Goal: Task Accomplishment & Management: Use online tool/utility

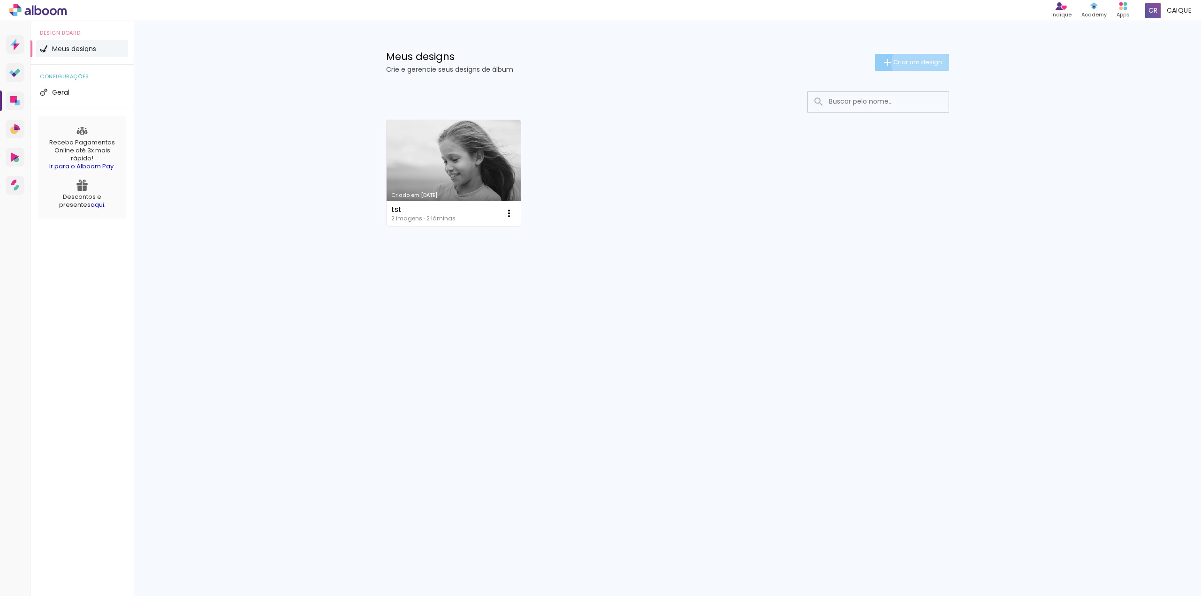
click at [920, 65] on span "Criar um design" at bounding box center [918, 62] width 49 height 6
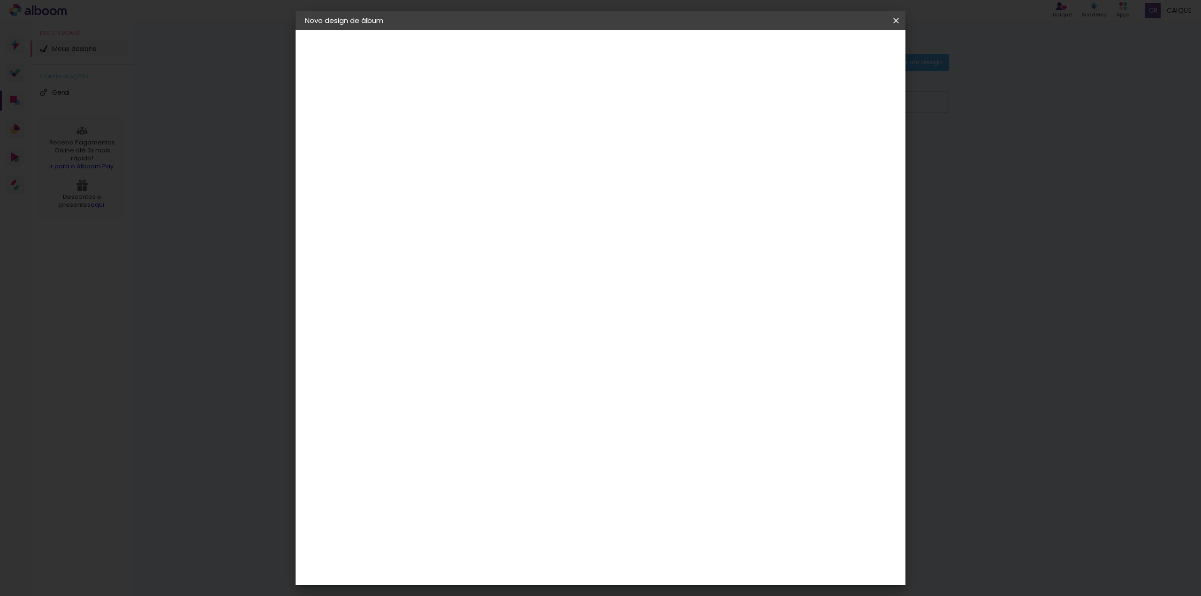
click at [459, 130] on input at bounding box center [459, 126] width 0 height 15
type input "Emanuelly"
type paper-input "Emanuelly"
click at [485, 112] on div at bounding box center [459, 126] width 54 height 71
click at [485, 107] on div at bounding box center [459, 126] width 54 height 71
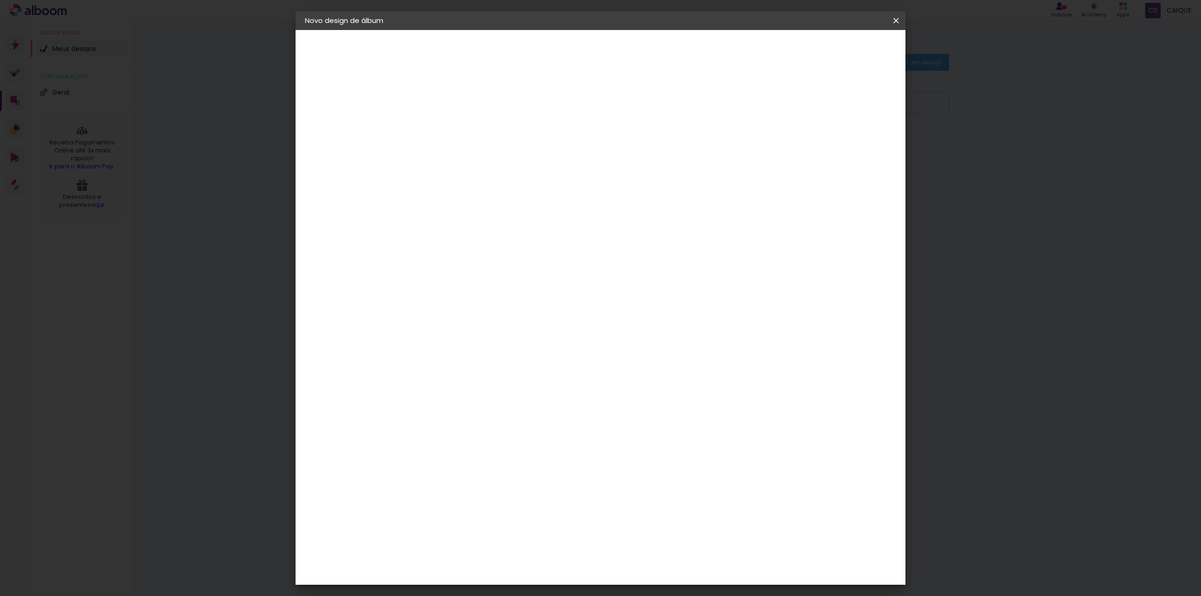
click at [499, 39] on header "Informações Dê um título ao seu álbum. Avançar" at bounding box center [459, 58] width 82 height 56
click at [0, 0] on slot "Avançar" at bounding box center [0, 0] width 0 height 0
click at [0, 0] on slot "Emanuelly" at bounding box center [0, 0] width 0 height 0
click at [459, 121] on input "Emanuelly" at bounding box center [459, 126] width 0 height 15
type input "Emanuelly"
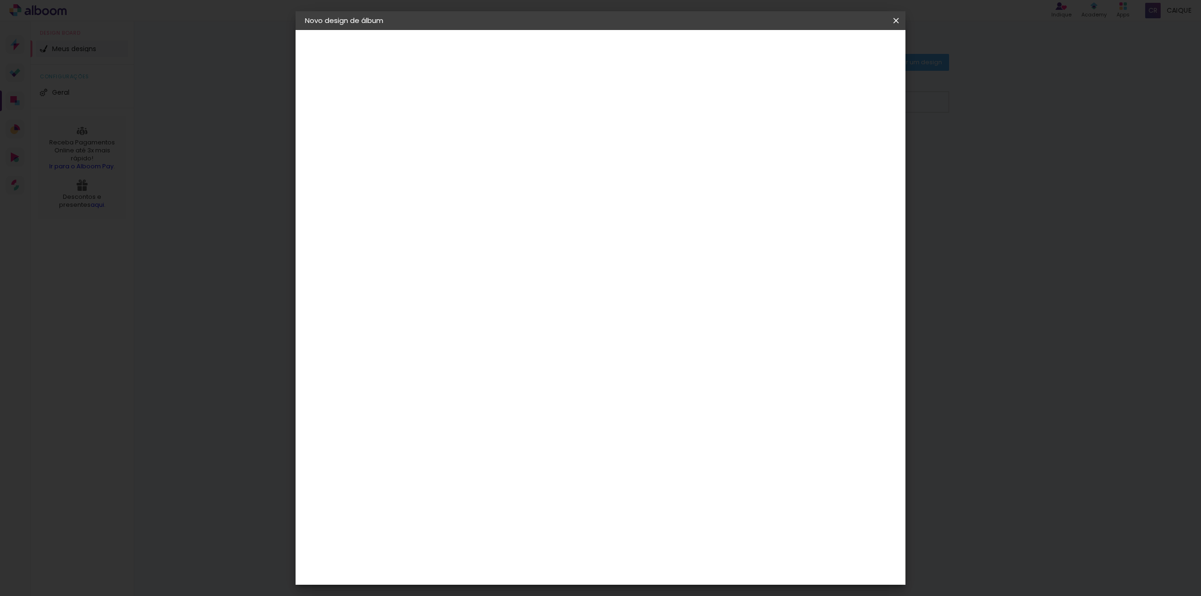
type paper-input "Emanuelly"
type input "Emanuelly 1 ano"
type paper-input "Emanuelly 1 ano"
click at [0, 0] on slot "Avançar" at bounding box center [0, 0] width 0 height 0
click at [0, 0] on slot "Tamanho Livre" at bounding box center [0, 0] width 0 height 0
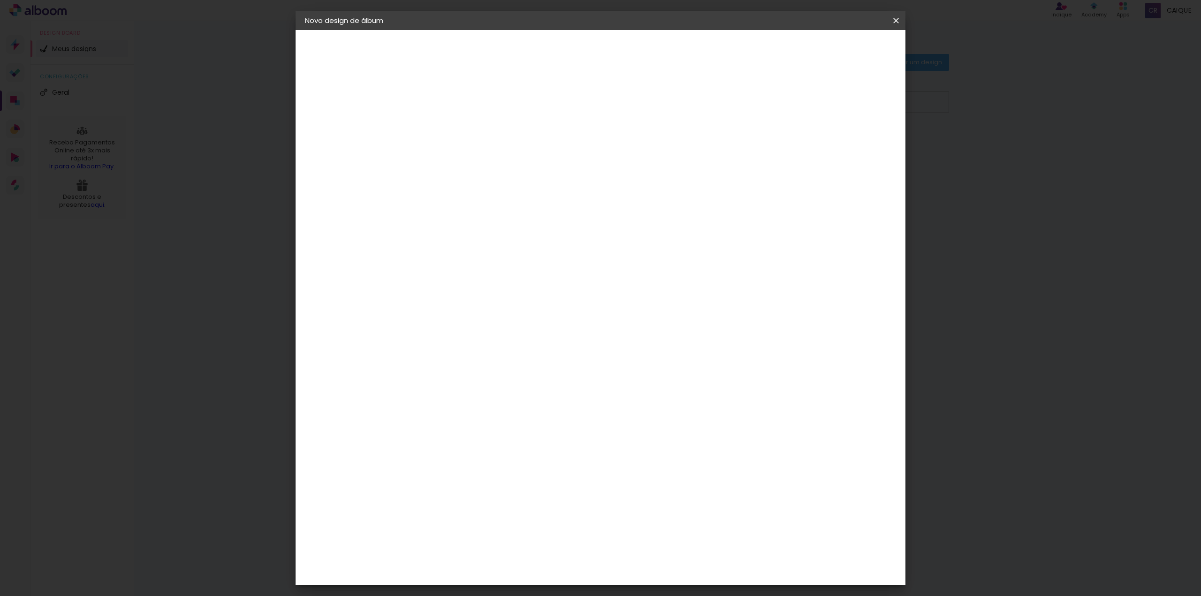
scroll to position [469, 0]
click at [634, 42] on paper-button "Avançar" at bounding box center [611, 50] width 46 height 16
click at [437, 260] on input "30" at bounding box center [429, 267] width 24 height 14
type input "20"
type paper-input "20"
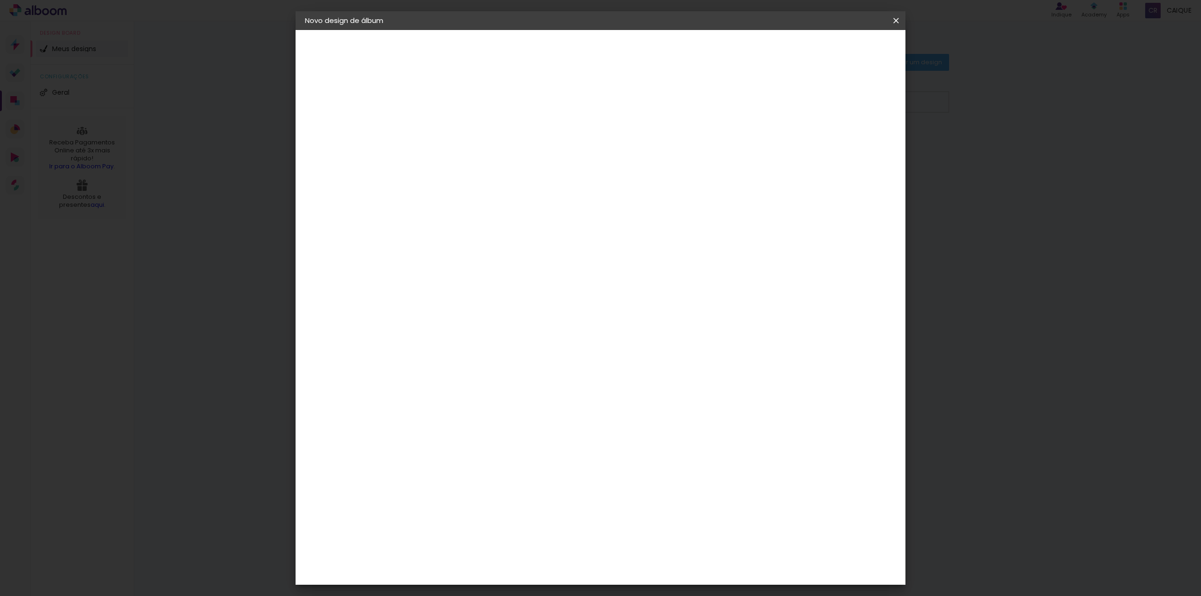
click at [563, 145] on span "30" at bounding box center [560, 147] width 15 height 14
click at [479, 138] on div "30 cm" at bounding box center [566, 146] width 184 height 23
click at [574, 146] on span "cm" at bounding box center [573, 147] width 11 height 14
click at [559, 142] on span "30" at bounding box center [560, 147] width 15 height 14
click at [619, 194] on div "30 cm cm cm mm A maioria das encadernadoras sugere 5mm de sangria." at bounding box center [639, 156] width 443 height 75
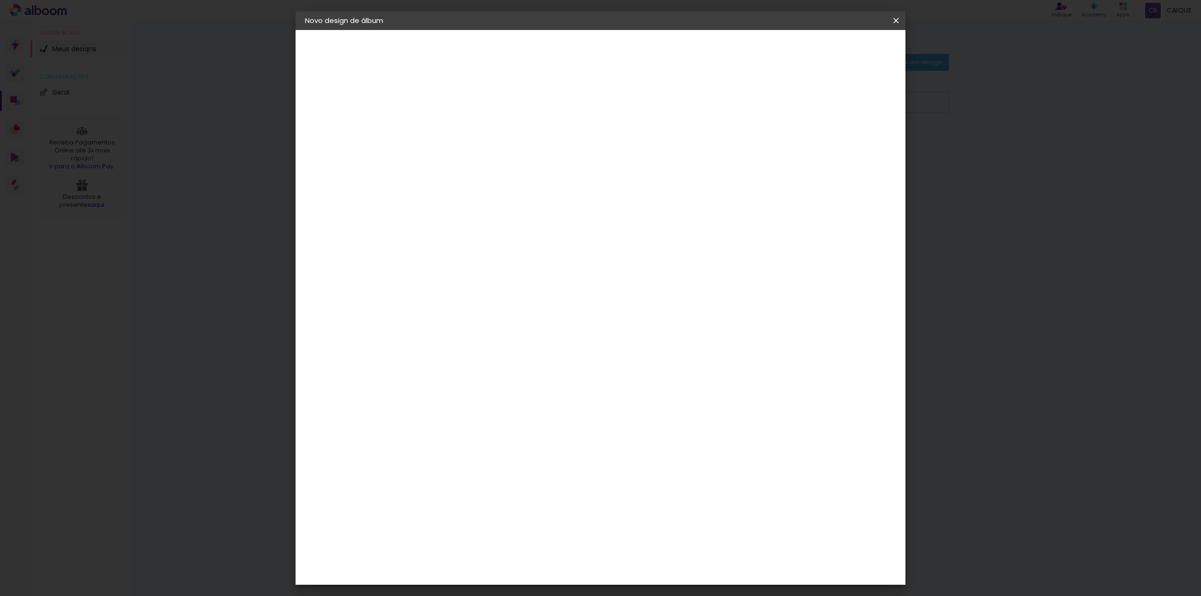
click at [660, 337] on div at bounding box center [659, 337] width 36 height 1
drag, startPoint x: 800, startPoint y: 316, endPoint x: 803, endPoint y: 272, distance: 44.2
click at [800, 315] on div "cm" at bounding box center [658, 330] width 368 height 33
click at [849, 146] on input "5" at bounding box center [848, 142] width 17 height 14
click at [0, 0] on slot "Mostrar sangria" at bounding box center [0, 0] width 0 height 0
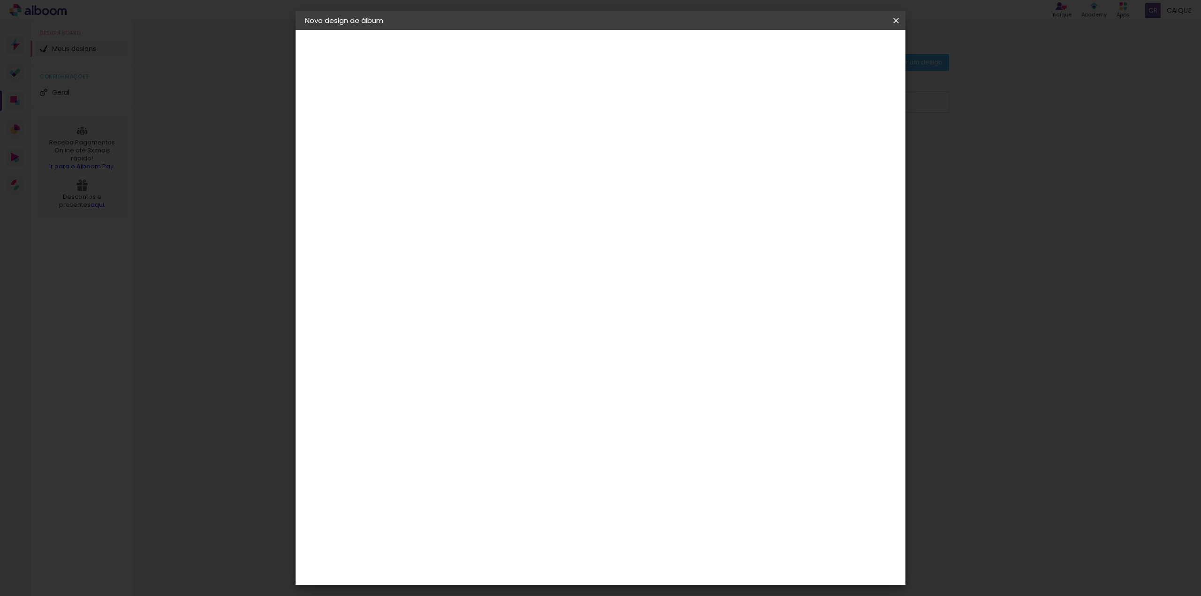
type paper-checkbox "on"
click at [791, 104] on div at bounding box center [787, 108] width 8 height 8
click at [828, 106] on div "Mostrar sangria" at bounding box center [822, 108] width 62 height 12
click at [631, 126] on div "30 cm cm cm mm A maioria das encadernadoras sugere 5mm de sangria." at bounding box center [639, 156] width 443 height 75
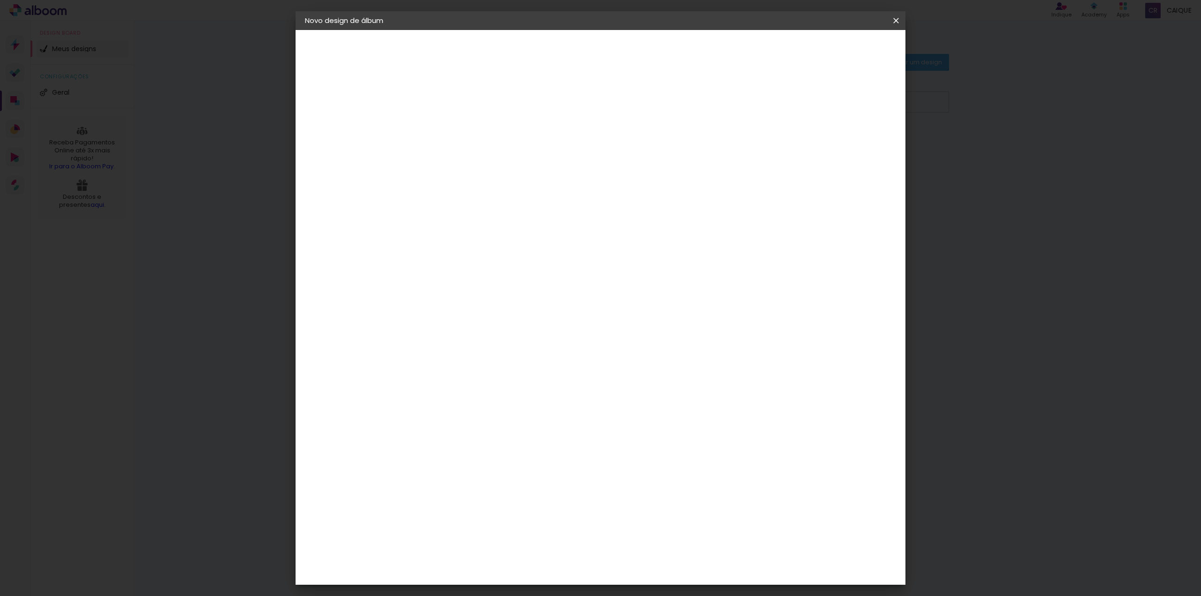
click at [432, 112] on div "mm Mostrar sangria" at bounding box center [639, 74] width 443 height 89
type input "1"
type paper-input "1"
click at [464, 108] on input "1" at bounding box center [452, 108] width 32 height 12
type input "0"
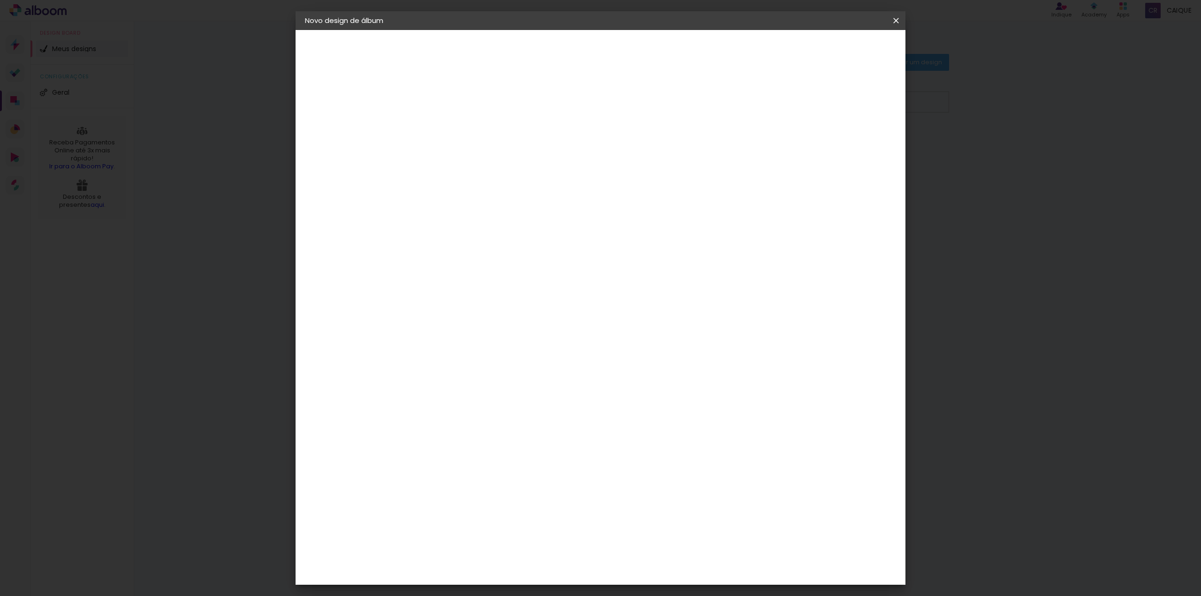
type paper-input "0"
click at [462, 108] on input "0" at bounding box center [452, 108] width 32 height 12
click at [461, 98] on paper-input-container "Espaço entre fotos 0 mm" at bounding box center [460, 108] width 54 height 21
type input "1"
type paper-input "1"
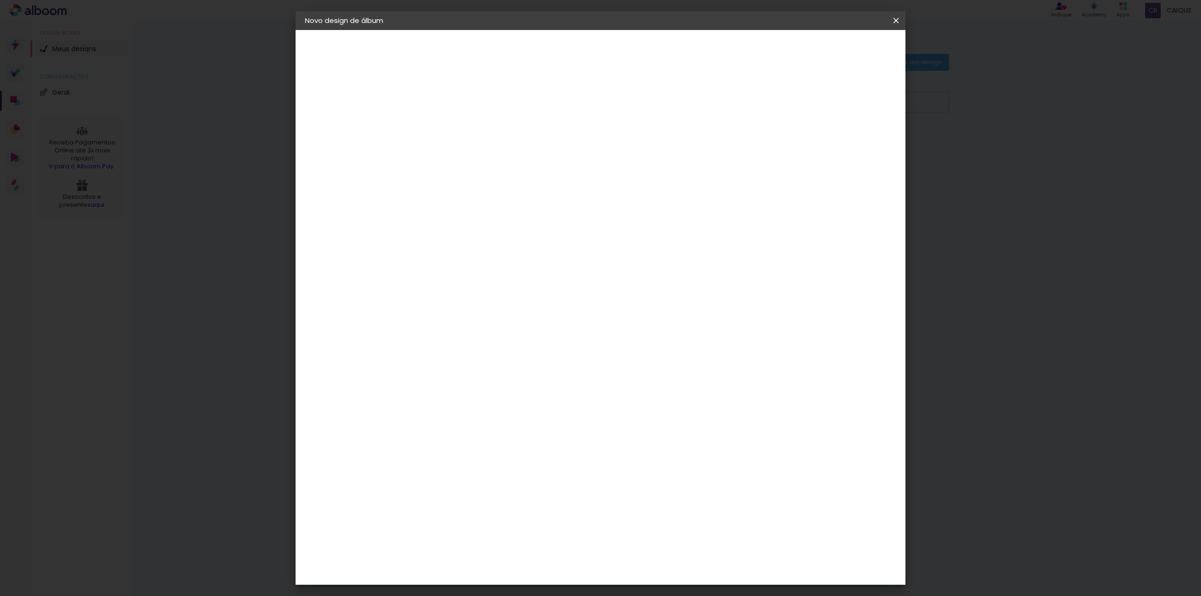
click at [464, 104] on input "1" at bounding box center [452, 108] width 32 height 12
type input "2"
type paper-input "2"
click at [464, 104] on input "2" at bounding box center [452, 108] width 32 height 12
type input "3"
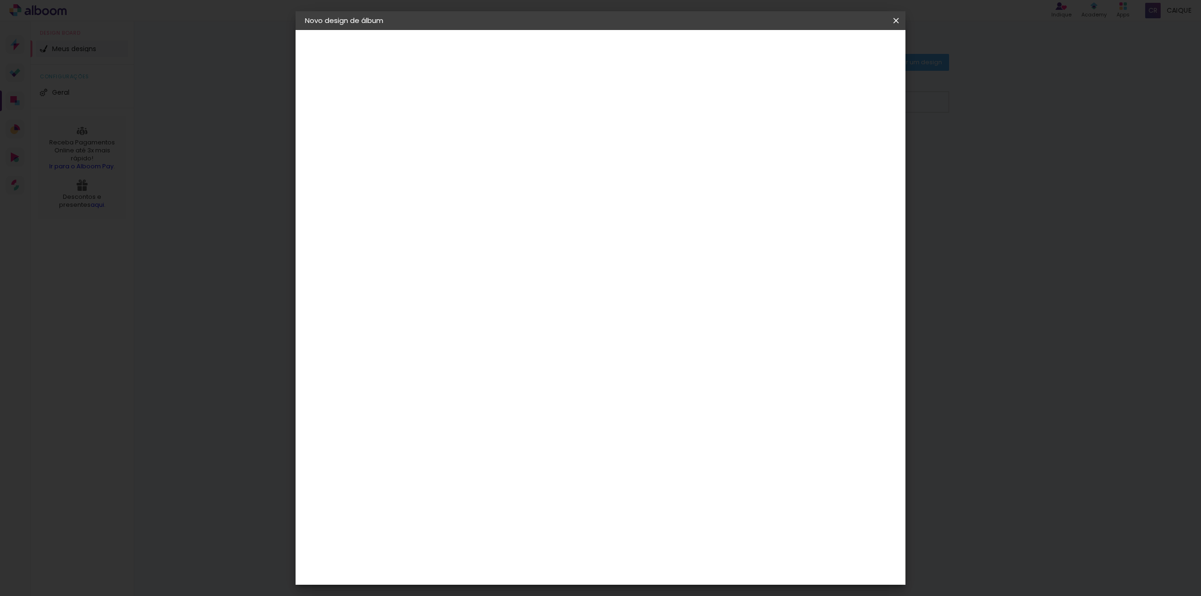
type paper-input "3"
click at [464, 104] on input "3" at bounding box center [452, 108] width 32 height 12
type input "4"
type paper-input "4"
click at [465, 107] on input "4" at bounding box center [452, 108] width 32 height 12
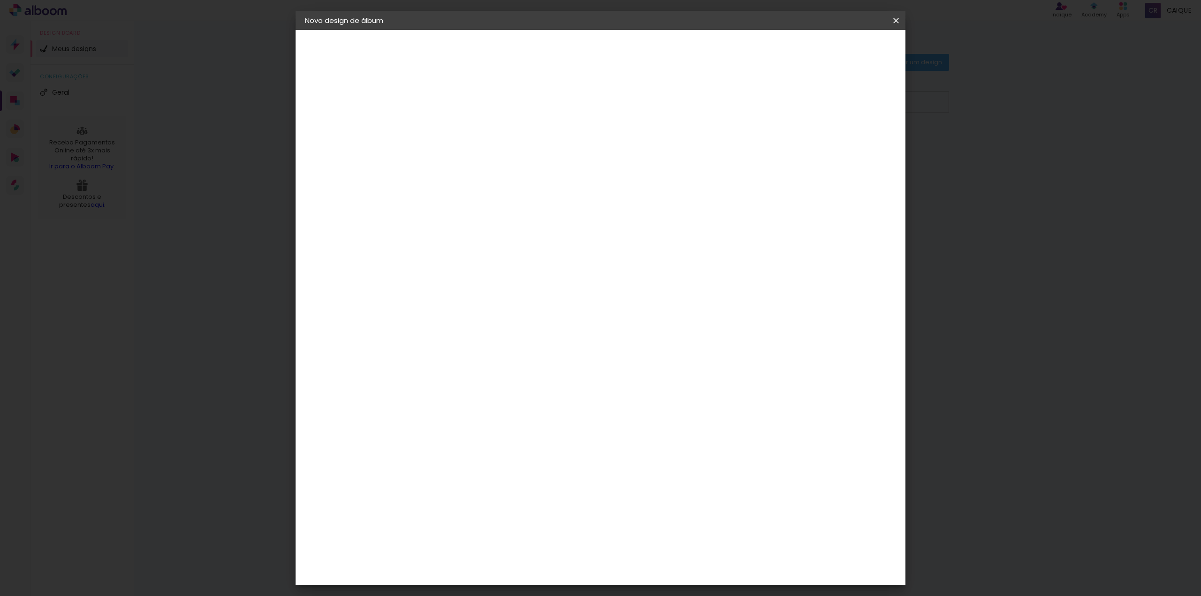
click at [463, 115] on paper-input-container "Espaço entre fotos 4 mm" at bounding box center [460, 108] width 54 height 21
type input "3"
type paper-input "3"
click at [466, 110] on input "3" at bounding box center [452, 108] width 32 height 12
type input "4"
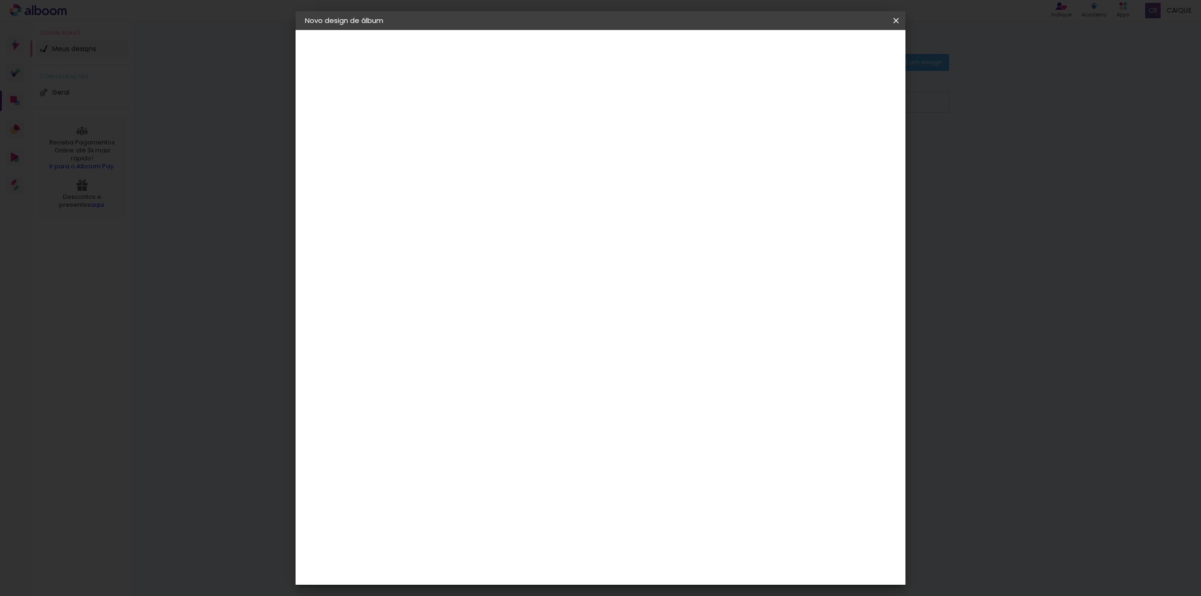
type paper-input "4"
click at [464, 102] on input "4" at bounding box center [452, 108] width 32 height 12
type input "3"
type paper-input "3"
click at [465, 112] on input "3" at bounding box center [452, 108] width 32 height 12
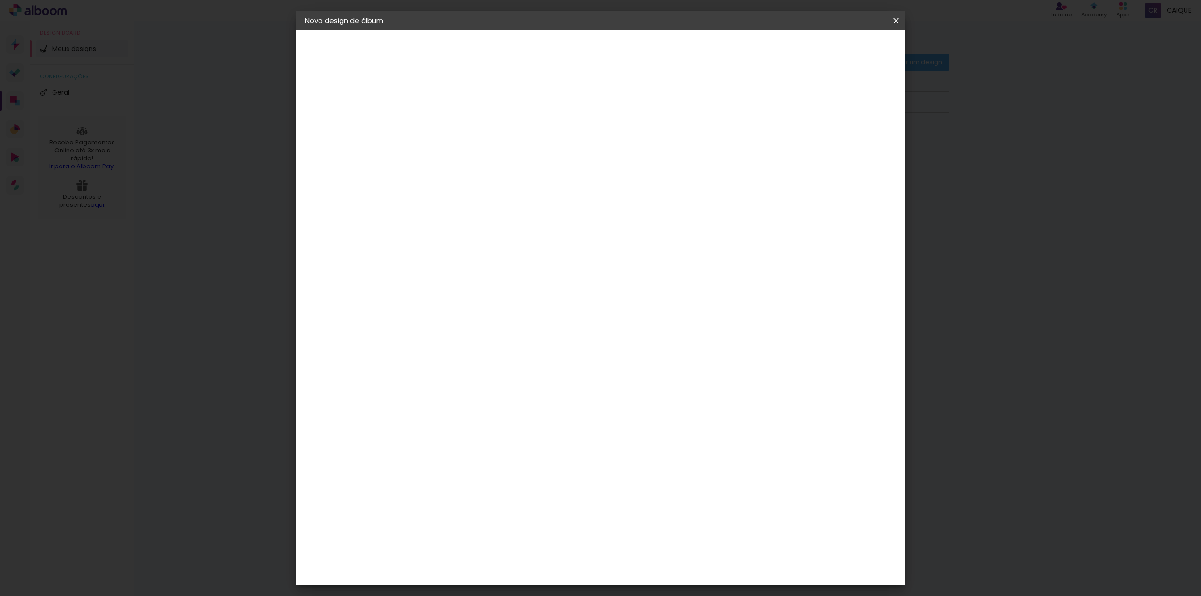
type input "2"
type paper-input "2"
click at [465, 112] on input "2" at bounding box center [452, 108] width 32 height 12
click at [509, 242] on quentale-layouter at bounding box center [639, 236] width 368 height 122
click at [535, 143] on div "30 cm" at bounding box center [566, 146] width 184 height 23
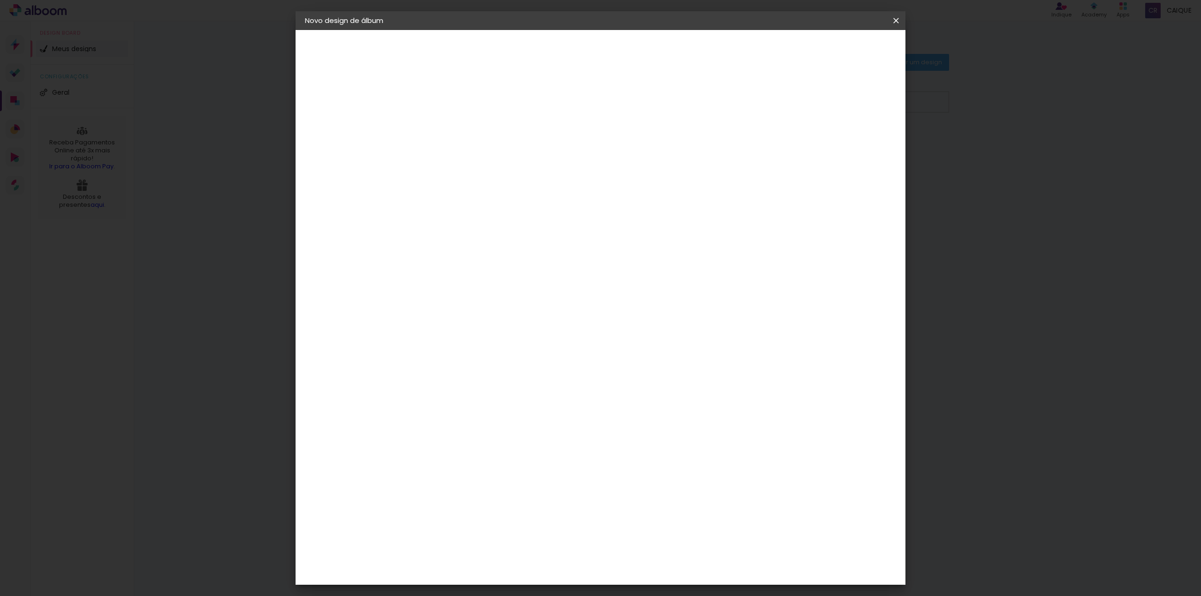
click at [561, 143] on span "30" at bounding box center [560, 147] width 15 height 14
click at [572, 147] on span "cm" at bounding box center [573, 147] width 11 height 14
click at [668, 327] on div "cm" at bounding box center [670, 330] width 11 height 14
click at [351, 112] on div "Tamanho livre" at bounding box center [341, 115] width 32 height 13
click at [634, 137] on paper-item "Tamanho Livre" at bounding box center [589, 142] width 90 height 21
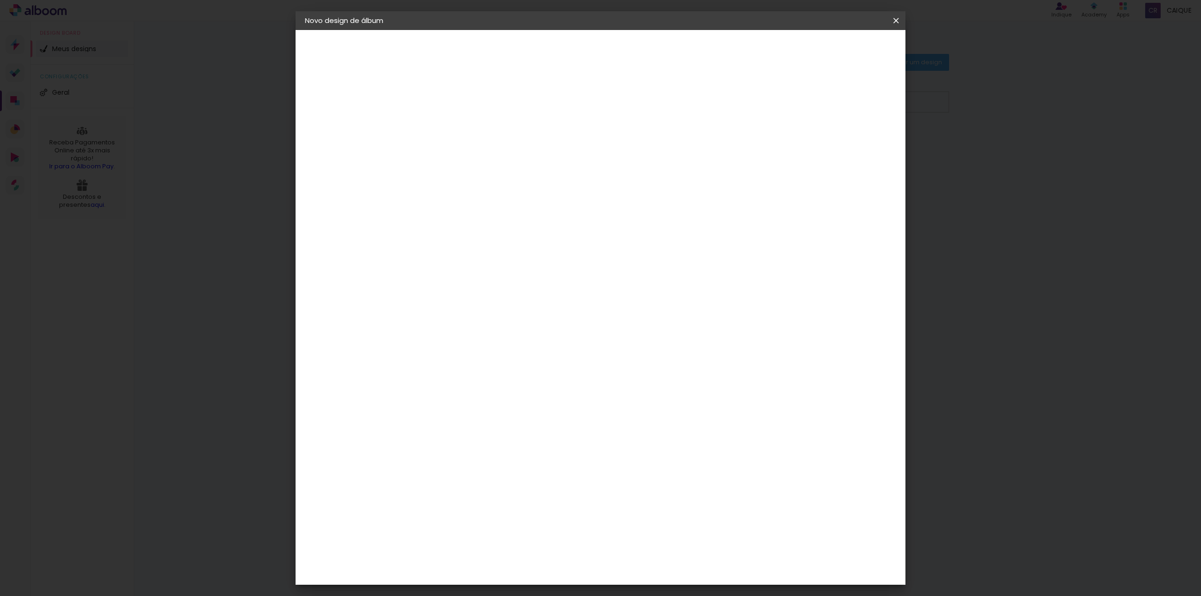
click at [0, 0] on slot "Avançar" at bounding box center [0, 0] width 0 height 0
click at [673, 321] on paper-input-container "60 cm" at bounding box center [658, 330] width 42 height 23
click at [660, 330] on input "60" at bounding box center [653, 330] width 24 height 14
type input "40"
type paper-input "40"
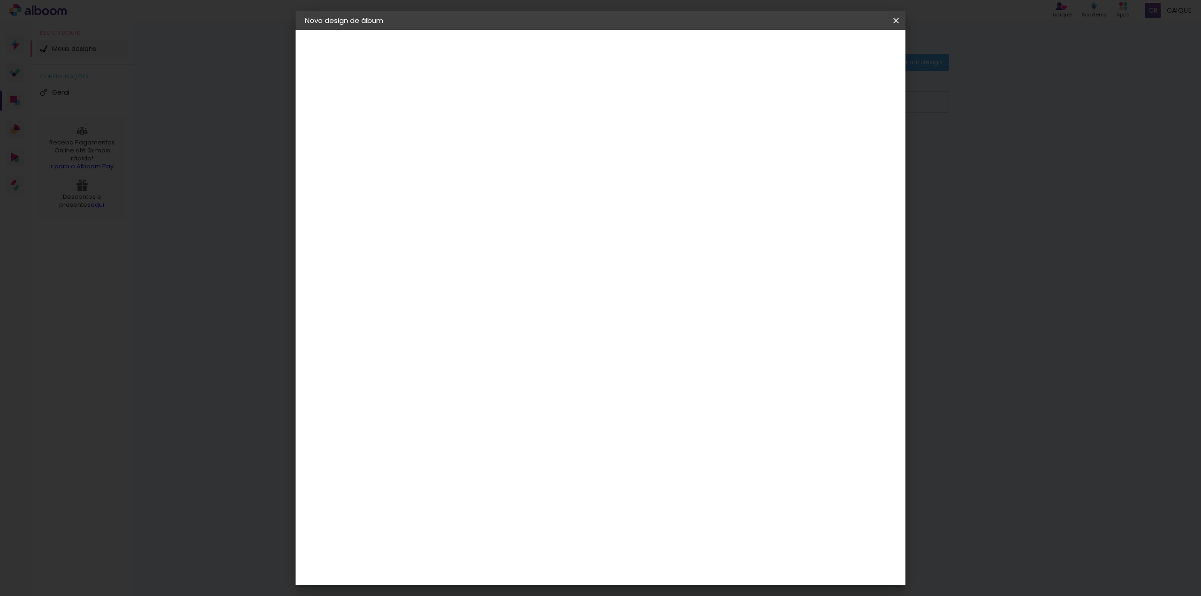
click at [761, 400] on div "cm" at bounding box center [658, 391] width 368 height 33
click at [838, 50] on span "Iniciar design" at bounding box center [816, 49] width 43 height 7
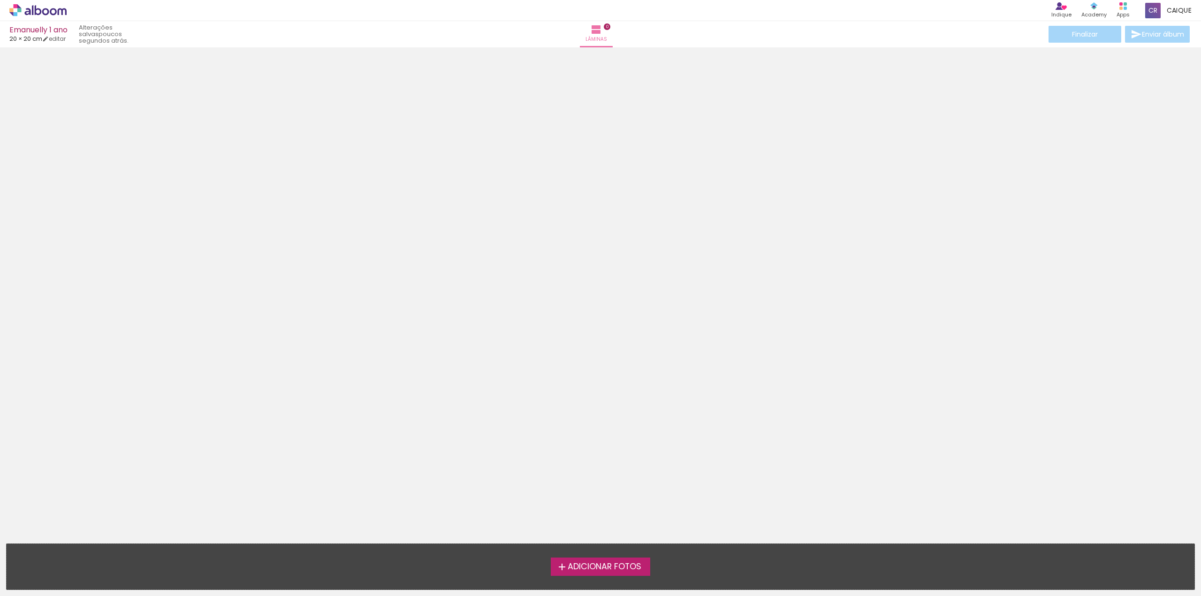
click at [575, 573] on label "Adicionar Fotos" at bounding box center [601, 567] width 100 height 18
click at [0, 0] on input "file" at bounding box center [0, 0] width 0 height 0
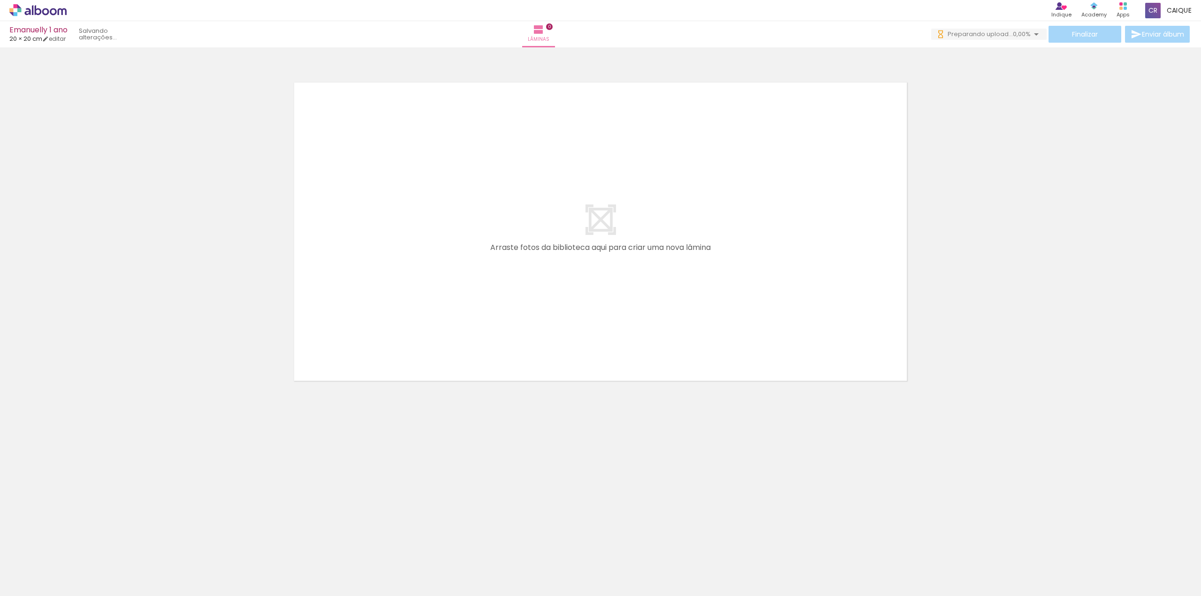
click at [534, 570] on div at bounding box center [520, 565] width 46 height 31
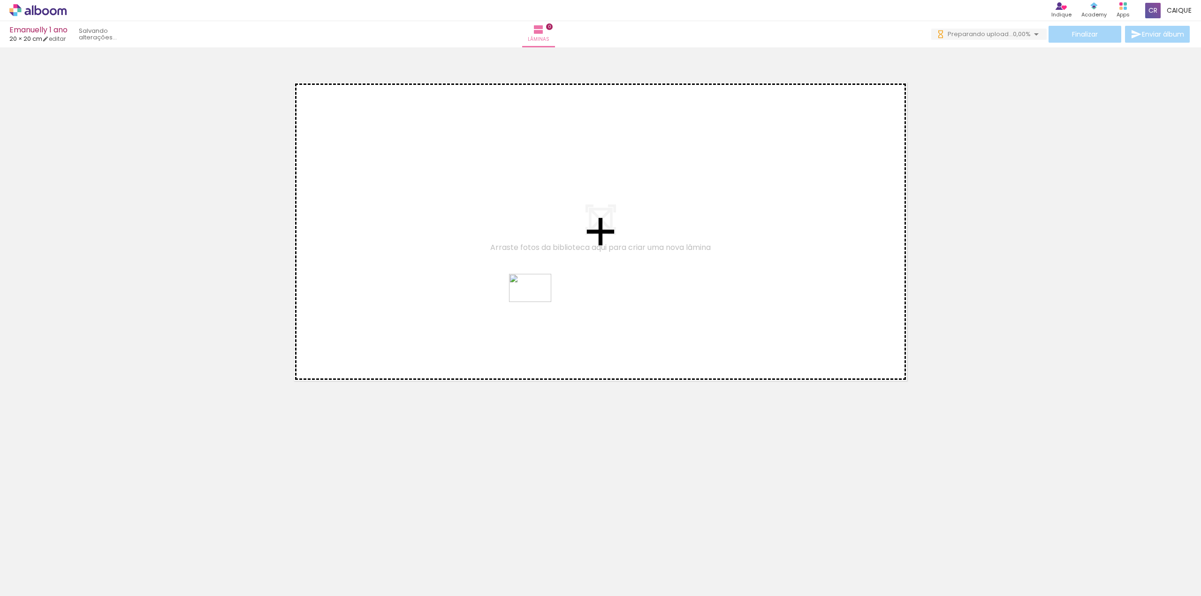
drag, startPoint x: 519, startPoint y: 566, endPoint x: 537, endPoint y: 302, distance: 264.9
click at [537, 302] on quentale-workspace at bounding box center [600, 298] width 1201 height 596
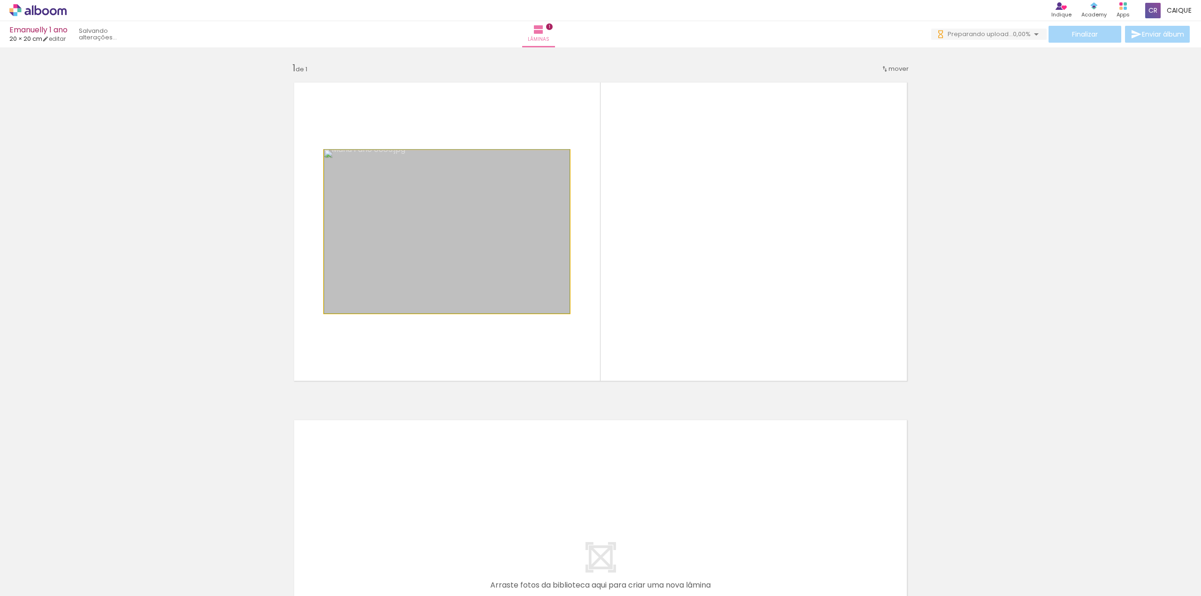
drag, startPoint x: 502, startPoint y: 230, endPoint x: 476, endPoint y: 164, distance: 71.2
drag, startPoint x: 511, startPoint y: 197, endPoint x: 533, endPoint y: 201, distance: 22.4
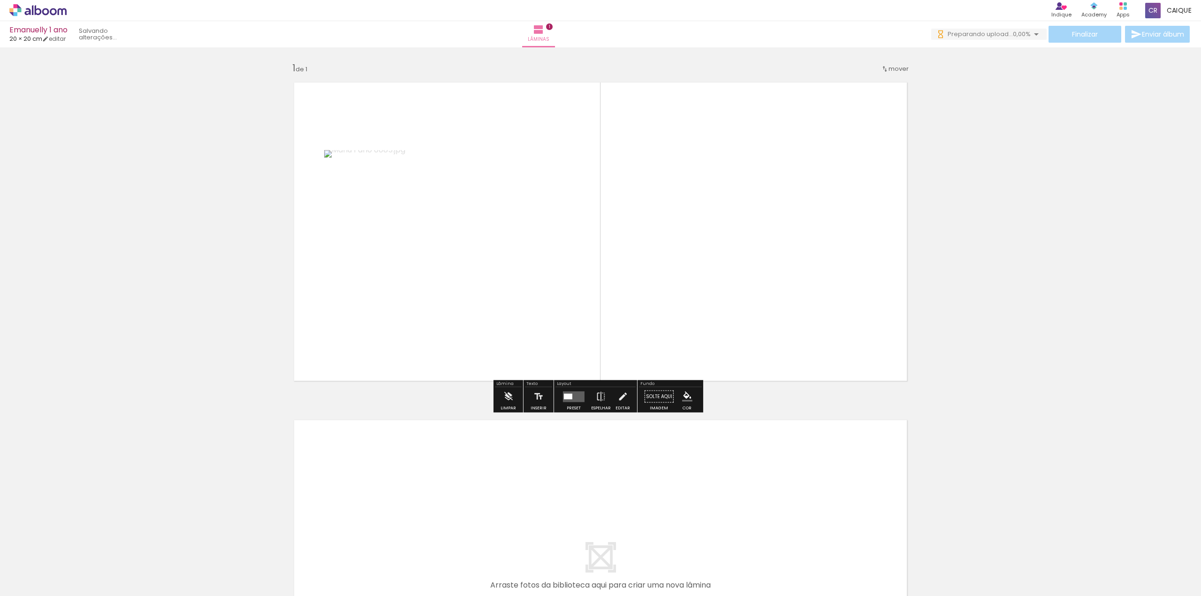
click at [726, 205] on quentale-layouter at bounding box center [600, 232] width 629 height 314
click at [696, 184] on quentale-layouter at bounding box center [600, 232] width 629 height 314
click at [790, 222] on quentale-layouter at bounding box center [600, 232] width 629 height 314
click at [557, 176] on quentale-photo at bounding box center [446, 231] width 245 height 163
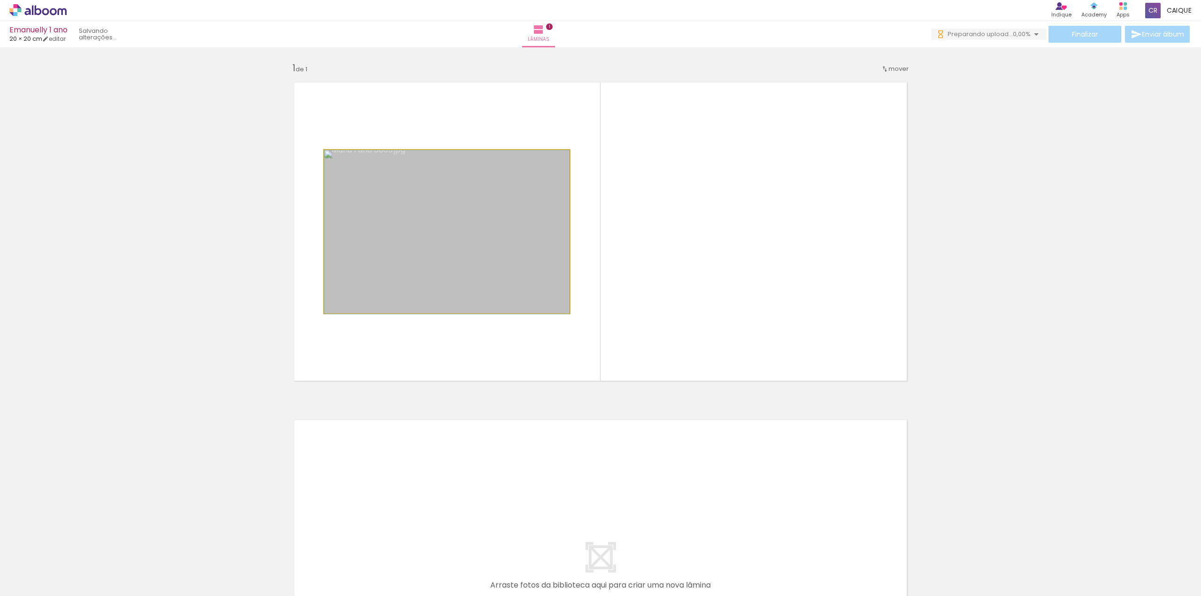
drag, startPoint x: 329, startPoint y: 156, endPoint x: 335, endPoint y: 158, distance: 6.5
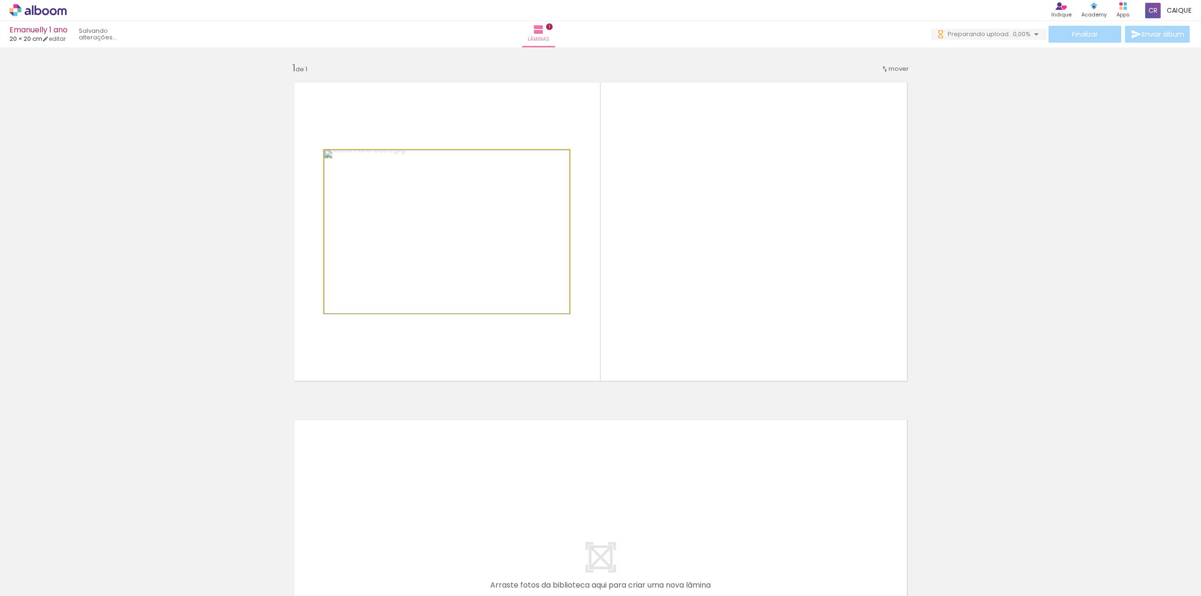
drag, startPoint x: 349, startPoint y: 161, endPoint x: 343, endPoint y: 157, distance: 7.4
type paper-slider "100"
click at [343, 157] on div at bounding box center [346, 160] width 15 height 15
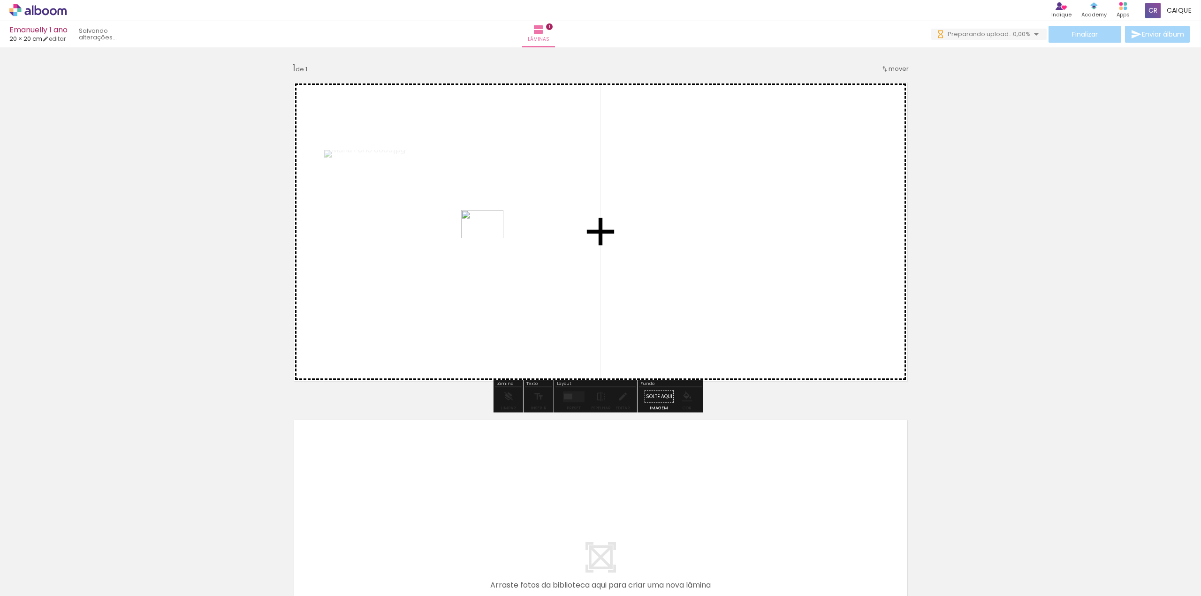
drag, startPoint x: 414, startPoint y: 571, endPoint x: 489, endPoint y: 238, distance: 341.1
click at [489, 238] on quentale-workspace at bounding box center [600, 298] width 1201 height 596
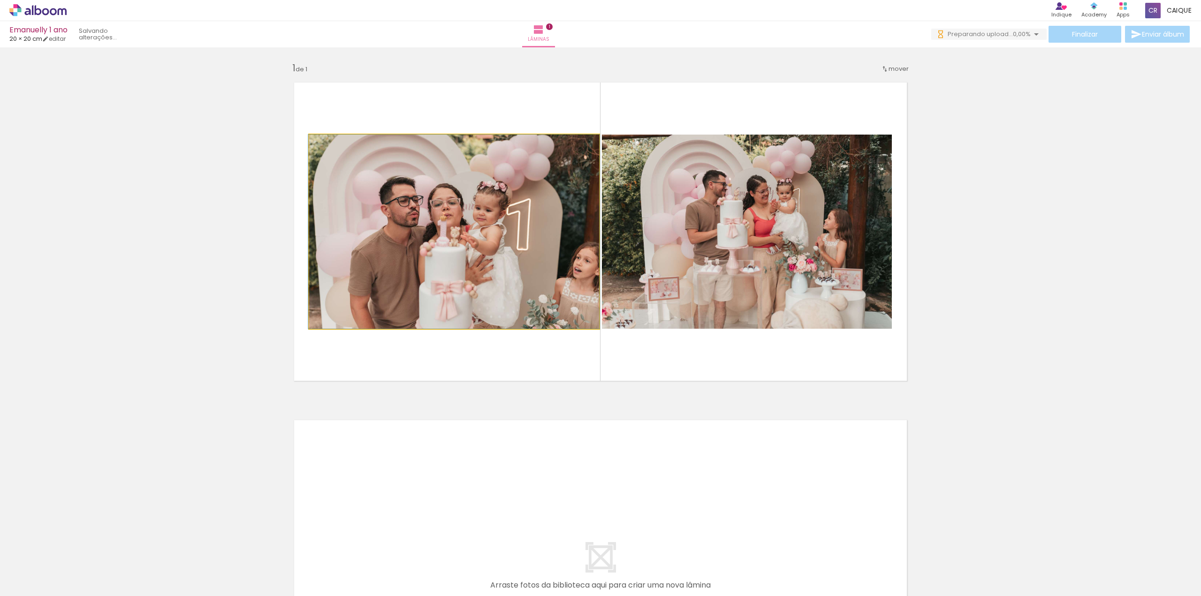
click at [511, 234] on quentale-photo at bounding box center [454, 232] width 290 height 194
click at [439, 225] on quentale-photo at bounding box center [454, 232] width 290 height 194
drag, startPoint x: 436, startPoint y: 226, endPoint x: 478, endPoint y: 302, distance: 87.4
click at [509, 232] on quentale-photo at bounding box center [454, 232] width 290 height 194
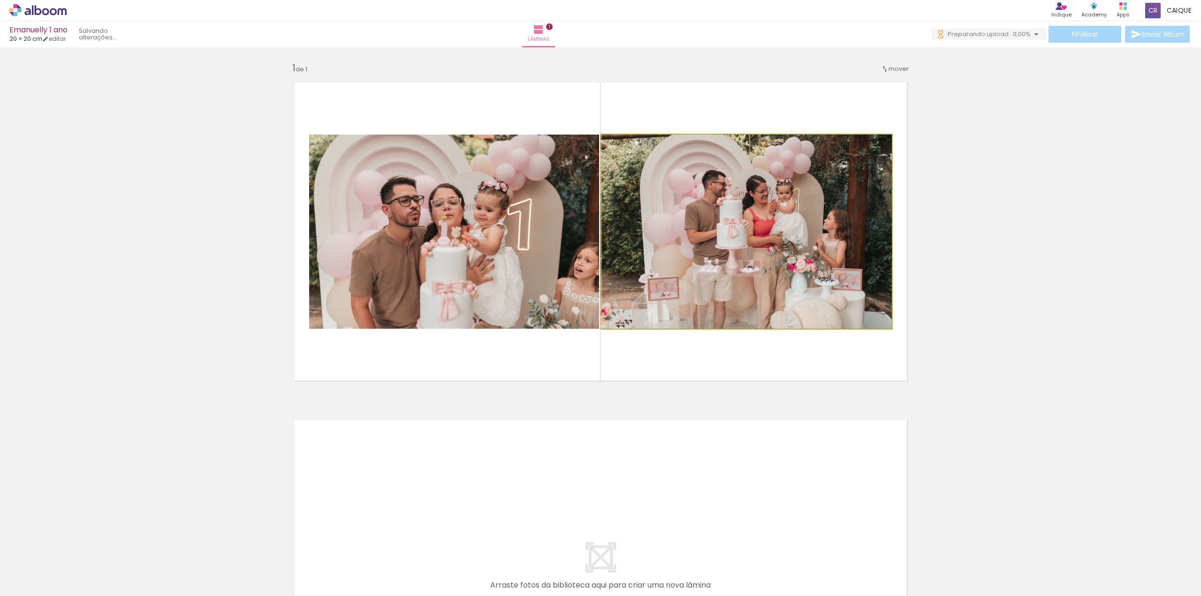
drag, startPoint x: 730, startPoint y: 239, endPoint x: 497, endPoint y: 222, distance: 234.4
click at [0, 0] on slot at bounding box center [0, 0] width 0 height 0
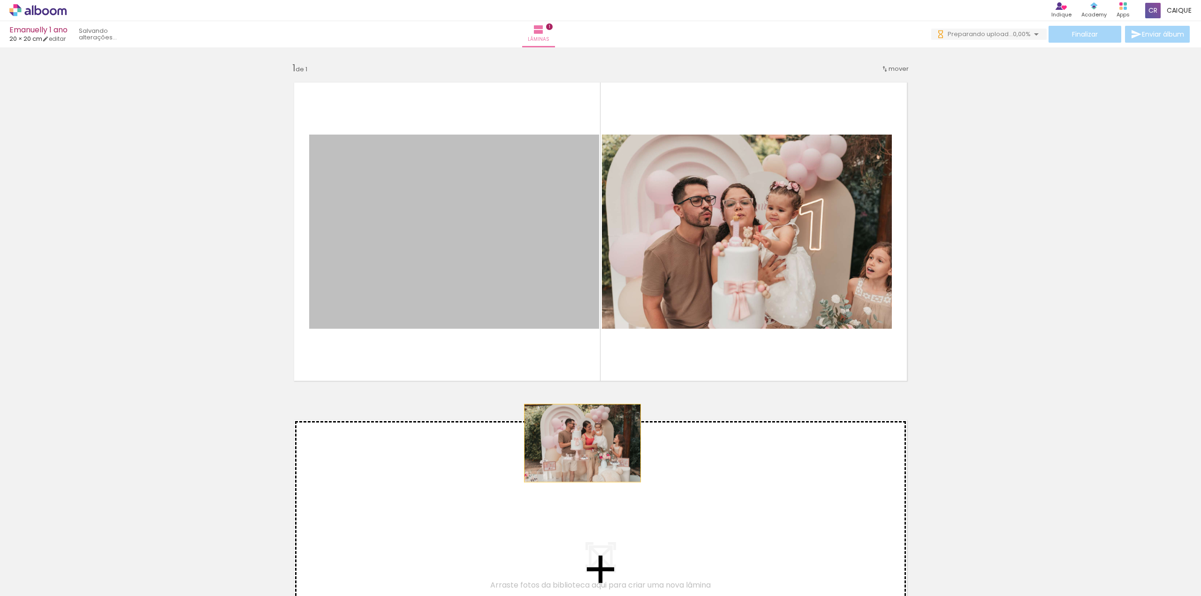
drag, startPoint x: 516, startPoint y: 217, endPoint x: 560, endPoint y: 372, distance: 161.6
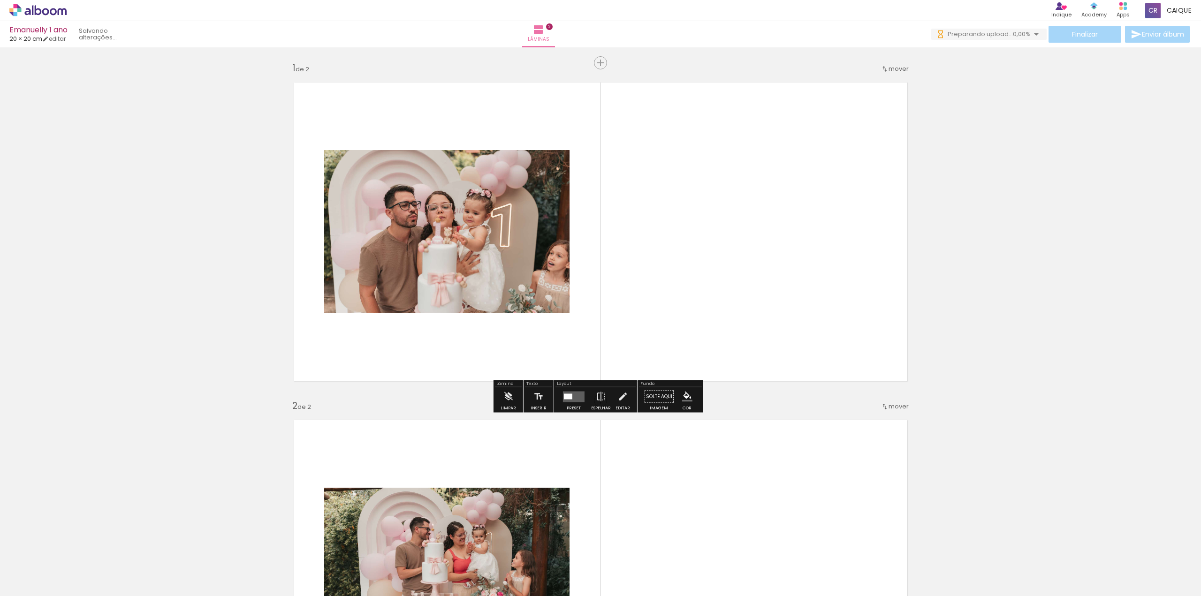
click at [482, 197] on quentale-photo at bounding box center [446, 231] width 245 height 163
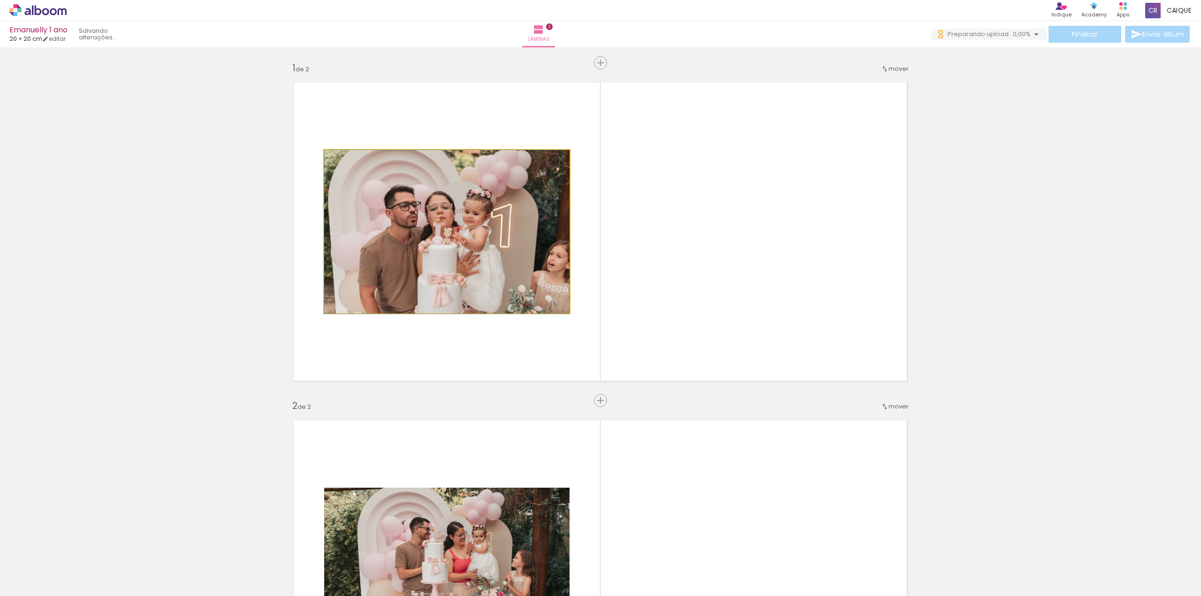
drag, startPoint x: 425, startPoint y: 185, endPoint x: 583, endPoint y: 238, distance: 167.1
click at [583, 238] on quentale-layouter at bounding box center [600, 232] width 629 height 314
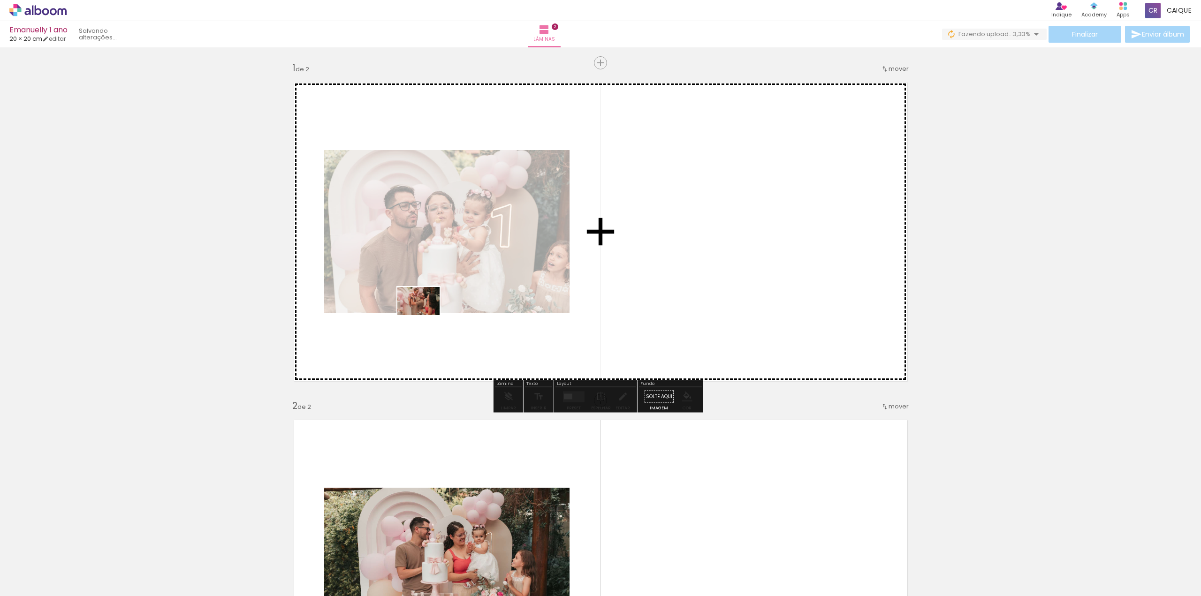
drag, startPoint x: 404, startPoint y: 571, endPoint x: 423, endPoint y: 311, distance: 261.2
click at [423, 311] on quentale-workspace at bounding box center [600, 298] width 1201 height 596
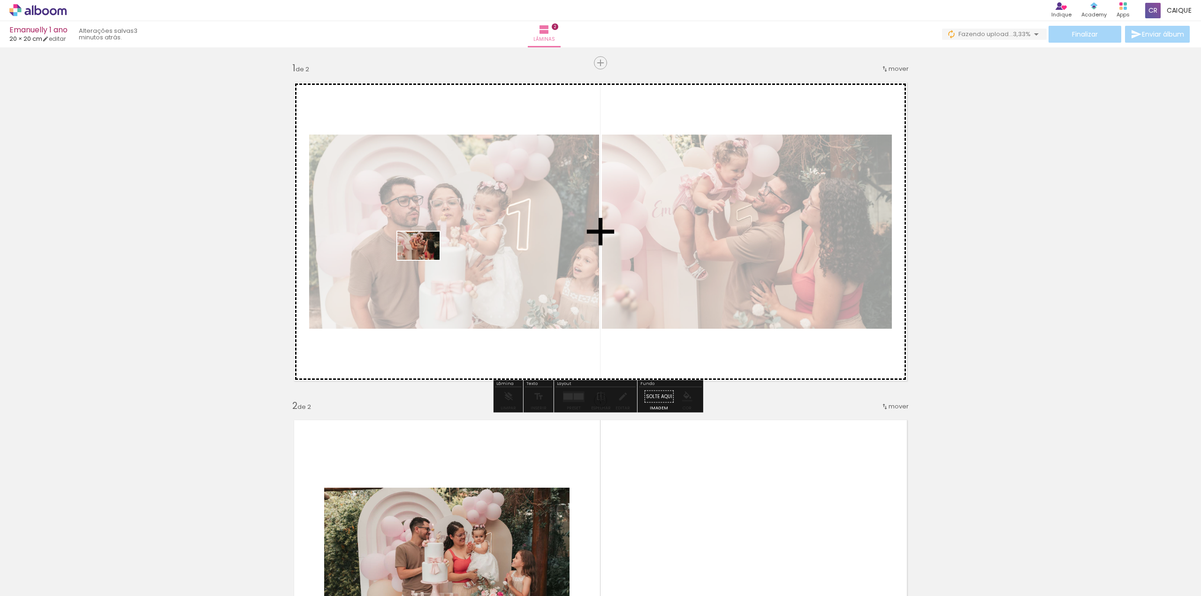
drag, startPoint x: 453, startPoint y: 566, endPoint x: 425, endPoint y: 259, distance: 308.6
click at [425, 259] on quentale-workspace at bounding box center [600, 298] width 1201 height 596
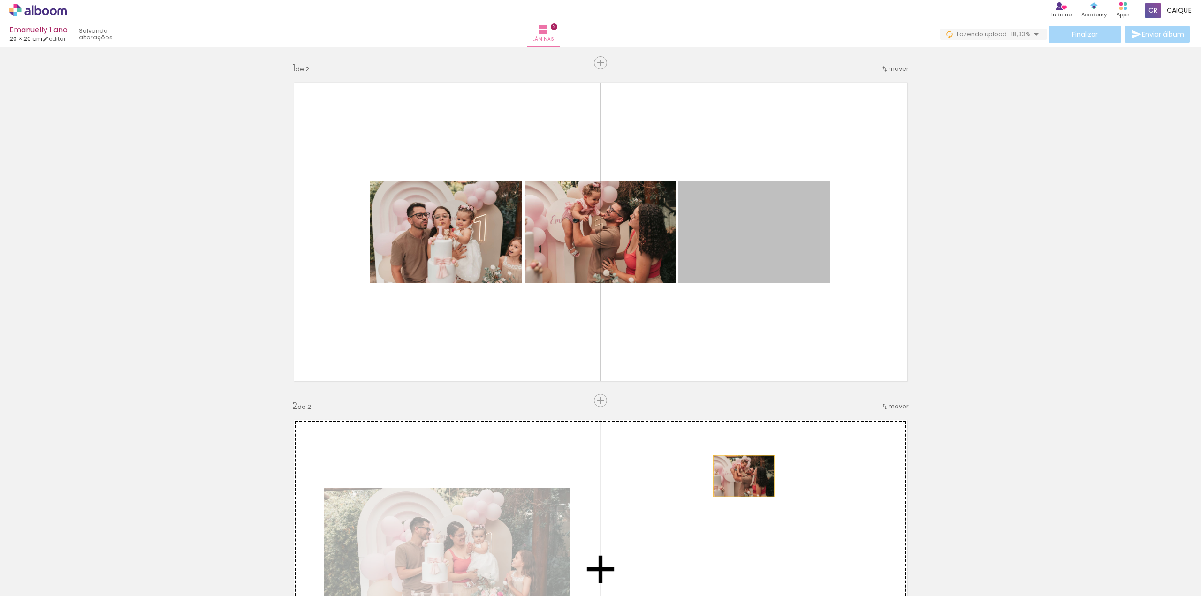
drag, startPoint x: 802, startPoint y: 248, endPoint x: 741, endPoint y: 476, distance: 236.1
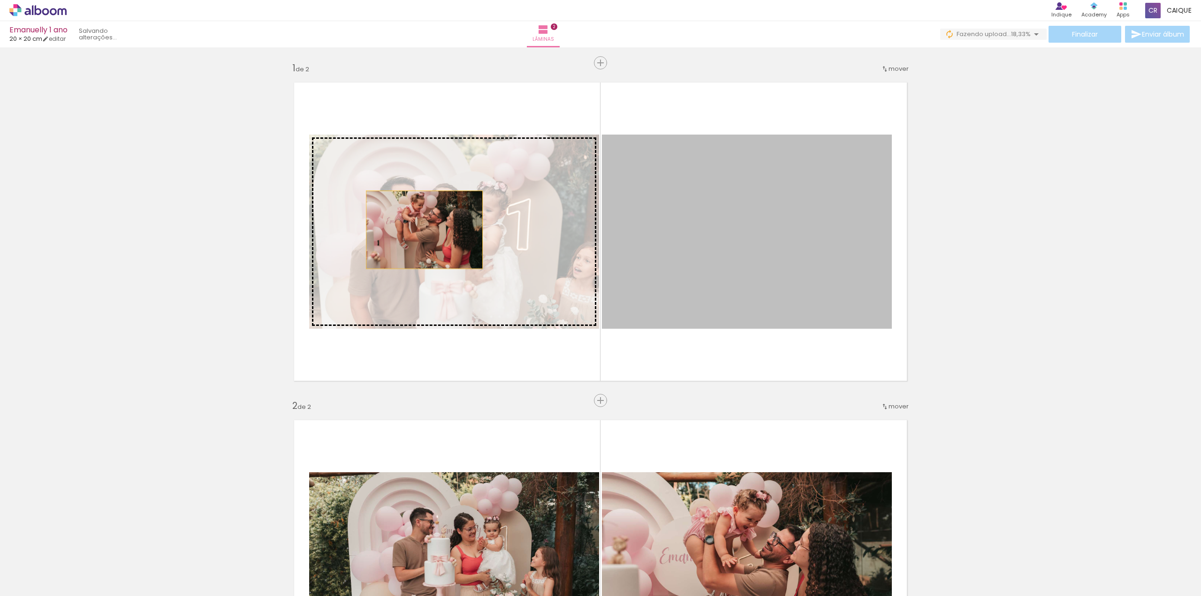
drag, startPoint x: 701, startPoint y: 221, endPoint x: 425, endPoint y: 226, distance: 276.0
click at [0, 0] on slot at bounding box center [0, 0] width 0 height 0
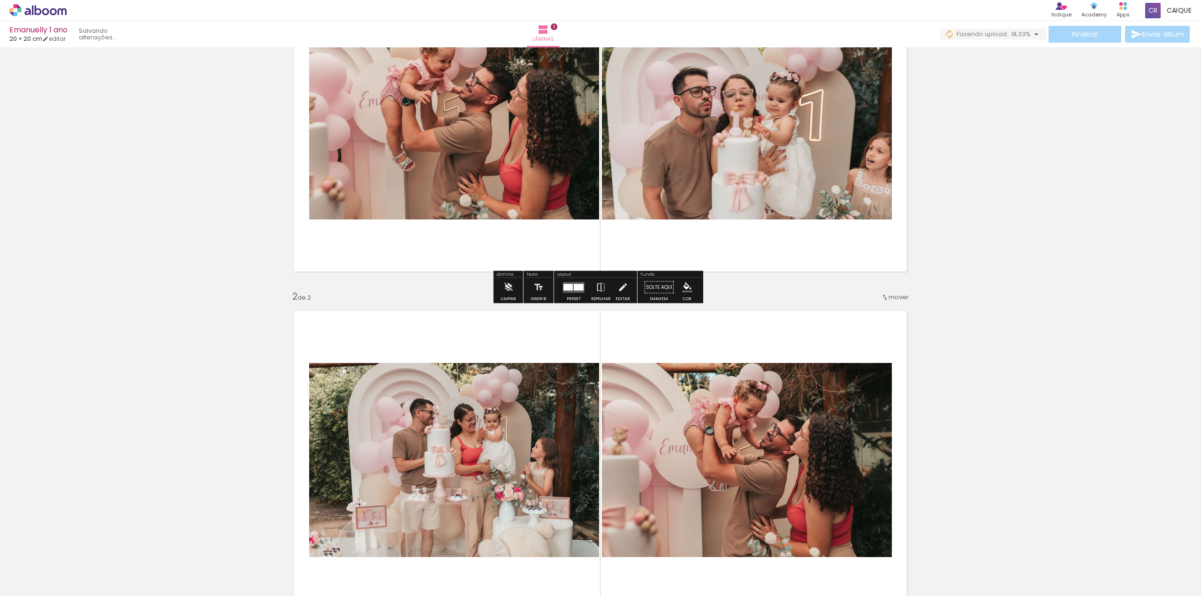
scroll to position [0, 0]
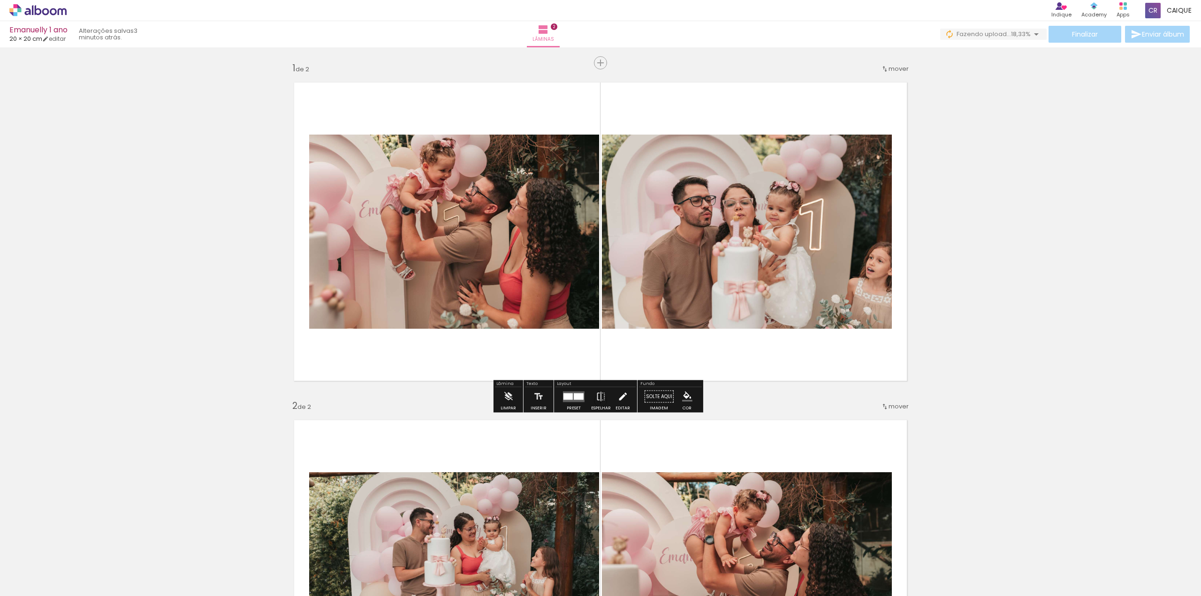
click at [622, 398] on iron-icon at bounding box center [623, 397] width 10 height 19
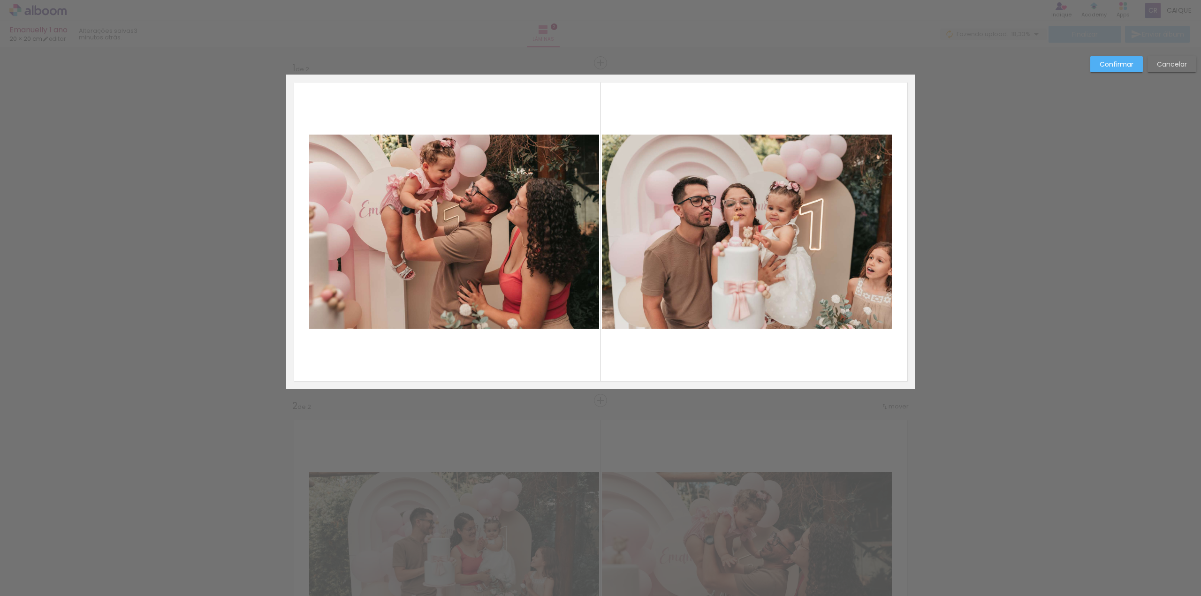
click at [828, 242] on quentale-photo at bounding box center [747, 232] width 290 height 194
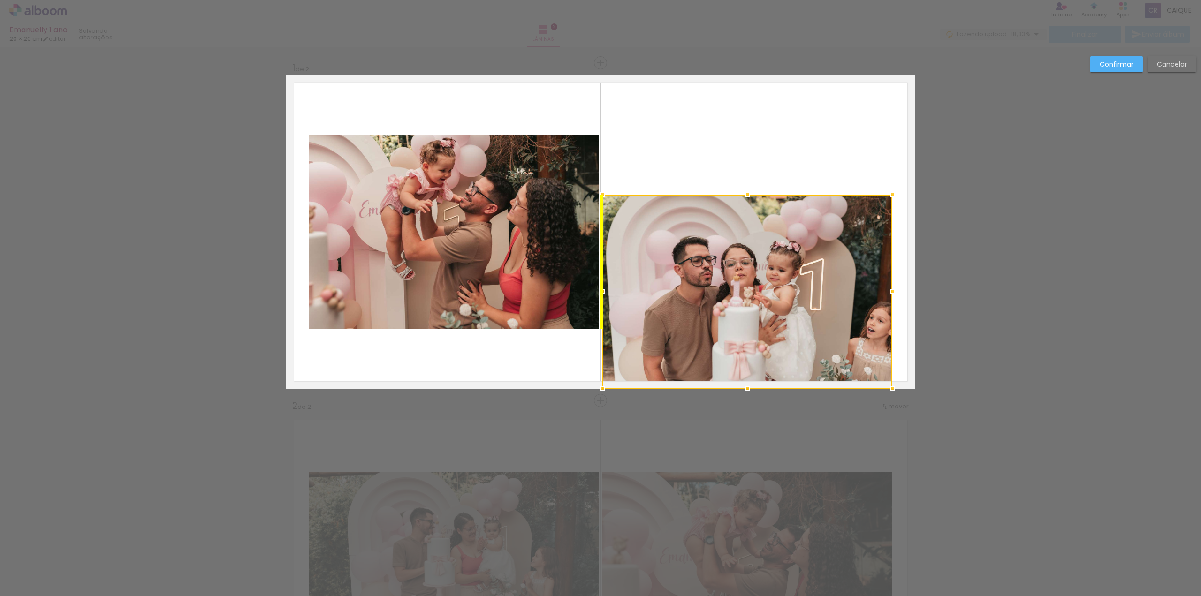
drag, startPoint x: 725, startPoint y: 223, endPoint x: 723, endPoint y: 297, distance: 74.2
click at [723, 297] on div at bounding box center [748, 292] width 290 height 194
drag, startPoint x: 723, startPoint y: 297, endPoint x: 668, endPoint y: 216, distance: 97.4
click at [668, 216] on div at bounding box center [748, 292] width 290 height 194
drag, startPoint x: 787, startPoint y: 263, endPoint x: 768, endPoint y: 187, distance: 78.1
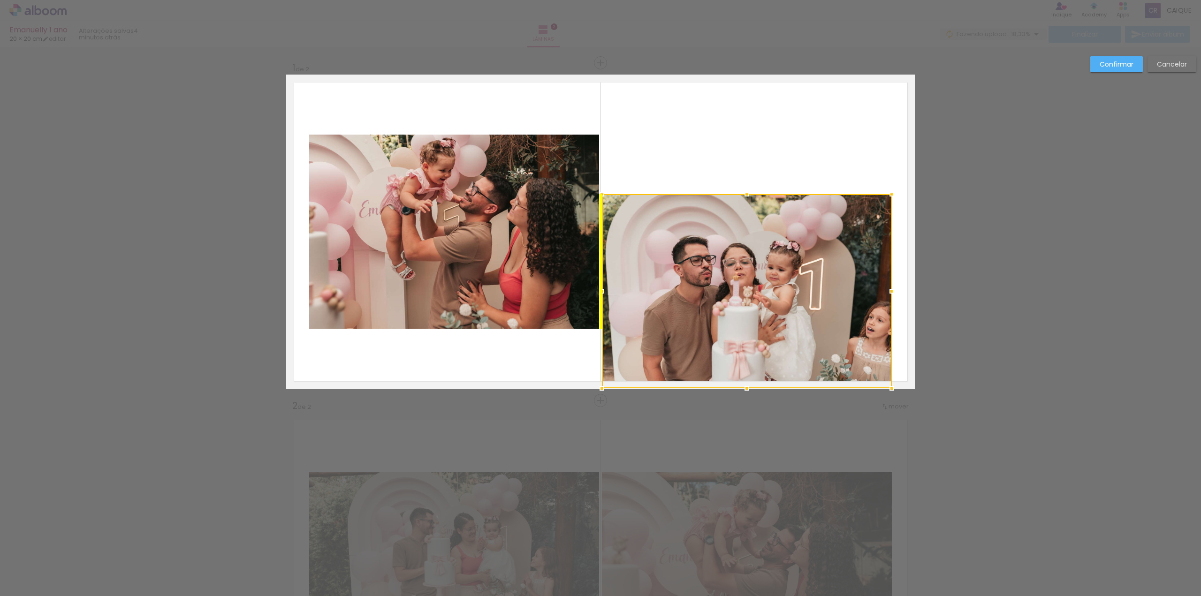
click at [768, 194] on div at bounding box center [747, 291] width 290 height 194
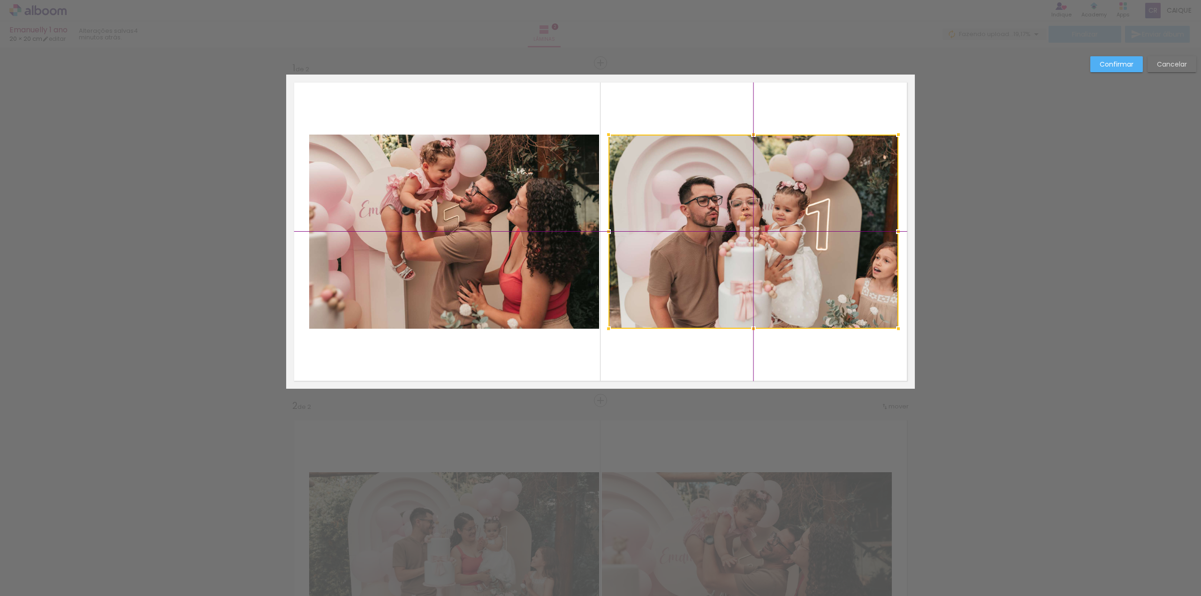
drag, startPoint x: 789, startPoint y: 172, endPoint x: 813, endPoint y: 183, distance: 26.7
click at [813, 183] on div at bounding box center [754, 232] width 290 height 194
click at [741, 242] on div at bounding box center [754, 232] width 290 height 194
click at [0, 0] on slot "Cancelar" at bounding box center [0, 0] width 0 height 0
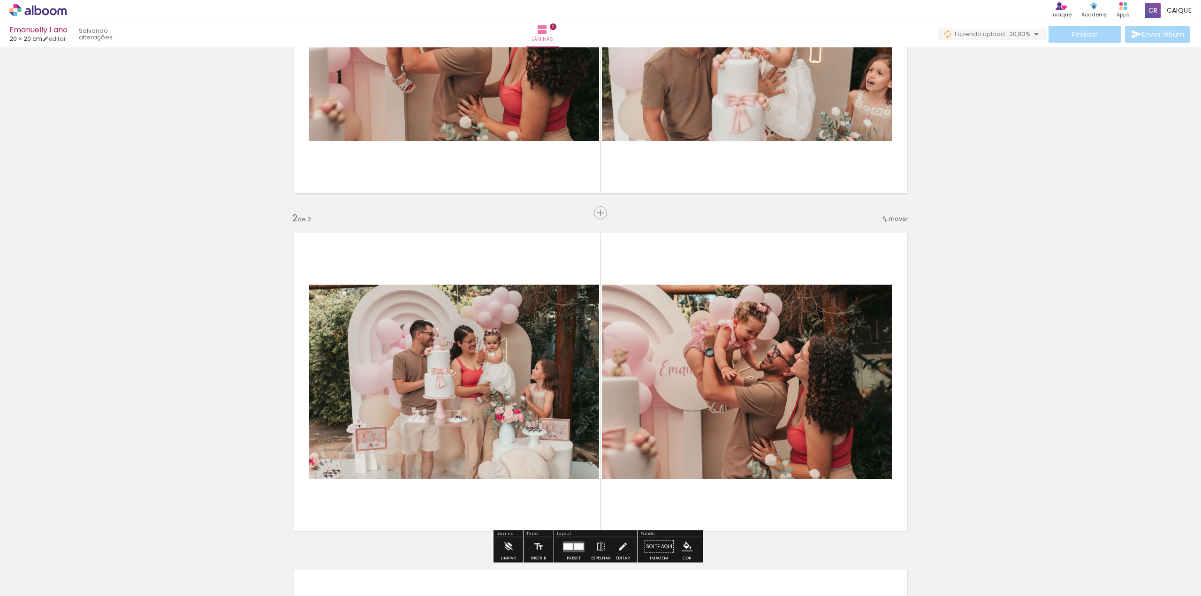
scroll to position [47, 0]
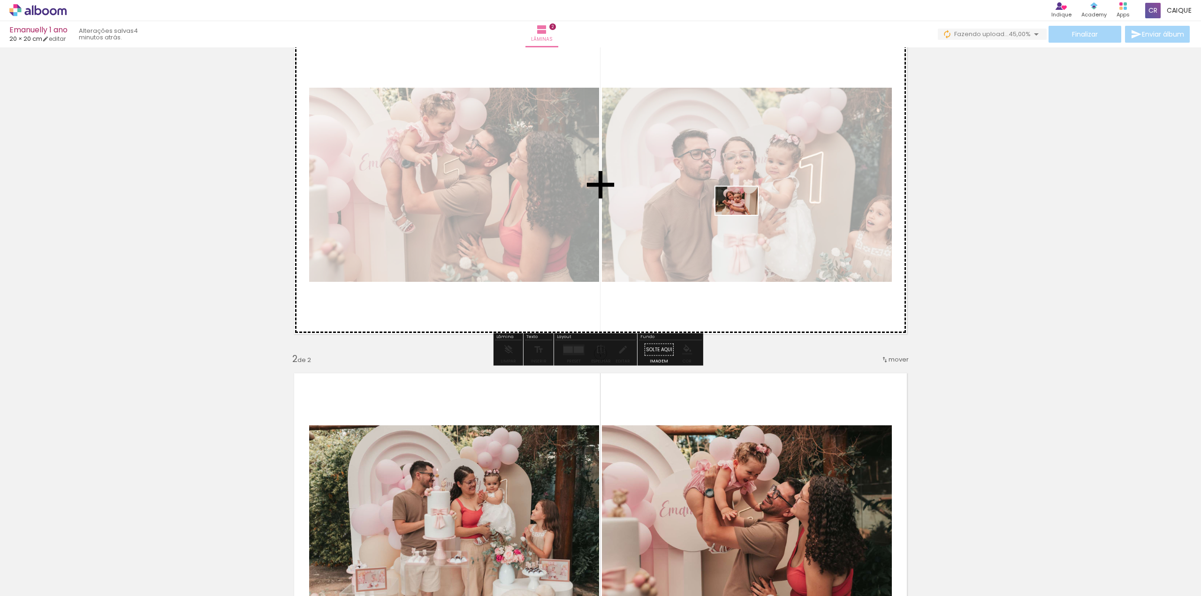
drag, startPoint x: 145, startPoint y: 576, endPoint x: 744, endPoint y: 215, distance: 699.6
click at [744, 215] on quentale-workspace at bounding box center [600, 298] width 1201 height 596
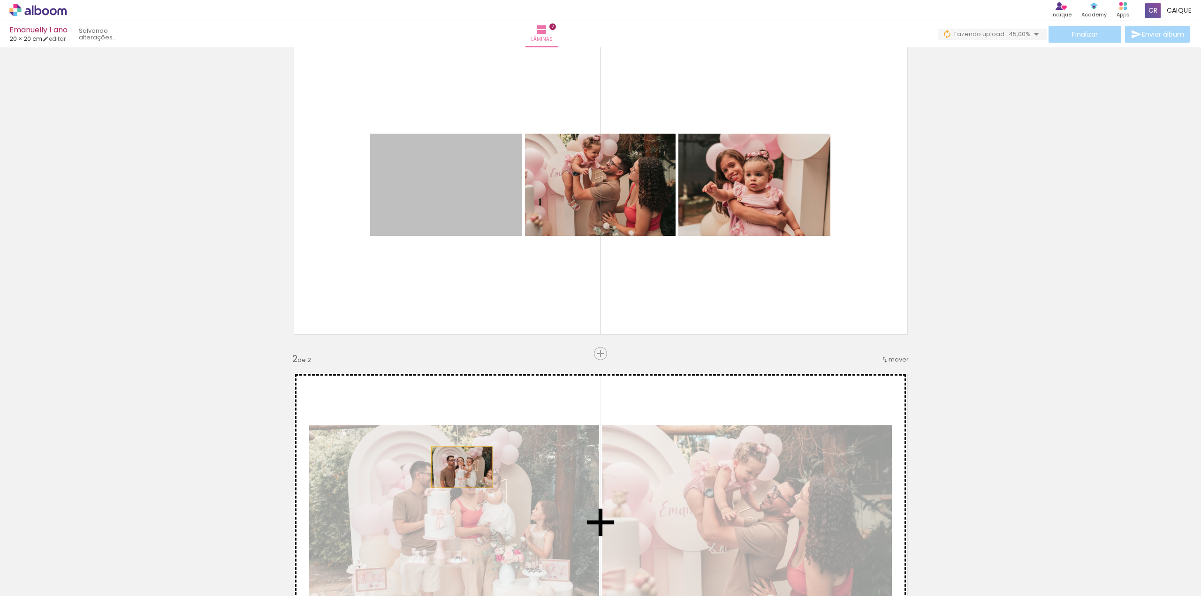
drag, startPoint x: 456, startPoint y: 185, endPoint x: 459, endPoint y: 469, distance: 283.5
click at [458, 468] on div "Inserir lâmina 1 de 2 Inserir lâmina 2 de 2" at bounding box center [600, 511] width 1201 height 1014
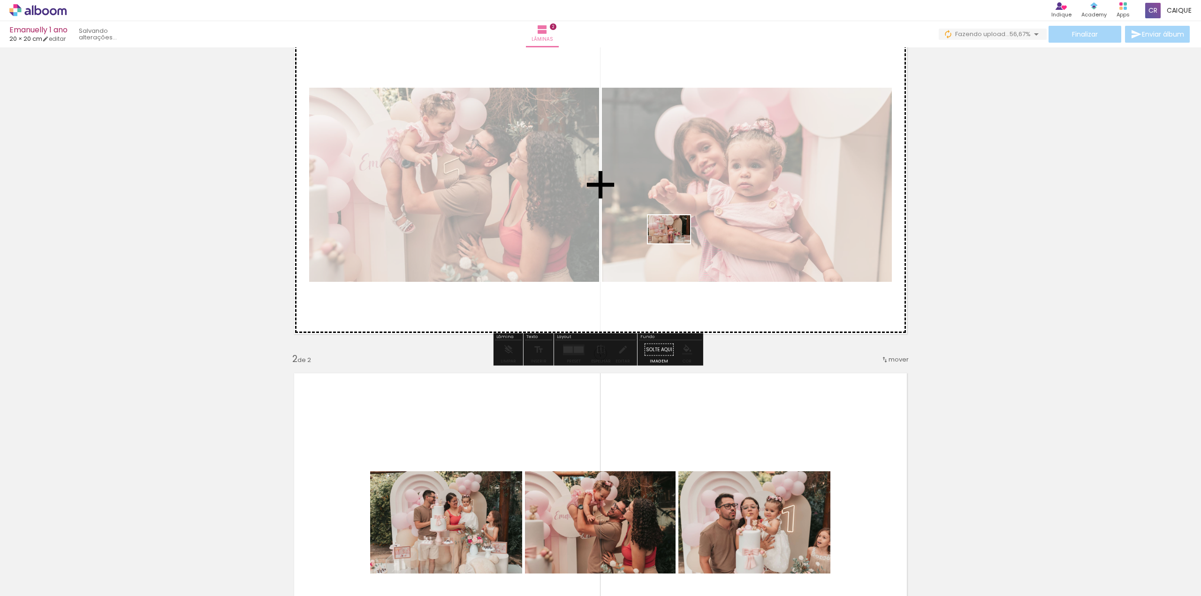
drag, startPoint x: 89, startPoint y: 574, endPoint x: 676, endPoint y: 244, distance: 673.7
click at [676, 244] on quentale-workspace at bounding box center [600, 298] width 1201 height 596
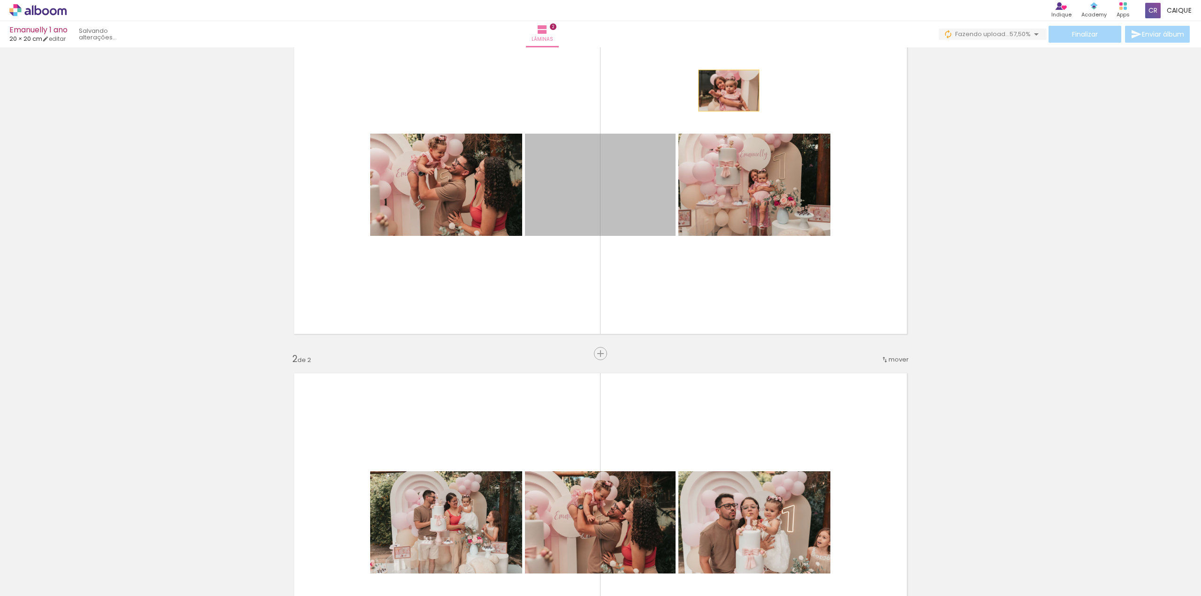
drag, startPoint x: 632, startPoint y: 191, endPoint x: 726, endPoint y: 91, distance: 137.5
click at [726, 91] on quentale-layouter at bounding box center [600, 185] width 629 height 314
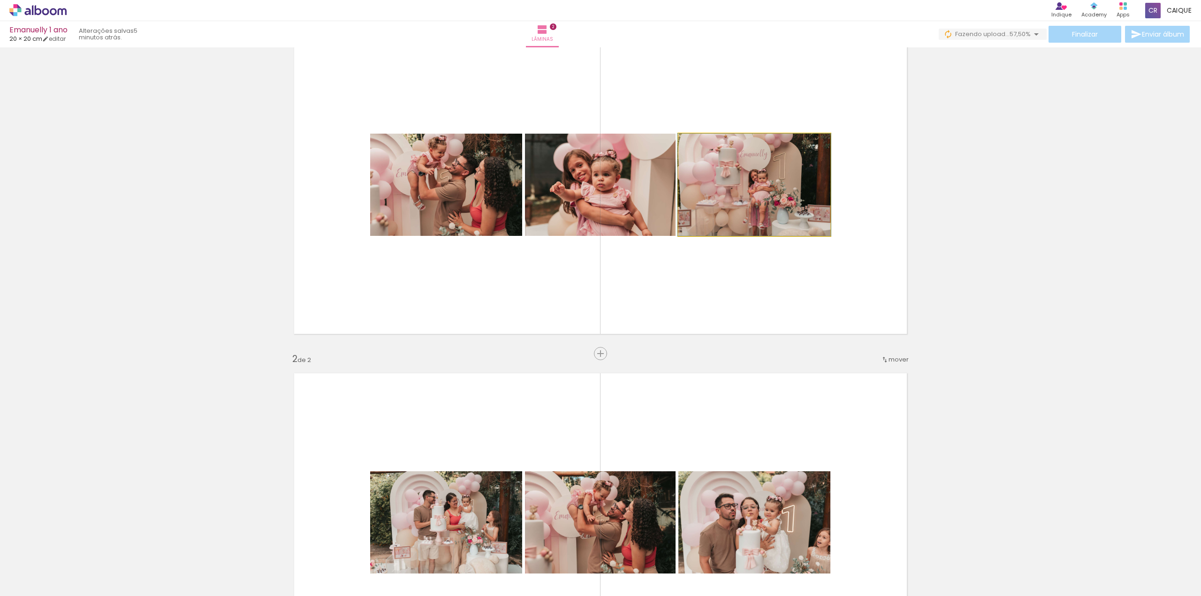
click at [733, 193] on quentale-photo at bounding box center [755, 185] width 152 height 102
click at [752, 210] on quentale-photo at bounding box center [755, 185] width 152 height 102
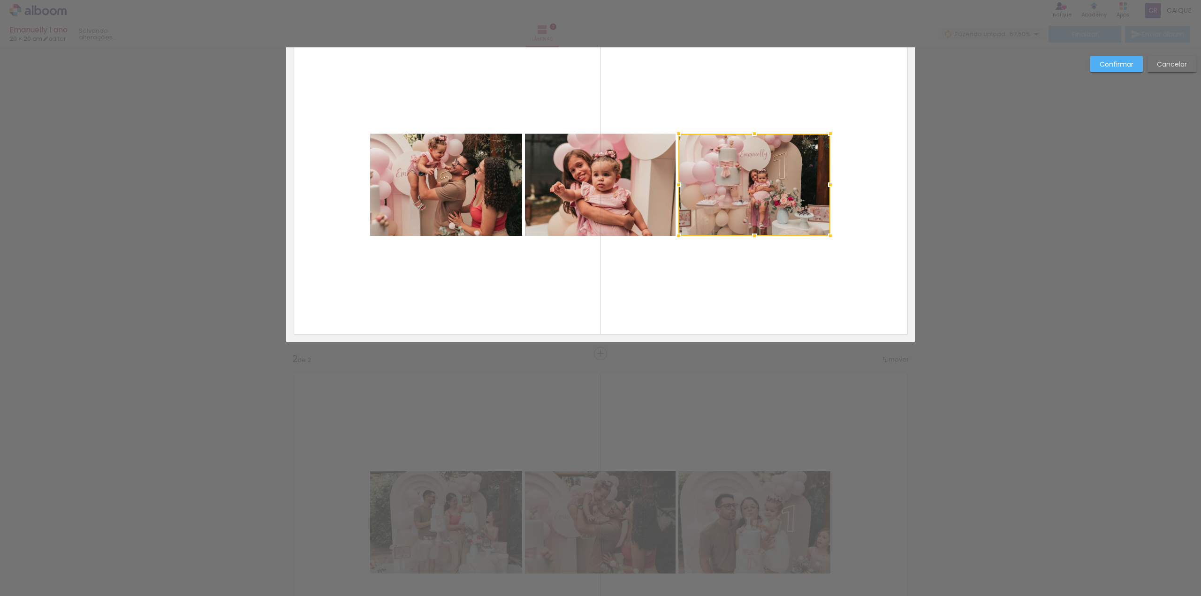
scroll to position [0, 0]
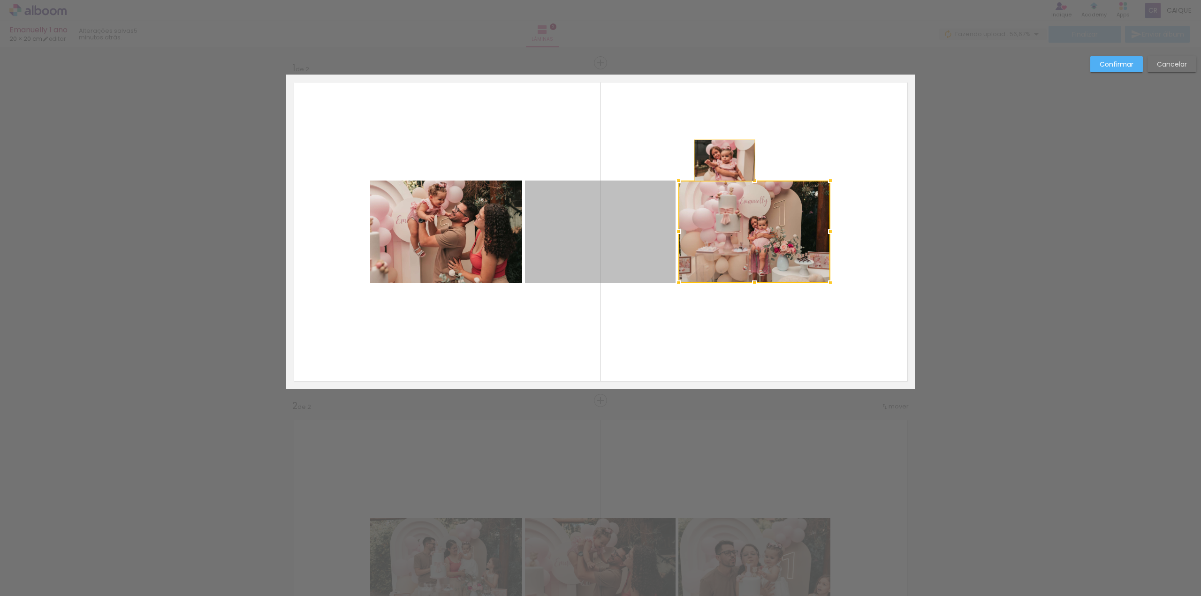
drag, startPoint x: 623, startPoint y: 245, endPoint x: 721, endPoint y: 161, distance: 129.8
click at [721, 161] on quentale-layouter at bounding box center [600, 232] width 629 height 314
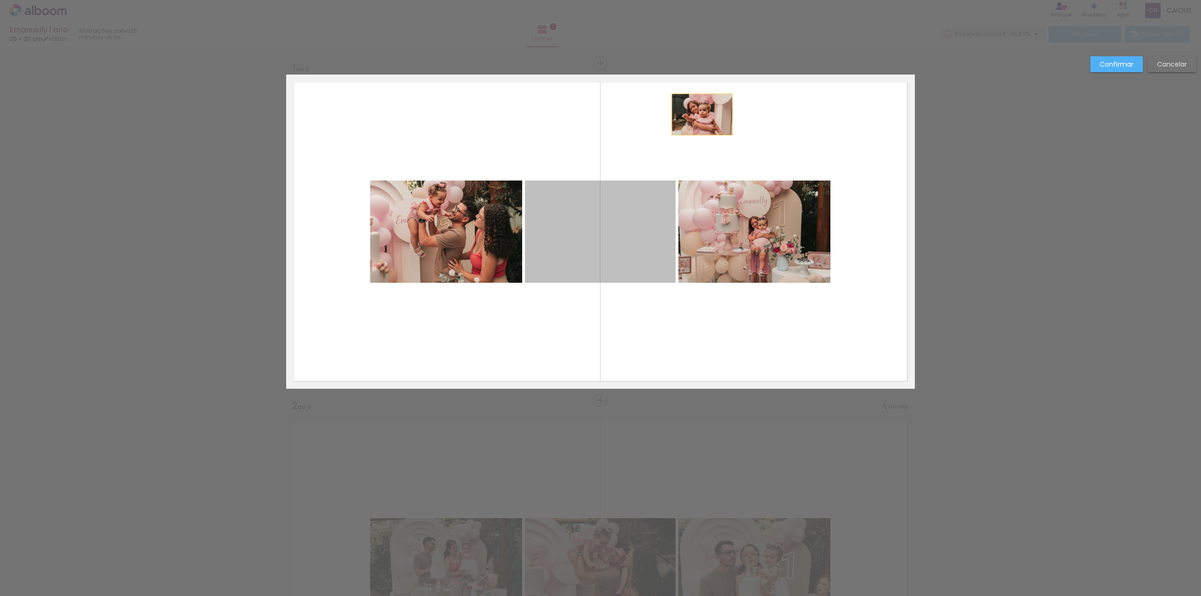
drag, startPoint x: 623, startPoint y: 232, endPoint x: 699, endPoint y: 115, distance: 140.2
click at [699, 115] on quentale-layouter at bounding box center [600, 232] width 629 height 314
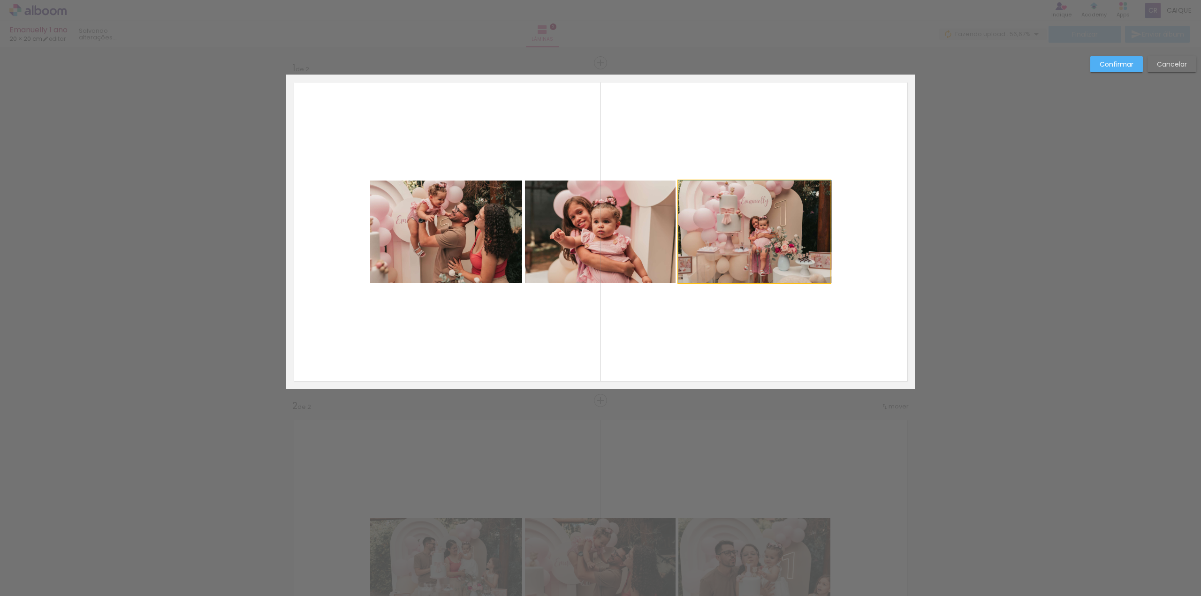
drag, startPoint x: 781, startPoint y: 258, endPoint x: 824, endPoint y: 233, distance: 49.6
drag, startPoint x: 617, startPoint y: 229, endPoint x: 652, endPoint y: 150, distance: 87.0
click at [652, 150] on quentale-layouter at bounding box center [600, 232] width 629 height 314
click at [781, 224] on quentale-photo at bounding box center [755, 232] width 152 height 102
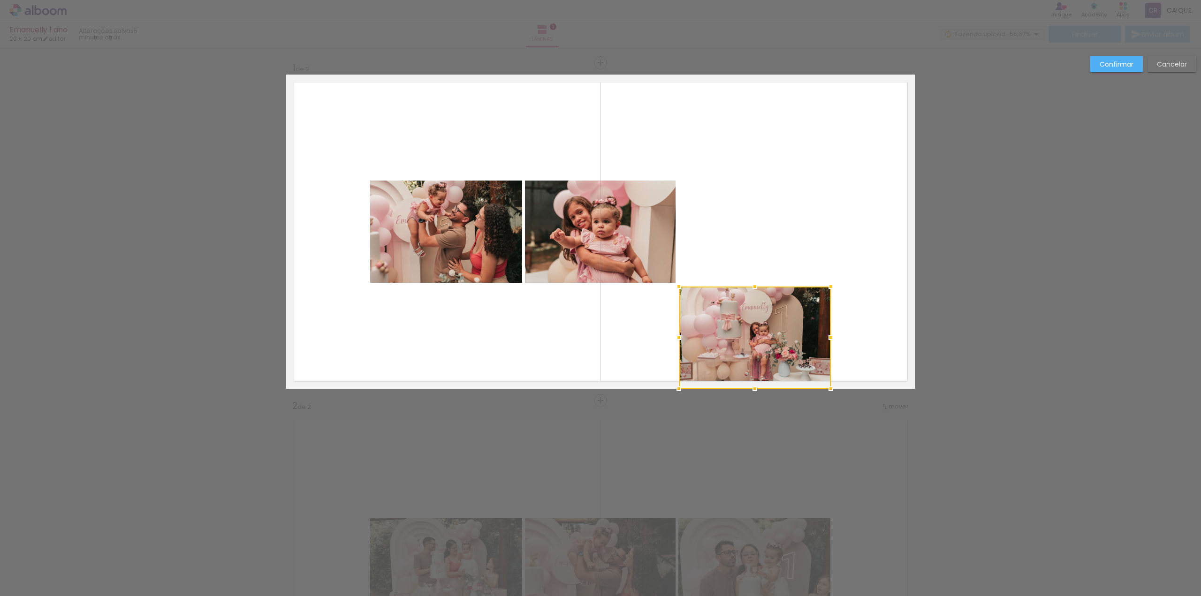
drag, startPoint x: 784, startPoint y: 227, endPoint x: 790, endPoint y: 379, distance: 152.2
click at [790, 379] on div at bounding box center [755, 338] width 152 height 102
click at [774, 346] on div at bounding box center [754, 338] width 152 height 102
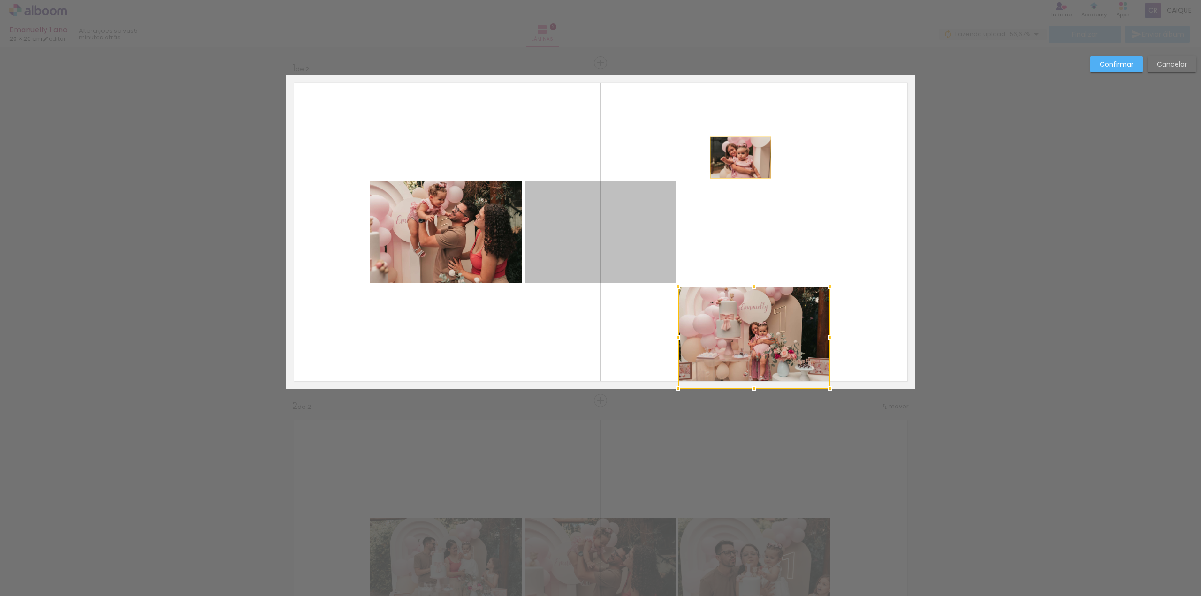
drag, startPoint x: 623, startPoint y: 236, endPoint x: 734, endPoint y: 153, distance: 138.4
click at [734, 153] on quentale-layouter at bounding box center [600, 232] width 629 height 314
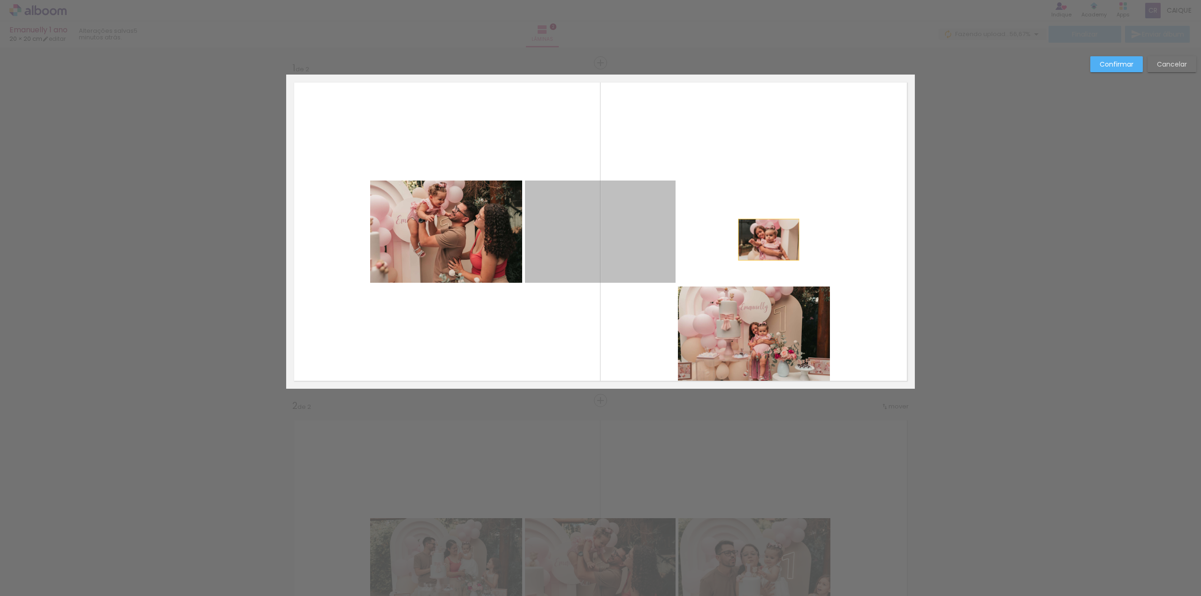
drag, startPoint x: 629, startPoint y: 232, endPoint x: 773, endPoint y: 240, distance: 144.3
click at [773, 240] on quentale-layouter at bounding box center [600, 232] width 629 height 314
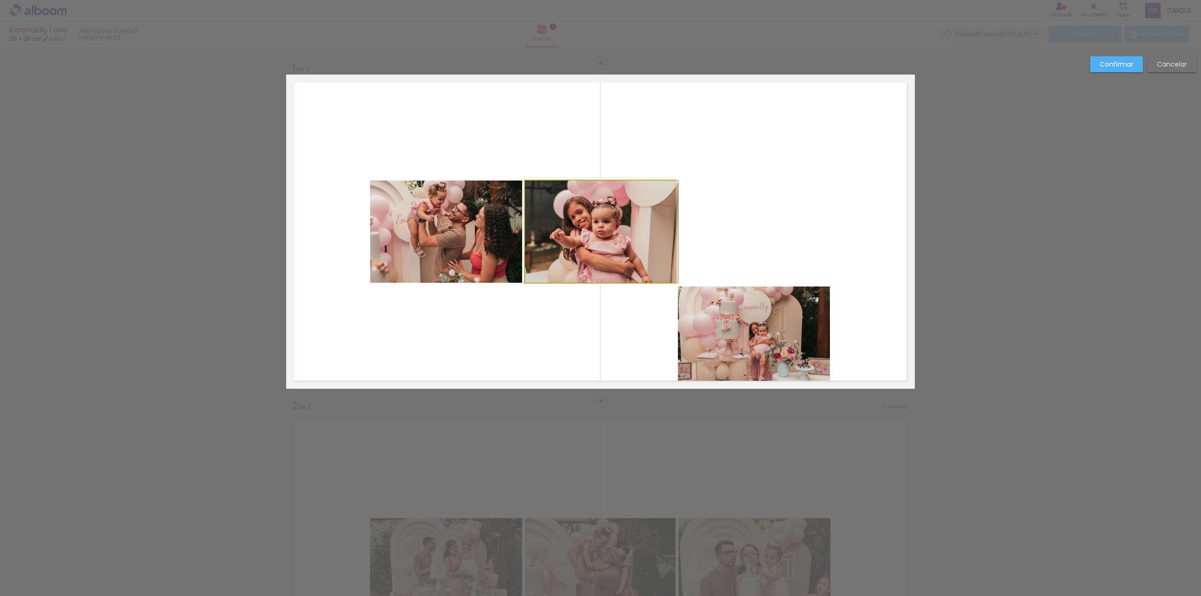
drag, startPoint x: 627, startPoint y: 199, endPoint x: 718, endPoint y: 216, distance: 93.0
click at [716, 213] on quentale-layouter at bounding box center [600, 232] width 629 height 314
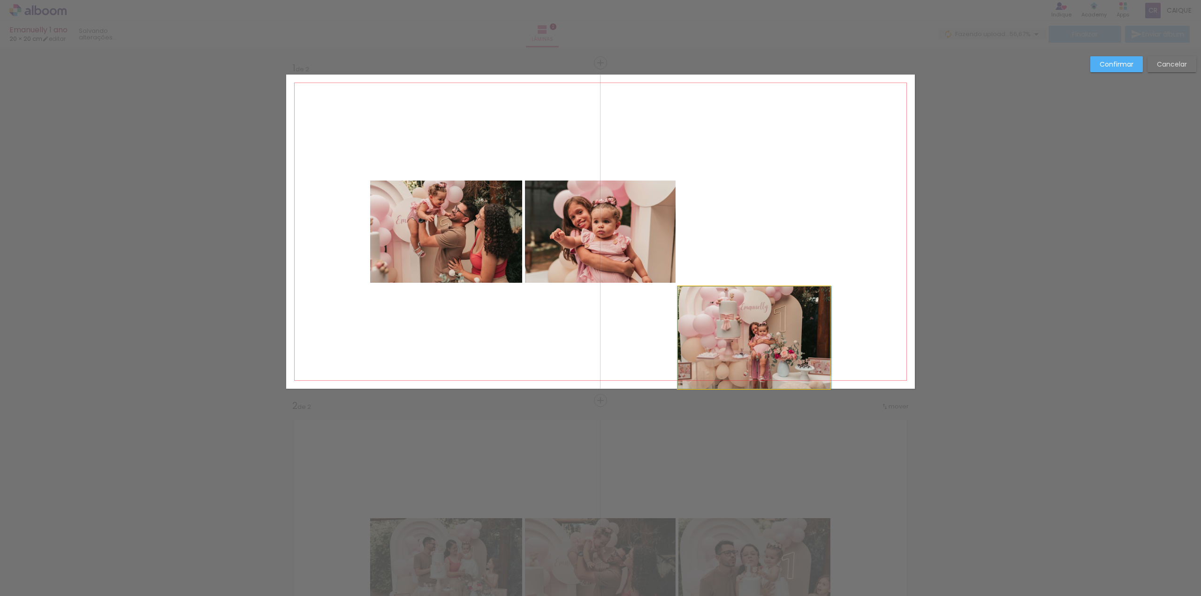
drag, startPoint x: 749, startPoint y: 305, endPoint x: 819, endPoint y: 302, distance: 70.0
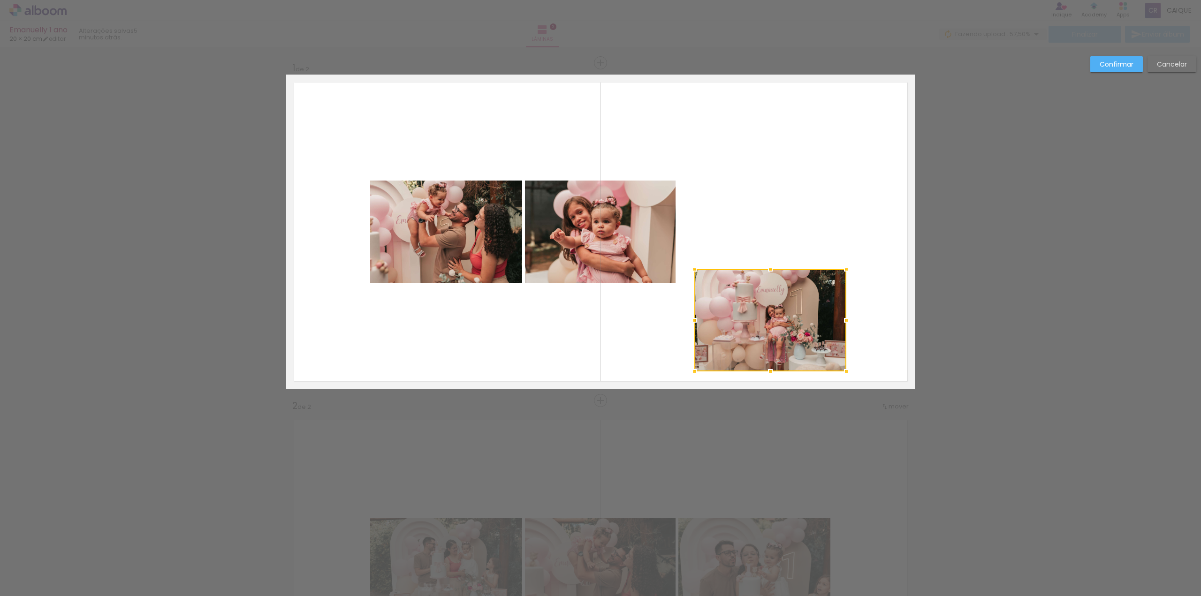
drag, startPoint x: 803, startPoint y: 337, endPoint x: 823, endPoint y: 320, distance: 26.3
click at [823, 320] on div at bounding box center [771, 320] width 152 height 102
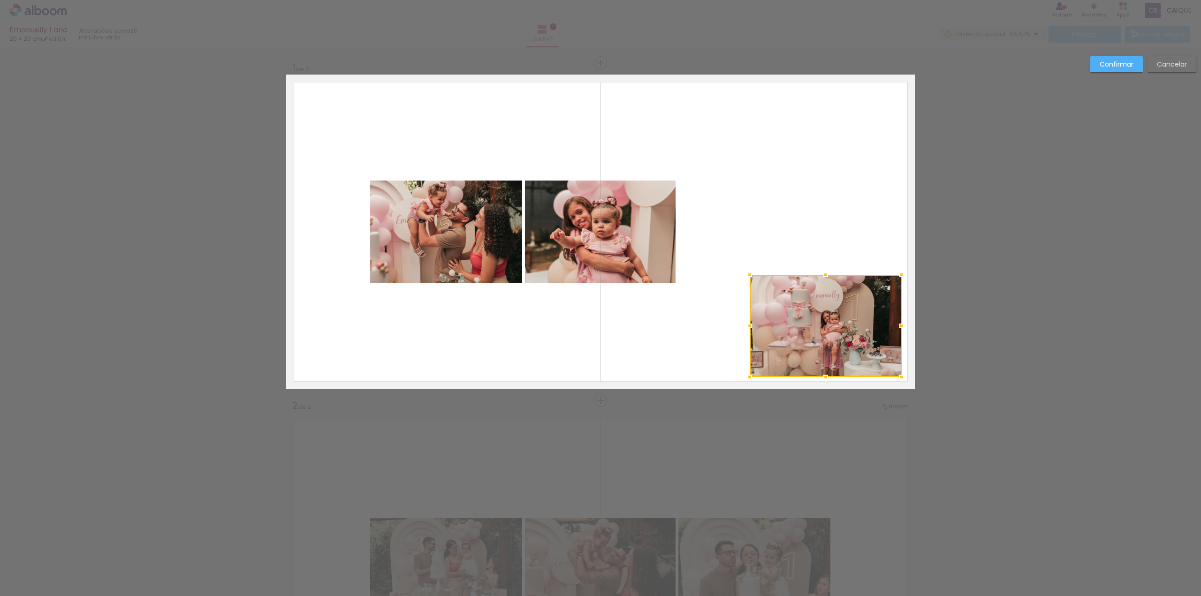
drag, startPoint x: 827, startPoint y: 324, endPoint x: 848, endPoint y: 320, distance: 21.2
click at [872, 330] on div at bounding box center [826, 326] width 152 height 102
click at [604, 196] on quentale-photo at bounding box center [600, 232] width 151 height 102
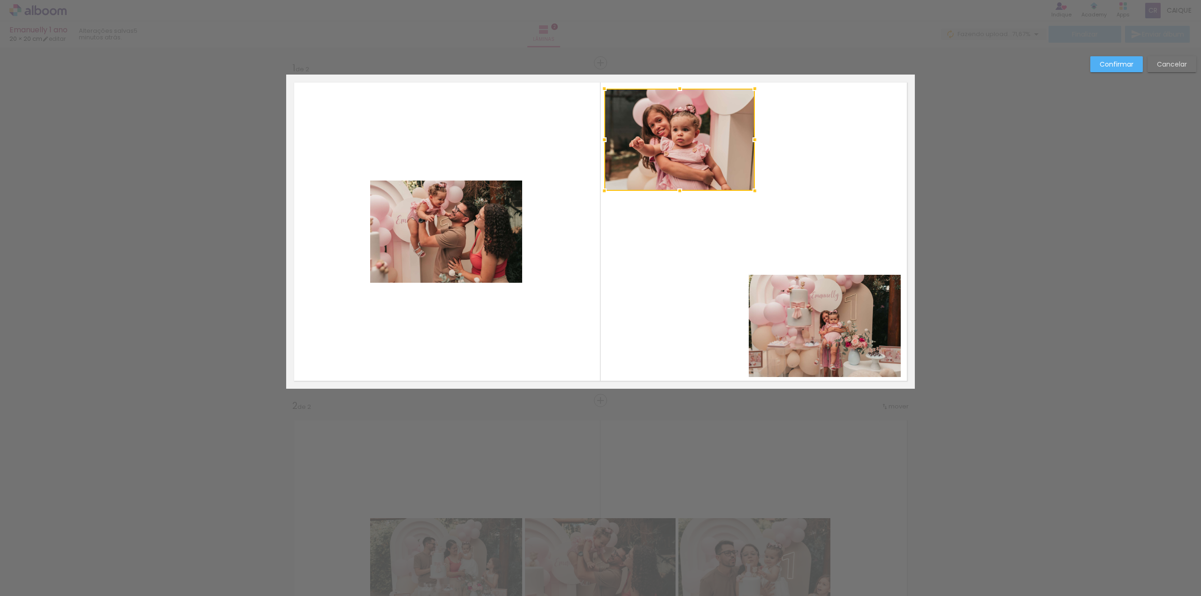
drag, startPoint x: 632, startPoint y: 237, endPoint x: 711, endPoint y: 145, distance: 121.5
click at [711, 145] on div at bounding box center [679, 140] width 151 height 102
click at [836, 335] on quentale-photo at bounding box center [825, 326] width 152 height 102
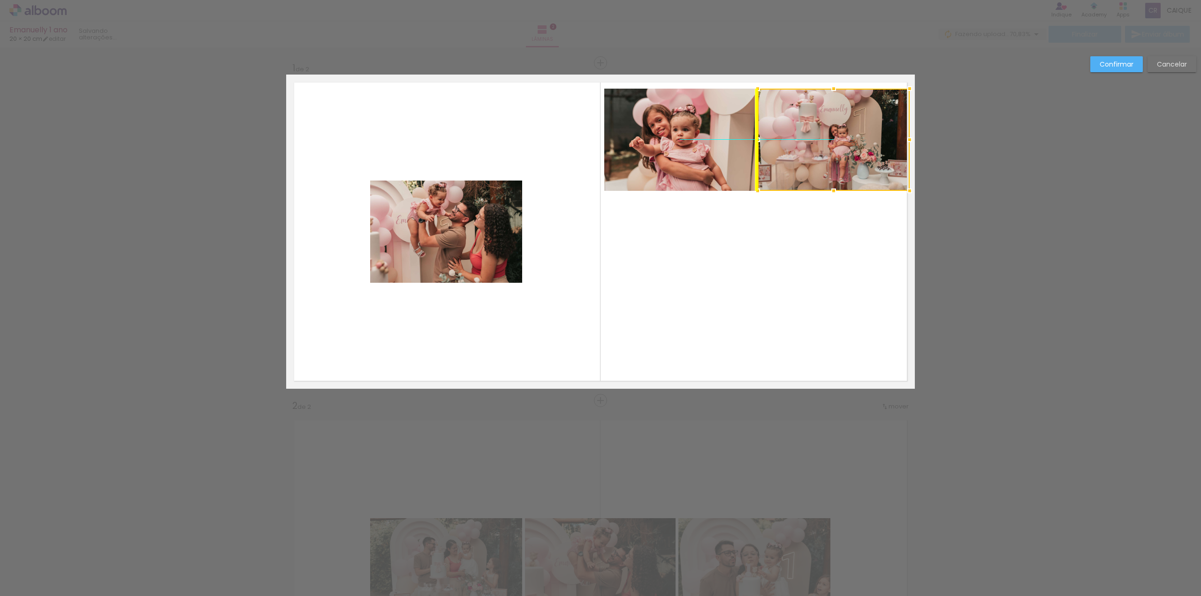
drag, startPoint x: 839, startPoint y: 341, endPoint x: 853, endPoint y: 163, distance: 178.5
click at [853, 163] on div at bounding box center [834, 140] width 152 height 102
click at [796, 252] on quentale-layouter at bounding box center [600, 232] width 629 height 314
click at [849, 164] on quentale-photo at bounding box center [834, 140] width 152 height 102
drag, startPoint x: 906, startPoint y: 90, endPoint x: 888, endPoint y: 84, distance: 18.7
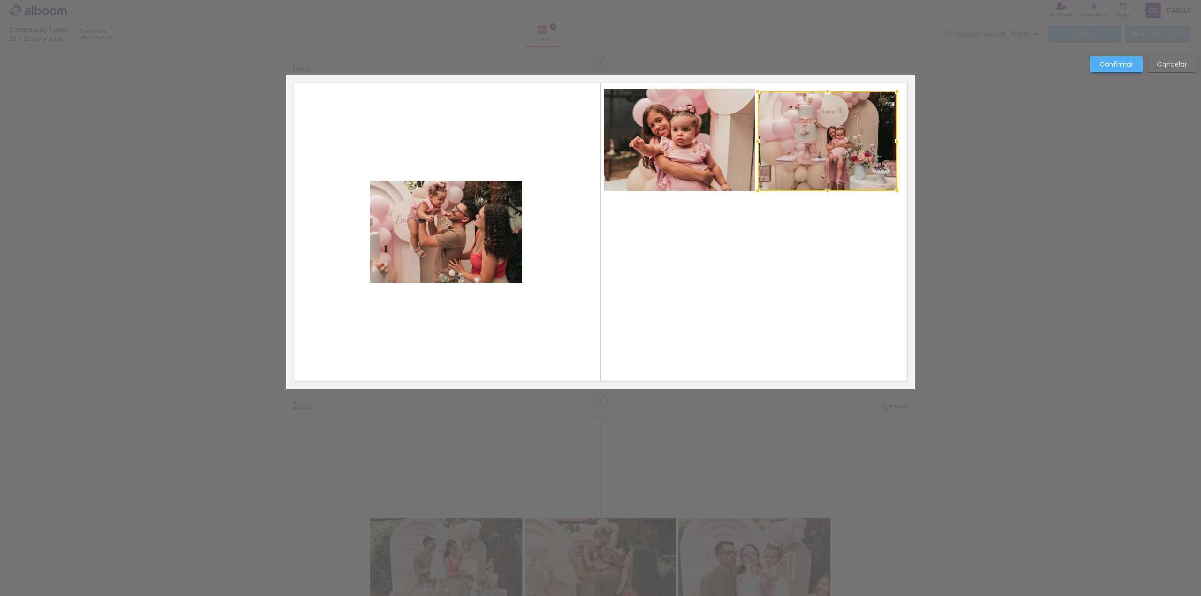
click at [888, 84] on div at bounding box center [897, 91] width 19 height 19
click at [864, 156] on quentale-photo at bounding box center [827, 141] width 139 height 99
click at [808, 150] on div at bounding box center [827, 141] width 139 height 99
click at [807, 140] on div at bounding box center [827, 141] width 139 height 99
click at [897, 92] on div at bounding box center [900, 89] width 19 height 19
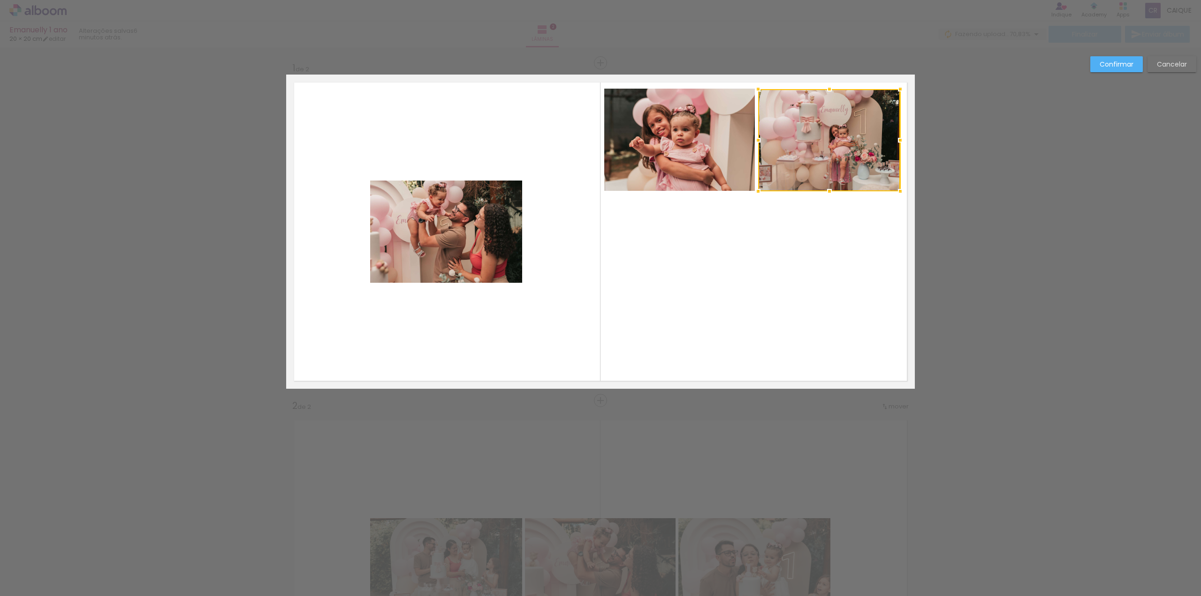
click at [0, 0] on slot "Confirmar" at bounding box center [0, 0] width 0 height 0
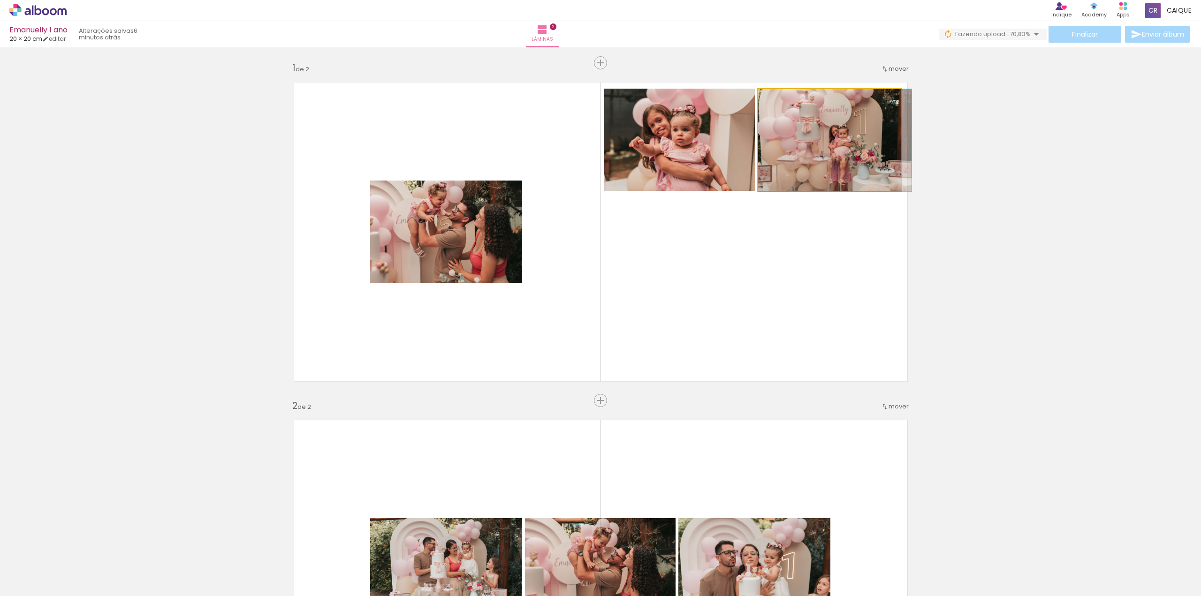
drag, startPoint x: 780, startPoint y: 99, endPoint x: 794, endPoint y: 99, distance: 13.6
click at [794, 99] on div at bounding box center [798, 99] width 37 height 15
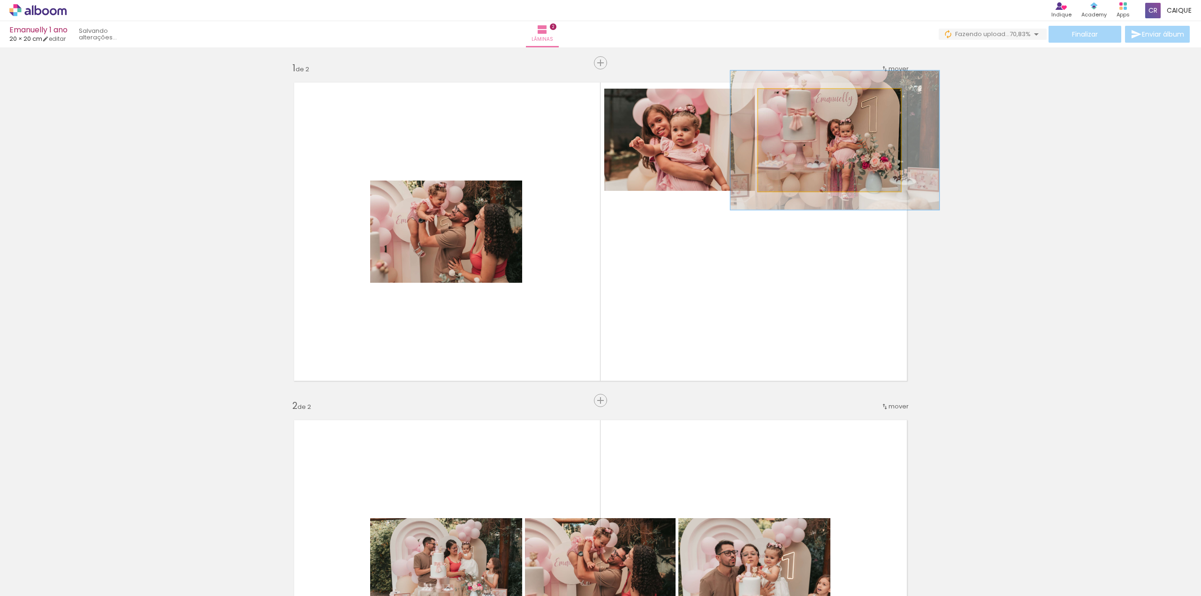
drag, startPoint x: 778, startPoint y: 99, endPoint x: 789, endPoint y: 96, distance: 12.3
type paper-slider "136"
click at [789, 96] on div at bounding box center [792, 99] width 8 height 8
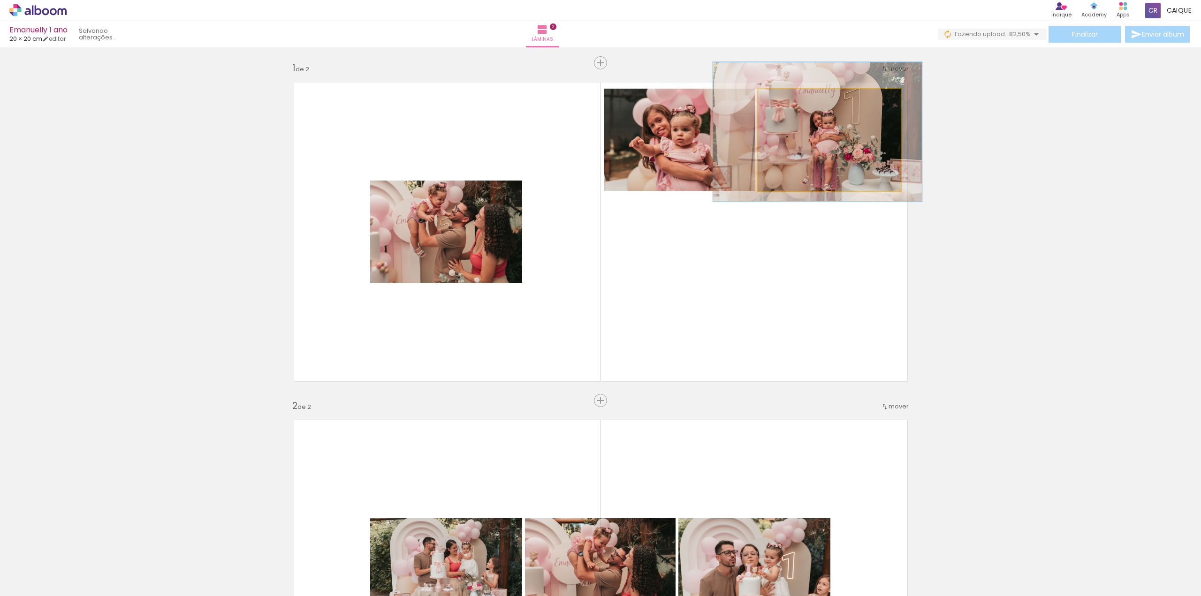
drag, startPoint x: 820, startPoint y: 139, endPoint x: 803, endPoint y: 131, distance: 19.3
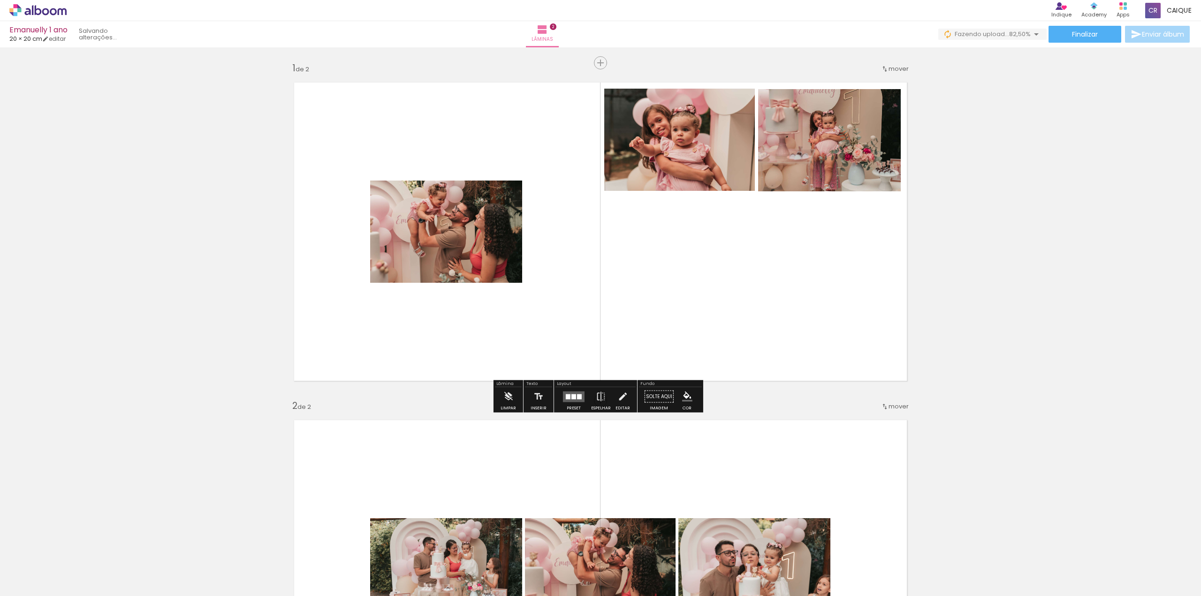
click at [785, 236] on quentale-layouter at bounding box center [600, 232] width 629 height 314
click at [804, 137] on quentale-photo at bounding box center [829, 140] width 142 height 102
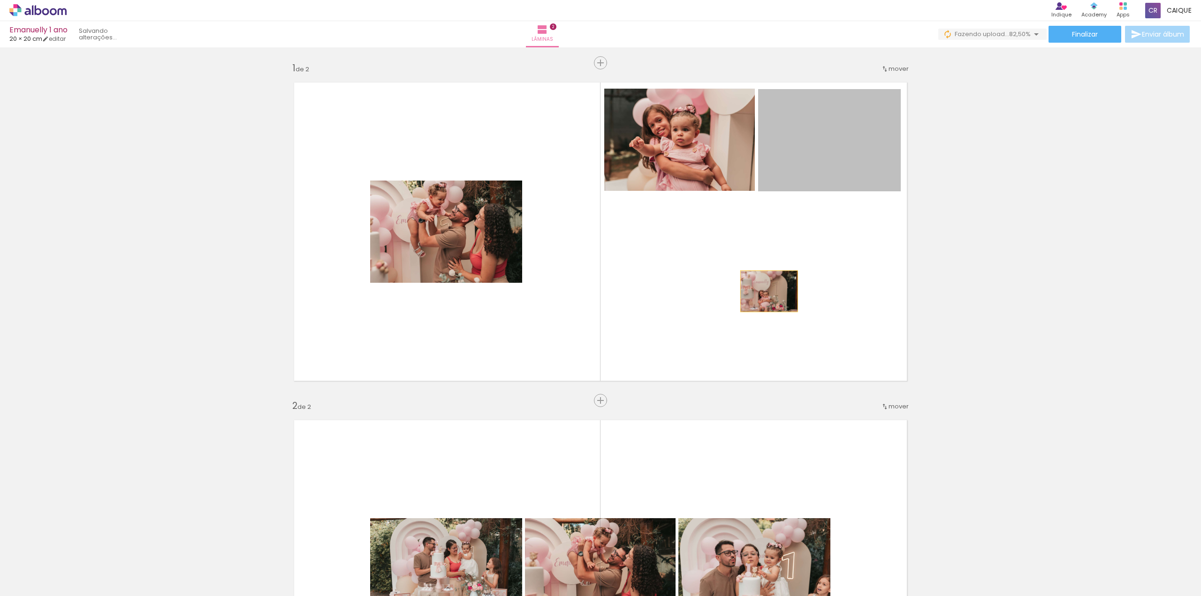
drag, startPoint x: 850, startPoint y: 153, endPoint x: 766, endPoint y: 292, distance: 163.4
click at [766, 292] on quentale-layouter at bounding box center [600, 232] width 629 height 314
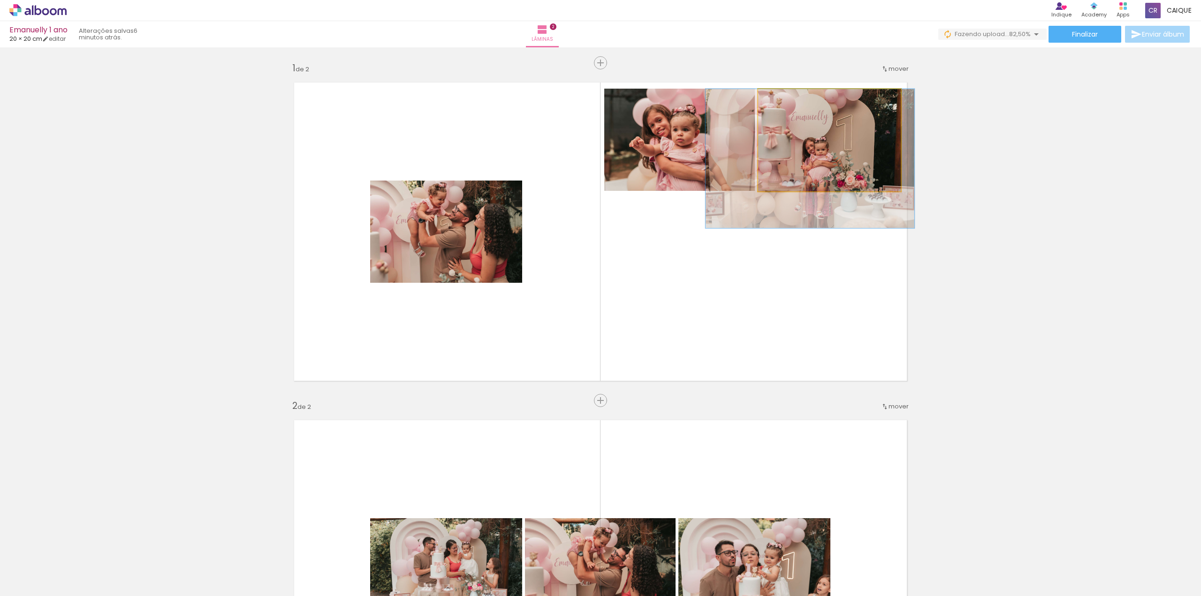
drag, startPoint x: 838, startPoint y: 146, endPoint x: 838, endPoint y: 134, distance: 12.2
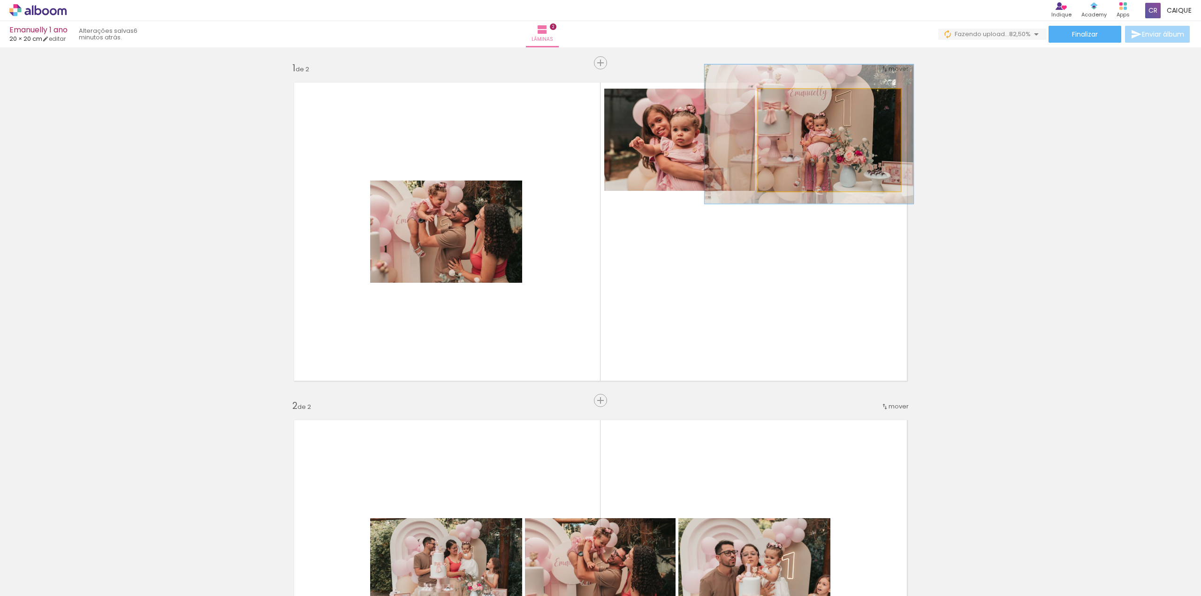
drag, startPoint x: 839, startPoint y: 132, endPoint x: 837, endPoint y: 118, distance: 13.7
click at [833, 138] on quentale-photo at bounding box center [829, 140] width 142 height 102
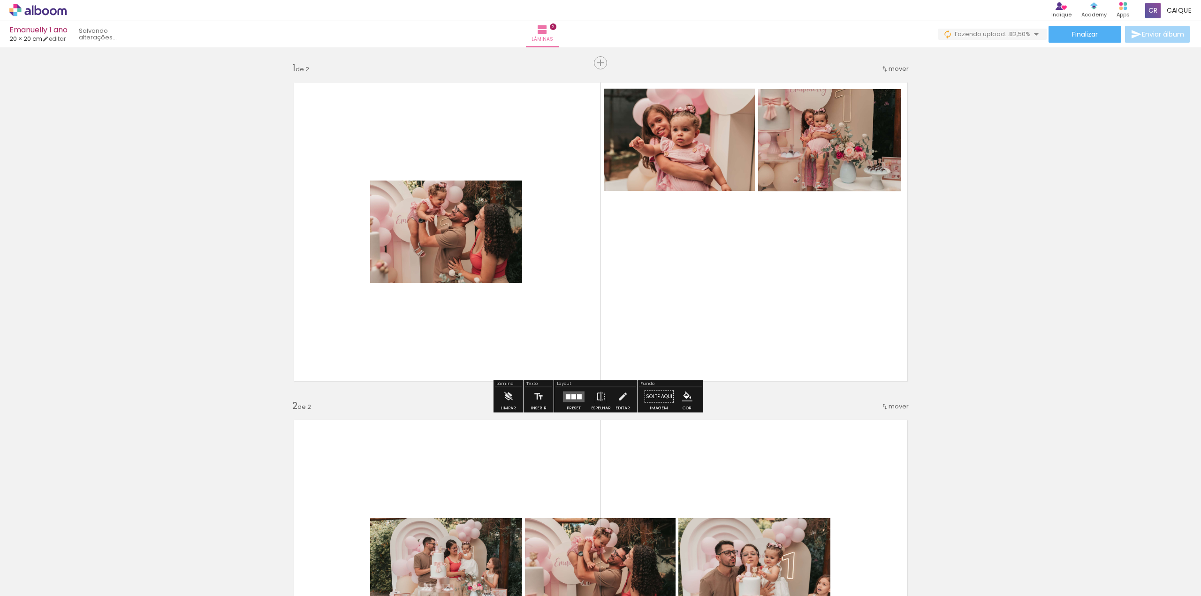
click at [836, 147] on quentale-photo at bounding box center [829, 140] width 142 height 102
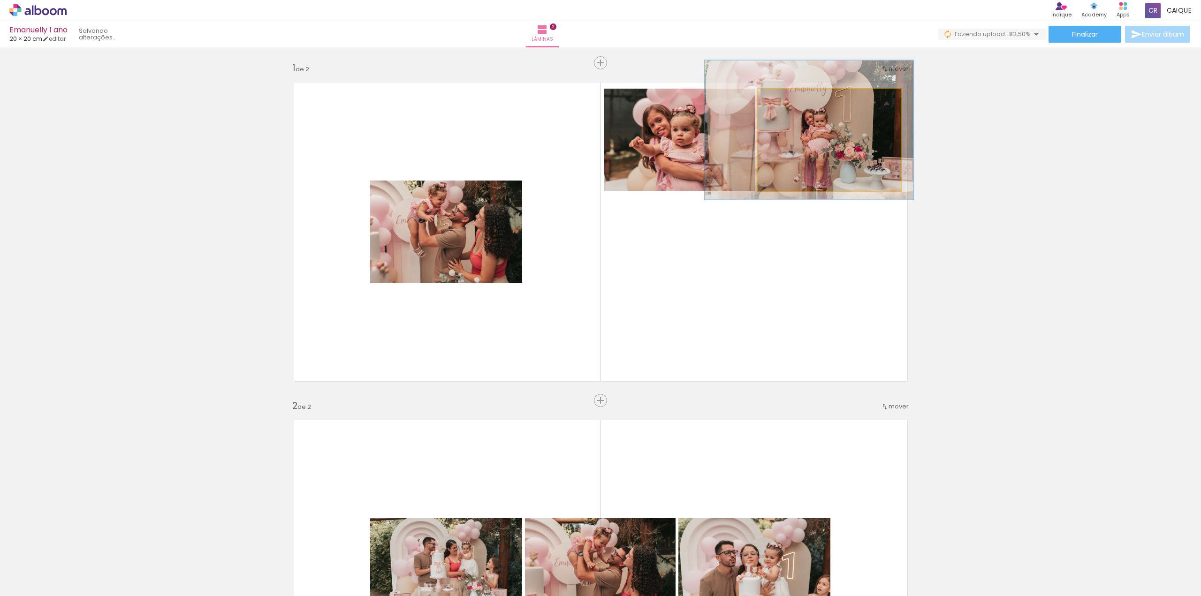
click at [836, 147] on quentale-photo at bounding box center [829, 140] width 142 height 102
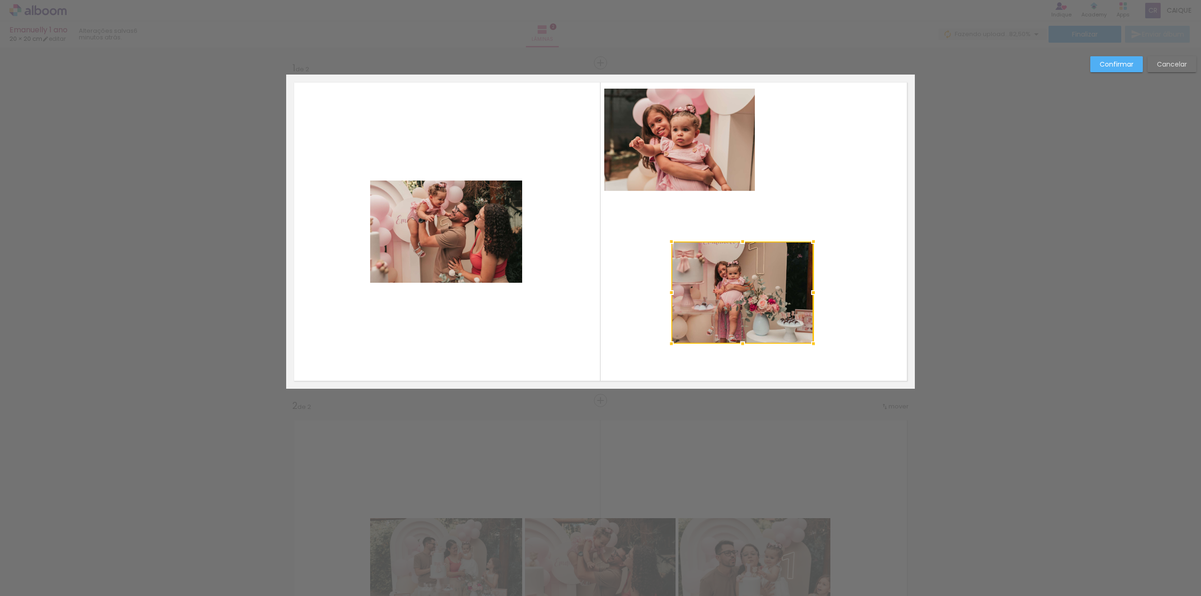
drag, startPoint x: 828, startPoint y: 142, endPoint x: 741, endPoint y: 295, distance: 175.5
click at [741, 295] on div at bounding box center [743, 293] width 142 height 102
drag, startPoint x: 700, startPoint y: 149, endPoint x: 696, endPoint y: 144, distance: 7.0
click at [700, 149] on quentale-photo at bounding box center [679, 140] width 151 height 102
drag, startPoint x: 689, startPoint y: 134, endPoint x: 745, endPoint y: 141, distance: 56.8
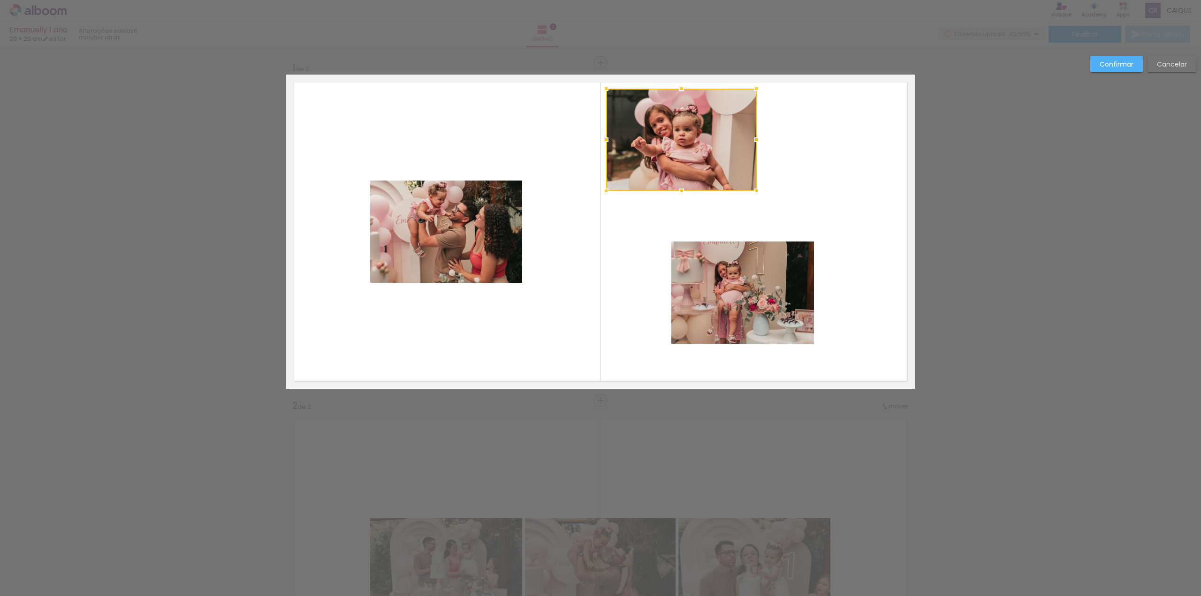
click at [757, 147] on div at bounding box center [681, 140] width 151 height 102
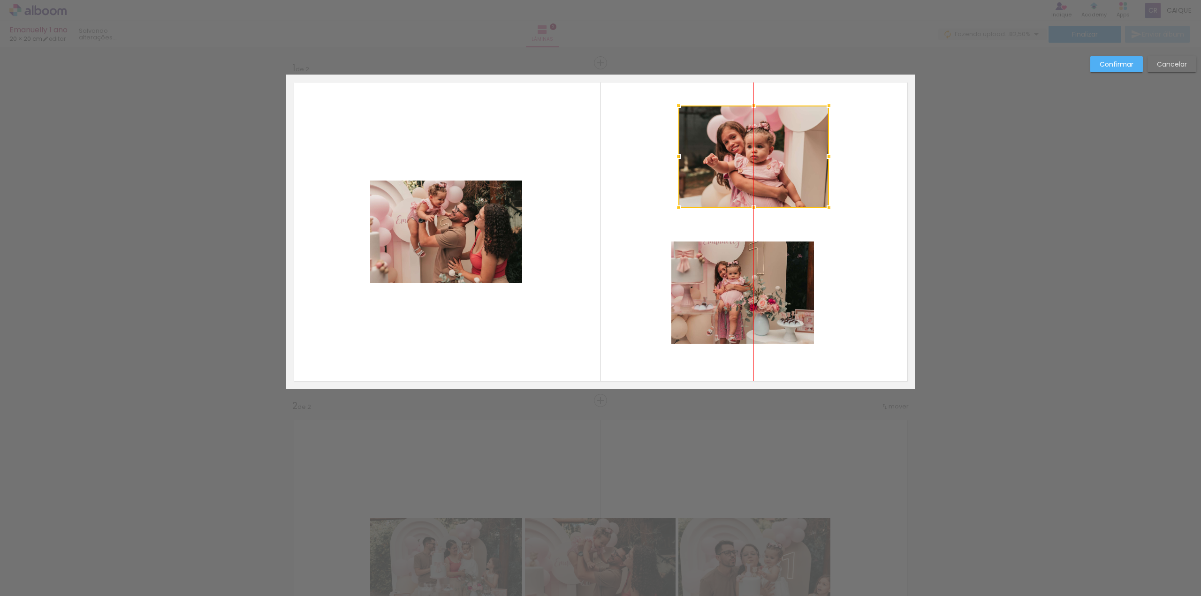
drag, startPoint x: 734, startPoint y: 137, endPoint x: 740, endPoint y: 141, distance: 7.4
click at [740, 141] on div at bounding box center [754, 157] width 151 height 102
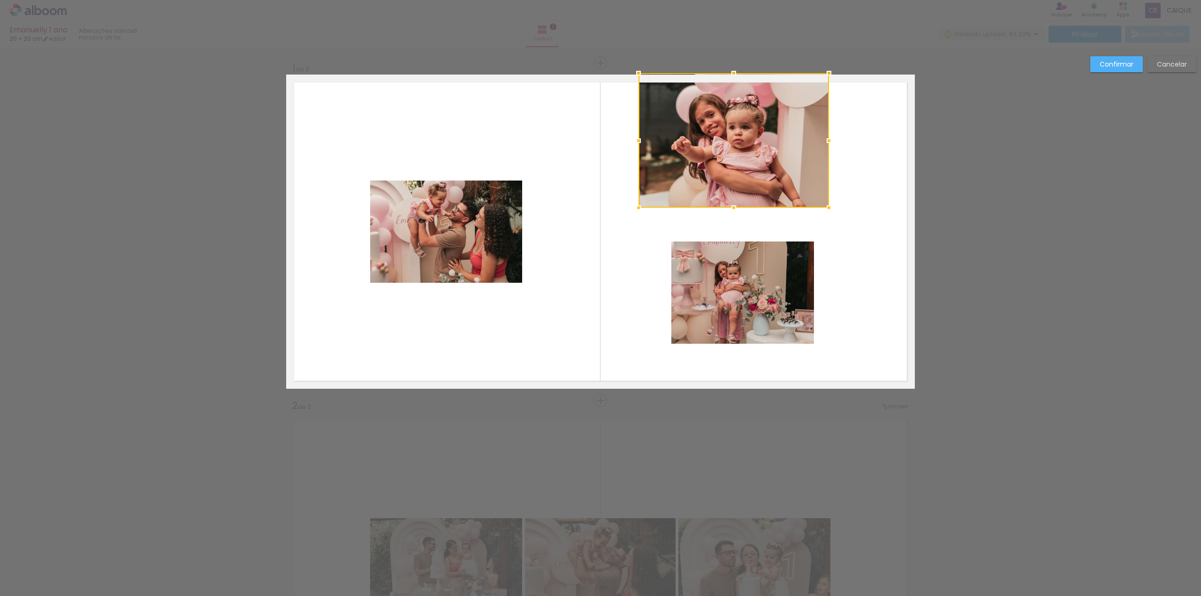
drag, startPoint x: 676, startPoint y: 107, endPoint x: 630, endPoint y: 79, distance: 53.7
click at [630, 79] on div at bounding box center [638, 73] width 19 height 19
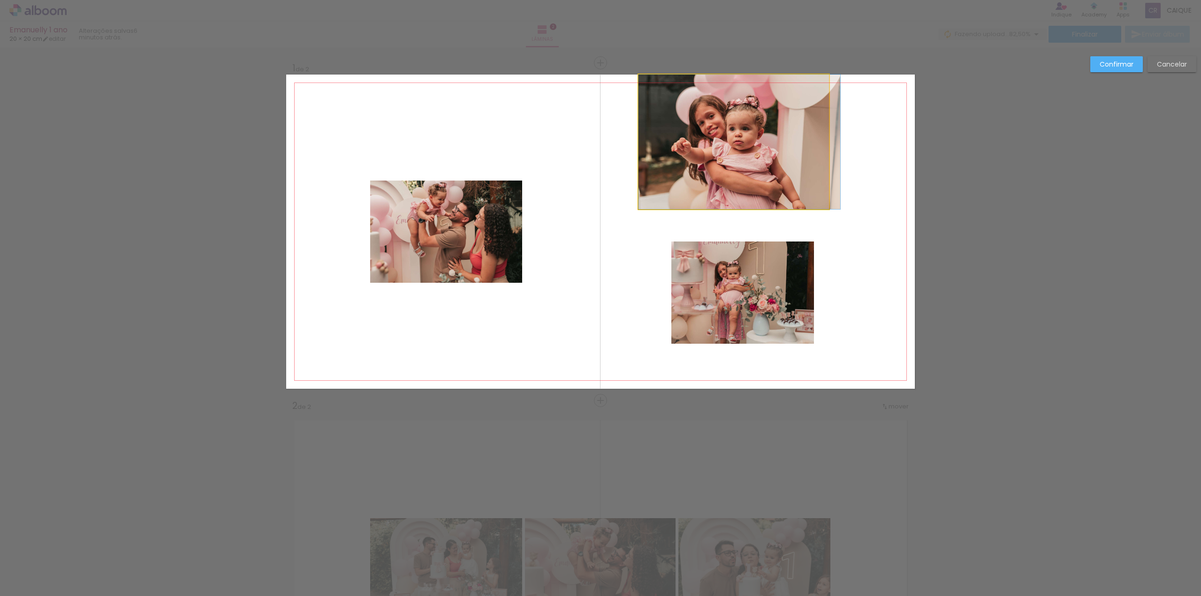
drag, startPoint x: 764, startPoint y: 131, endPoint x: 789, endPoint y: 166, distance: 43.0
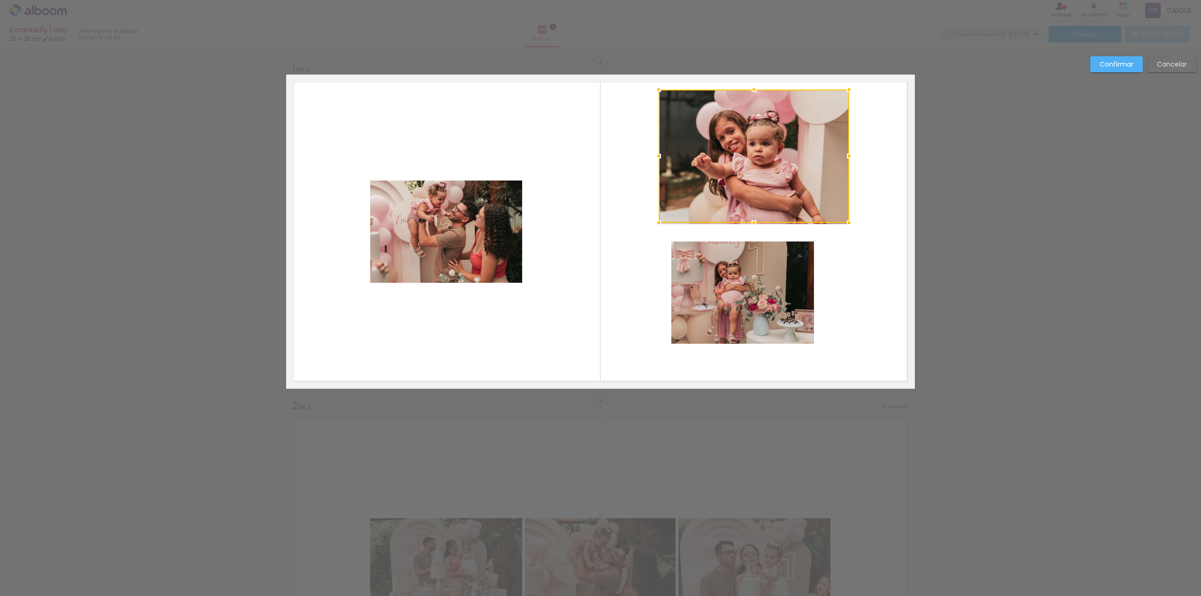
drag, startPoint x: 780, startPoint y: 156, endPoint x: 804, endPoint y: 171, distance: 28.3
click at [804, 171] on div at bounding box center [754, 156] width 191 height 133
click at [789, 310] on quentale-photo at bounding box center [743, 293] width 142 height 102
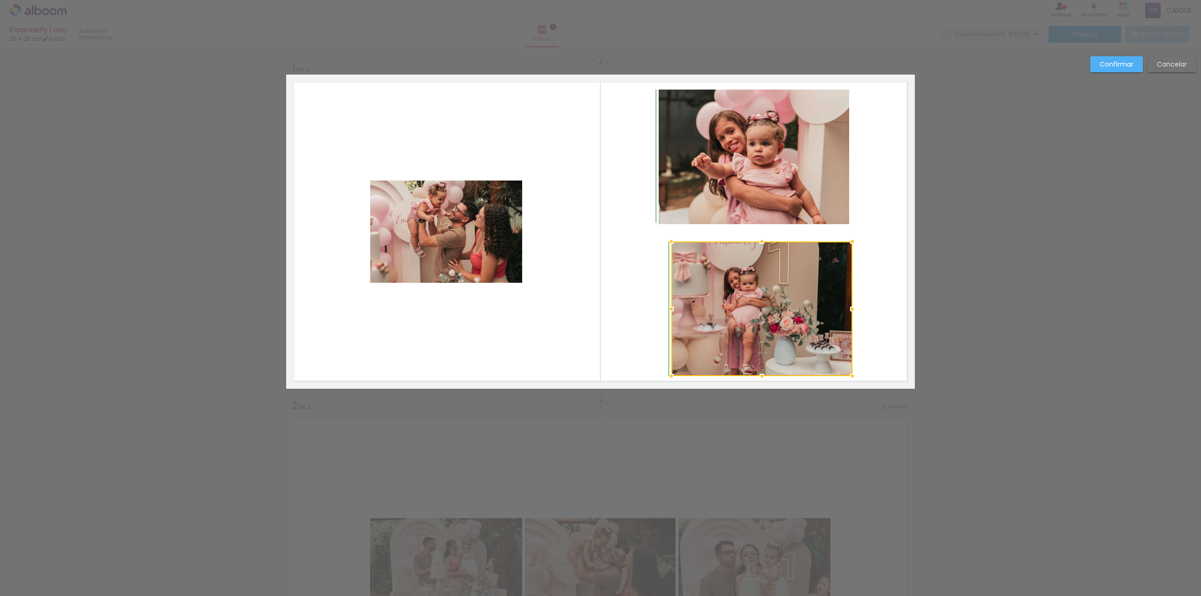
drag, startPoint x: 810, startPoint y: 343, endPoint x: 844, endPoint y: 376, distance: 47.8
click at [844, 376] on div at bounding box center [852, 376] width 19 height 19
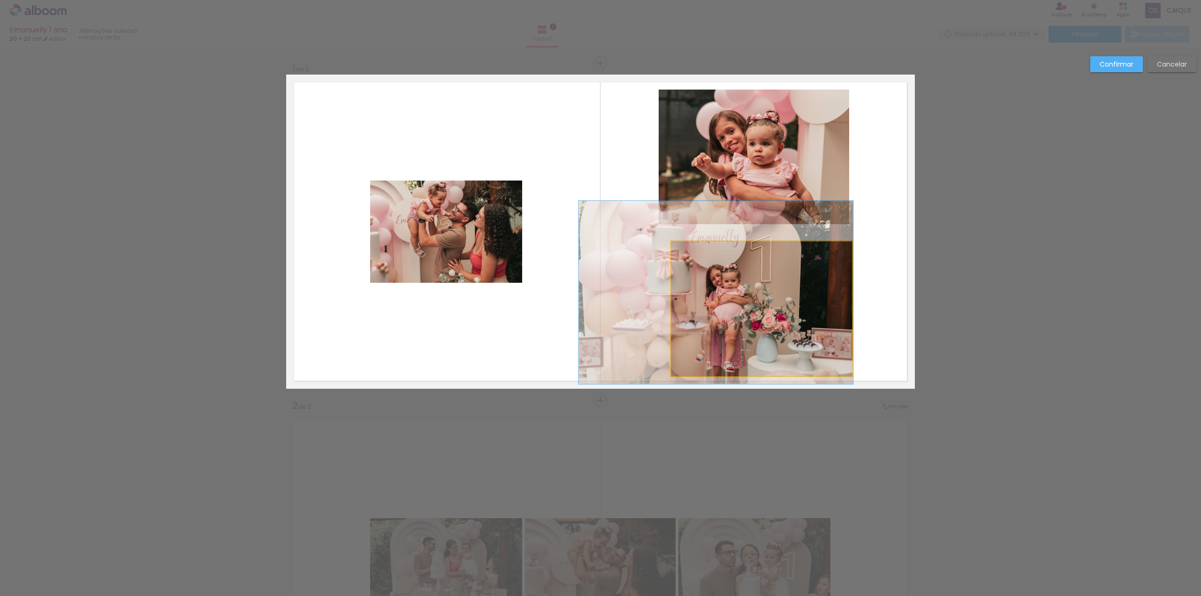
drag, startPoint x: 789, startPoint y: 321, endPoint x: 772, endPoint y: 319, distance: 17.5
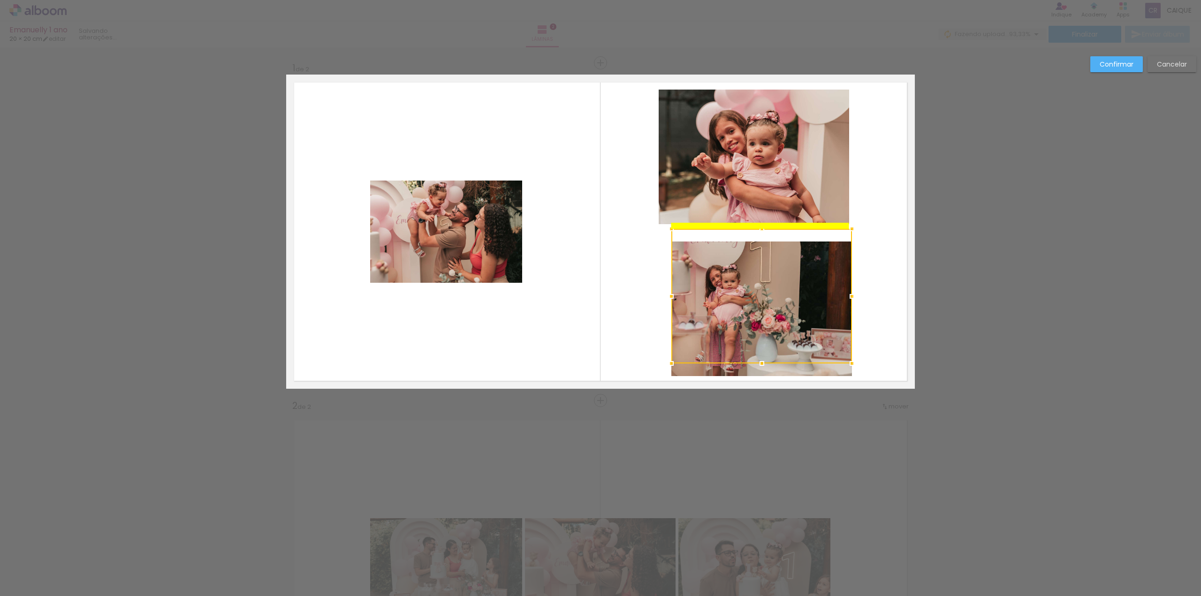
drag, startPoint x: 779, startPoint y: 314, endPoint x: 767, endPoint y: 311, distance: 12.8
click at [767, 311] on div at bounding box center [762, 296] width 181 height 135
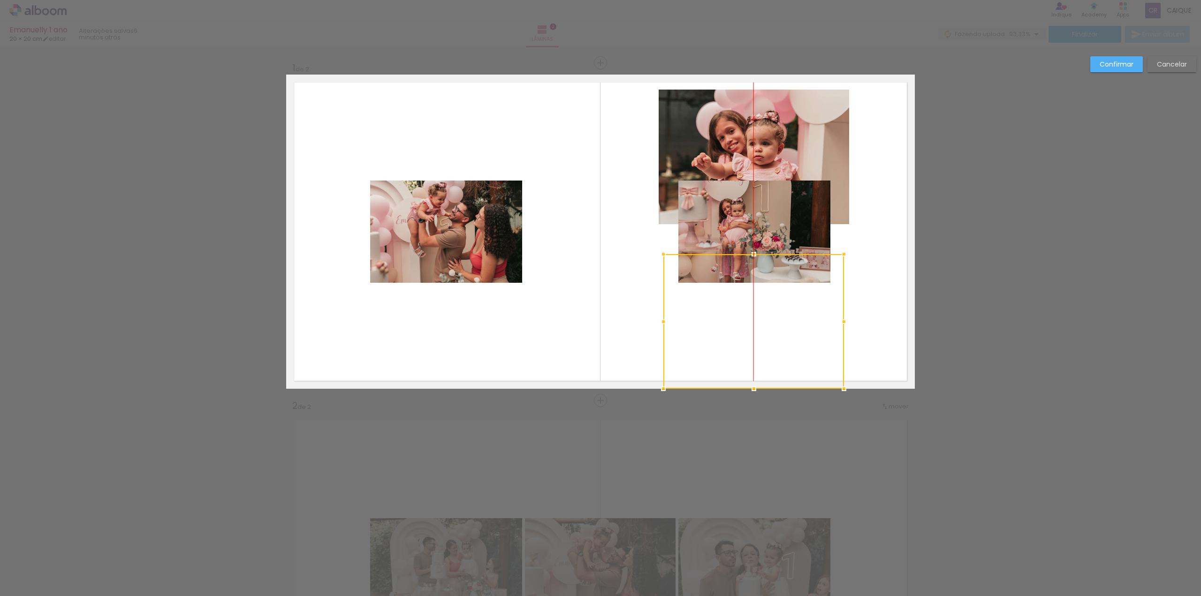
drag, startPoint x: 769, startPoint y: 263, endPoint x: 766, endPoint y: 270, distance: 7.9
click at [765, 297] on div at bounding box center [754, 321] width 181 height 135
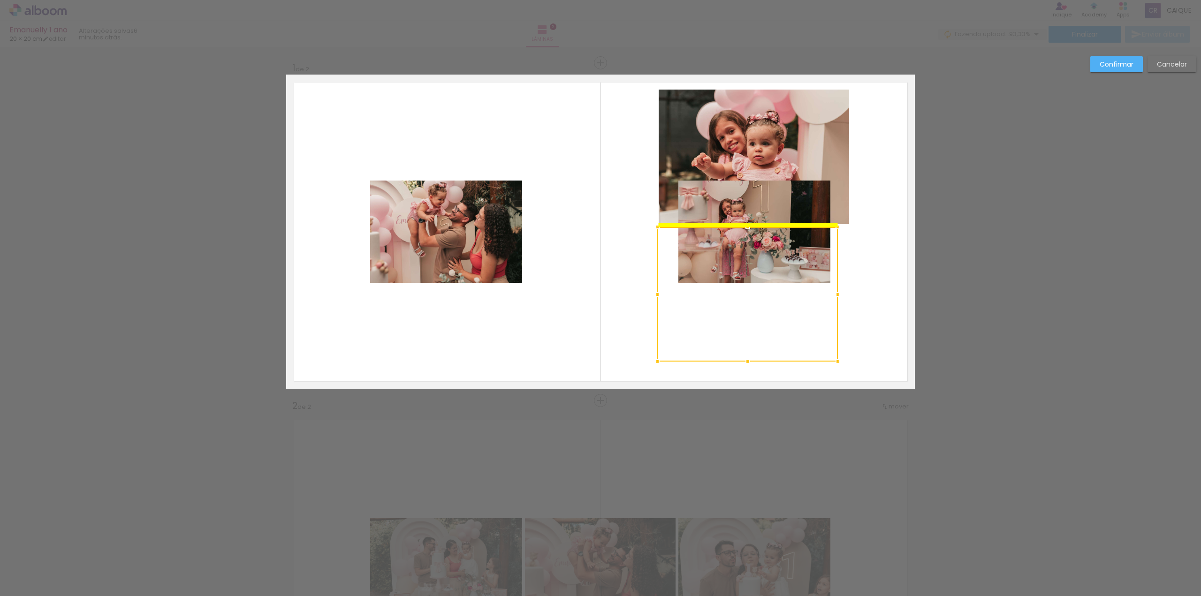
drag, startPoint x: 768, startPoint y: 268, endPoint x: 762, endPoint y: 205, distance: 62.8
click at [762, 244] on div at bounding box center [747, 294] width 181 height 135
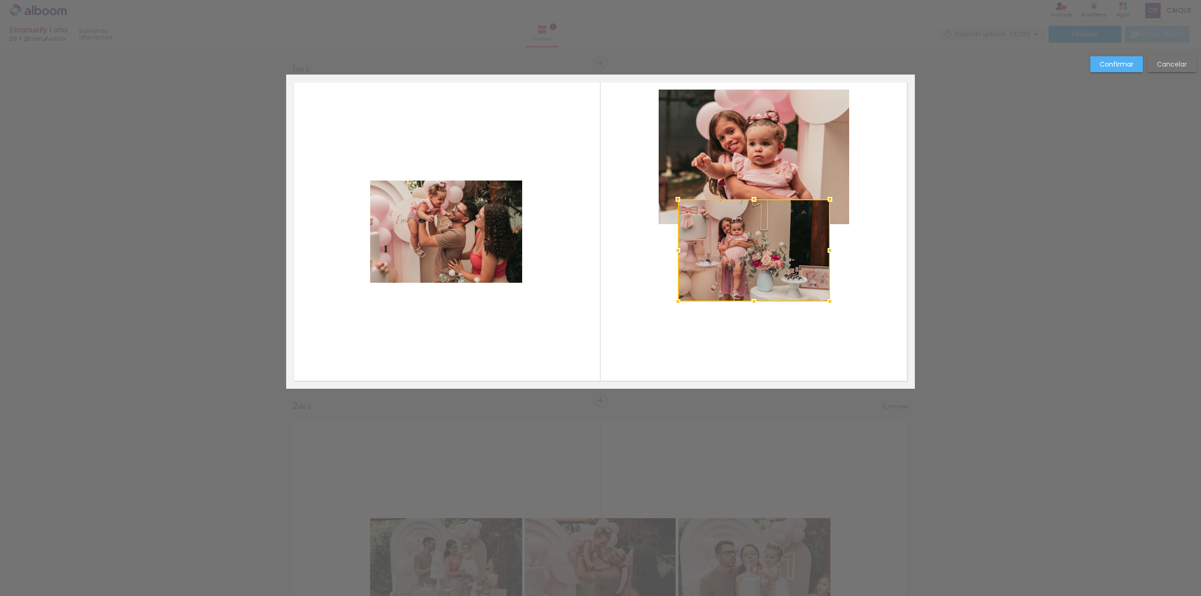
drag, startPoint x: 760, startPoint y: 197, endPoint x: 766, endPoint y: 229, distance: 32.5
click at [766, 229] on div at bounding box center [754, 250] width 152 height 102
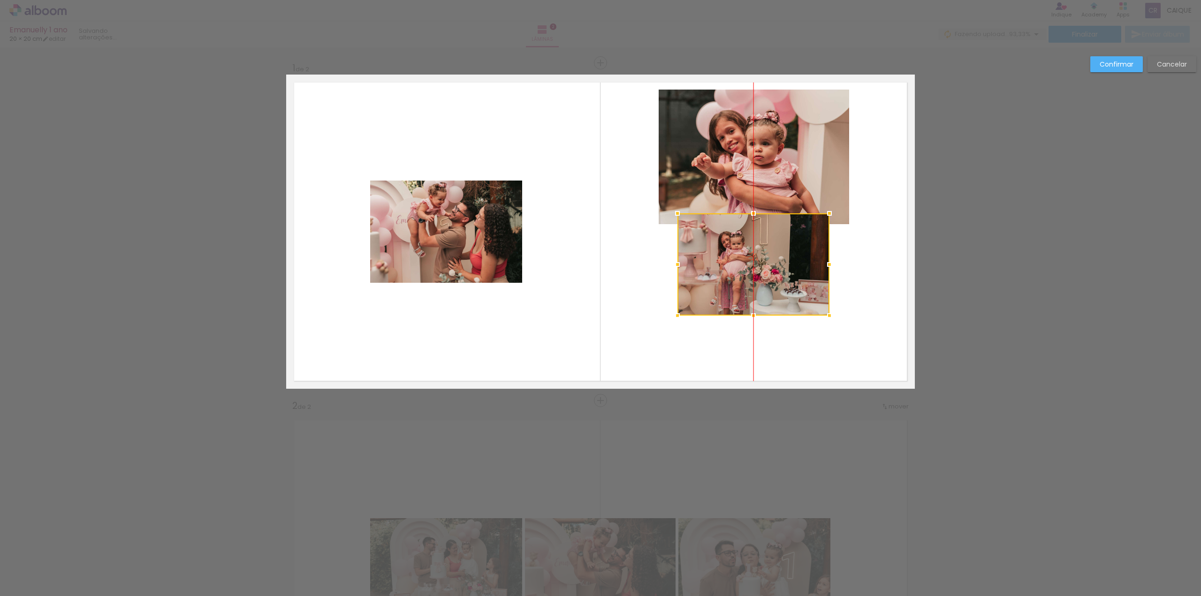
click at [768, 231] on div at bounding box center [754, 265] width 152 height 102
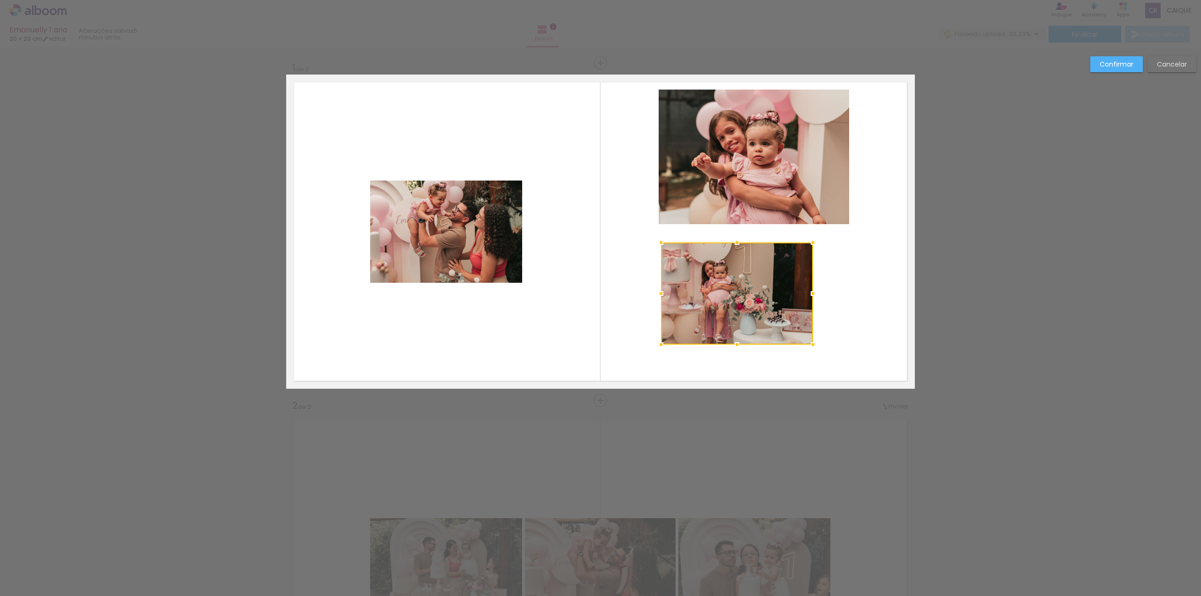
drag, startPoint x: 765, startPoint y: 250, endPoint x: 749, endPoint y: 273, distance: 28.0
click at [749, 273] on div at bounding box center [737, 294] width 152 height 102
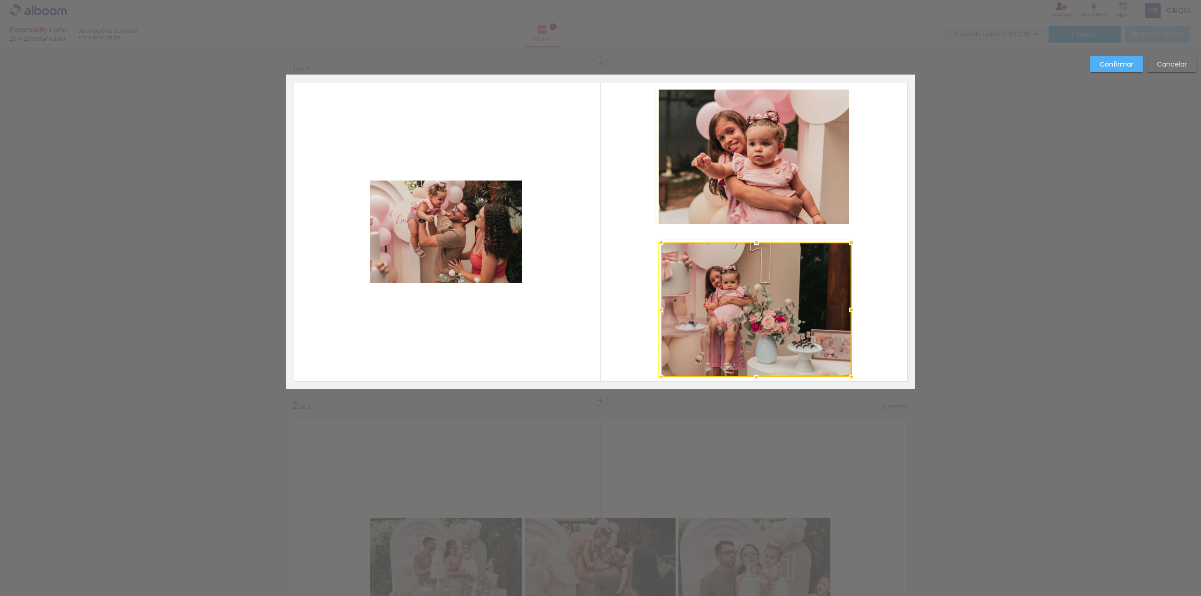
drag, startPoint x: 812, startPoint y: 346, endPoint x: 844, endPoint y: 367, distance: 38.2
click at [844, 367] on div at bounding box center [756, 310] width 191 height 135
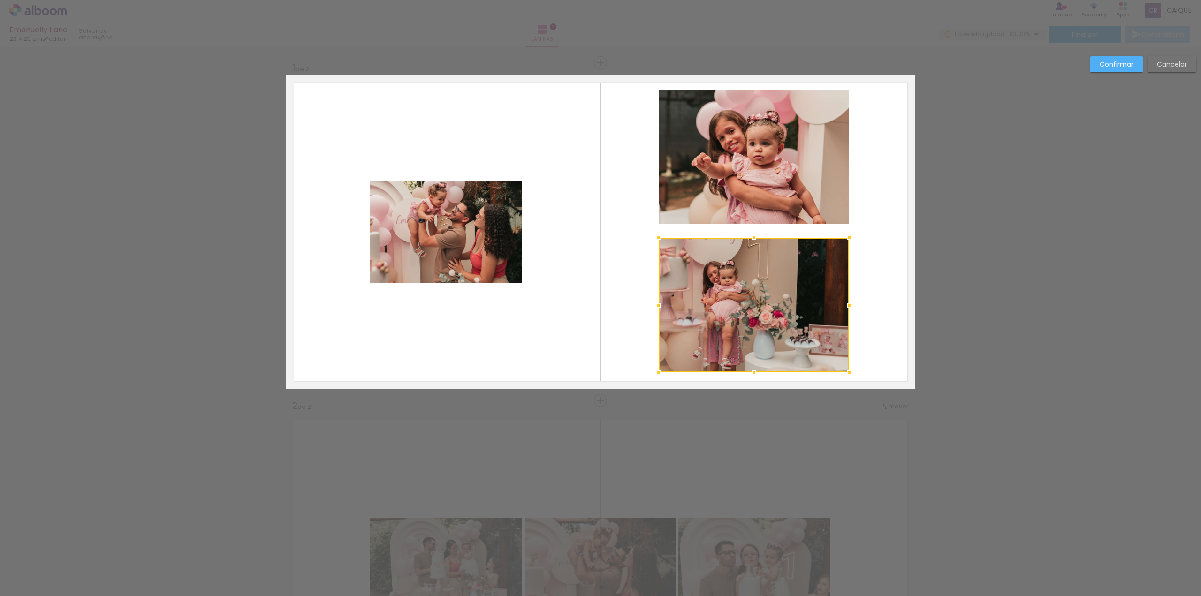
drag, startPoint x: 783, startPoint y: 339, endPoint x: 780, endPoint y: 335, distance: 5.7
click at [780, 335] on div at bounding box center [754, 305] width 191 height 135
click at [879, 308] on quentale-layouter at bounding box center [600, 232] width 629 height 314
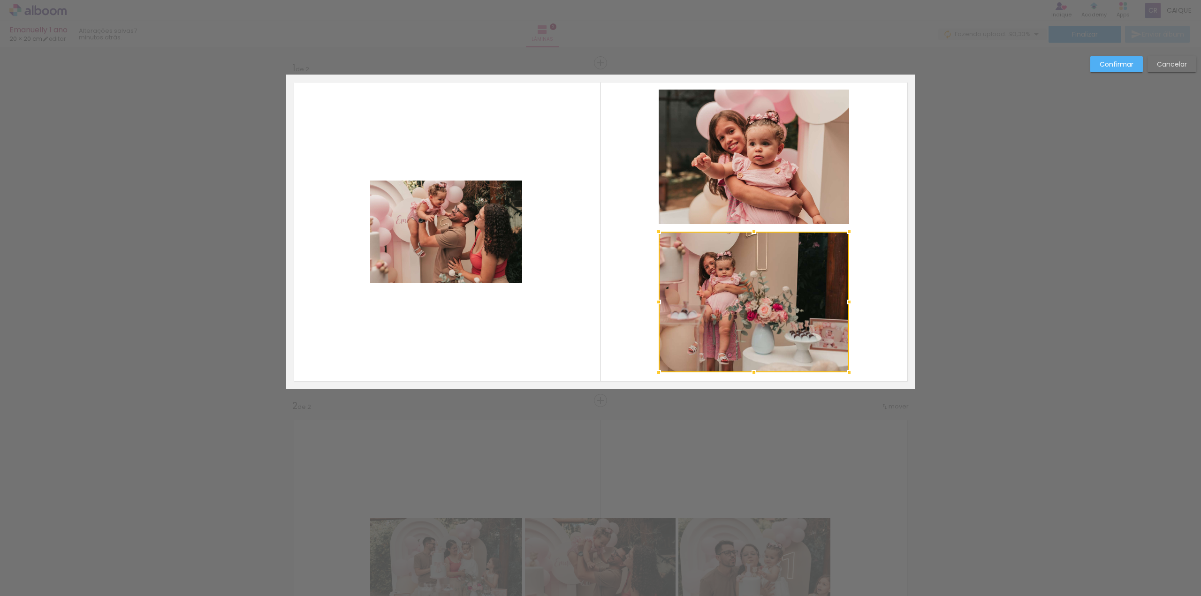
drag, startPoint x: 750, startPoint y: 237, endPoint x: 750, endPoint y: 231, distance: 6.1
click at [750, 231] on div at bounding box center [754, 231] width 19 height 19
click at [779, 316] on quentale-photo at bounding box center [754, 302] width 191 height 141
click at [729, 295] on div at bounding box center [754, 302] width 191 height 141
click at [728, 296] on div at bounding box center [754, 303] width 191 height 141
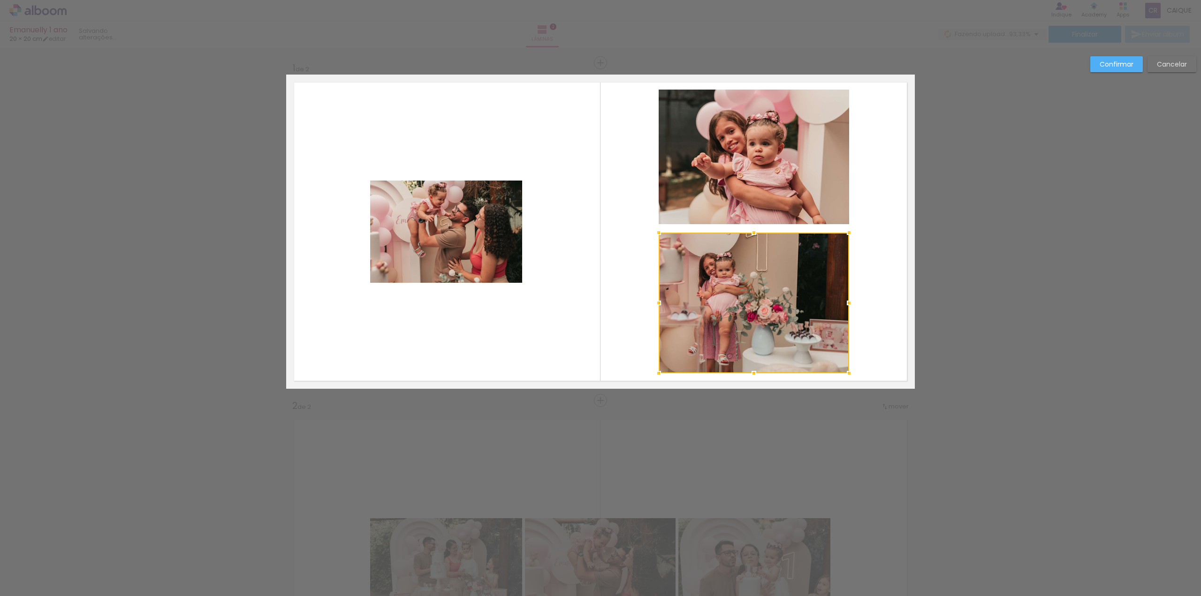
click at [743, 291] on div at bounding box center [754, 303] width 191 height 141
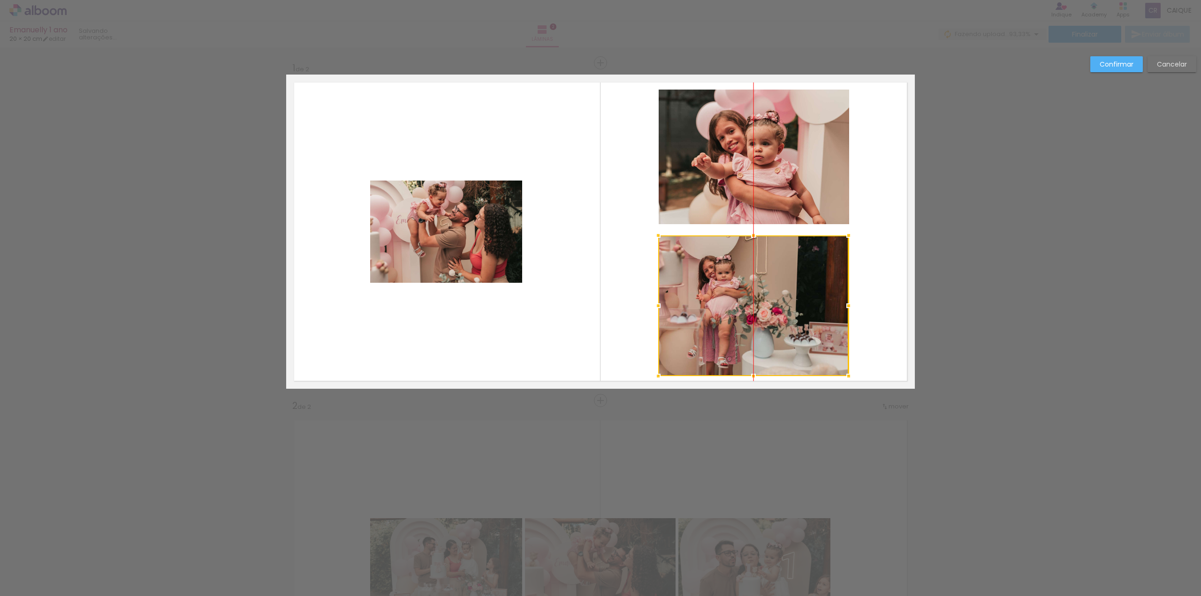
click at [745, 309] on div at bounding box center [753, 306] width 191 height 141
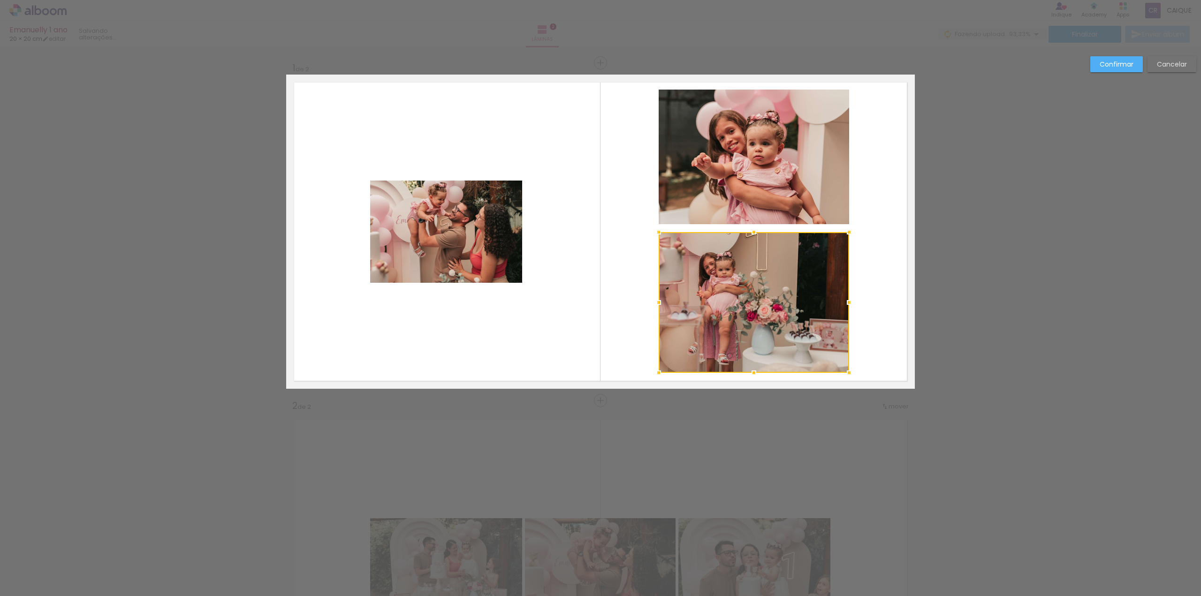
click at [771, 315] on div at bounding box center [754, 302] width 191 height 141
click at [754, 309] on div at bounding box center [754, 302] width 191 height 141
click at [744, 303] on div at bounding box center [753, 303] width 191 height 141
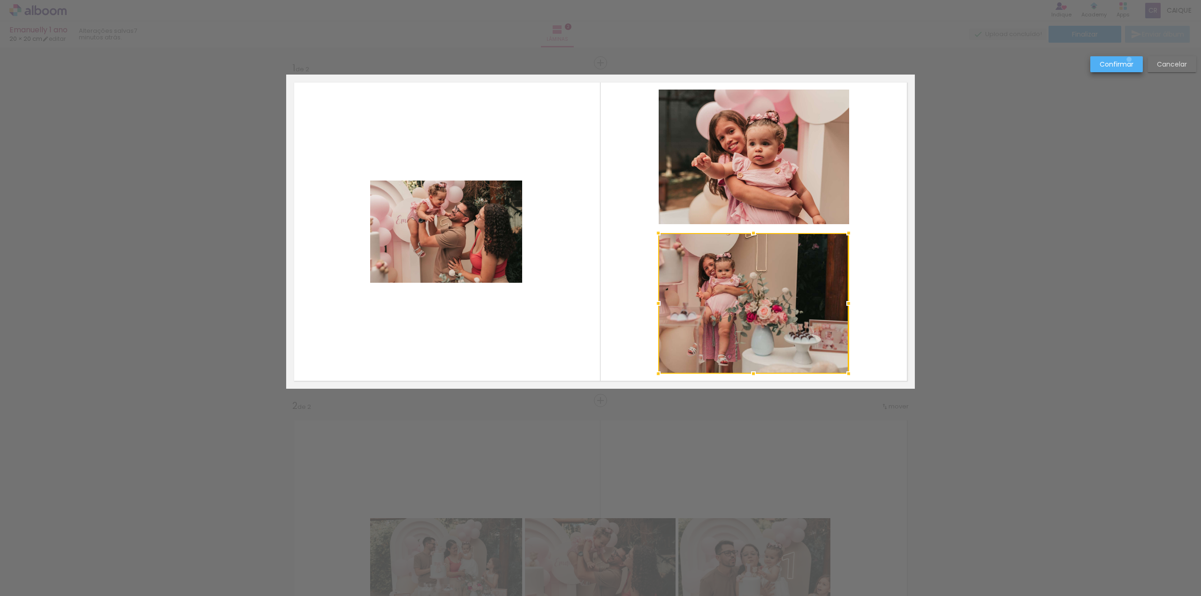
drag, startPoint x: 1130, startPoint y: 60, endPoint x: 975, endPoint y: 153, distance: 180.8
click at [0, 0] on slot "Confirmar" at bounding box center [0, 0] width 0 height 0
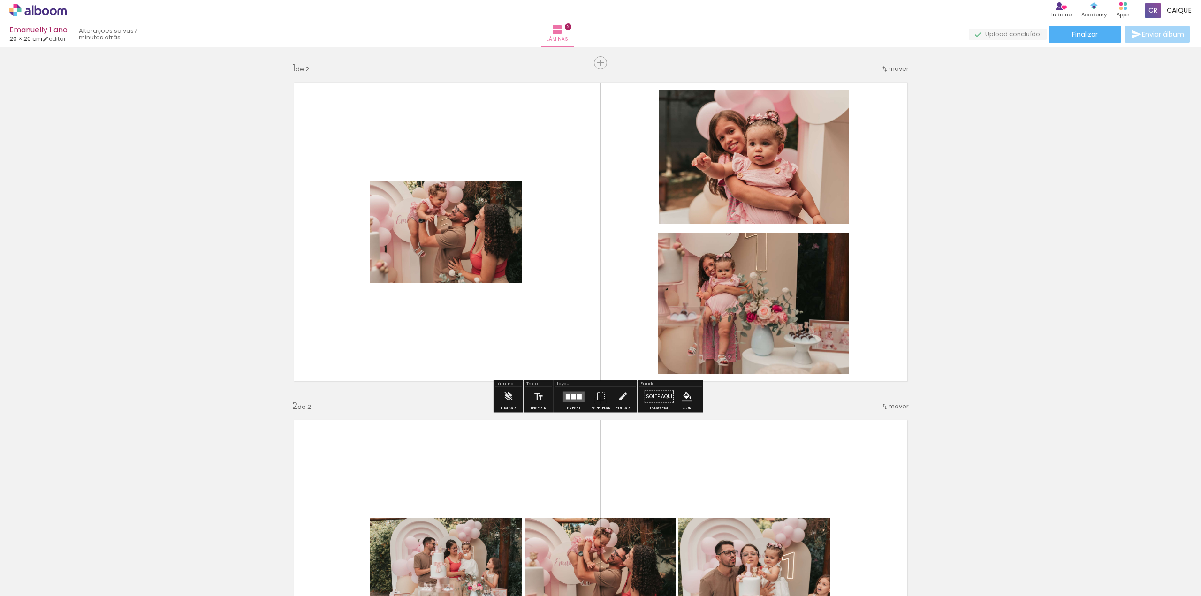
click at [726, 288] on quentale-photo at bounding box center [753, 303] width 191 height 141
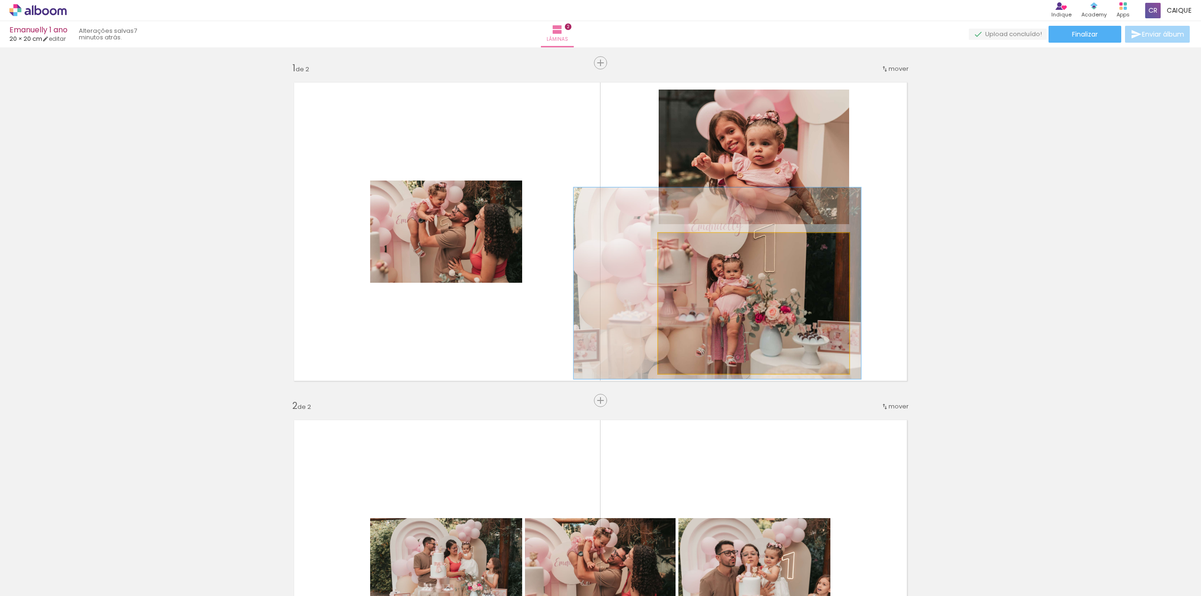
drag, startPoint x: 729, startPoint y: 312, endPoint x: 736, endPoint y: 312, distance: 7.5
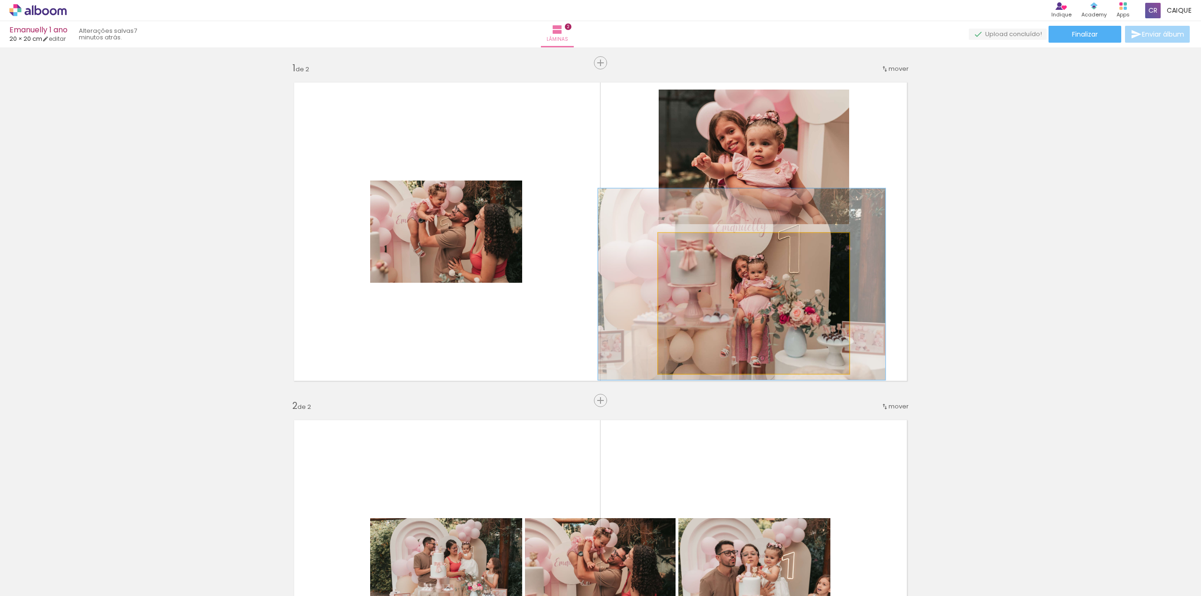
drag, startPoint x: 737, startPoint y: 311, endPoint x: 758, endPoint y: 314, distance: 21.4
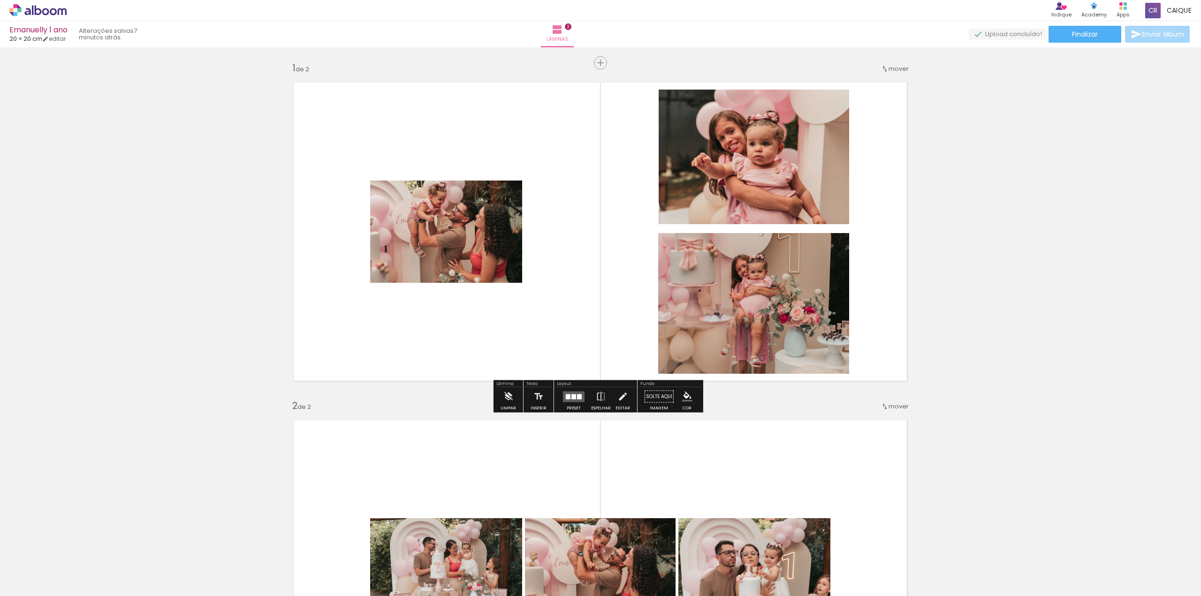
click at [976, 261] on div "Inserir lâmina 1 de 2 Inserir lâmina 2 de 2" at bounding box center [600, 558] width 1201 height 1014
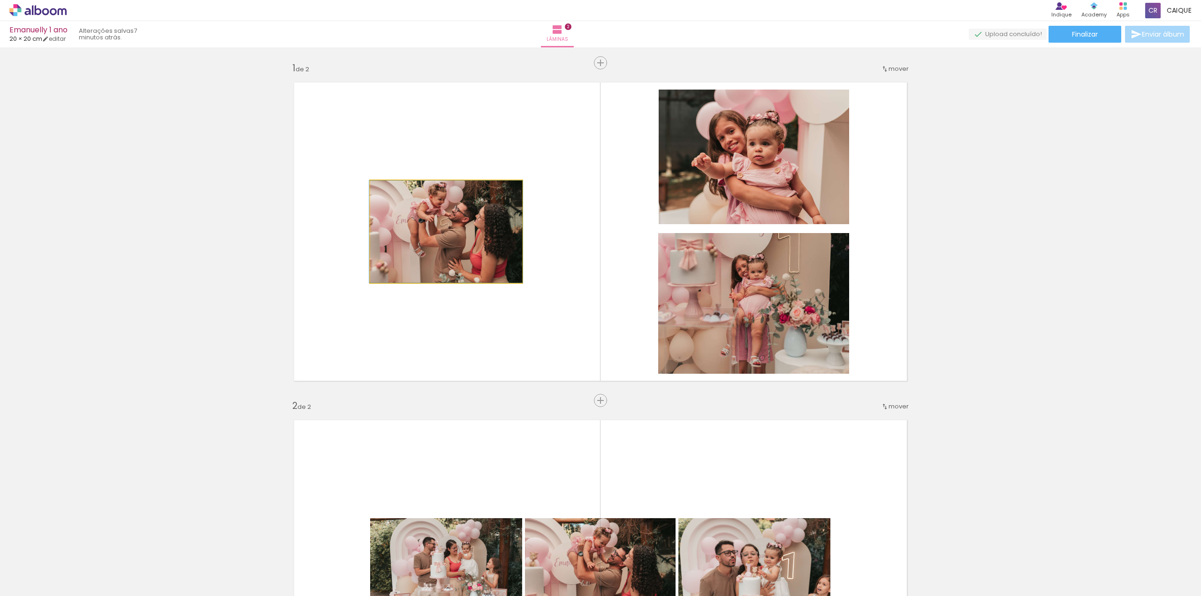
click at [409, 224] on quentale-photo at bounding box center [446, 232] width 152 height 102
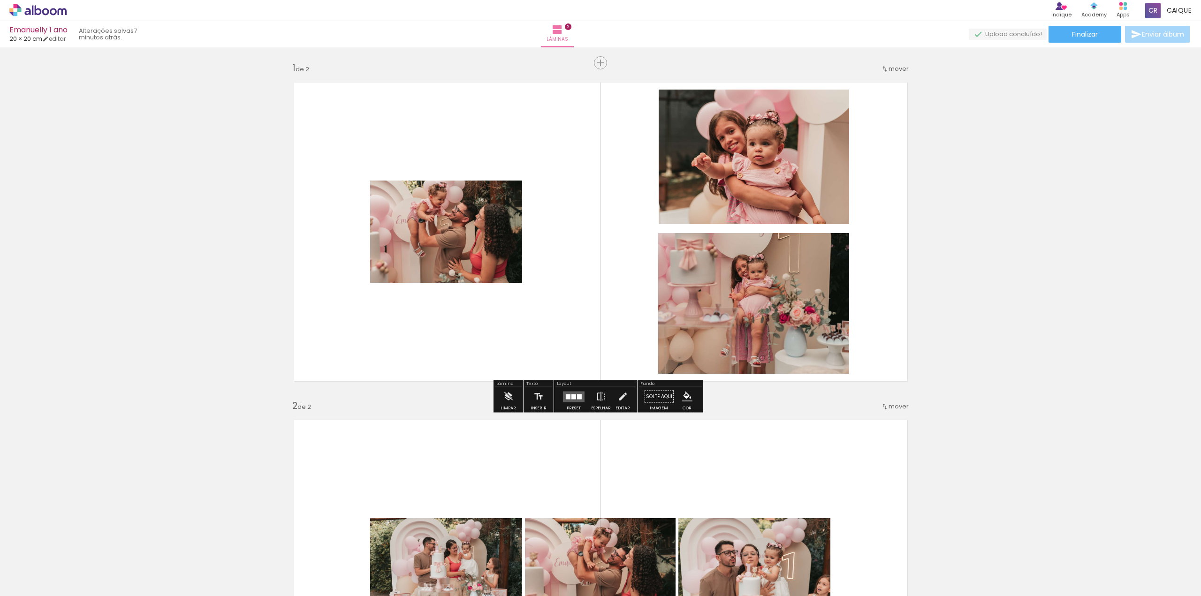
click at [502, 270] on quentale-photo at bounding box center [446, 232] width 152 height 102
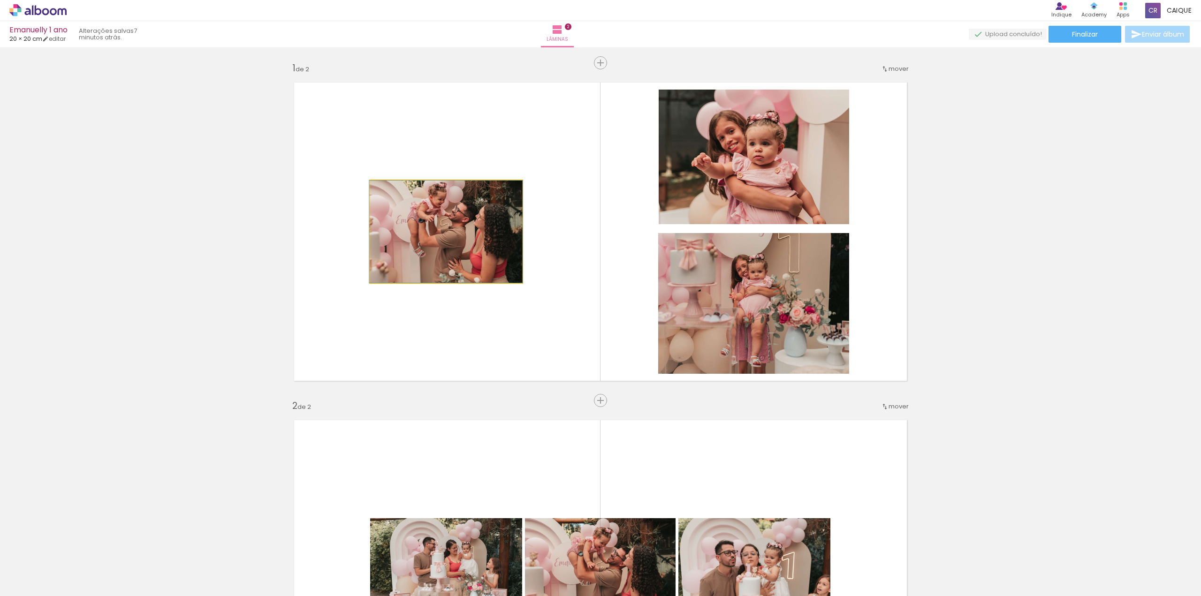
click at [501, 269] on quentale-photo at bounding box center [446, 232] width 152 height 102
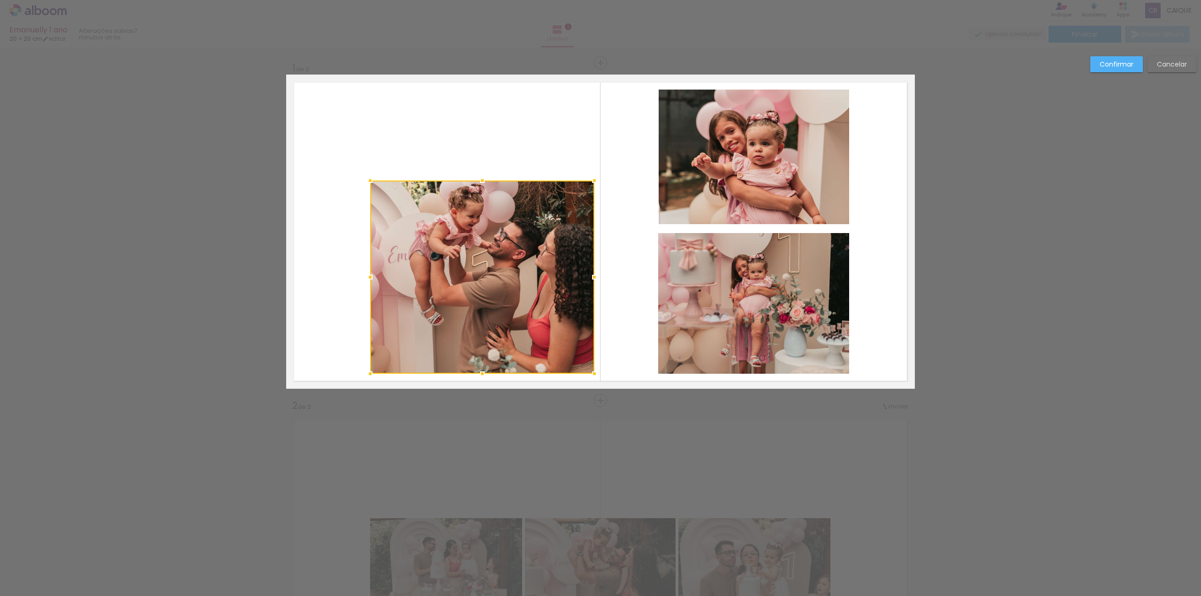
drag, startPoint x: 519, startPoint y: 284, endPoint x: 589, endPoint y: 375, distance: 114.8
click at [589, 375] on div at bounding box center [594, 374] width 19 height 19
click at [370, 188] on quentale-photo at bounding box center [482, 277] width 224 height 193
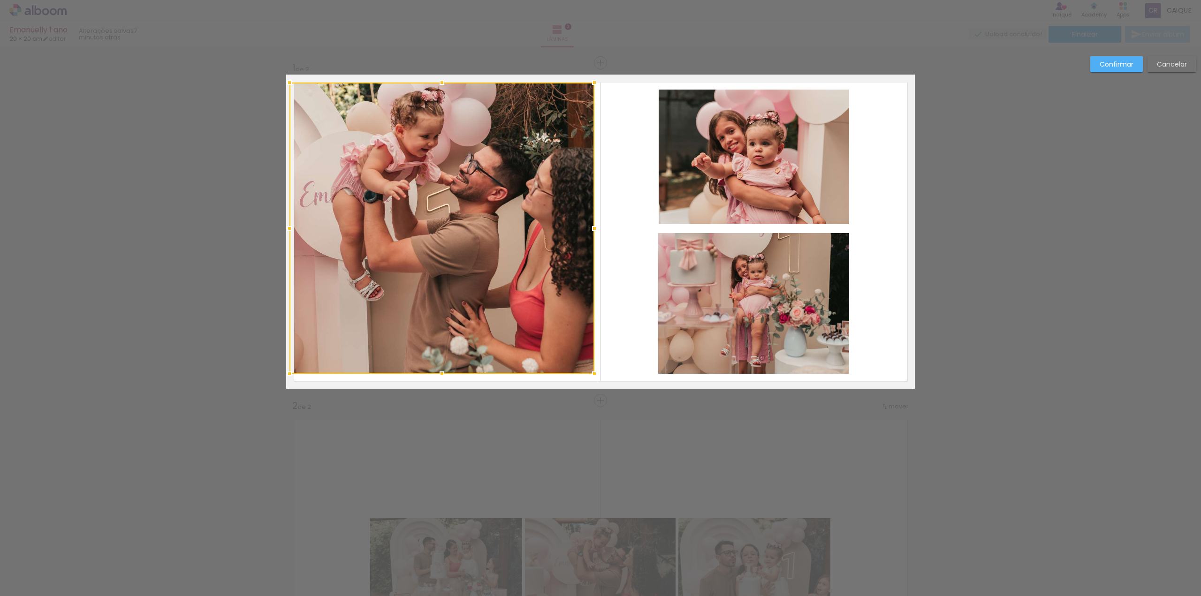
drag, startPoint x: 364, startPoint y: 180, endPoint x: 287, endPoint y: 82, distance: 124.7
click at [287, 82] on div at bounding box center [289, 82] width 19 height 19
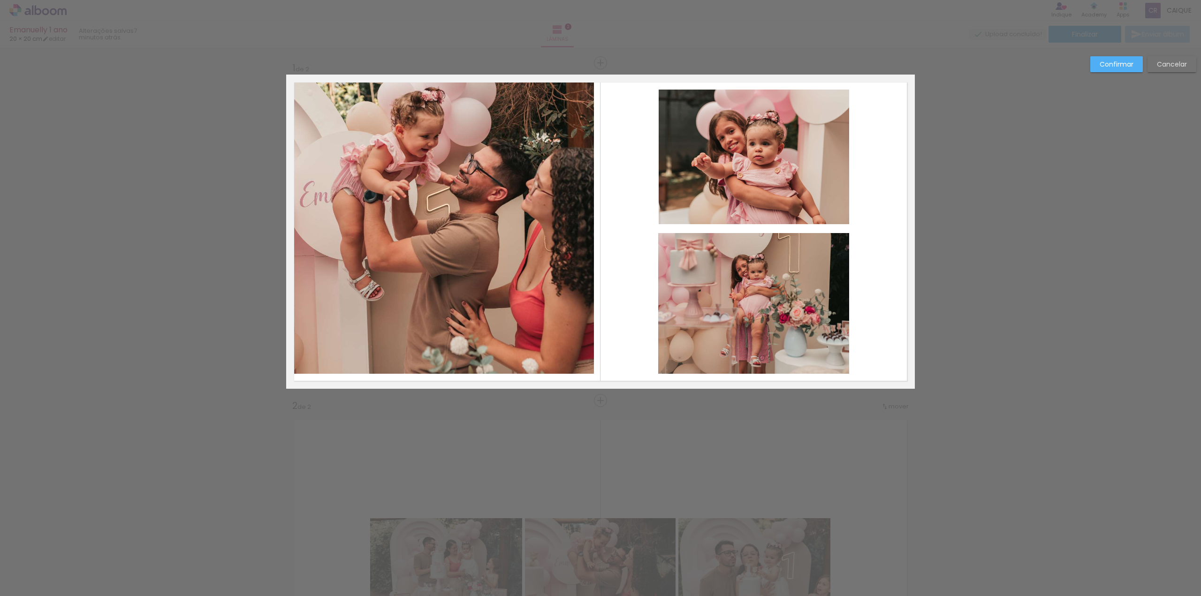
click at [514, 246] on quentale-photo at bounding box center [442, 228] width 305 height 291
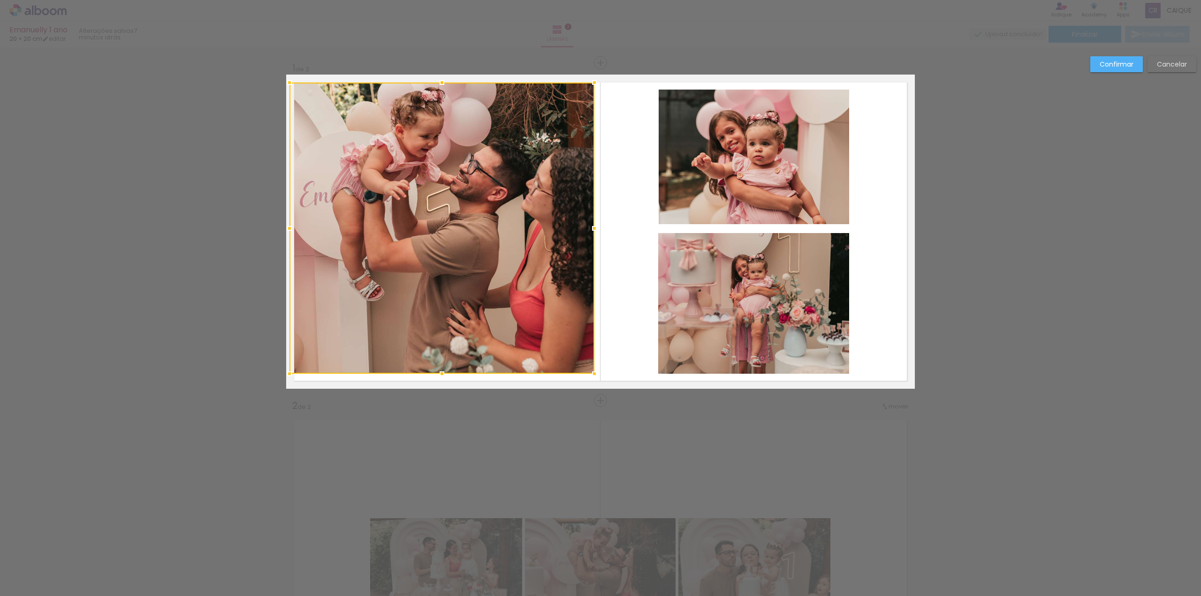
click at [477, 231] on div at bounding box center [442, 228] width 305 height 291
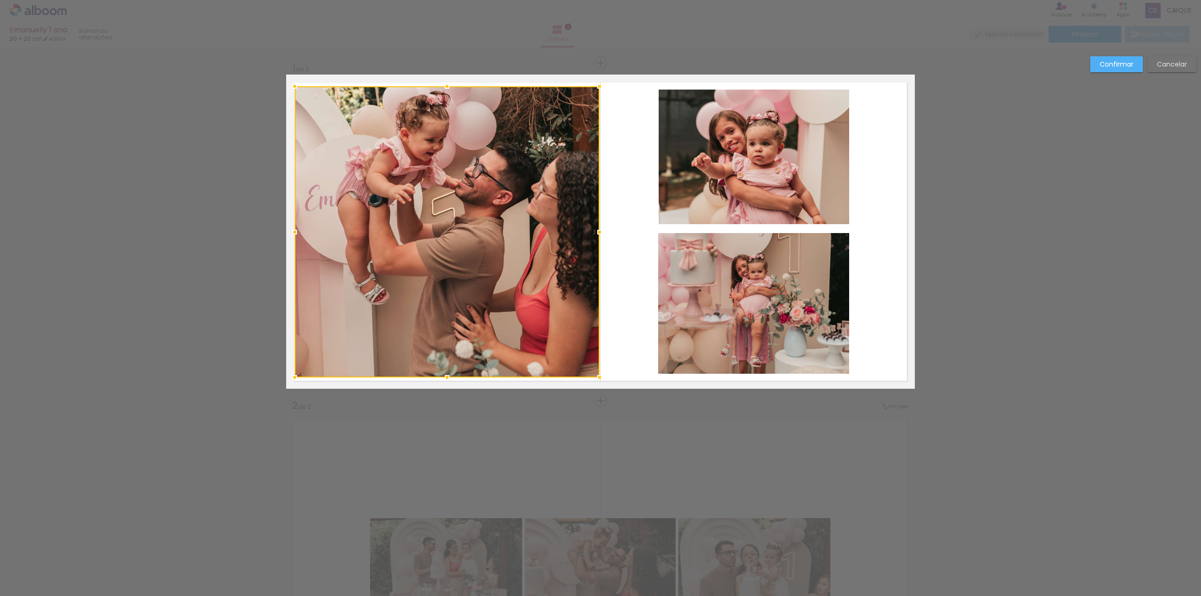
click at [477, 231] on div at bounding box center [447, 231] width 305 height 291
click at [457, 190] on div at bounding box center [447, 231] width 305 height 291
click at [455, 214] on div at bounding box center [447, 231] width 305 height 291
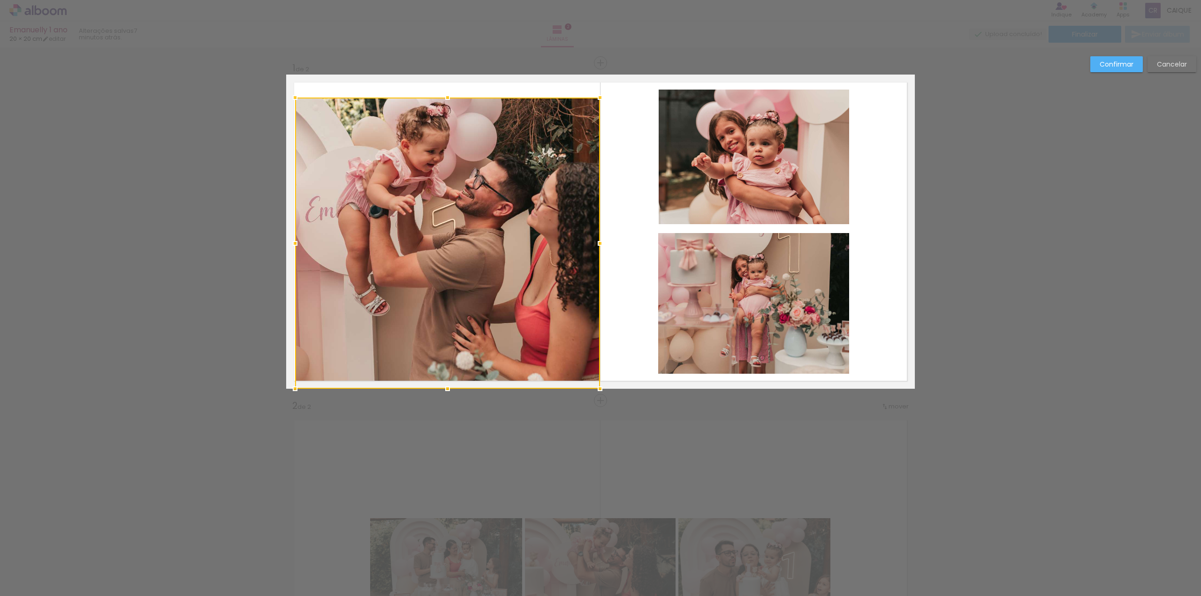
drag, startPoint x: 511, startPoint y: 328, endPoint x: 505, endPoint y: 345, distance: 18.1
click at [505, 346] on div at bounding box center [447, 243] width 305 height 291
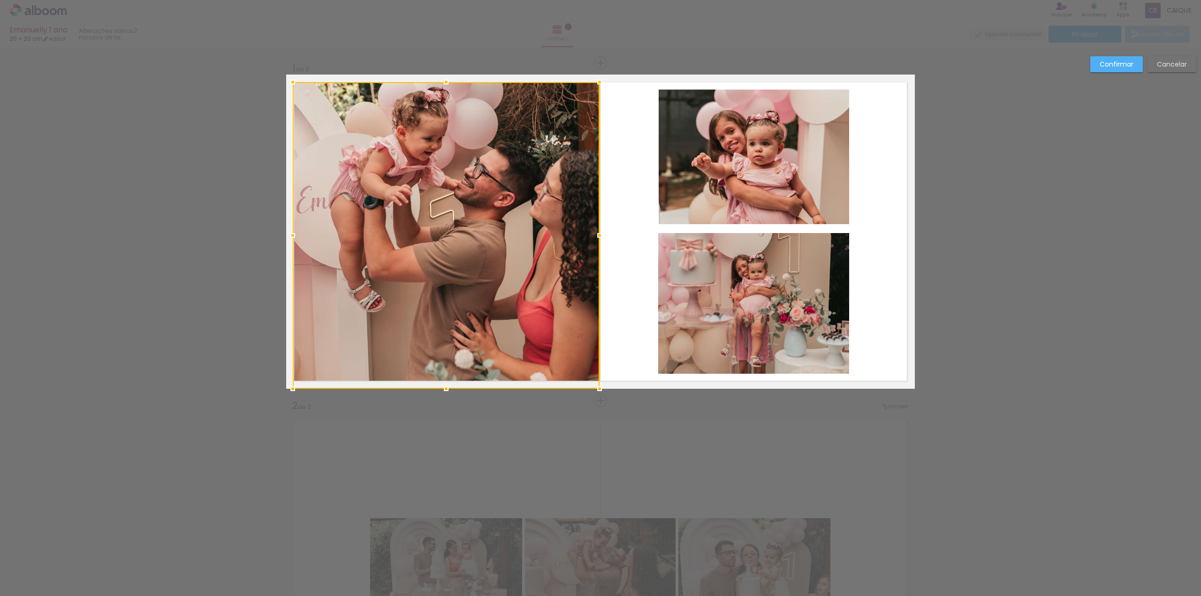
drag, startPoint x: 293, startPoint y: 97, endPoint x: 297, endPoint y: 78, distance: 18.6
click at [297, 78] on div at bounding box center [292, 82] width 19 height 19
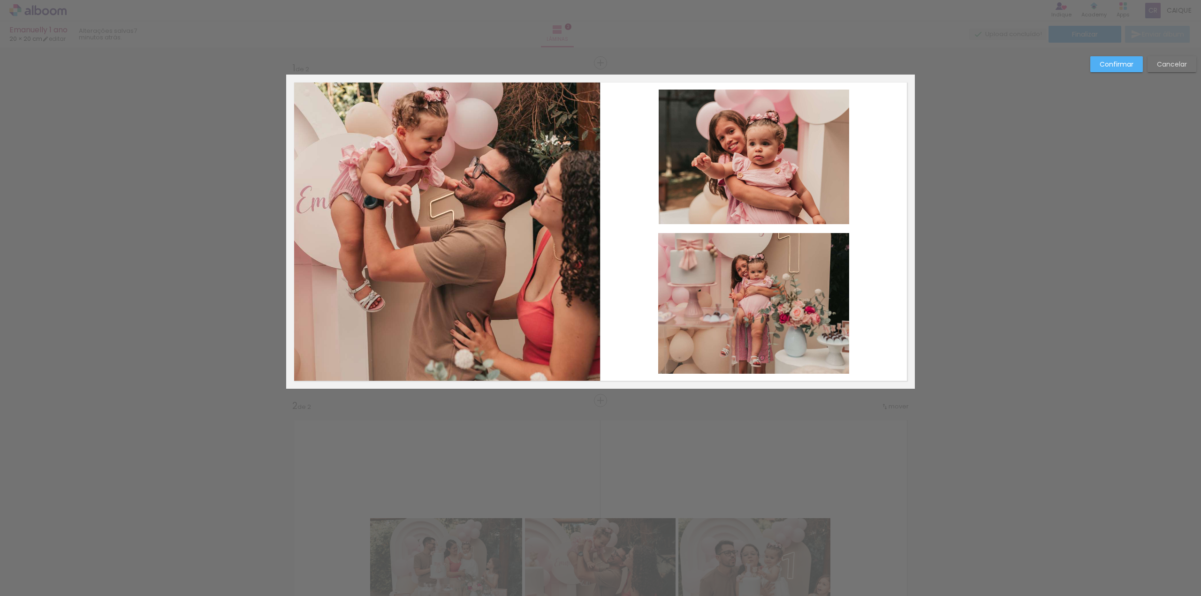
click at [208, 138] on div "Confirmar Cancelar" at bounding box center [600, 565] width 1201 height 1036
click at [1010, 254] on div "Confirmar Cancelar" at bounding box center [600, 565] width 1201 height 1036
click at [0, 0] on slot "Confirmar" at bounding box center [0, 0] width 0 height 0
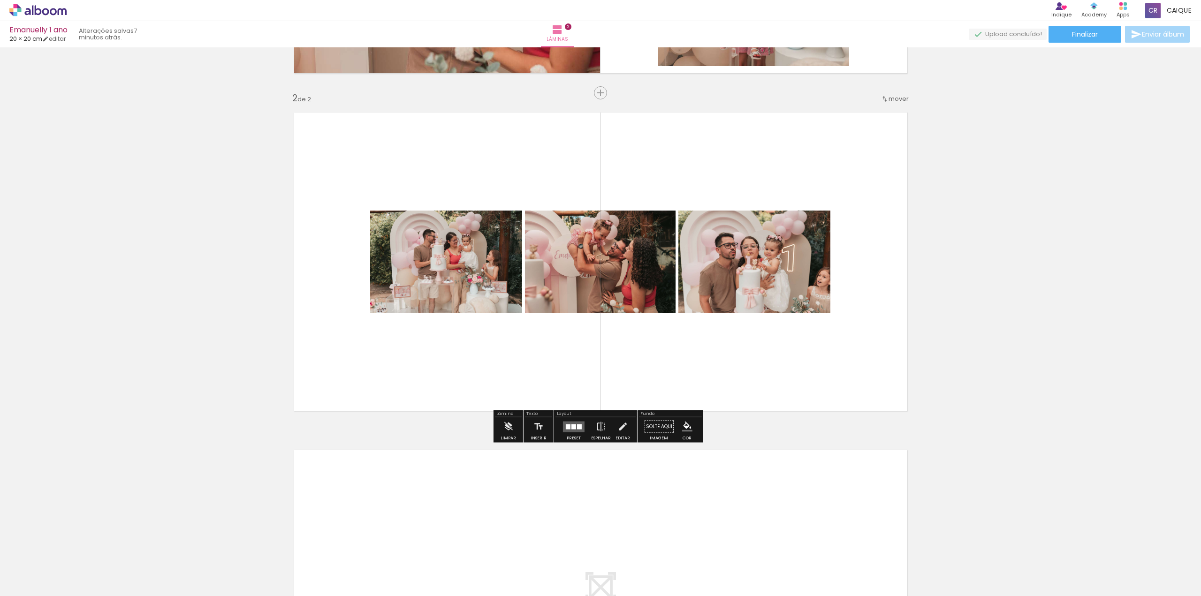
scroll to position [329, 0]
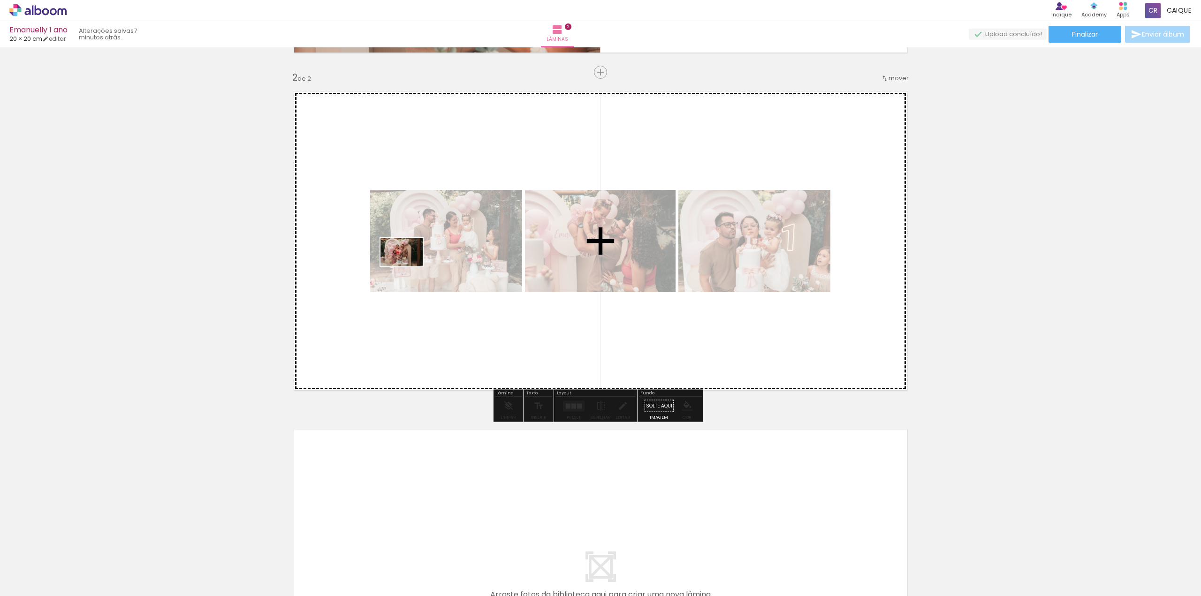
drag, startPoint x: 190, startPoint y: 566, endPoint x: 410, endPoint y: 248, distance: 386.2
click at [410, 247] on quentale-workspace at bounding box center [600, 298] width 1201 height 596
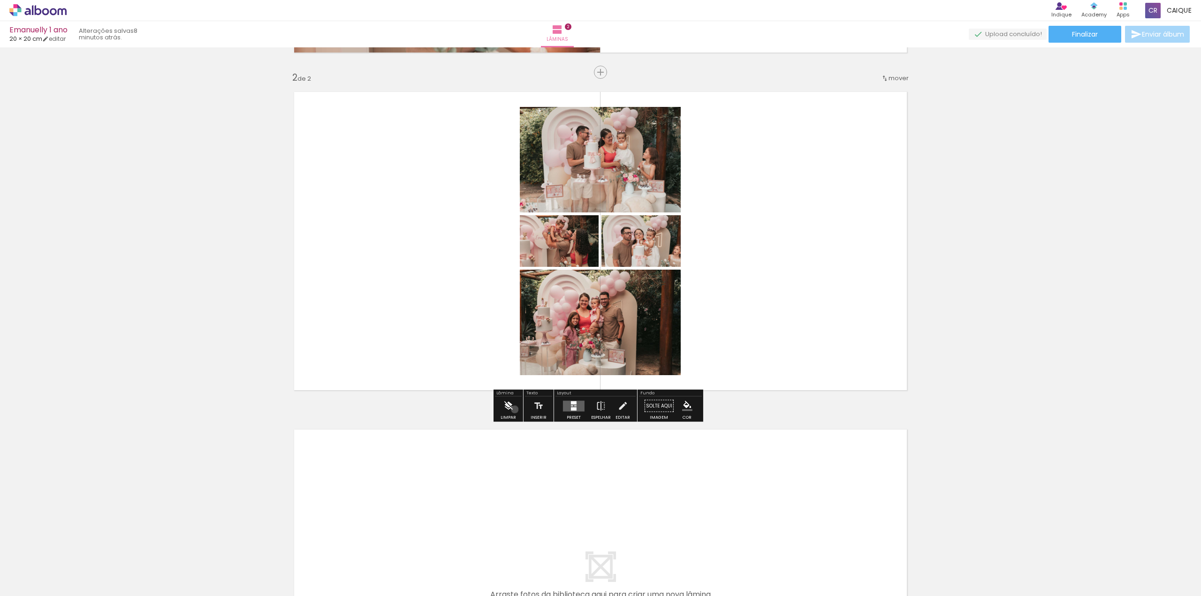
click at [515, 410] on paper-button "Limpar" at bounding box center [508, 409] width 20 height 24
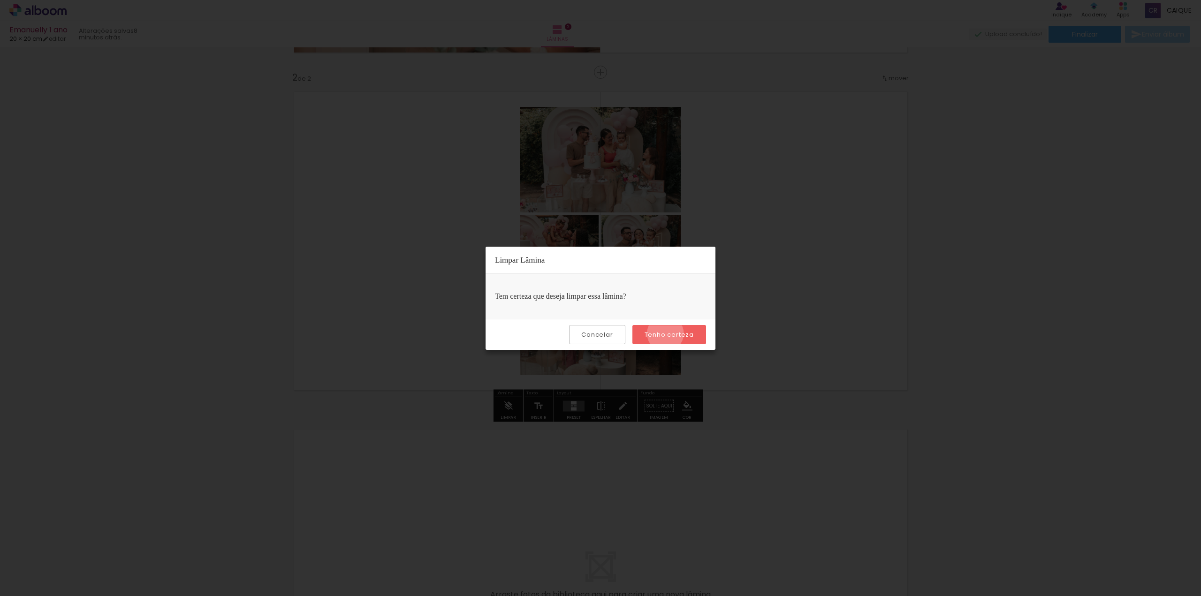
click at [0, 0] on slot "Tenho certeza" at bounding box center [0, 0] width 0 height 0
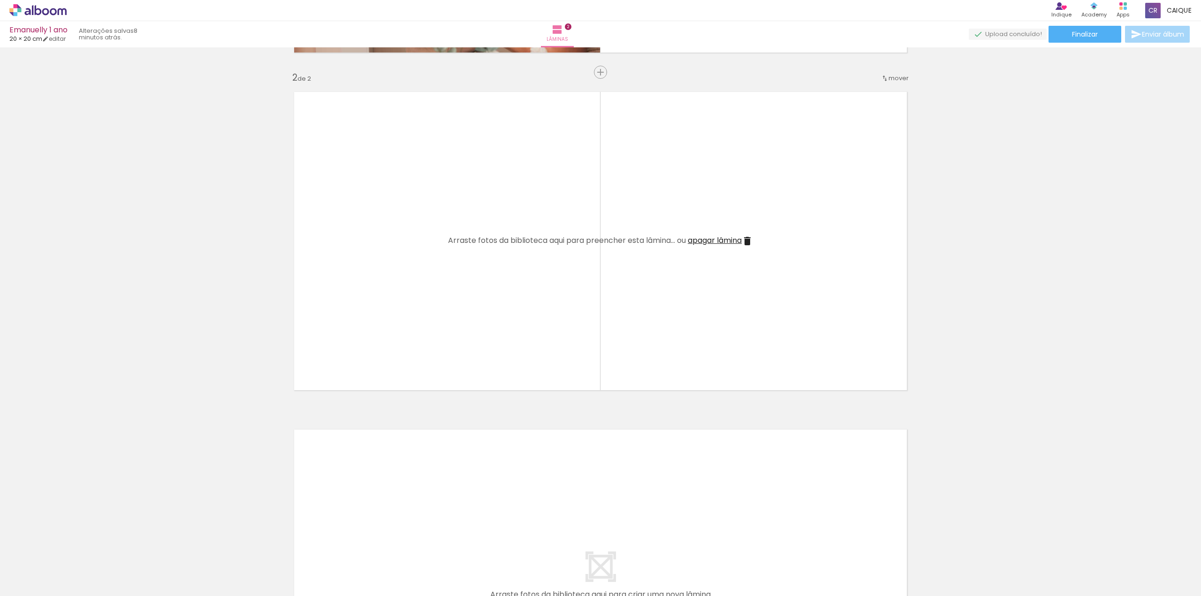
click at [188, 569] on div at bounding box center [187, 565] width 46 height 31
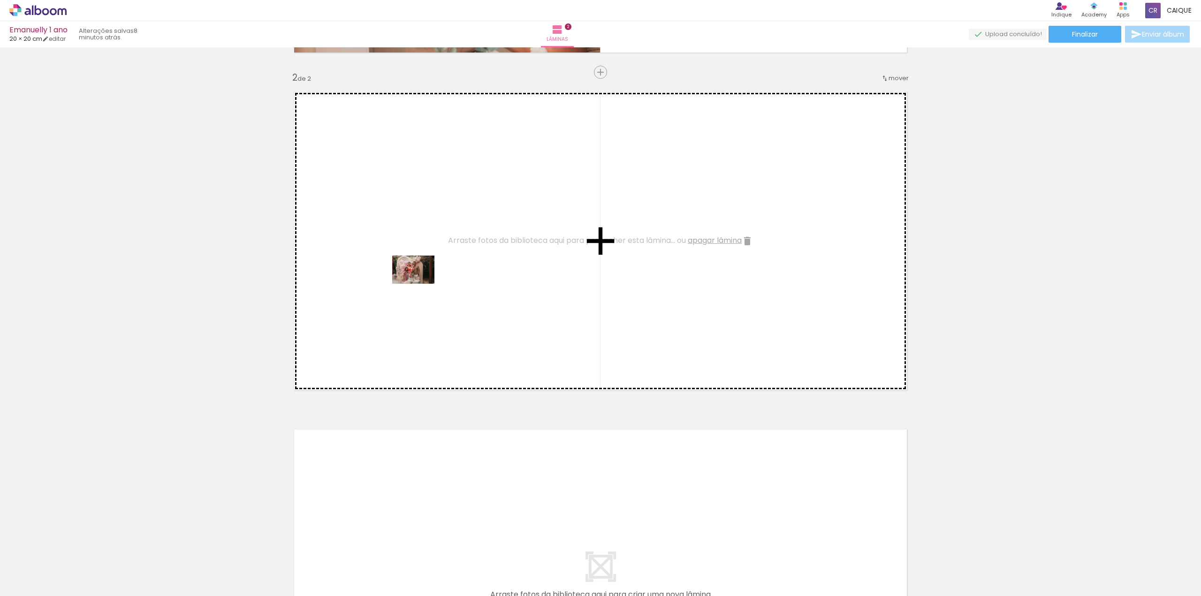
drag, startPoint x: 196, startPoint y: 571, endPoint x: 435, endPoint y: 234, distance: 413.2
click at [435, 234] on quentale-workspace at bounding box center [600, 298] width 1201 height 596
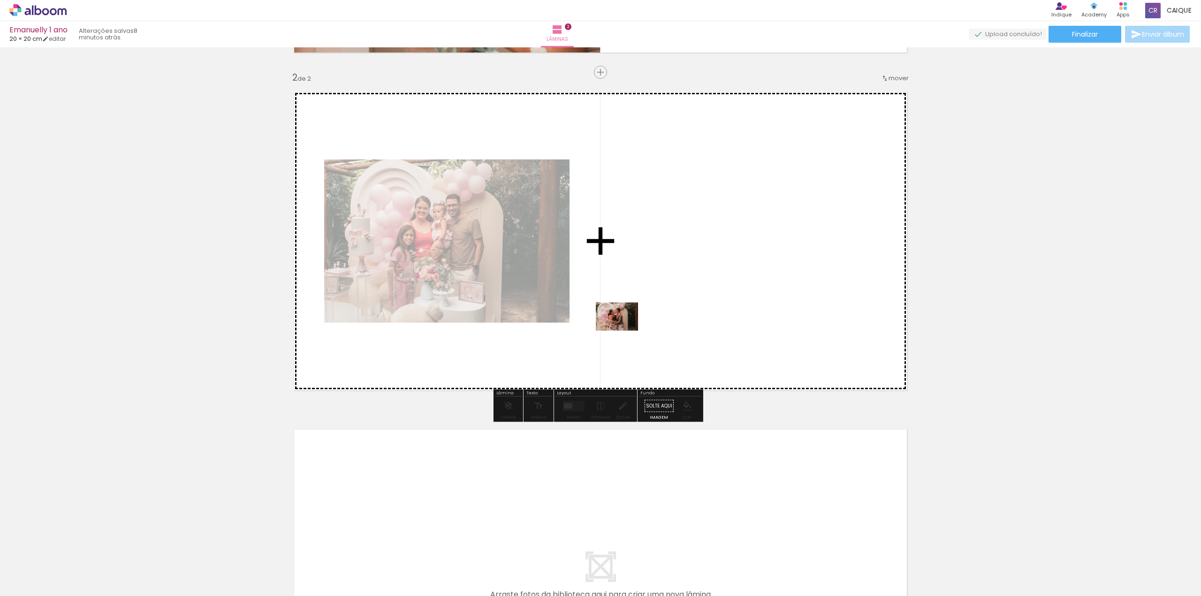
drag, startPoint x: 237, startPoint y: 574, endPoint x: 624, endPoint y: 331, distance: 456.8
click at [624, 331] on quentale-workspace at bounding box center [600, 298] width 1201 height 596
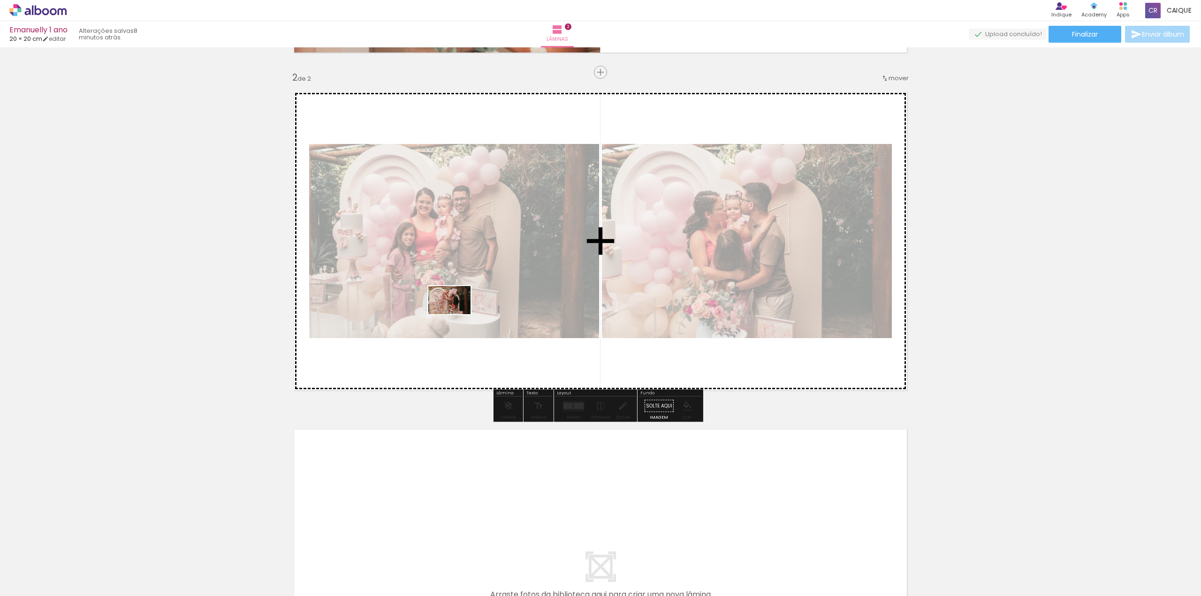
drag, startPoint x: 296, startPoint y: 572, endPoint x: 460, endPoint y: 308, distance: 311.1
click at [460, 308] on quentale-workspace at bounding box center [600, 298] width 1201 height 596
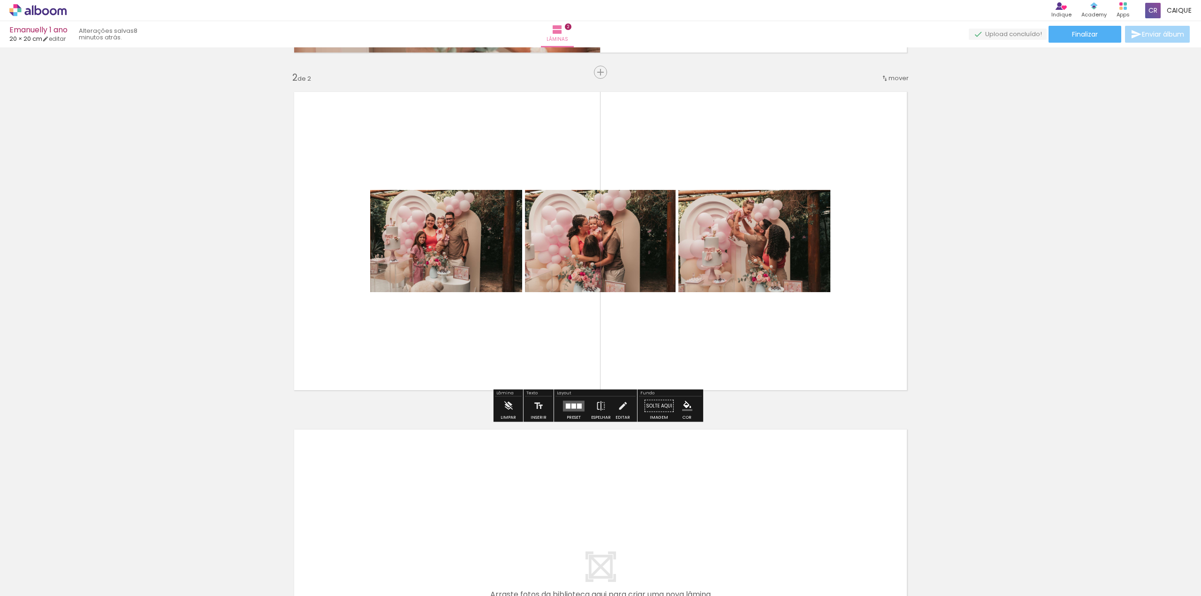
click at [786, 246] on quentale-photo at bounding box center [755, 241] width 152 height 102
click at [514, 400] on paper-button "Limpar" at bounding box center [508, 409] width 20 height 24
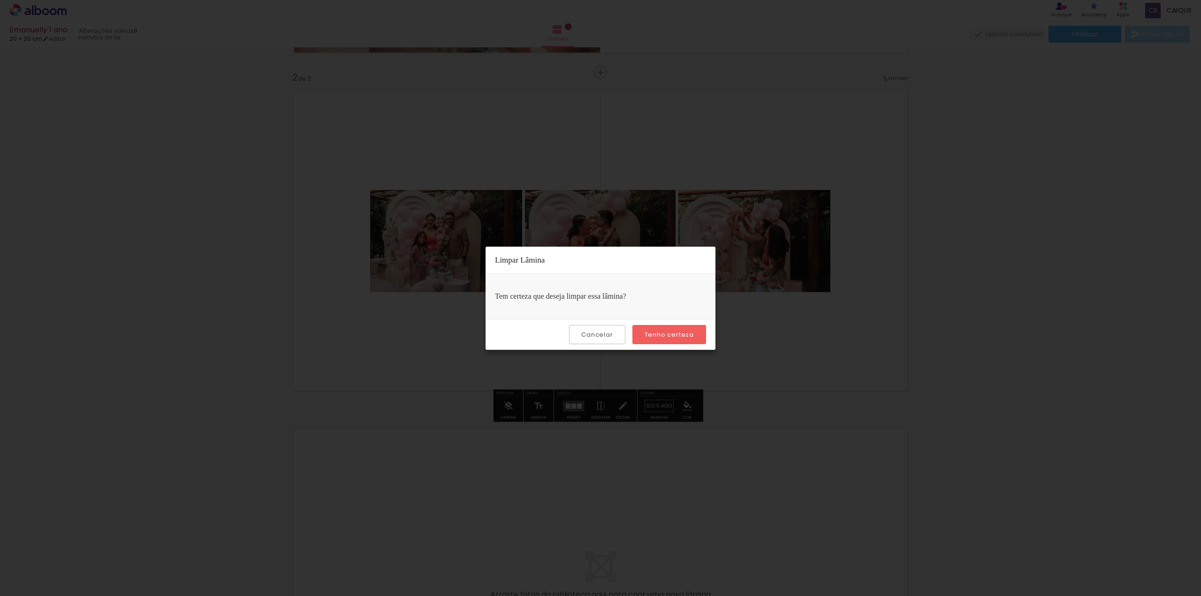
click at [668, 341] on paper-button "Tenho certeza" at bounding box center [670, 334] width 74 height 19
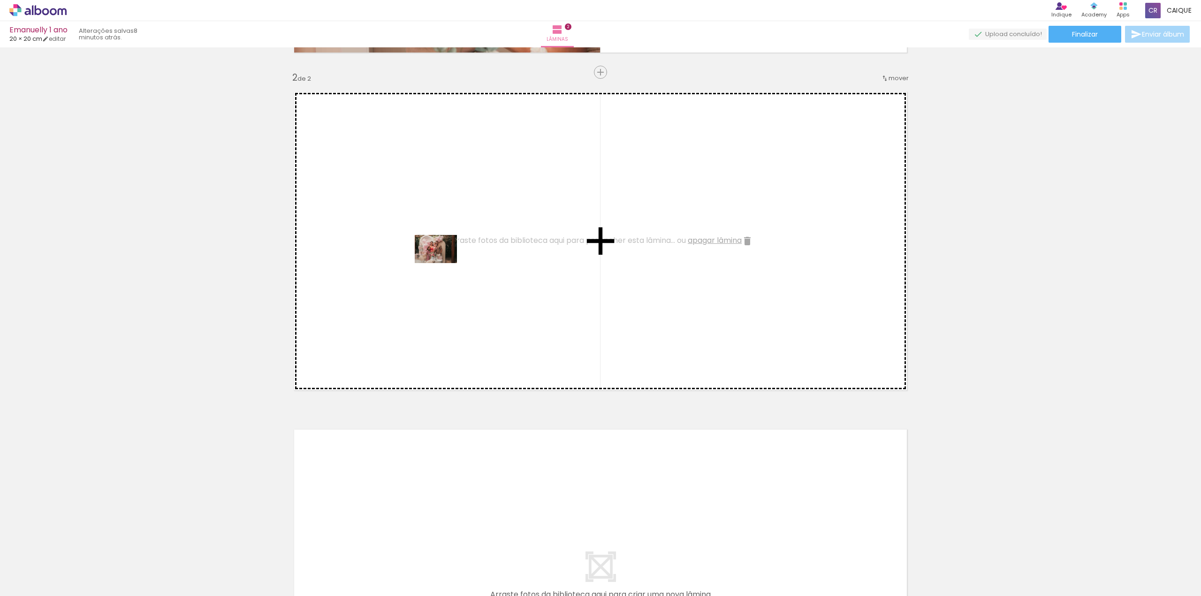
drag, startPoint x: 197, startPoint y: 574, endPoint x: 411, endPoint y: 342, distance: 316.5
click at [467, 237] on quentale-workspace at bounding box center [600, 298] width 1201 height 596
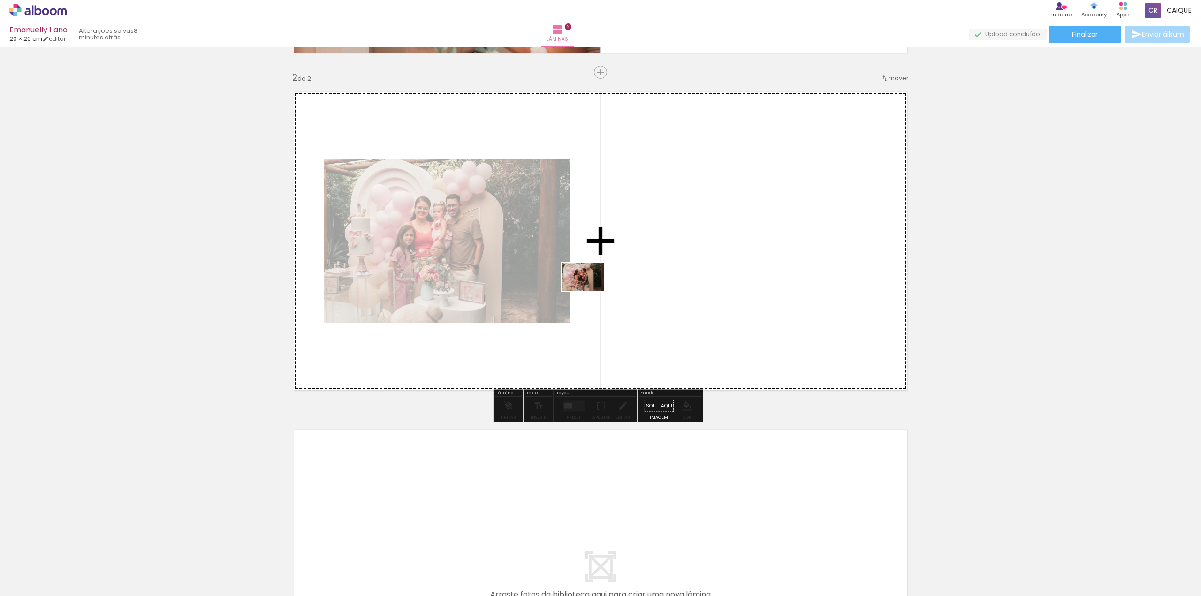
drag, startPoint x: 243, startPoint y: 566, endPoint x: 590, endPoint y: 291, distance: 443.0
click at [590, 291] on quentale-workspace at bounding box center [600, 298] width 1201 height 596
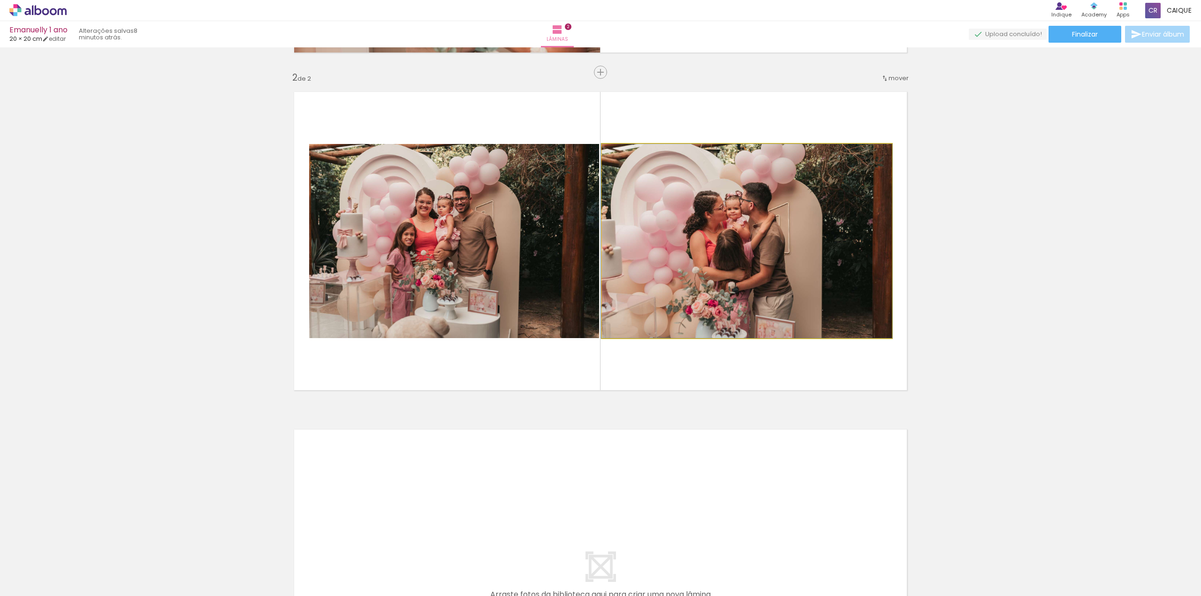
click at [757, 253] on quentale-photo at bounding box center [747, 241] width 290 height 194
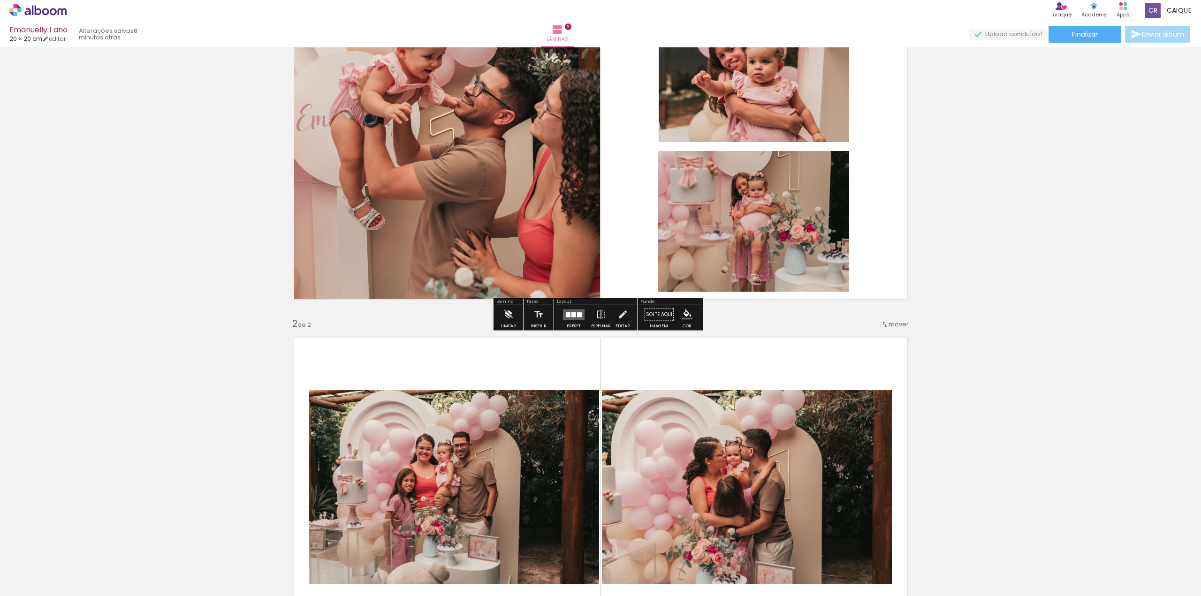
scroll to position [94, 0]
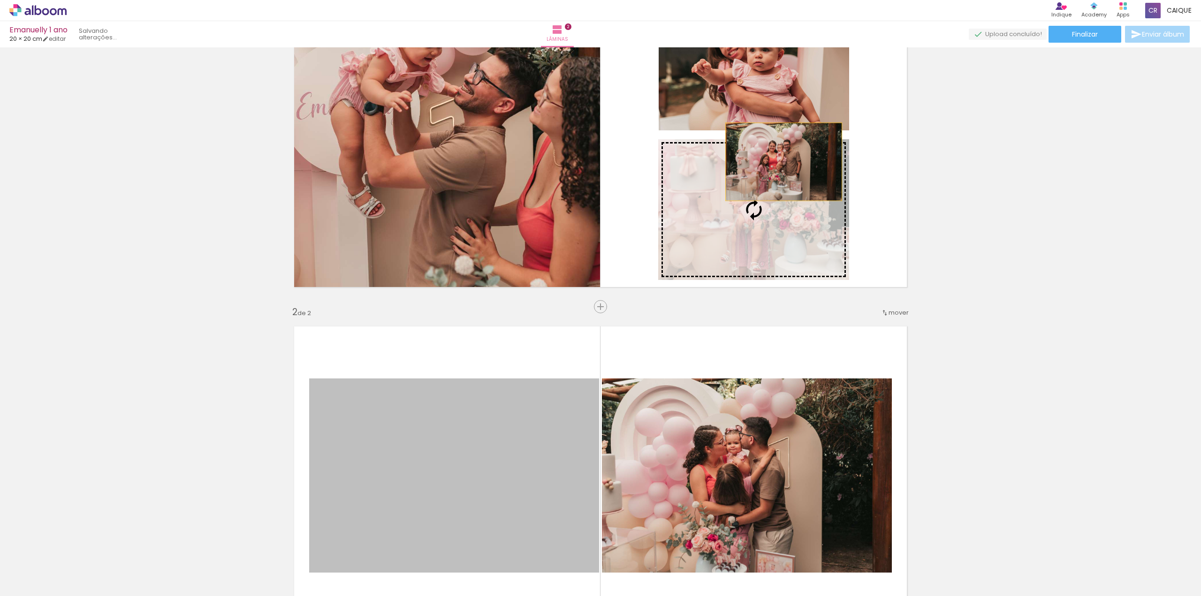
drag, startPoint x: 431, startPoint y: 470, endPoint x: 780, endPoint y: 162, distance: 465.9
click at [780, 162] on div "Inserir lâmina 1 de 2 Inserir lâmina 2 de 2" at bounding box center [600, 464] width 1201 height 1014
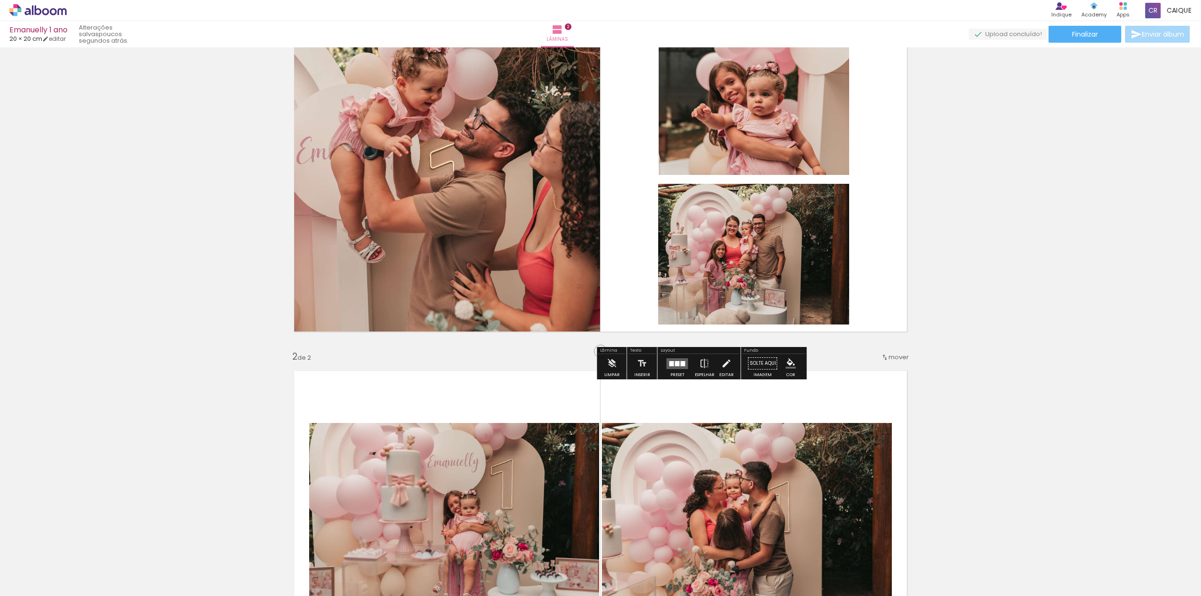
scroll to position [0, 0]
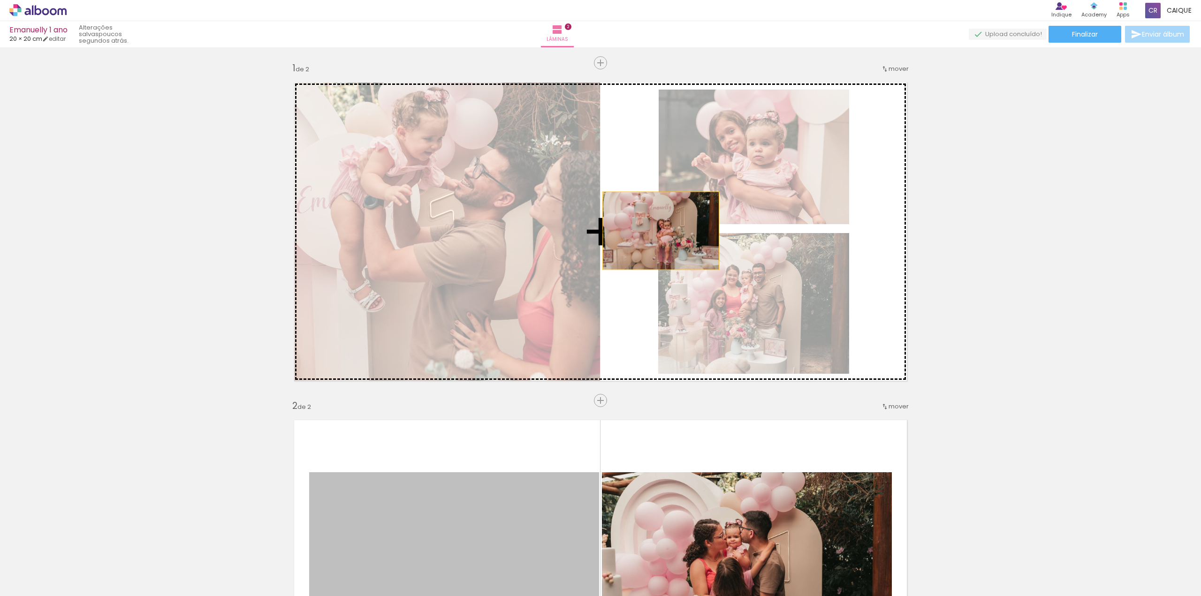
drag, startPoint x: 448, startPoint y: 519, endPoint x: 657, endPoint y: 231, distance: 356.4
click at [657, 231] on div "Inserir lâmina 1 de 2 Inserir lâmina 2 de 2" at bounding box center [600, 558] width 1201 height 1014
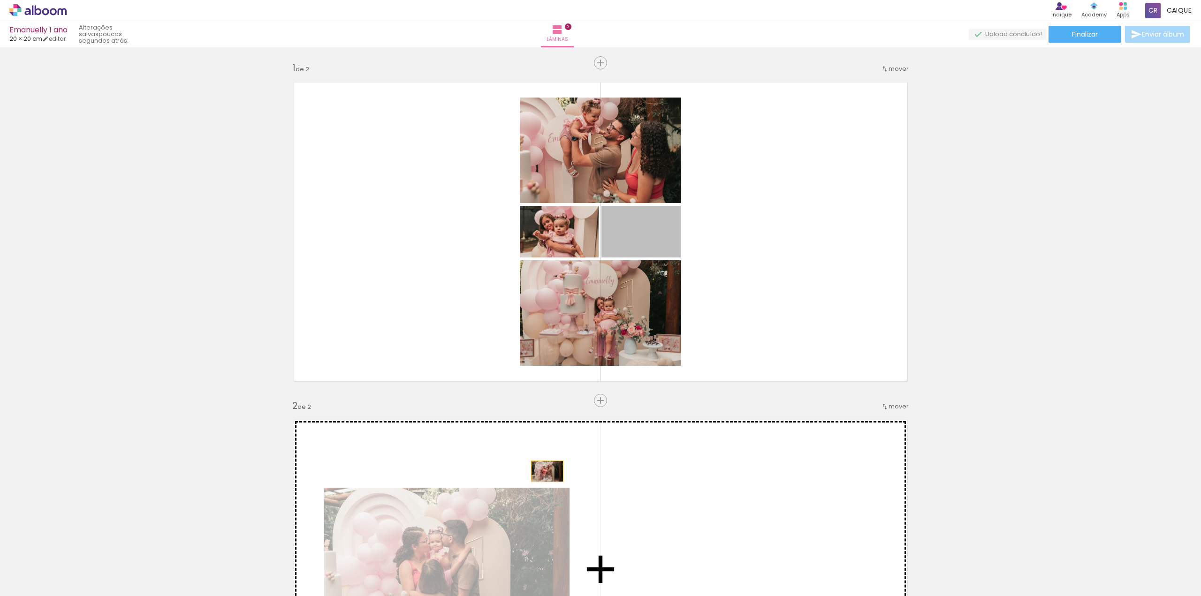
drag, startPoint x: 663, startPoint y: 240, endPoint x: 540, endPoint y: 445, distance: 238.5
click at [523, 463] on div "Inserir lâmina 1 de 2 Inserir lâmina 2 de 2" at bounding box center [600, 558] width 1201 height 1014
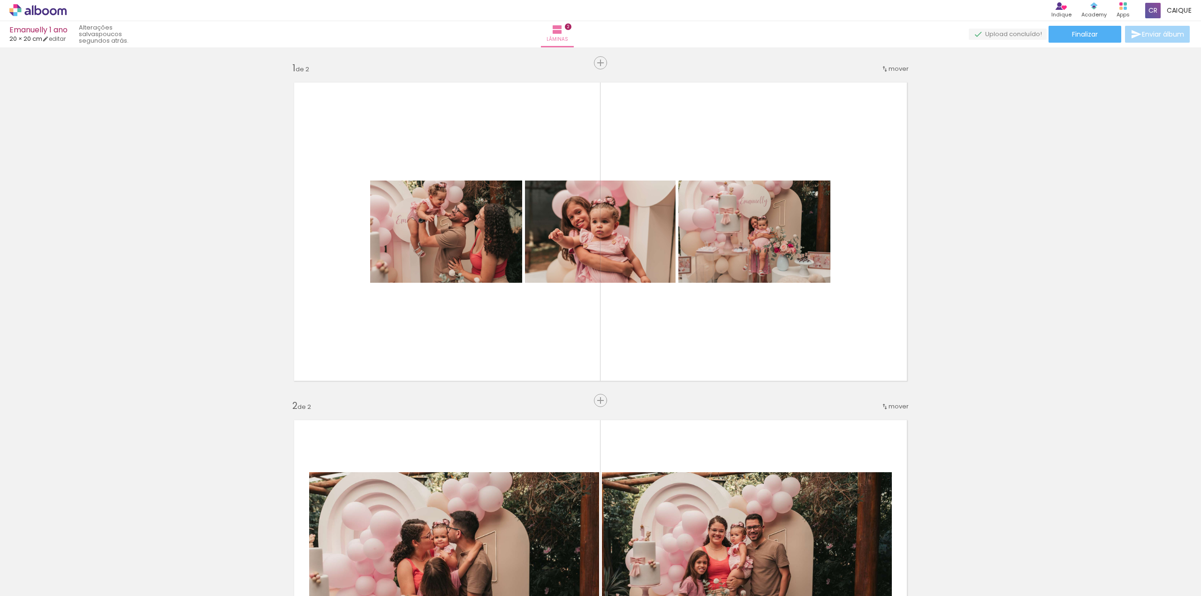
click at [44, 566] on input "Todas as fotos" at bounding box center [26, 568] width 36 height 8
click at [76, 497] on div "Inserir lâmina 1 de 2 Inserir lâmina 2 de 2" at bounding box center [600, 558] width 1201 height 1014
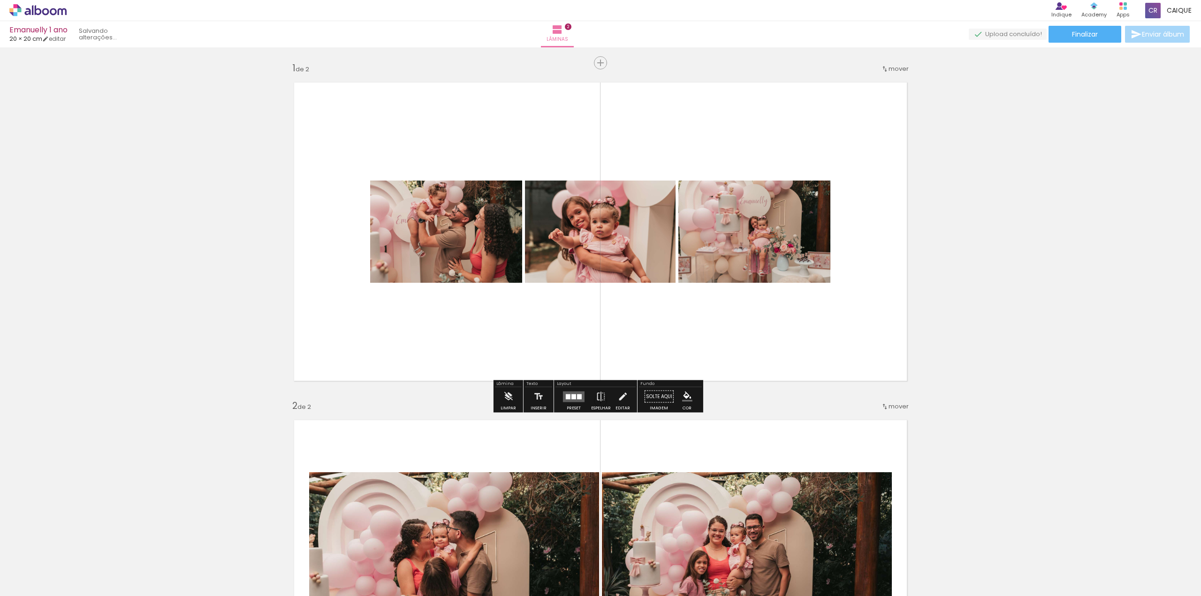
click at [475, 224] on quentale-photo at bounding box center [446, 232] width 152 height 102
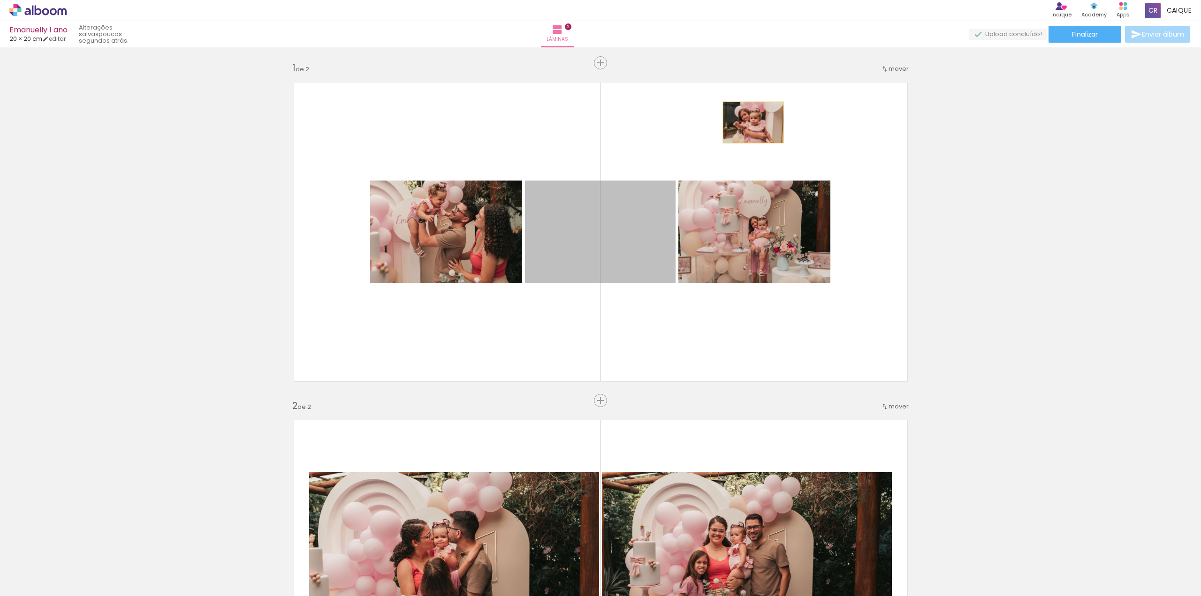
drag, startPoint x: 640, startPoint y: 235, endPoint x: 750, endPoint y: 122, distance: 157.3
click at [750, 122] on quentale-layouter at bounding box center [600, 232] width 629 height 314
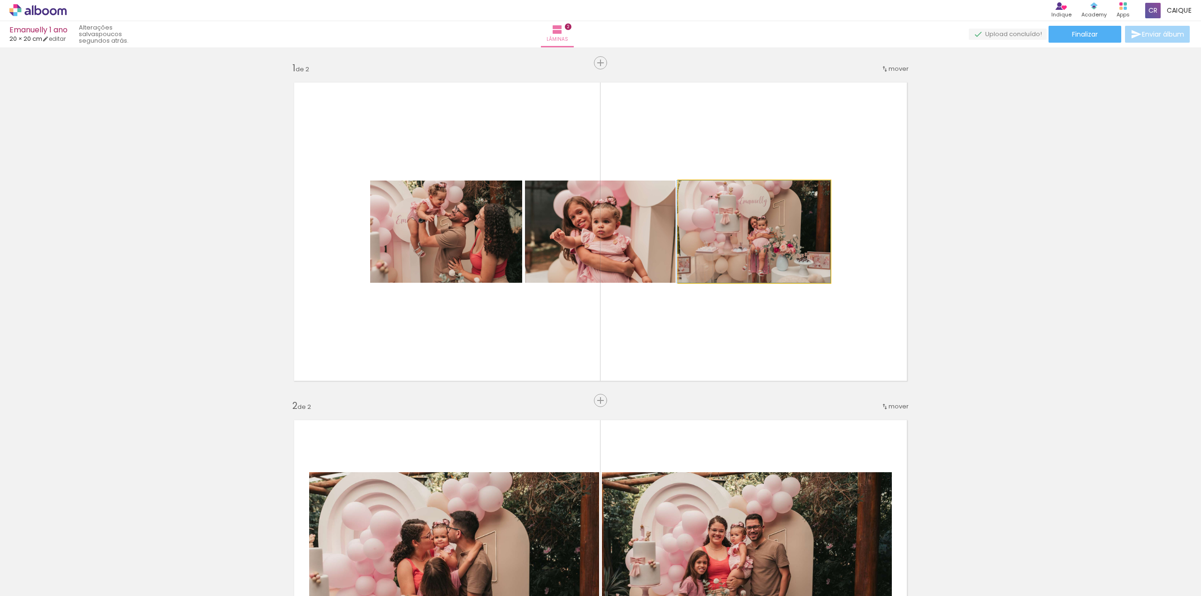
drag, startPoint x: 761, startPoint y: 229, endPoint x: 746, endPoint y: 288, distance: 60.7
click at [746, 288] on quentale-layouter at bounding box center [600, 232] width 629 height 314
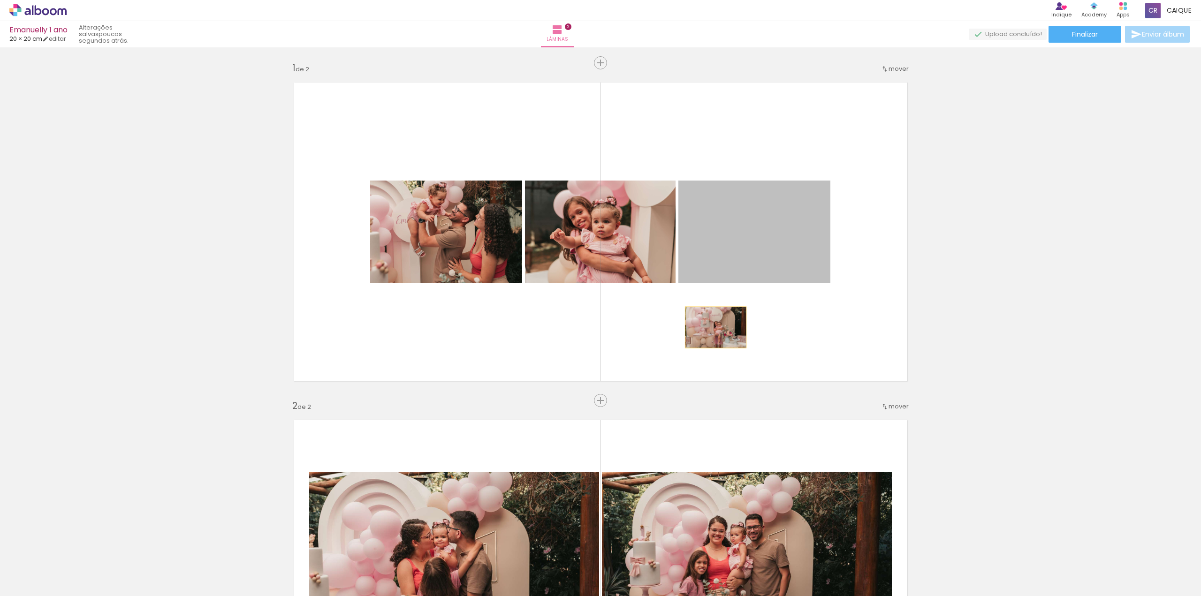
drag, startPoint x: 710, startPoint y: 272, endPoint x: 715, endPoint y: 320, distance: 48.1
click at [712, 329] on quentale-layouter at bounding box center [600, 232] width 629 height 314
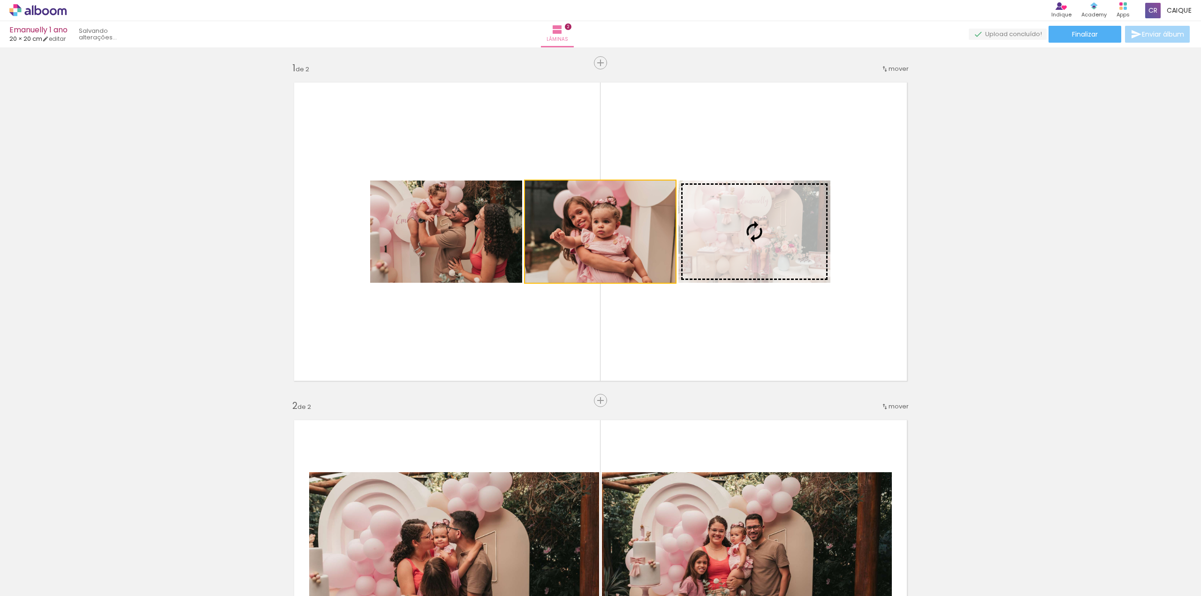
drag, startPoint x: 637, startPoint y: 233, endPoint x: 709, endPoint y: 143, distance: 115.3
click at [709, 143] on quentale-layouter at bounding box center [600, 232] width 629 height 314
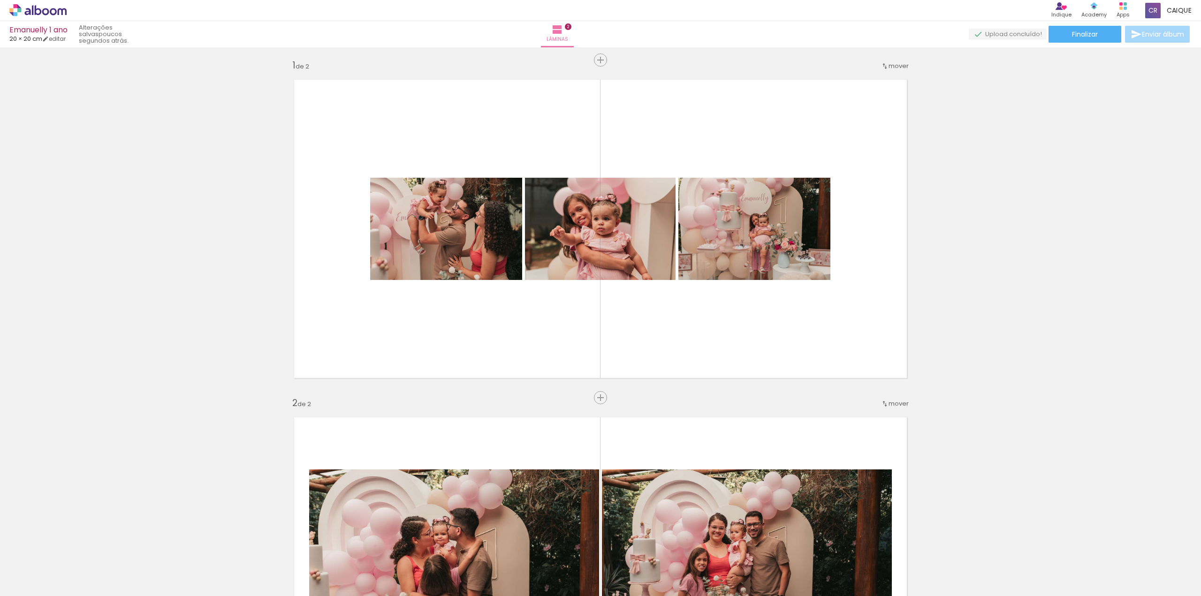
scroll to position [0, 0]
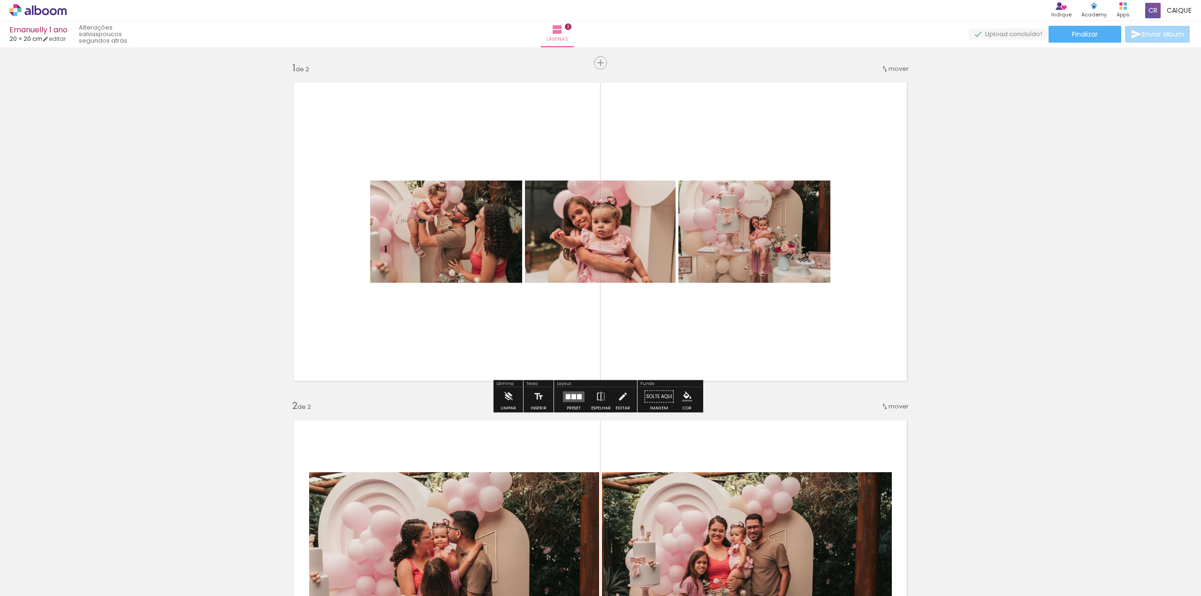
click at [449, 229] on quentale-photo at bounding box center [446, 232] width 152 height 102
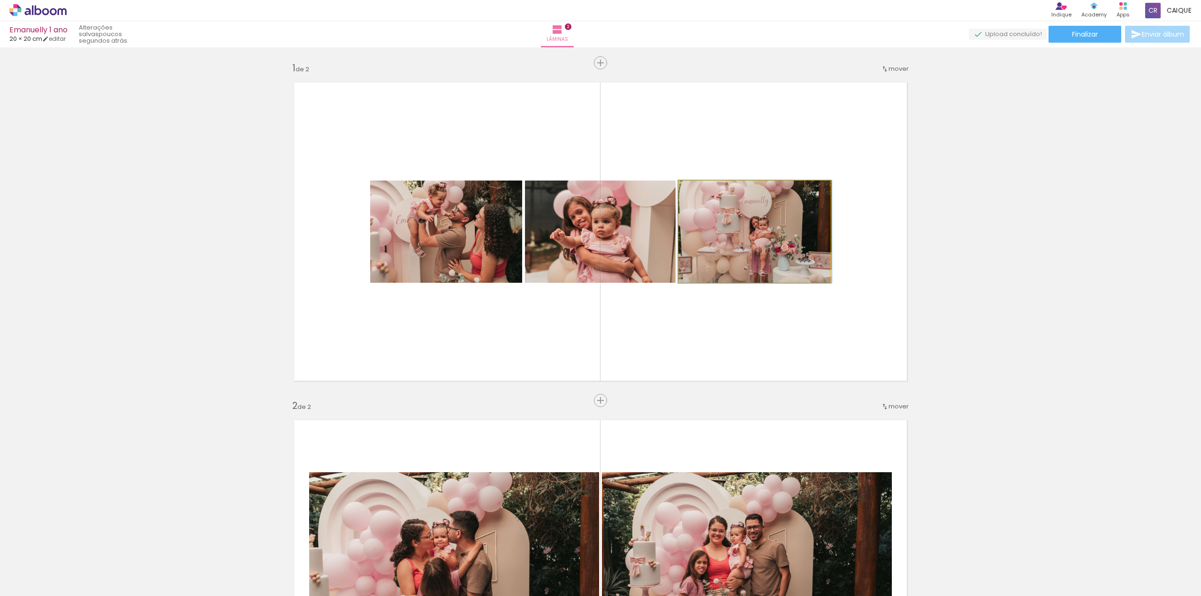
drag, startPoint x: 741, startPoint y: 237, endPoint x: 752, endPoint y: 278, distance: 42.7
click at [741, 245] on quentale-photo at bounding box center [755, 232] width 152 height 102
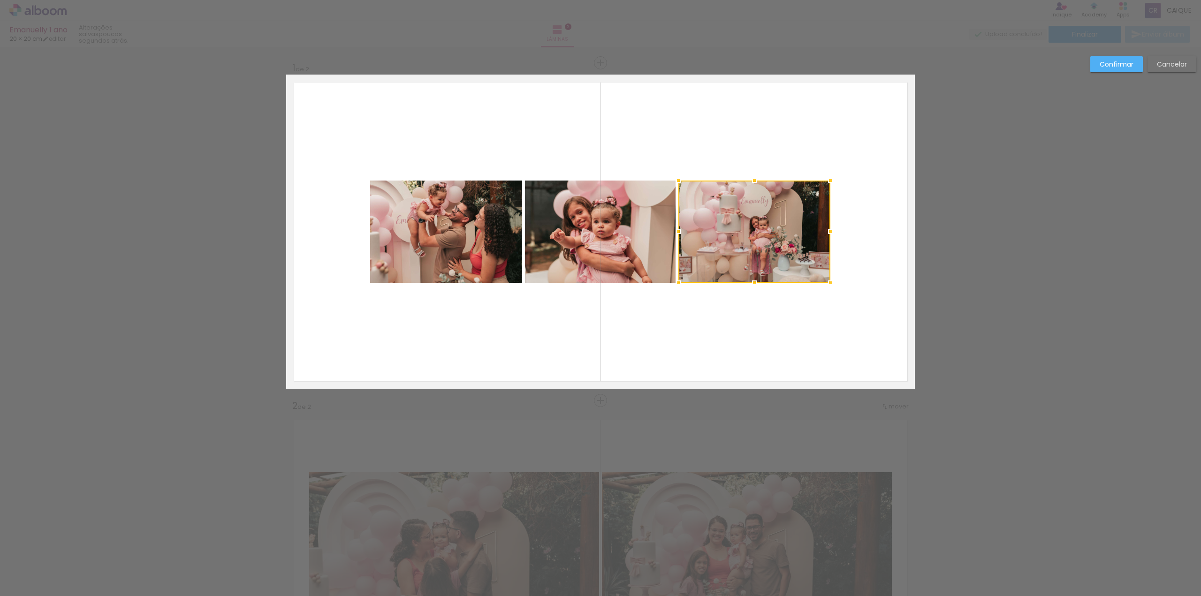
click at [741, 245] on div at bounding box center [755, 232] width 152 height 102
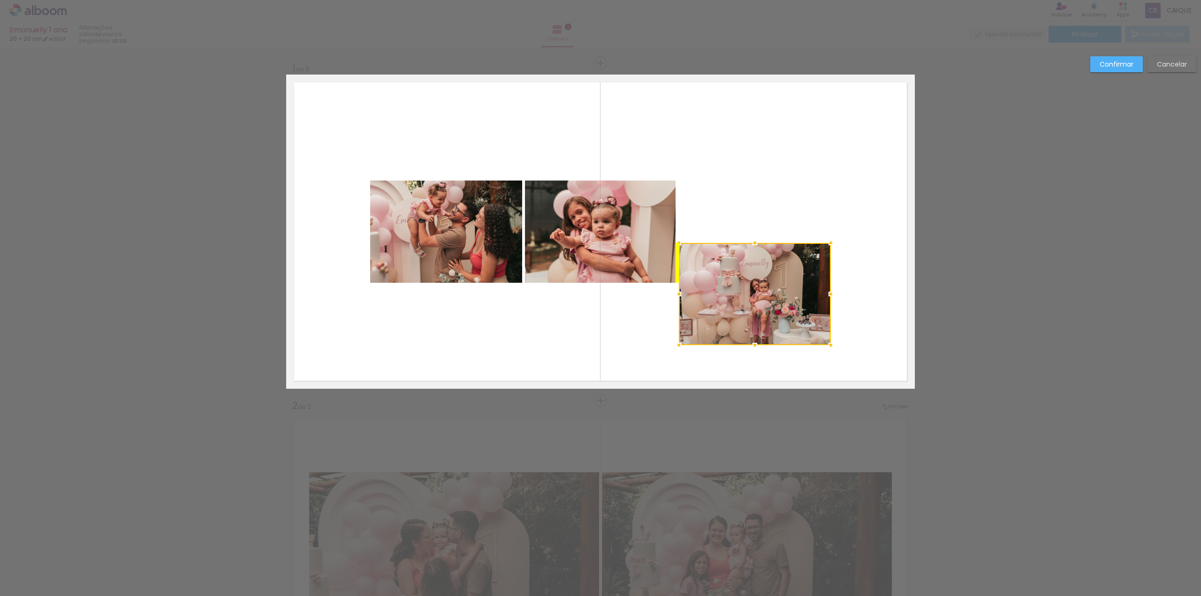
drag, startPoint x: 743, startPoint y: 243, endPoint x: 745, endPoint y: 305, distance: 62.4
click at [745, 305] on div at bounding box center [755, 294] width 152 height 102
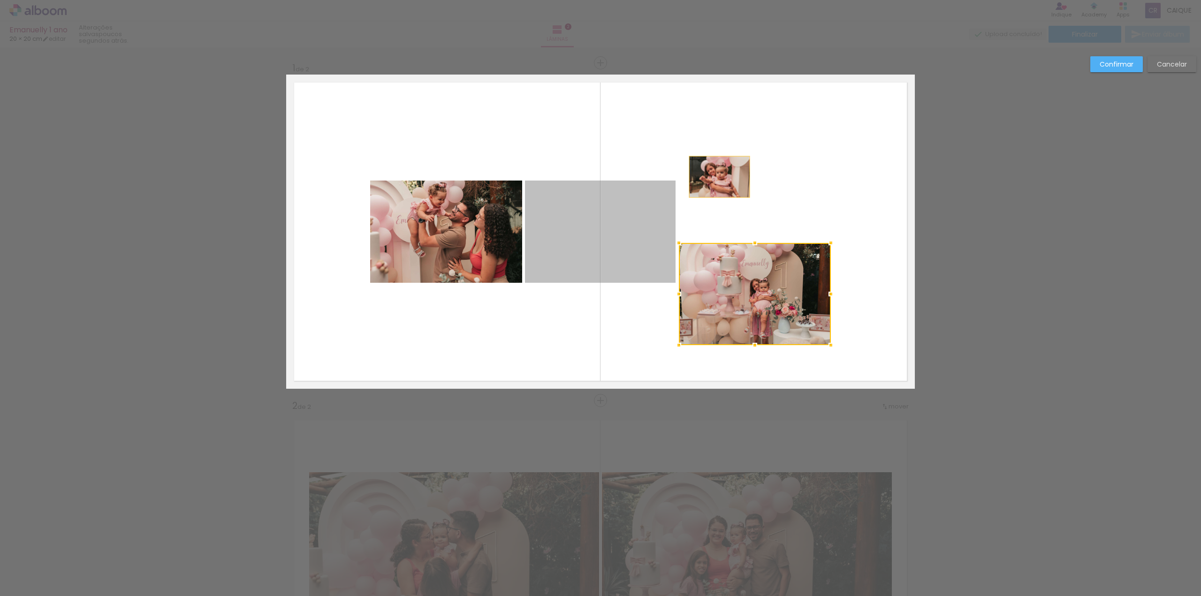
drag, startPoint x: 650, startPoint y: 224, endPoint x: 716, endPoint y: 177, distance: 81.1
click at [716, 177] on quentale-layouter at bounding box center [600, 232] width 629 height 314
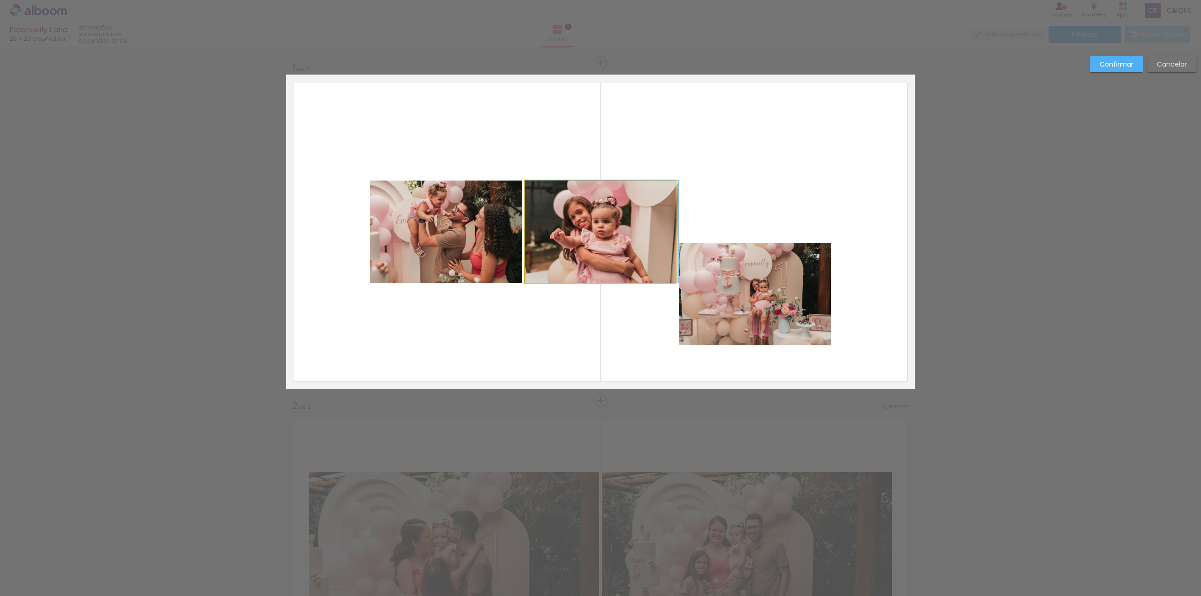
click at [616, 224] on quentale-photo at bounding box center [600, 232] width 151 height 102
click at [679, 243] on div at bounding box center [755, 294] width 152 height 102
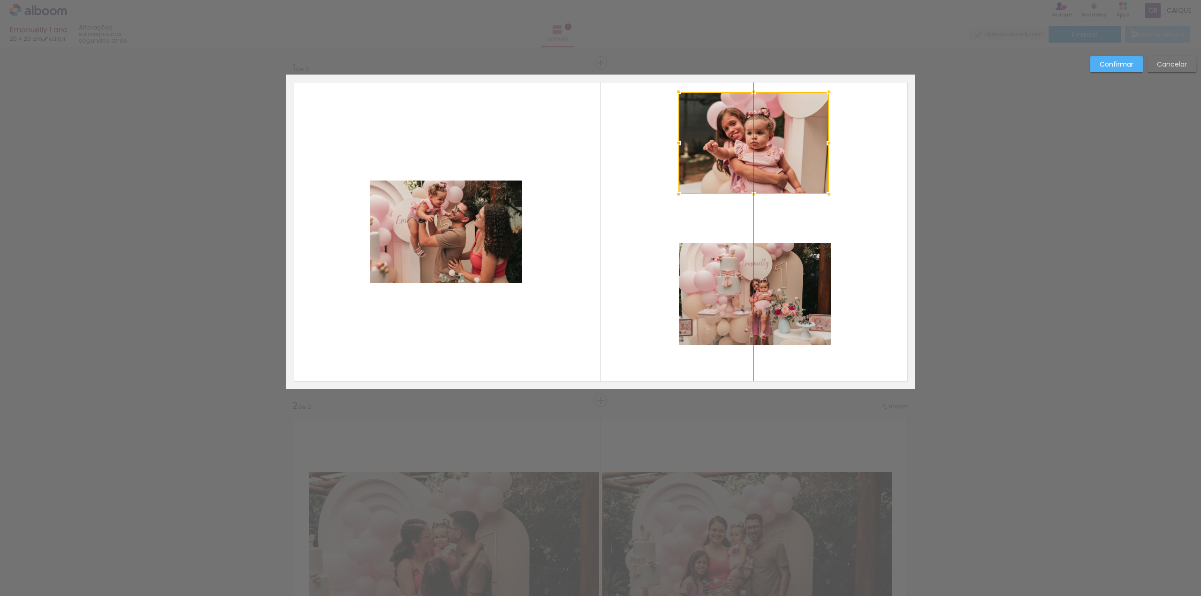
drag, startPoint x: 616, startPoint y: 224, endPoint x: 772, endPoint y: 136, distance: 180.1
click at [772, 136] on div at bounding box center [754, 143] width 151 height 102
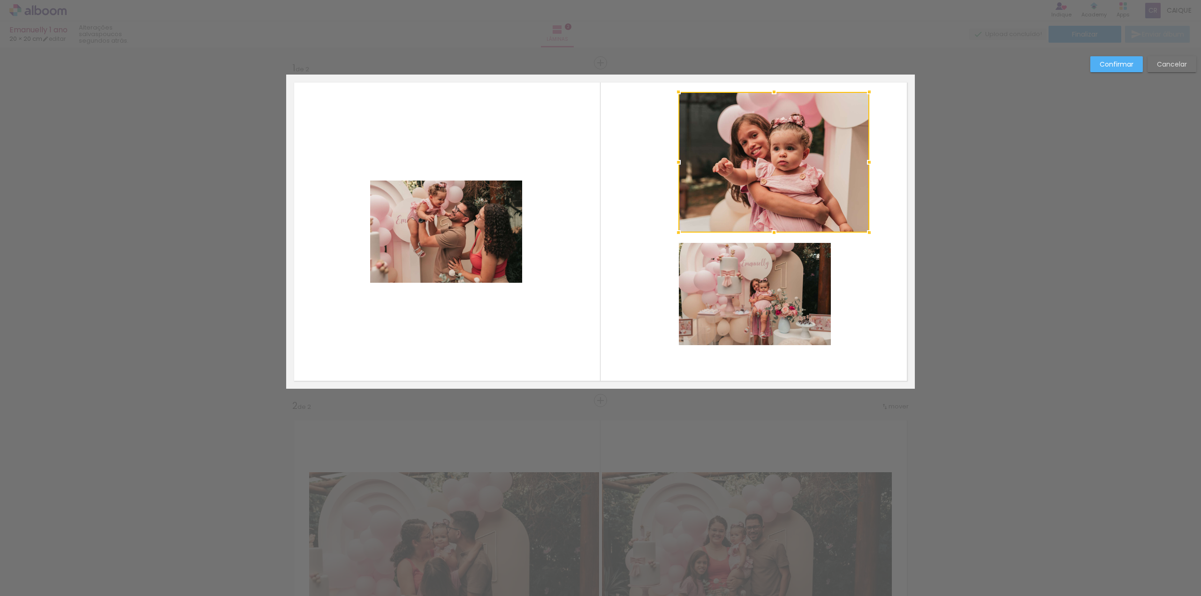
drag, startPoint x: 827, startPoint y: 196, endPoint x: 843, endPoint y: 225, distance: 33.4
click at [864, 234] on div at bounding box center [869, 232] width 19 height 19
click at [744, 292] on quentale-photo at bounding box center [755, 294] width 152 height 102
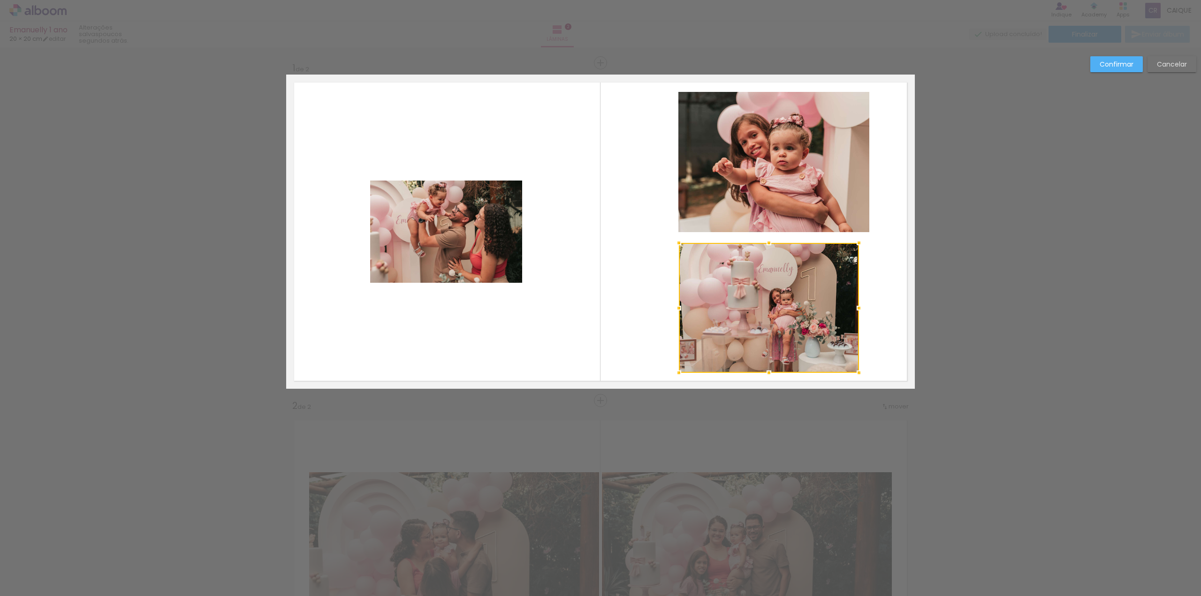
drag, startPoint x: 830, startPoint y: 344, endPoint x: 858, endPoint y: 371, distance: 39.5
click at [858, 371] on div at bounding box center [859, 373] width 19 height 19
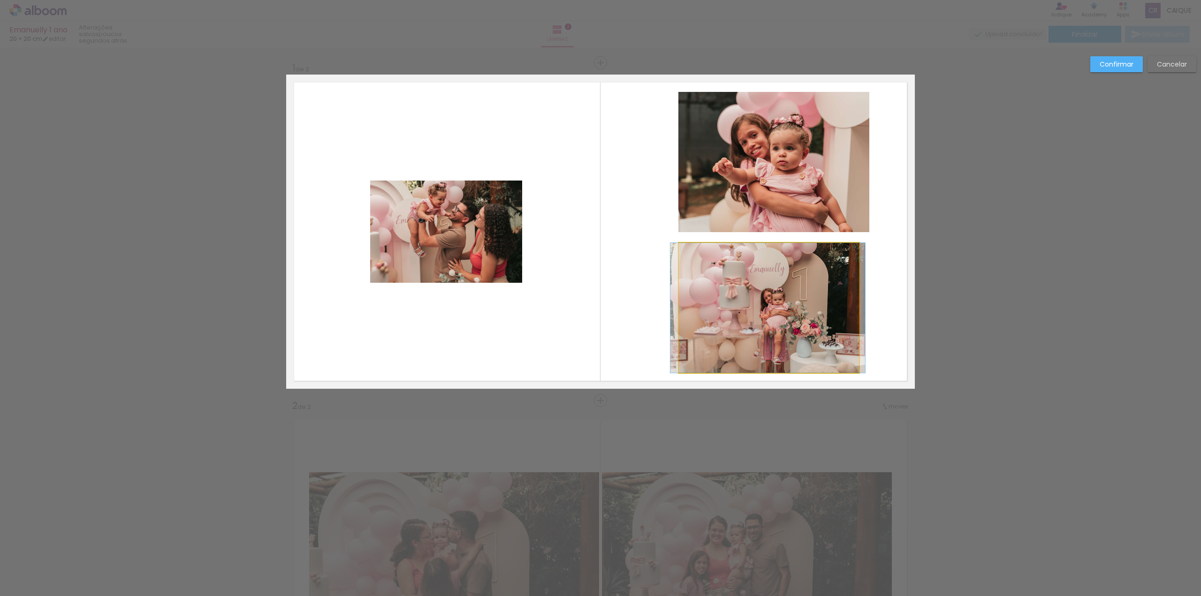
drag, startPoint x: 800, startPoint y: 321, endPoint x: 791, endPoint y: 312, distance: 13.0
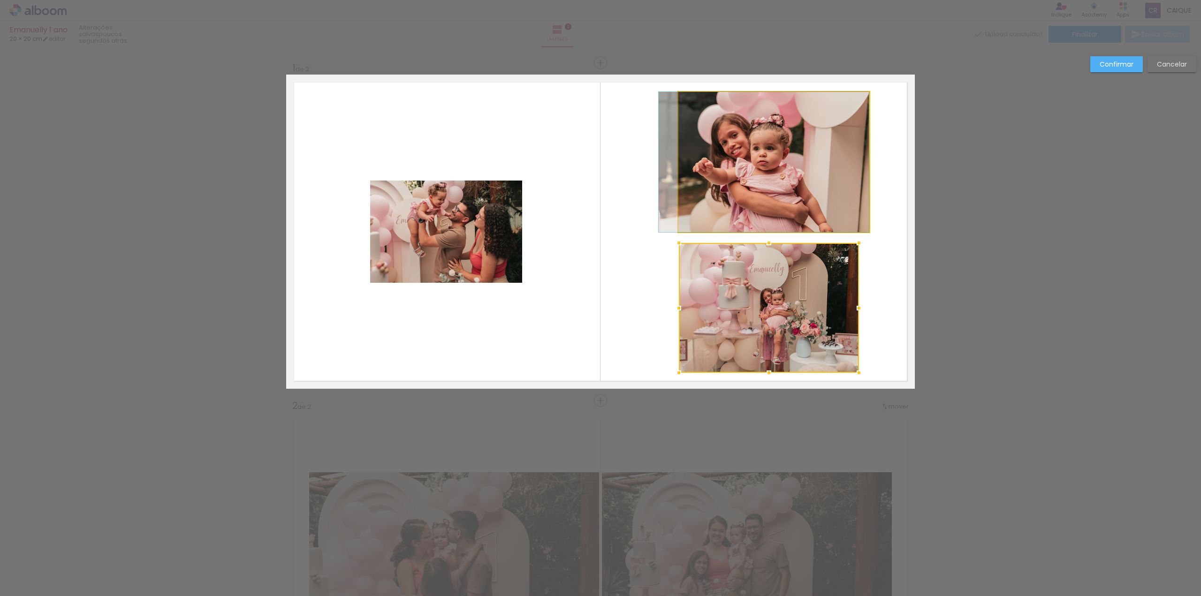
drag, startPoint x: 742, startPoint y: 184, endPoint x: 726, endPoint y: 176, distance: 18.3
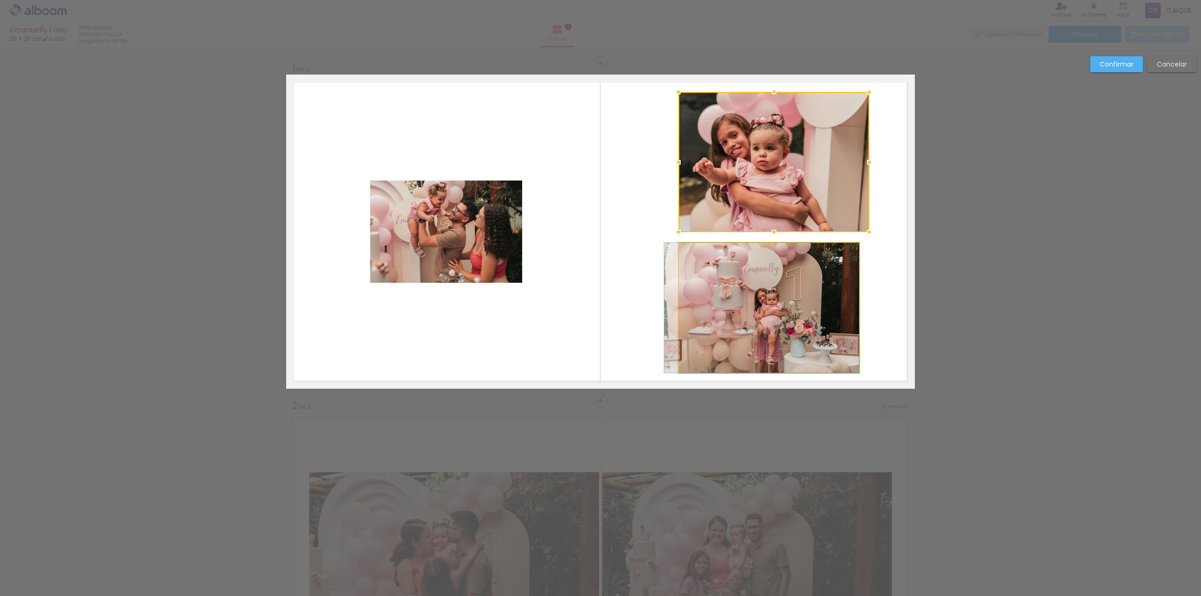
drag, startPoint x: 759, startPoint y: 289, endPoint x: 750, endPoint y: 279, distance: 13.3
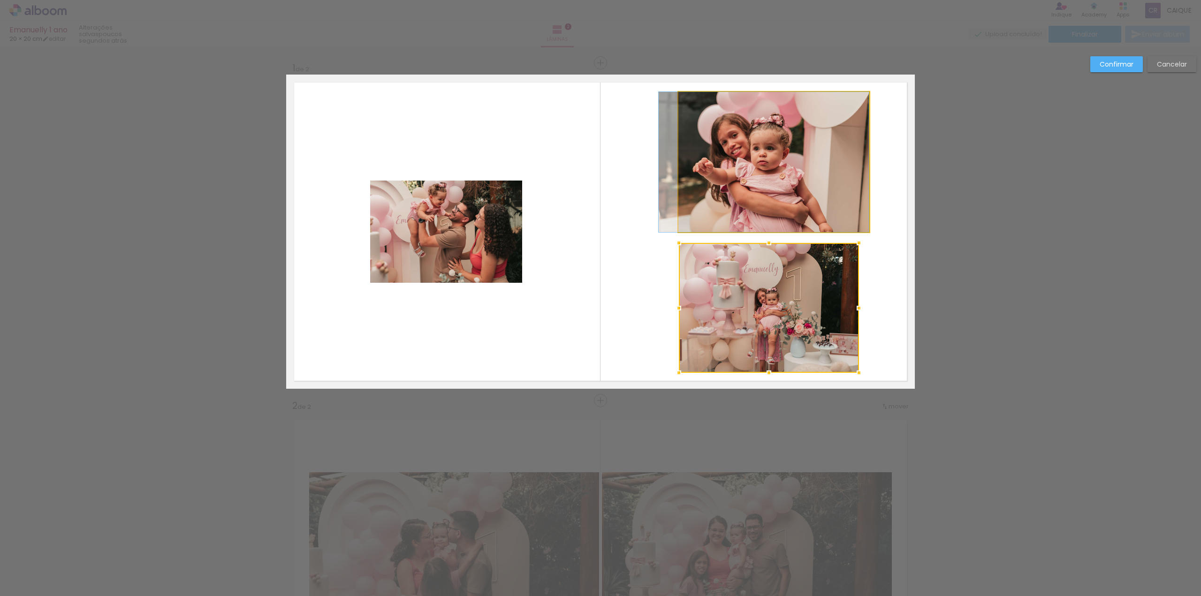
drag, startPoint x: 741, startPoint y: 194, endPoint x: 725, endPoint y: 190, distance: 16.5
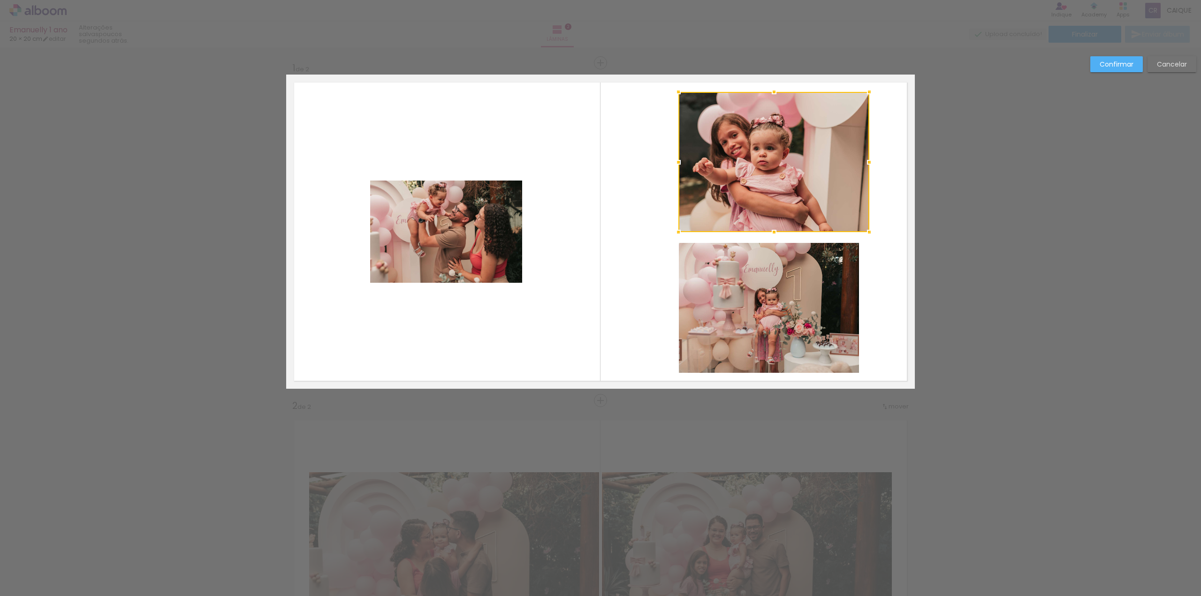
click at [791, 171] on div at bounding box center [774, 162] width 191 height 140
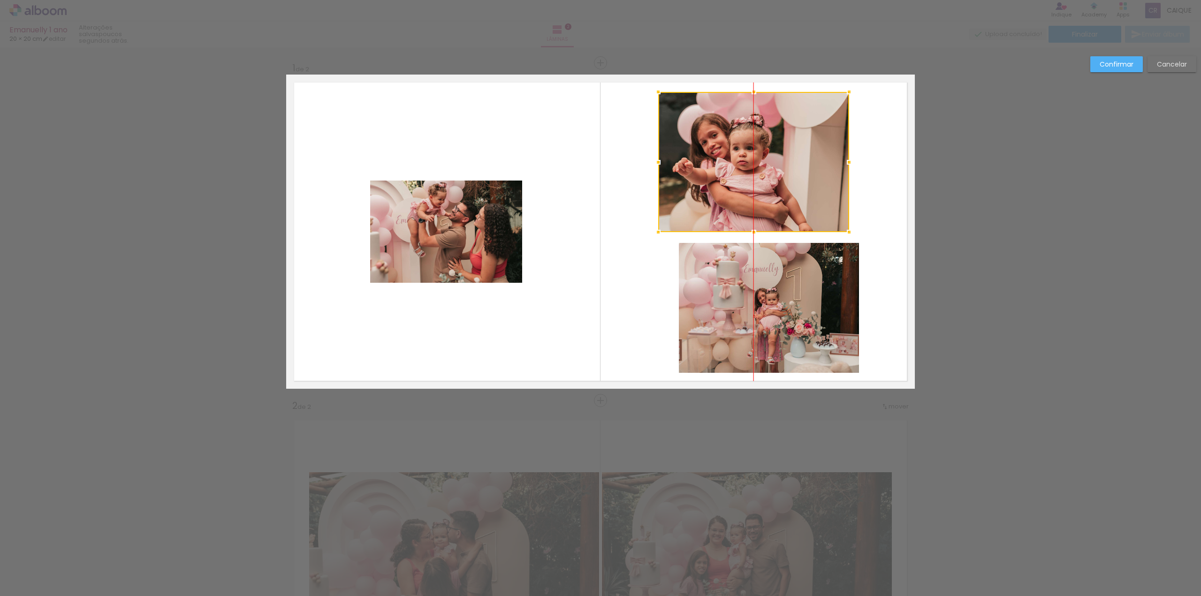
drag, startPoint x: 819, startPoint y: 179, endPoint x: 792, endPoint y: 179, distance: 26.8
click at [793, 179] on div at bounding box center [753, 162] width 191 height 140
click at [772, 313] on quentale-photo at bounding box center [769, 308] width 180 height 130
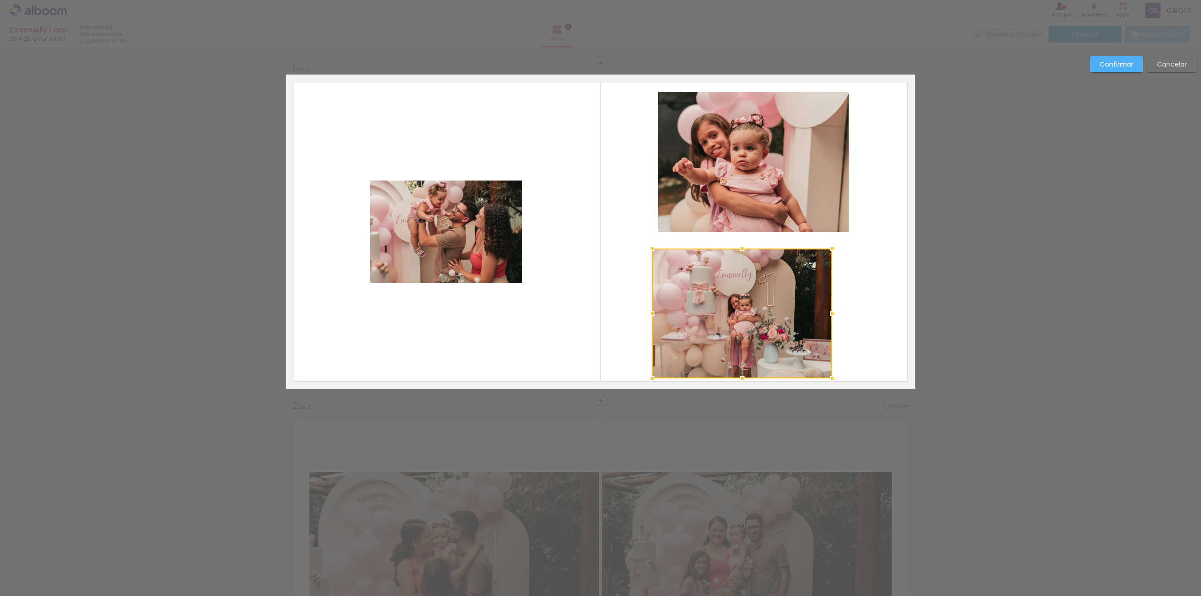
drag, startPoint x: 805, startPoint y: 326, endPoint x: 778, endPoint y: 331, distance: 28.2
click at [778, 332] on div at bounding box center [742, 314] width 180 height 130
click at [711, 297] on div at bounding box center [744, 315] width 180 height 130
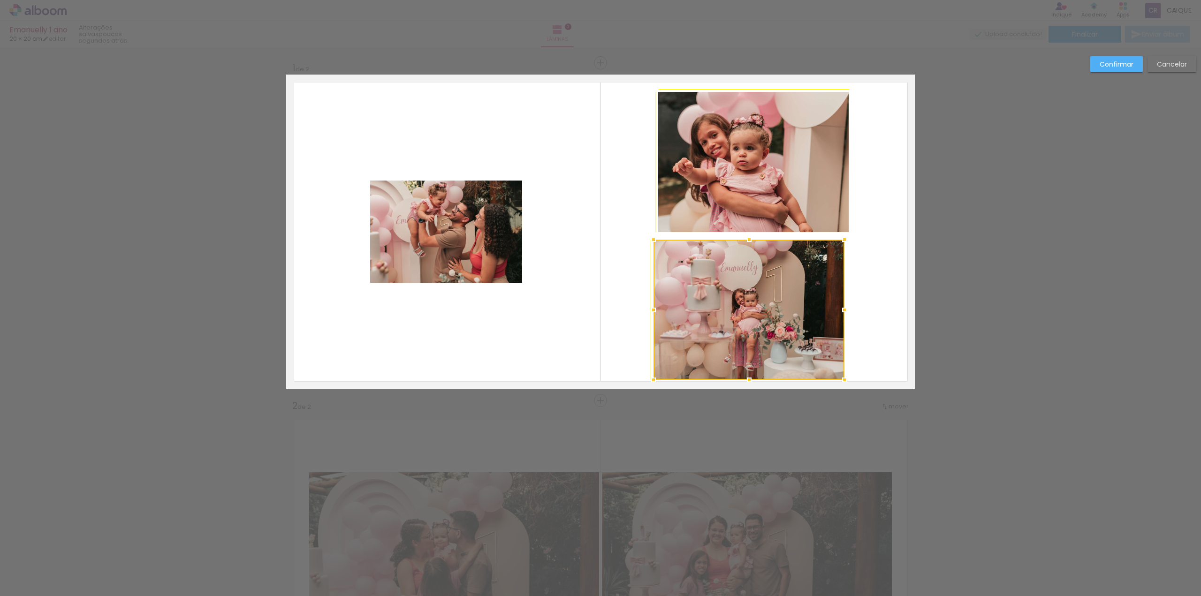
drag, startPoint x: 830, startPoint y: 248, endPoint x: 802, endPoint y: 285, distance: 46.6
click at [847, 246] on div at bounding box center [844, 239] width 19 height 19
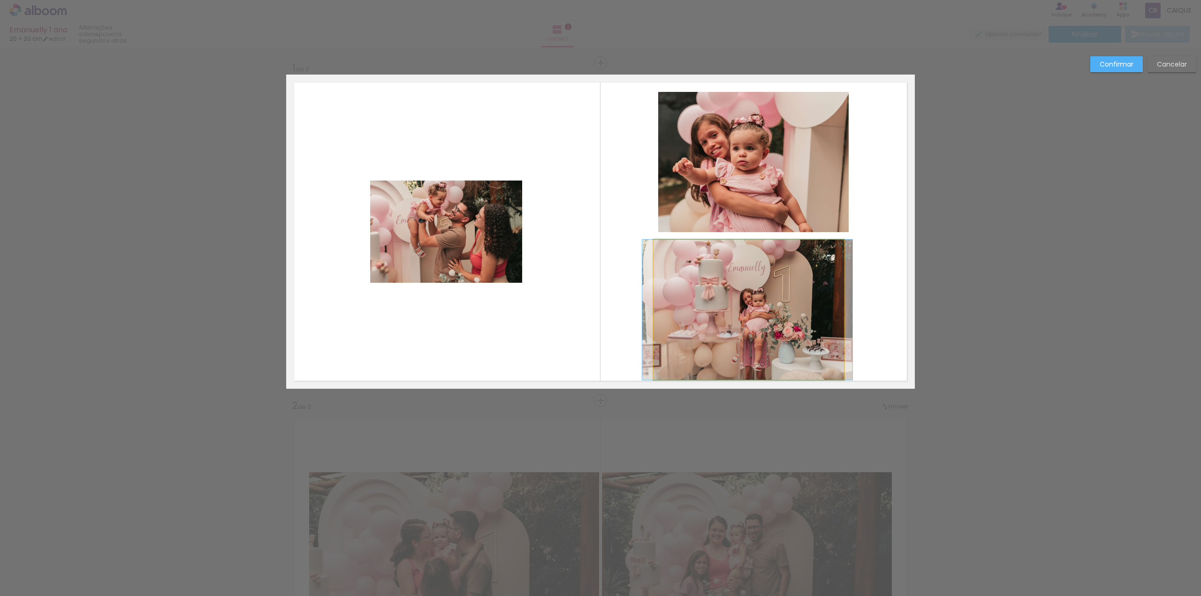
drag, startPoint x: 788, startPoint y: 296, endPoint x: 796, endPoint y: 298, distance: 8.2
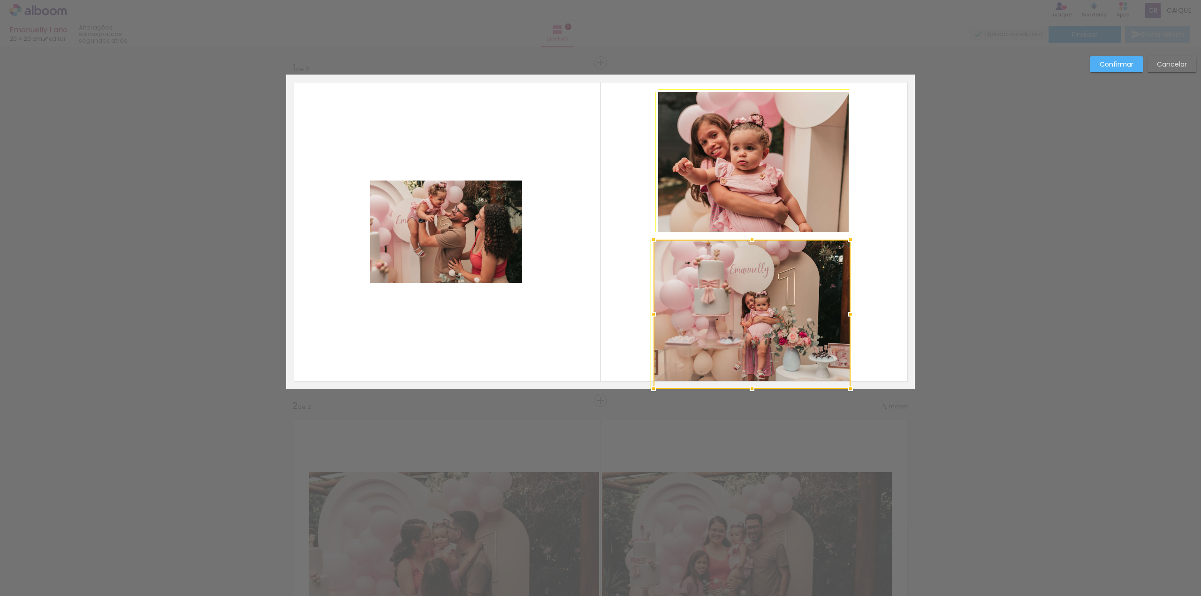
drag, startPoint x: 841, startPoint y: 379, endPoint x: 845, endPoint y: 374, distance: 6.1
click at [845, 374] on div at bounding box center [752, 314] width 197 height 149
drag, startPoint x: 749, startPoint y: 390, endPoint x: 746, endPoint y: 365, distance: 25.5
click at [746, 365] on div at bounding box center [752, 310] width 197 height 140
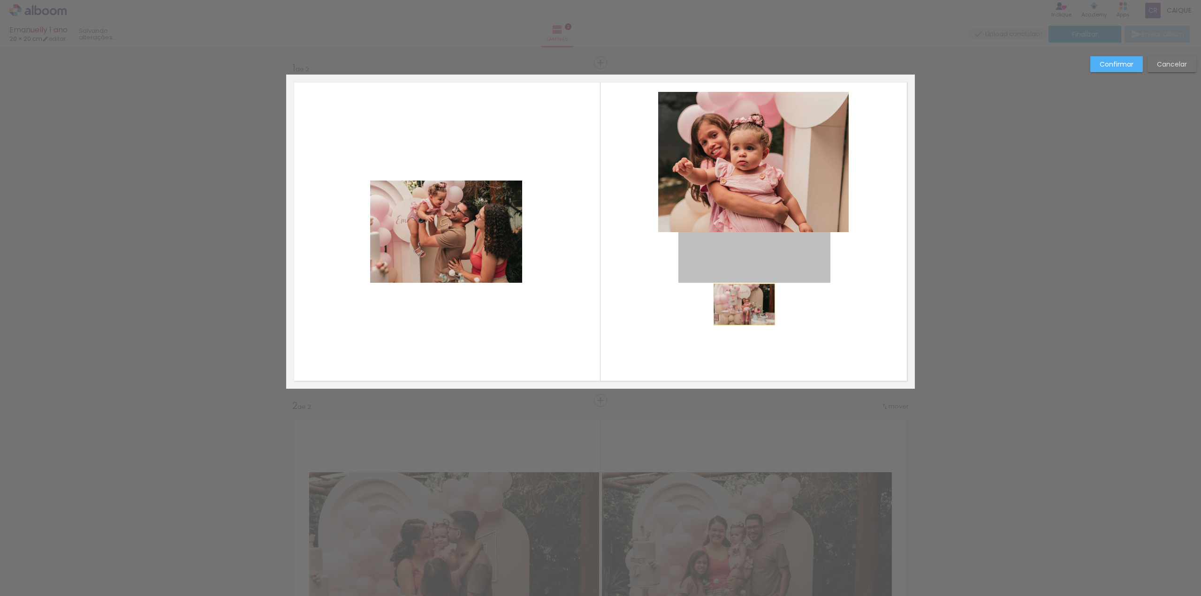
drag, startPoint x: 760, startPoint y: 245, endPoint x: 740, endPoint y: 303, distance: 61.1
click at [740, 302] on album-spread "1 de 2" at bounding box center [600, 232] width 629 height 314
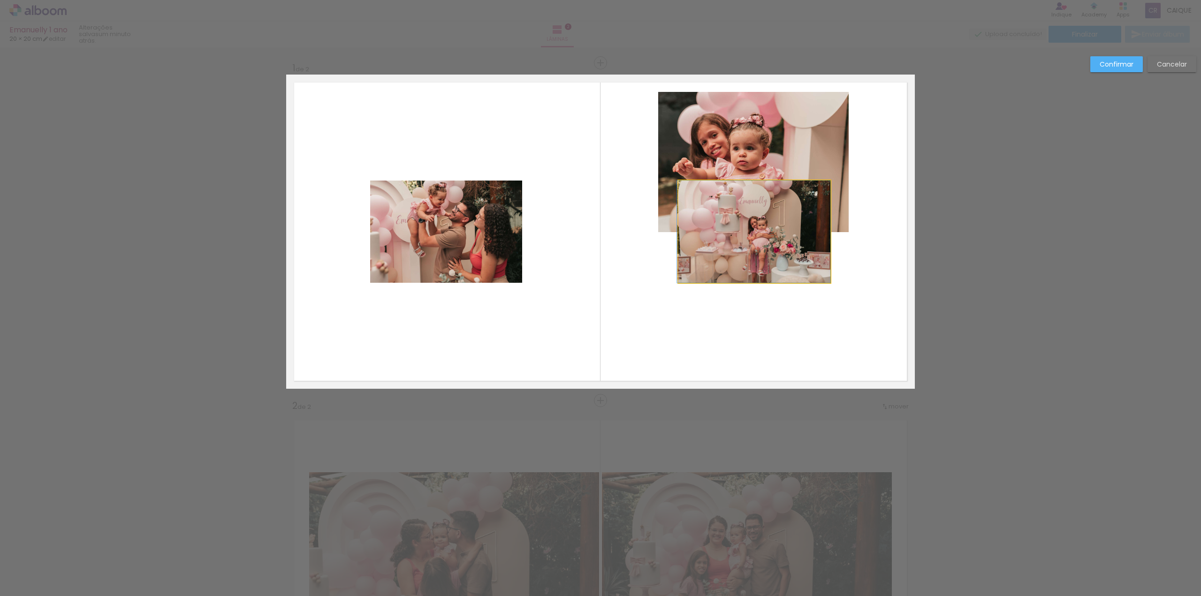
click at [740, 232] on quentale-photo at bounding box center [755, 232] width 152 height 102
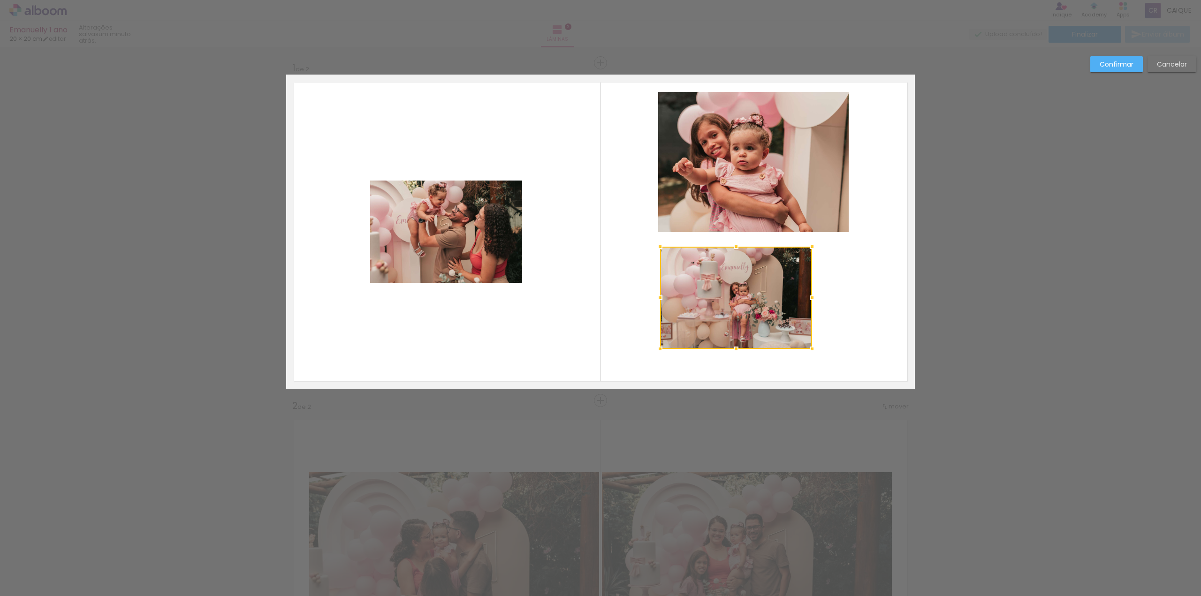
drag, startPoint x: 760, startPoint y: 230, endPoint x: 741, endPoint y: 297, distance: 68.7
click at [741, 297] on div at bounding box center [736, 298] width 152 height 102
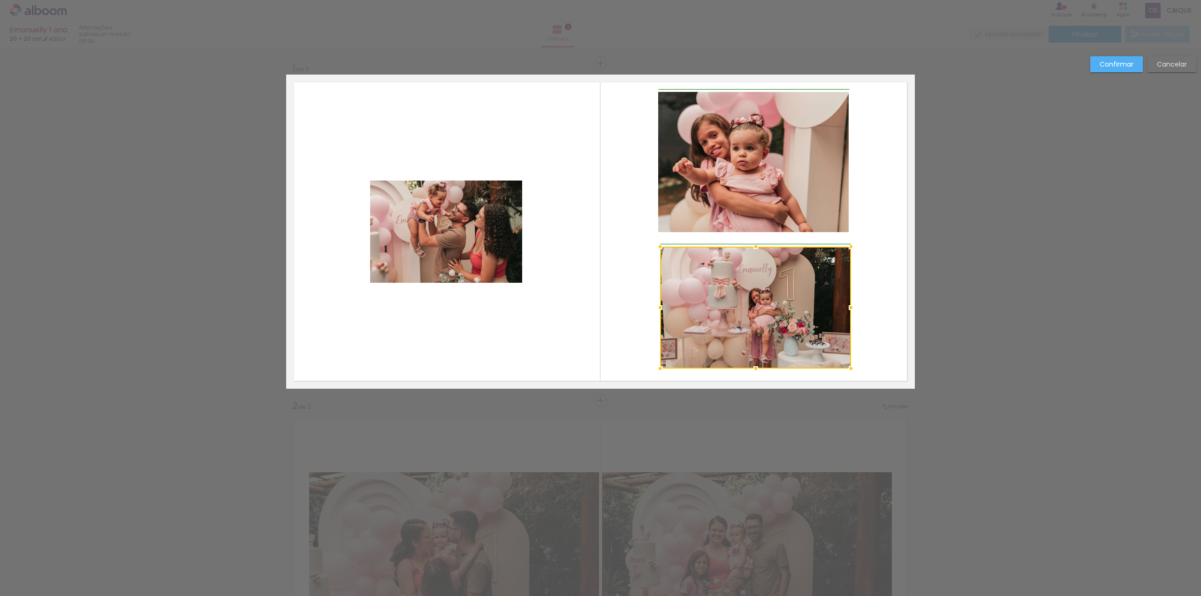
drag, startPoint x: 811, startPoint y: 350, endPoint x: 847, endPoint y: 370, distance: 41.2
click at [847, 370] on div at bounding box center [851, 368] width 19 height 19
click at [866, 310] on quentale-layouter at bounding box center [600, 232] width 629 height 314
click at [676, 262] on quentale-photo at bounding box center [755, 308] width 191 height 122
click at [656, 245] on div at bounding box center [657, 245] width 19 height 19
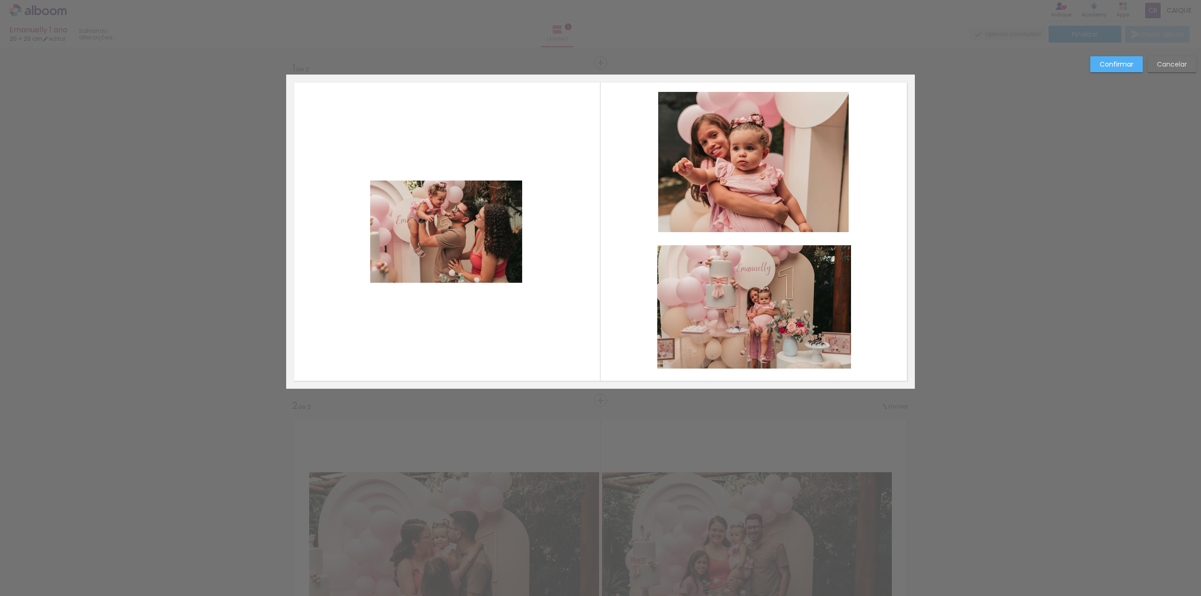
click at [855, 280] on quentale-layouter at bounding box center [600, 232] width 629 height 314
click at [799, 183] on quentale-photo at bounding box center [753, 162] width 191 height 140
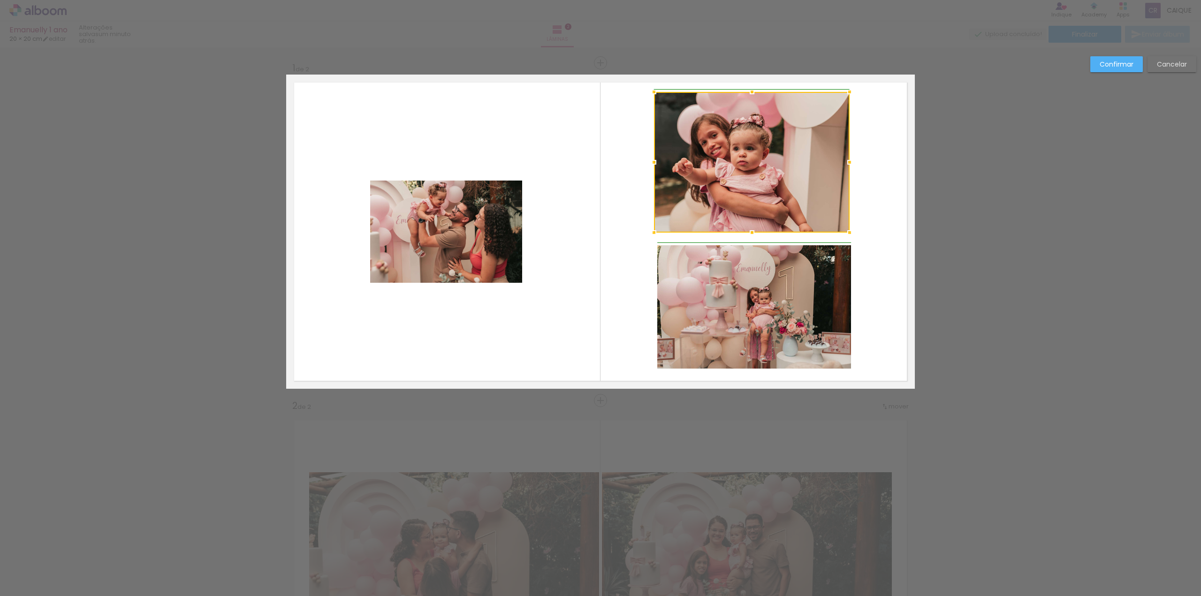
click at [653, 232] on div at bounding box center [654, 232] width 19 height 19
drag, startPoint x: 650, startPoint y: 232, endPoint x: 657, endPoint y: 233, distance: 6.2
click at [657, 233] on div at bounding box center [654, 233] width 19 height 19
click at [643, 249] on quentale-layouter at bounding box center [600, 232] width 629 height 314
drag, startPoint x: 803, startPoint y: 294, endPoint x: 749, endPoint y: 261, distance: 62.8
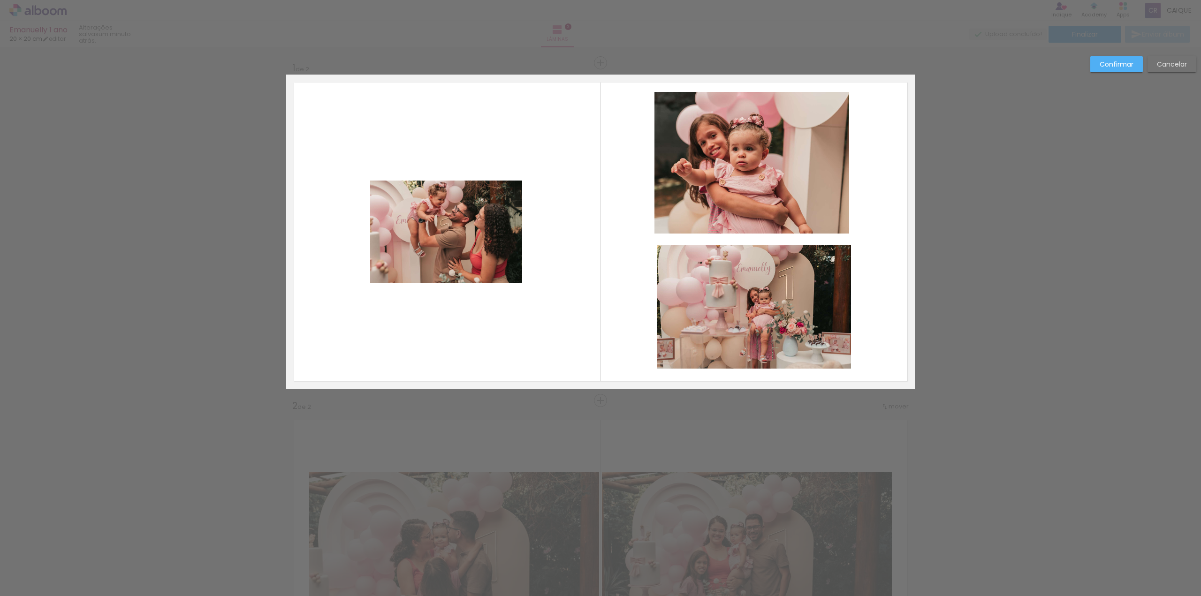
click at [803, 293] on quentale-photo at bounding box center [754, 306] width 194 height 123
drag, startPoint x: 657, startPoint y: 247, endPoint x: 650, endPoint y: 246, distance: 6.6
click at [650, 246] on div at bounding box center [655, 244] width 19 height 19
click at [876, 289] on quentale-layouter at bounding box center [600, 232] width 629 height 314
drag, startPoint x: 884, startPoint y: 174, endPoint x: 891, endPoint y: 173, distance: 7.6
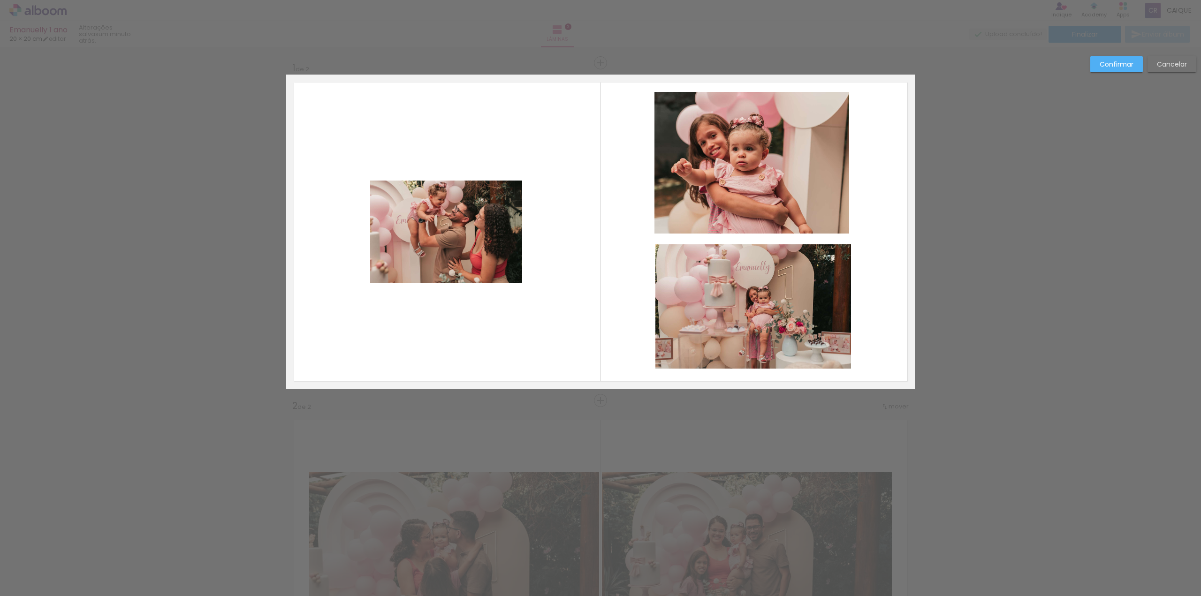
click at [892, 174] on quentale-layouter at bounding box center [600, 232] width 629 height 314
click at [430, 215] on quentale-photo at bounding box center [446, 232] width 152 height 102
click at [452, 226] on div at bounding box center [446, 232] width 152 height 102
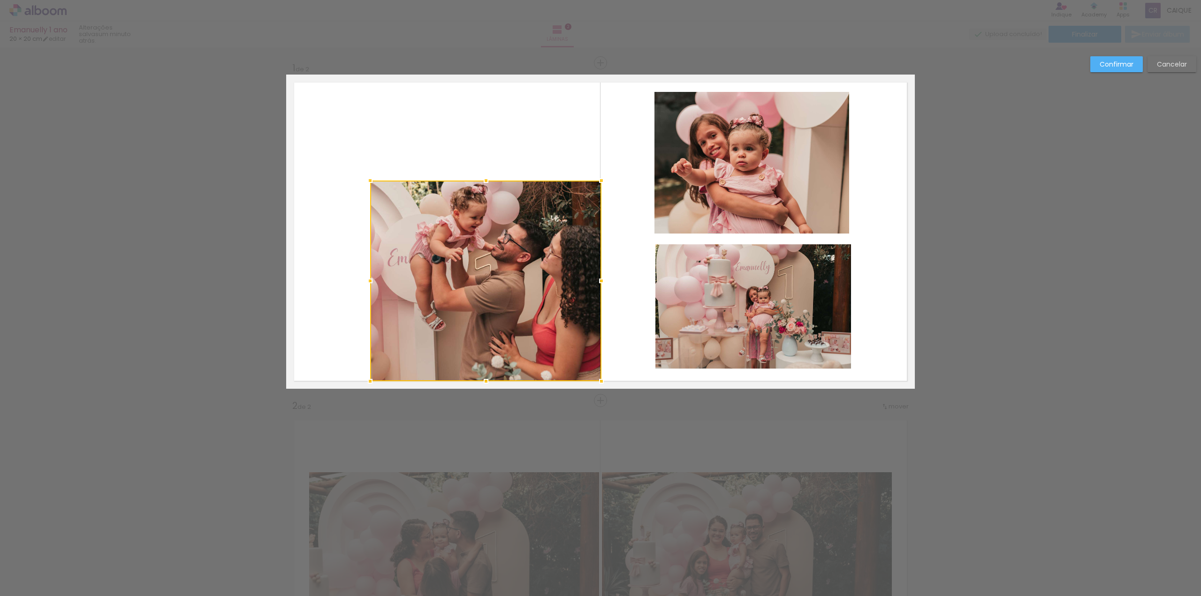
drag, startPoint x: 516, startPoint y: 280, endPoint x: 596, endPoint y: 378, distance: 126.5
click at [596, 378] on div at bounding box center [601, 381] width 19 height 19
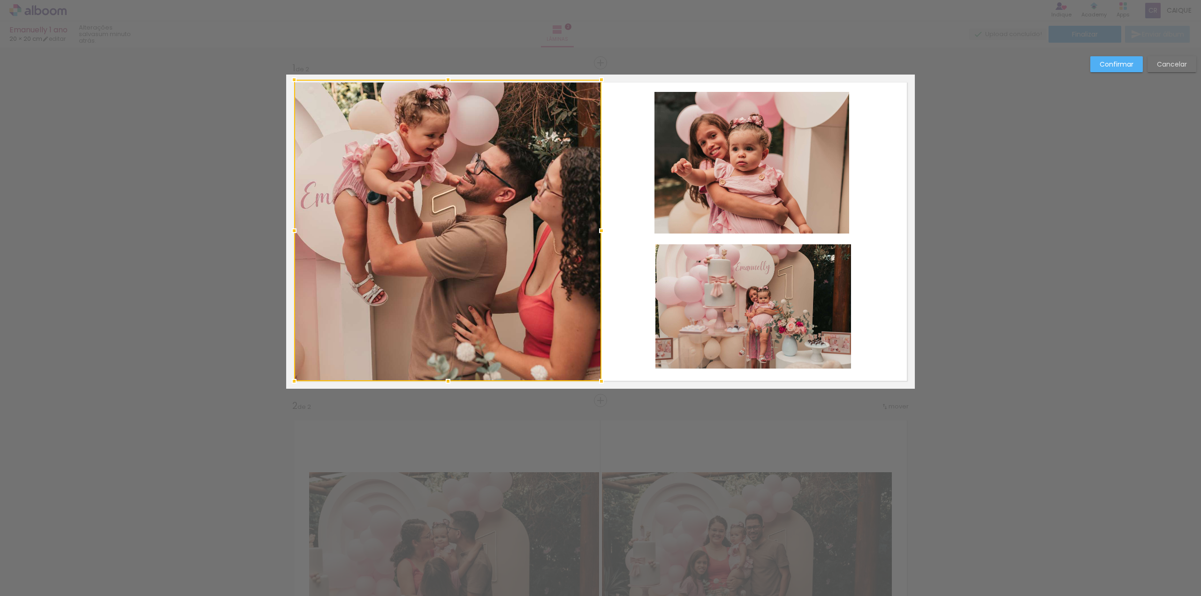
drag, startPoint x: 365, startPoint y: 176, endPoint x: 289, endPoint y: 79, distance: 122.6
click at [289, 79] on div at bounding box center [294, 79] width 19 height 19
click at [0, 0] on slot "Confirmar" at bounding box center [0, 0] width 0 height 0
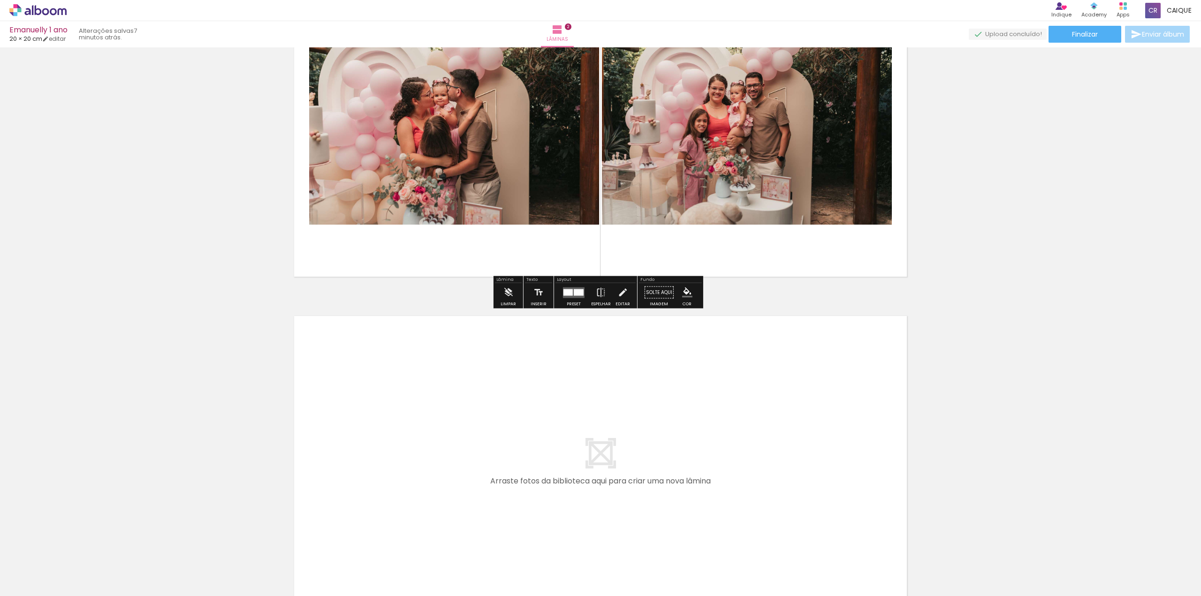
scroll to position [466, 0]
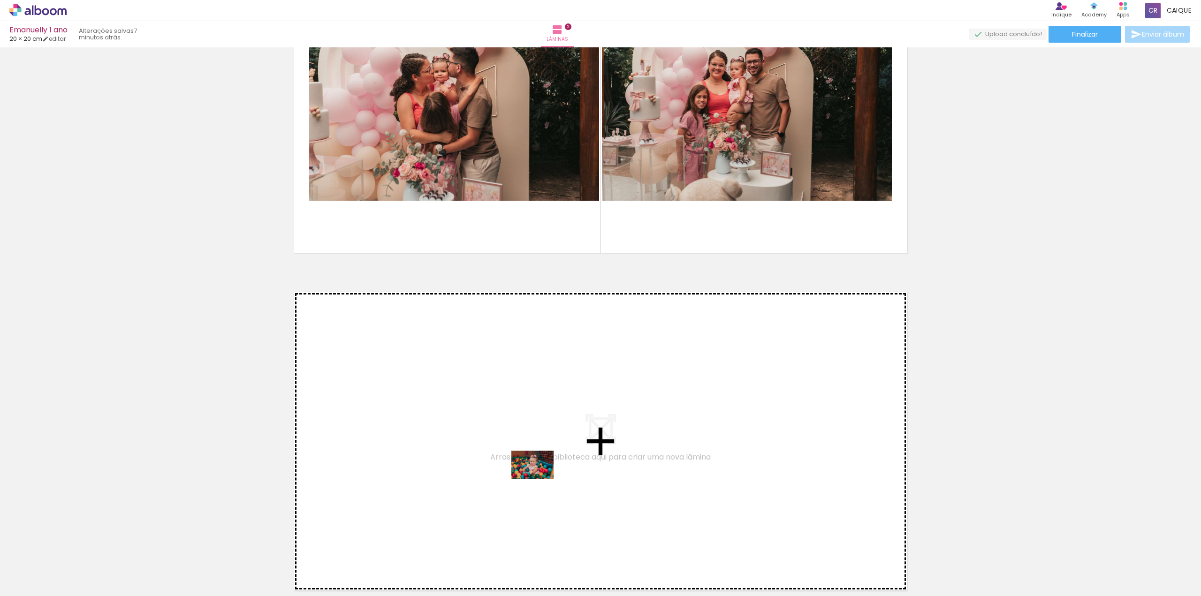
drag, startPoint x: 562, startPoint y: 575, endPoint x: 538, endPoint y: 474, distance: 104.2
click at [538, 474] on quentale-workspace at bounding box center [600, 298] width 1201 height 596
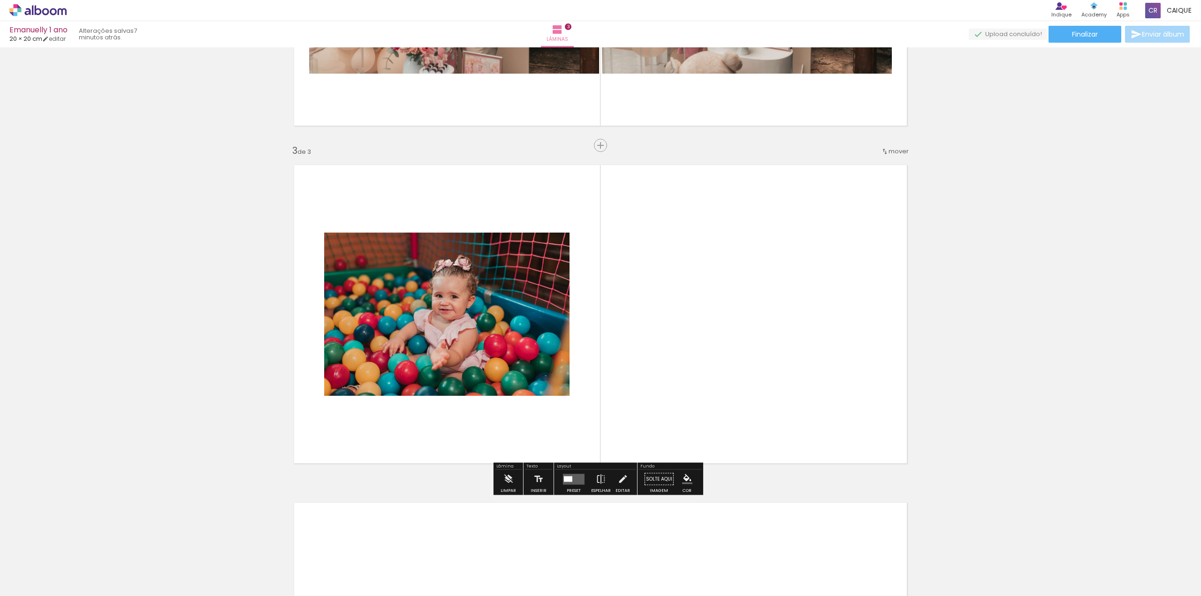
scroll to position [615, 0]
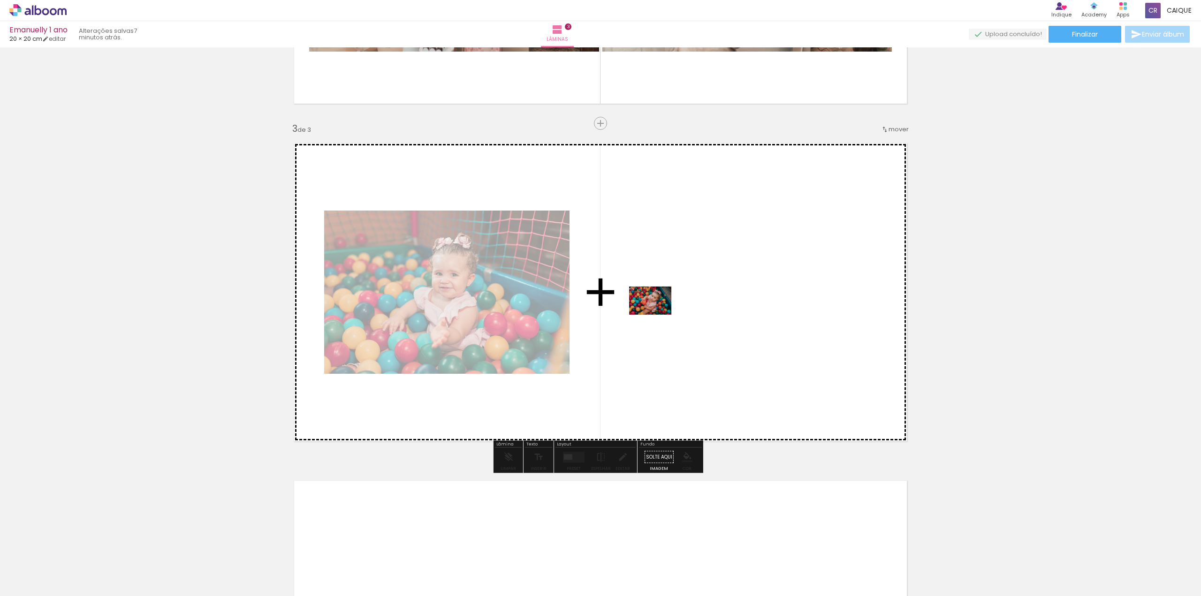
drag, startPoint x: 607, startPoint y: 568, endPoint x: 651, endPoint y: 311, distance: 260.6
click at [651, 311] on quentale-workspace at bounding box center [600, 298] width 1201 height 596
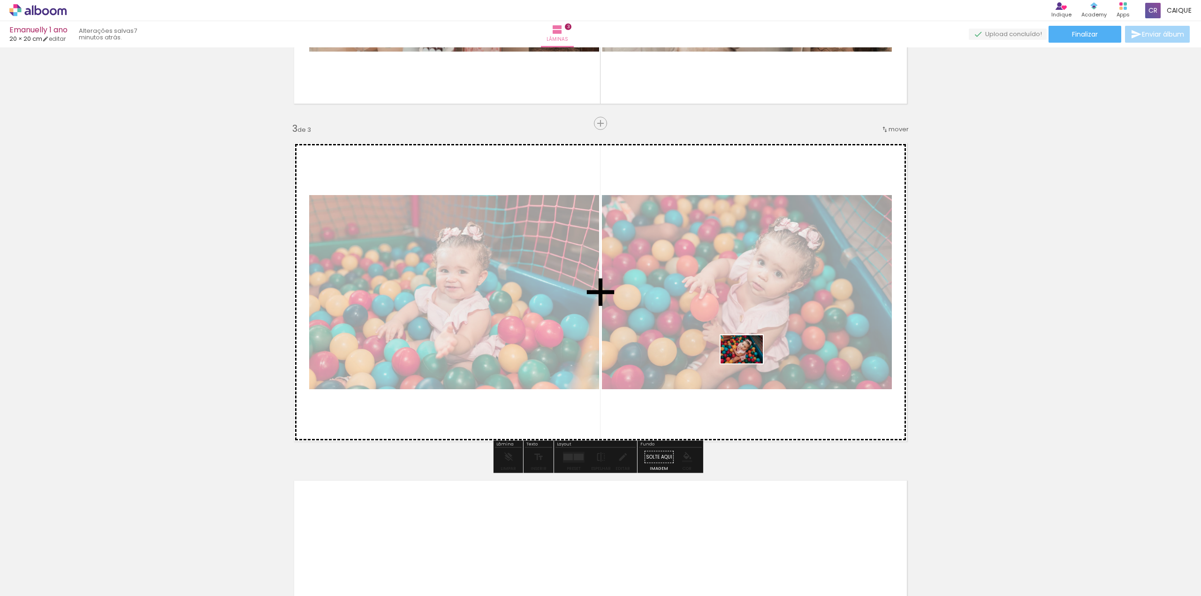
drag, startPoint x: 673, startPoint y: 573, endPoint x: 749, endPoint y: 364, distance: 223.3
click at [749, 364] on quentale-workspace at bounding box center [600, 298] width 1201 height 596
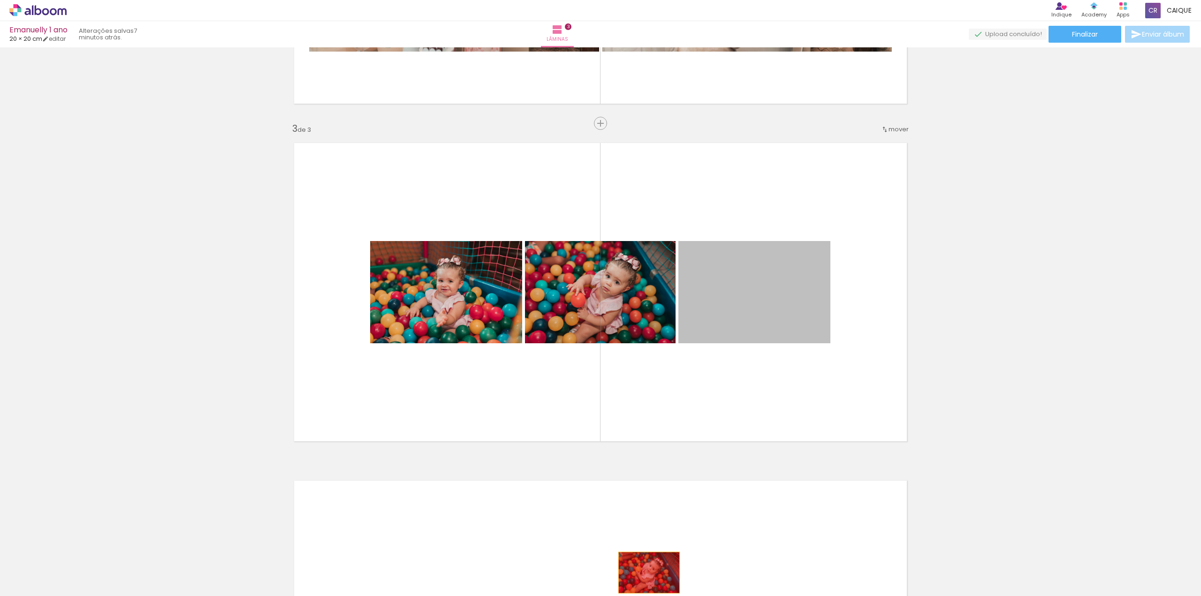
drag, startPoint x: 768, startPoint y: 298, endPoint x: 646, endPoint y: 573, distance: 300.6
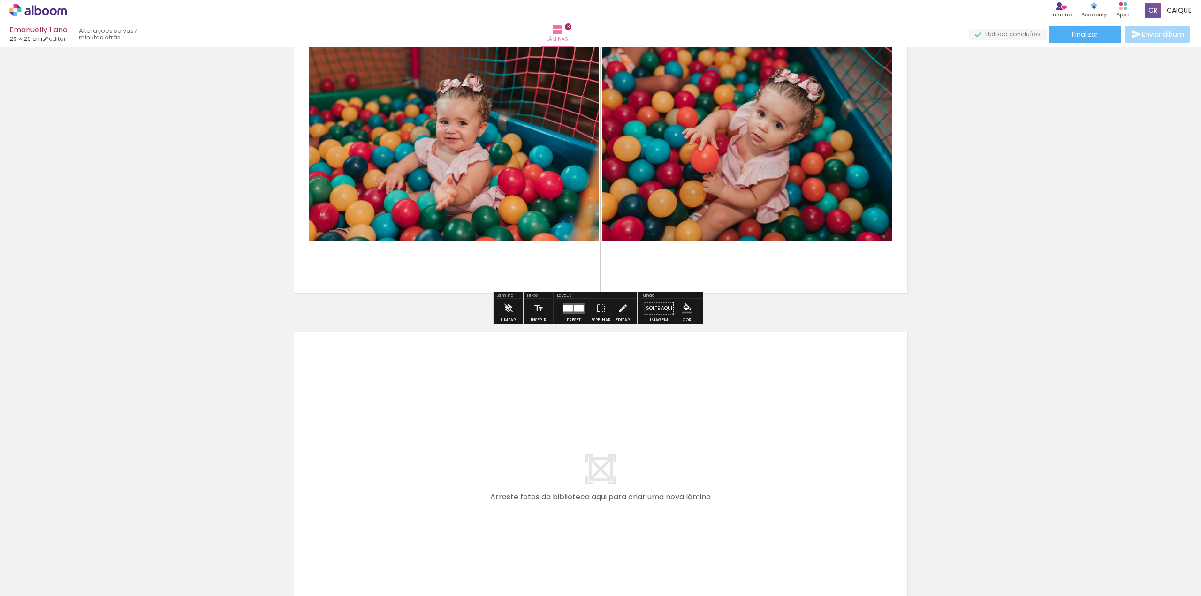
scroll to position [662, 0]
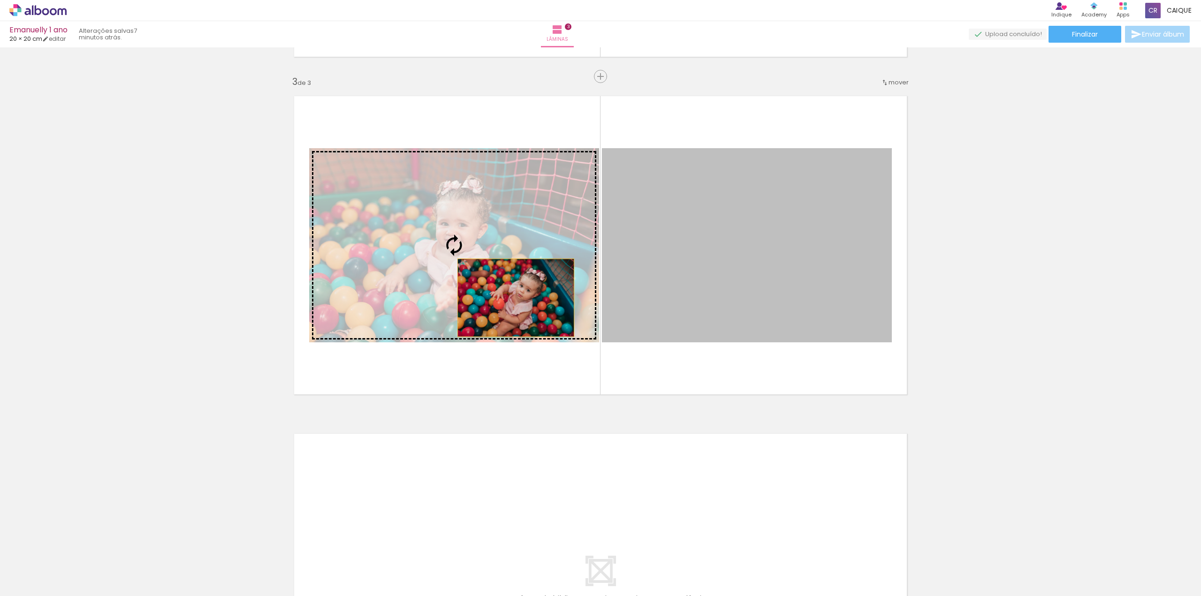
drag, startPoint x: 751, startPoint y: 257, endPoint x: 512, endPoint y: 298, distance: 242.4
click at [0, 0] on slot at bounding box center [0, 0] width 0 height 0
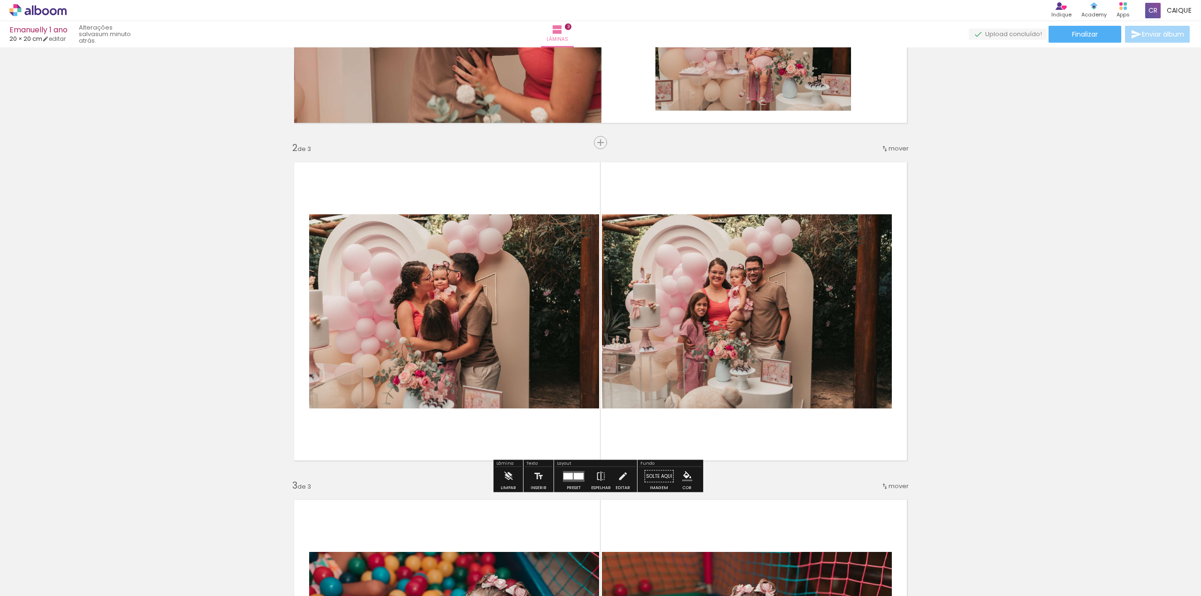
scroll to position [287, 0]
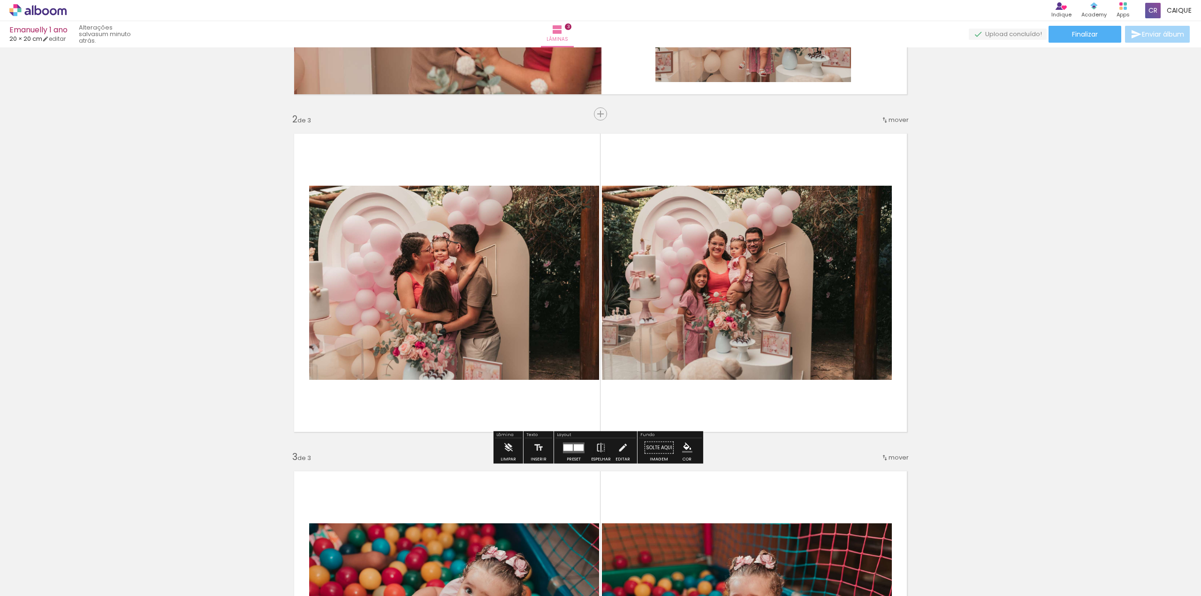
click at [497, 283] on quentale-photo at bounding box center [454, 283] width 290 height 194
click at [726, 244] on quentale-photo at bounding box center [747, 283] width 290 height 194
click at [694, 271] on quentale-photo at bounding box center [747, 283] width 290 height 194
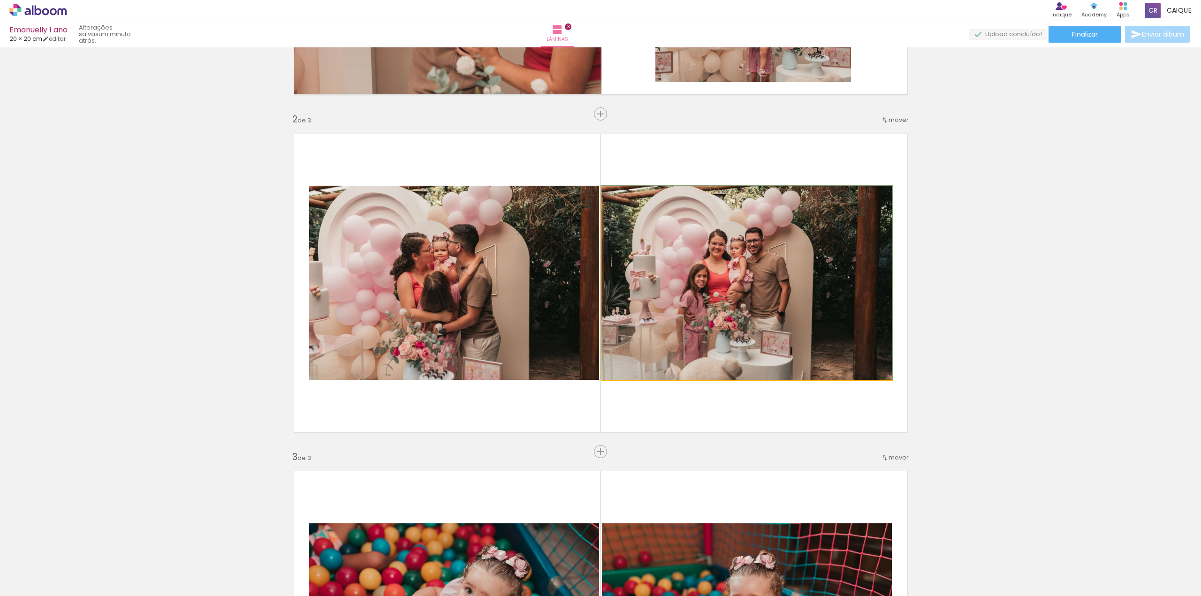
click at [711, 275] on quentale-photo at bounding box center [747, 283] width 290 height 194
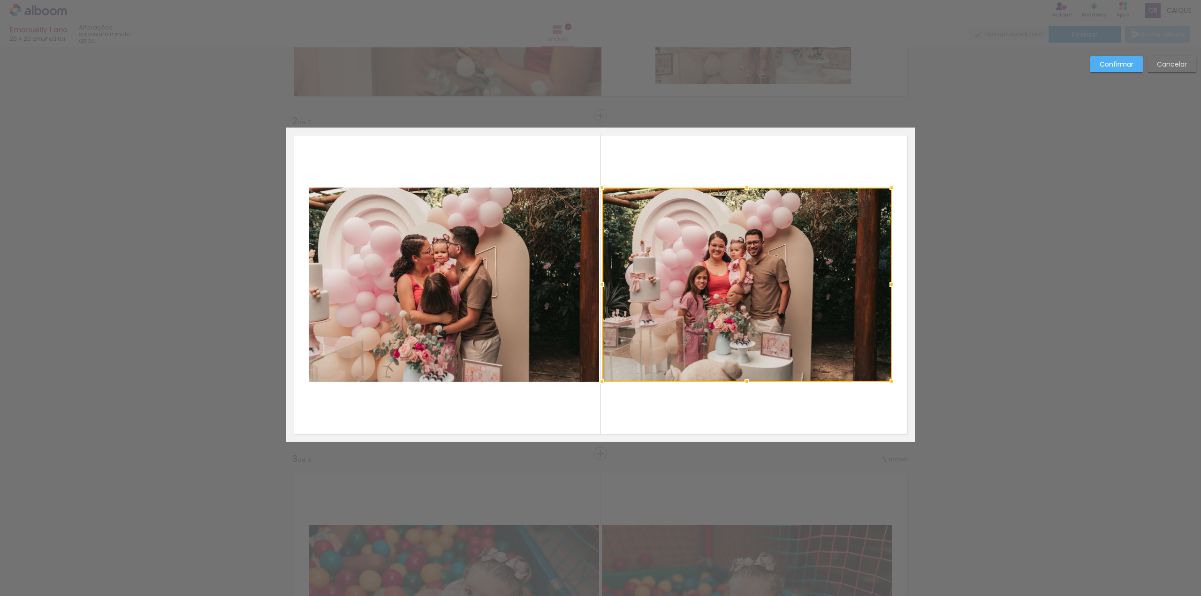
scroll to position [277, 0]
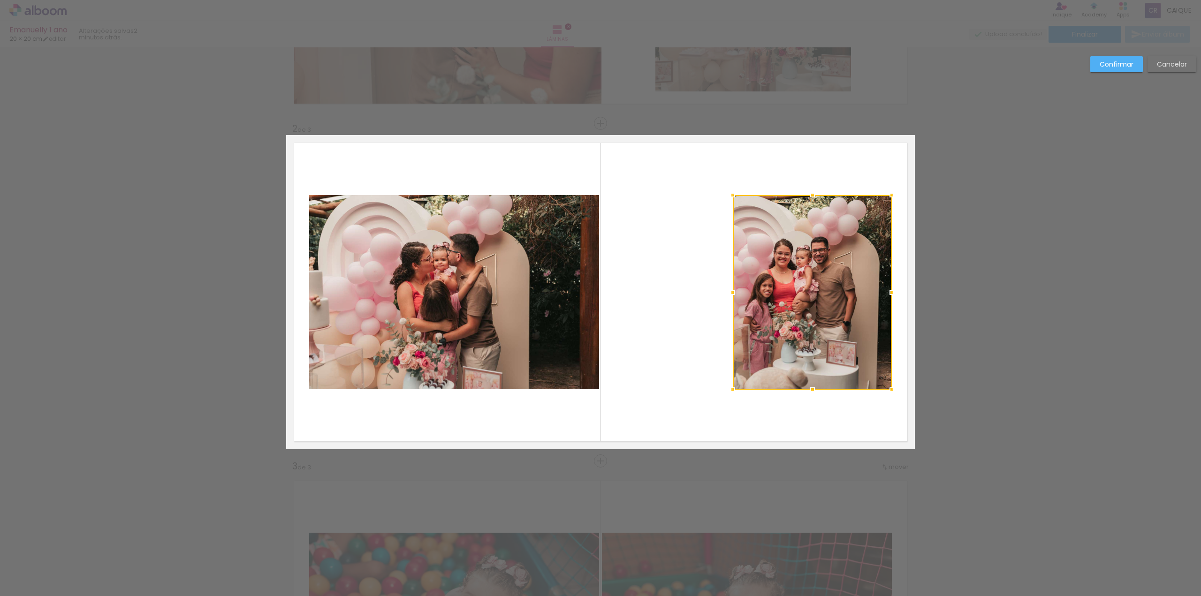
drag, startPoint x: 595, startPoint y: 389, endPoint x: 726, endPoint y: 384, distance: 131.0
click at [726, 384] on div at bounding box center [733, 390] width 19 height 19
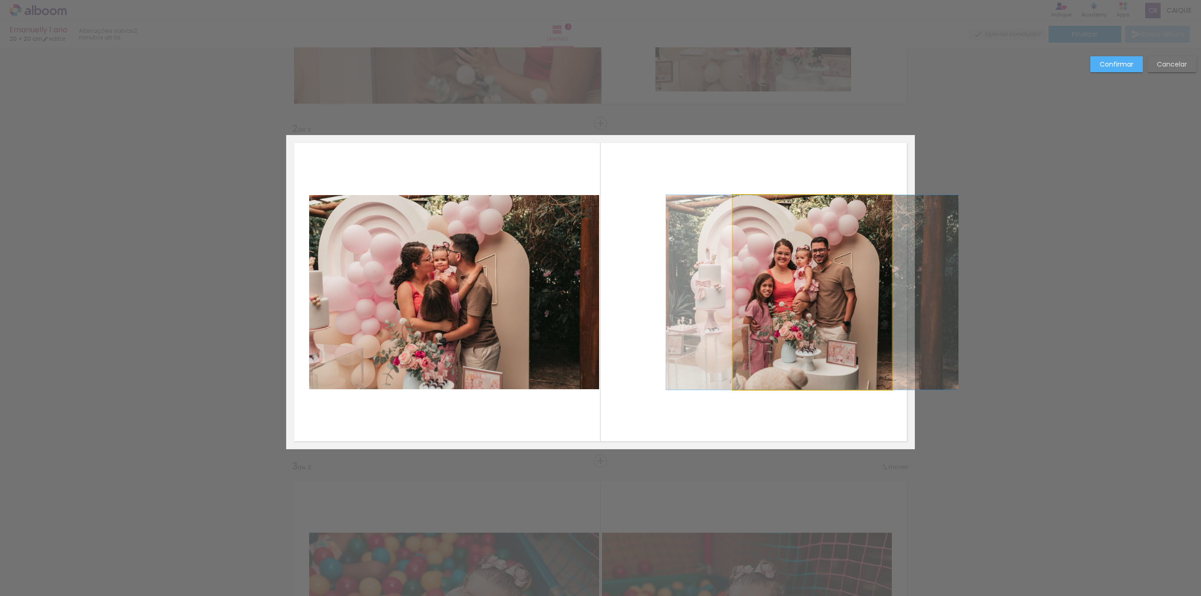
click at [789, 359] on quentale-photo at bounding box center [812, 292] width 159 height 195
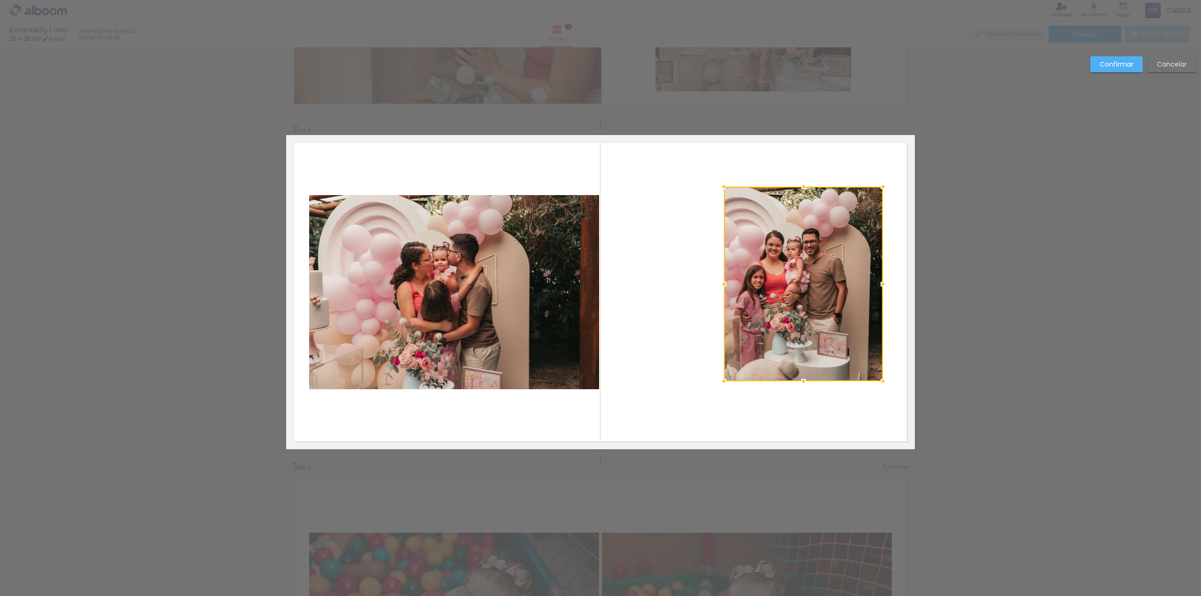
drag, startPoint x: 799, startPoint y: 331, endPoint x: 790, endPoint y: 323, distance: 12.3
click at [790, 323] on div at bounding box center [803, 284] width 159 height 195
click at [796, 313] on div at bounding box center [803, 284] width 159 height 195
click at [795, 306] on div at bounding box center [803, 284] width 159 height 195
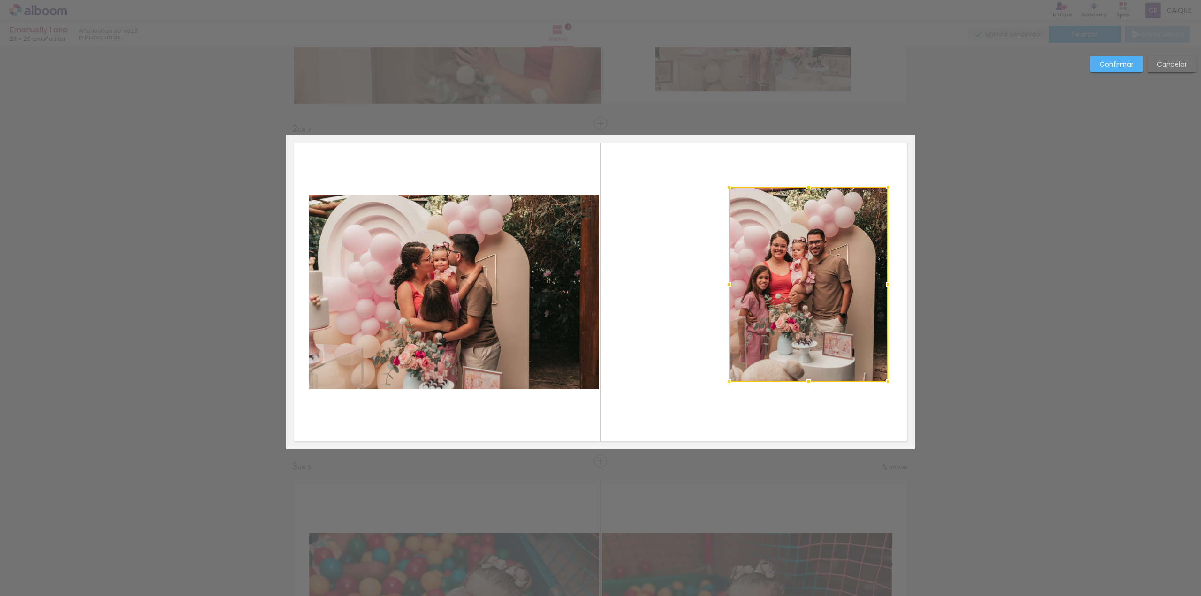
drag, startPoint x: 787, startPoint y: 298, endPoint x: 792, endPoint y: 298, distance: 4.7
click at [792, 298] on div at bounding box center [808, 284] width 159 height 195
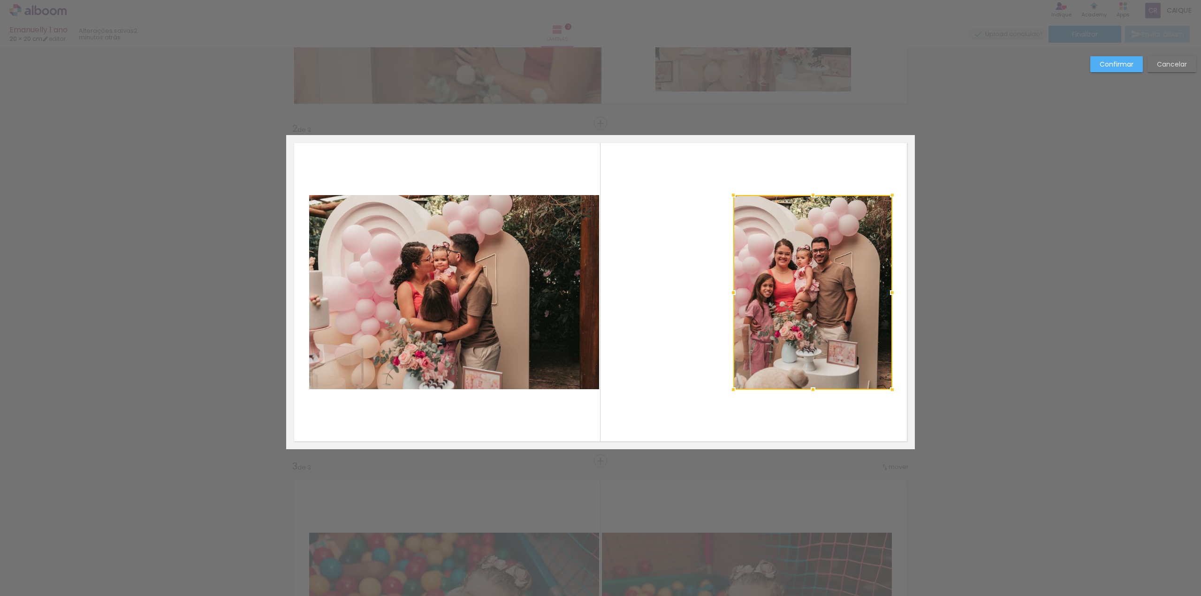
drag, startPoint x: 797, startPoint y: 289, endPoint x: 805, endPoint y: 296, distance: 10.3
click at [801, 298] on div at bounding box center [813, 292] width 159 height 195
click at [0, 0] on slot "Confirmar" at bounding box center [0, 0] width 0 height 0
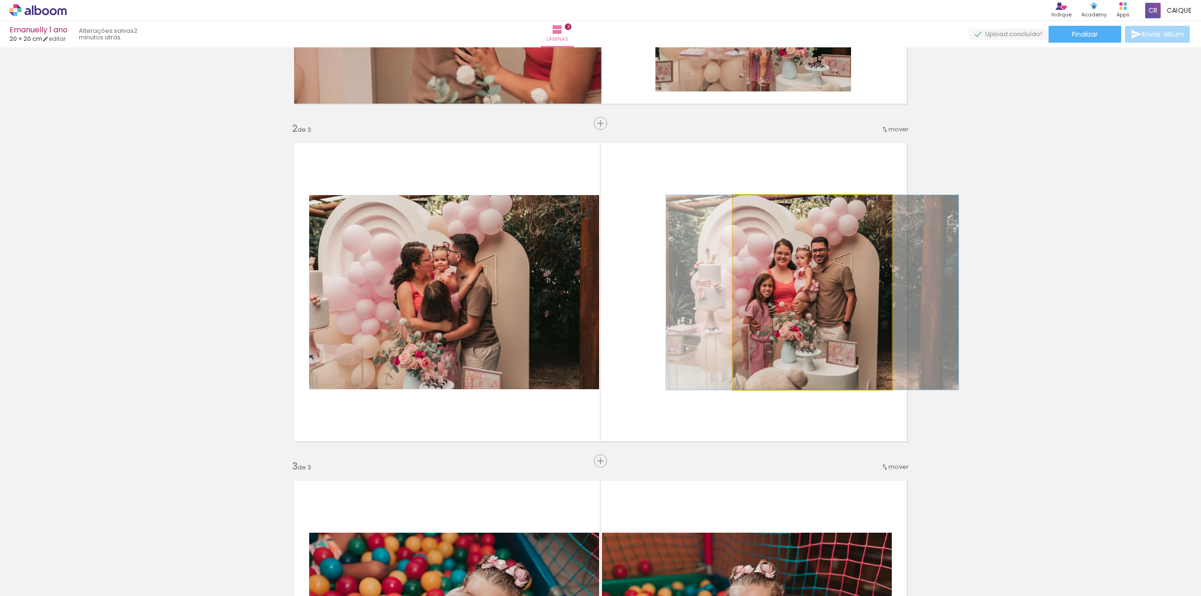
click at [818, 290] on quentale-photo at bounding box center [812, 292] width 159 height 195
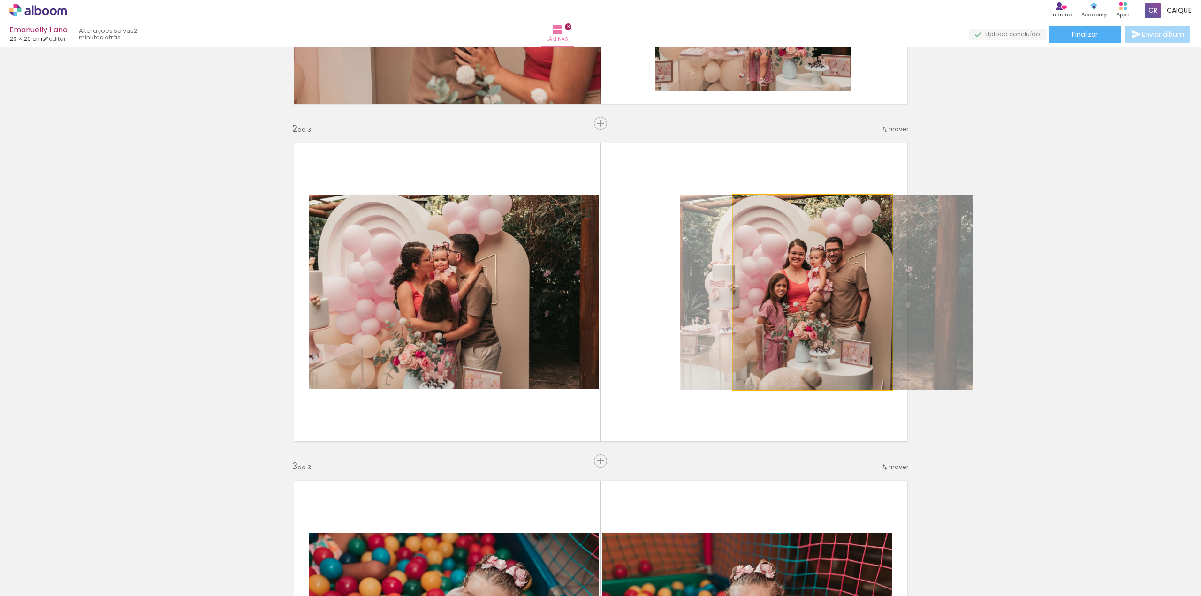
drag, startPoint x: 808, startPoint y: 287, endPoint x: 822, endPoint y: 285, distance: 14.1
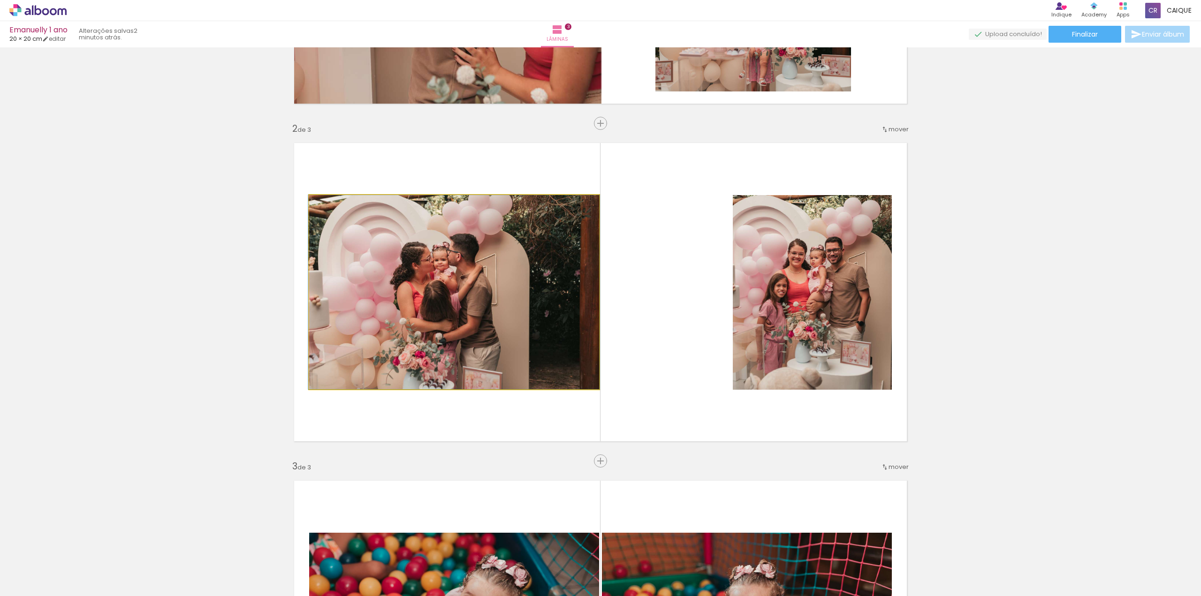
click at [457, 288] on quentale-photo at bounding box center [454, 292] width 290 height 194
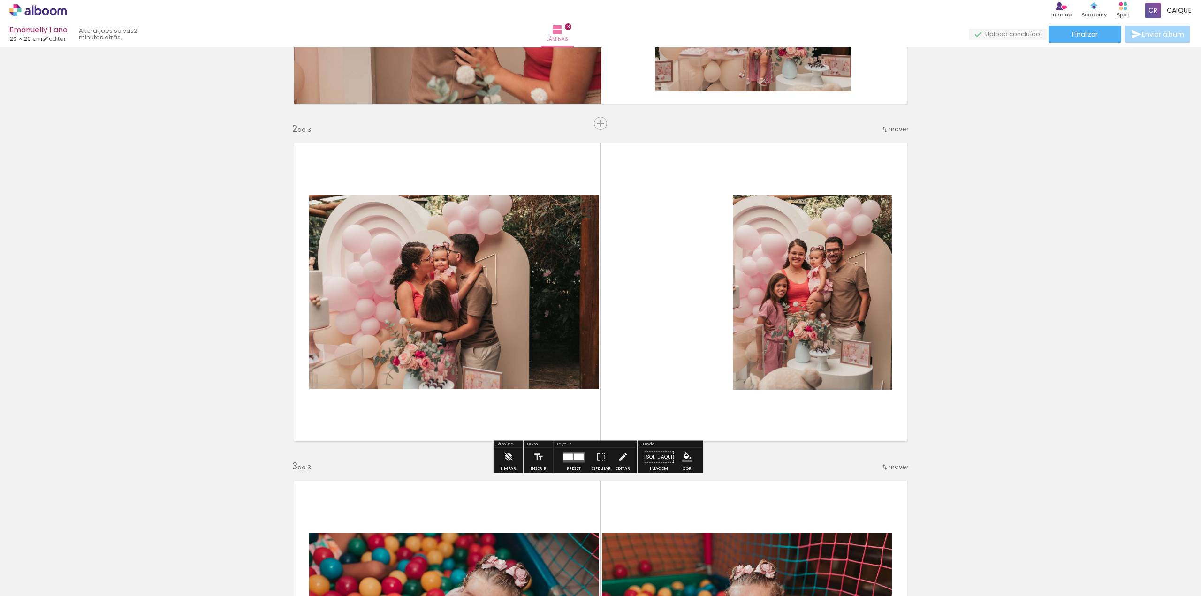
drag, startPoint x: 585, startPoint y: 209, endPoint x: 579, endPoint y: 218, distance: 10.2
click at [585, 210] on quentale-photo at bounding box center [454, 292] width 290 height 194
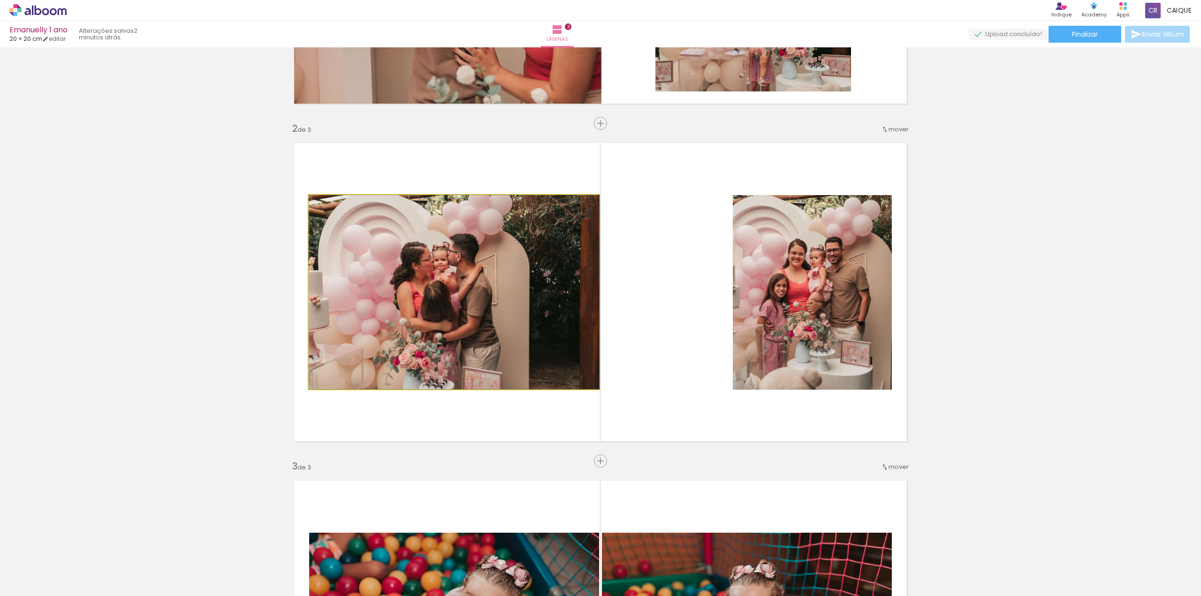
click at [573, 223] on quentale-photo at bounding box center [454, 292] width 290 height 194
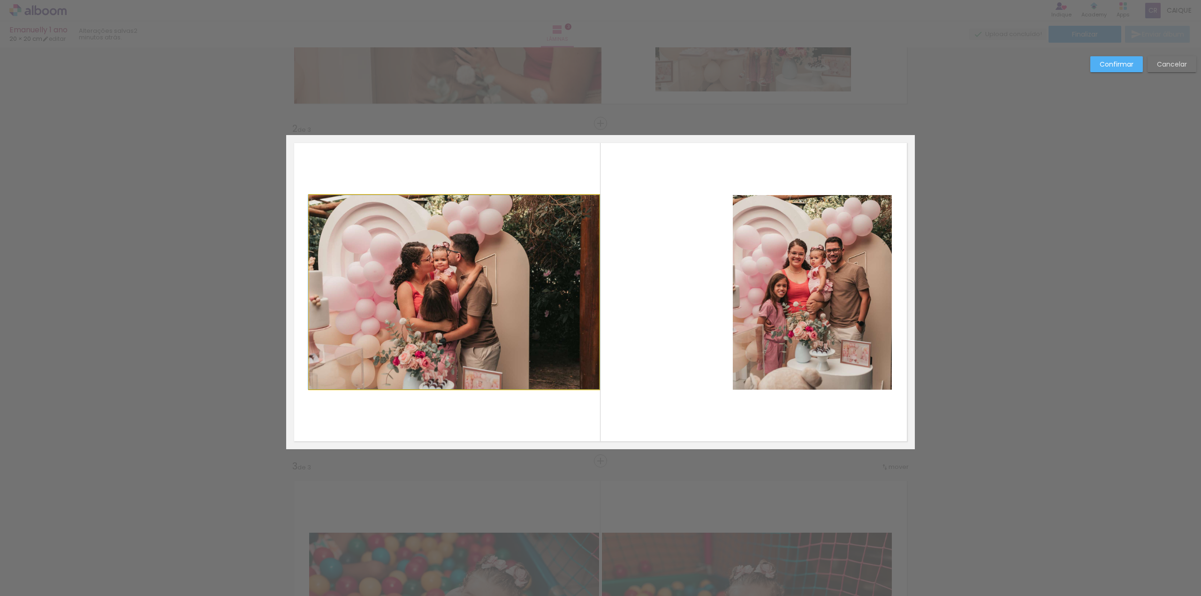
click at [583, 219] on quentale-photo at bounding box center [454, 292] width 290 height 194
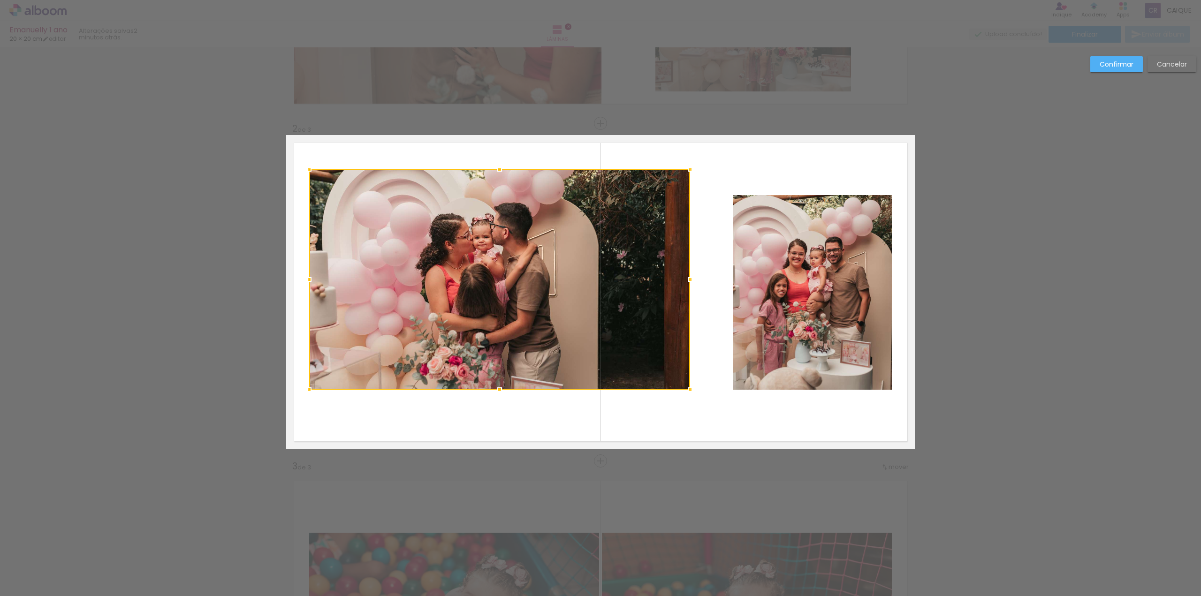
drag, startPoint x: 599, startPoint y: 194, endPoint x: 657, endPoint y: 225, distance: 65.3
click at [690, 165] on div at bounding box center [690, 169] width 19 height 19
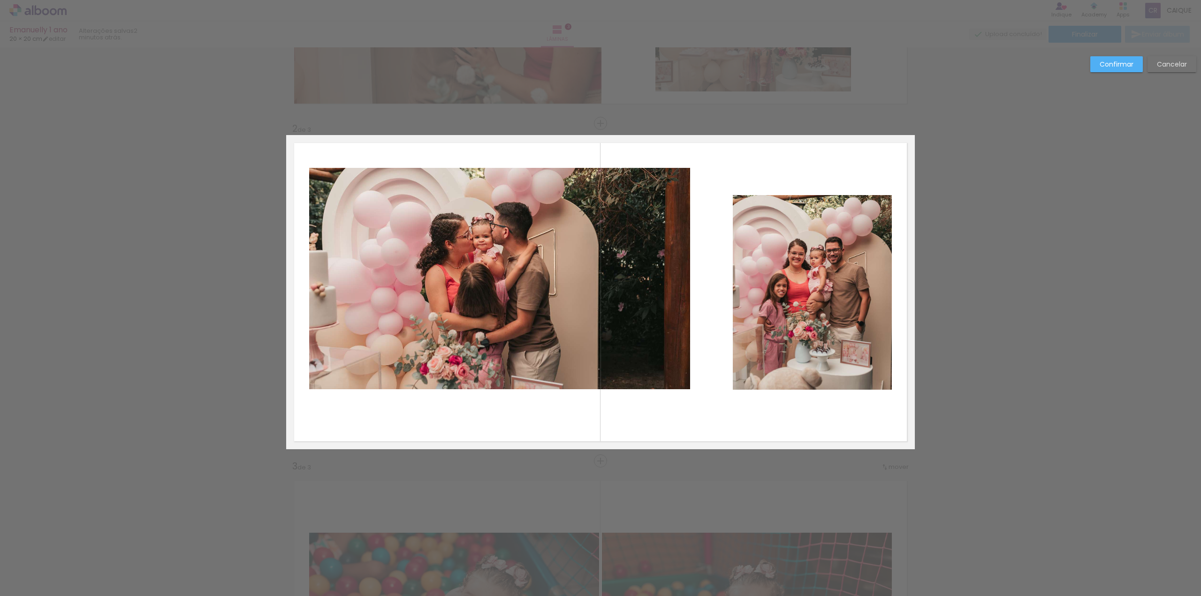
click at [674, 382] on quentale-photo at bounding box center [499, 279] width 381 height 222
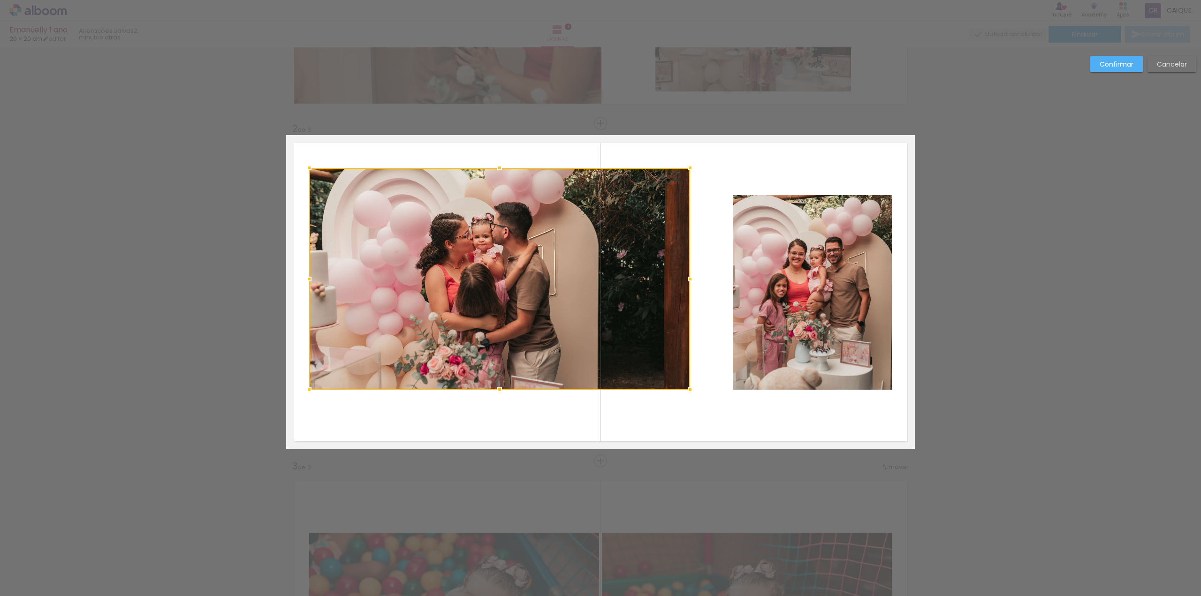
click at [670, 374] on div at bounding box center [499, 279] width 381 height 222
click at [672, 378] on div at bounding box center [499, 279] width 381 height 222
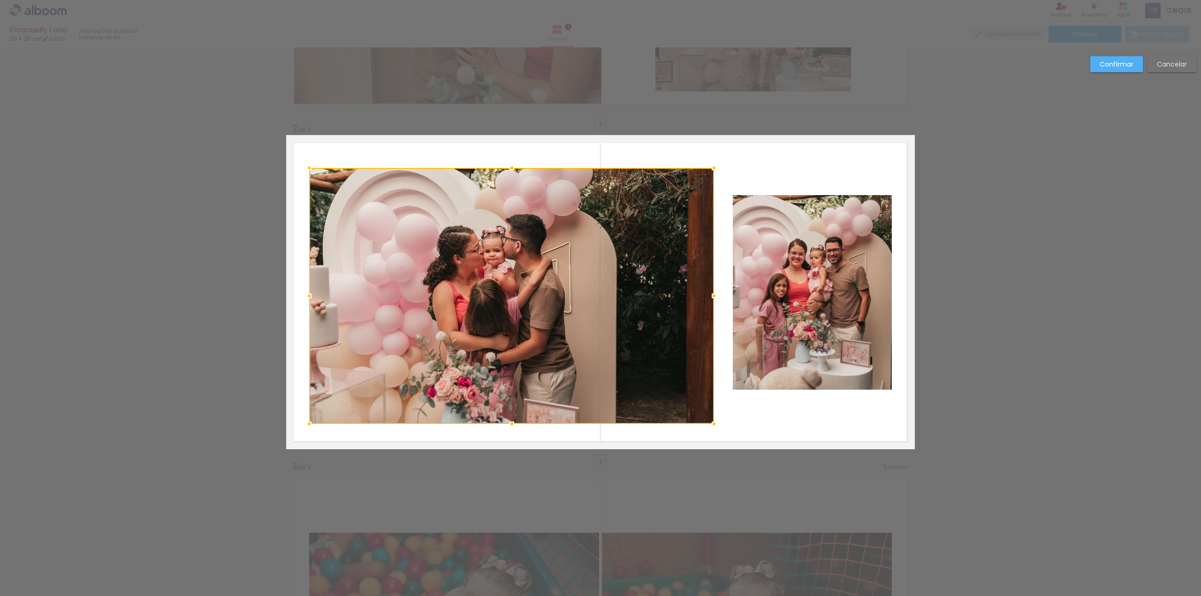
drag, startPoint x: 685, startPoint y: 390, endPoint x: 709, endPoint y: 423, distance: 40.4
click at [709, 423] on div at bounding box center [714, 424] width 19 height 19
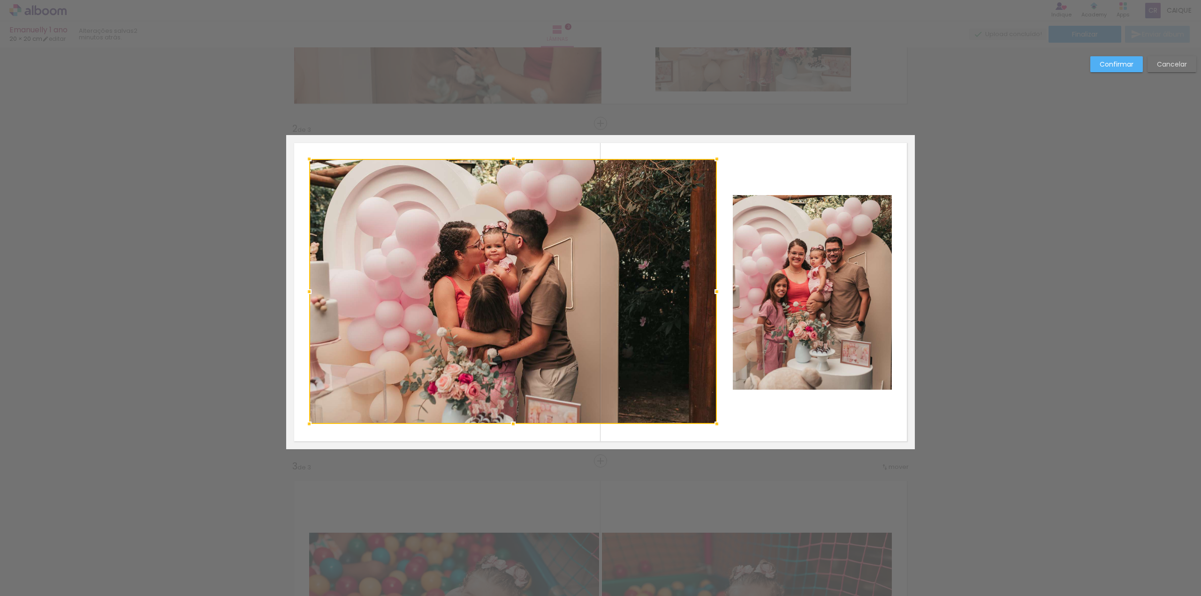
drag, startPoint x: 708, startPoint y: 168, endPoint x: 711, endPoint y: 159, distance: 8.9
click at [711, 159] on div at bounding box center [717, 159] width 19 height 19
click at [759, 160] on quentale-layouter at bounding box center [600, 292] width 629 height 314
click at [840, 266] on quentale-photo at bounding box center [812, 292] width 159 height 195
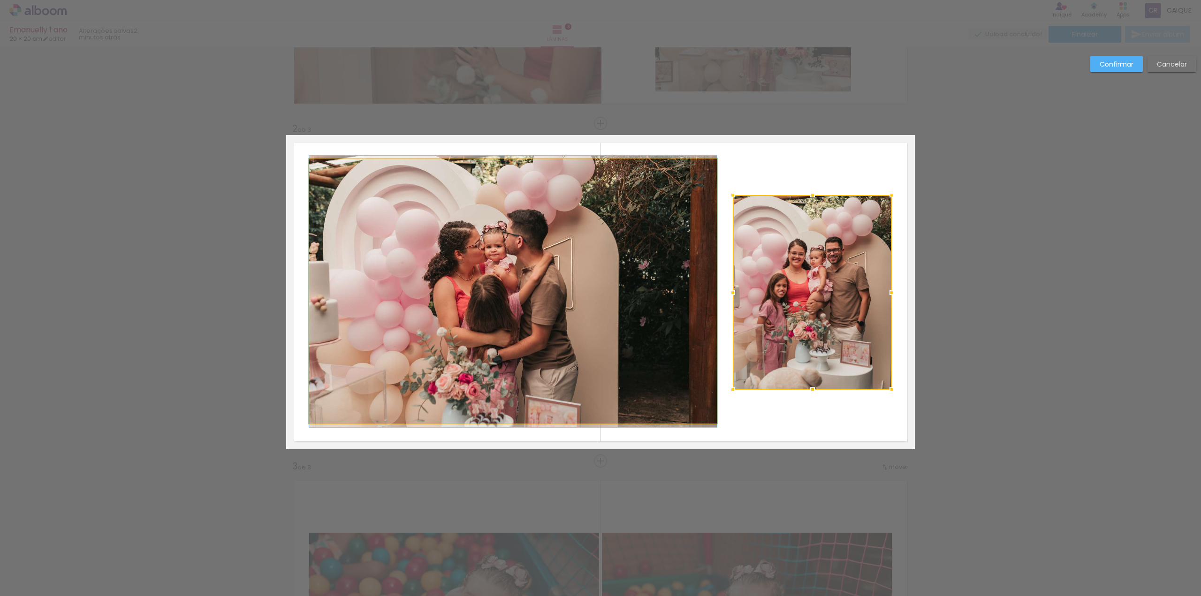
click at [547, 294] on quentale-photo at bounding box center [513, 291] width 408 height 265
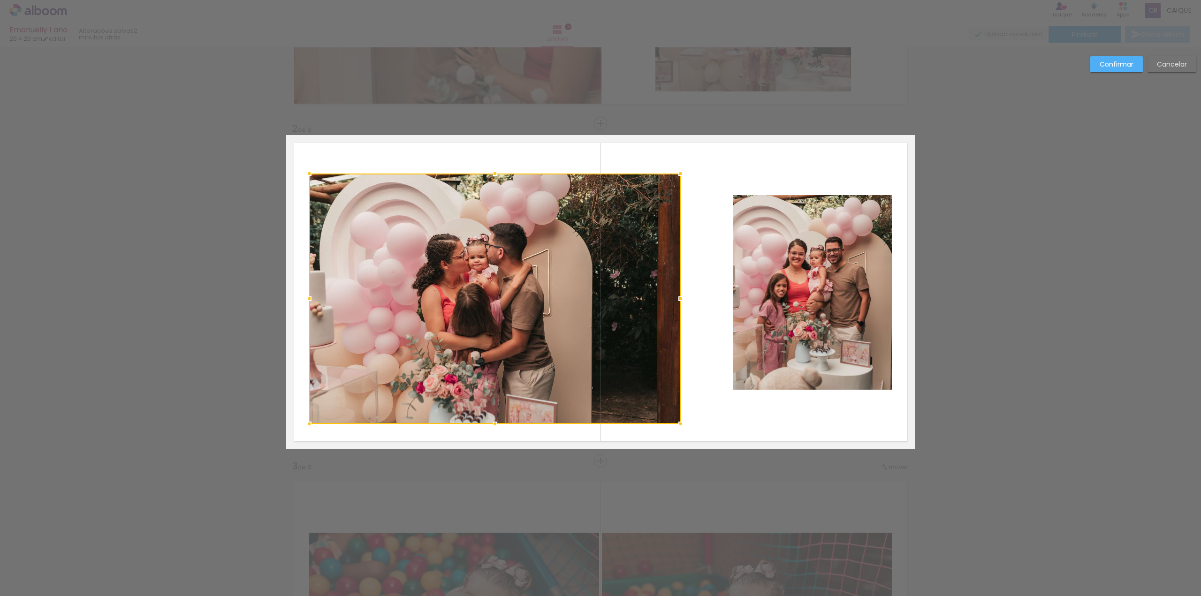
drag, startPoint x: 712, startPoint y: 159, endPoint x: 676, endPoint y: 174, distance: 39.0
click at [676, 174] on div at bounding box center [681, 173] width 19 height 19
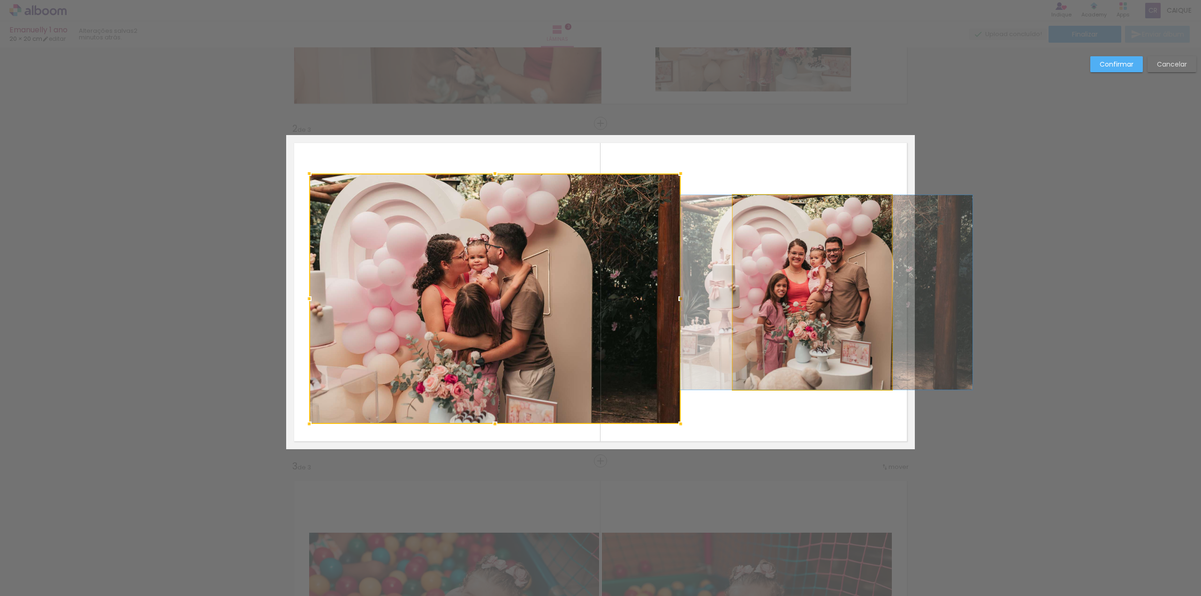
click at [800, 241] on quentale-photo at bounding box center [812, 292] width 159 height 195
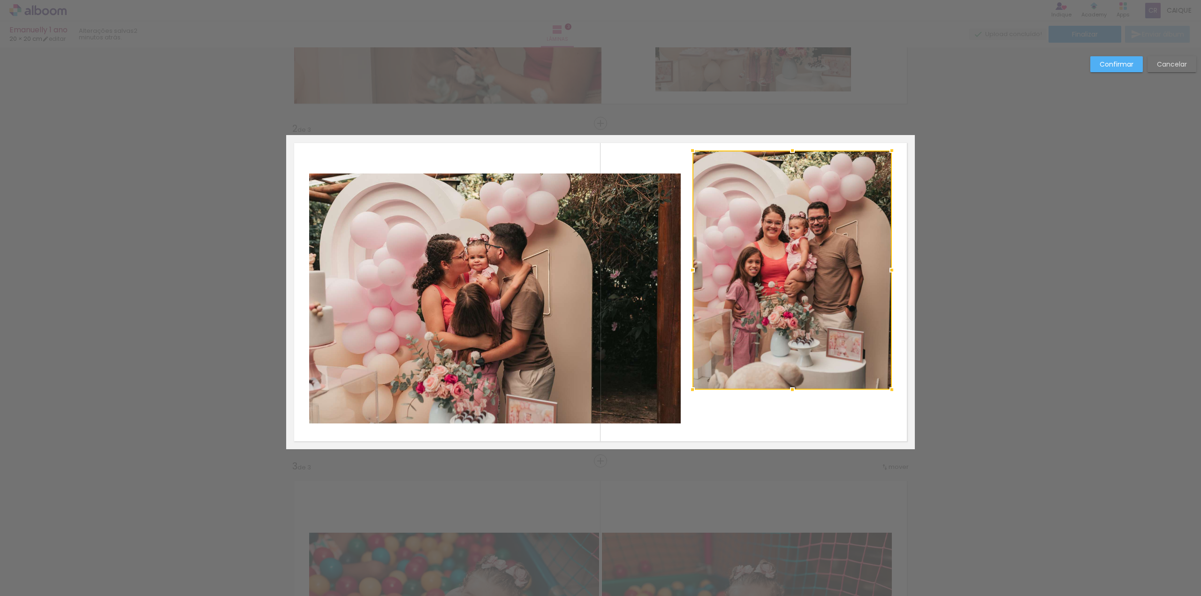
drag, startPoint x: 732, startPoint y: 196, endPoint x: 691, endPoint y: 151, distance: 60.1
click at [691, 151] on div at bounding box center [692, 150] width 19 height 19
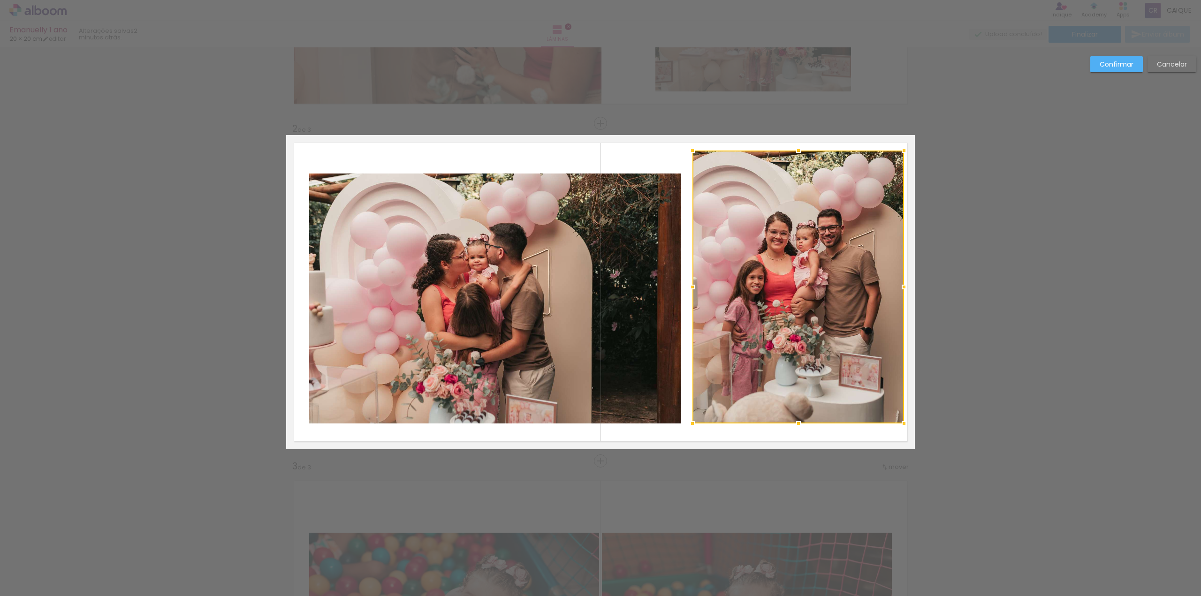
drag, startPoint x: 887, startPoint y: 390, endPoint x: 883, endPoint y: 400, distance: 10.5
click at [899, 424] on div at bounding box center [904, 423] width 19 height 19
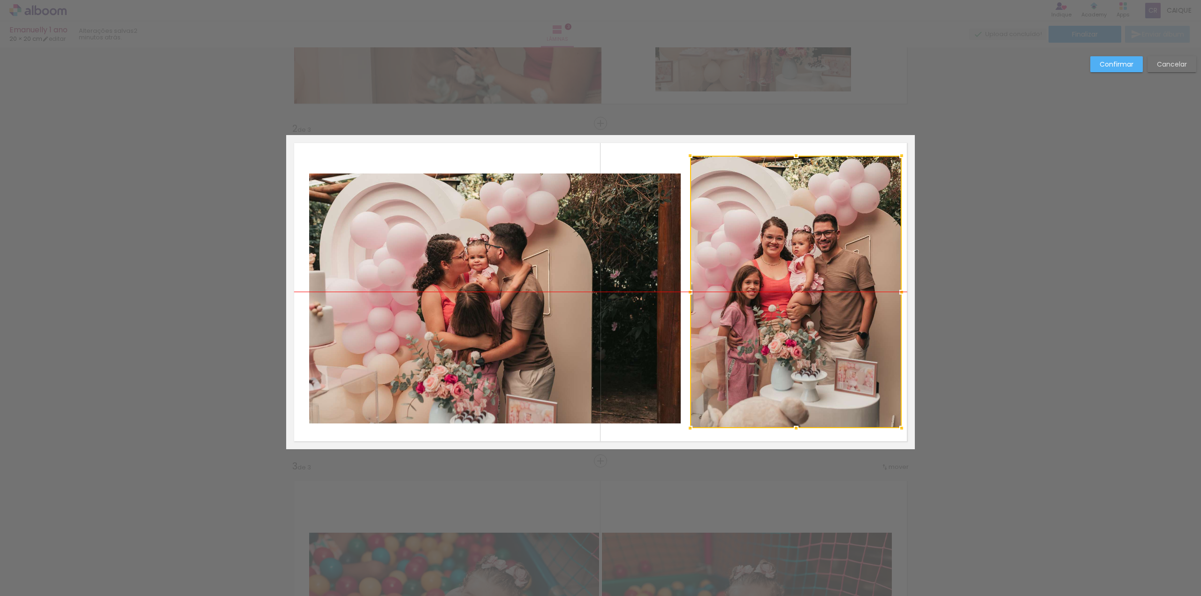
drag, startPoint x: 798, startPoint y: 348, endPoint x: 796, endPoint y: 352, distance: 5.2
click at [796, 352] on div at bounding box center [796, 292] width 212 height 273
click at [475, 157] on quentale-layouter at bounding box center [600, 292] width 629 height 314
click at [0, 0] on slot "Confirmar" at bounding box center [0, 0] width 0 height 0
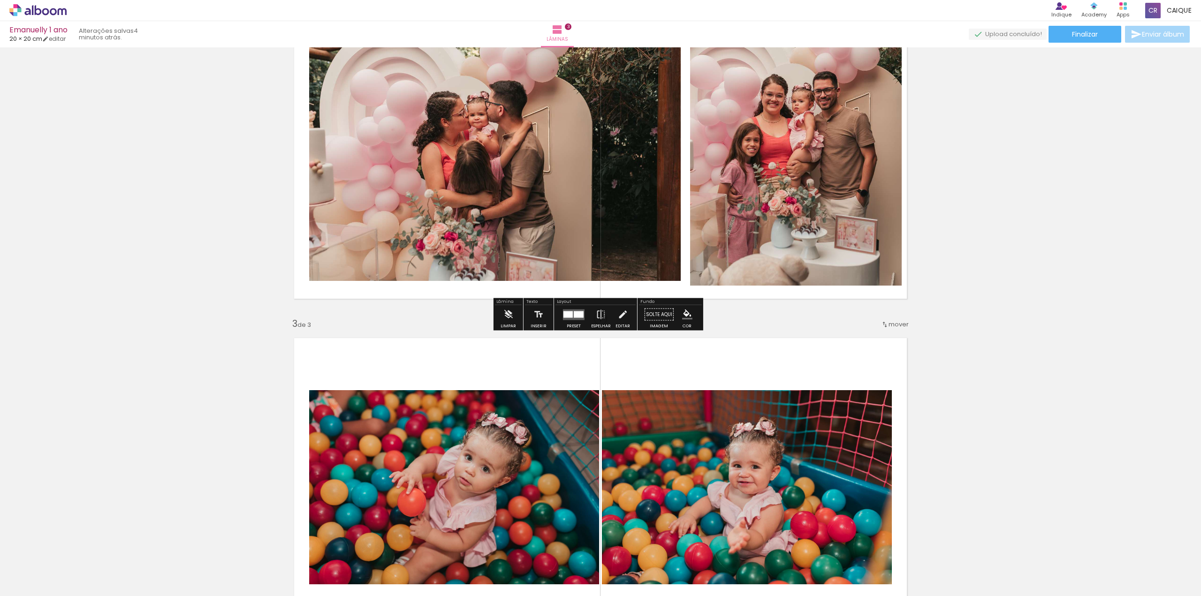
scroll to position [610, 0]
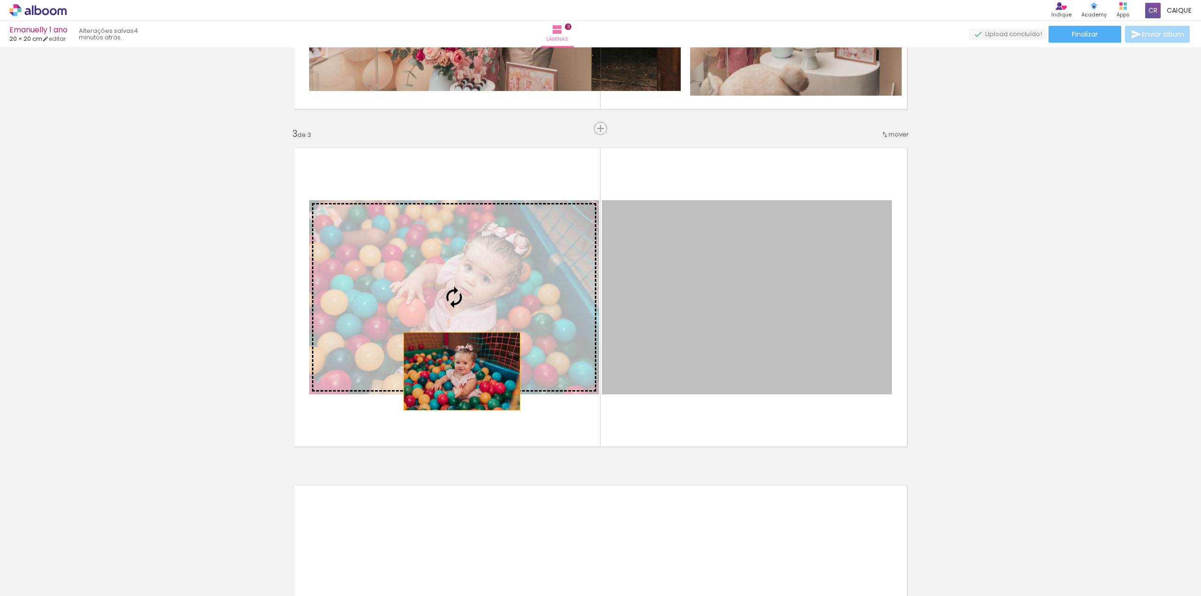
drag, startPoint x: 799, startPoint y: 298, endPoint x: 459, endPoint y: 372, distance: 348.1
click at [0, 0] on slot at bounding box center [0, 0] width 0 height 0
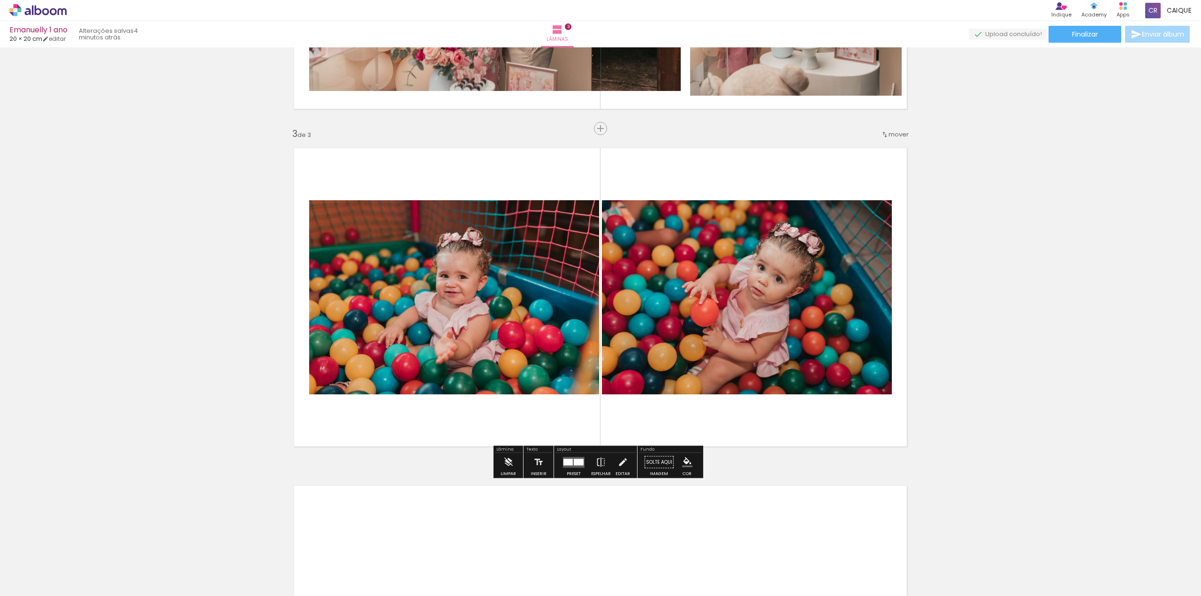
click at [591, 549] on iron-icon at bounding box center [587, 546] width 10 height 10
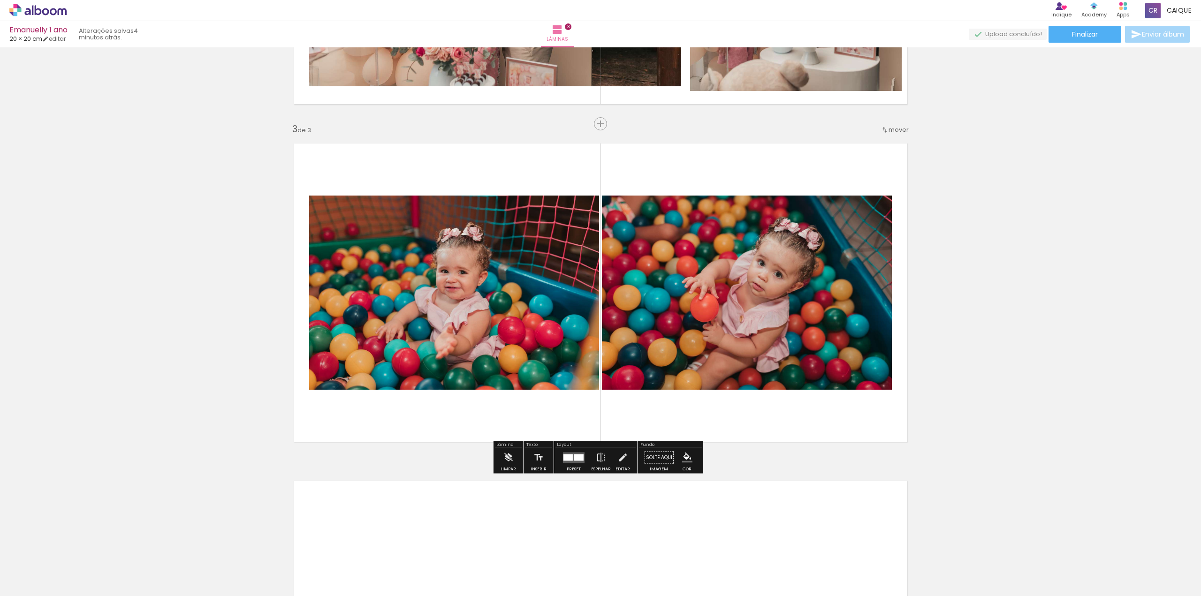
scroll to position [615, 0]
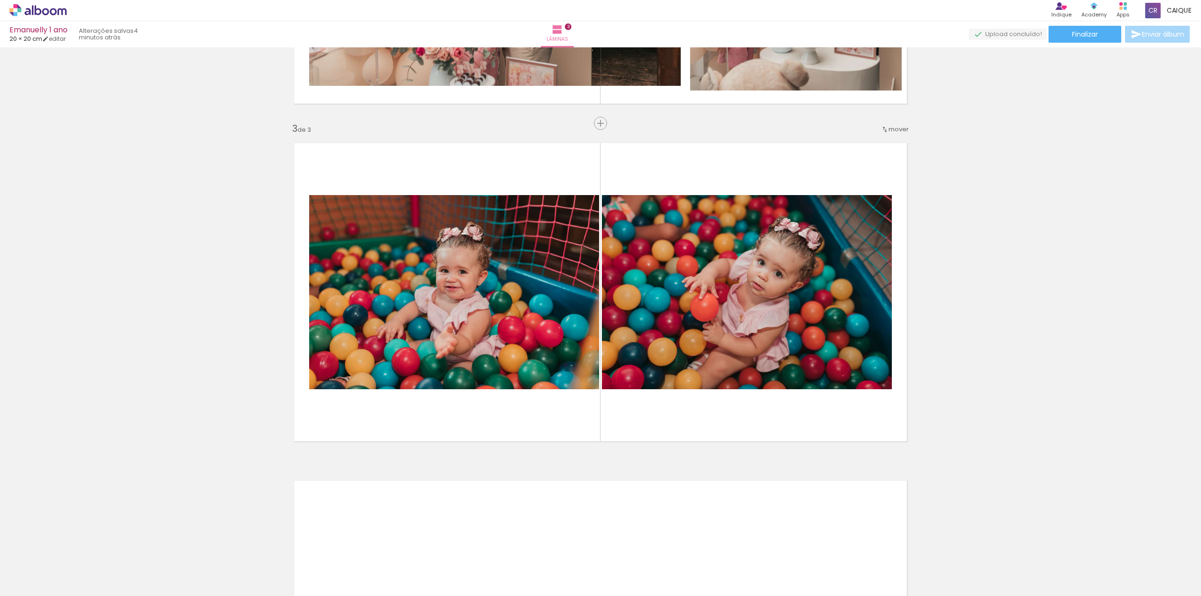
click at [588, 547] on iron-icon at bounding box center [587, 546] width 10 height 10
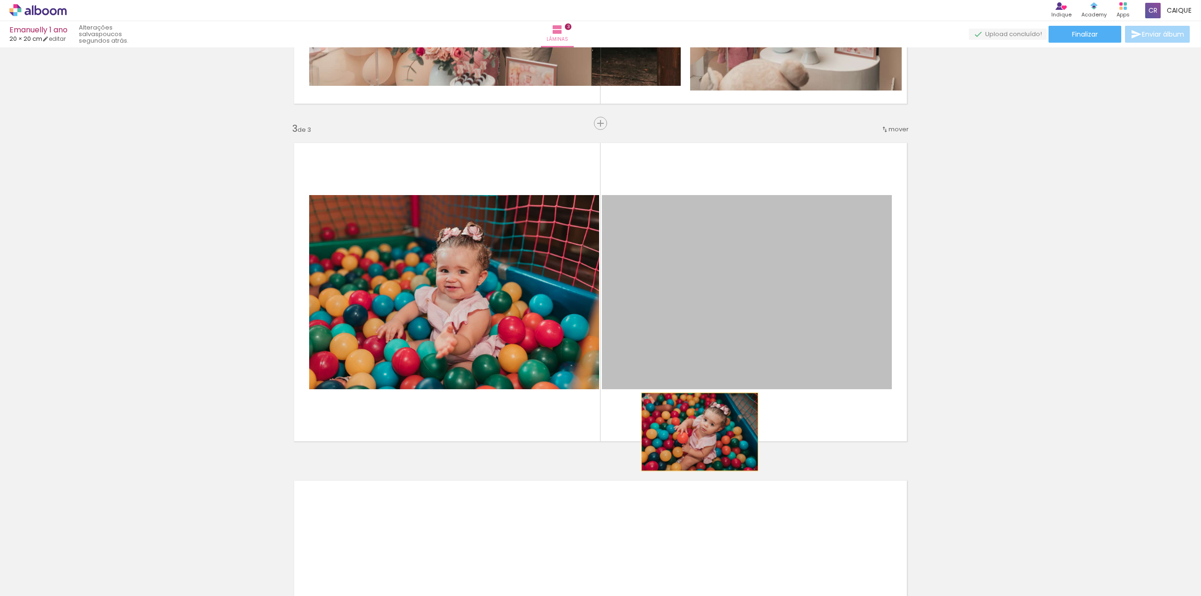
drag, startPoint x: 785, startPoint y: 306, endPoint x: 667, endPoint y: 443, distance: 180.8
click at [667, 443] on quentale-layouter at bounding box center [600, 292] width 629 height 314
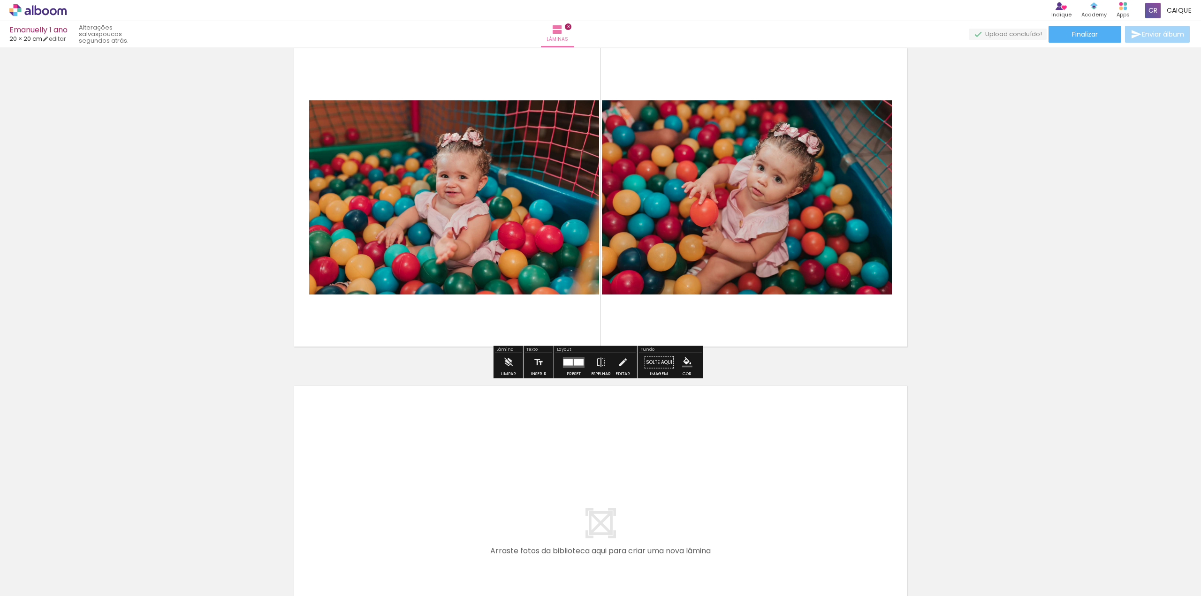
scroll to position [709, 0]
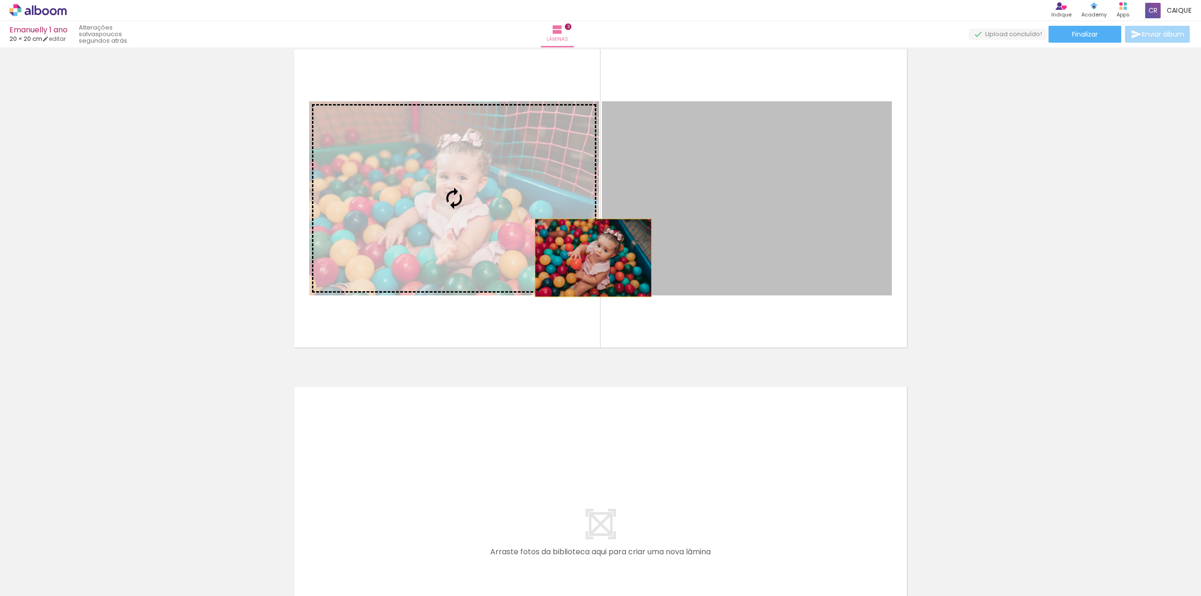
drag, startPoint x: 763, startPoint y: 208, endPoint x: 593, endPoint y: 256, distance: 176.1
click at [0, 0] on slot at bounding box center [0, 0] width 0 height 0
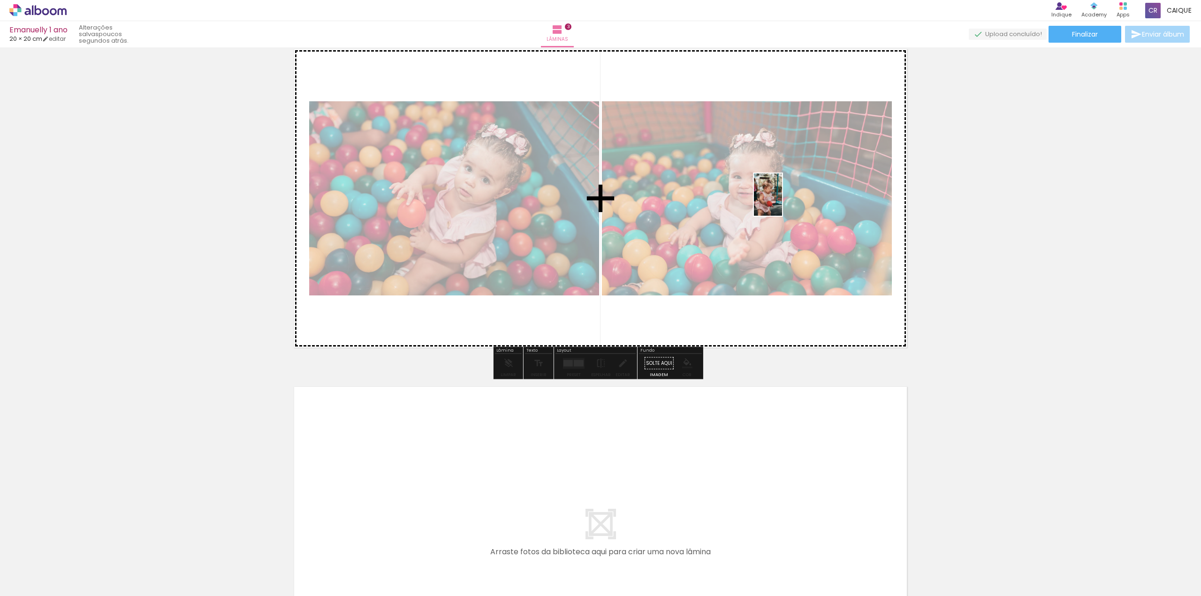
drag, startPoint x: 710, startPoint y: 561, endPoint x: 782, endPoint y: 202, distance: 366.2
click at [782, 202] on quentale-workspace at bounding box center [600, 298] width 1201 height 596
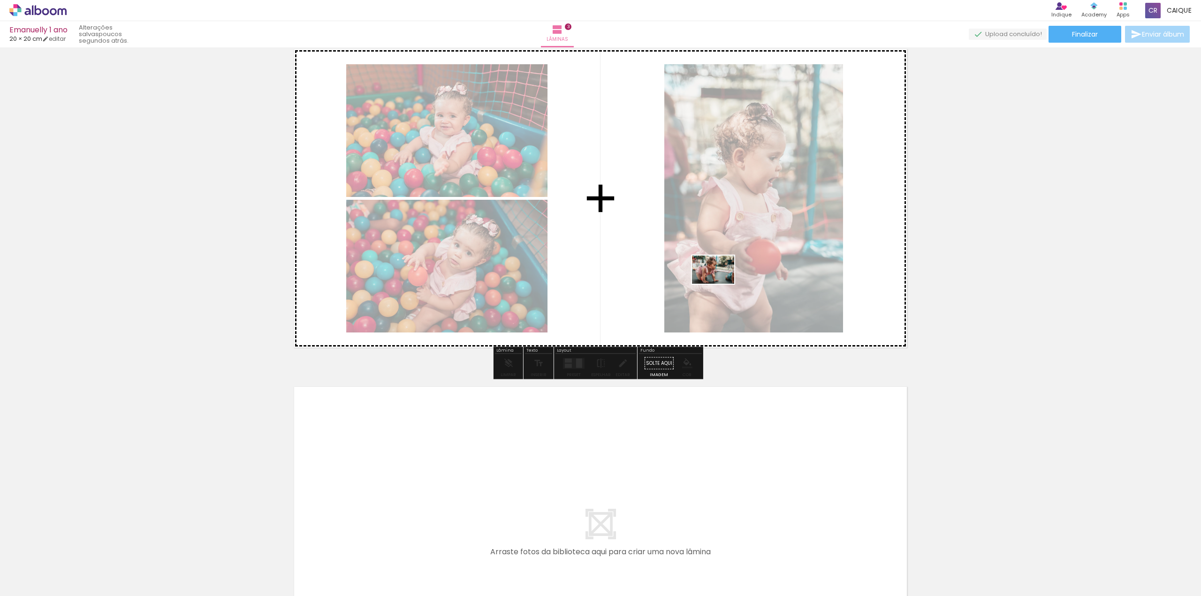
drag, startPoint x: 768, startPoint y: 571, endPoint x: 727, endPoint y: 291, distance: 282.1
click at [718, 270] on quentale-workspace at bounding box center [600, 298] width 1201 height 596
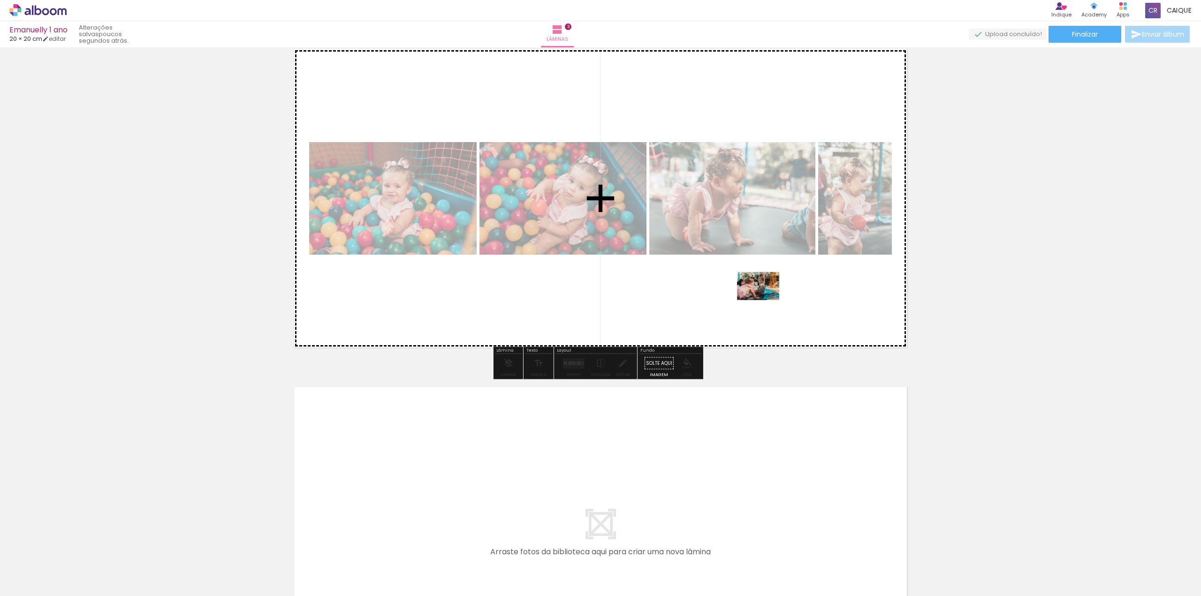
drag, startPoint x: 824, startPoint y: 572, endPoint x: 749, endPoint y: 283, distance: 297.5
click at [749, 283] on quentale-workspace at bounding box center [600, 298] width 1201 height 596
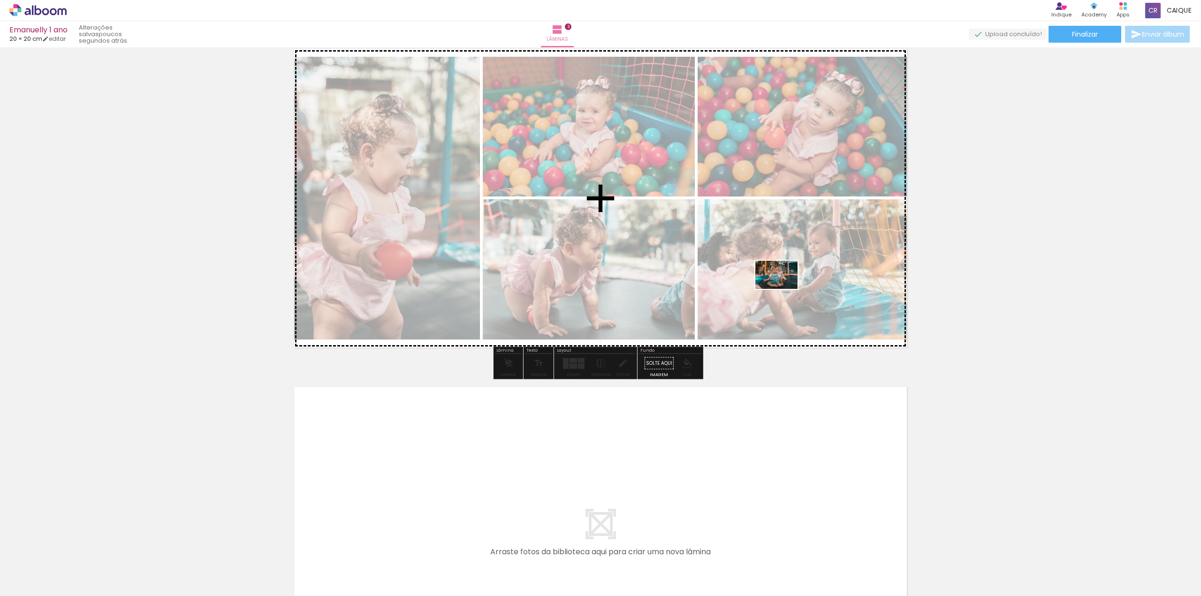
drag, startPoint x: 871, startPoint y: 573, endPoint x: 783, endPoint y: 289, distance: 297.6
click at [783, 289] on quentale-workspace at bounding box center [600, 298] width 1201 height 596
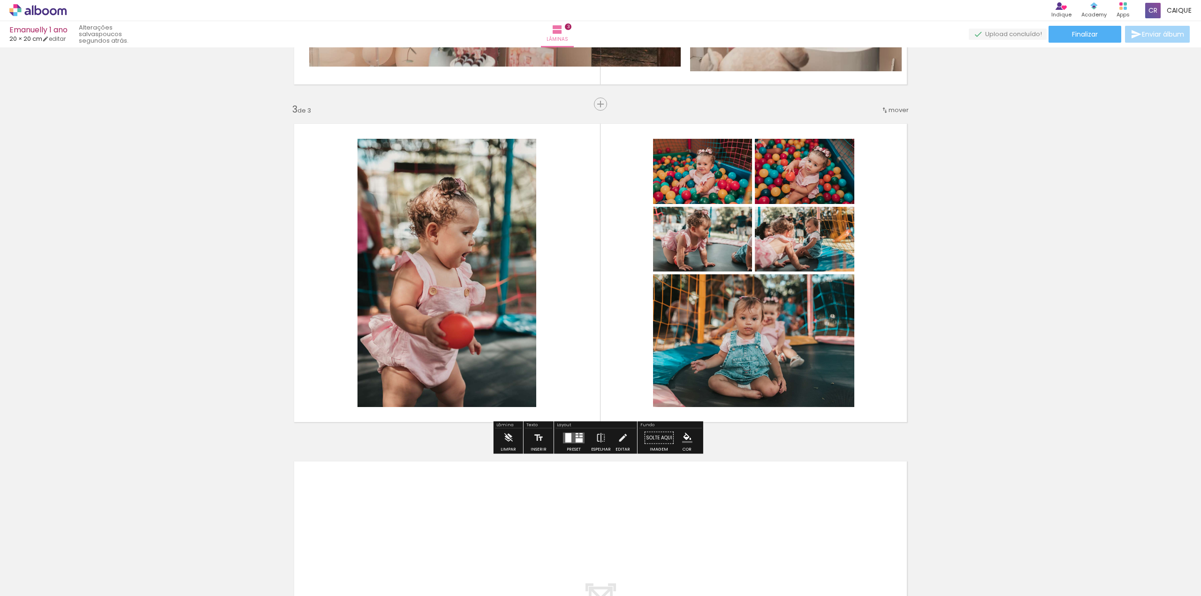
scroll to position [615, 0]
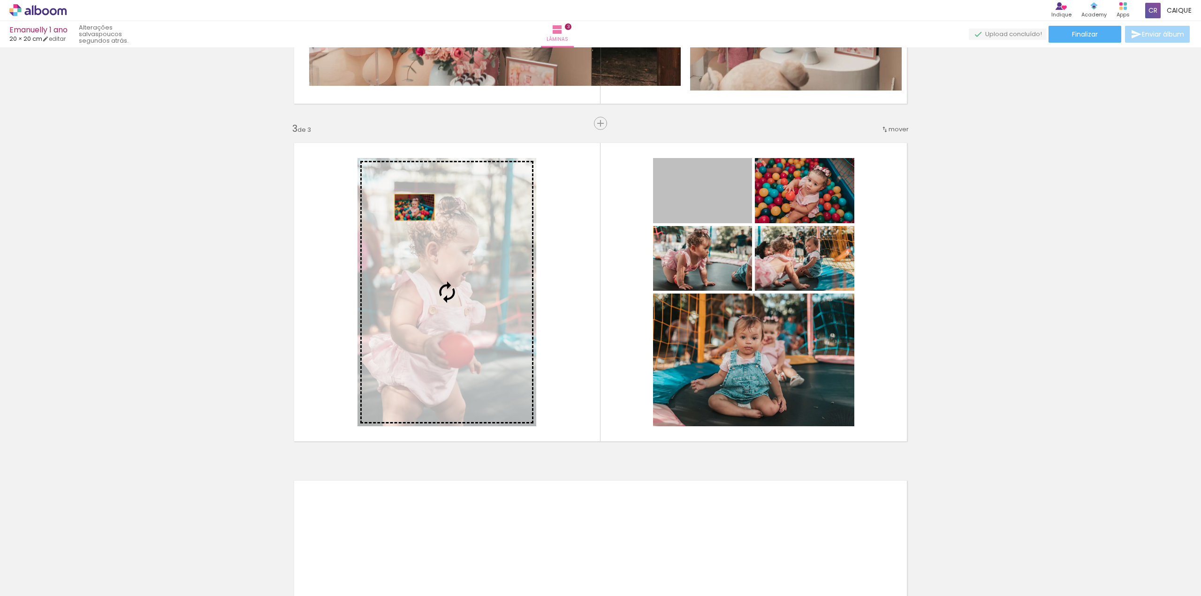
drag, startPoint x: 721, startPoint y: 198, endPoint x: 404, endPoint y: 206, distance: 317.4
click at [0, 0] on slot at bounding box center [0, 0] width 0 height 0
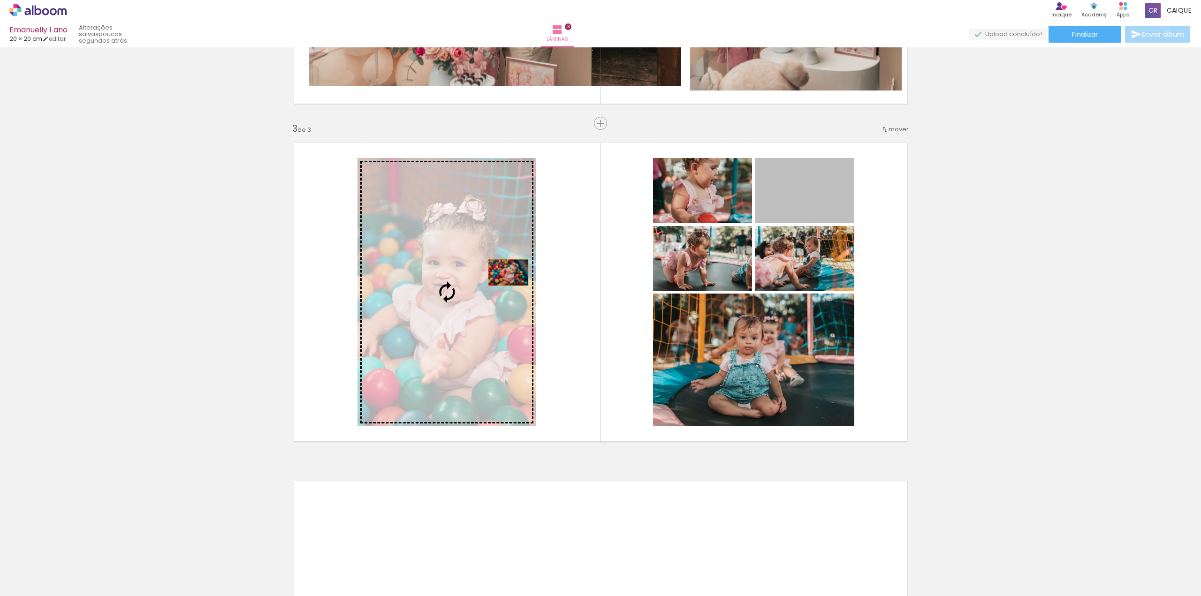
drag, startPoint x: 795, startPoint y: 199, endPoint x: 499, endPoint y: 271, distance: 304.3
click at [0, 0] on slot at bounding box center [0, 0] width 0 height 0
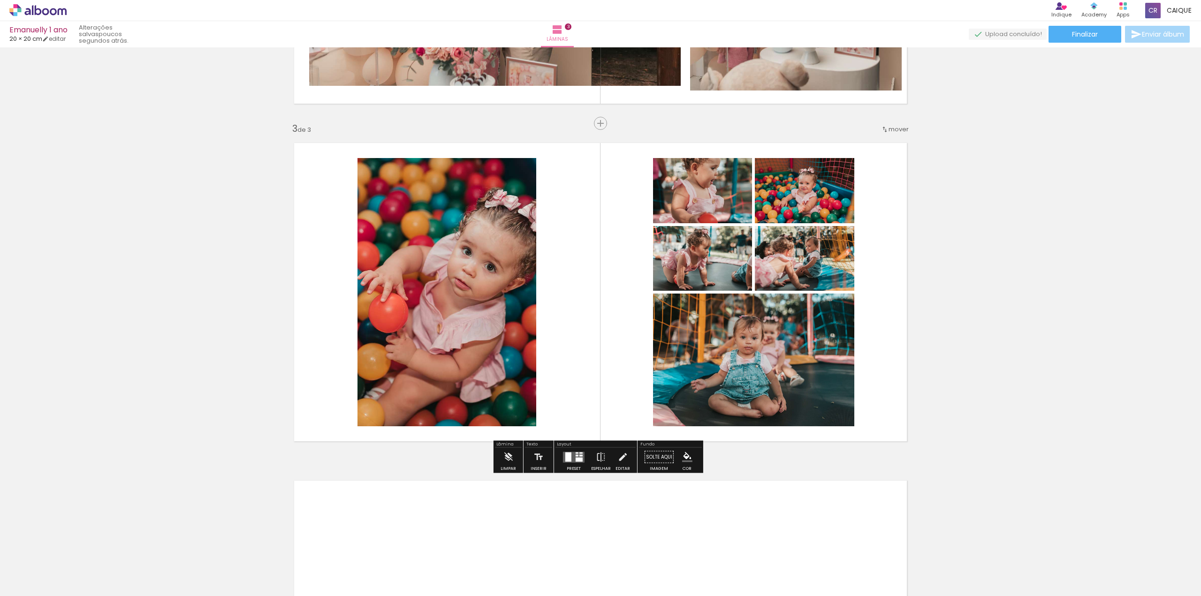
click at [489, 272] on quentale-photo at bounding box center [447, 292] width 179 height 268
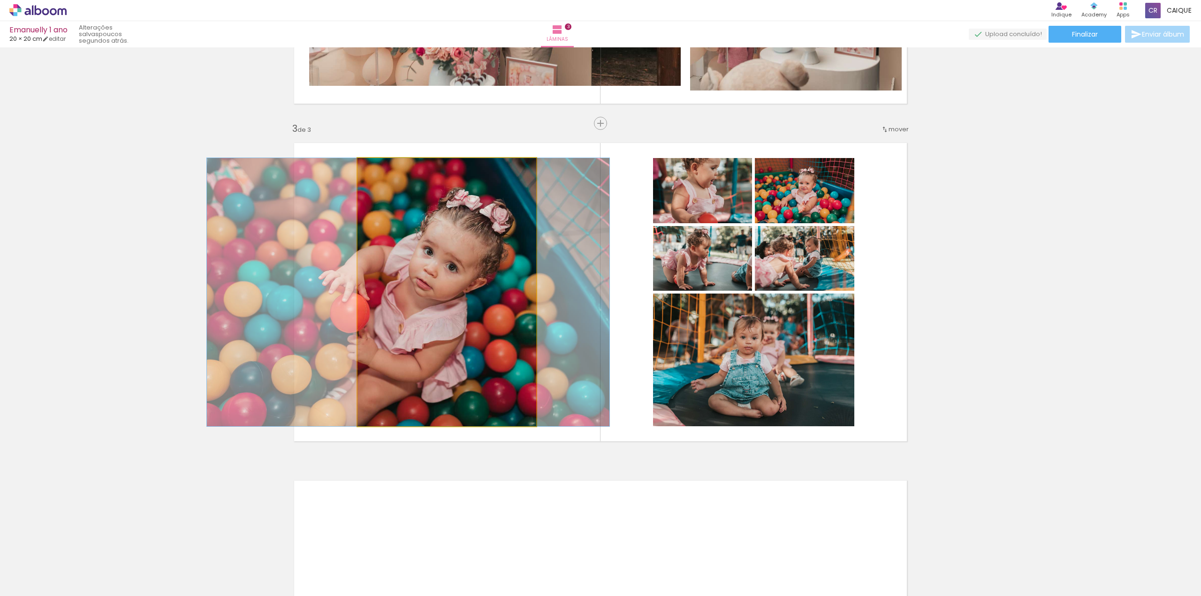
drag, startPoint x: 463, startPoint y: 260, endPoint x: 427, endPoint y: 258, distance: 35.7
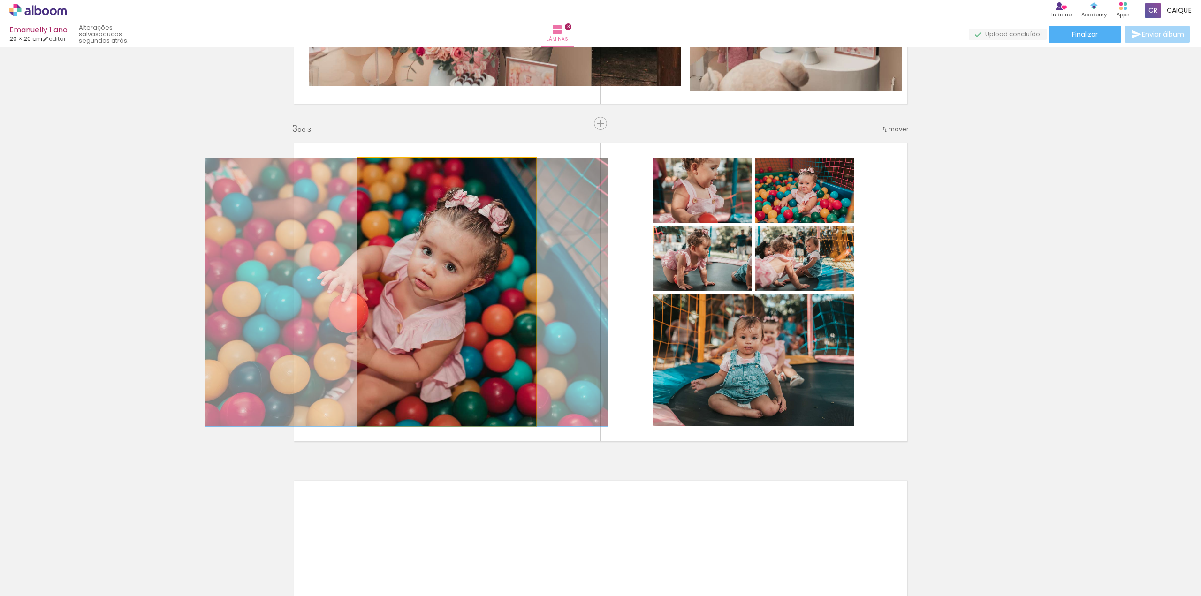
click at [446, 272] on quentale-photo at bounding box center [447, 292] width 179 height 268
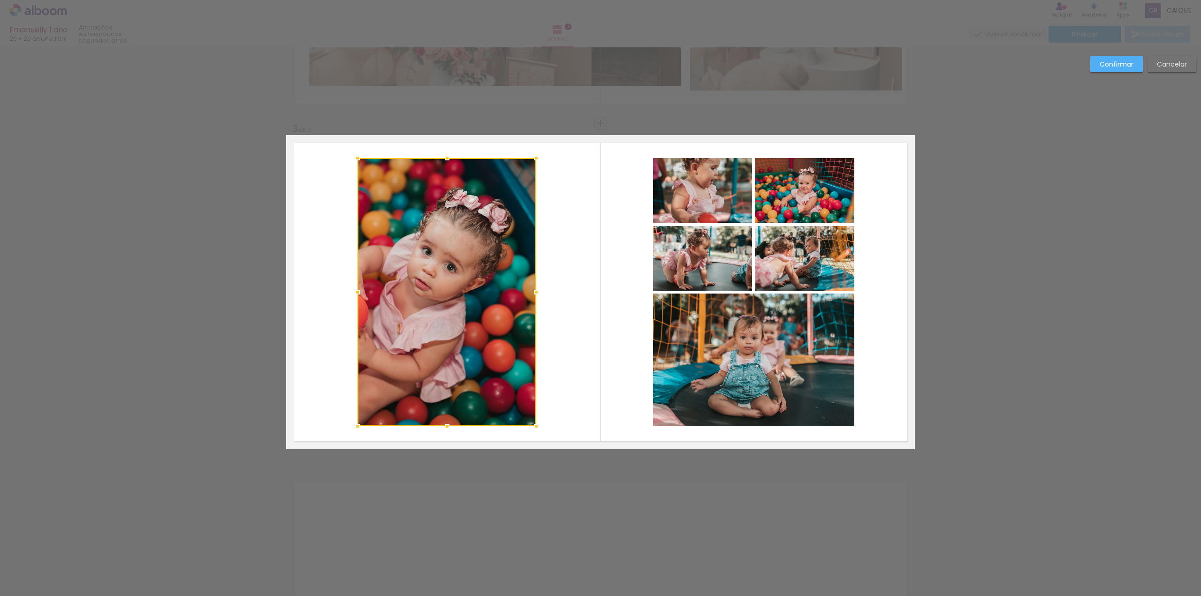
click at [445, 271] on div at bounding box center [447, 292] width 179 height 268
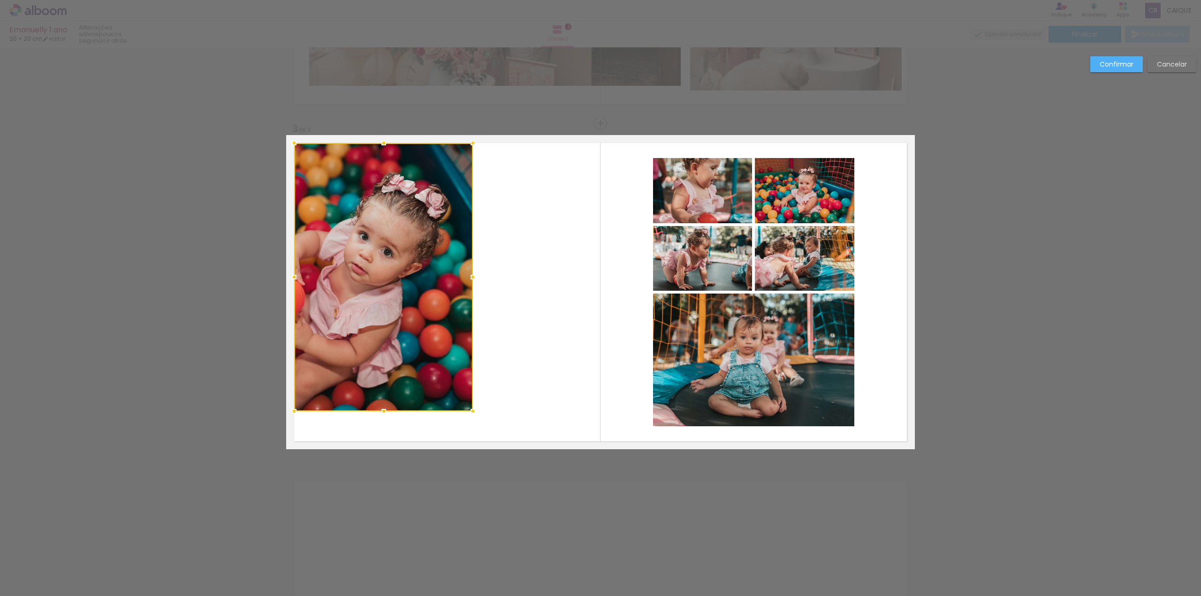
drag, startPoint x: 427, startPoint y: 218, endPoint x: 365, endPoint y: 203, distance: 64.2
click at [365, 203] on div at bounding box center [383, 277] width 179 height 268
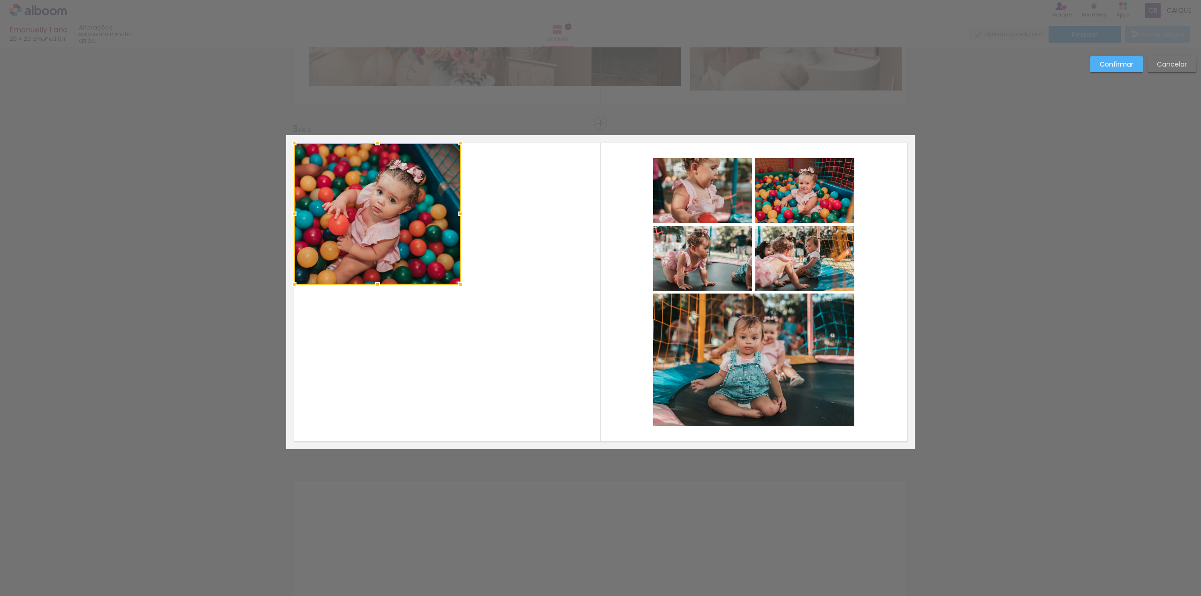
drag, startPoint x: 473, startPoint y: 410, endPoint x: 460, endPoint y: 283, distance: 127.3
click at [460, 283] on div at bounding box center [460, 284] width 19 height 19
click at [820, 200] on quentale-photo at bounding box center [804, 190] width 99 height 65
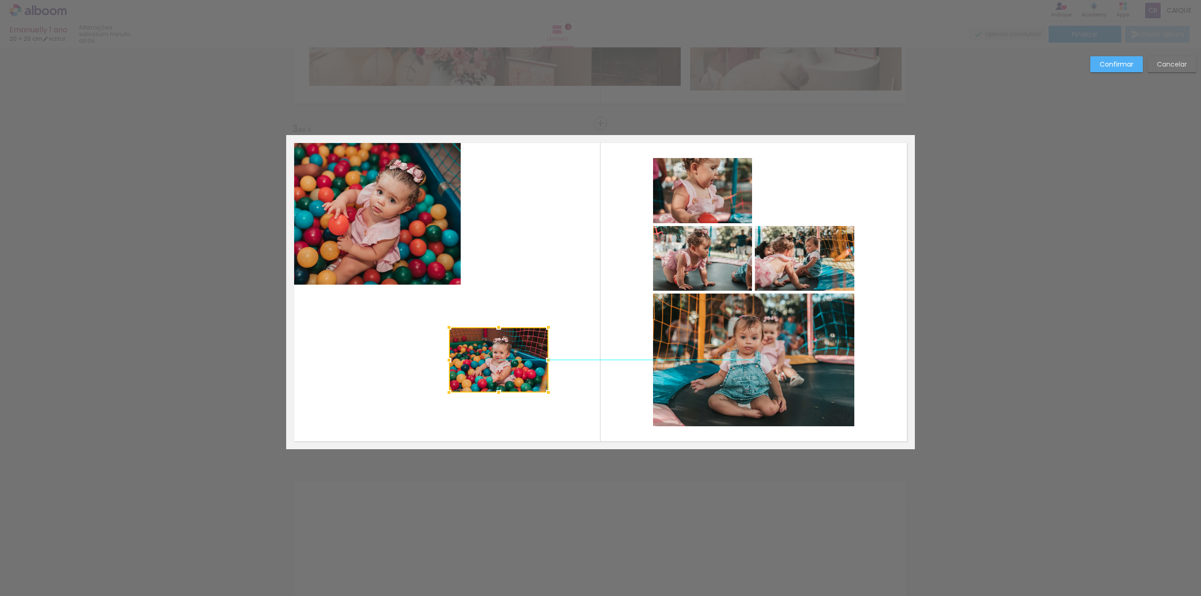
drag, startPoint x: 827, startPoint y: 196, endPoint x: 527, endPoint y: 368, distance: 345.4
click at [520, 364] on div at bounding box center [498, 360] width 99 height 65
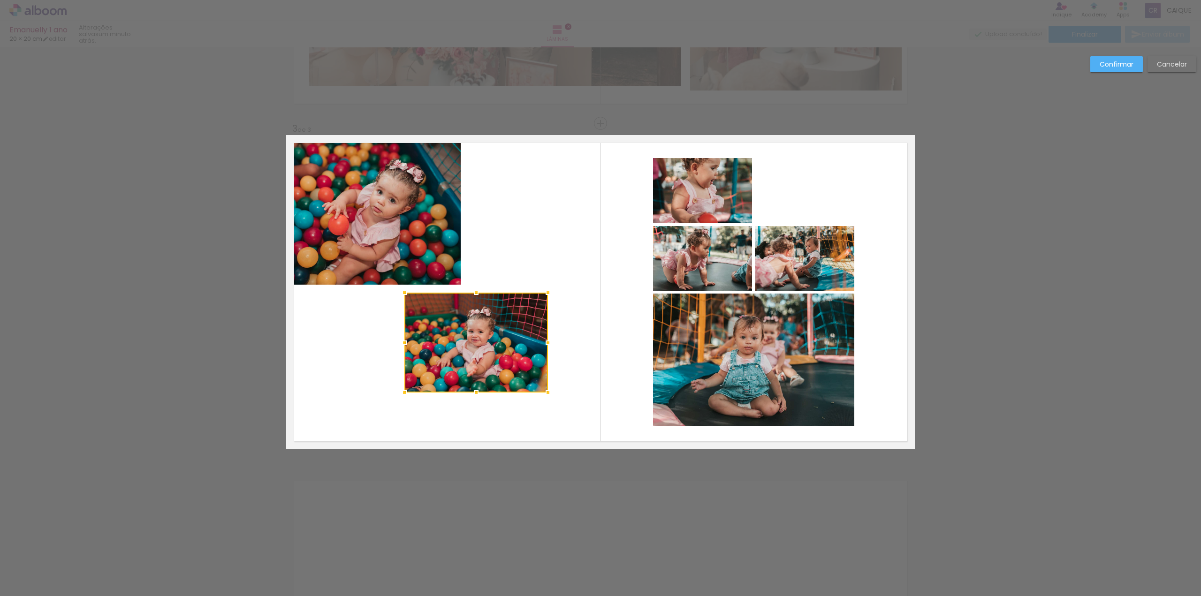
drag, startPoint x: 445, startPoint y: 329, endPoint x: 396, endPoint y: 293, distance: 60.8
click at [395, 284] on div at bounding box center [404, 292] width 19 height 19
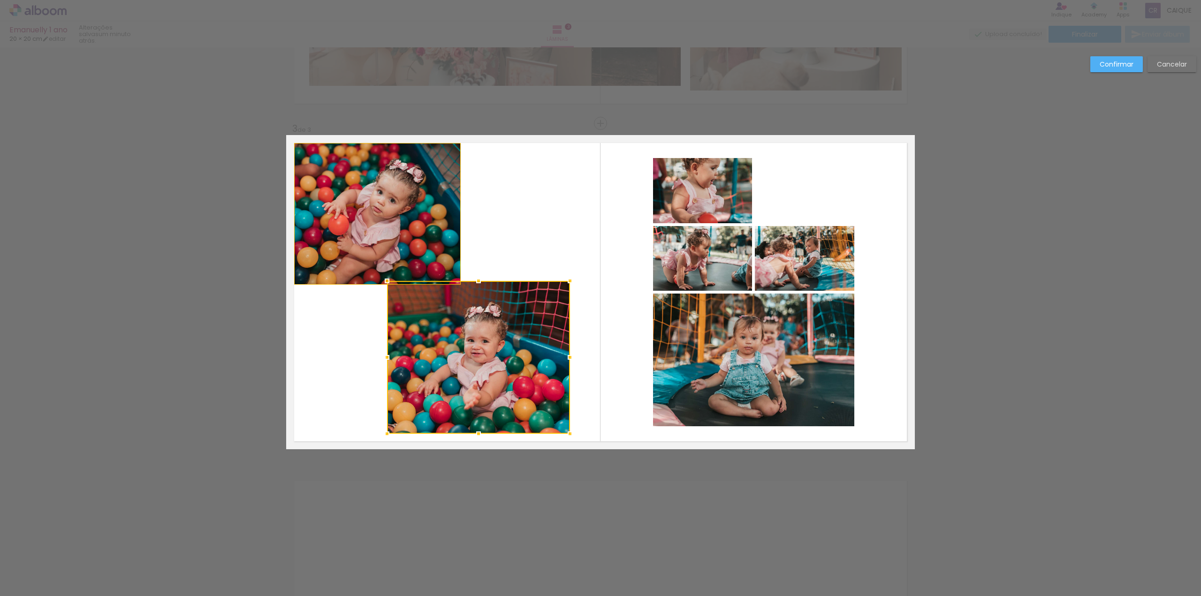
drag, startPoint x: 547, startPoint y: 392, endPoint x: 569, endPoint y: 434, distance: 46.8
click at [569, 434] on div at bounding box center [570, 434] width 19 height 19
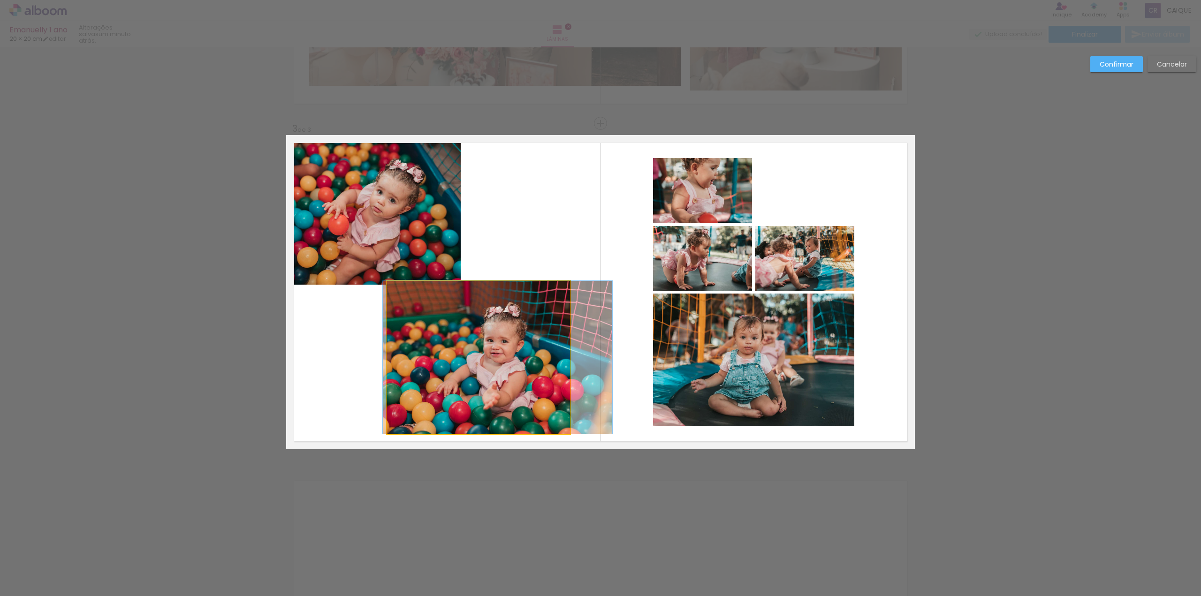
drag, startPoint x: 490, startPoint y: 352, endPoint x: 505, endPoint y: 368, distance: 22.3
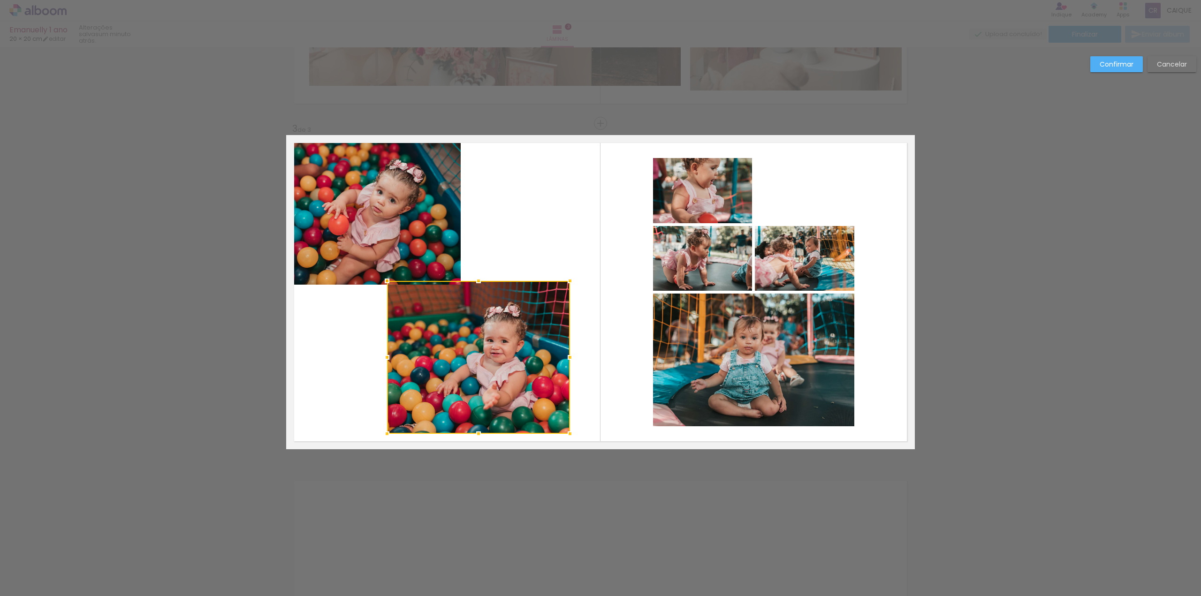
click at [475, 324] on div at bounding box center [478, 357] width 183 height 153
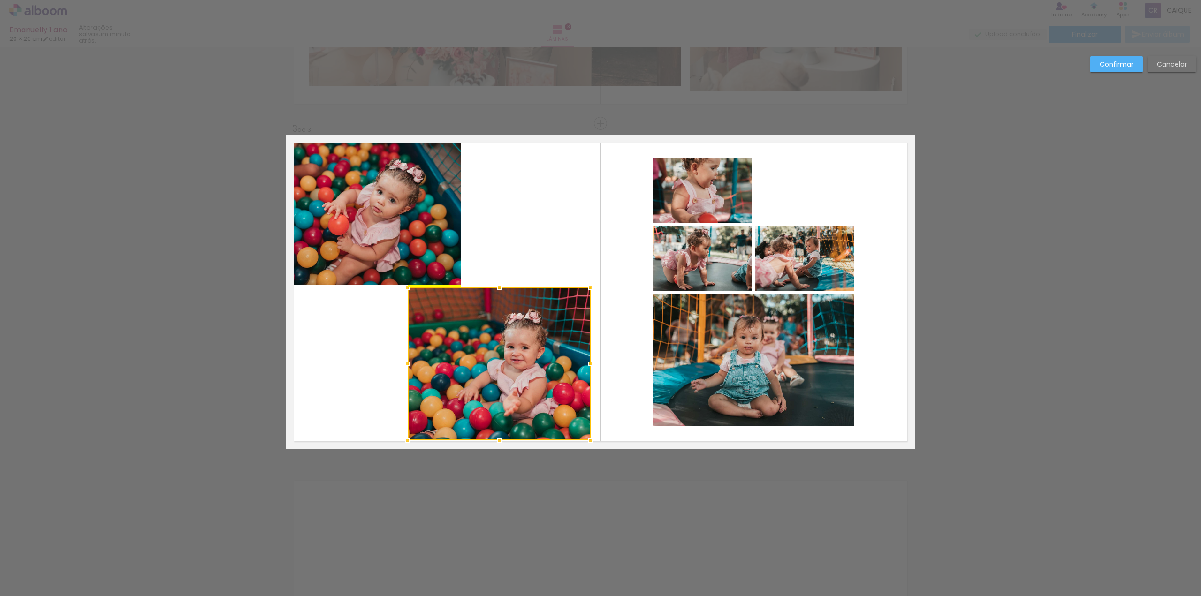
drag, startPoint x: 475, startPoint y: 323, endPoint x: 496, endPoint y: 325, distance: 20.7
click at [496, 325] on div at bounding box center [499, 364] width 183 height 153
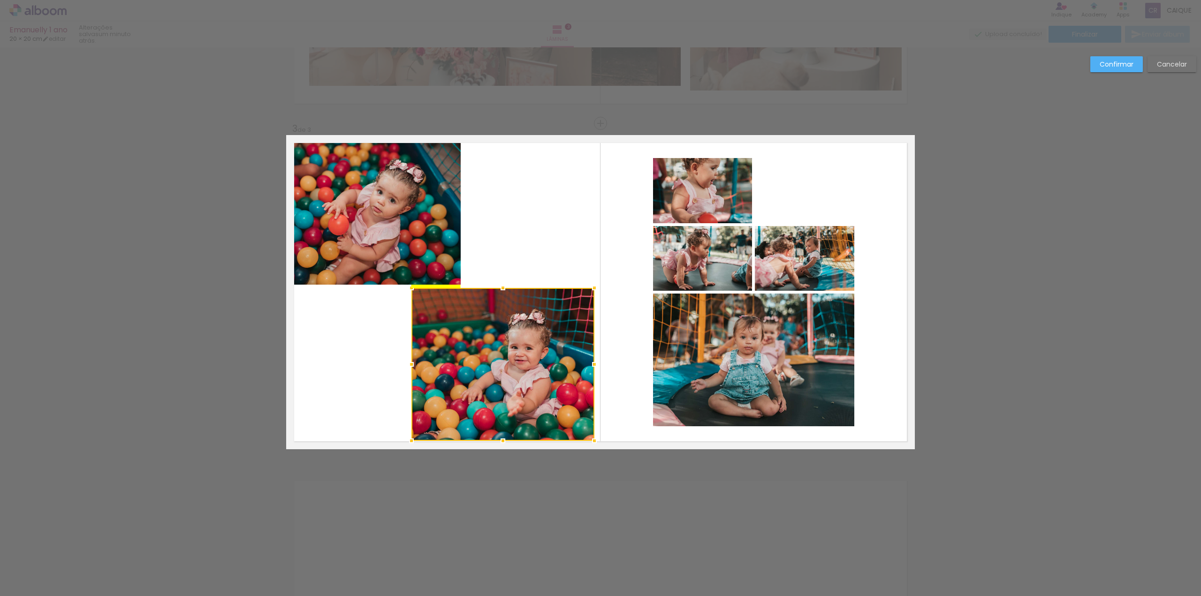
click at [490, 322] on div at bounding box center [503, 364] width 183 height 153
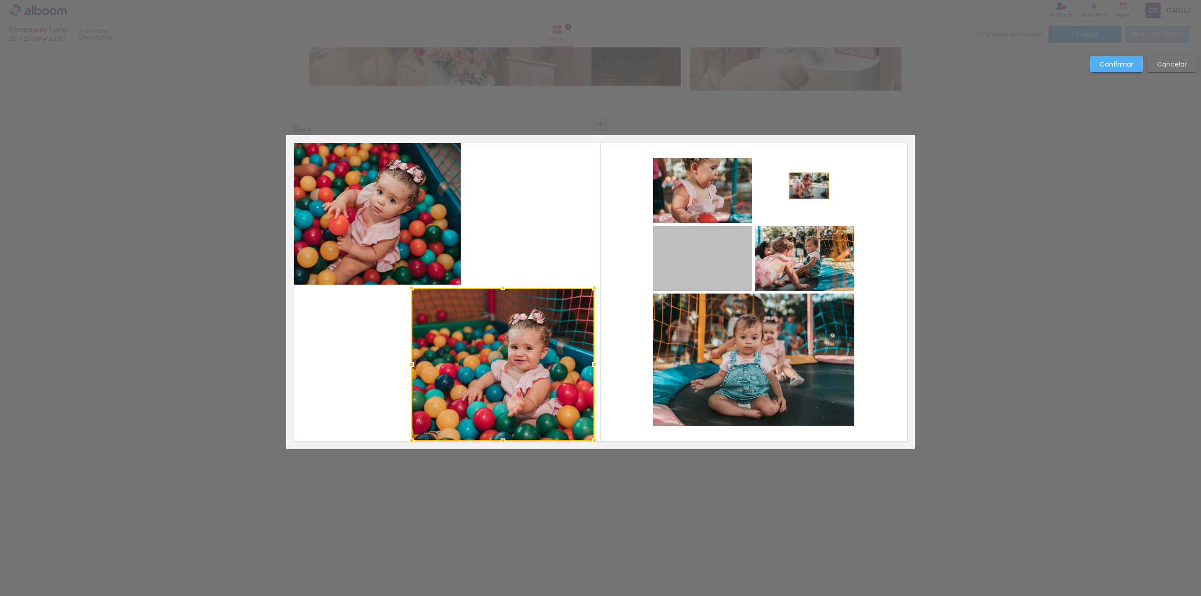
drag, startPoint x: 704, startPoint y: 259, endPoint x: 806, endPoint y: 186, distance: 125.0
click at [806, 186] on quentale-layouter at bounding box center [600, 292] width 629 height 314
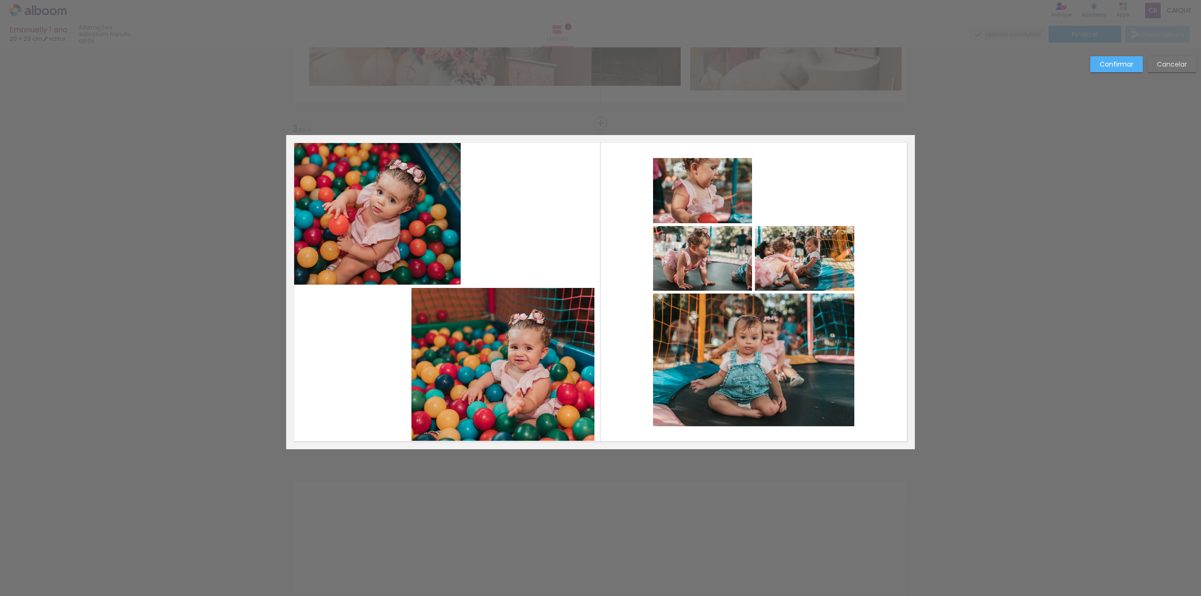
click at [728, 257] on quentale-photo at bounding box center [702, 258] width 99 height 65
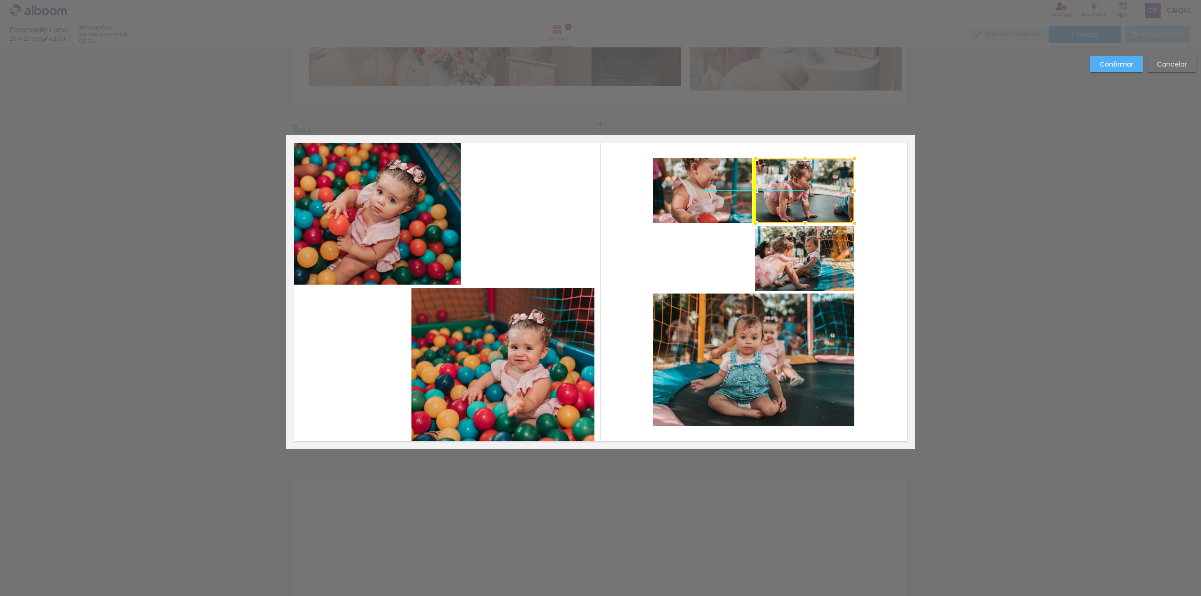
drag, startPoint x: 719, startPoint y: 257, endPoint x: 832, endPoint y: 197, distance: 127.0
click at [832, 197] on div at bounding box center [805, 191] width 99 height 65
click at [735, 343] on quentale-photo at bounding box center [753, 360] width 201 height 133
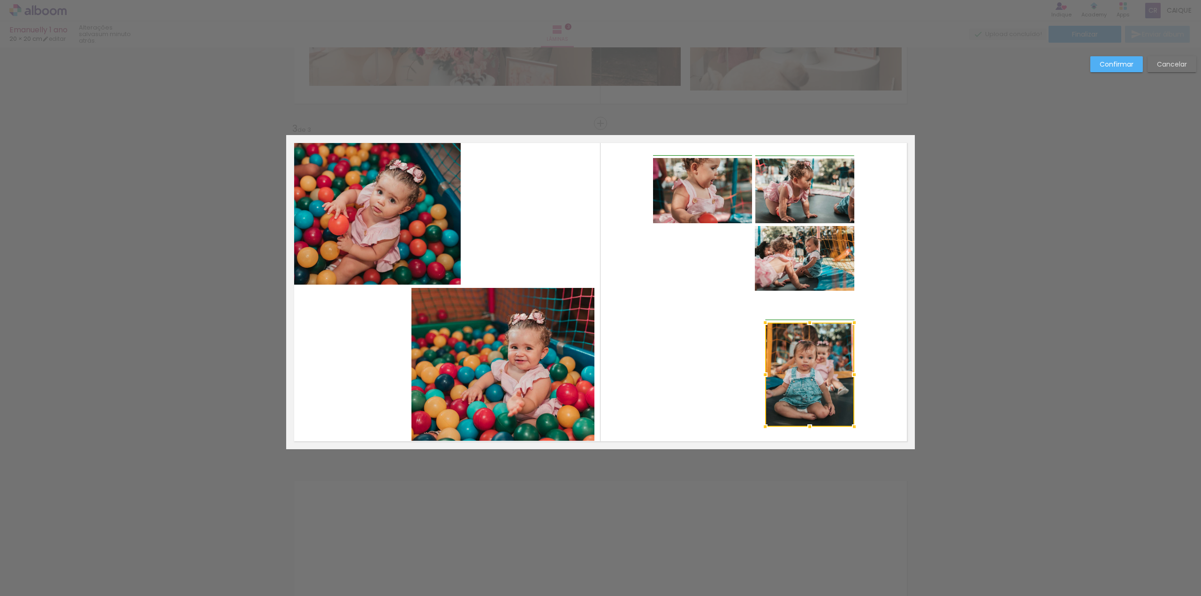
drag, startPoint x: 659, startPoint y: 298, endPoint x: 739, endPoint y: 300, distance: 80.3
click at [752, 312] on album-spread "3 de 3" at bounding box center [600, 292] width 629 height 314
click at [707, 207] on quentale-photo at bounding box center [702, 190] width 99 height 65
click at [695, 209] on div at bounding box center [702, 190] width 99 height 65
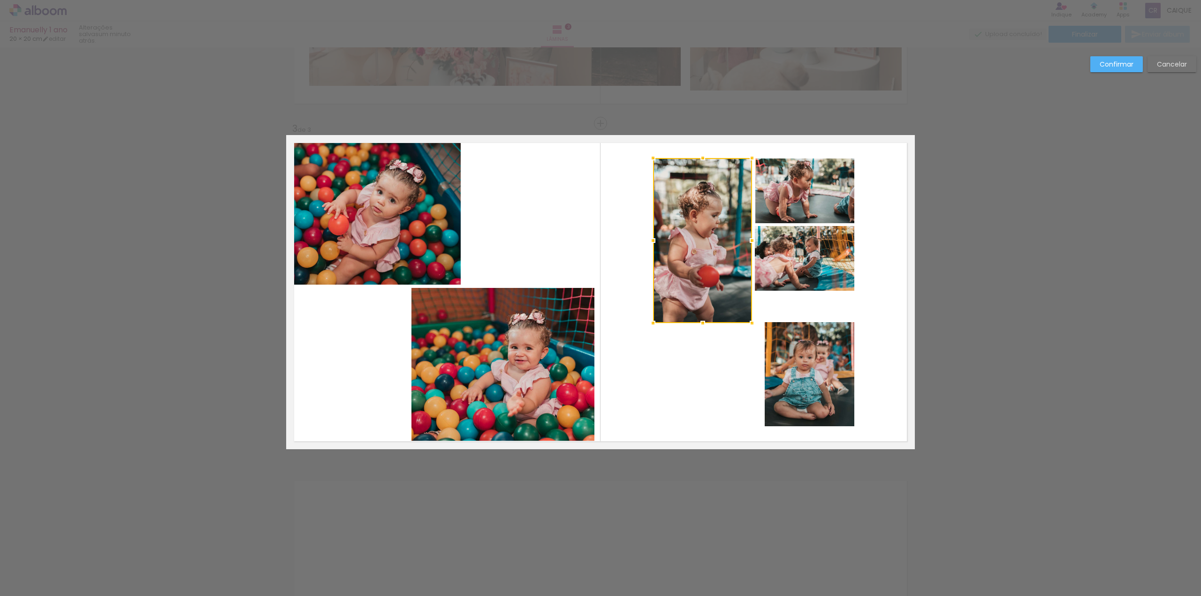
drag, startPoint x: 698, startPoint y: 222, endPoint x: 683, endPoint y: 321, distance: 101.2
click at [683, 321] on div at bounding box center [702, 240] width 99 height 165
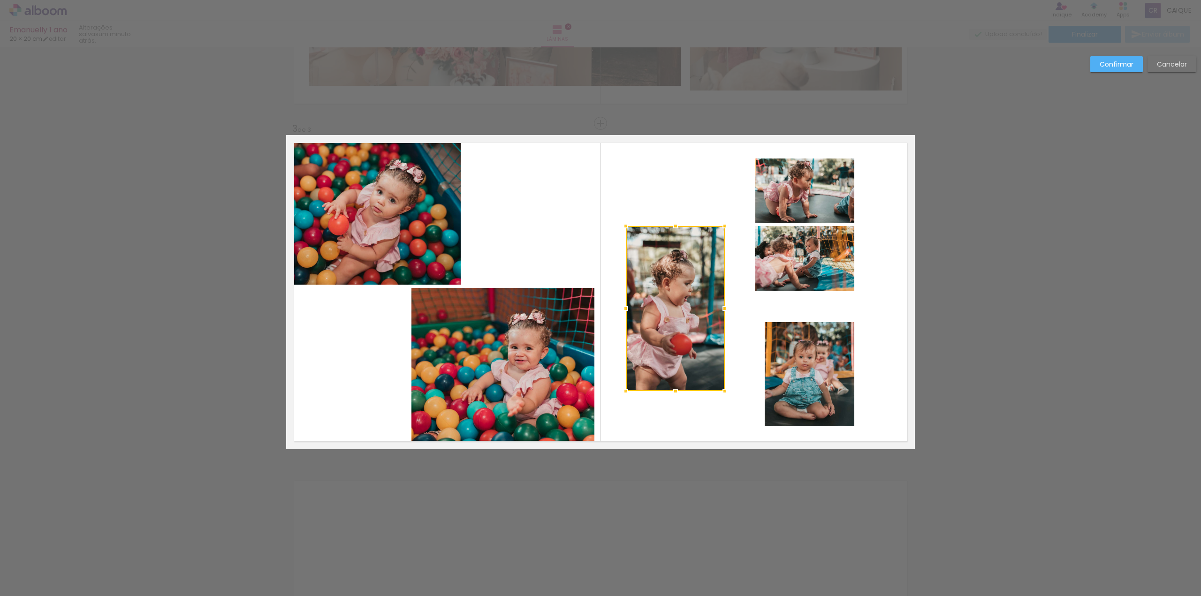
drag, startPoint x: 704, startPoint y: 279, endPoint x: 658, endPoint y: 310, distance: 55.1
click at [677, 347] on div at bounding box center [675, 308] width 99 height 165
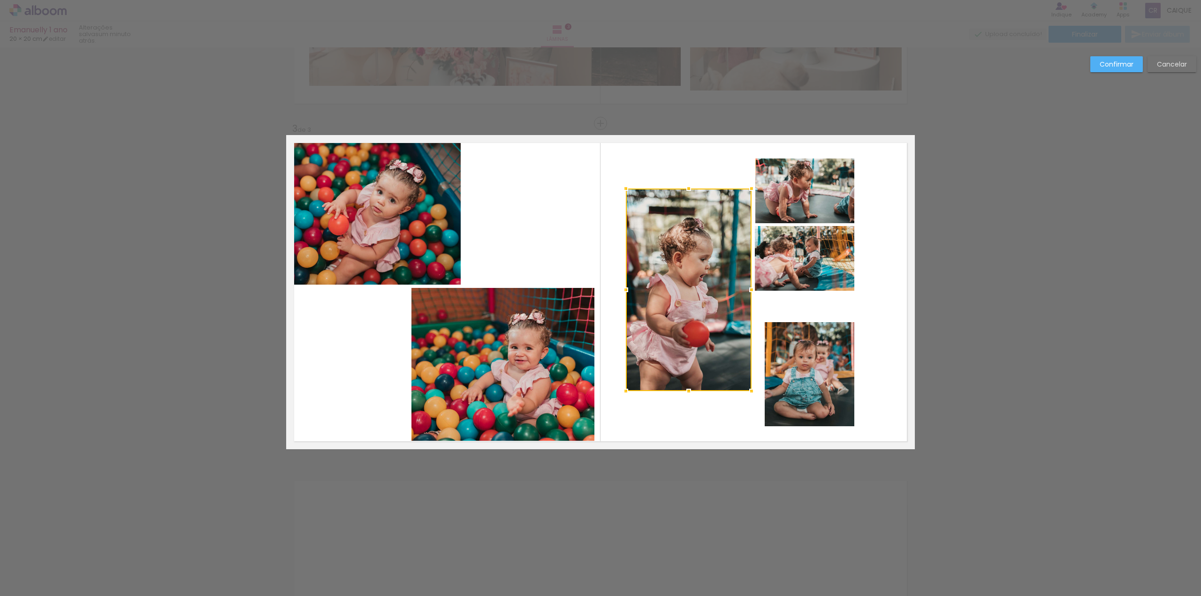
drag, startPoint x: 721, startPoint y: 229, endPoint x: 747, endPoint y: 210, distance: 31.9
click at [749, 190] on div at bounding box center [751, 188] width 19 height 19
click at [654, 293] on div at bounding box center [689, 289] width 126 height 205
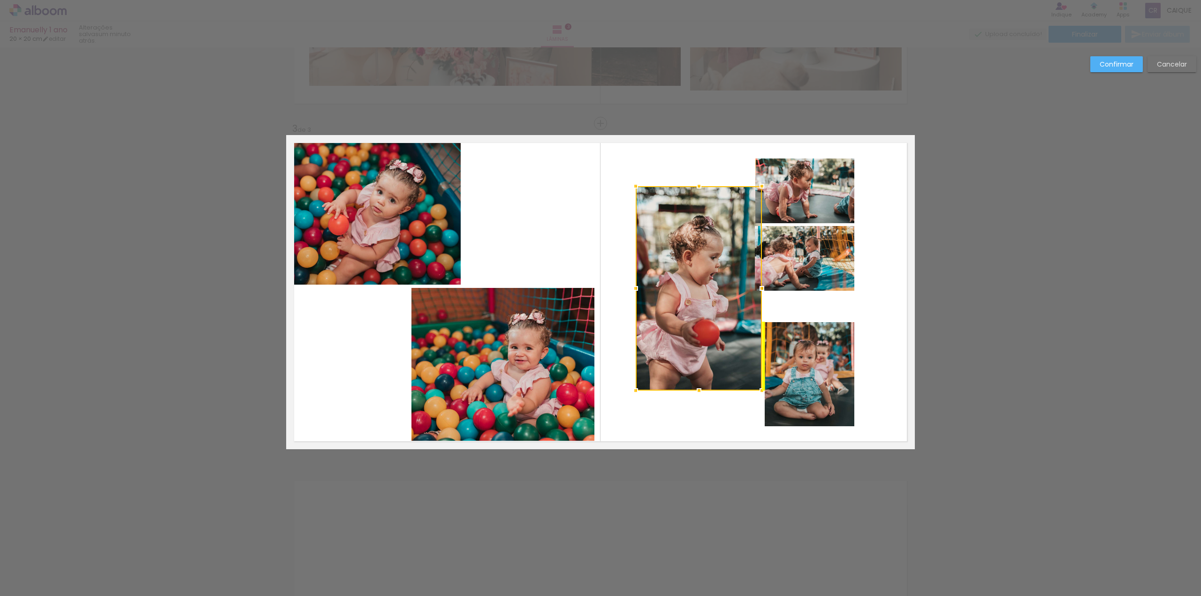
drag, startPoint x: 659, startPoint y: 294, endPoint x: 671, endPoint y: 293, distance: 11.7
click at [671, 293] on div at bounding box center [699, 288] width 126 height 205
click at [670, 293] on div at bounding box center [699, 288] width 126 height 205
click at [670, 292] on div at bounding box center [698, 288] width 126 height 205
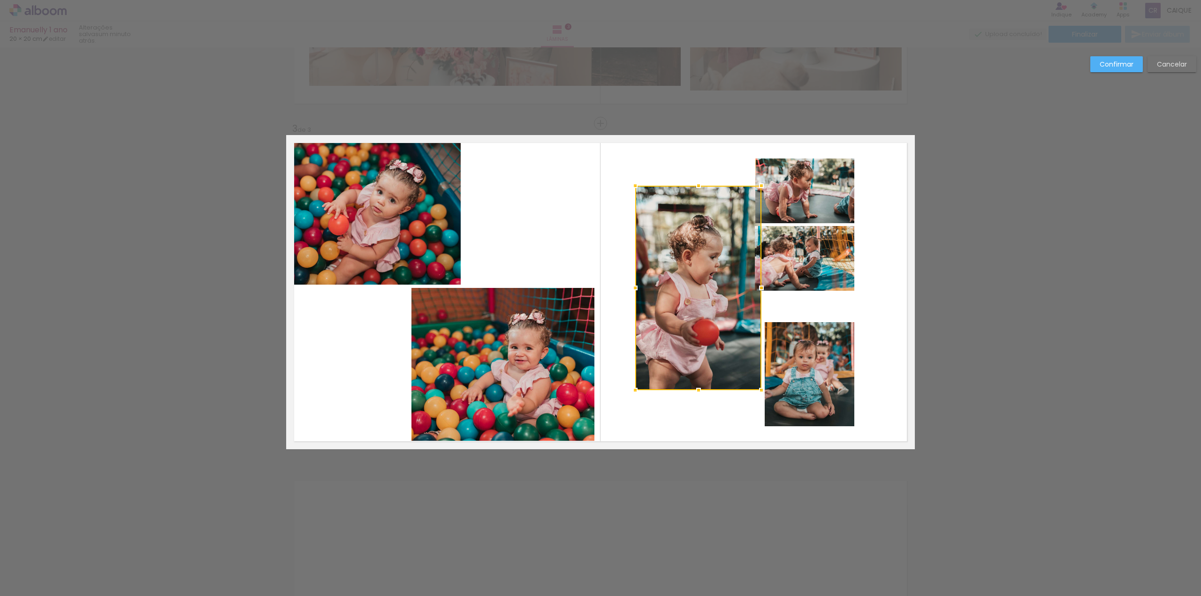
click at [671, 292] on div at bounding box center [698, 288] width 126 height 205
click at [683, 290] on div at bounding box center [698, 288] width 126 height 205
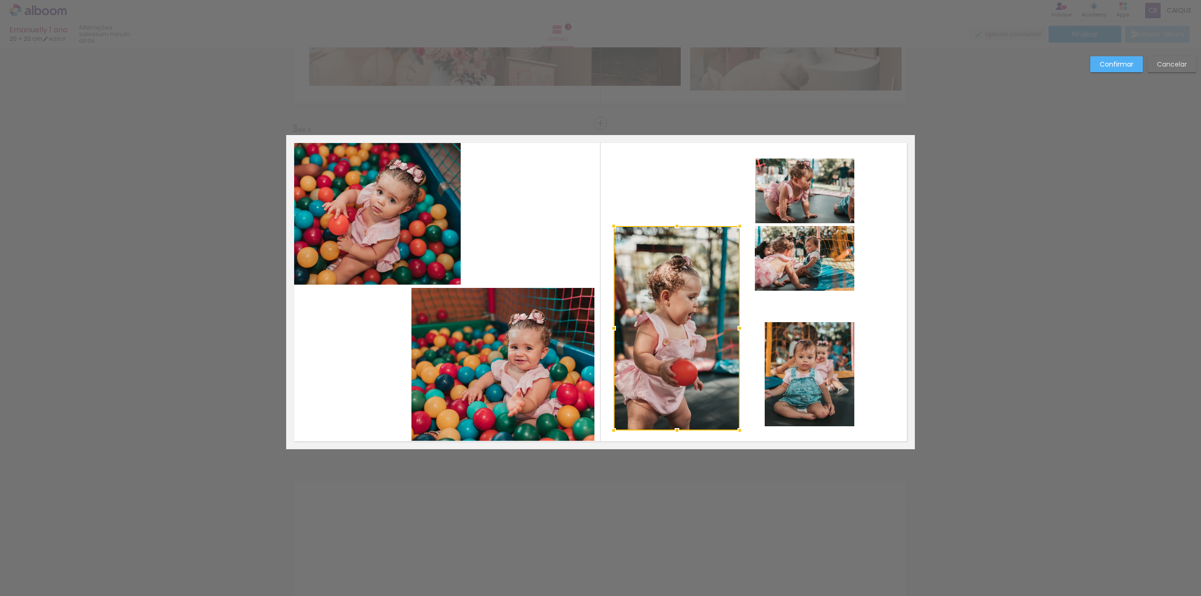
drag, startPoint x: 674, startPoint y: 297, endPoint x: 653, endPoint y: 335, distance: 43.7
click at [653, 335] on div at bounding box center [677, 328] width 126 height 205
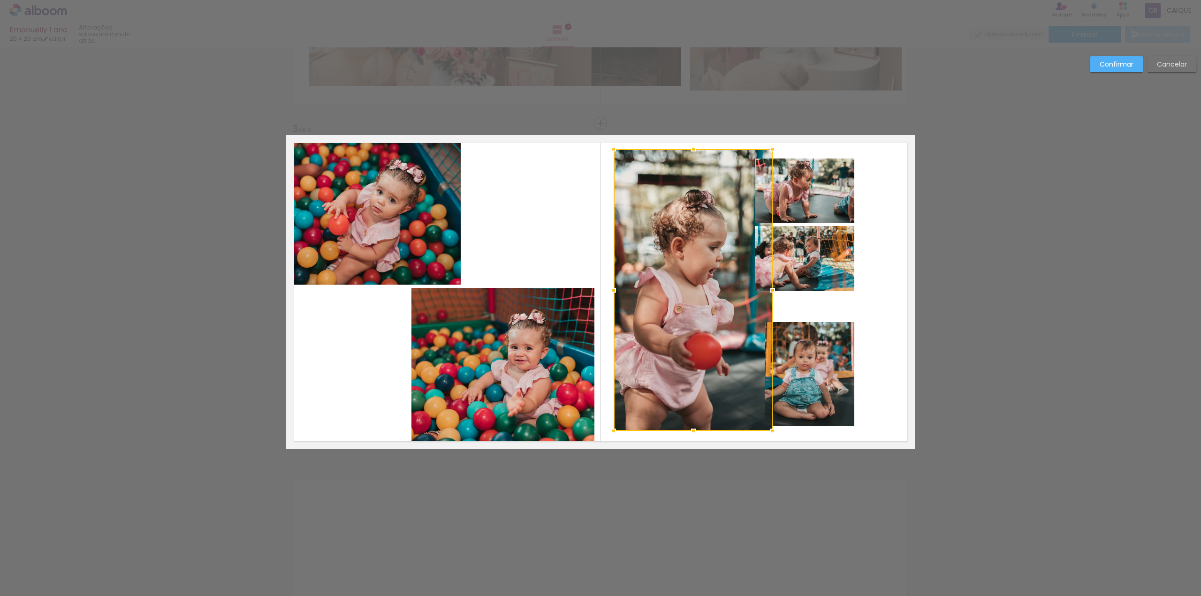
drag, startPoint x: 736, startPoint y: 227, endPoint x: 768, endPoint y: 154, distance: 79.9
click at [768, 154] on div at bounding box center [773, 149] width 19 height 19
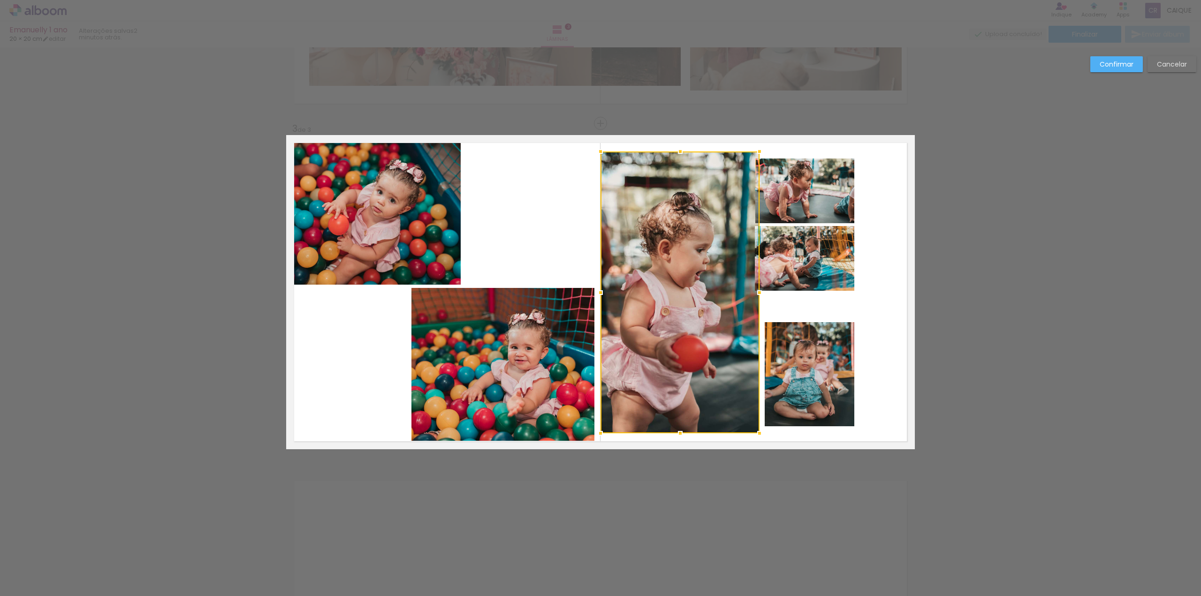
drag, startPoint x: 694, startPoint y: 228, endPoint x: 680, endPoint y: 229, distance: 13.2
click at [680, 229] on div at bounding box center [680, 293] width 159 height 282
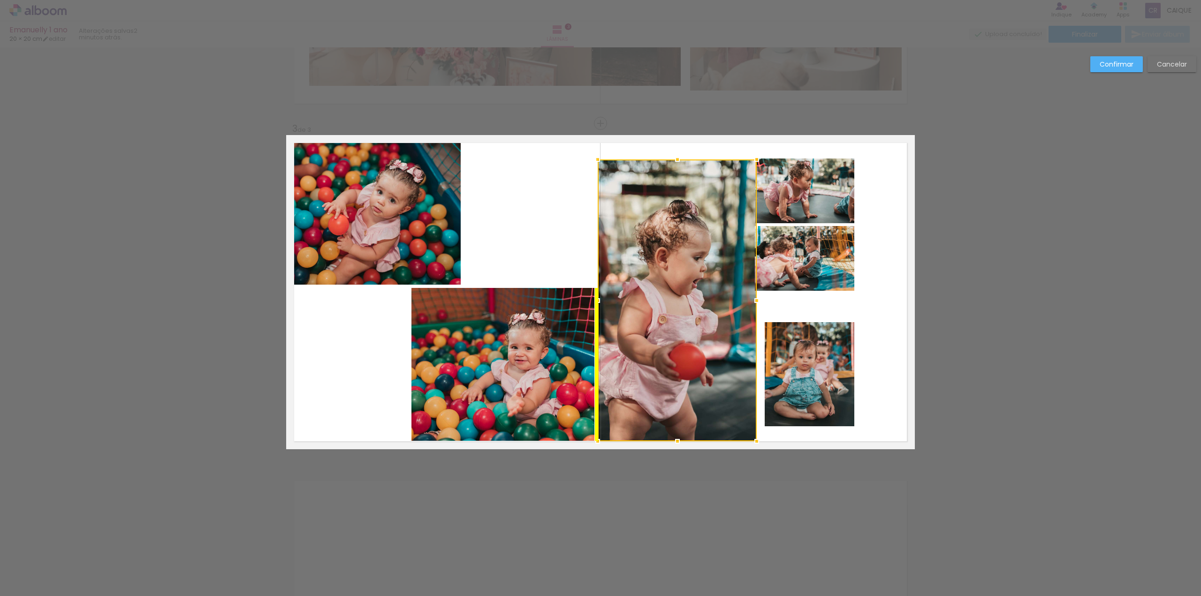
drag, startPoint x: 661, startPoint y: 325, endPoint x: 658, endPoint y: 333, distance: 8.5
click at [658, 333] on div at bounding box center [677, 301] width 159 height 282
click at [806, 188] on quentale-photo at bounding box center [805, 191] width 99 height 65
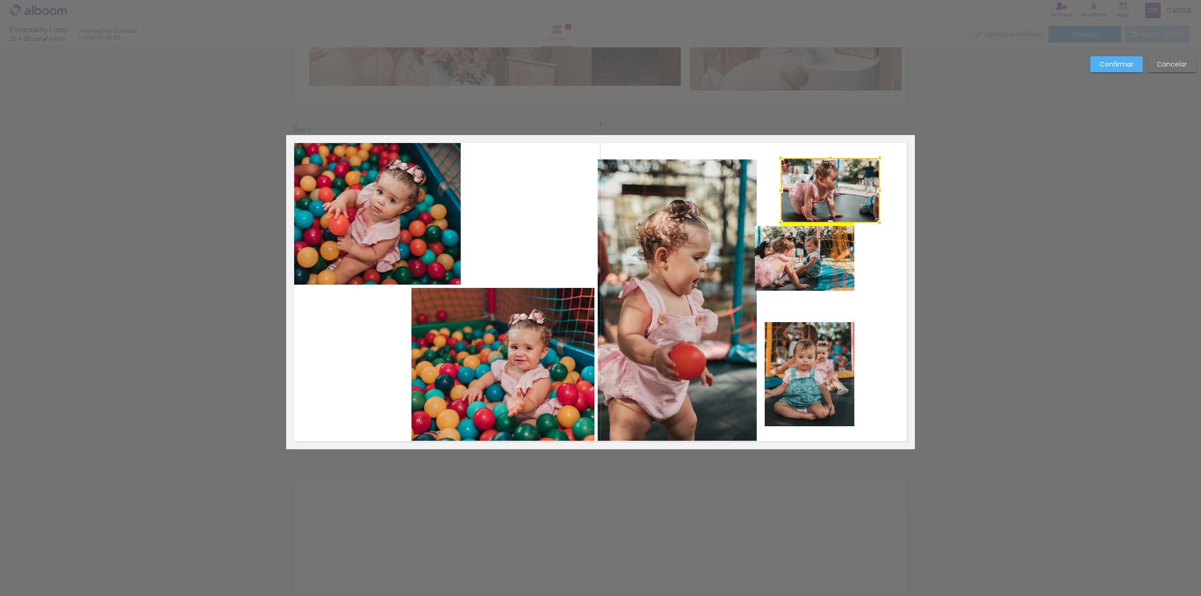
drag, startPoint x: 818, startPoint y: 198, endPoint x: 842, endPoint y: 195, distance: 24.5
click at [842, 195] on div at bounding box center [830, 190] width 99 height 65
drag, startPoint x: 716, startPoint y: 190, endPoint x: 749, endPoint y: 160, distance: 45.2
click at [716, 190] on quentale-photo at bounding box center [677, 301] width 159 height 282
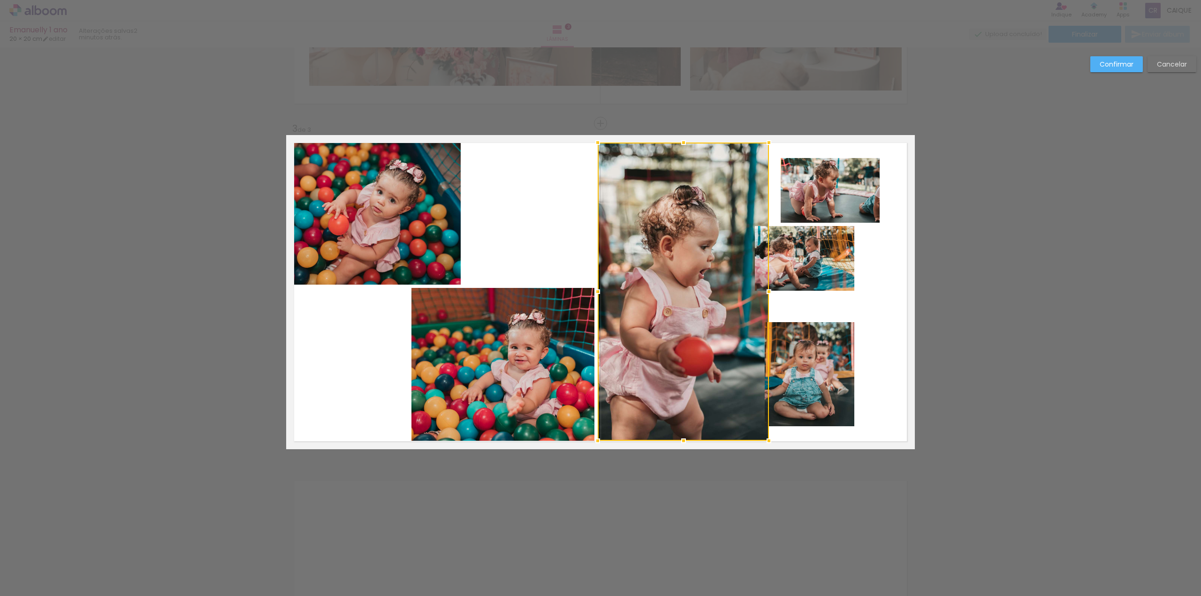
drag, startPoint x: 755, startPoint y: 160, endPoint x: 767, endPoint y: 145, distance: 19.0
click at [767, 145] on div at bounding box center [769, 142] width 19 height 19
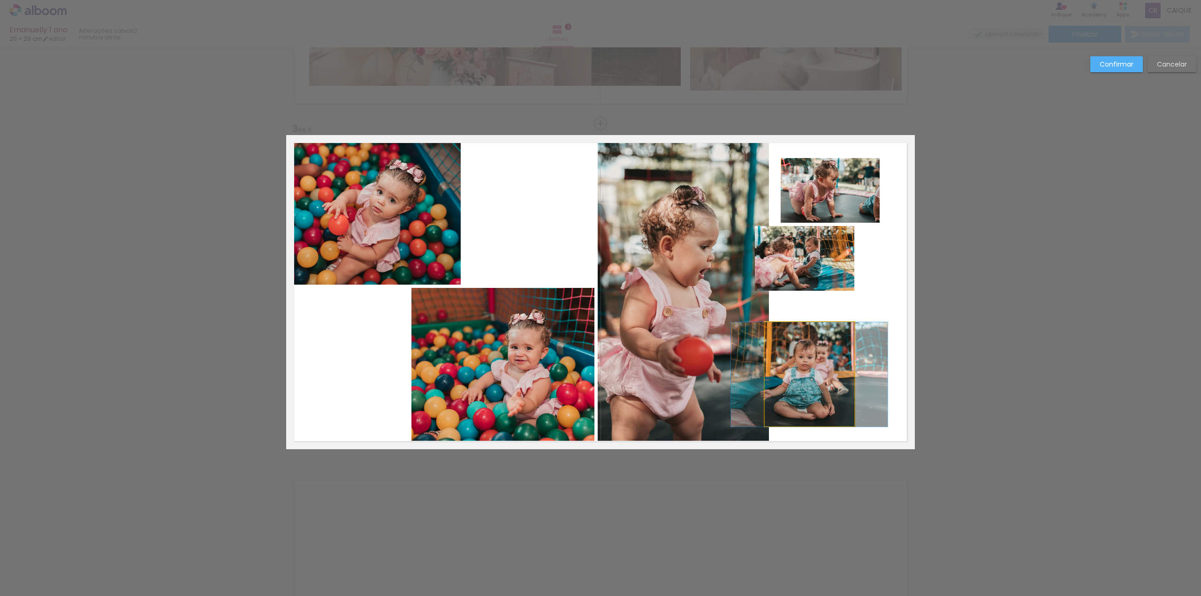
click at [824, 364] on quentale-photo at bounding box center [810, 374] width 90 height 105
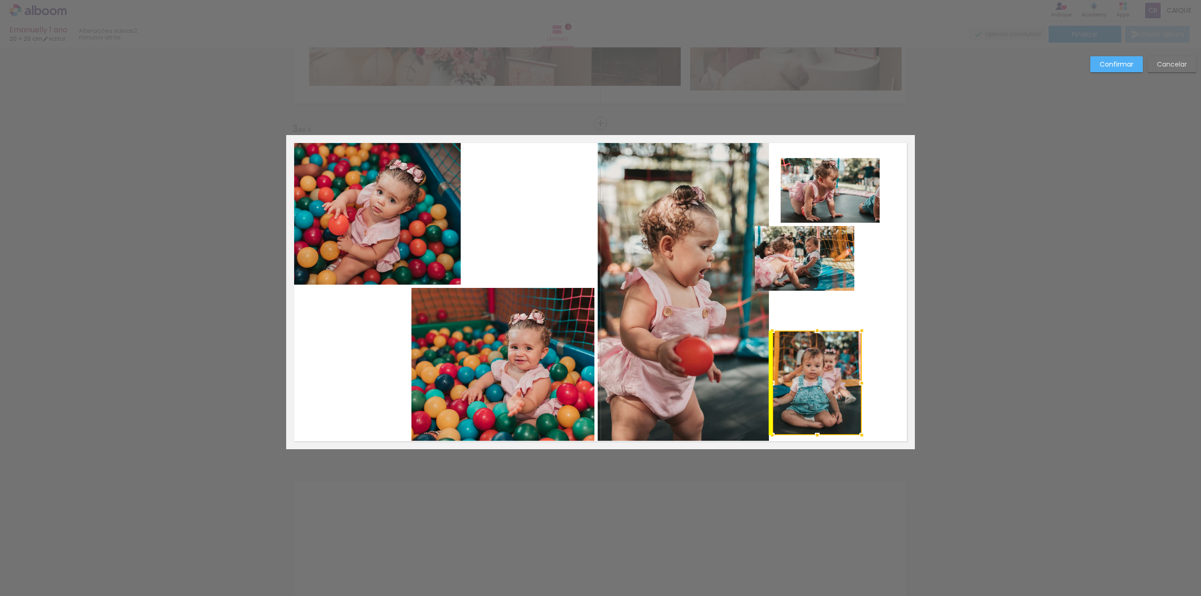
drag, startPoint x: 815, startPoint y: 381, endPoint x: 826, endPoint y: 389, distance: 14.5
click at [826, 389] on div at bounding box center [817, 383] width 90 height 105
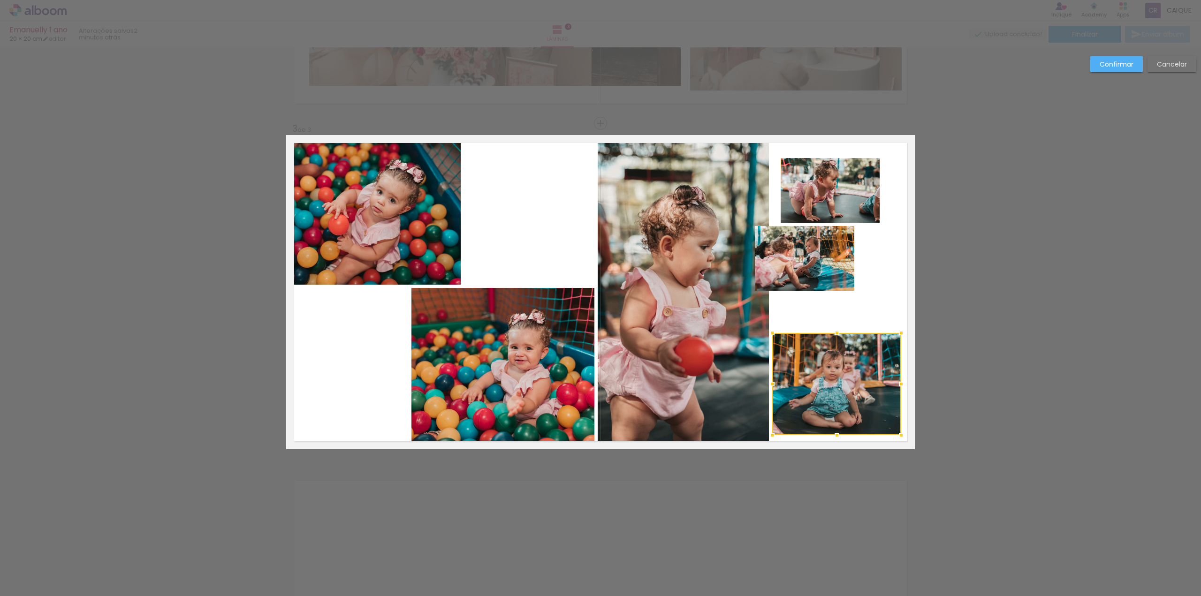
drag, startPoint x: 853, startPoint y: 332, endPoint x: 888, endPoint y: 334, distance: 35.3
click at [892, 334] on div at bounding box center [901, 333] width 19 height 19
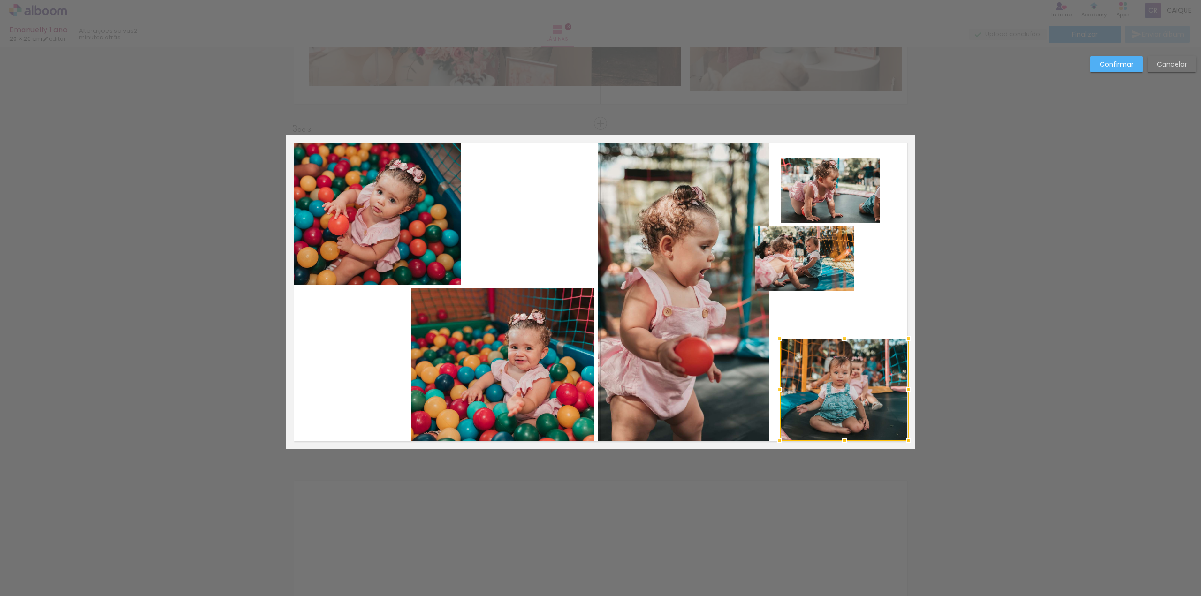
drag, startPoint x: 868, startPoint y: 367, endPoint x: 875, endPoint y: 372, distance: 9.4
click at [875, 372] on div at bounding box center [844, 390] width 129 height 102
click at [795, 263] on quentale-photo at bounding box center [804, 258] width 99 height 65
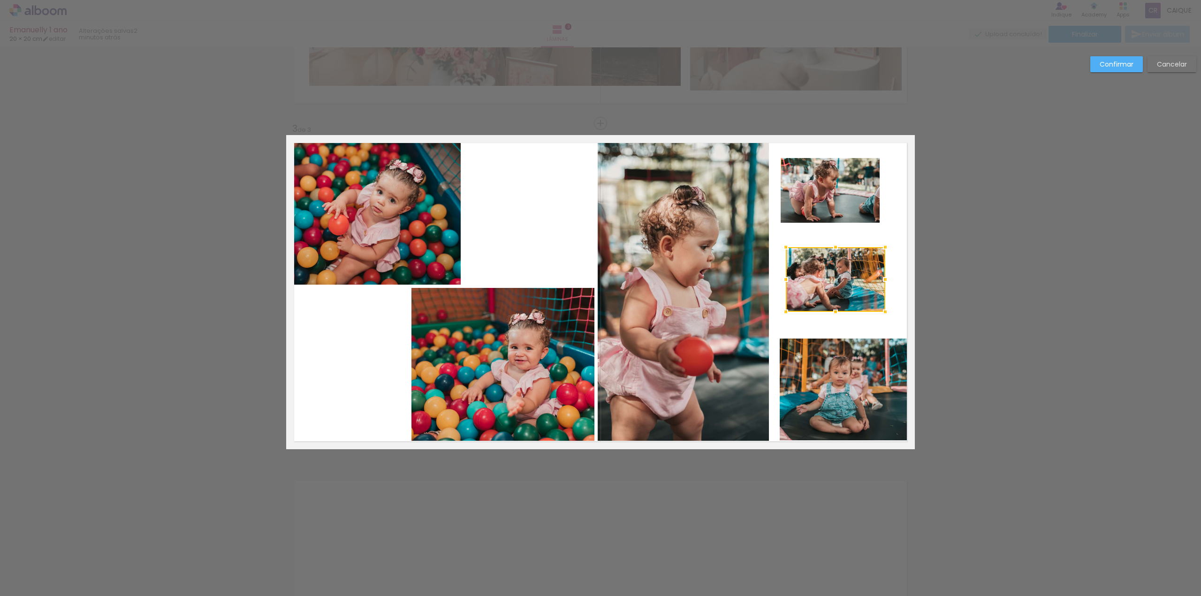
drag, startPoint x: 811, startPoint y: 260, endPoint x: 850, endPoint y: 274, distance: 41.4
click at [838, 280] on div at bounding box center [835, 279] width 99 height 65
click at [892, 240] on album-spread "3 de 3" at bounding box center [600, 292] width 629 height 314
click at [895, 237] on quentale-layouter at bounding box center [600, 292] width 629 height 314
click at [873, 249] on quentale-photo at bounding box center [830, 279] width 100 height 65
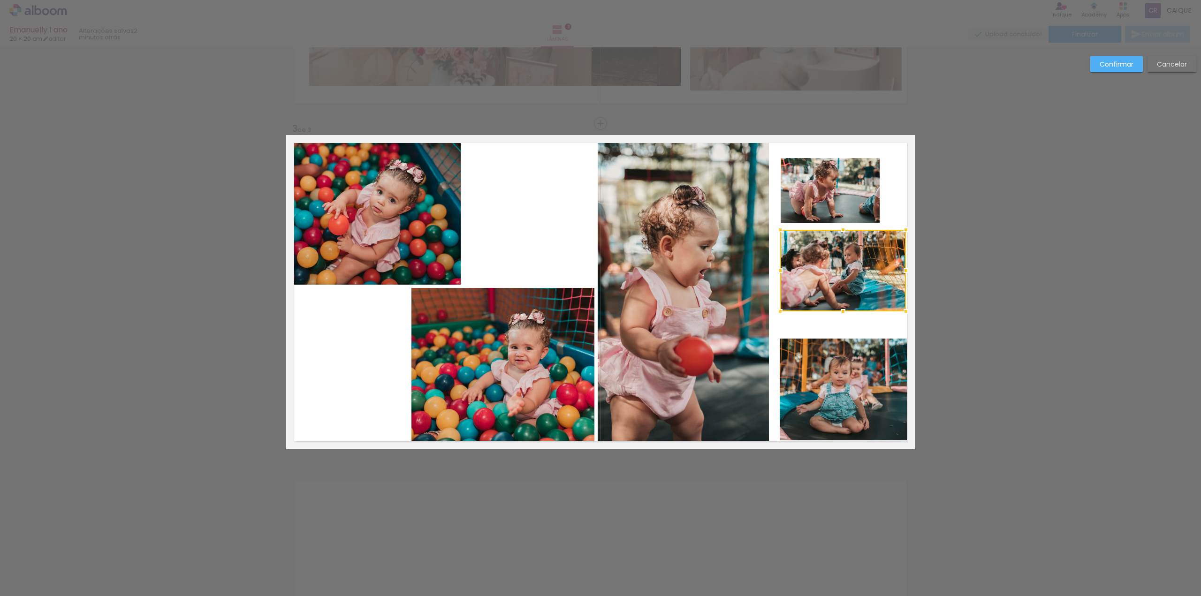
drag, startPoint x: 876, startPoint y: 246, endPoint x: 890, endPoint y: 235, distance: 17.7
click at [890, 235] on div at bounding box center [843, 271] width 126 height 82
click at [853, 272] on div at bounding box center [843, 271] width 126 height 82
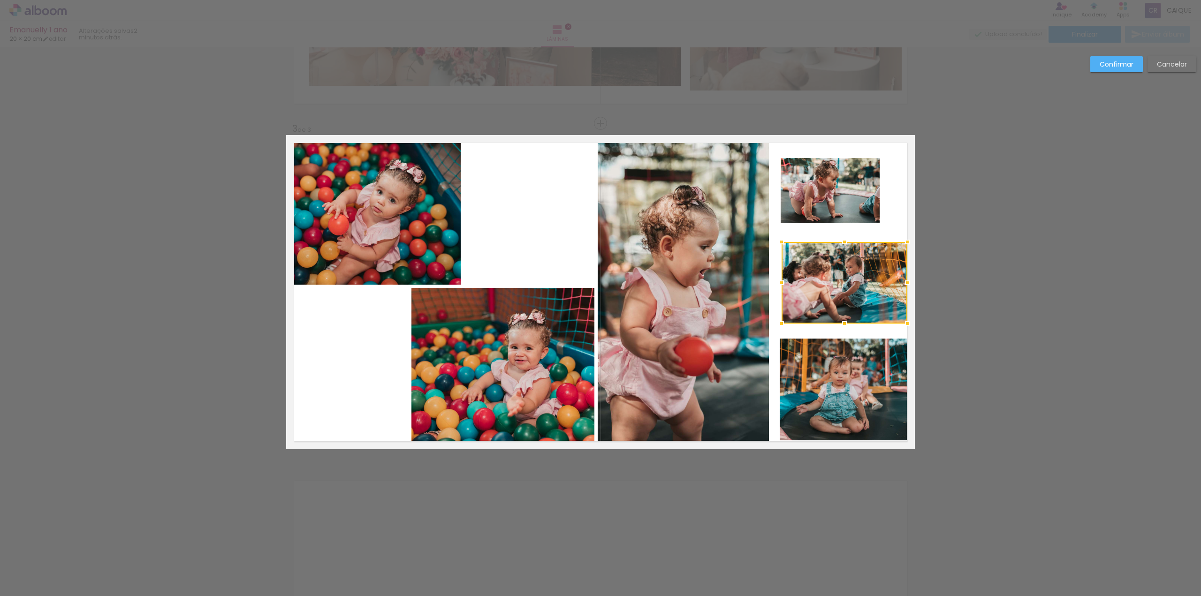
drag, startPoint x: 861, startPoint y: 286, endPoint x: 858, endPoint y: 298, distance: 12.6
click at [861, 298] on div at bounding box center [845, 283] width 126 height 82
click at [782, 322] on div at bounding box center [776, 324] width 19 height 19
click at [835, 175] on quentale-photo at bounding box center [830, 190] width 99 height 65
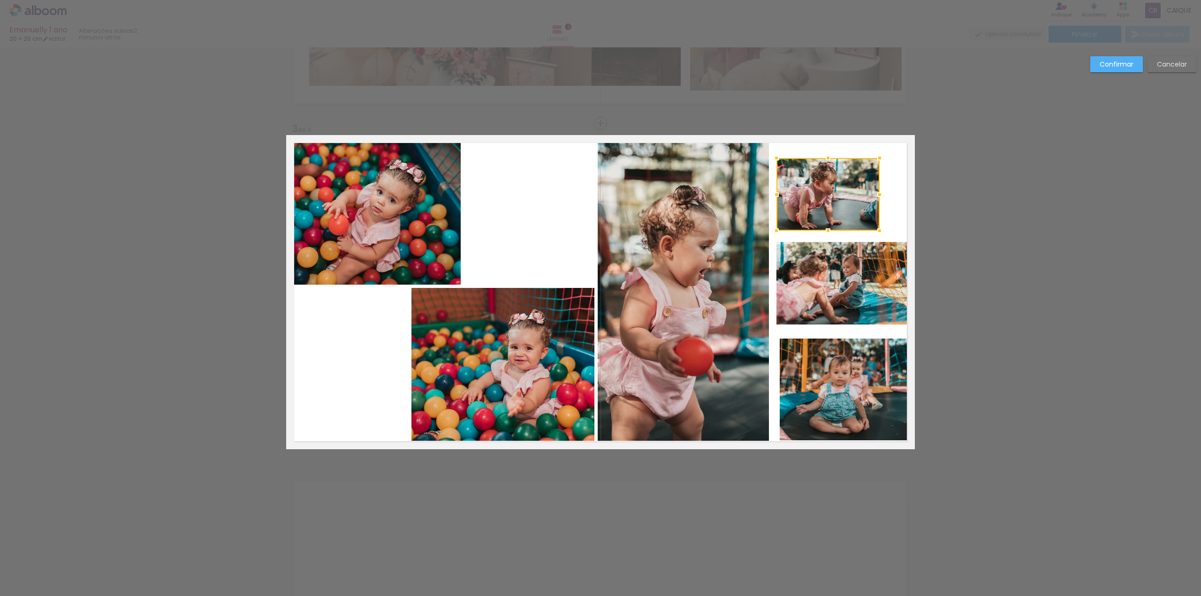
drag, startPoint x: 779, startPoint y: 224, endPoint x: 771, endPoint y: 232, distance: 11.6
click at [771, 232] on div at bounding box center [776, 231] width 19 height 19
click at [873, 162] on quentale-photo at bounding box center [828, 194] width 103 height 73
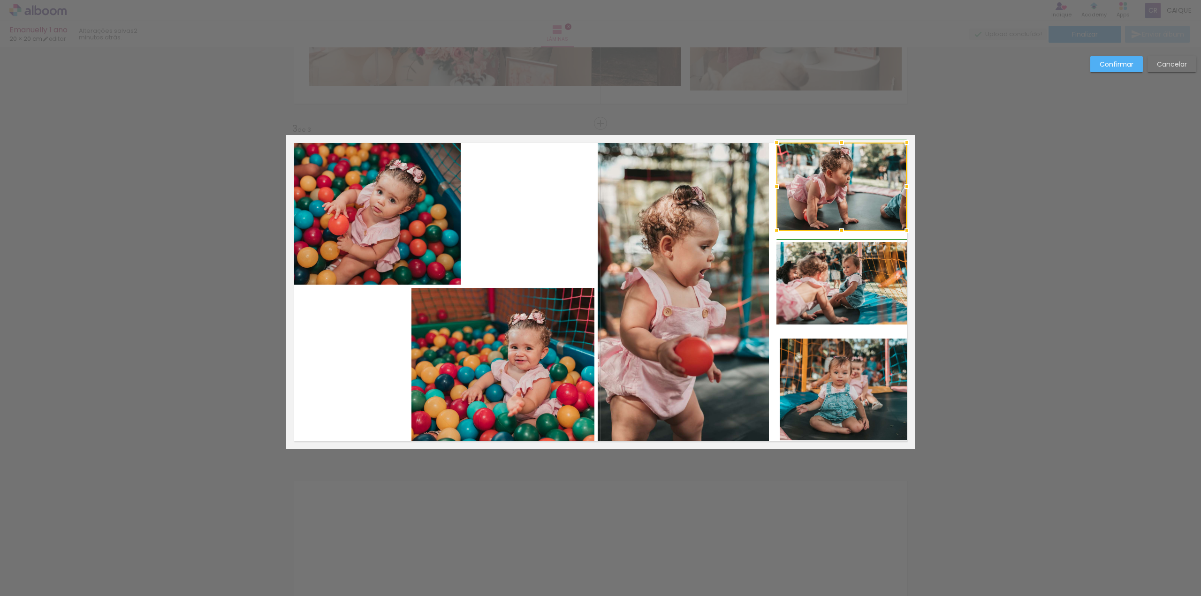
drag, startPoint x: 877, startPoint y: 160, endPoint x: 906, endPoint y: 145, distance: 32.5
click at [906, 145] on div at bounding box center [907, 142] width 19 height 19
click at [965, 168] on div "Confirmar Cancelar" at bounding box center [600, 119] width 1201 height 1374
click at [500, 382] on quentale-photo at bounding box center [503, 364] width 183 height 153
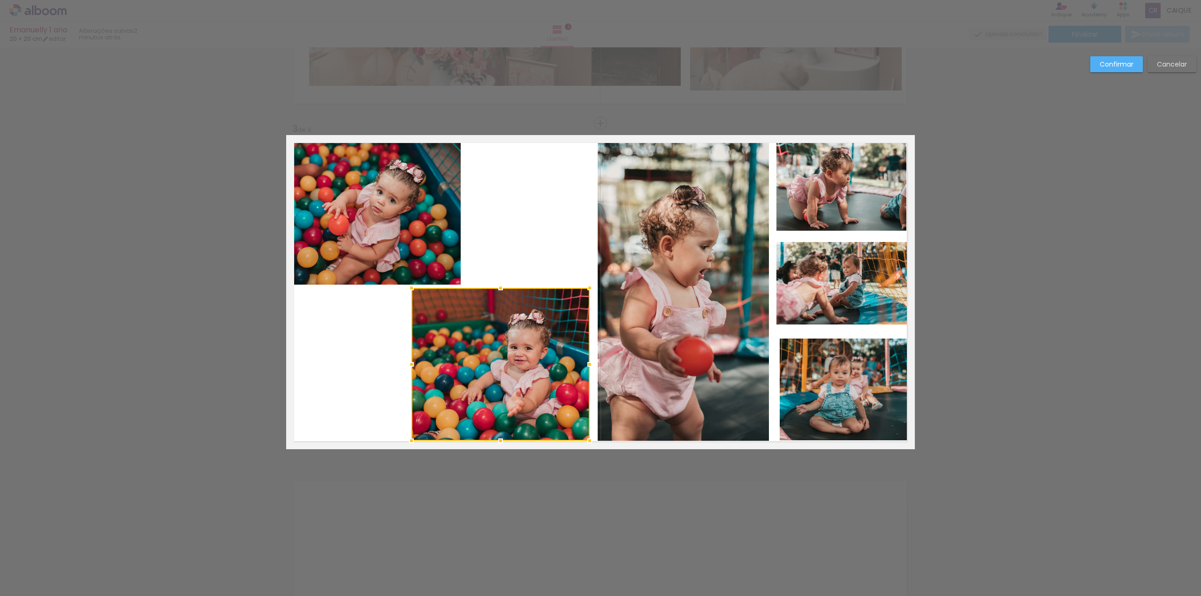
drag, startPoint x: 593, startPoint y: 365, endPoint x: 587, endPoint y: 362, distance: 6.7
click at [587, 362] on div at bounding box center [590, 364] width 19 height 19
click at [543, 263] on quentale-layouter at bounding box center [600, 292] width 629 height 314
click at [1019, 263] on div "Confirmar Cancelar" at bounding box center [600, 119] width 1201 height 1374
click at [0, 0] on slot "Confirmar" at bounding box center [0, 0] width 0 height 0
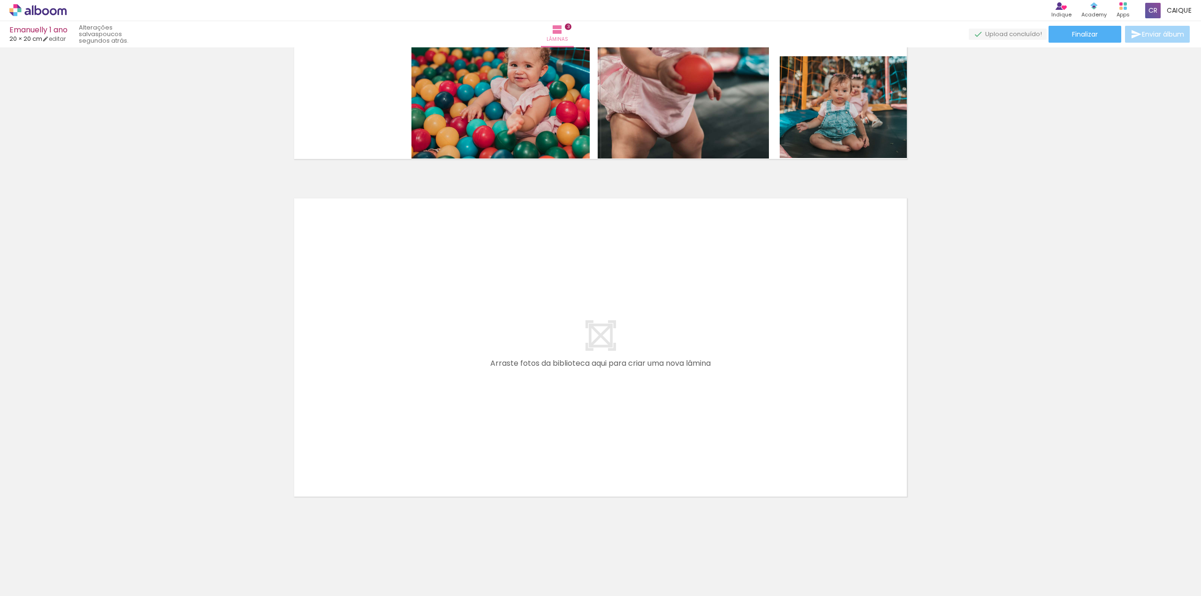
scroll to position [0, 2698]
click at [665, 576] on div at bounding box center [654, 565] width 46 height 31
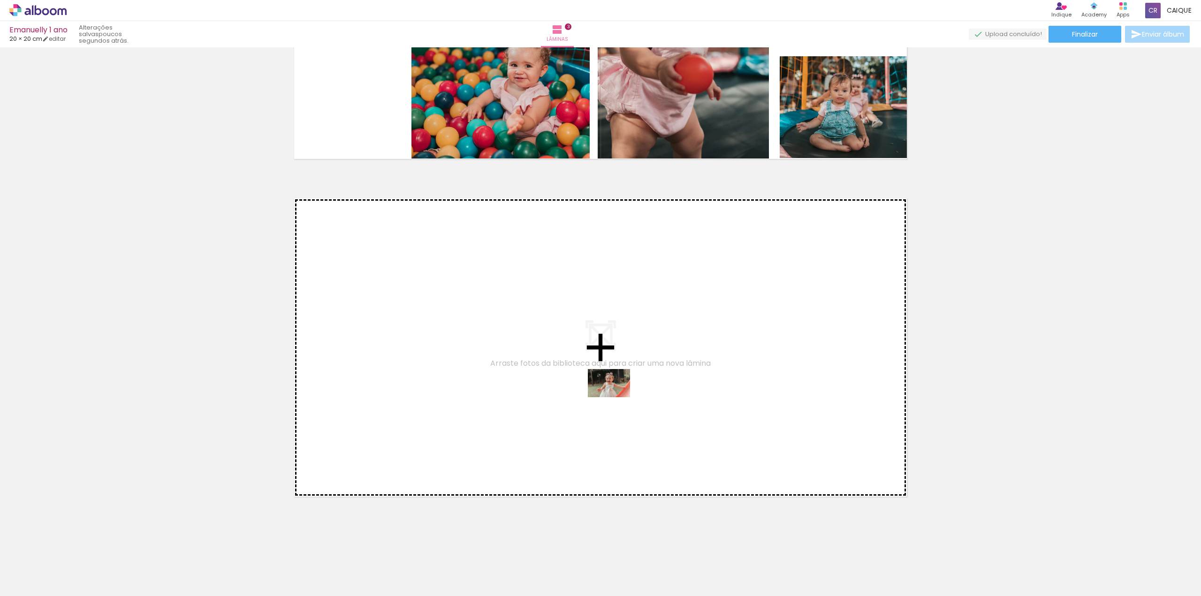
drag, startPoint x: 667, startPoint y: 570, endPoint x: 616, endPoint y: 397, distance: 180.3
click at [616, 397] on quentale-workspace at bounding box center [600, 298] width 1201 height 596
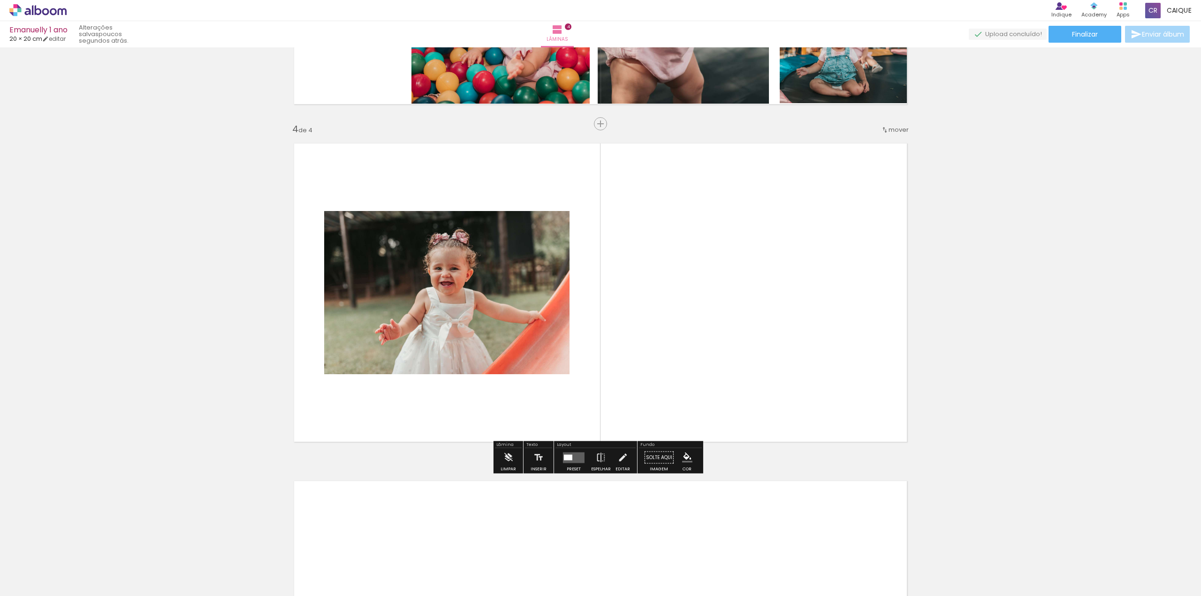
scroll to position [953, 0]
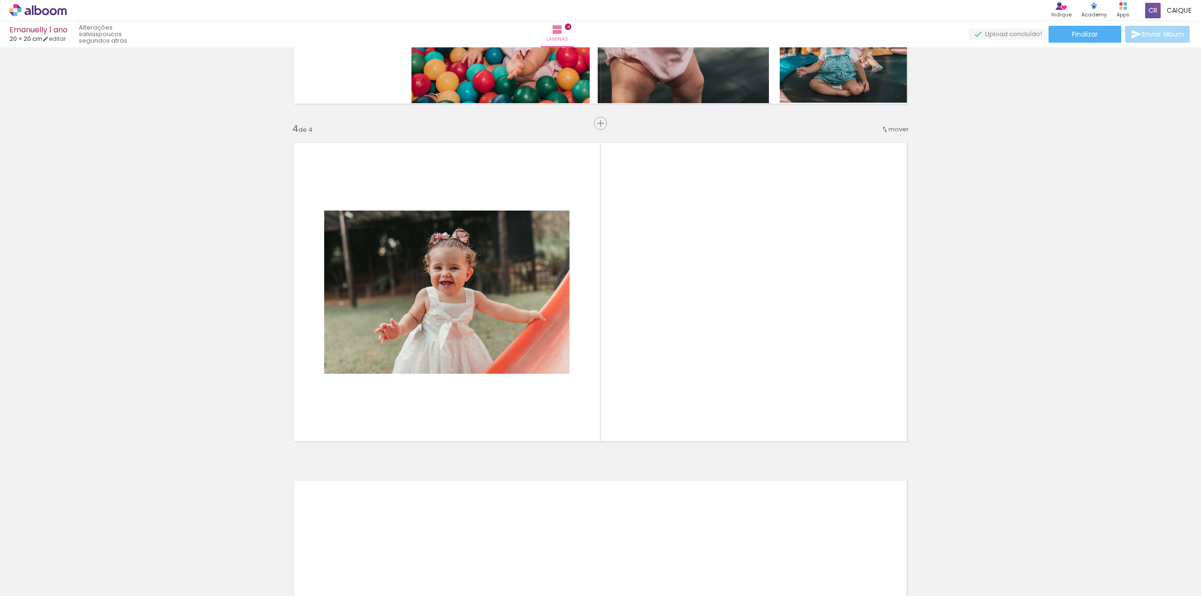
click at [1028, 572] on div at bounding box center [1022, 565] width 46 height 31
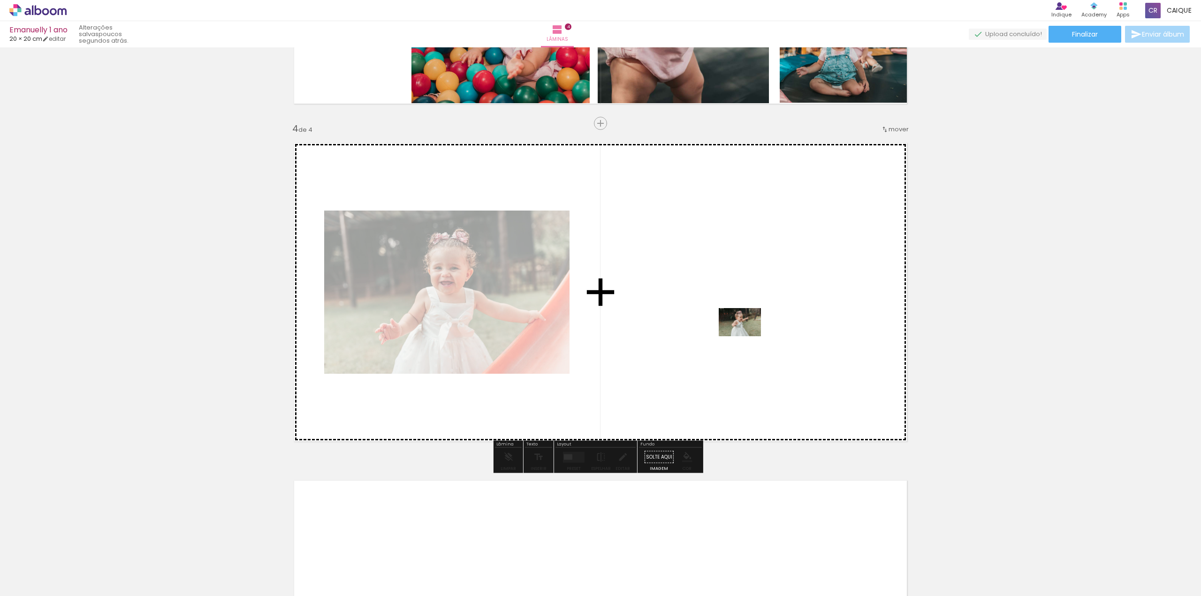
drag, startPoint x: 1028, startPoint y: 572, endPoint x: 746, endPoint y: 337, distance: 366.9
click at [746, 337] on quentale-workspace at bounding box center [600, 298] width 1201 height 596
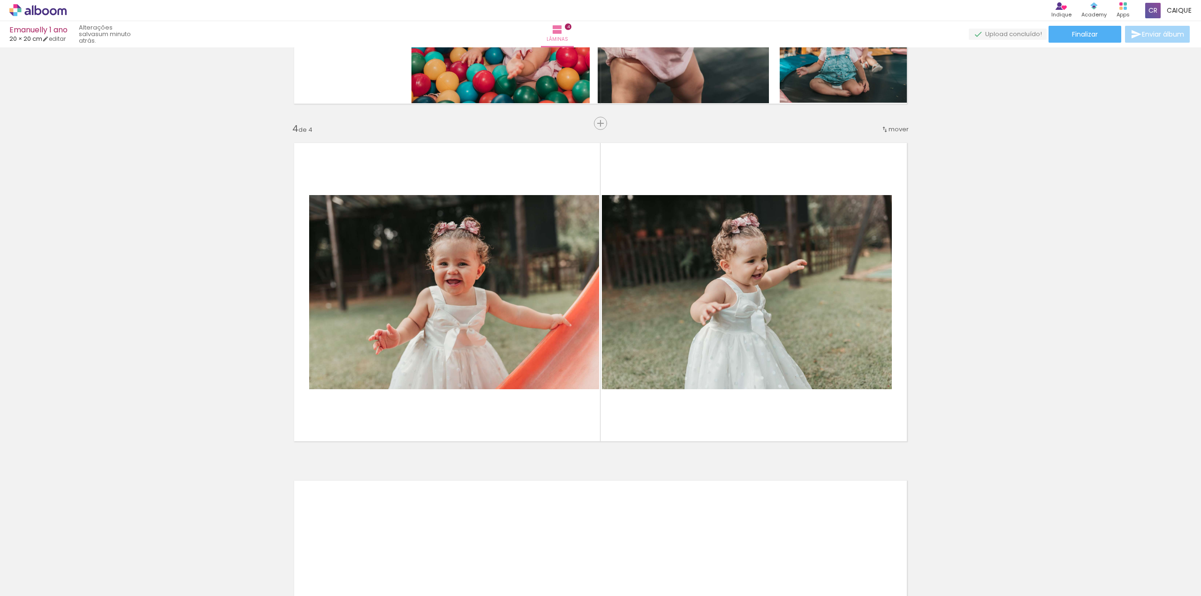
scroll to position [0, 3103]
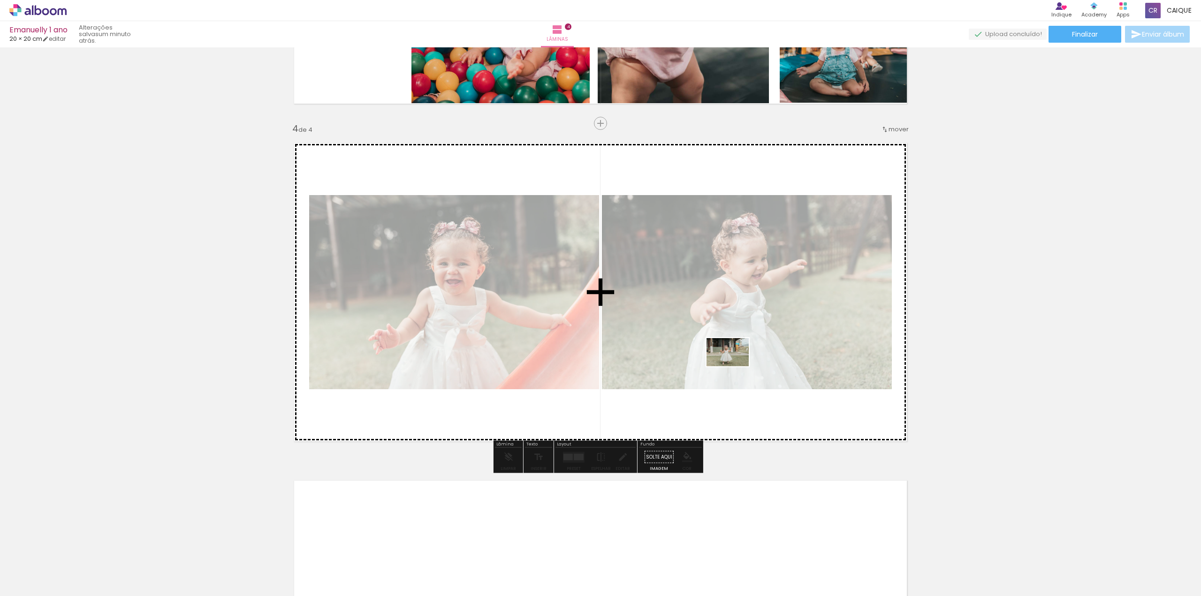
drag, startPoint x: 771, startPoint y: 568, endPoint x: 735, endPoint y: 367, distance: 205.0
click at [735, 367] on quentale-workspace at bounding box center [600, 298] width 1201 height 596
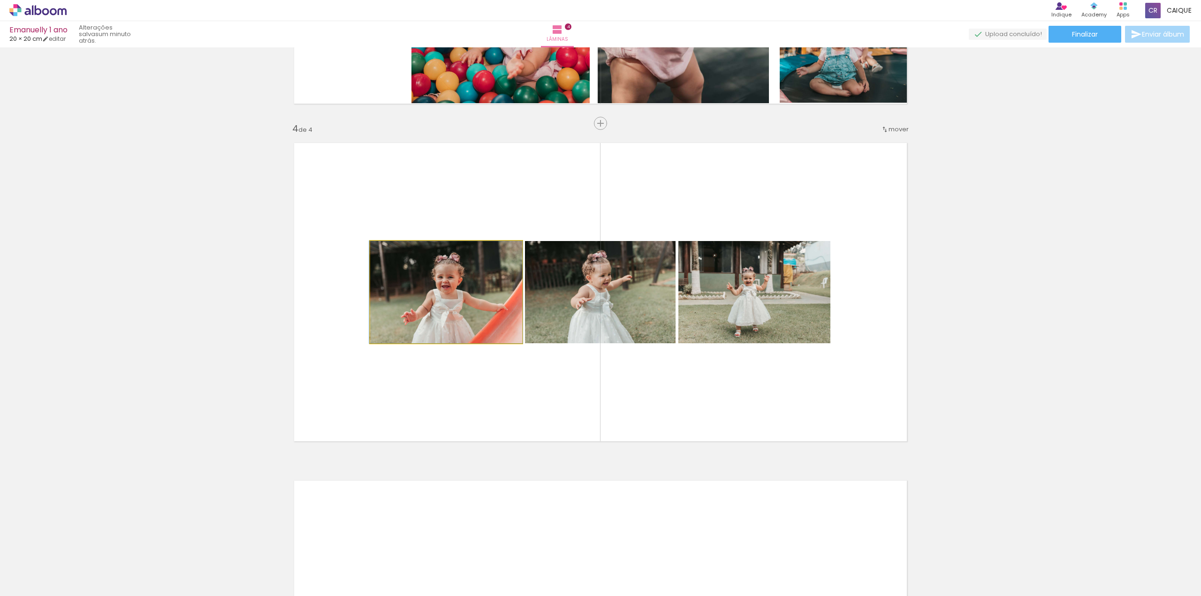
click at [419, 280] on quentale-photo at bounding box center [446, 292] width 152 height 102
click at [418, 294] on quentale-photo at bounding box center [446, 292] width 152 height 102
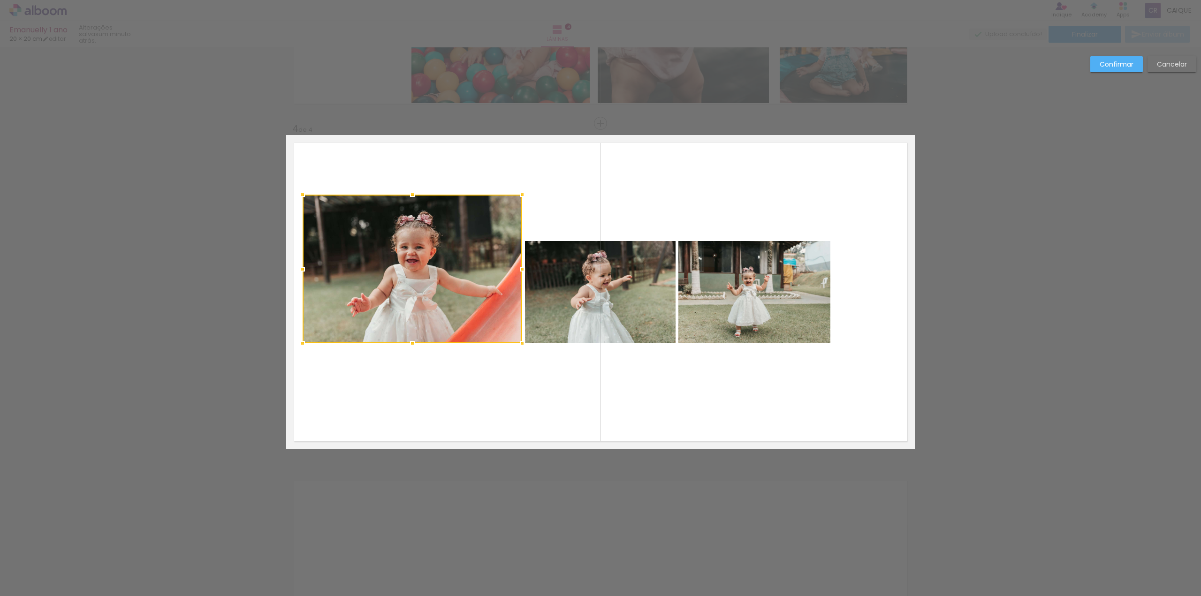
drag, startPoint x: 366, startPoint y: 239, endPoint x: 301, endPoint y: 205, distance: 73.7
click at [298, 192] on div at bounding box center [302, 194] width 19 height 19
click at [348, 262] on quentale-photo at bounding box center [412, 269] width 220 height 149
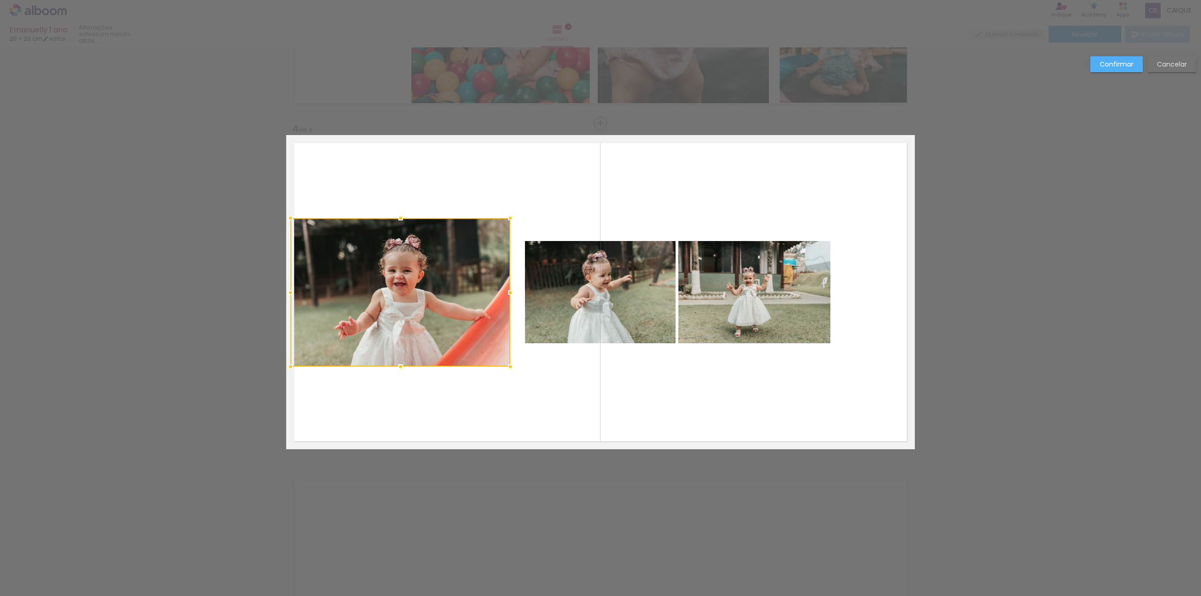
drag, startPoint x: 384, startPoint y: 282, endPoint x: 372, endPoint y: 303, distance: 24.6
click at [372, 303] on div at bounding box center [400, 292] width 220 height 149
click at [562, 312] on quentale-photo at bounding box center [600, 292] width 151 height 102
click at [795, 295] on quentale-photo at bounding box center [755, 292] width 152 height 102
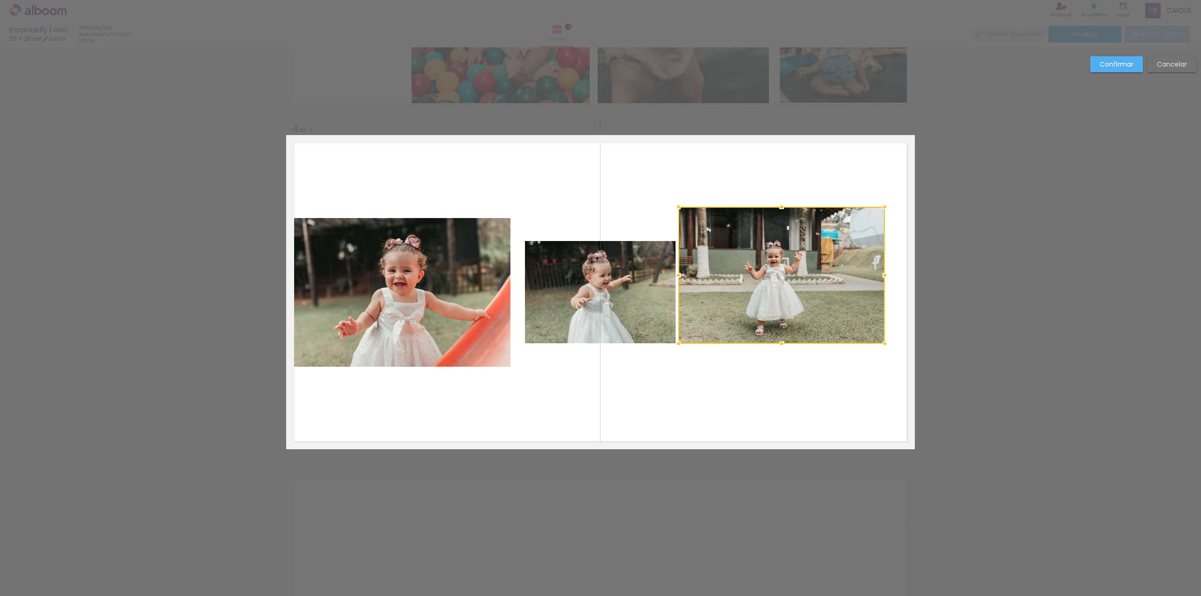
drag, startPoint x: 828, startPoint y: 242, endPoint x: 844, endPoint y: 285, distance: 45.9
click at [881, 209] on div at bounding box center [885, 207] width 19 height 19
click at [825, 303] on quentale-photo at bounding box center [782, 275] width 206 height 137
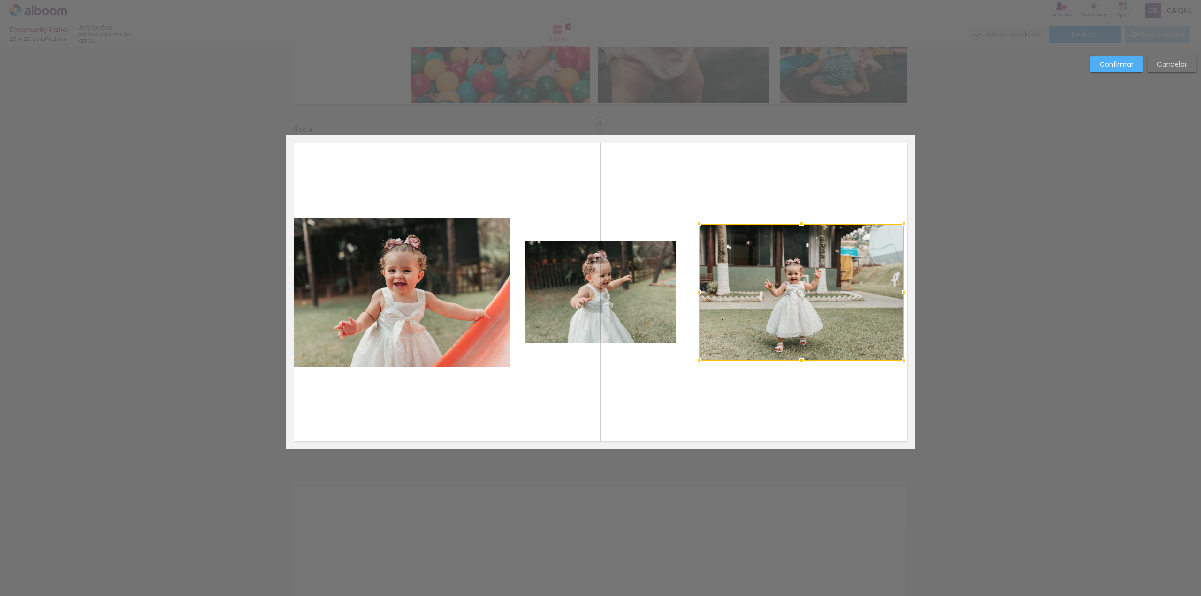
drag, startPoint x: 797, startPoint y: 303, endPoint x: 806, endPoint y: 303, distance: 8.9
click at [806, 303] on div at bounding box center [801, 292] width 205 height 137
click at [611, 296] on quentale-photo at bounding box center [600, 292] width 151 height 102
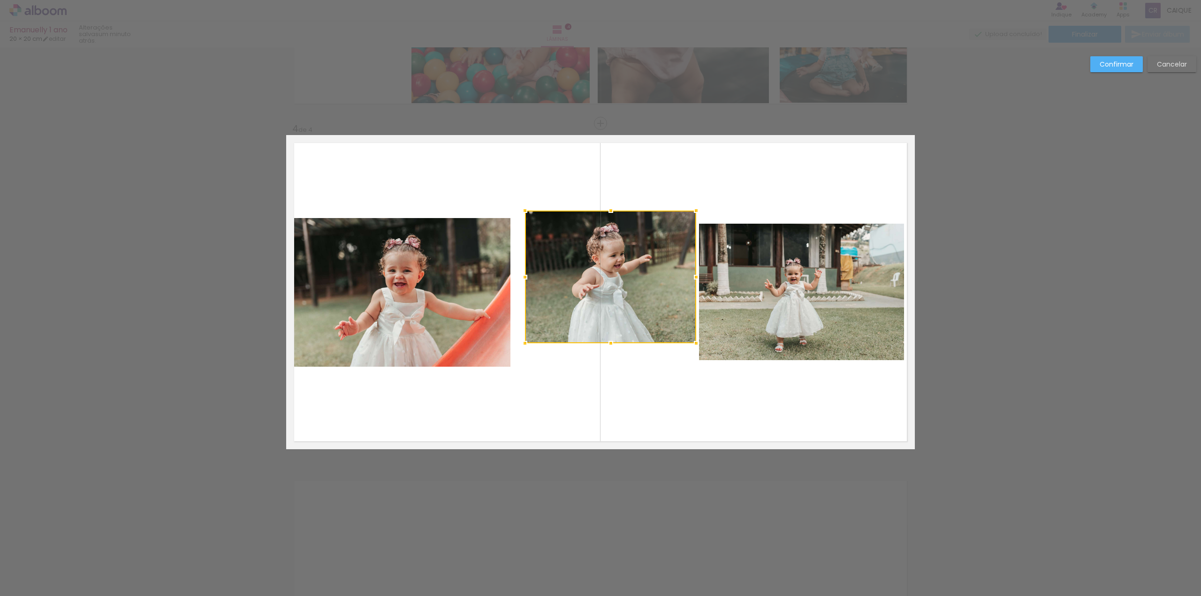
drag, startPoint x: 673, startPoint y: 242, endPoint x: 654, endPoint y: 325, distance: 85.4
click at [693, 216] on div at bounding box center [696, 210] width 19 height 19
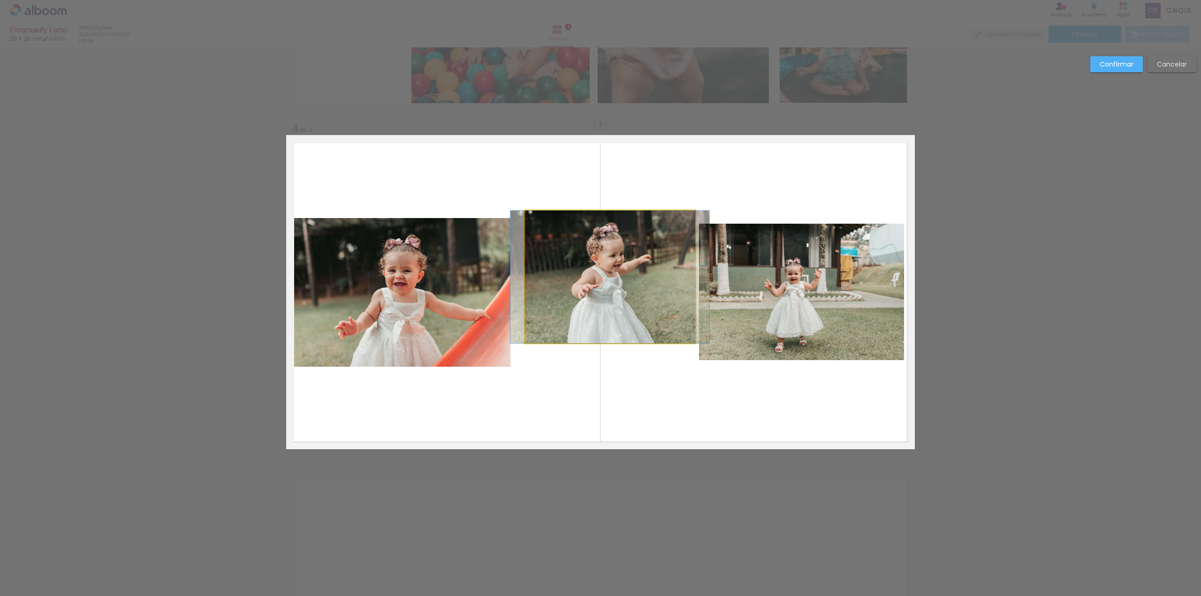
click at [570, 336] on quentale-photo at bounding box center [610, 277] width 170 height 133
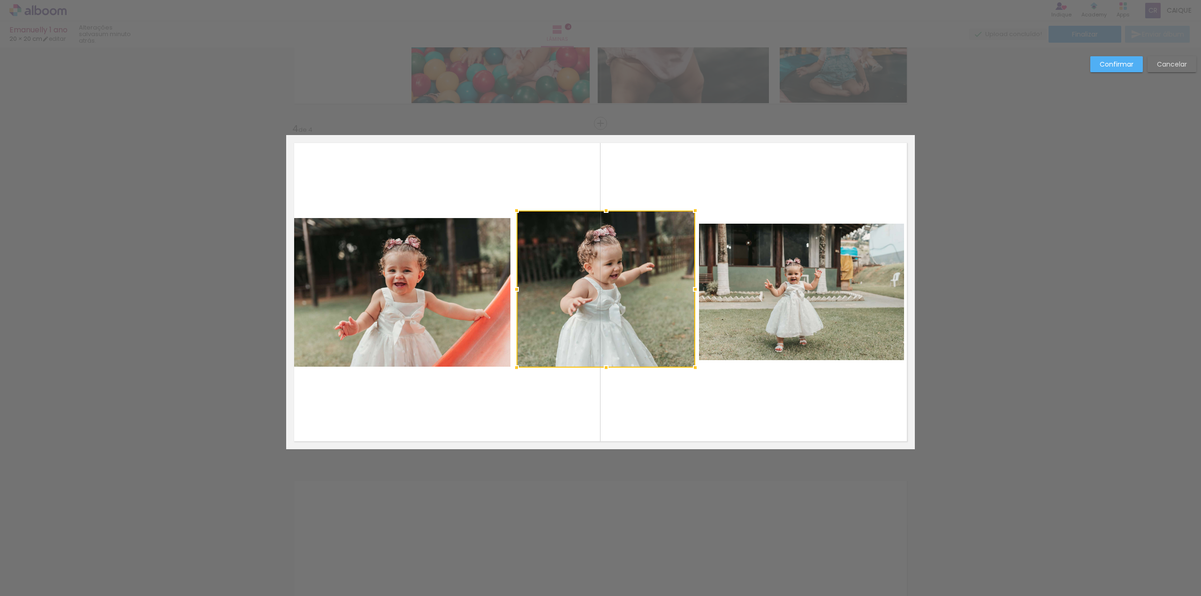
drag, startPoint x: 520, startPoint y: 342, endPoint x: 512, endPoint y: 366, distance: 25.8
click at [512, 366] on div at bounding box center [516, 368] width 19 height 19
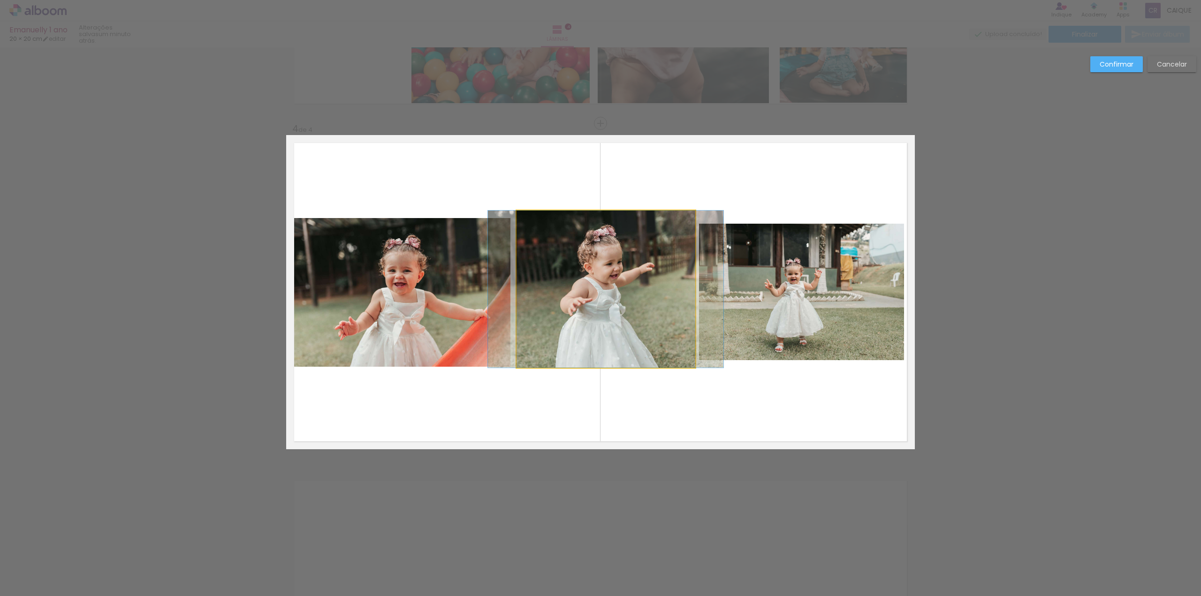
click at [676, 220] on quentale-photo at bounding box center [606, 289] width 179 height 157
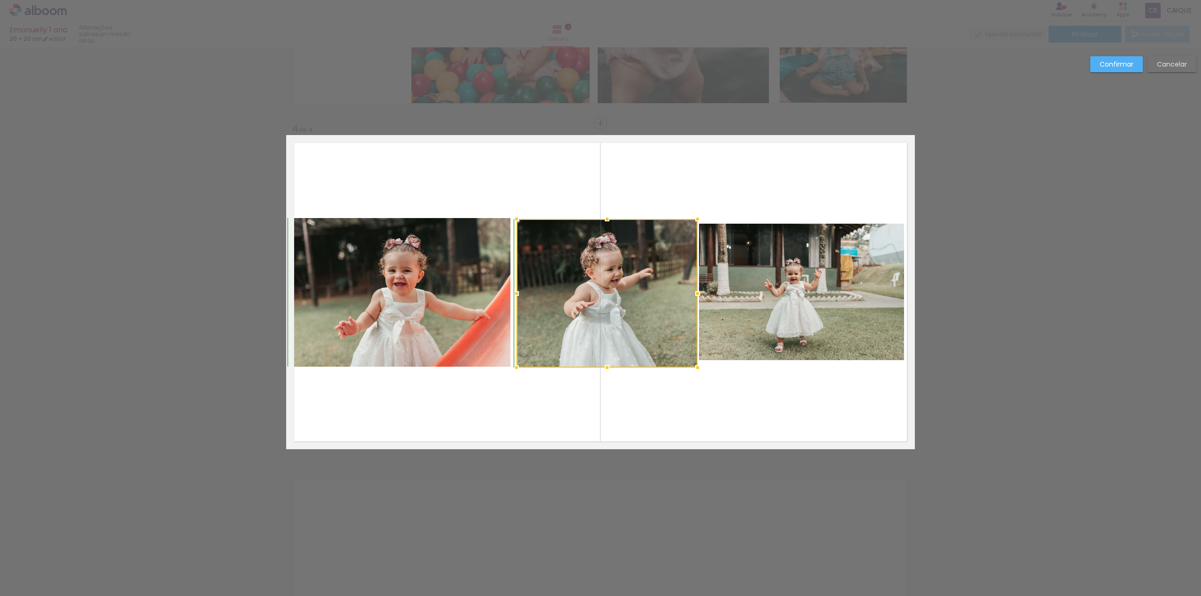
drag, startPoint x: 688, startPoint y: 212, endPoint x: 691, endPoint y: 219, distance: 7.8
click at [691, 218] on div at bounding box center [697, 219] width 19 height 19
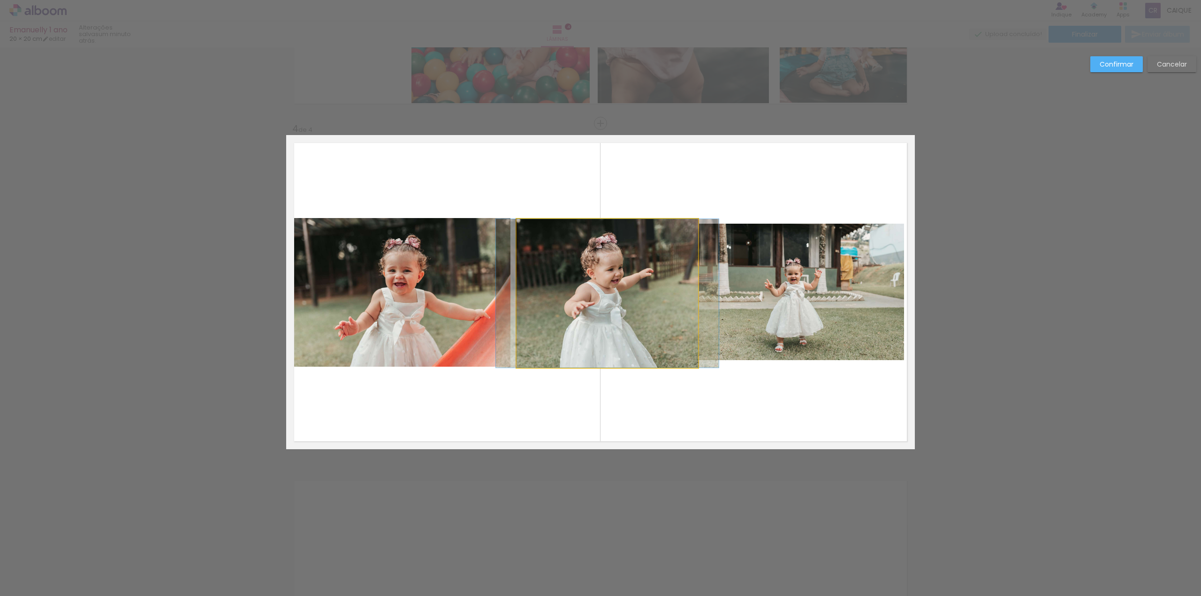
click at [689, 300] on quentale-photo at bounding box center [608, 293] width 182 height 149
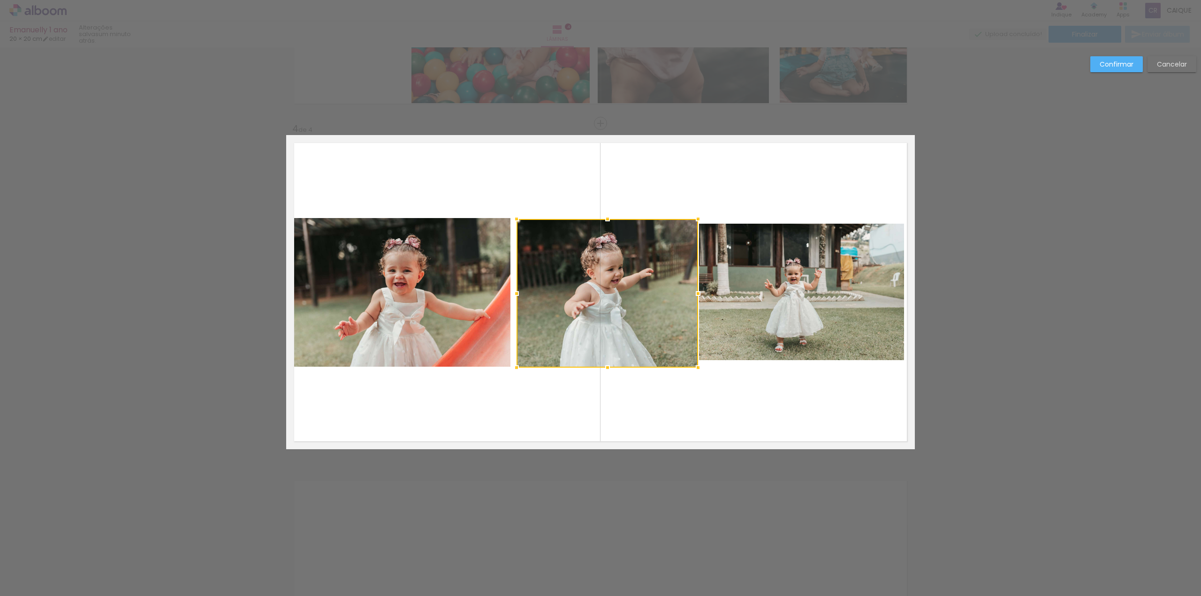
click at [734, 312] on quentale-photo at bounding box center [801, 292] width 205 height 137
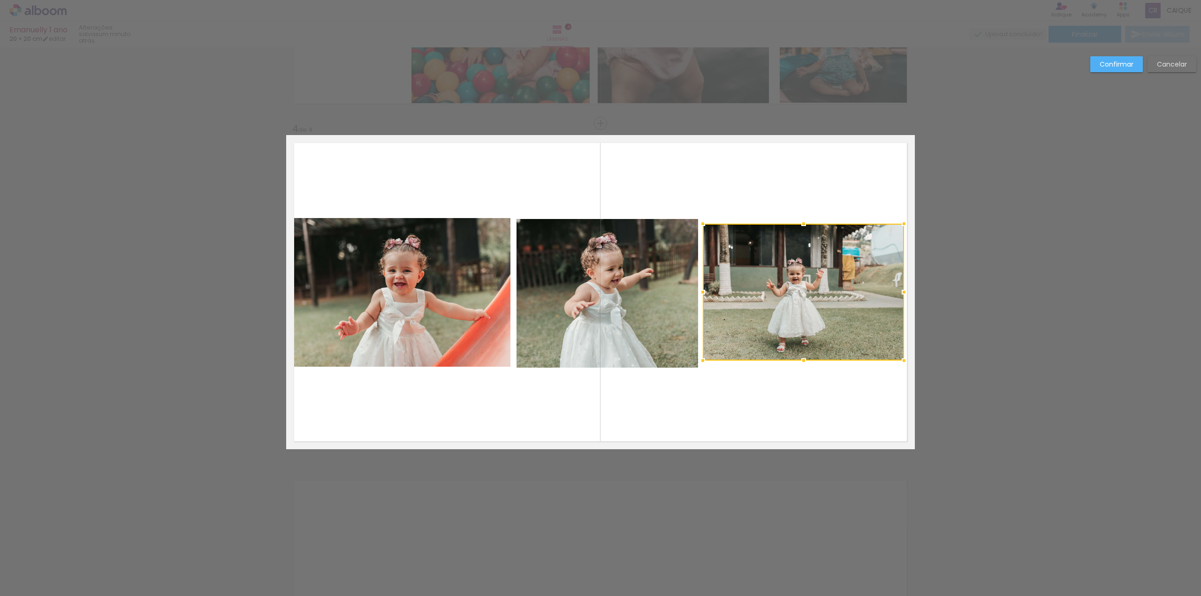
click at [701, 293] on div at bounding box center [703, 292] width 19 height 19
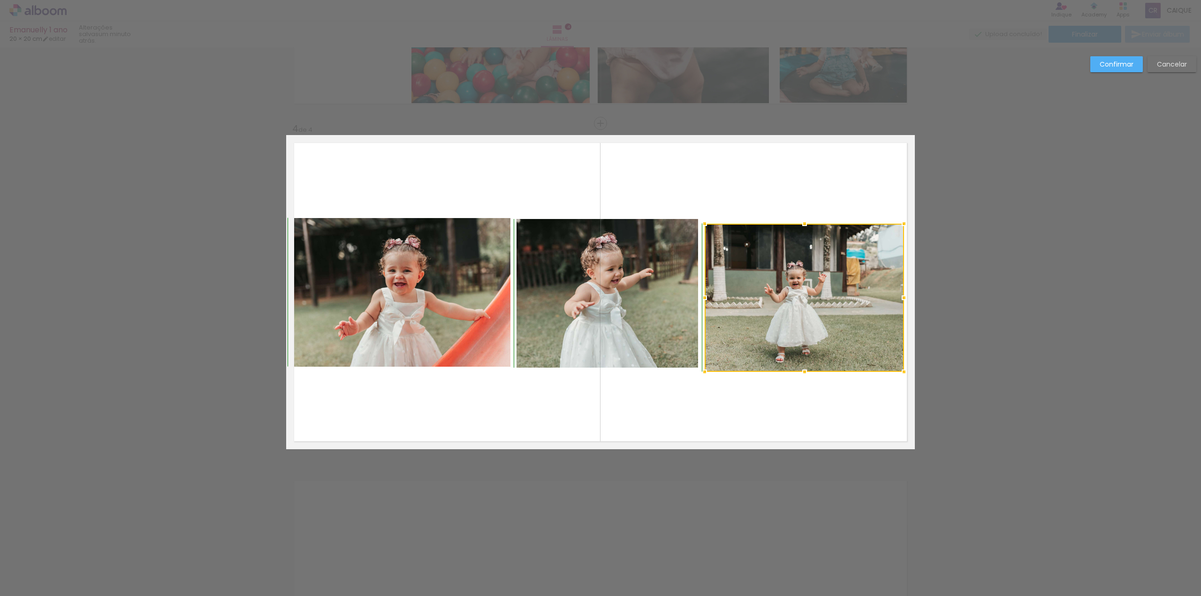
drag, startPoint x: 702, startPoint y: 359, endPoint x: 704, endPoint y: 368, distance: 8.7
click at [704, 368] on div at bounding box center [705, 372] width 19 height 19
click at [772, 315] on div at bounding box center [804, 298] width 199 height 148
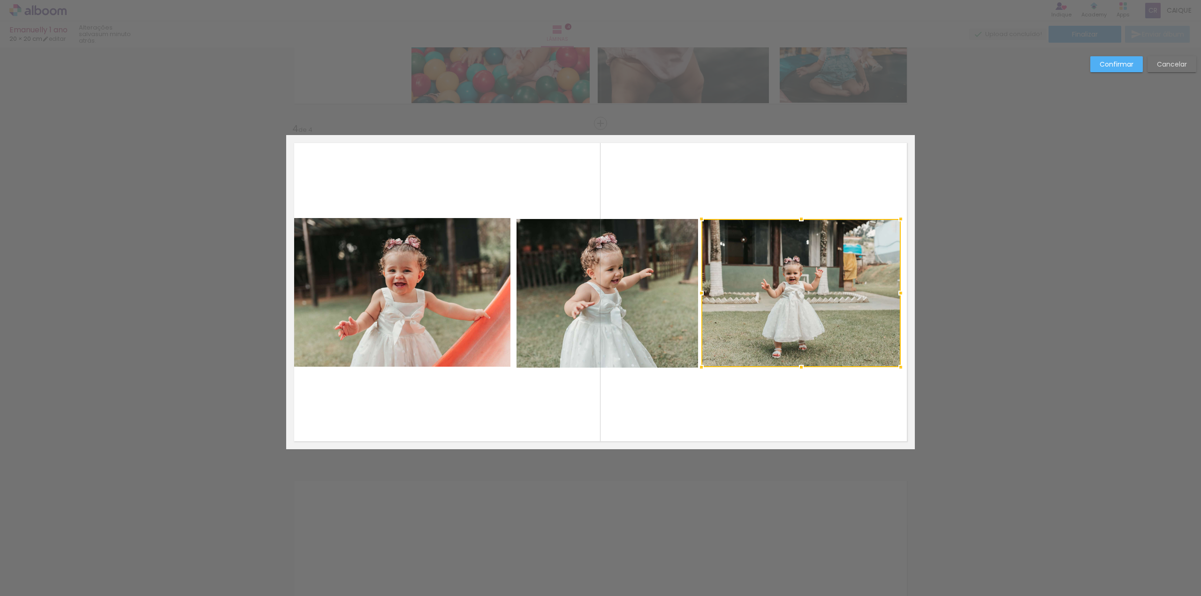
click at [799, 334] on div at bounding box center [801, 293] width 199 height 148
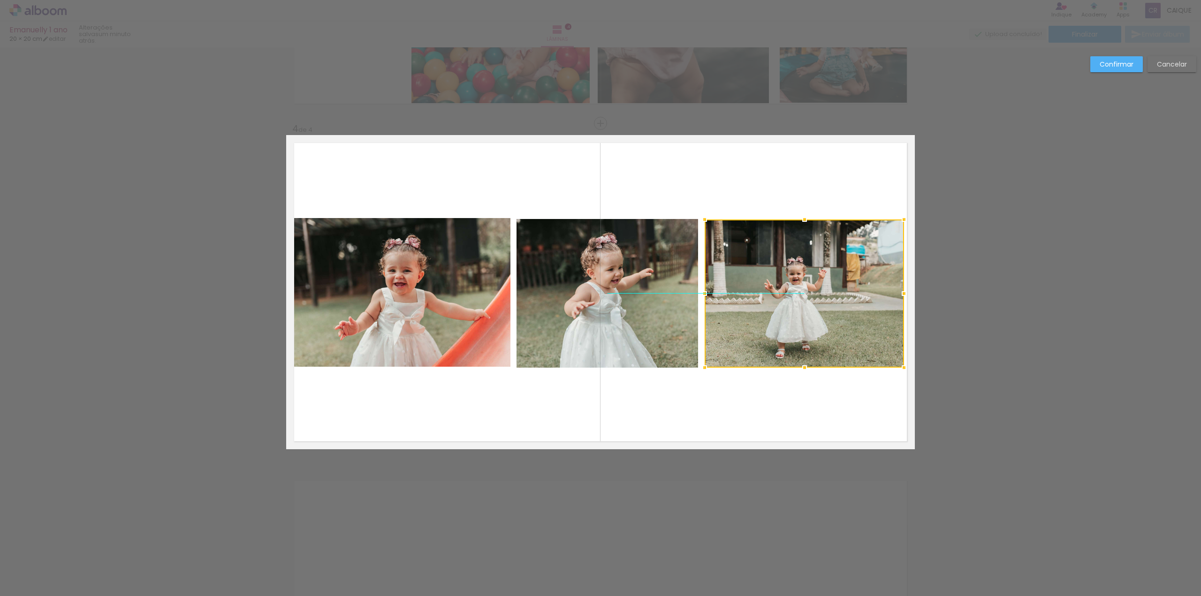
click at [791, 319] on div at bounding box center [804, 294] width 199 height 148
click at [775, 419] on quentale-layouter at bounding box center [600, 292] width 629 height 314
click at [491, 252] on quentale-photo at bounding box center [400, 292] width 220 height 149
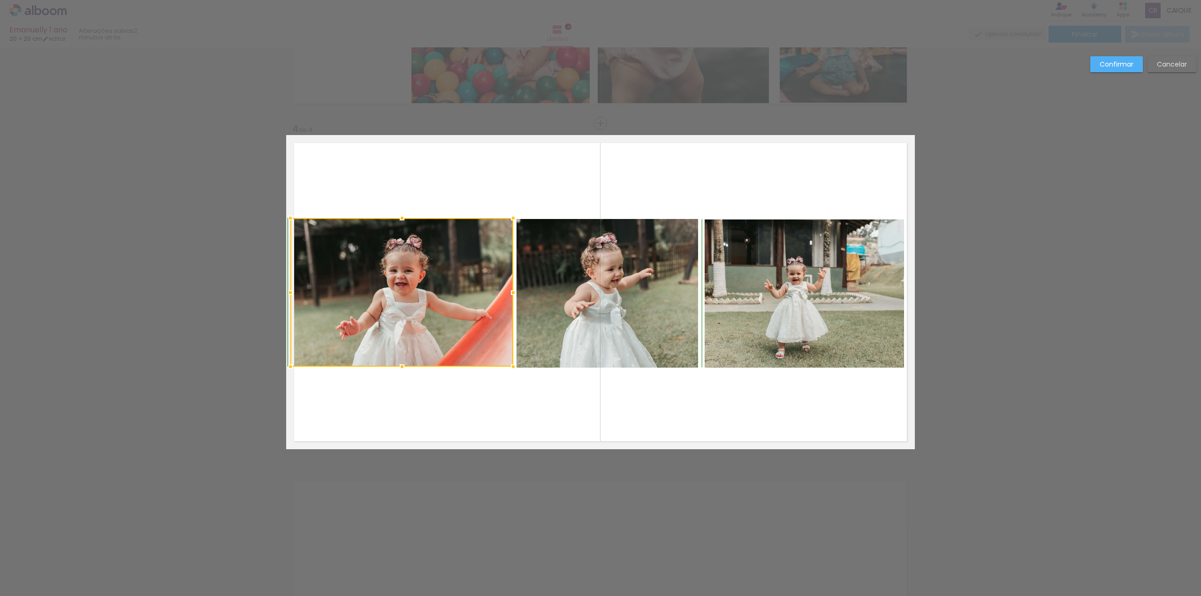
click at [510, 222] on div at bounding box center [513, 218] width 19 height 19
click at [524, 196] on quentale-layouter at bounding box center [600, 292] width 629 height 314
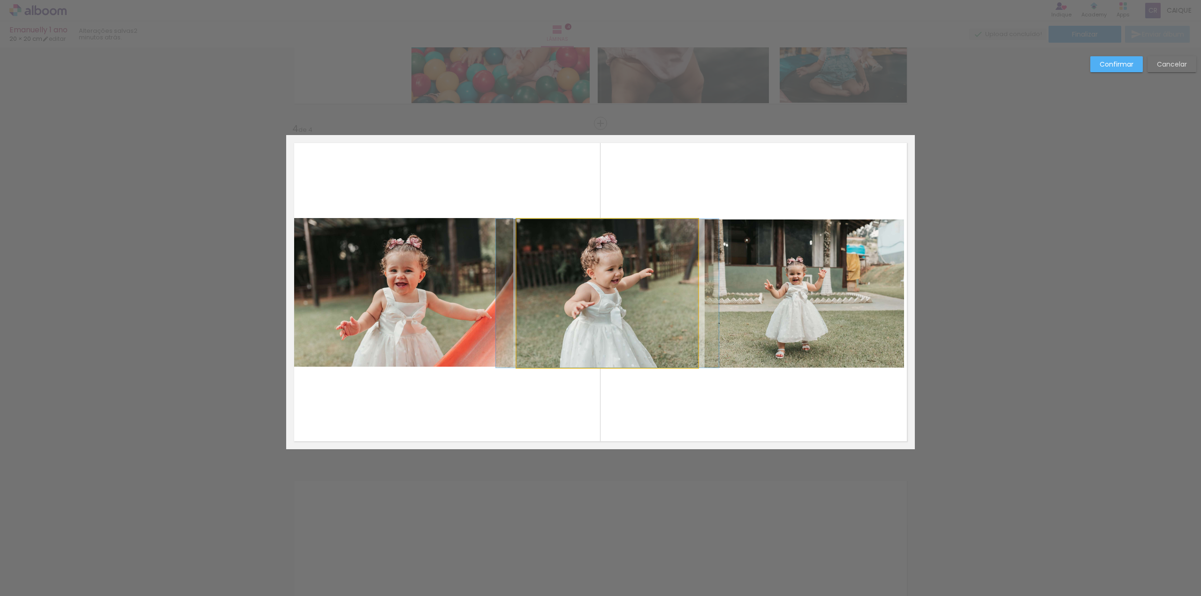
click at [656, 247] on quentale-photo at bounding box center [608, 293] width 182 height 149
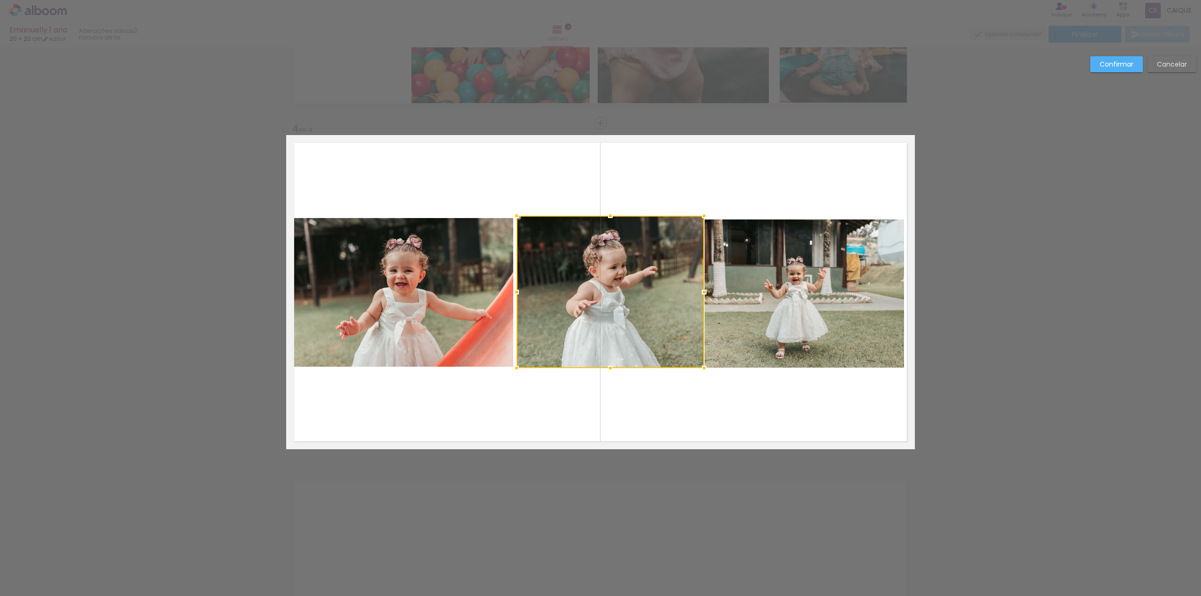
drag, startPoint x: 692, startPoint y: 220, endPoint x: 698, endPoint y: 212, distance: 10.0
click at [698, 212] on div at bounding box center [704, 215] width 19 height 19
click at [701, 182] on quentale-layouter at bounding box center [600, 292] width 629 height 314
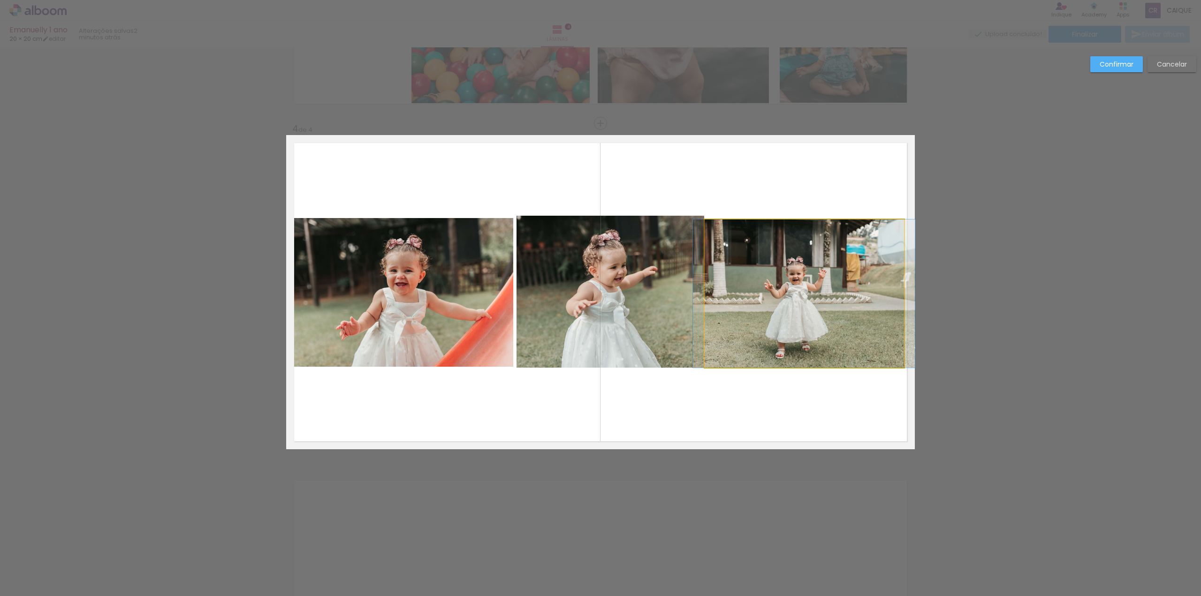
click at [776, 310] on quentale-photo at bounding box center [804, 294] width 199 height 148
click at [677, 237] on quentale-photo at bounding box center [611, 292] width 188 height 153
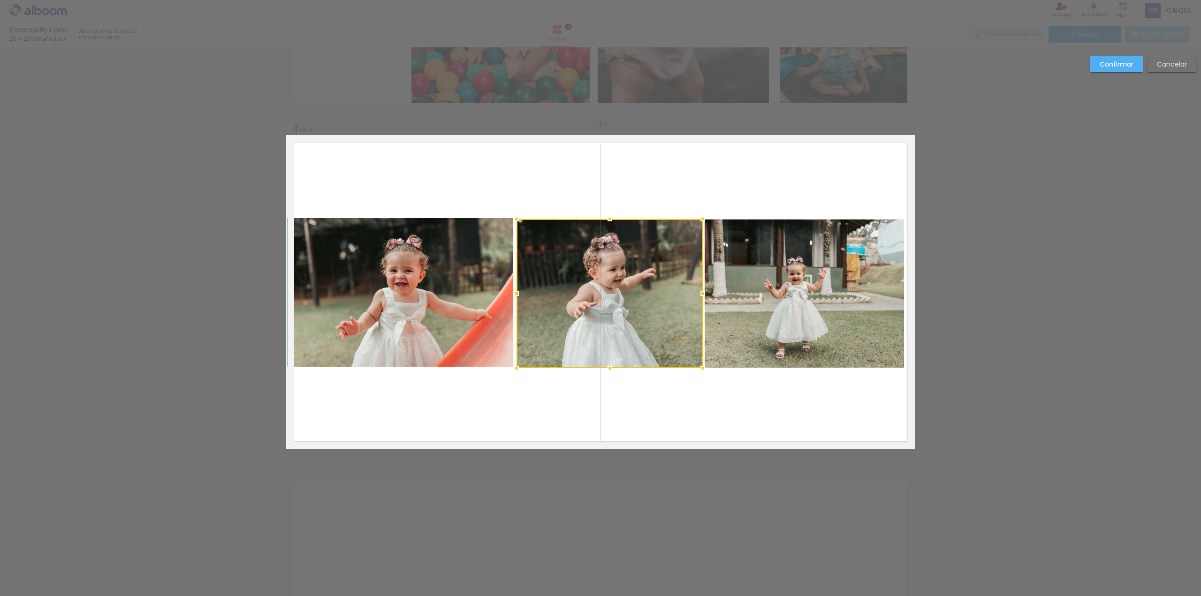
click at [697, 222] on div at bounding box center [703, 219] width 19 height 19
click at [612, 172] on quentale-layouter at bounding box center [600, 292] width 629 height 314
click at [535, 285] on quentale-photo at bounding box center [610, 293] width 186 height 149
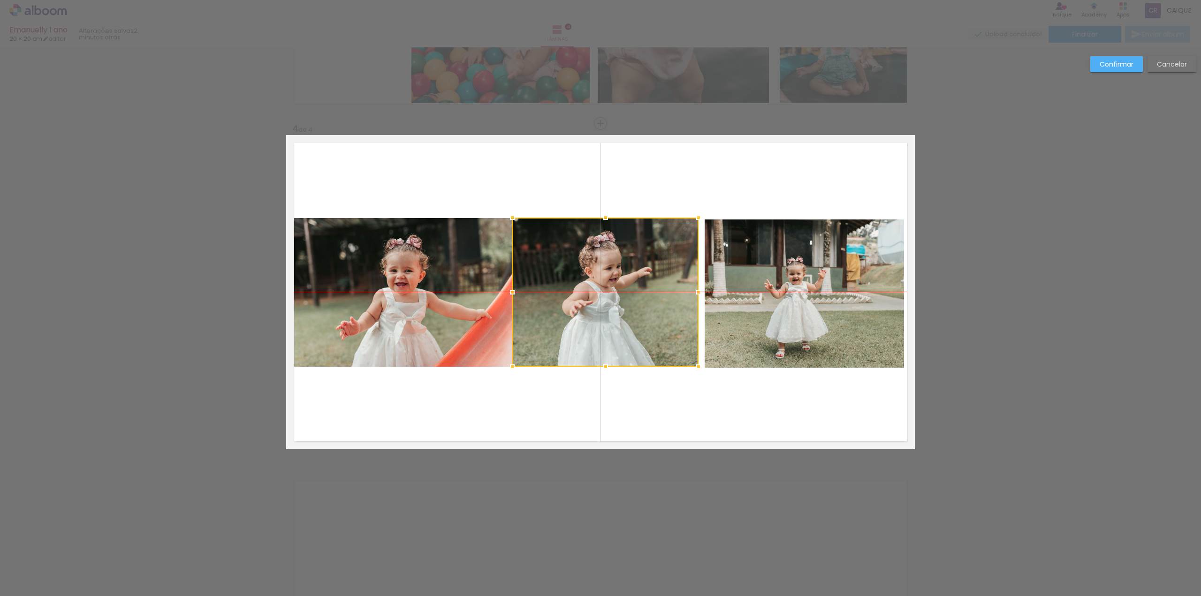
drag, startPoint x: 587, startPoint y: 294, endPoint x: 581, endPoint y: 293, distance: 5.4
click at [582, 293] on div at bounding box center [605, 292] width 186 height 149
click at [687, 292] on quentale-photo at bounding box center [605, 292] width 186 height 149
click at [701, 291] on div at bounding box center [705, 292] width 19 height 19
click at [700, 410] on quentale-layouter at bounding box center [600, 292] width 629 height 314
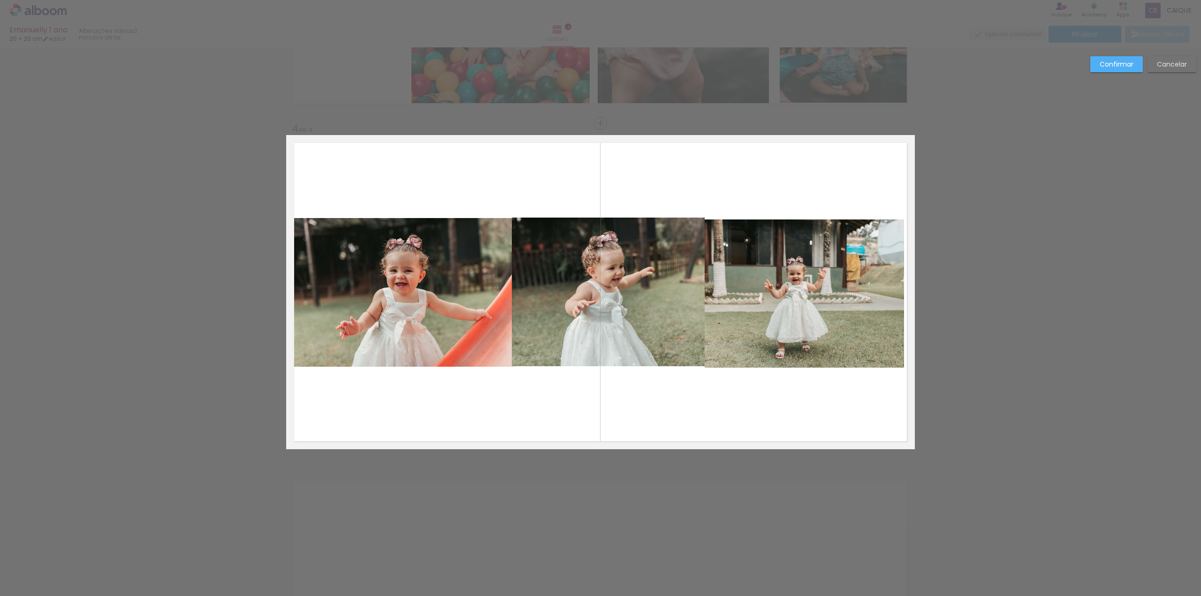
click at [784, 270] on quentale-photo at bounding box center [804, 294] width 199 height 148
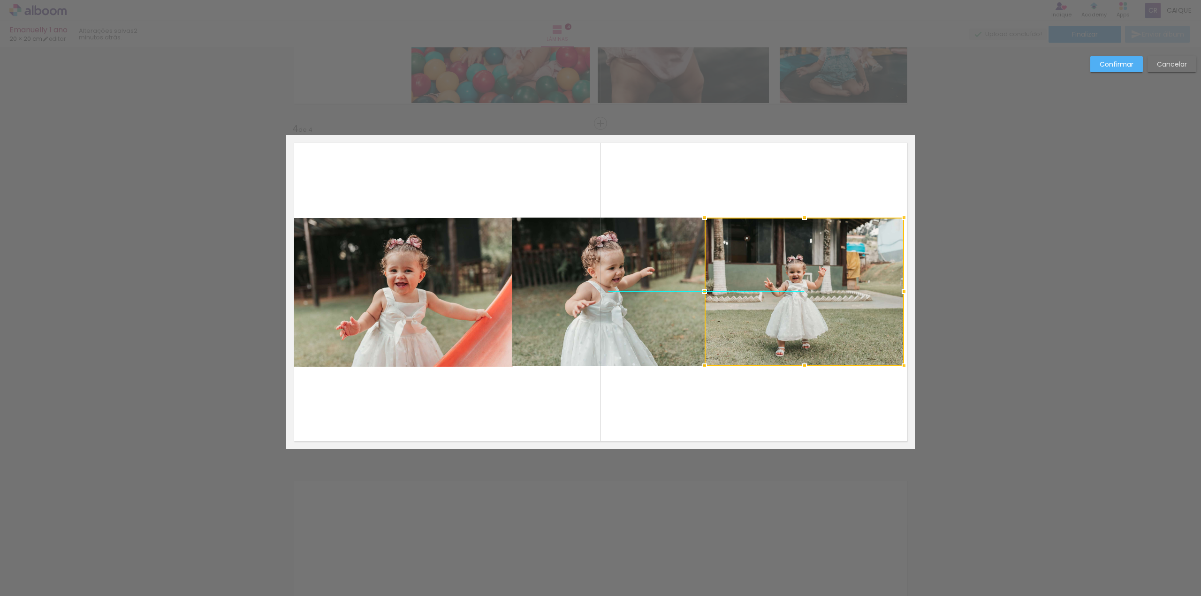
click at [745, 235] on div at bounding box center [804, 292] width 199 height 148
click at [795, 367] on div at bounding box center [804, 366] width 19 height 19
click at [733, 352] on quentale-photo at bounding box center [804, 292] width 199 height 148
click at [801, 369] on div at bounding box center [804, 366] width 19 height 19
click at [794, 379] on quentale-layouter at bounding box center [600, 292] width 629 height 314
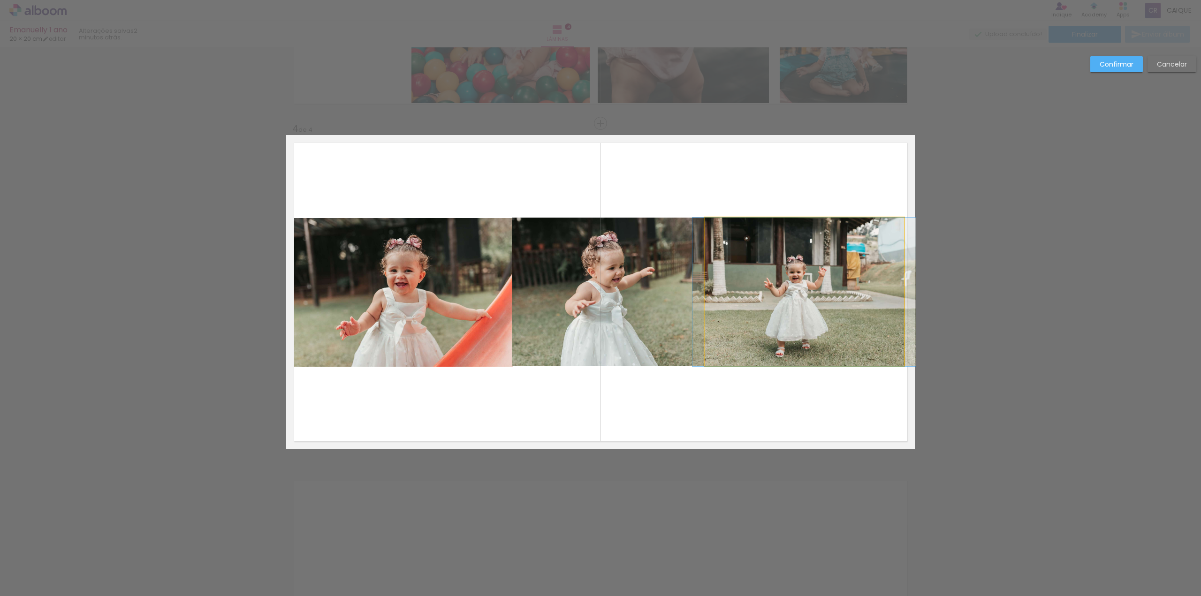
click at [800, 356] on quentale-photo at bounding box center [804, 292] width 199 height 149
click at [804, 368] on div at bounding box center [804, 366] width 19 height 19
click at [797, 398] on quentale-layouter at bounding box center [600, 292] width 629 height 314
click at [480, 294] on quentale-photo at bounding box center [401, 292] width 223 height 149
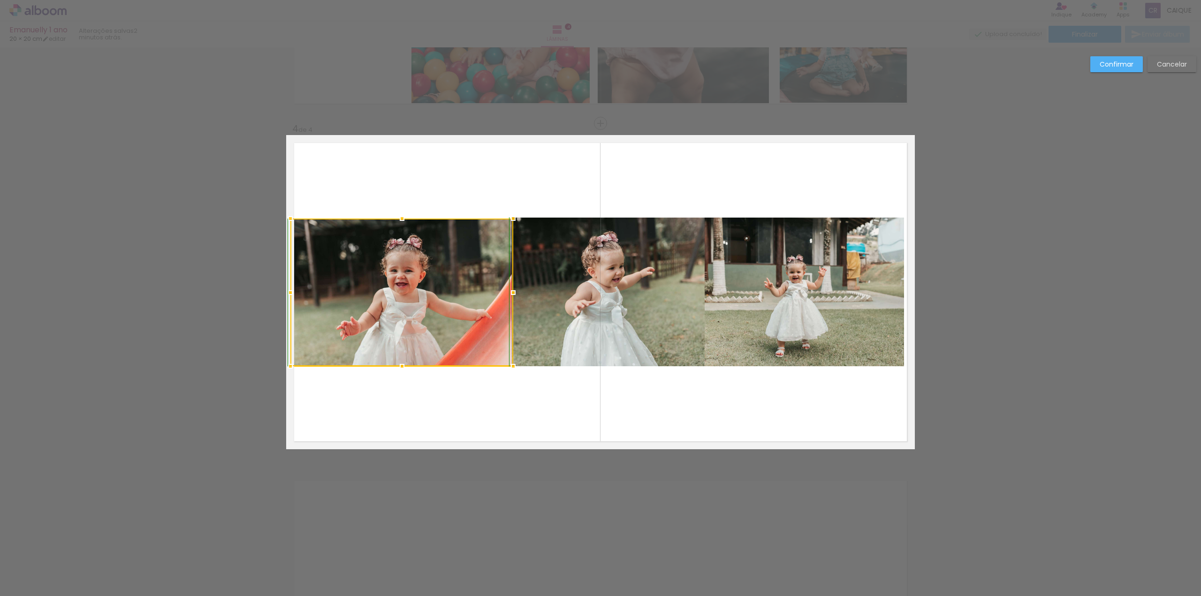
drag, startPoint x: 397, startPoint y: 220, endPoint x: 403, endPoint y: 217, distance: 5.9
click at [403, 217] on div at bounding box center [402, 218] width 19 height 19
click at [412, 190] on quentale-layouter at bounding box center [600, 292] width 629 height 314
click at [1125, 73] on div "Confirmar Cancelar" at bounding box center [1141, 67] width 111 height 23
click at [0, 0] on slot "Confirmar" at bounding box center [0, 0] width 0 height 0
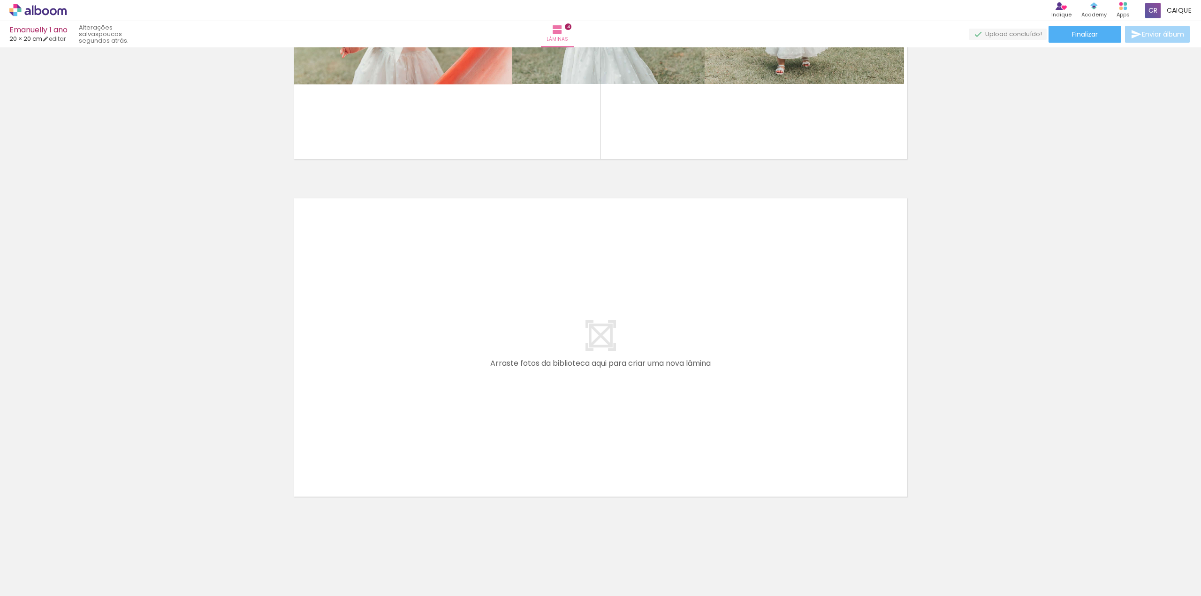
scroll to position [0, 3465]
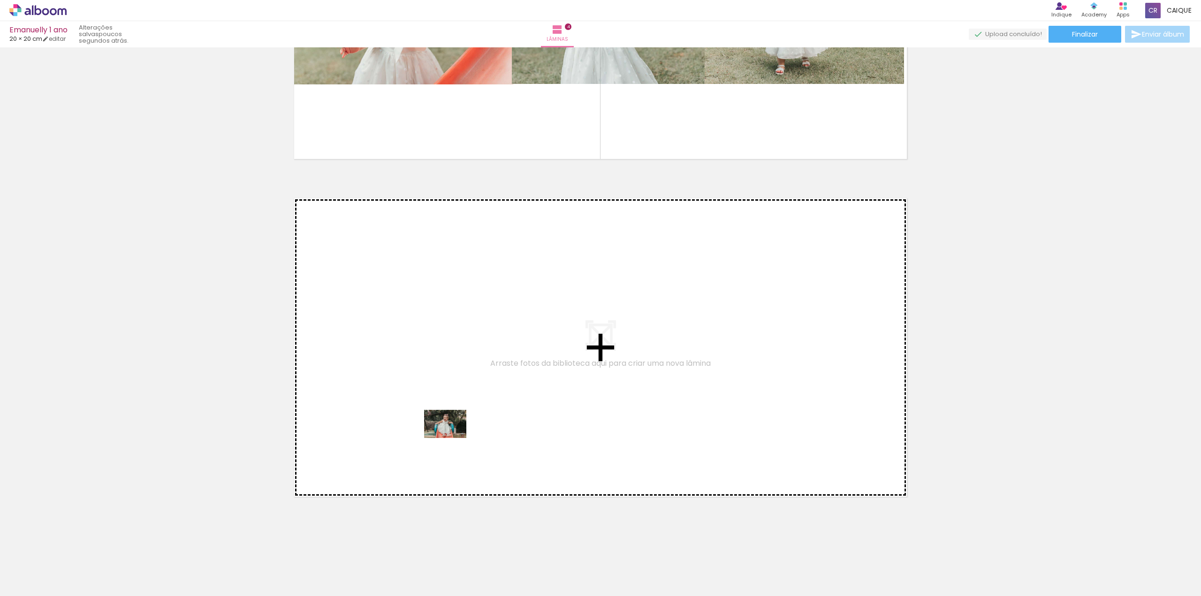
drag, startPoint x: 478, startPoint y: 574, endPoint x: 452, endPoint y: 438, distance: 138.5
click at [452, 438] on quentale-workspace at bounding box center [600, 298] width 1201 height 596
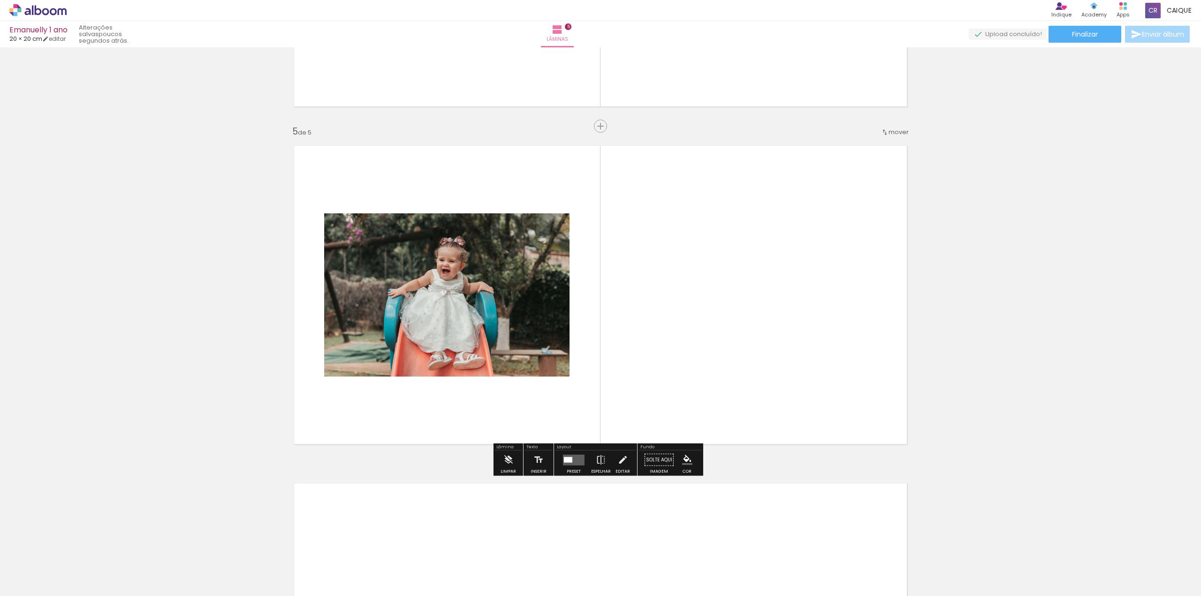
scroll to position [1291, 0]
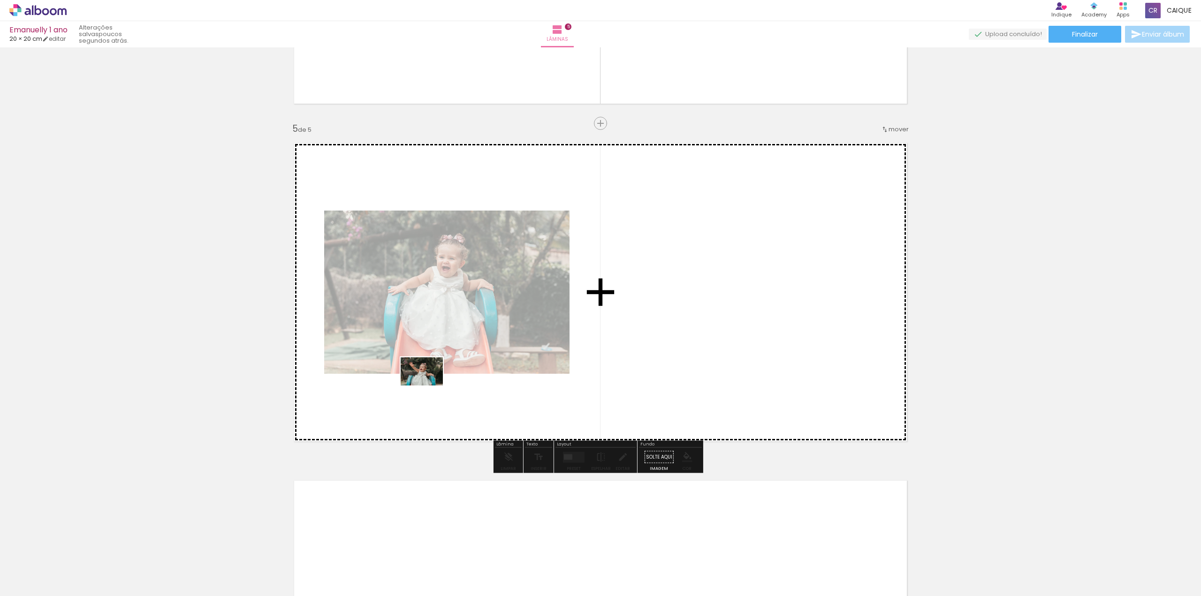
drag, startPoint x: 527, startPoint y: 571, endPoint x: 418, endPoint y: 384, distance: 216.8
click at [421, 379] on quentale-workspace at bounding box center [600, 298] width 1201 height 596
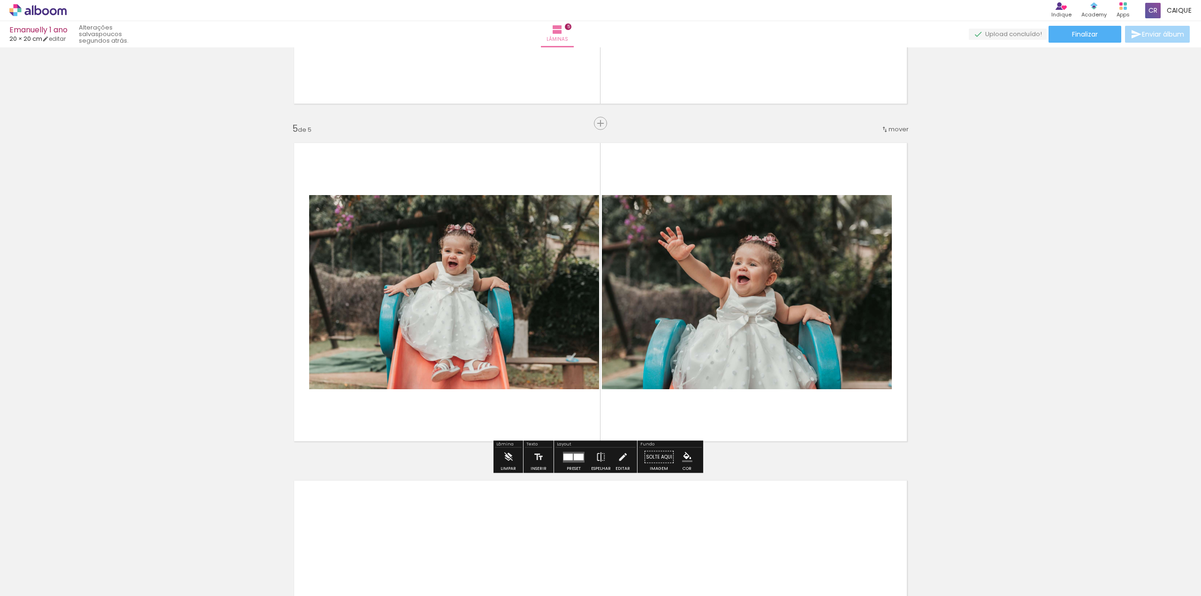
click at [583, 581] on quentale-thumb at bounding box center [570, 565] width 53 height 54
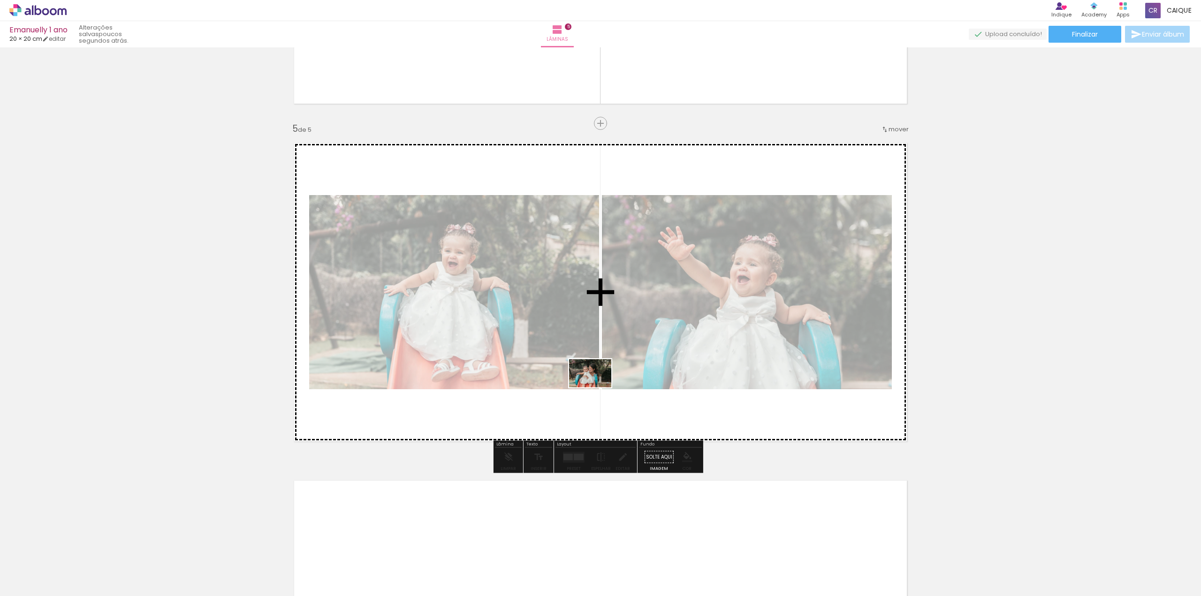
drag, startPoint x: 634, startPoint y: 575, endPoint x: 593, endPoint y: 381, distance: 199.1
click at [593, 381] on quentale-workspace at bounding box center [600, 298] width 1201 height 596
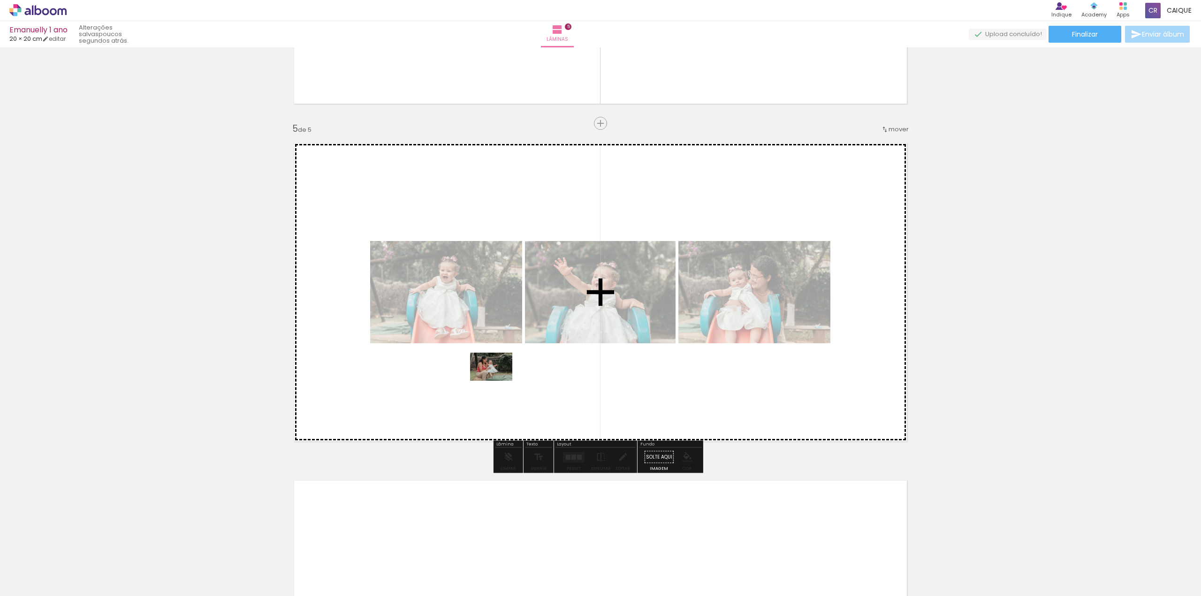
drag, startPoint x: 683, startPoint y: 571, endPoint x: 497, endPoint y: 382, distance: 264.5
click at [498, 381] on quentale-workspace at bounding box center [600, 298] width 1201 height 596
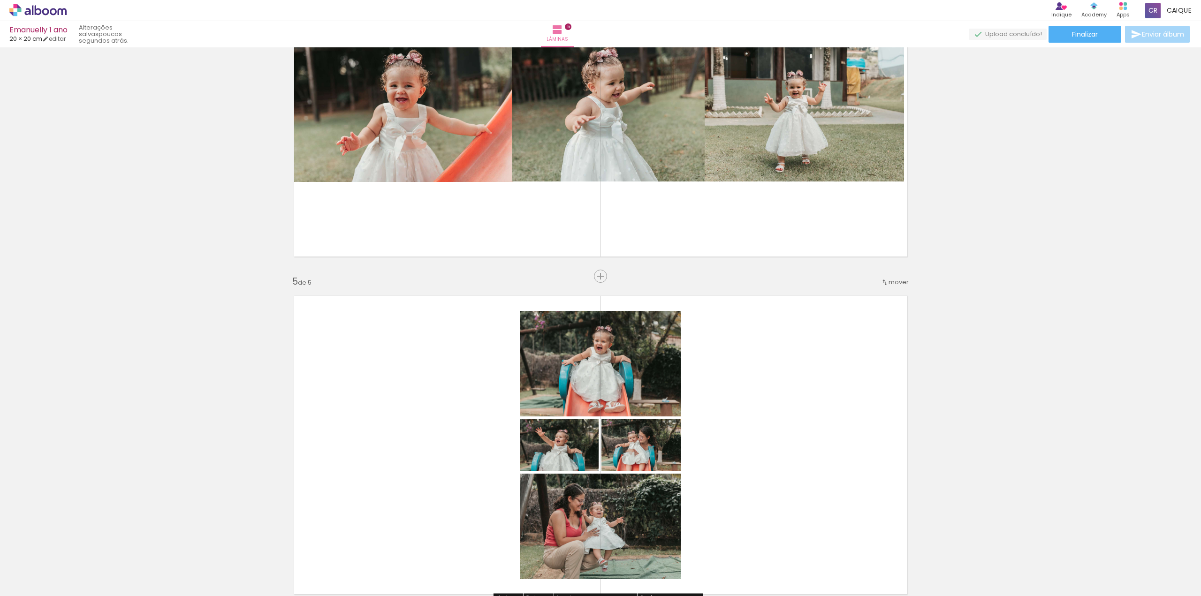
scroll to position [1197, 0]
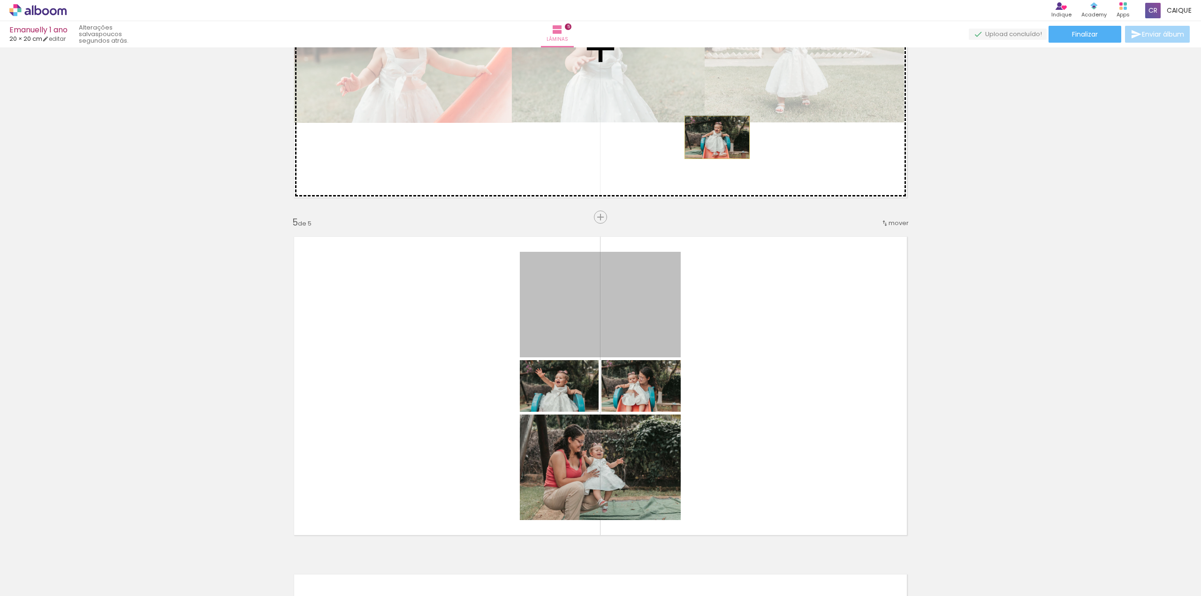
drag, startPoint x: 641, startPoint y: 328, endPoint x: 728, endPoint y: 143, distance: 204.5
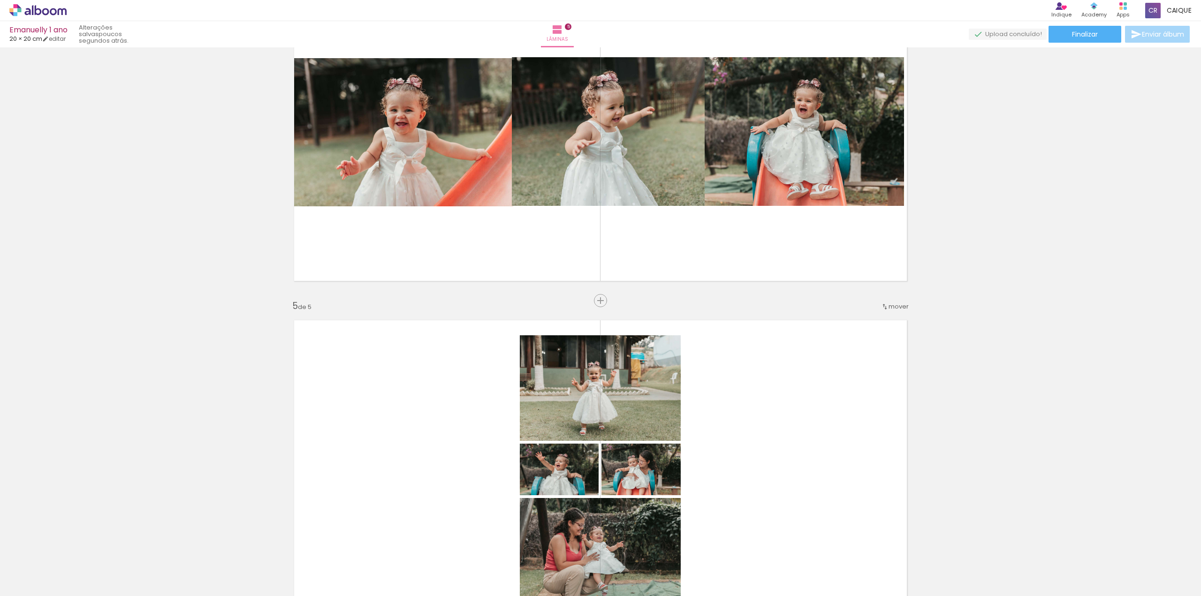
scroll to position [1009, 0]
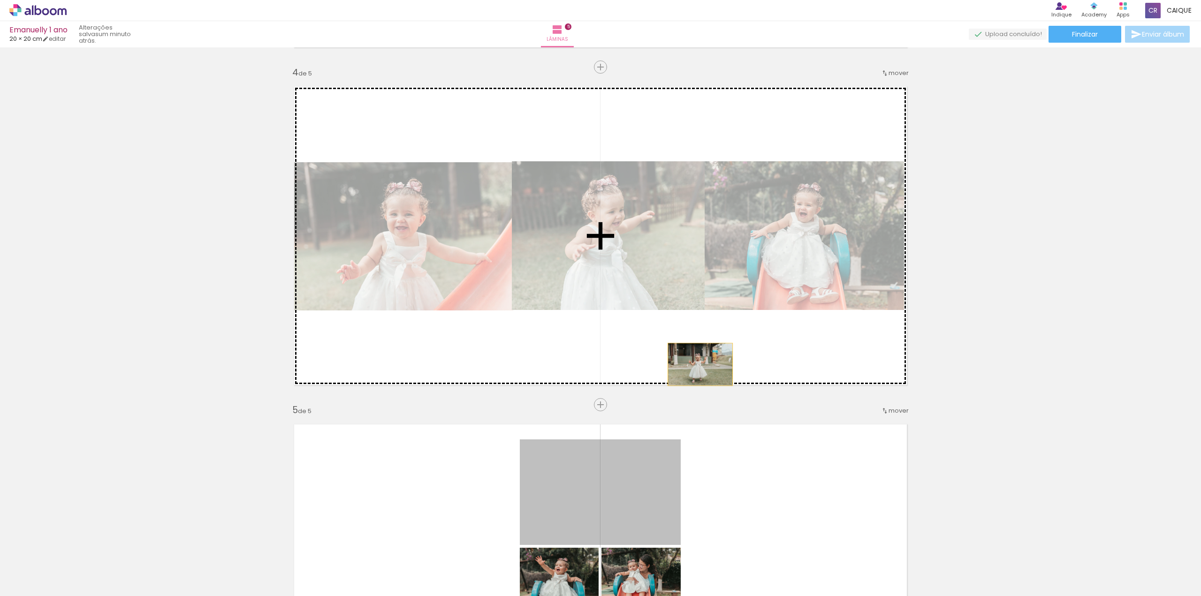
drag, startPoint x: 629, startPoint y: 474, endPoint x: 730, endPoint y: 319, distance: 184.8
click at [730, 319] on div "Inserir lâmina 1 de 5 Inserir lâmina 2 de 5 Inserir lâmina 3 de 5 Inserir lâmin…" at bounding box center [600, 55] width 1201 height 2028
click at [737, 312] on quentale-layouter at bounding box center [600, 236] width 629 height 314
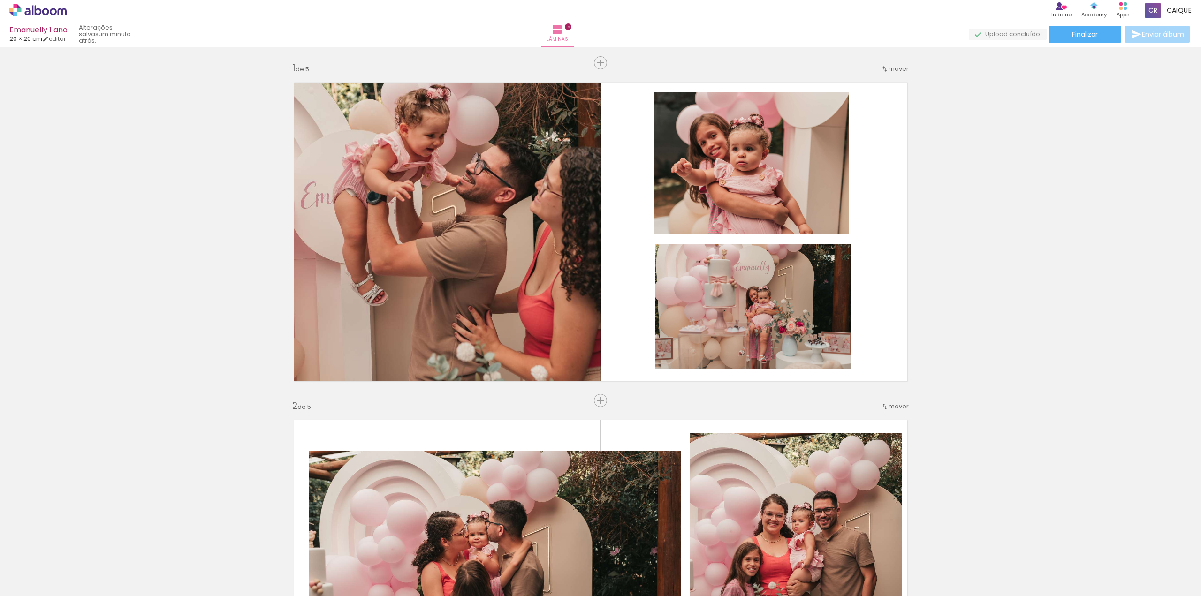
click at [0, 0] on slot at bounding box center [0, 0] width 0 height 0
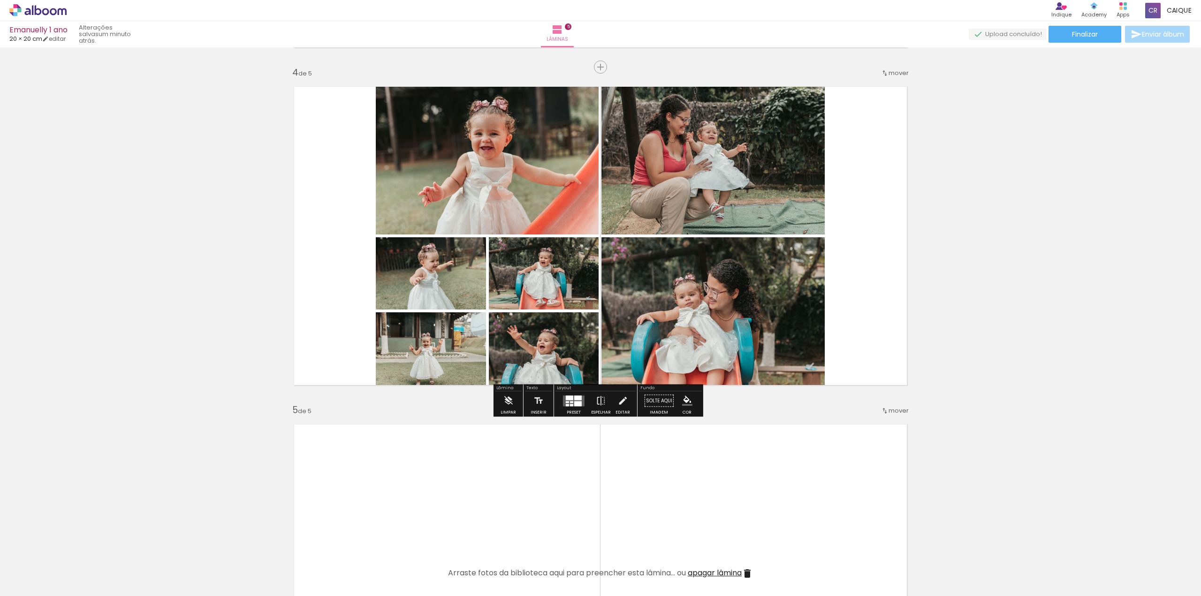
click at [454, 161] on quentale-photo at bounding box center [487, 157] width 223 height 156
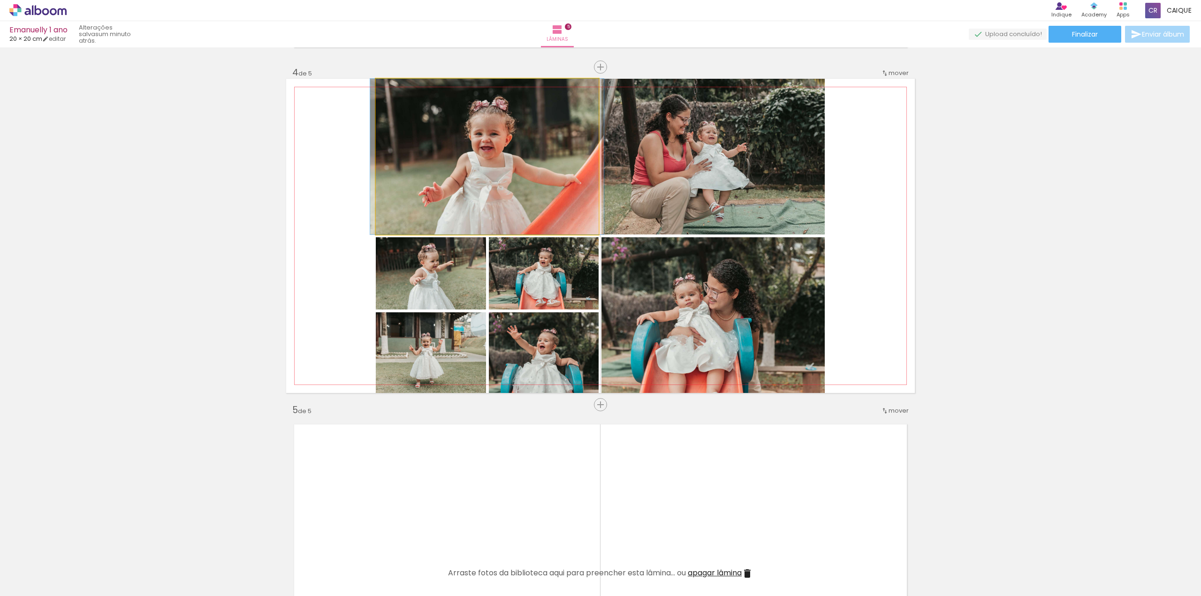
click at [500, 178] on quentale-photo at bounding box center [487, 157] width 223 height 156
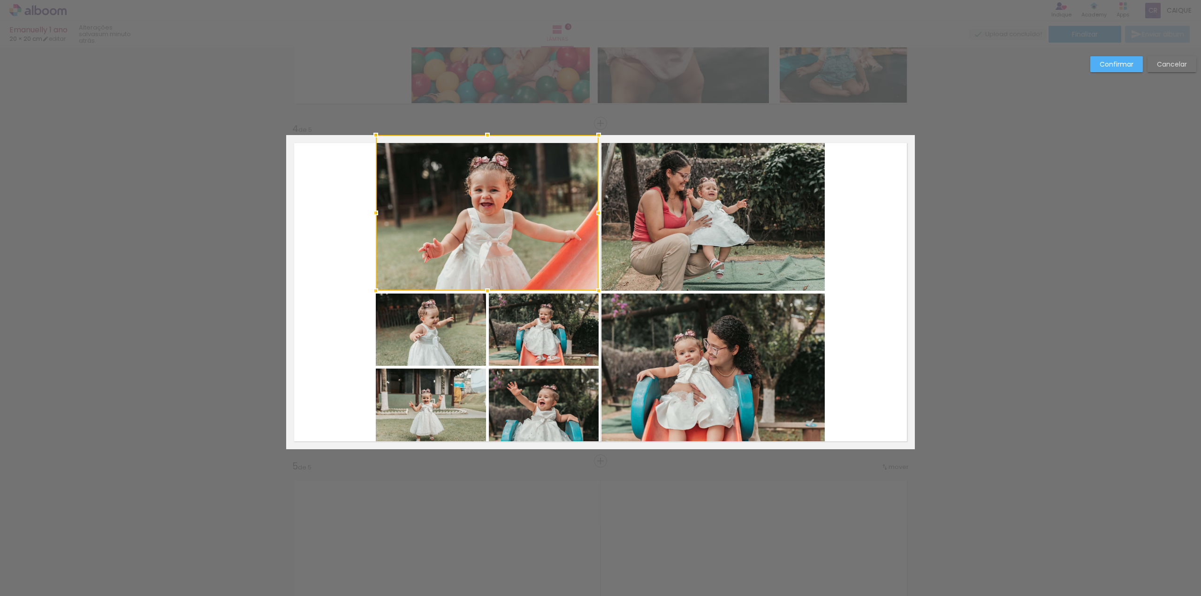
scroll to position [953, 0]
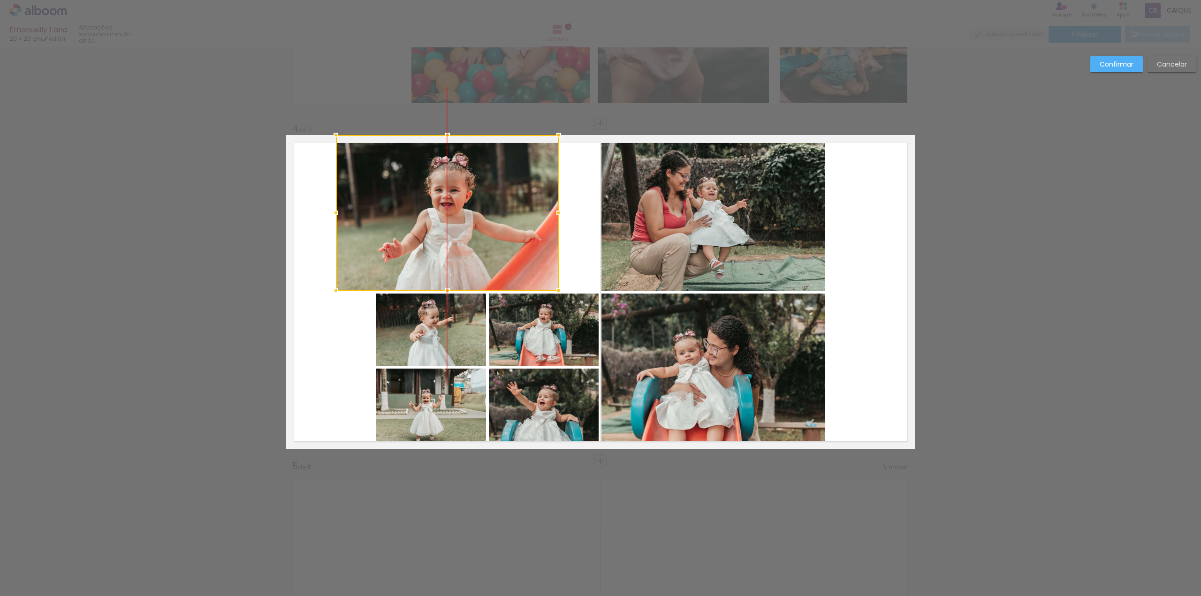
drag, startPoint x: 478, startPoint y: 211, endPoint x: 436, endPoint y: 211, distance: 41.3
click at [436, 211] on div at bounding box center [447, 213] width 223 height 156
click at [414, 319] on quentale-photo at bounding box center [431, 330] width 110 height 72
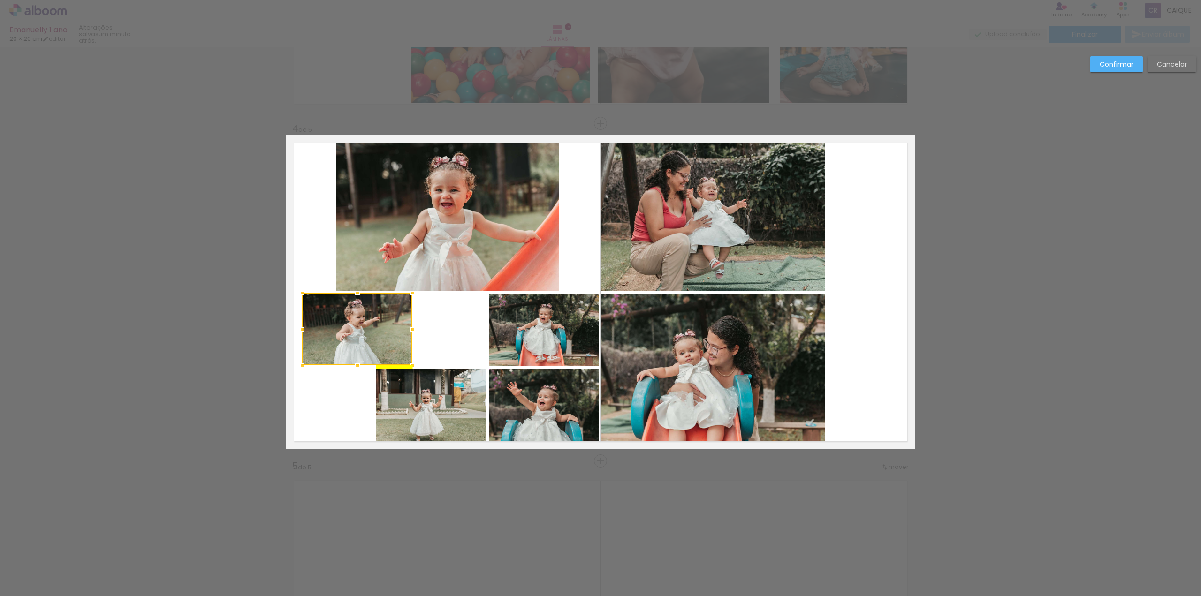
drag, startPoint x: 436, startPoint y: 331, endPoint x: 364, endPoint y: 328, distance: 72.3
click at [364, 328] on div at bounding box center [357, 329] width 110 height 72
click at [527, 335] on quentale-photo at bounding box center [544, 330] width 110 height 72
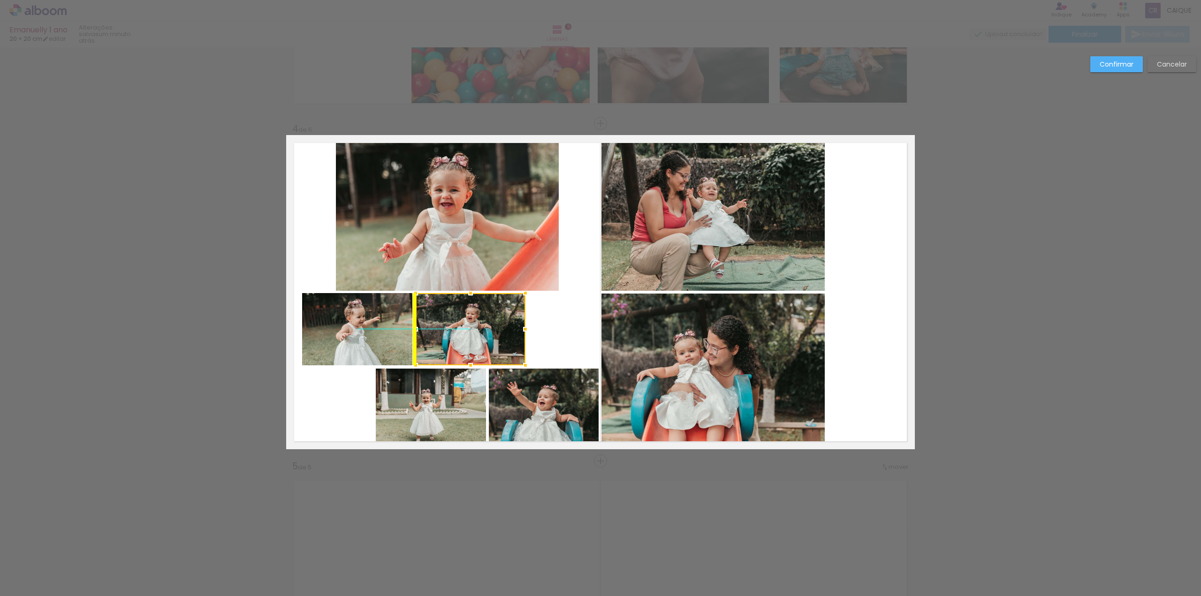
drag, startPoint x: 556, startPoint y: 338, endPoint x: 493, endPoint y: 345, distance: 63.8
click at [493, 345] on div at bounding box center [471, 329] width 110 height 72
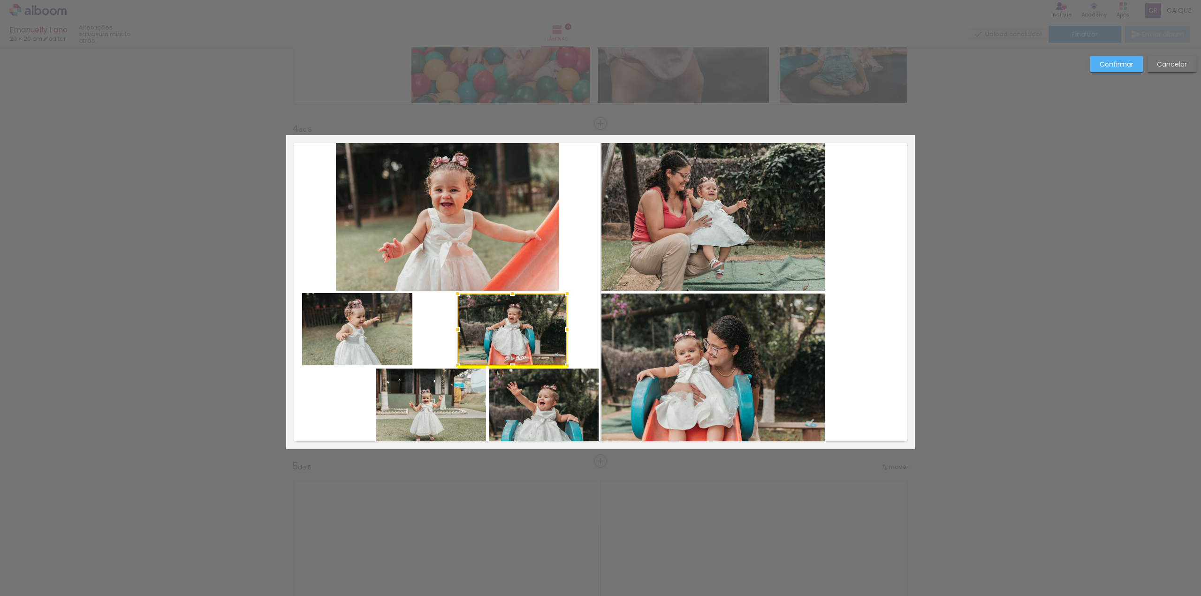
drag, startPoint x: 495, startPoint y: 336, endPoint x: 536, endPoint y: 336, distance: 41.8
click at [536, 336] on div at bounding box center [513, 330] width 110 height 72
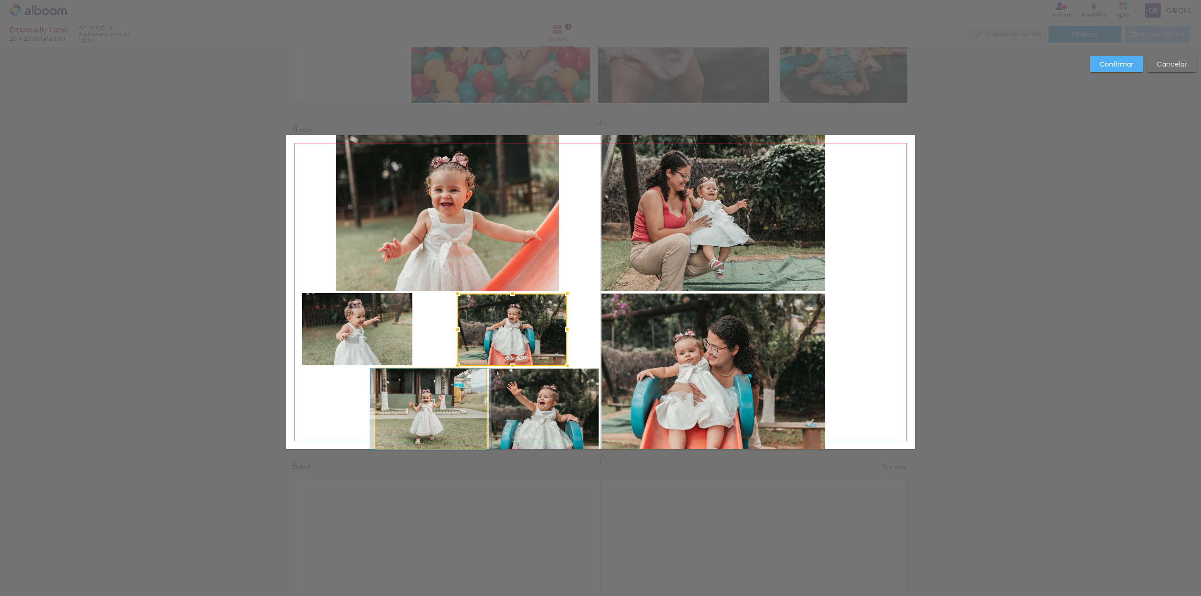
click at [426, 408] on quentale-photo at bounding box center [431, 409] width 110 height 81
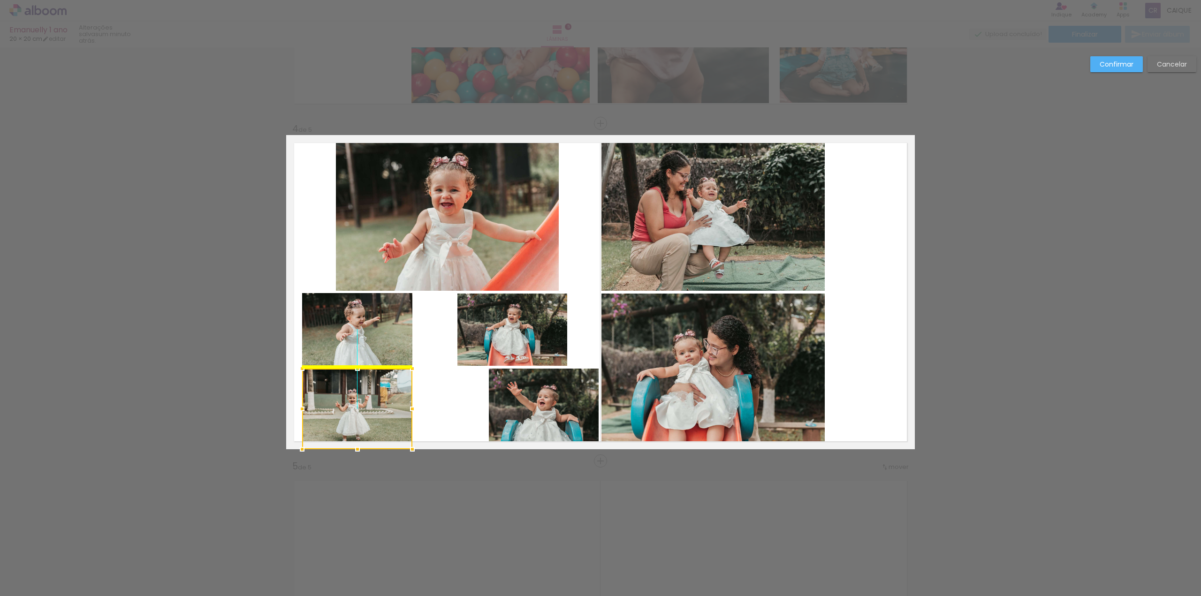
drag, startPoint x: 400, startPoint y: 409, endPoint x: 344, endPoint y: 407, distance: 55.9
click at [344, 407] on div at bounding box center [357, 409] width 110 height 81
click at [509, 402] on quentale-photo at bounding box center [544, 409] width 110 height 81
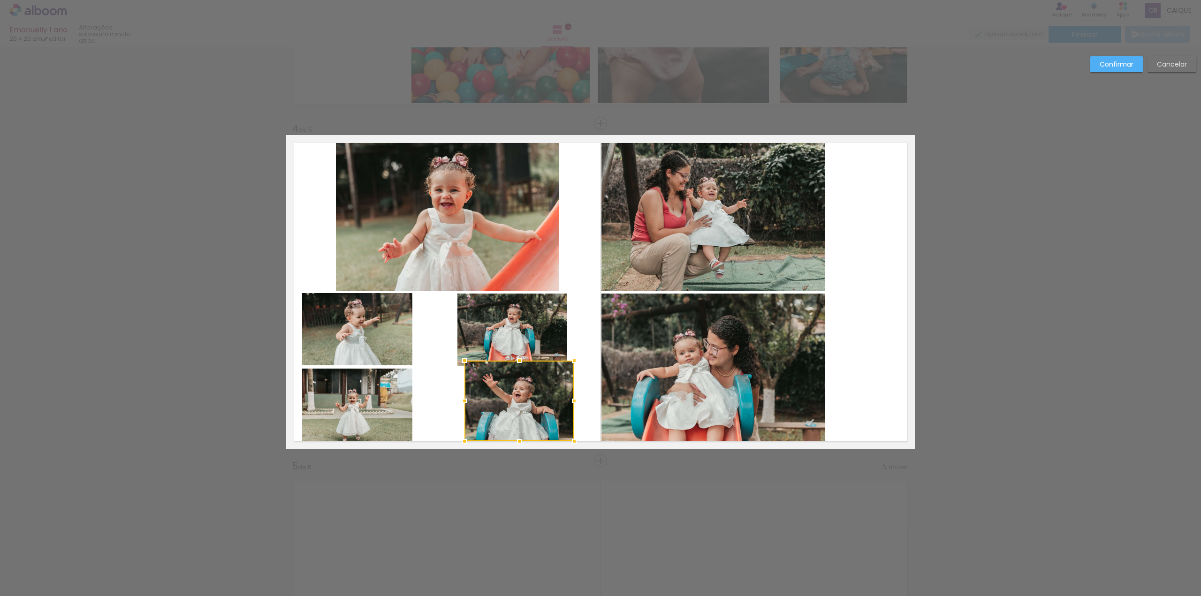
drag, startPoint x: 549, startPoint y: 415, endPoint x: 526, endPoint y: 407, distance: 24.2
click at [526, 407] on div at bounding box center [520, 401] width 110 height 81
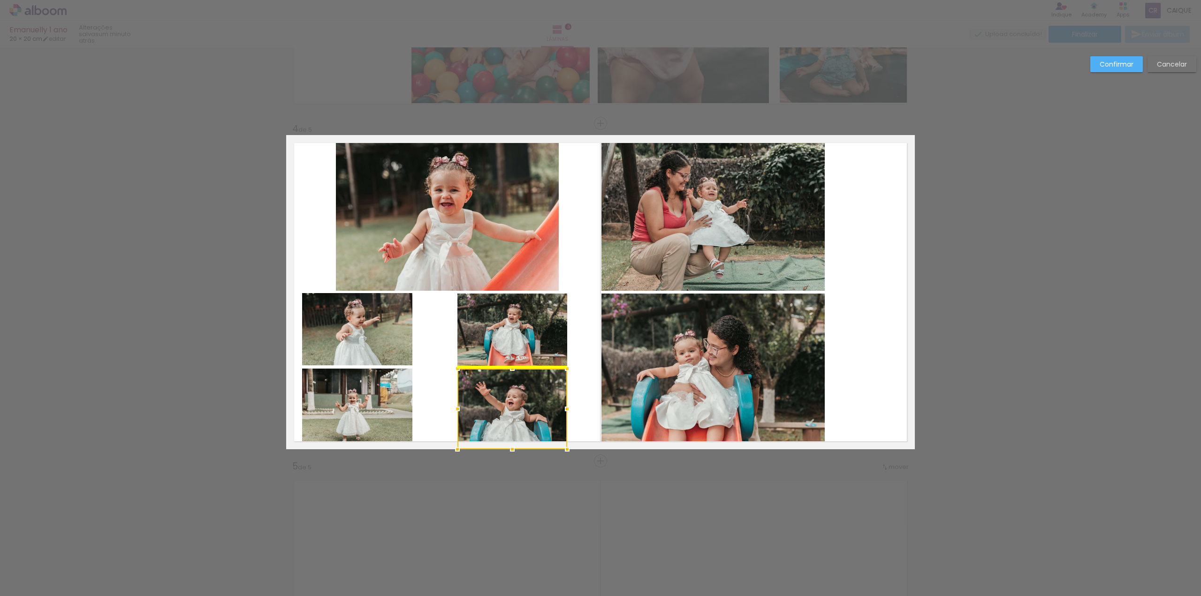
drag, startPoint x: 525, startPoint y: 406, endPoint x: 517, endPoint y: 411, distance: 9.4
click at [517, 411] on div at bounding box center [513, 409] width 110 height 81
click at [535, 336] on quentale-photo at bounding box center [513, 330] width 110 height 72
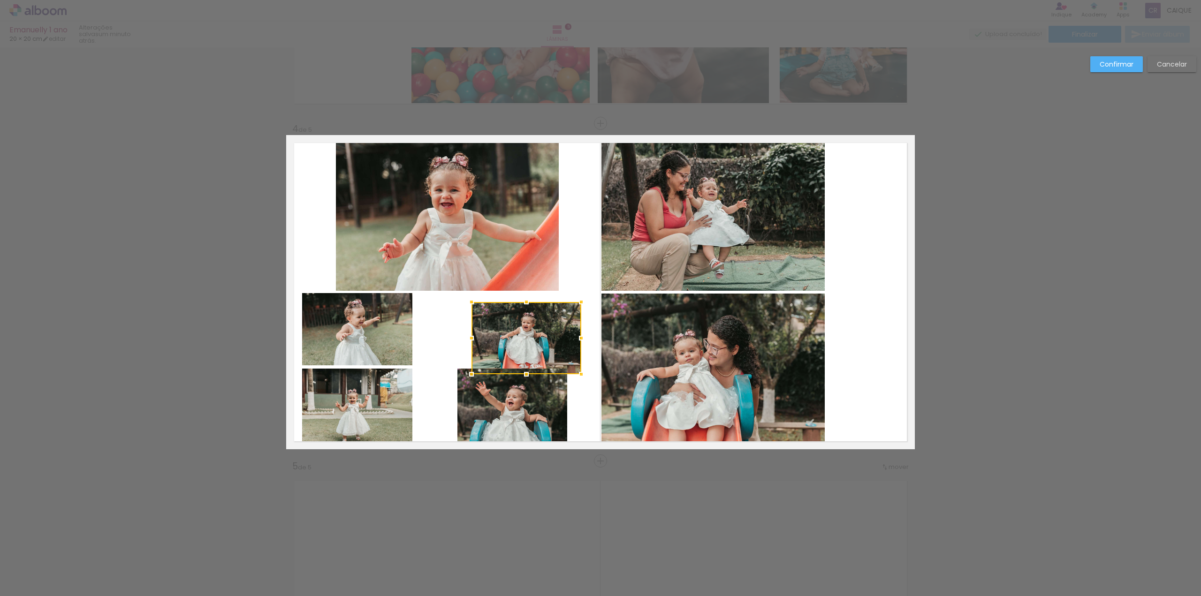
drag, startPoint x: 550, startPoint y: 338, endPoint x: 564, endPoint y: 347, distance: 16.4
click at [564, 347] on div at bounding box center [527, 338] width 110 height 72
click at [350, 335] on quentale-photo at bounding box center [357, 329] width 110 height 72
drag, startPoint x: 516, startPoint y: 331, endPoint x: 475, endPoint y: 330, distance: 41.3
click at [520, 331] on div at bounding box center [527, 338] width 110 height 72
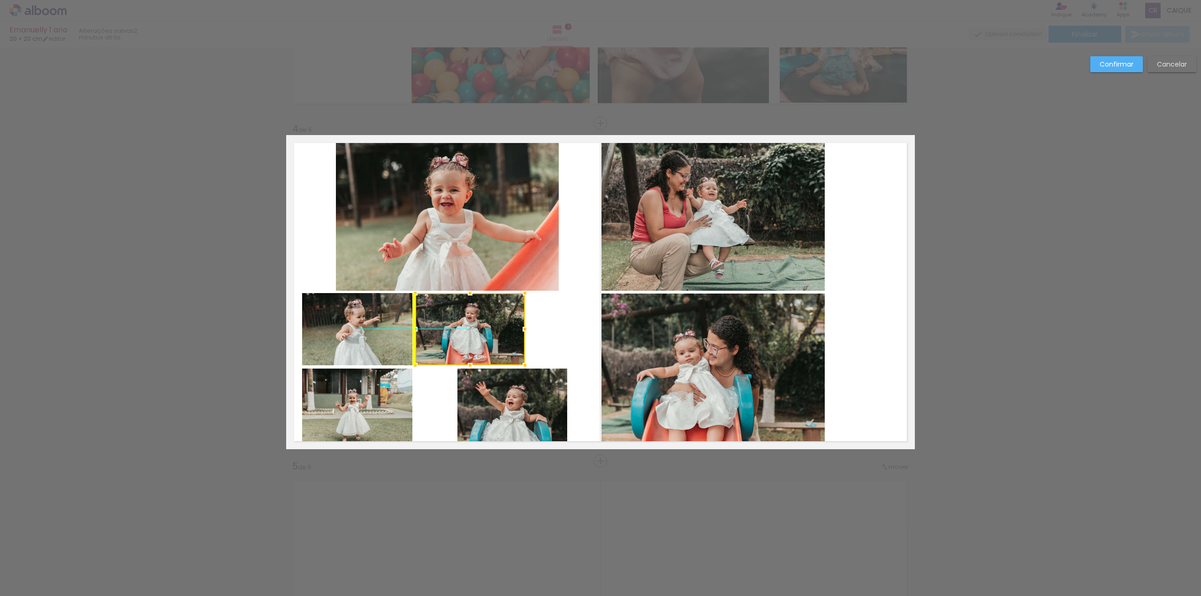
drag, startPoint x: 533, startPoint y: 338, endPoint x: 480, endPoint y: 331, distance: 53.5
click at [480, 331] on div at bounding box center [470, 329] width 110 height 72
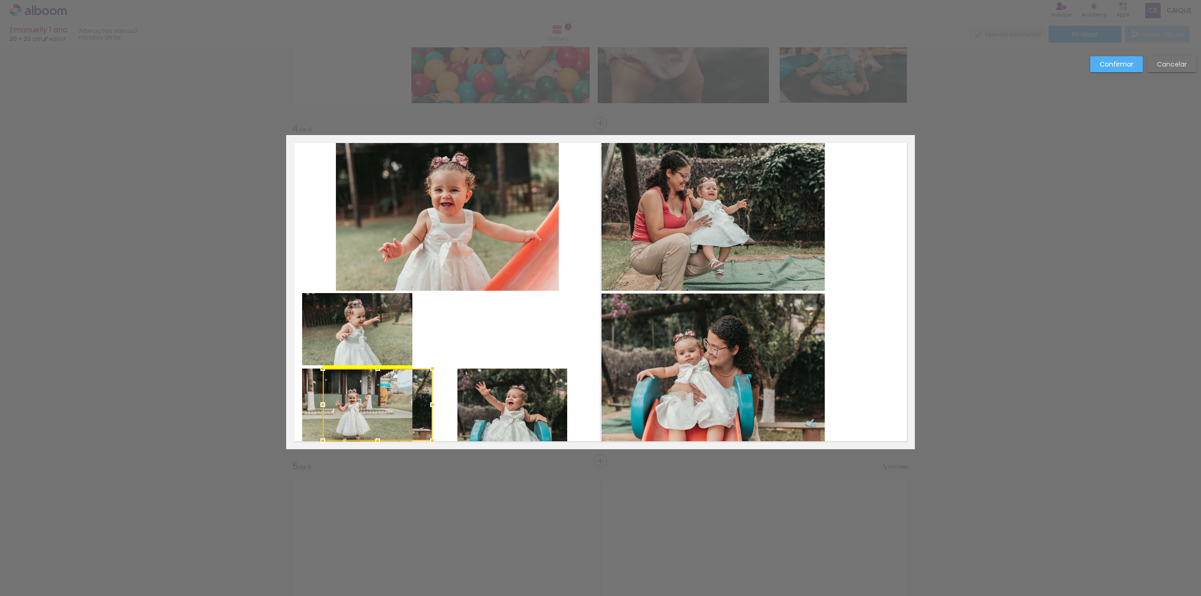
drag, startPoint x: 486, startPoint y: 331, endPoint x: 399, endPoint y: 408, distance: 116.4
click at [399, 408] on div at bounding box center [378, 405] width 110 height 72
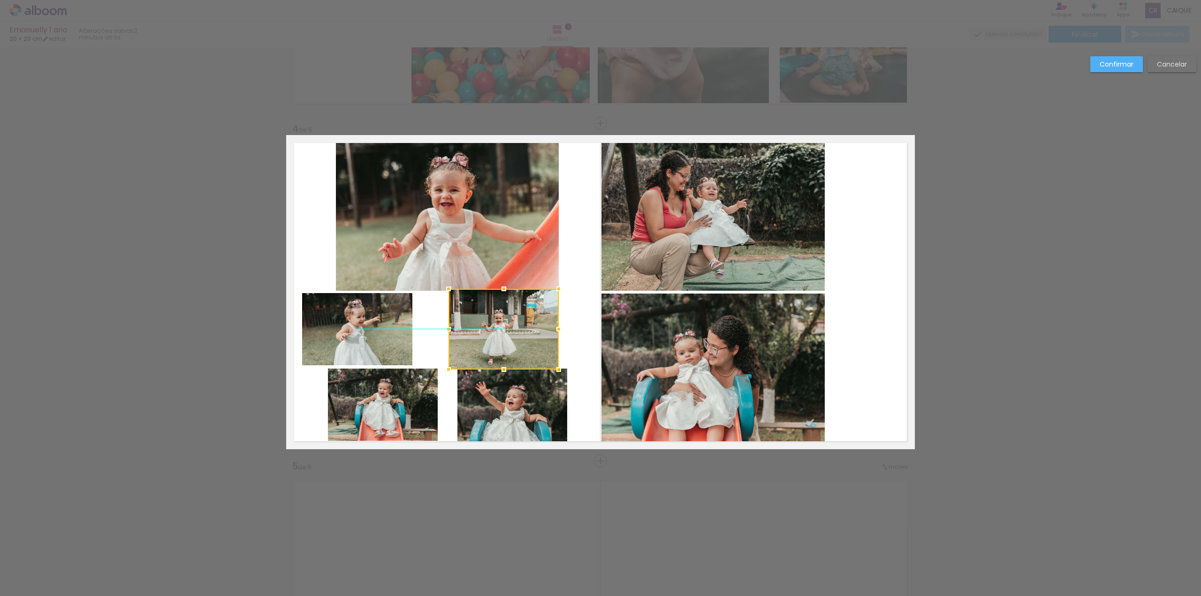
drag, startPoint x: 331, startPoint y: 414, endPoint x: 477, endPoint y: 336, distance: 166.3
click at [477, 336] on div at bounding box center [504, 329] width 110 height 81
click at [329, 367] on quentale-layouter at bounding box center [600, 292] width 629 height 314
click at [362, 326] on quentale-photo at bounding box center [357, 329] width 110 height 72
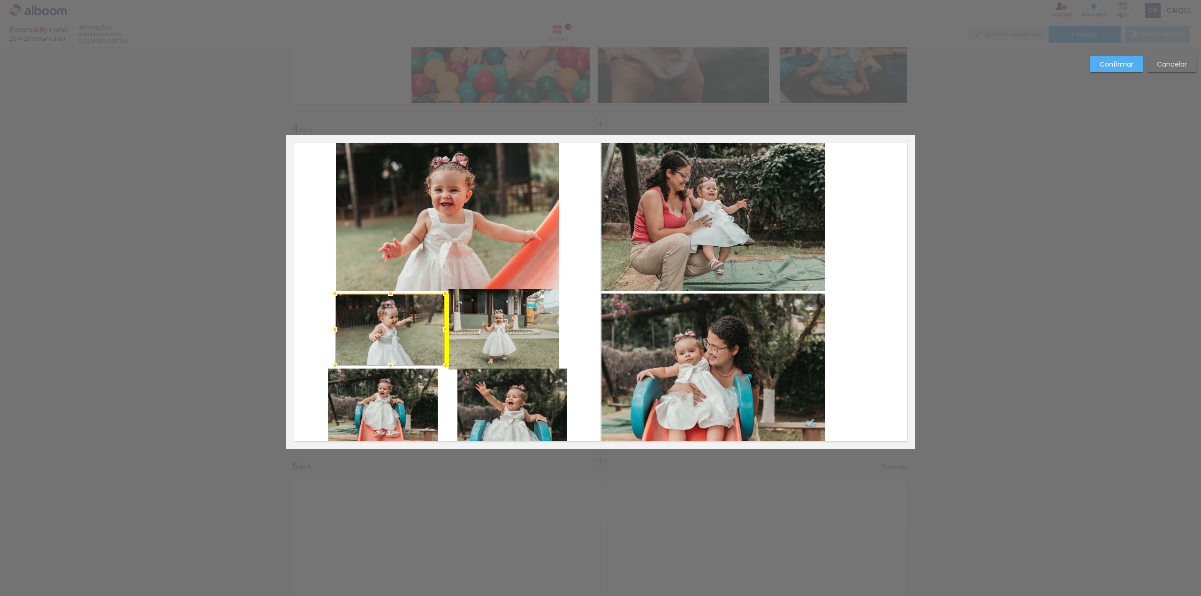
drag, startPoint x: 359, startPoint y: 325, endPoint x: 395, endPoint y: 319, distance: 37.1
click at [395, 319] on div at bounding box center [390, 330] width 110 height 72
click at [387, 295] on div at bounding box center [390, 287] width 19 height 19
click at [471, 321] on quentale-photo at bounding box center [504, 329] width 110 height 81
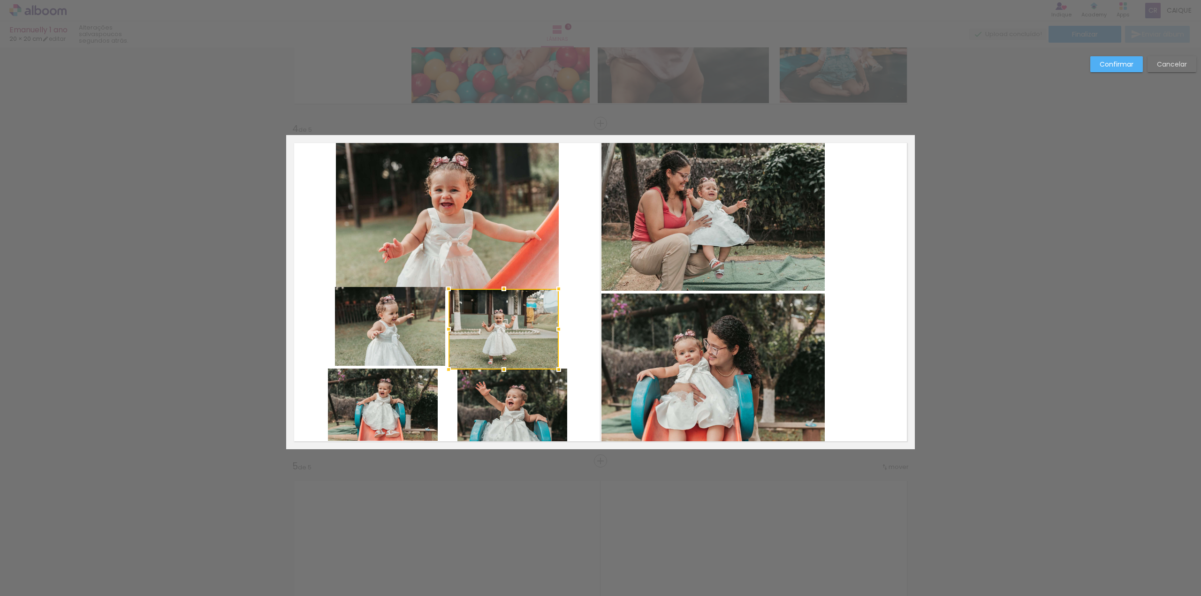
click at [407, 334] on quentale-photo at bounding box center [390, 326] width 110 height 79
drag, startPoint x: 442, startPoint y: 328, endPoint x: 447, endPoint y: 328, distance: 5.2
click at [447, 328] on div at bounding box center [450, 326] width 19 height 19
click at [394, 405] on quentale-photo at bounding box center [383, 405] width 110 height 72
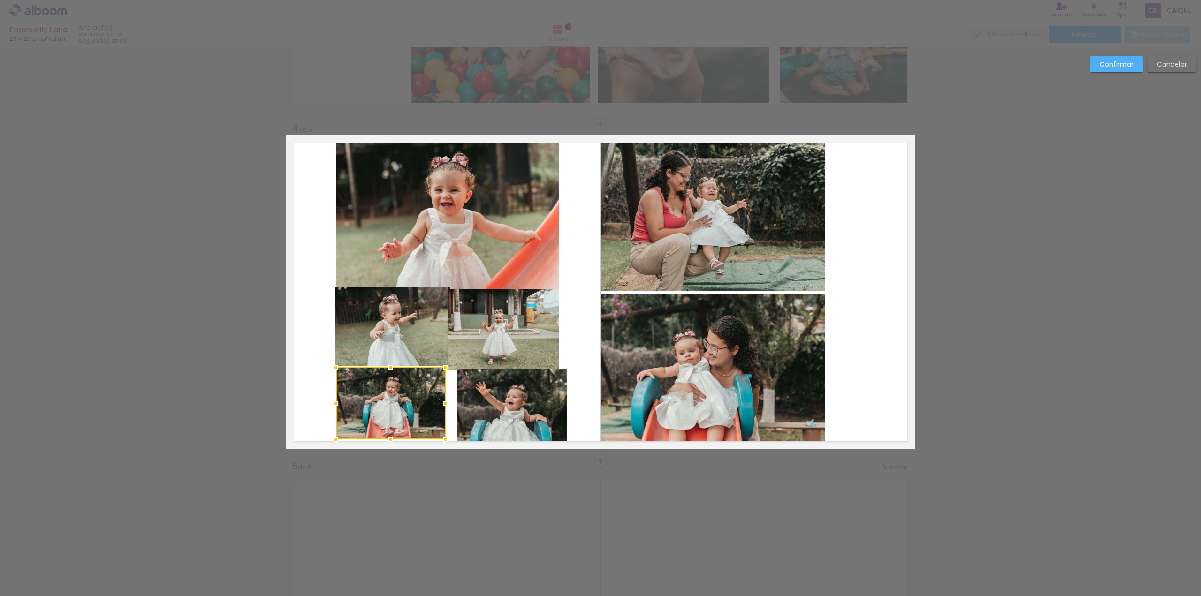
drag, startPoint x: 412, startPoint y: 389, endPoint x: 419, endPoint y: 387, distance: 7.2
click at [419, 387] on div at bounding box center [391, 403] width 110 height 72
drag, startPoint x: 409, startPoint y: 405, endPoint x: 405, endPoint y: 409, distance: 5.4
click at [405, 409] on div at bounding box center [387, 405] width 110 height 72
click at [398, 324] on quentale-photo at bounding box center [392, 326] width 115 height 79
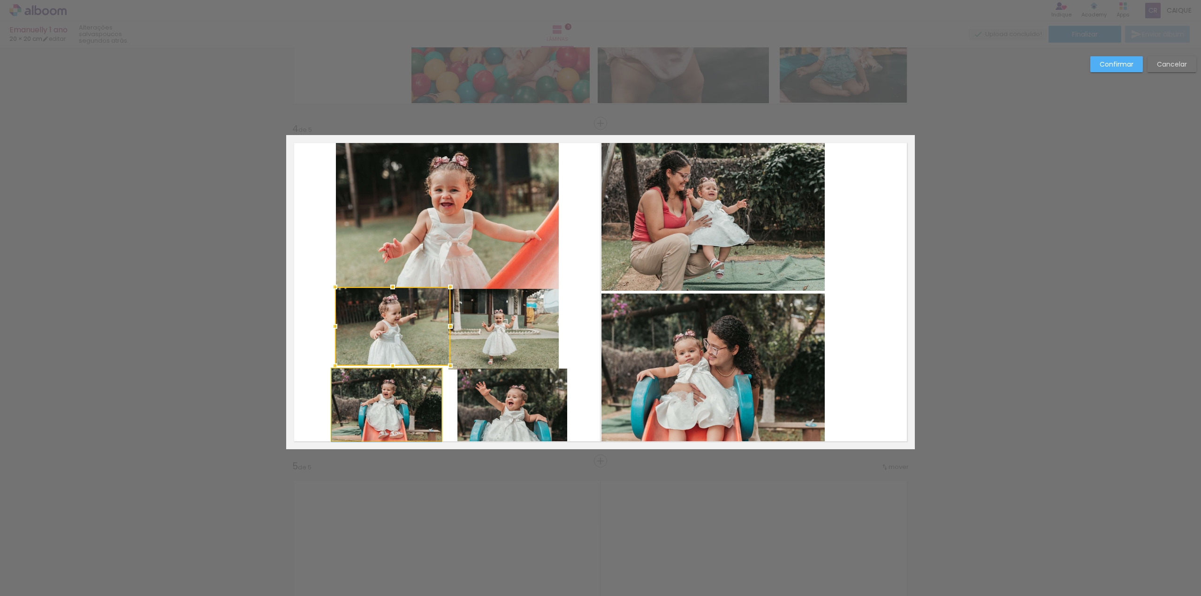
drag, startPoint x: 367, startPoint y: 406, endPoint x: 394, endPoint y: 411, distance: 26.7
click at [390, 407] on div at bounding box center [387, 405] width 110 height 72
click at [383, 401] on div at bounding box center [389, 405] width 110 height 72
click at [391, 330] on quentale-photo at bounding box center [392, 326] width 115 height 79
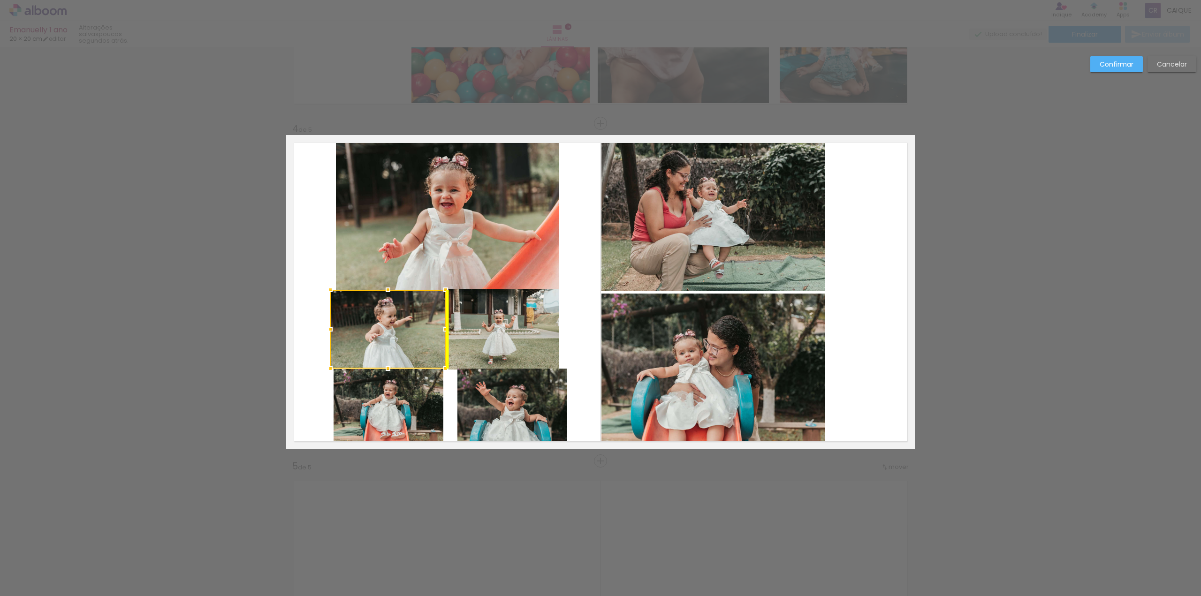
click at [394, 351] on div at bounding box center [387, 329] width 115 height 79
click at [447, 291] on div at bounding box center [455, 289] width 19 height 19
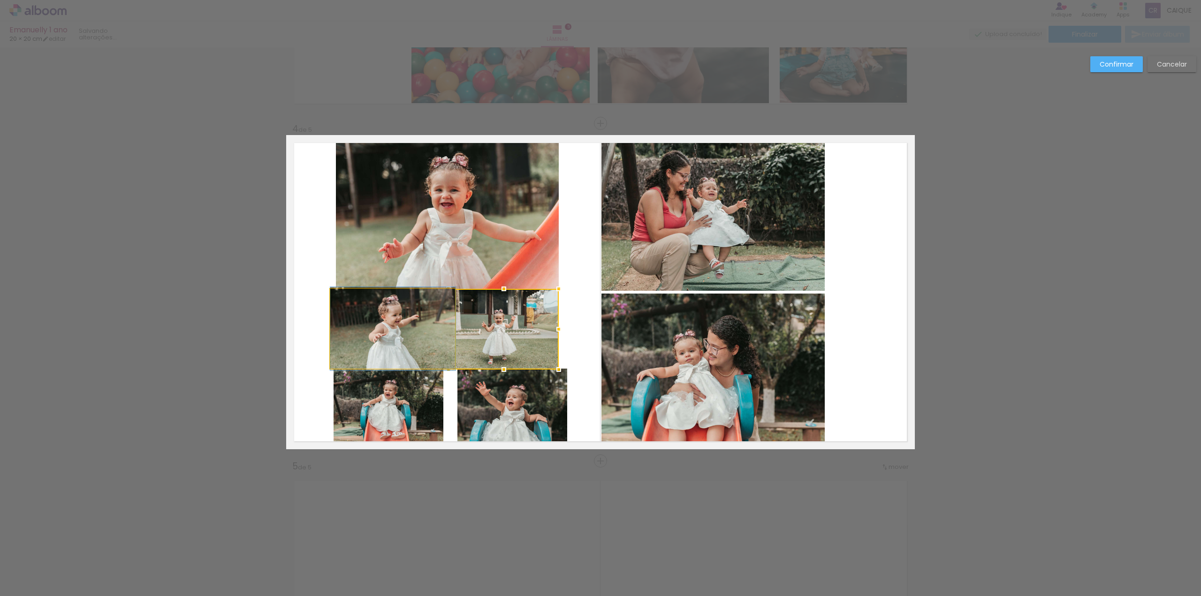
click at [393, 315] on quentale-photo at bounding box center [392, 329] width 125 height 80
click at [384, 330] on div at bounding box center [395, 330] width 125 height 80
click at [508, 355] on quentale-photo at bounding box center [504, 329] width 110 height 81
click at [516, 347] on div at bounding box center [504, 329] width 110 height 81
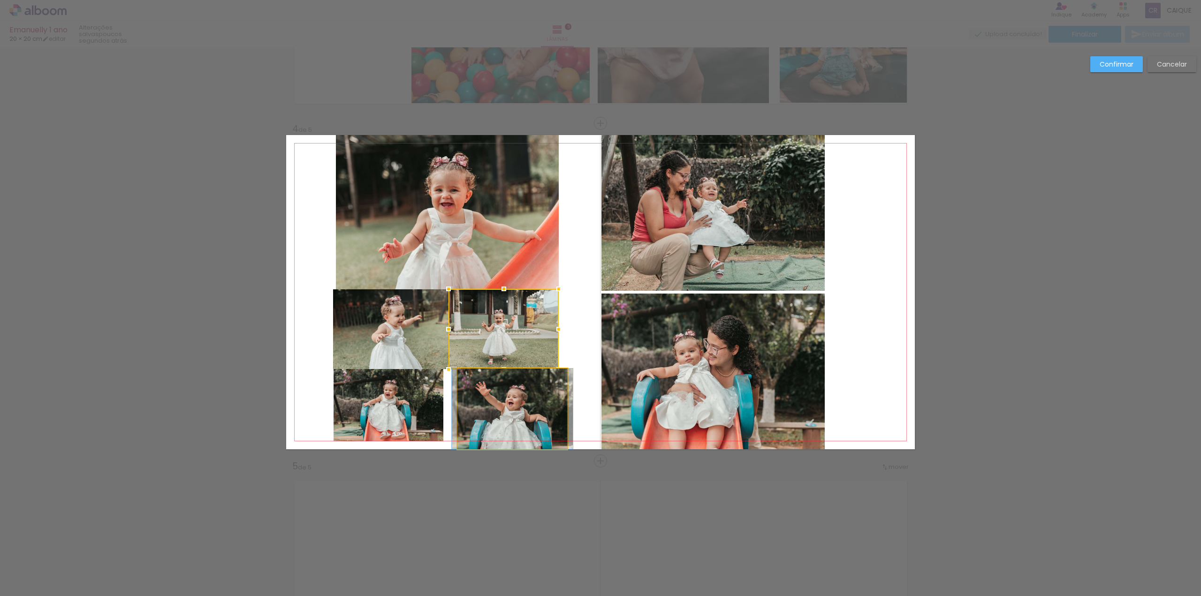
click at [499, 400] on quentale-photo at bounding box center [513, 409] width 110 height 81
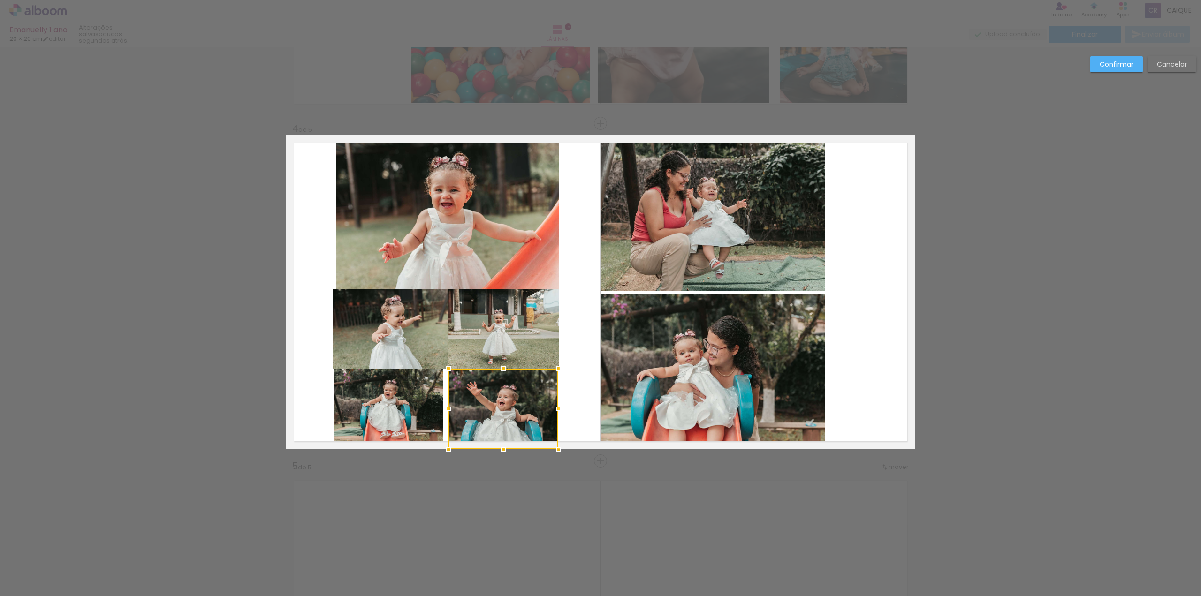
drag, startPoint x: 509, startPoint y: 415, endPoint x: 500, endPoint y: 421, distance: 10.9
click at [500, 421] on div at bounding box center [504, 409] width 110 height 81
click at [406, 414] on quentale-photo at bounding box center [389, 405] width 110 height 72
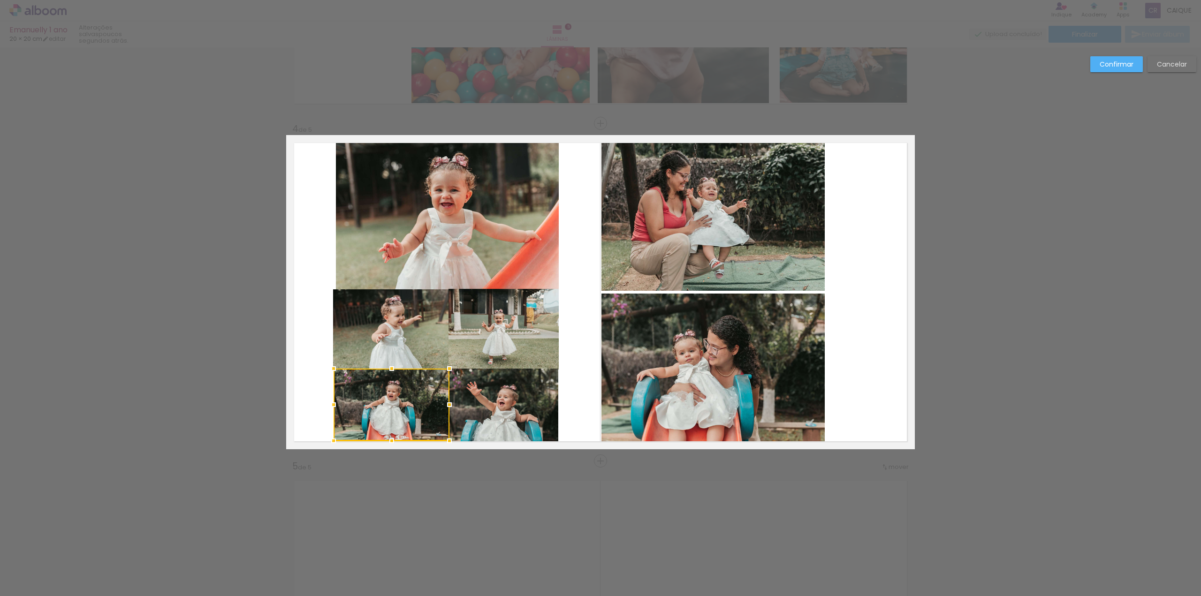
click at [448, 405] on div at bounding box center [449, 405] width 19 height 19
click at [565, 377] on quentale-layouter at bounding box center [600, 292] width 629 height 314
click at [387, 233] on quentale-photo at bounding box center [447, 213] width 223 height 156
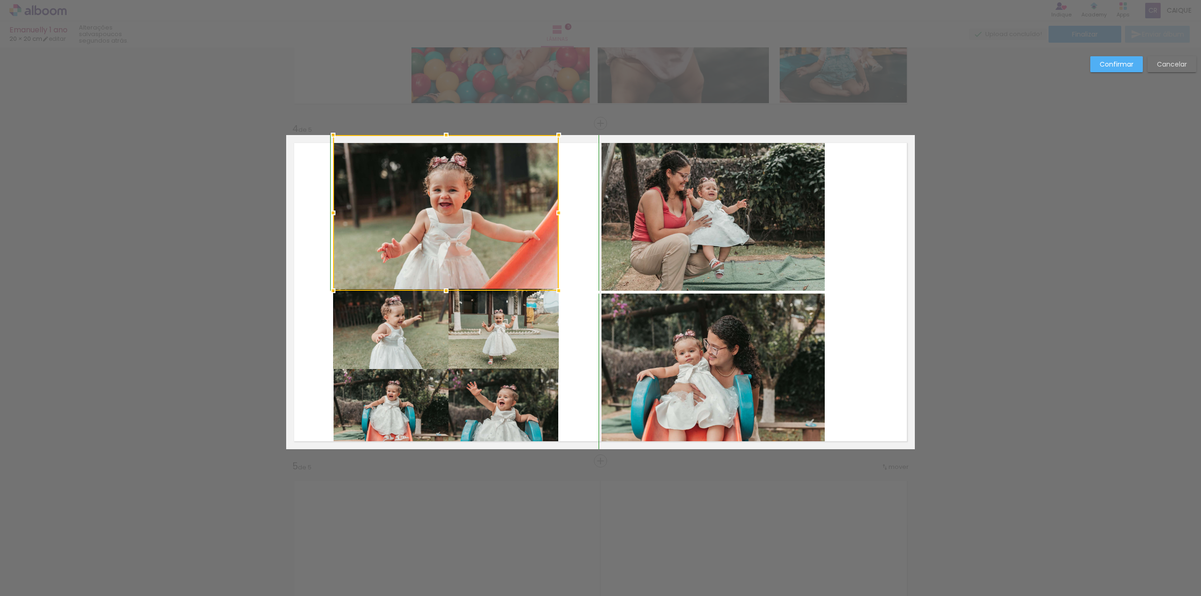
click at [329, 290] on div at bounding box center [333, 291] width 19 height 19
click at [310, 290] on quentale-layouter at bounding box center [600, 292] width 629 height 314
click at [497, 338] on quentale-photo at bounding box center [504, 329] width 110 height 81
drag, startPoint x: 502, startPoint y: 289, endPoint x: 512, endPoint y: 296, distance: 12.9
click at [502, 290] on div at bounding box center [504, 290] width 19 height 19
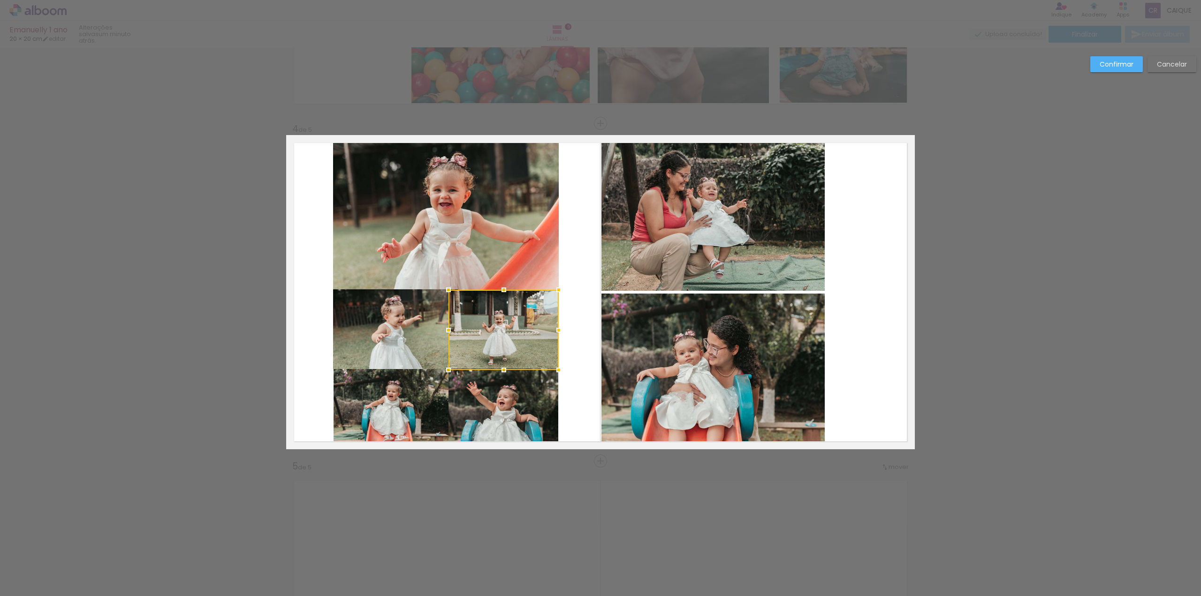
drag, startPoint x: 575, startPoint y: 310, endPoint x: 574, endPoint y: 322, distance: 11.7
click at [575, 311] on quentale-layouter at bounding box center [600, 292] width 629 height 314
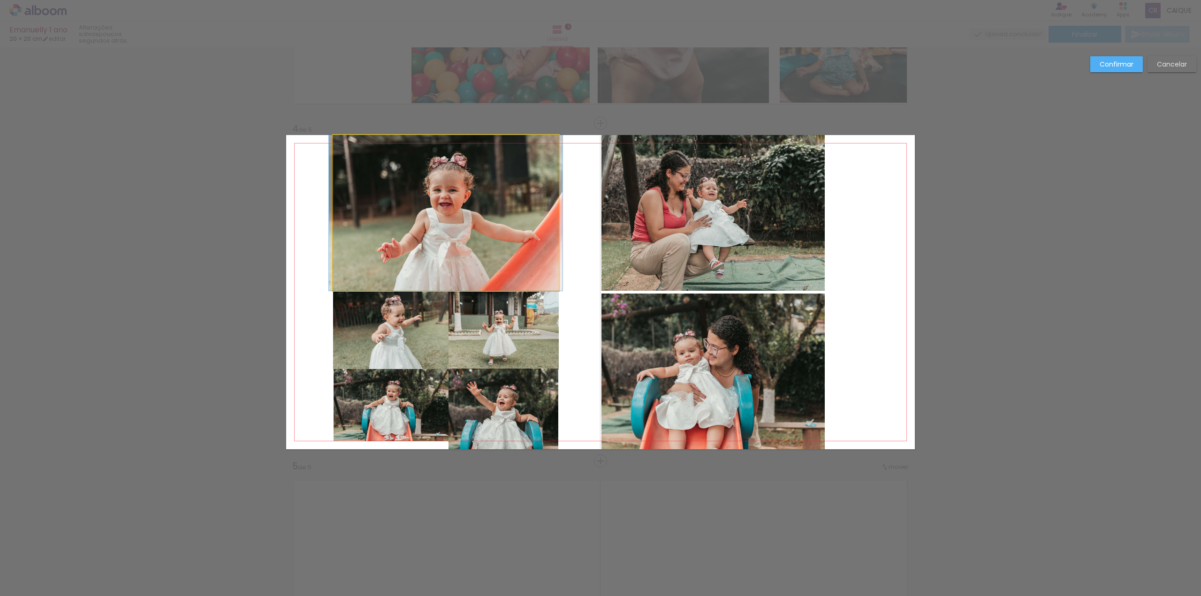
click at [420, 239] on quentale-photo at bounding box center [446, 213] width 226 height 156
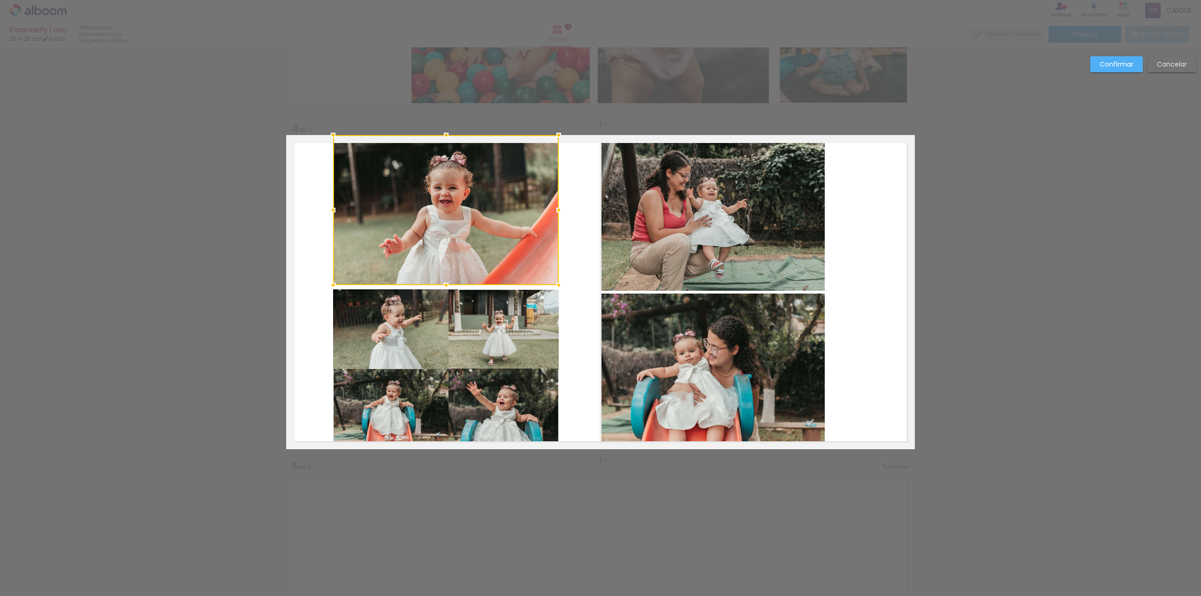
drag, startPoint x: 445, startPoint y: 292, endPoint x: 444, endPoint y: 285, distance: 6.6
click at [444, 285] on div at bounding box center [446, 285] width 19 height 19
click at [436, 343] on quentale-photo at bounding box center [395, 330] width 125 height 80
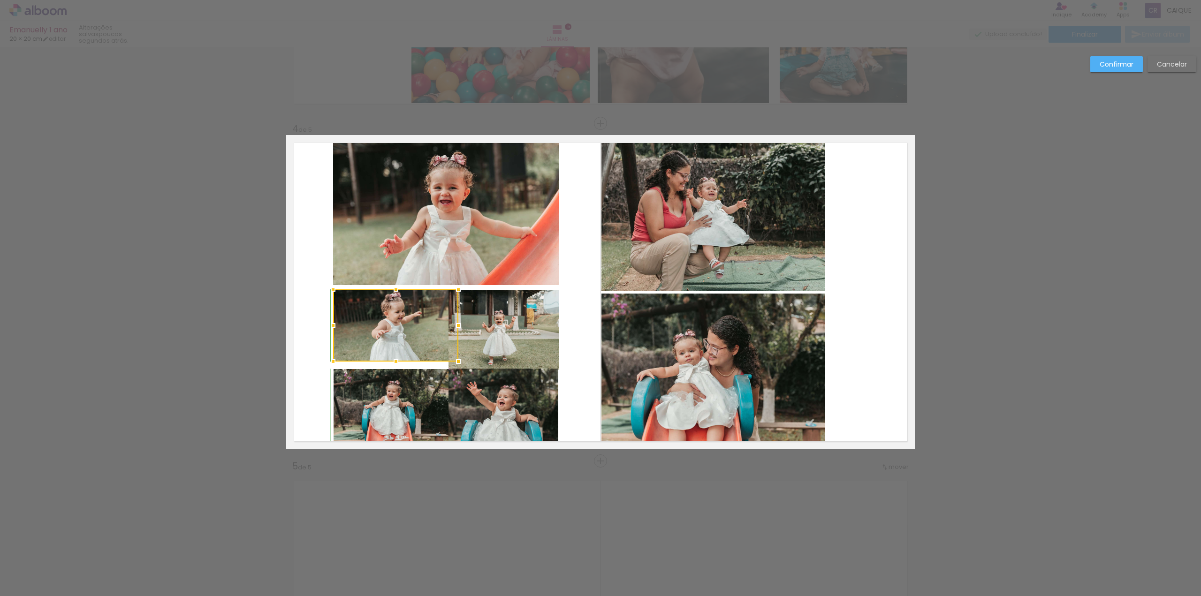
drag, startPoint x: 393, startPoint y: 371, endPoint x: 391, endPoint y: 364, distance: 7.4
click at [391, 364] on div at bounding box center [396, 361] width 19 height 19
click at [375, 345] on quentale-photo at bounding box center [395, 326] width 125 height 72
drag, startPoint x: 390, startPoint y: 361, endPoint x: 385, endPoint y: 363, distance: 5.4
click at [387, 363] on div at bounding box center [396, 362] width 19 height 19
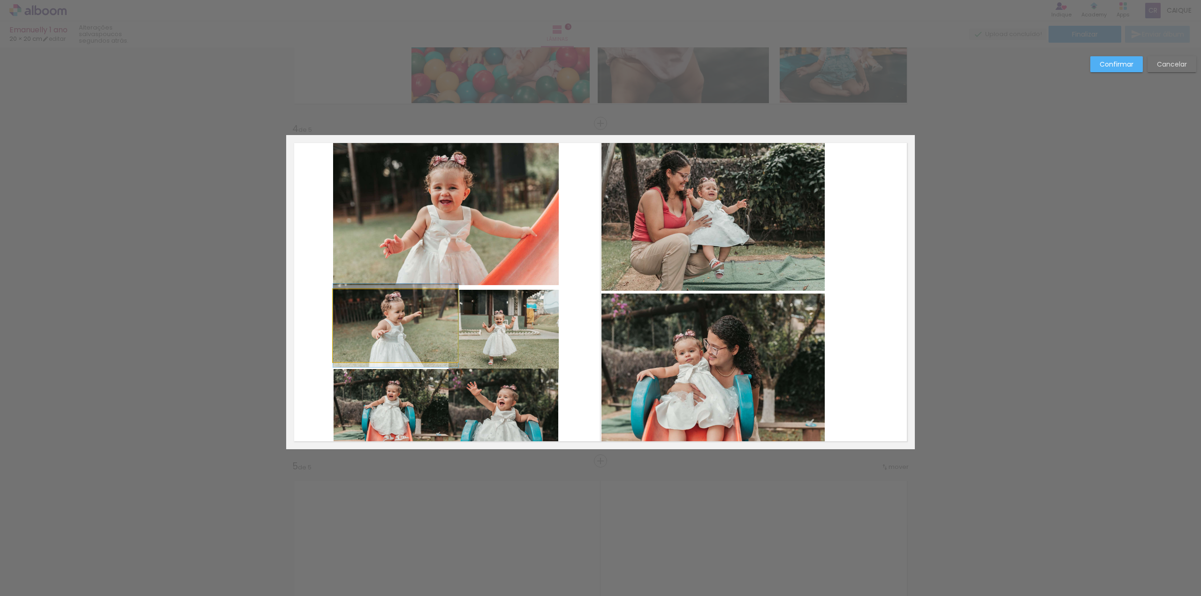
click at [446, 342] on quentale-photo at bounding box center [395, 326] width 125 height 73
drag, startPoint x: 447, startPoint y: 330, endPoint x: 453, endPoint y: 333, distance: 6.9
click at [453, 333] on div at bounding box center [449, 330] width 19 height 19
click at [428, 326] on quentale-photo at bounding box center [395, 326] width 125 height 73
drag, startPoint x: 454, startPoint y: 327, endPoint x: 441, endPoint y: 322, distance: 14.4
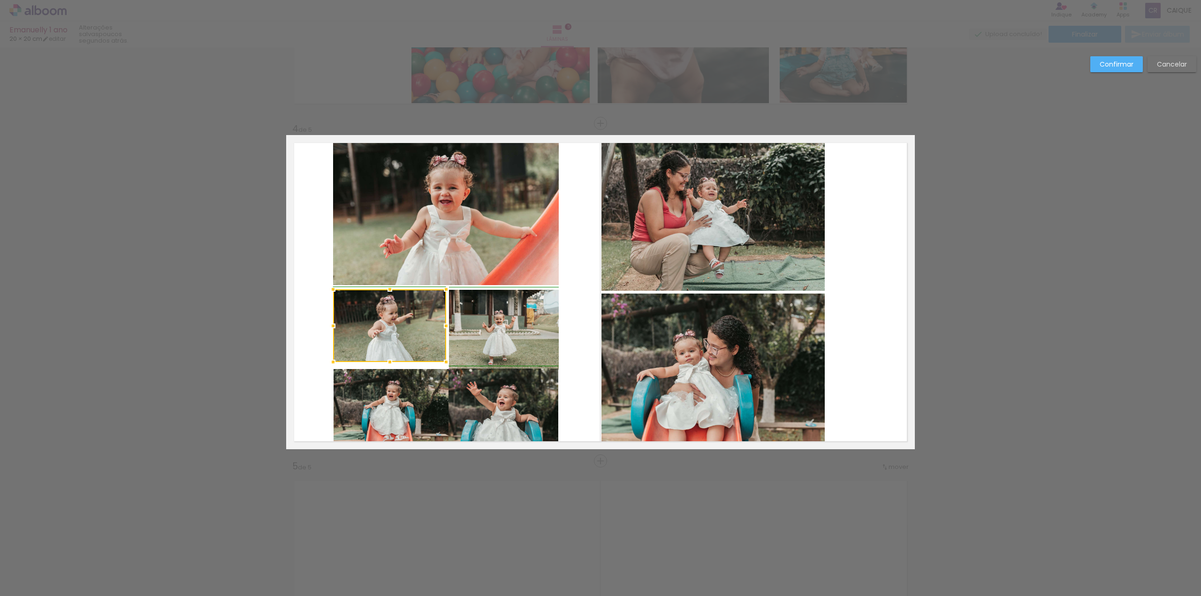
click at [441, 322] on div at bounding box center [446, 326] width 19 height 19
click at [483, 325] on quentale-photo at bounding box center [504, 330] width 110 height 80
click at [443, 331] on div at bounding box center [449, 330] width 19 height 19
click at [446, 331] on quentale-layouter at bounding box center [600, 292] width 629 height 314
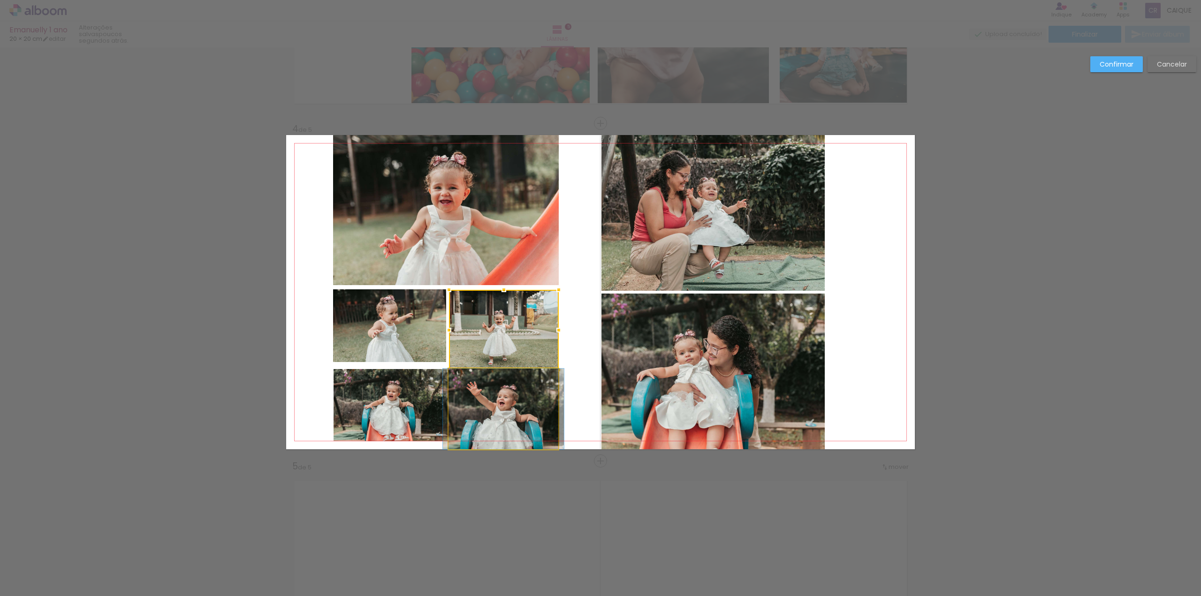
click at [478, 374] on quentale-photo at bounding box center [504, 409] width 110 height 81
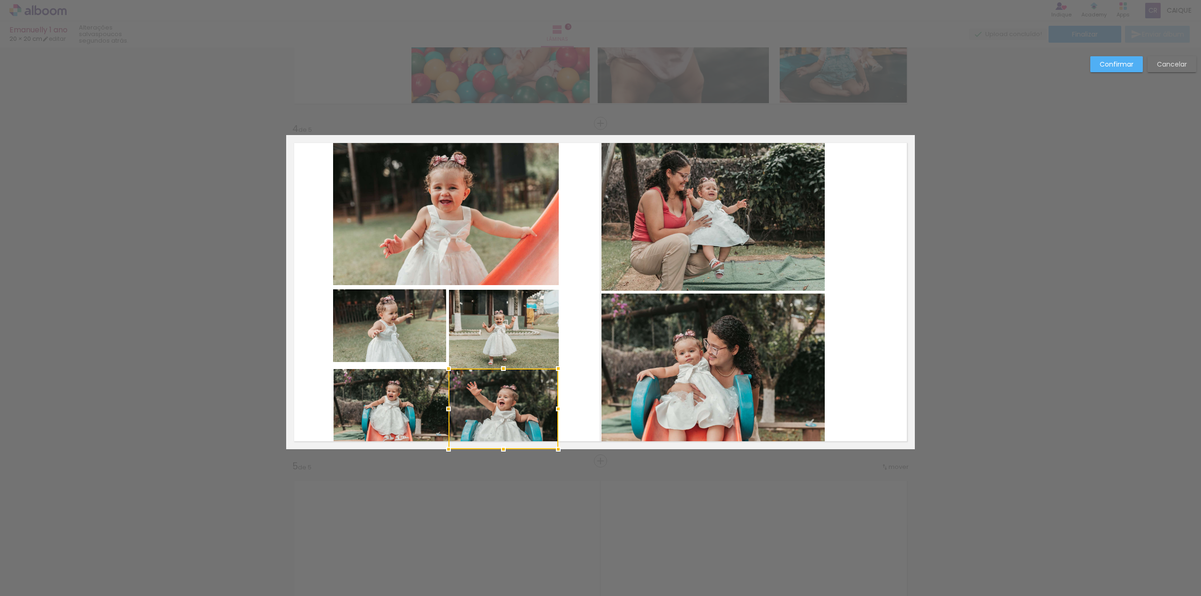
click at [500, 367] on div at bounding box center [503, 368] width 19 height 19
click at [502, 347] on div at bounding box center [504, 330] width 110 height 80
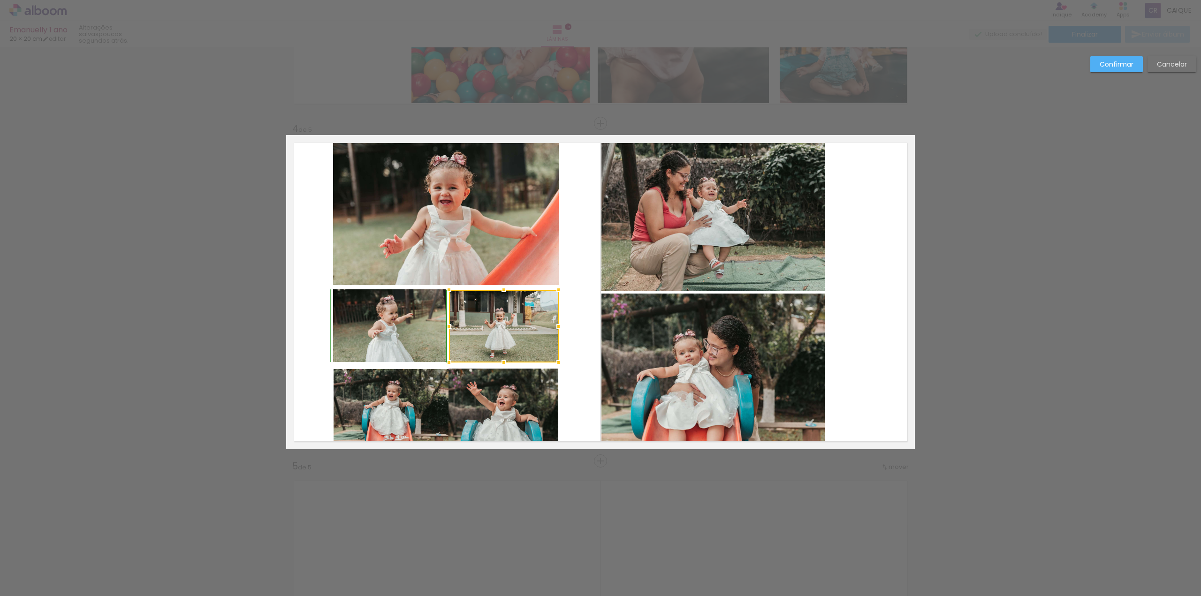
drag, startPoint x: 502, startPoint y: 372, endPoint x: 500, endPoint y: 367, distance: 5.1
click at [500, 367] on div at bounding box center [504, 362] width 19 height 19
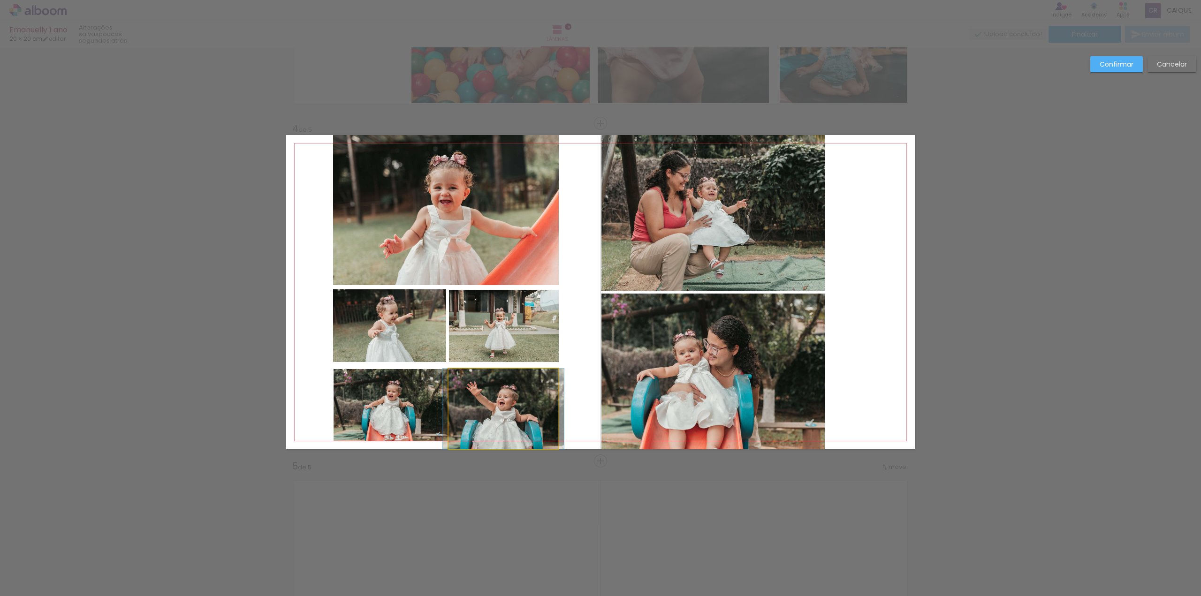
click at [461, 405] on quentale-photo at bounding box center [504, 409] width 110 height 81
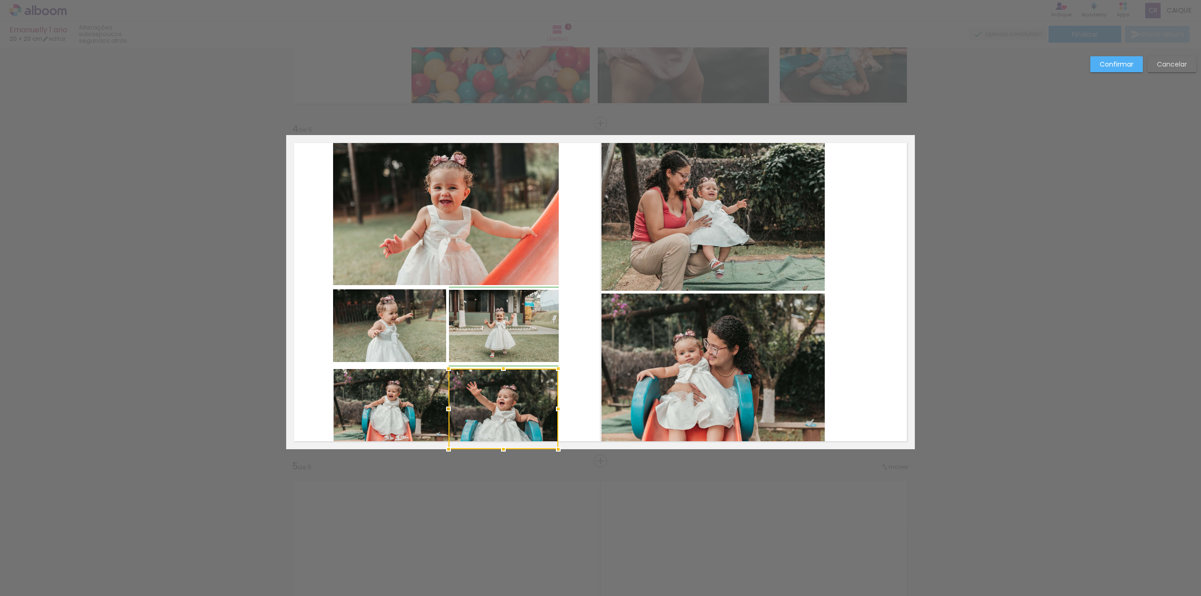
click at [449, 410] on div at bounding box center [448, 409] width 19 height 19
click at [415, 405] on quentale-photo at bounding box center [392, 405] width 116 height 72
drag, startPoint x: 445, startPoint y: 406, endPoint x: 440, endPoint y: 406, distance: 5.2
click at [440, 406] on div at bounding box center [446, 405] width 19 height 19
click at [566, 385] on quentale-layouter at bounding box center [600, 292] width 629 height 314
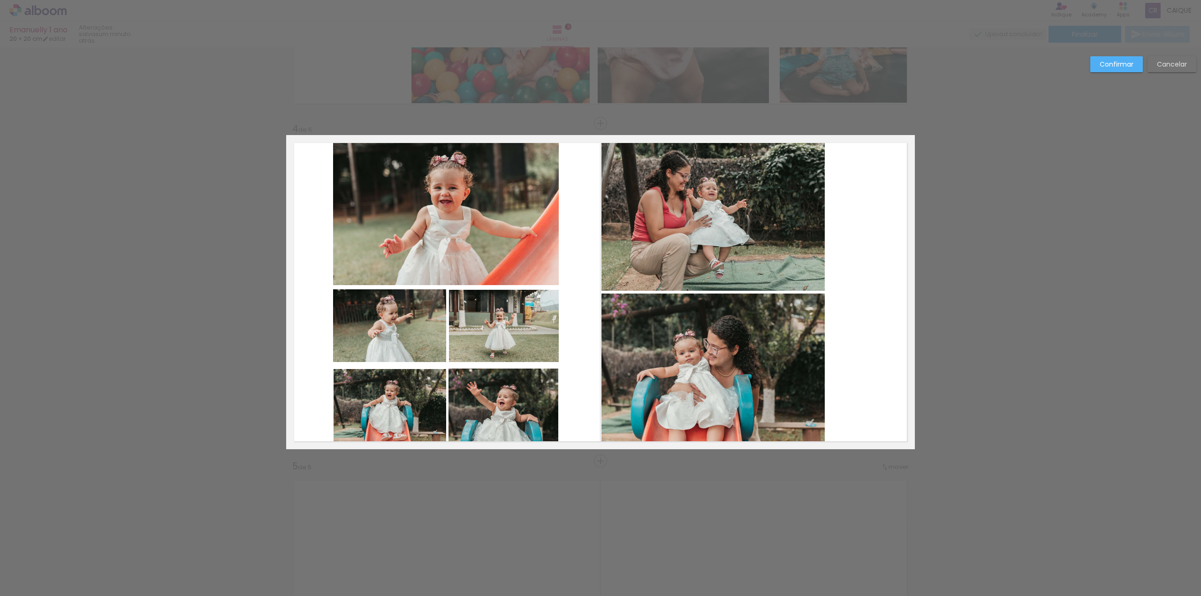
click at [0, 0] on slot "Confirmar" at bounding box center [0, 0] width 0 height 0
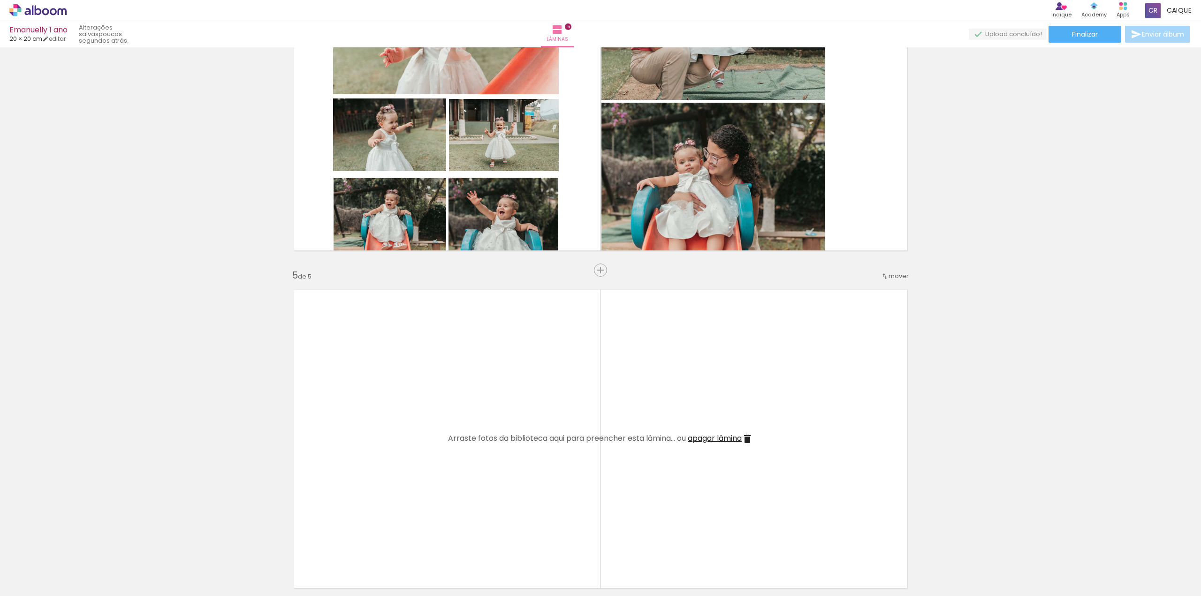
scroll to position [1314, 0]
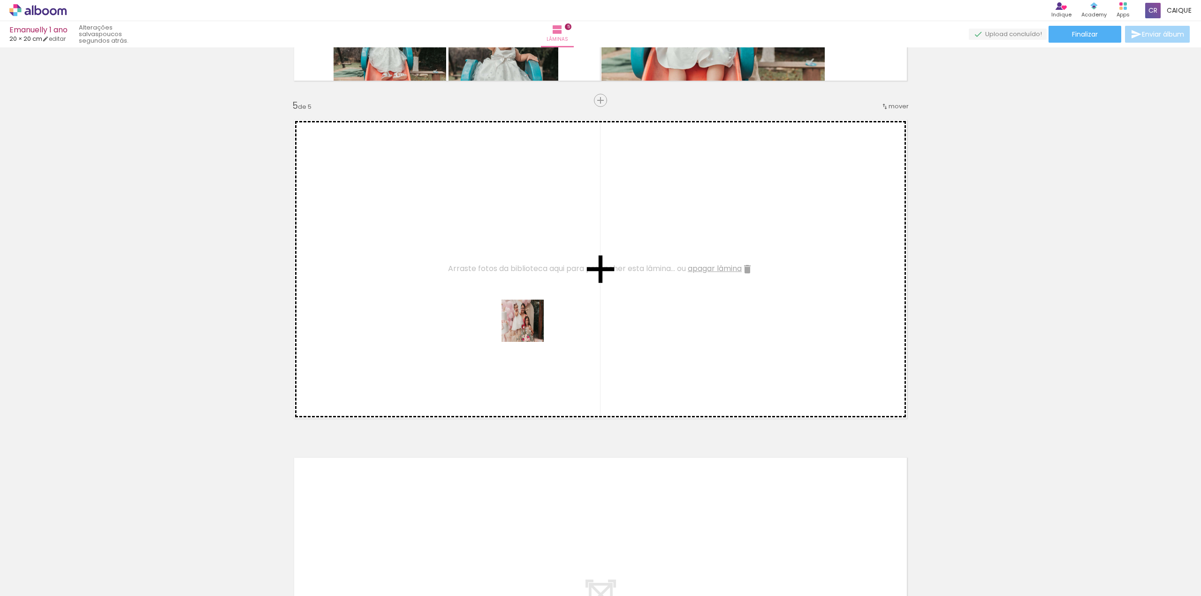
drag, startPoint x: 893, startPoint y: 571, endPoint x: 529, endPoint y: 328, distance: 437.7
click at [529, 328] on quentale-workspace at bounding box center [600, 298] width 1201 height 596
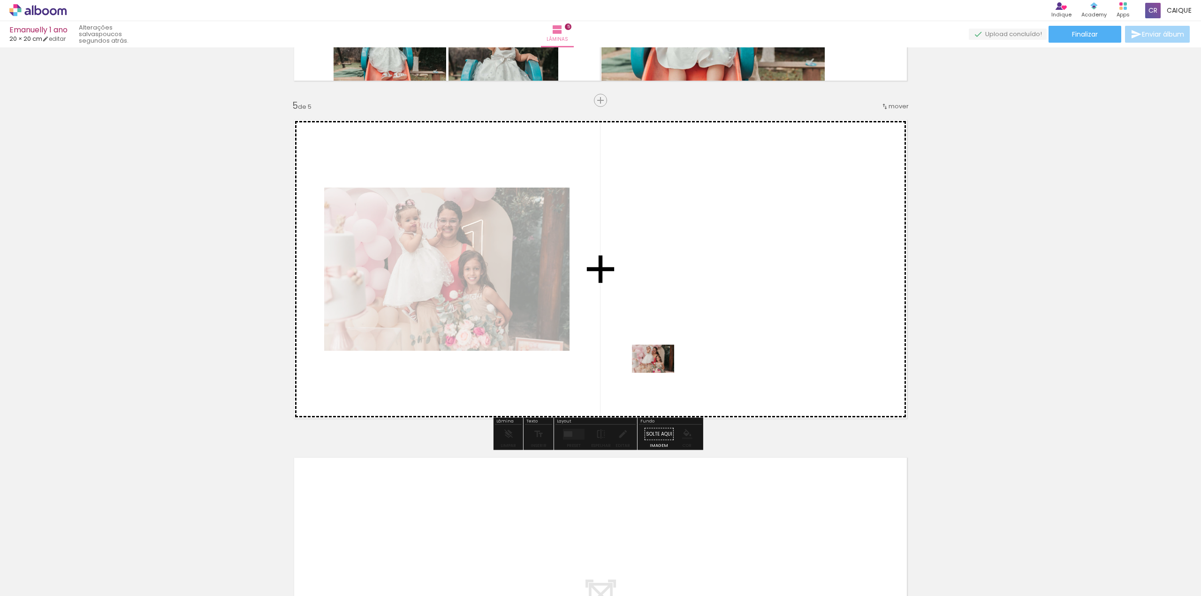
drag, startPoint x: 795, startPoint y: 572, endPoint x: 660, endPoint y: 355, distance: 255.2
click at [660, 355] on quentale-workspace at bounding box center [600, 298] width 1201 height 596
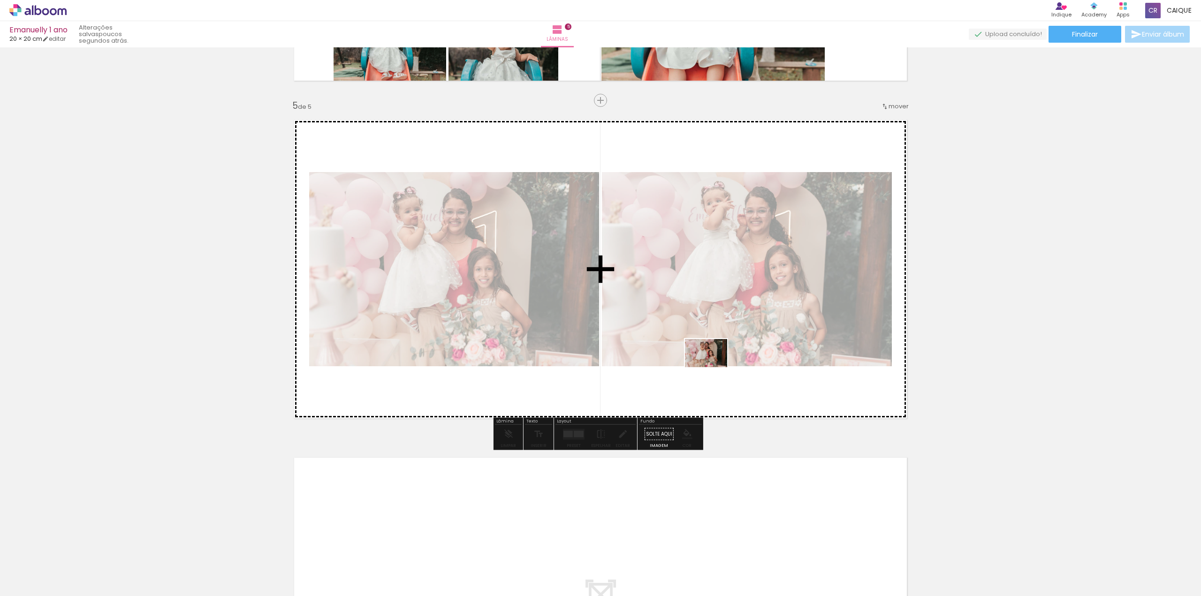
drag, startPoint x: 840, startPoint y: 566, endPoint x: 705, endPoint y: 359, distance: 246.1
click at [705, 359] on quentale-workspace at bounding box center [600, 298] width 1201 height 596
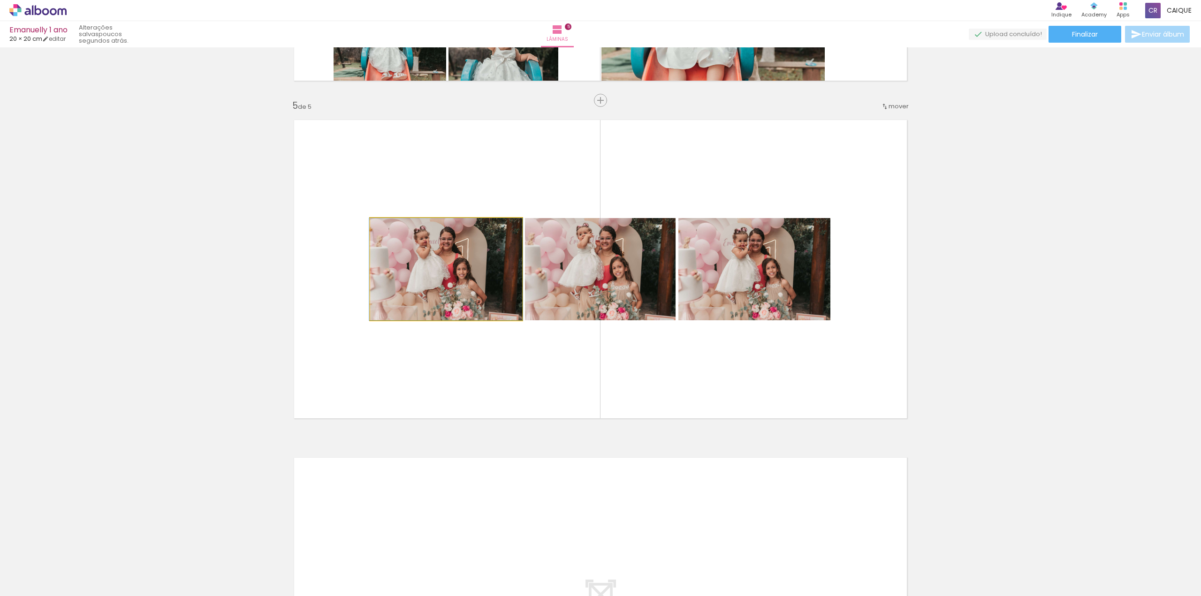
click at [448, 265] on quentale-photo at bounding box center [446, 269] width 152 height 102
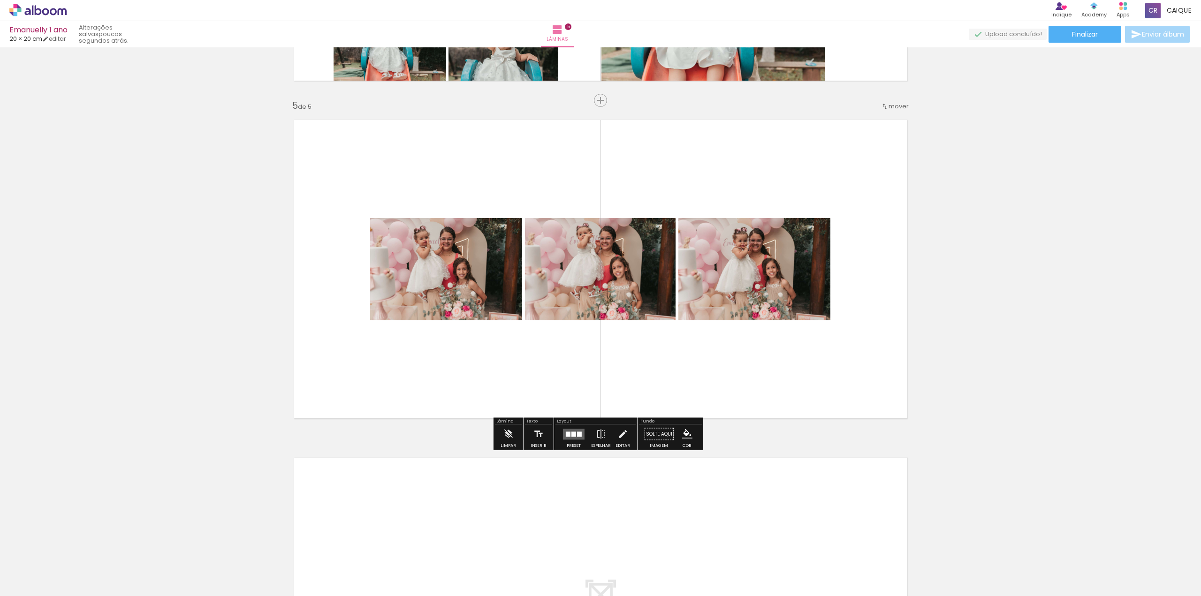
click at [468, 260] on paper-item at bounding box center [466, 263] width 17 height 7
click at [464, 272] on paper-item at bounding box center [466, 270] width 17 height 7
drag, startPoint x: 463, startPoint y: 266, endPoint x: 463, endPoint y: 260, distance: 5.6
click at [463, 266] on paper-item at bounding box center [466, 263] width 17 height 7
click at [463, 255] on paper-item at bounding box center [466, 256] width 17 height 7
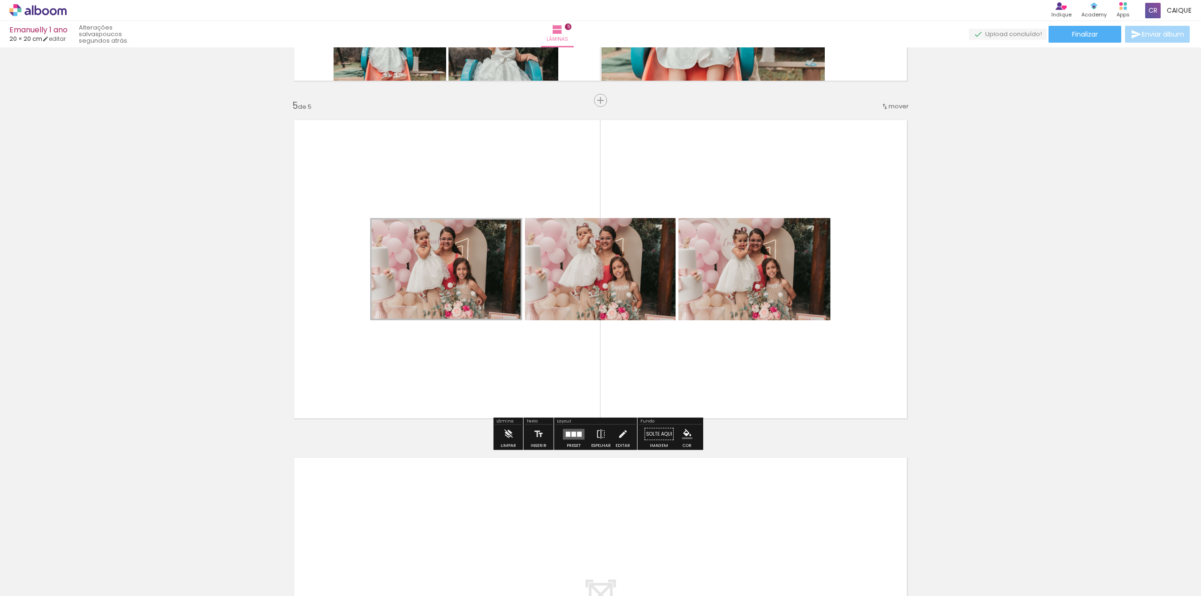
click at [463, 263] on paper-item at bounding box center [466, 263] width 17 height 7
click at [532, 166] on quentale-layouter at bounding box center [600, 269] width 629 height 314
click at [491, 258] on quentale-photo at bounding box center [446, 269] width 152 height 102
click at [561, 261] on quentale-photo at bounding box center [600, 269] width 151 height 102
click at [642, 282] on quentale-photo at bounding box center [600, 269] width 151 height 102
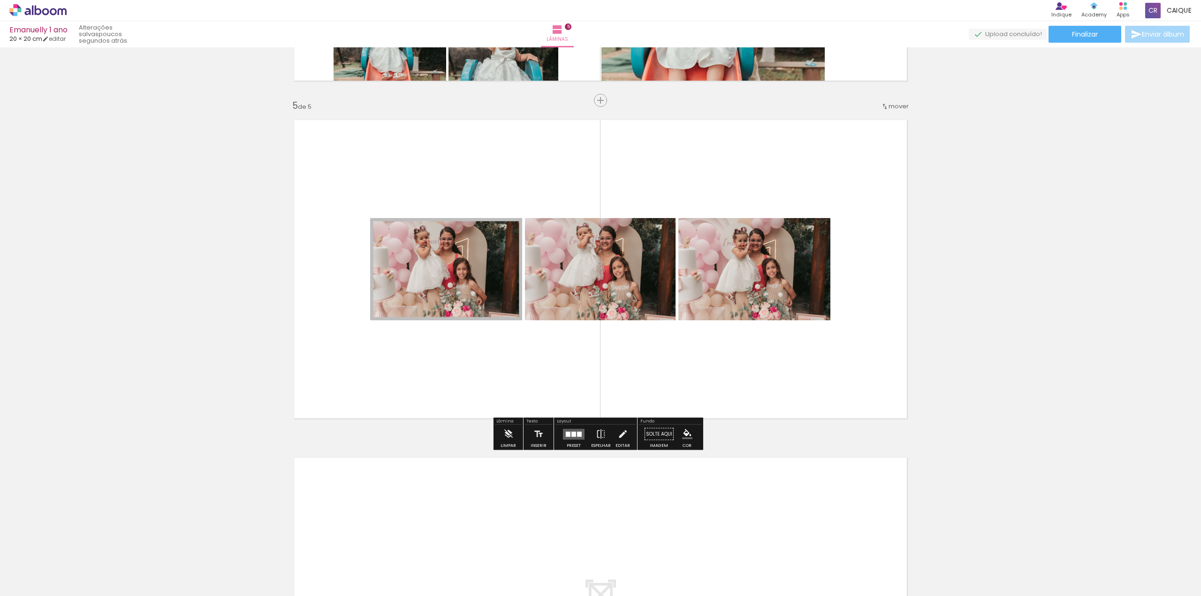
click at [736, 254] on quentale-photo at bounding box center [755, 269] width 152 height 102
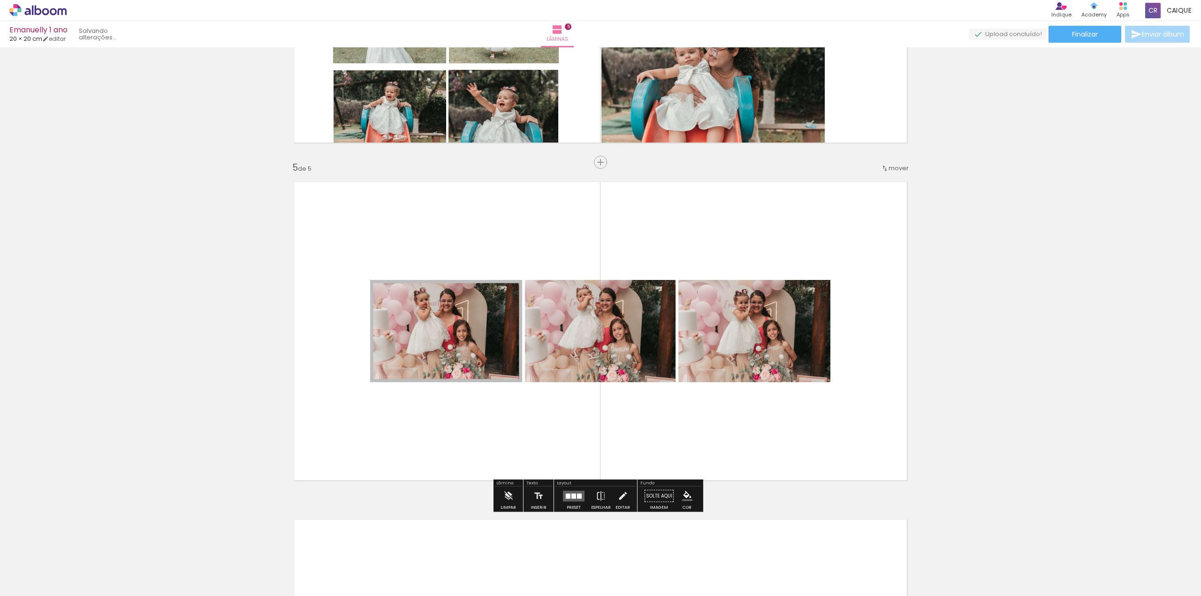
scroll to position [1220, 0]
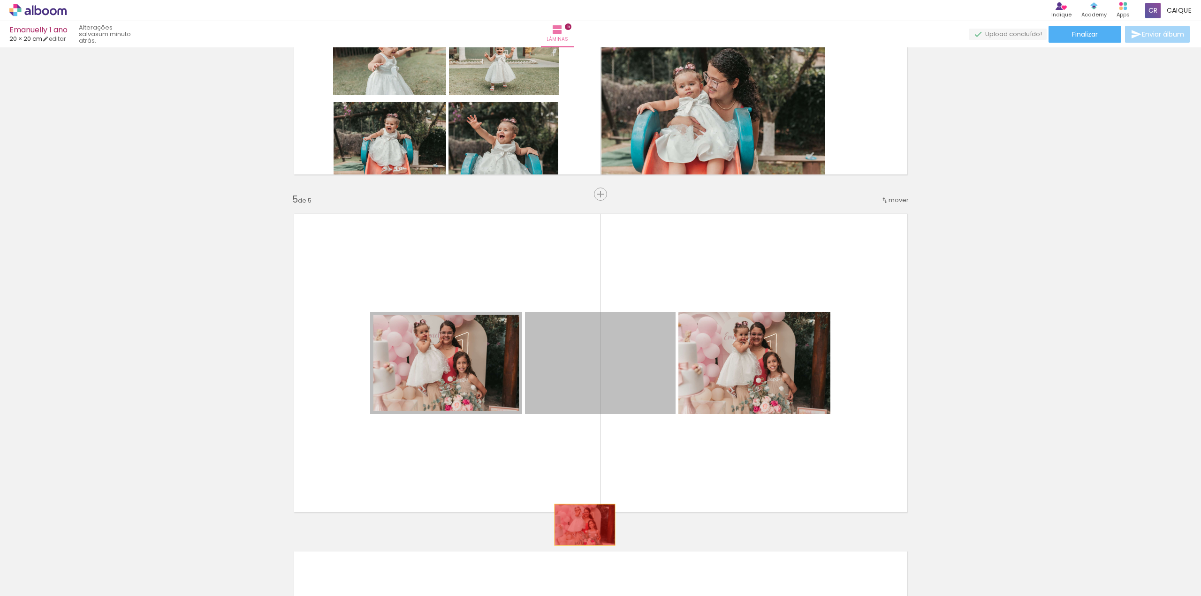
drag, startPoint x: 611, startPoint y: 371, endPoint x: 582, endPoint y: 548, distance: 179.3
click at [582, 549] on quentale-workspace at bounding box center [600, 298] width 1201 height 596
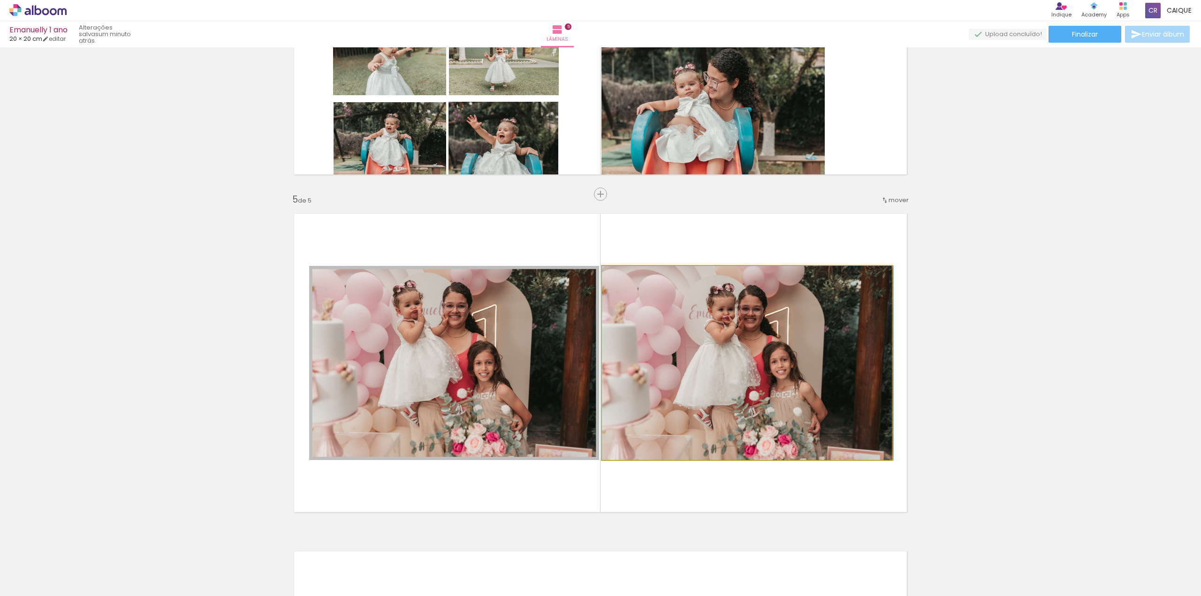
click at [773, 329] on quentale-photo at bounding box center [747, 363] width 290 height 194
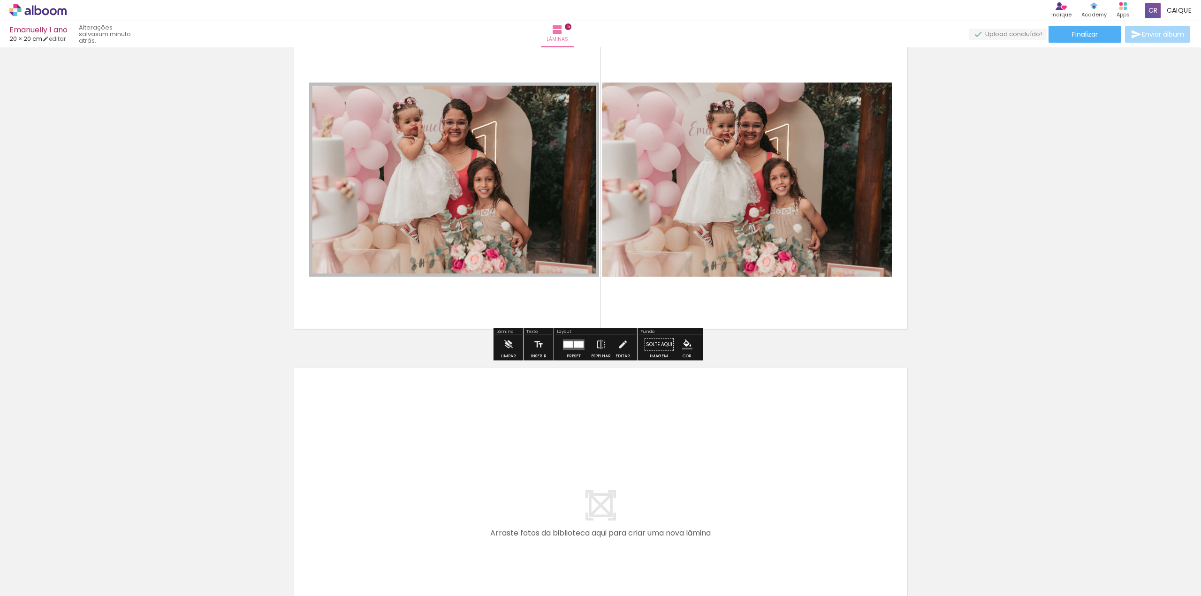
scroll to position [1408, 0]
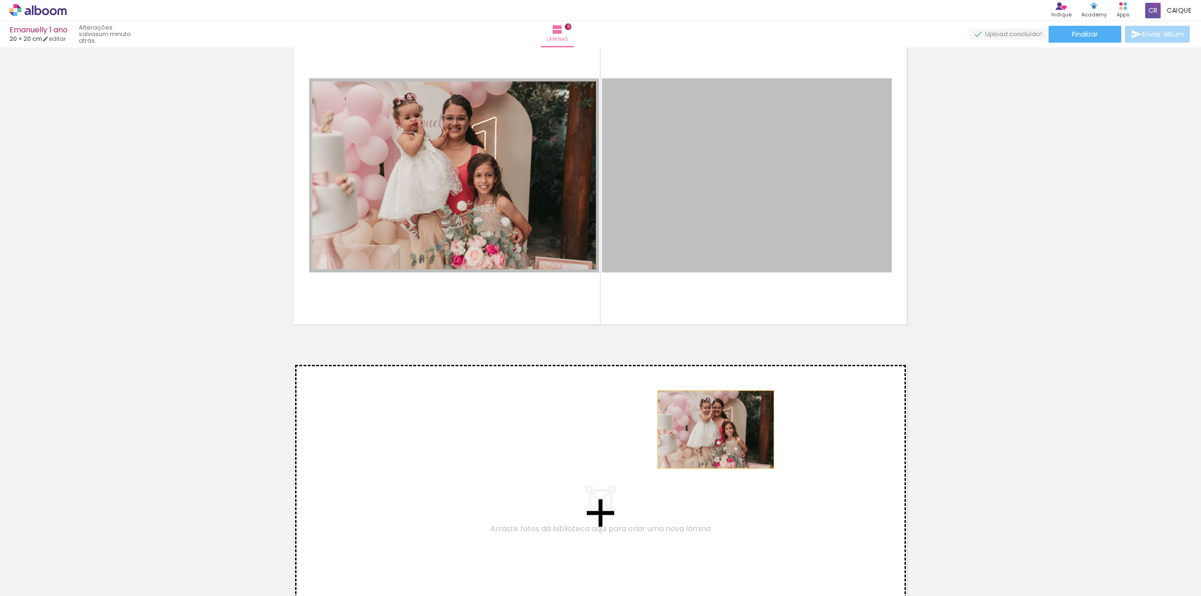
drag, startPoint x: 801, startPoint y: 219, endPoint x: 711, endPoint y: 431, distance: 230.3
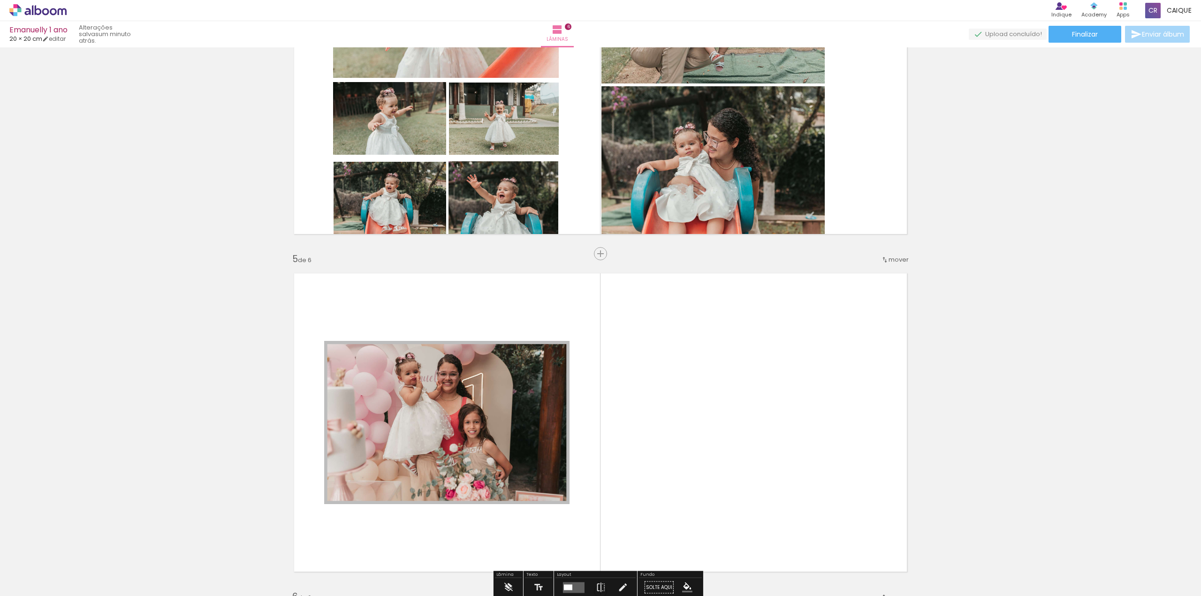
scroll to position [1489, 0]
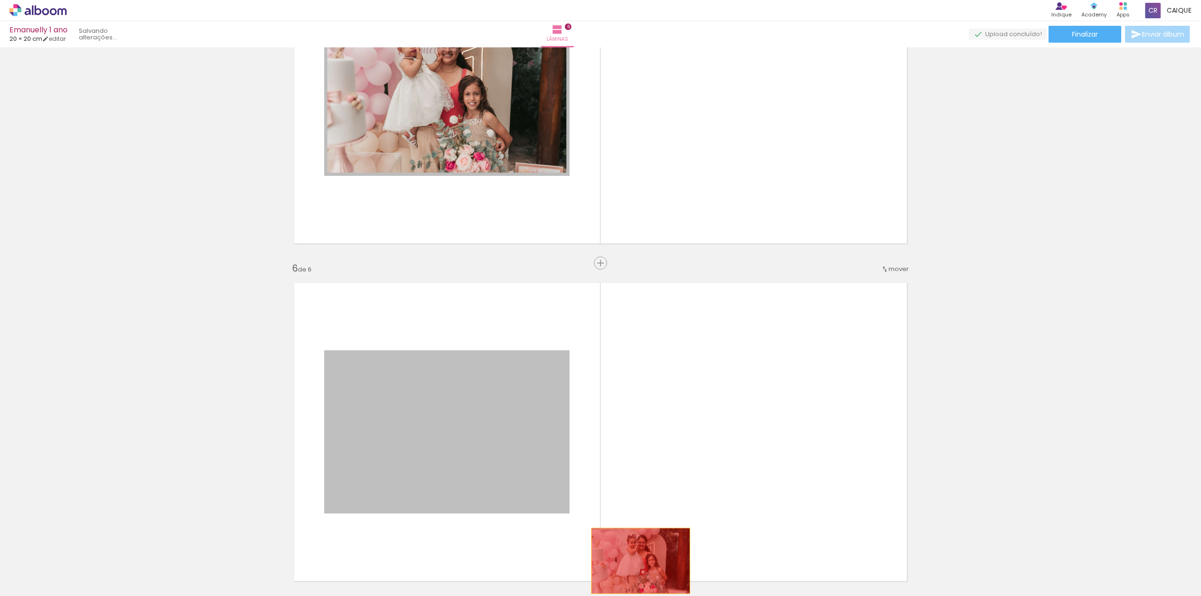
drag, startPoint x: 469, startPoint y: 411, endPoint x: 637, endPoint y: 561, distance: 225.3
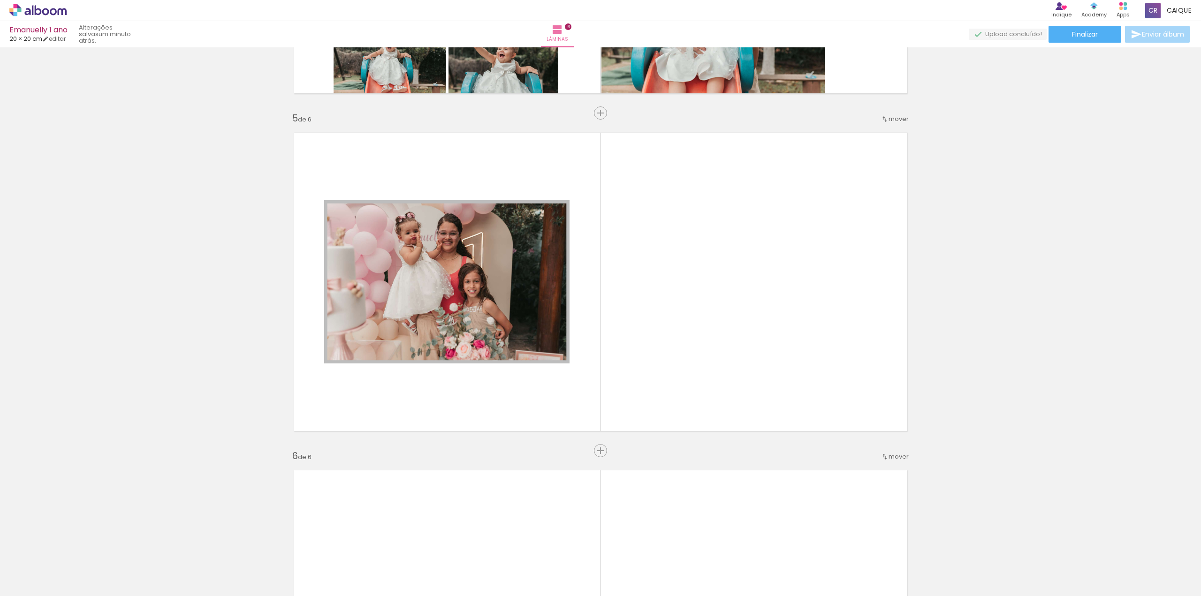
scroll to position [0, 3751]
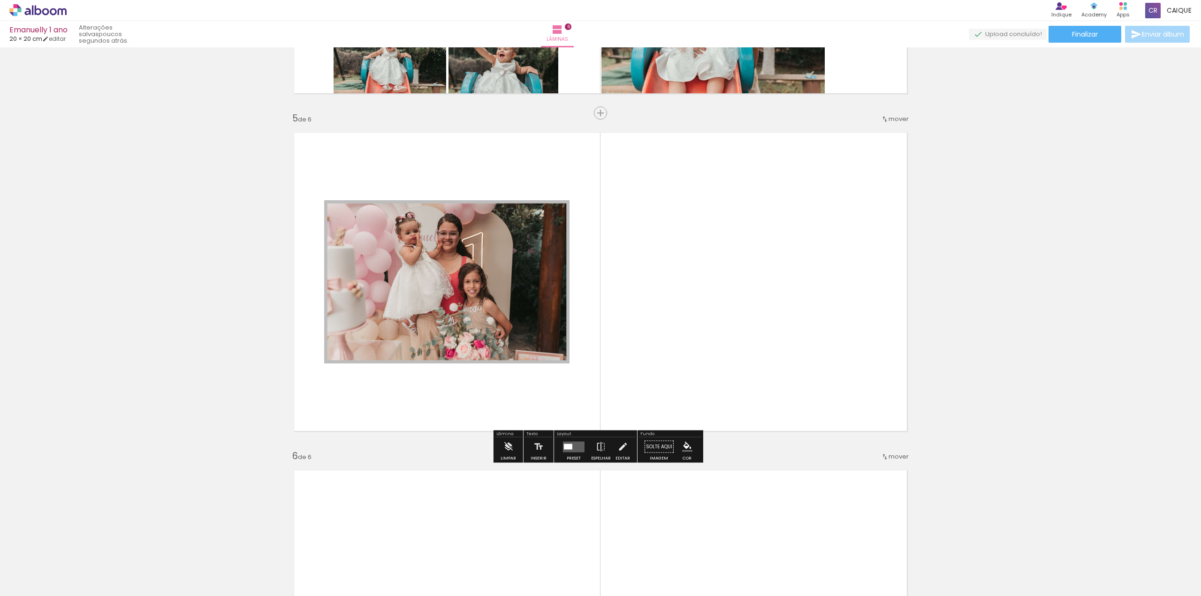
click at [460, 289] on quentale-photo at bounding box center [446, 281] width 245 height 163
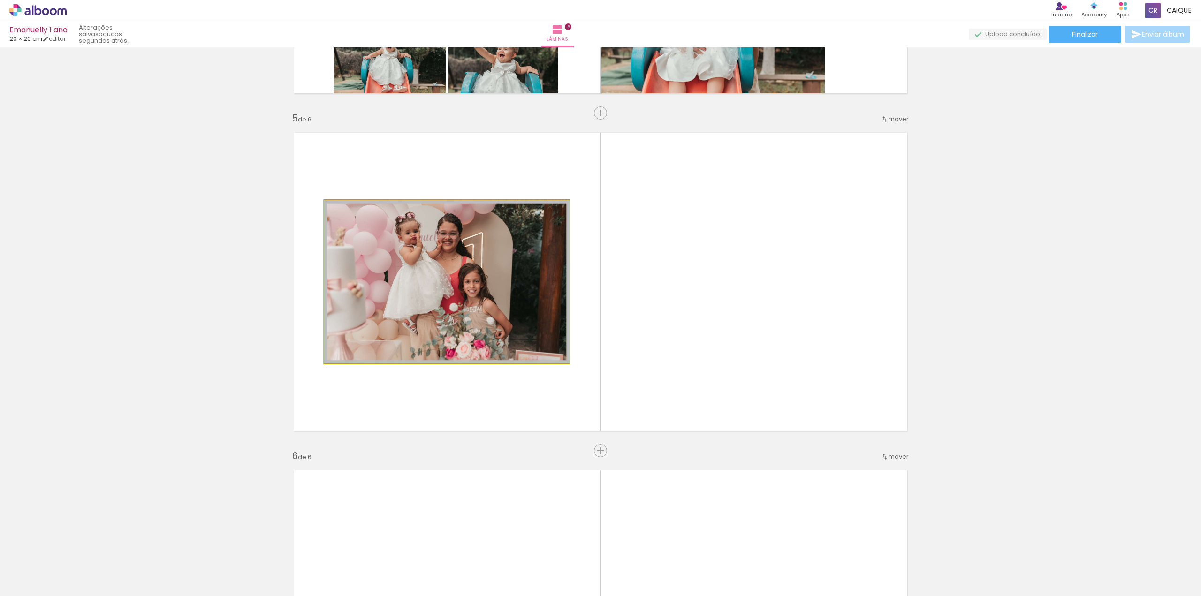
click at [519, 319] on quentale-photo at bounding box center [446, 281] width 245 height 163
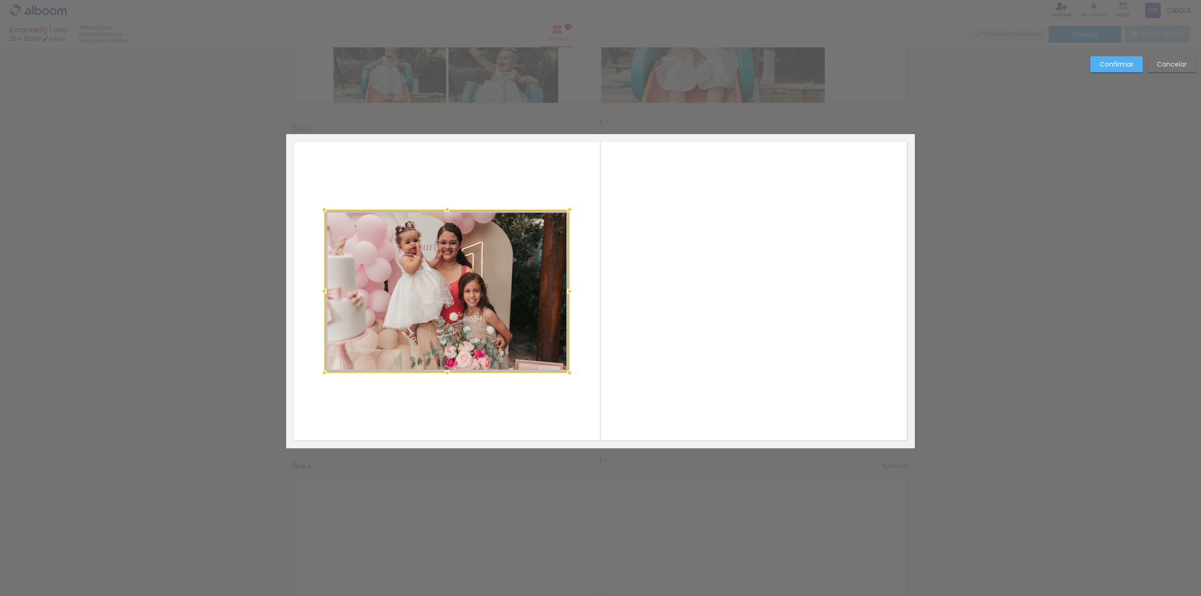
scroll to position [1291, 0]
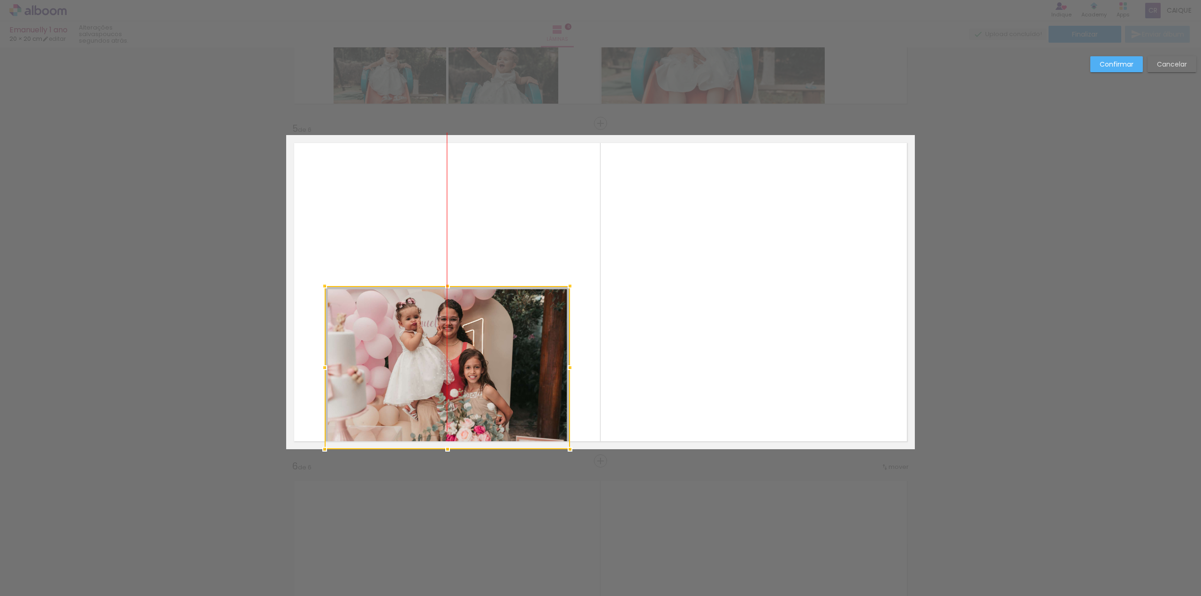
drag, startPoint x: 466, startPoint y: 297, endPoint x: 471, endPoint y: 443, distance: 146.5
click at [473, 449] on div at bounding box center [447, 367] width 245 height 163
drag, startPoint x: 1107, startPoint y: 52, endPoint x: 1103, endPoint y: 59, distance: 8.4
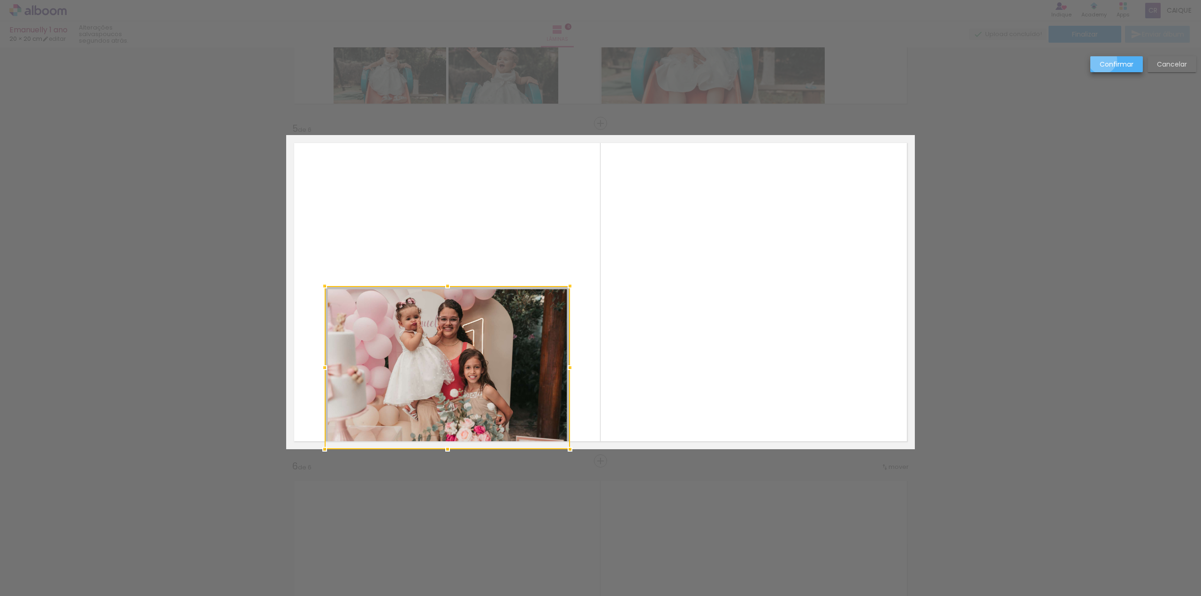
drag, startPoint x: 1103, startPoint y: 59, endPoint x: 1095, endPoint y: 62, distance: 8.2
click at [1102, 58] on paper-button "Confirmar" at bounding box center [1117, 64] width 53 height 16
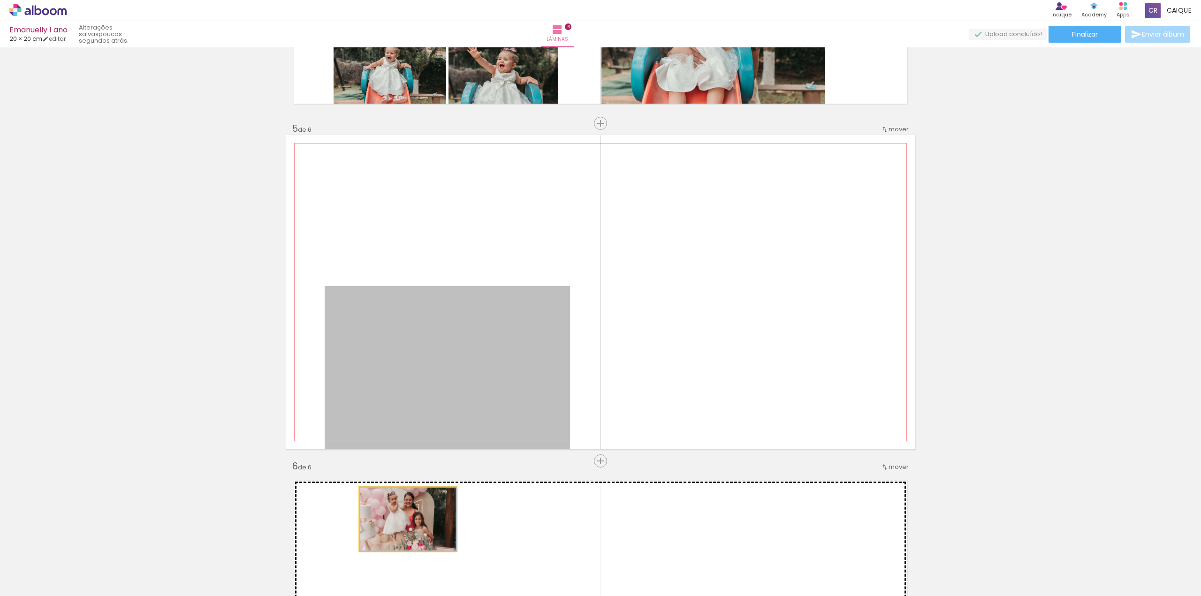
drag, startPoint x: 393, startPoint y: 392, endPoint x: 481, endPoint y: 589, distance: 216.0
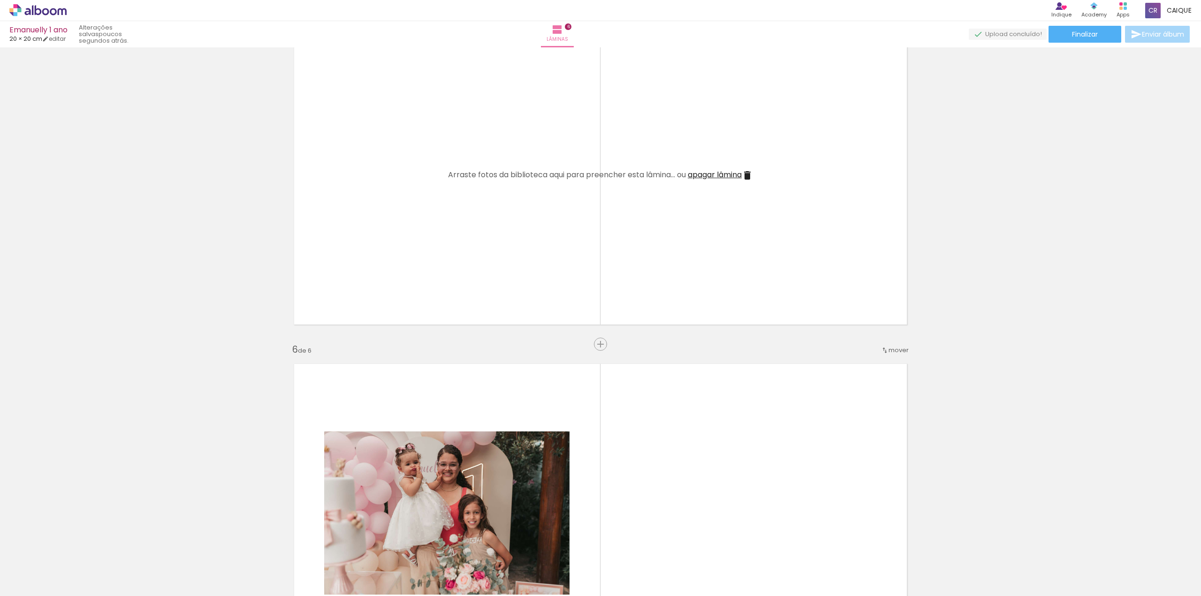
scroll to position [0, 3909]
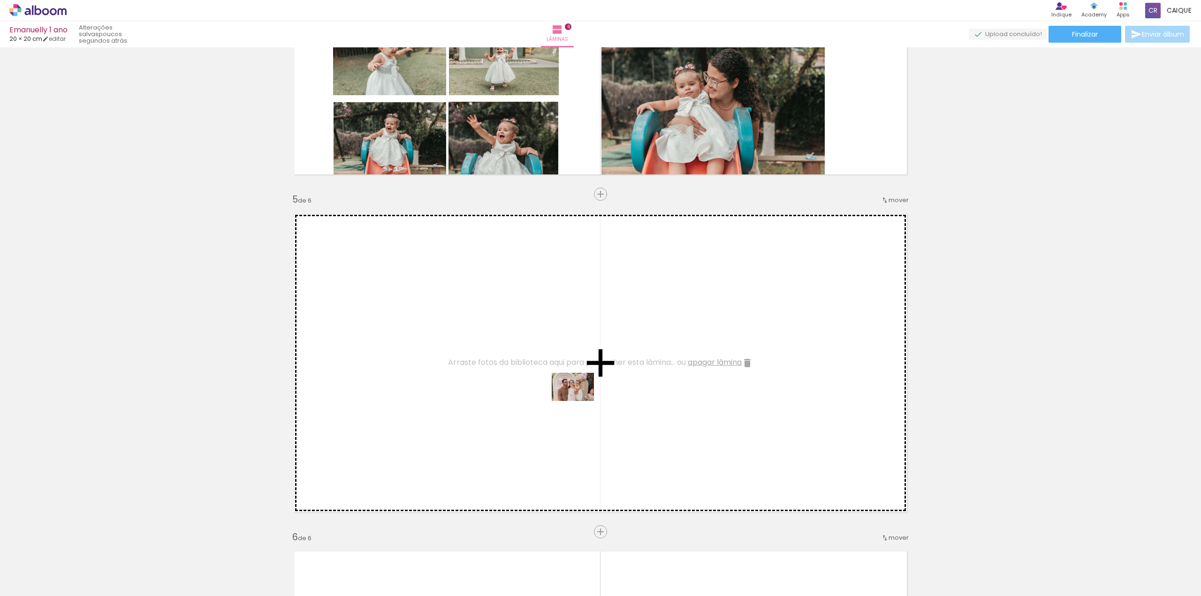
drag, startPoint x: 708, startPoint y: 573, endPoint x: 579, endPoint y: 401, distance: 214.8
click at [580, 401] on quentale-workspace at bounding box center [600, 298] width 1201 height 596
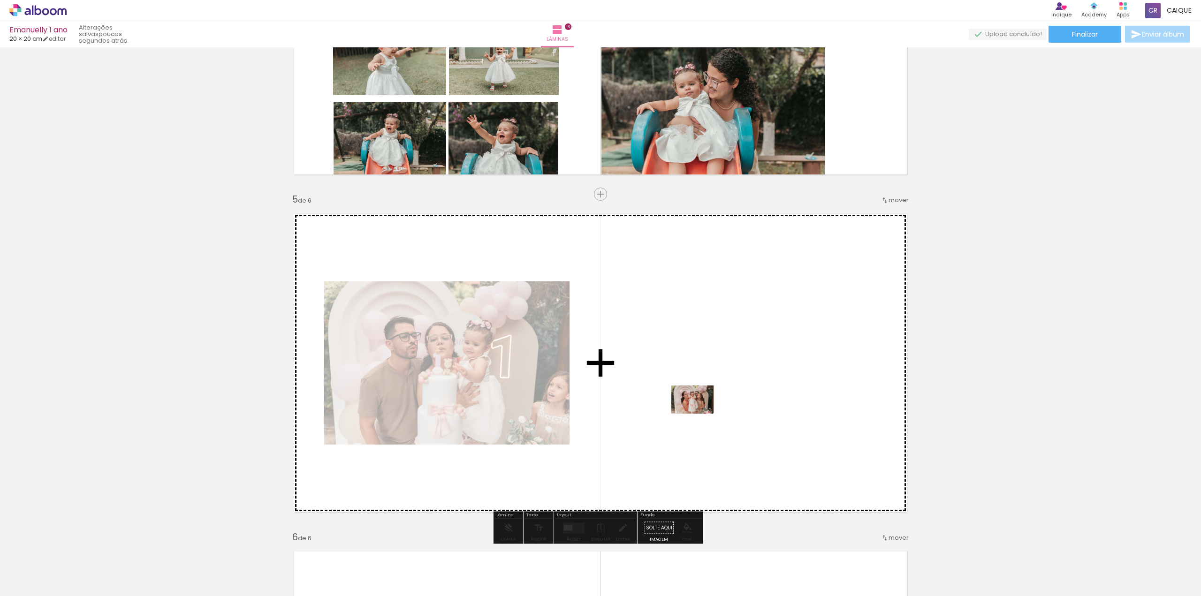
drag, startPoint x: 758, startPoint y: 573, endPoint x: 697, endPoint y: 407, distance: 177.0
click at [697, 407] on quentale-workspace at bounding box center [600, 298] width 1201 height 596
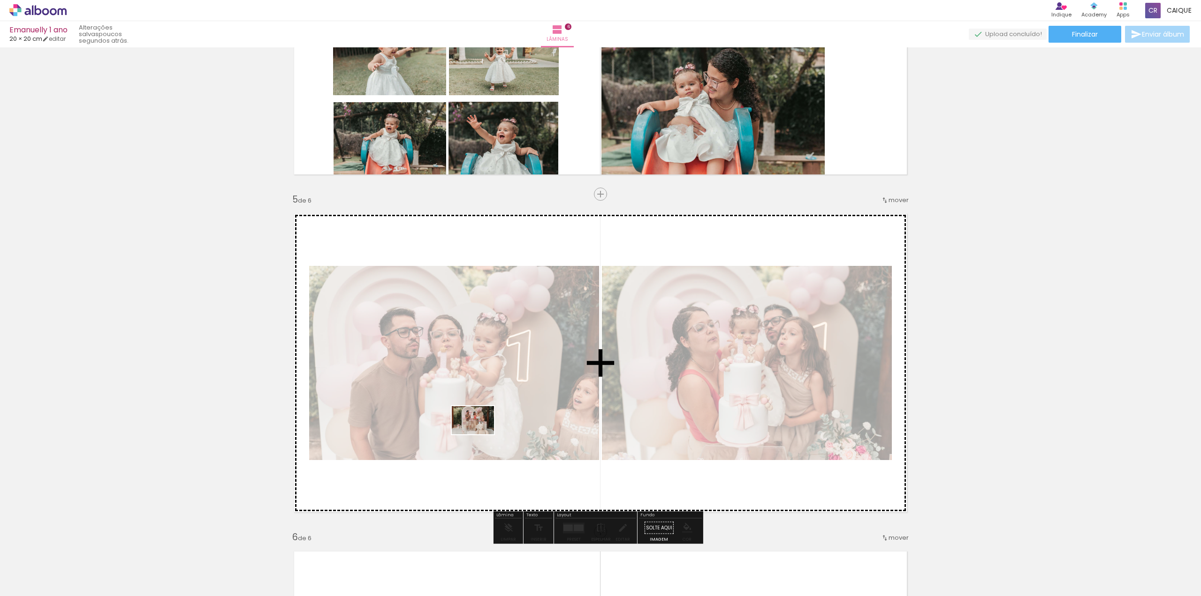
drag, startPoint x: 651, startPoint y: 576, endPoint x: 475, endPoint y: 433, distance: 227.1
click at [476, 433] on quentale-workspace at bounding box center [600, 298] width 1201 height 596
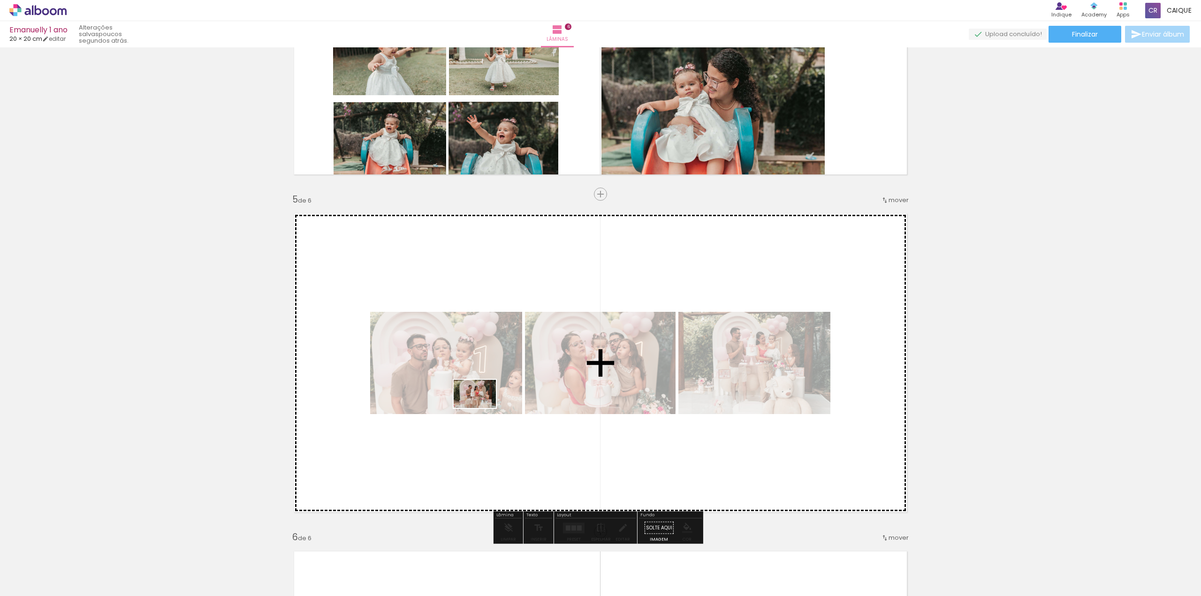
drag, startPoint x: 595, startPoint y: 569, endPoint x: 482, endPoint y: 408, distance: 196.1
click at [482, 408] on quentale-workspace at bounding box center [600, 298] width 1201 height 596
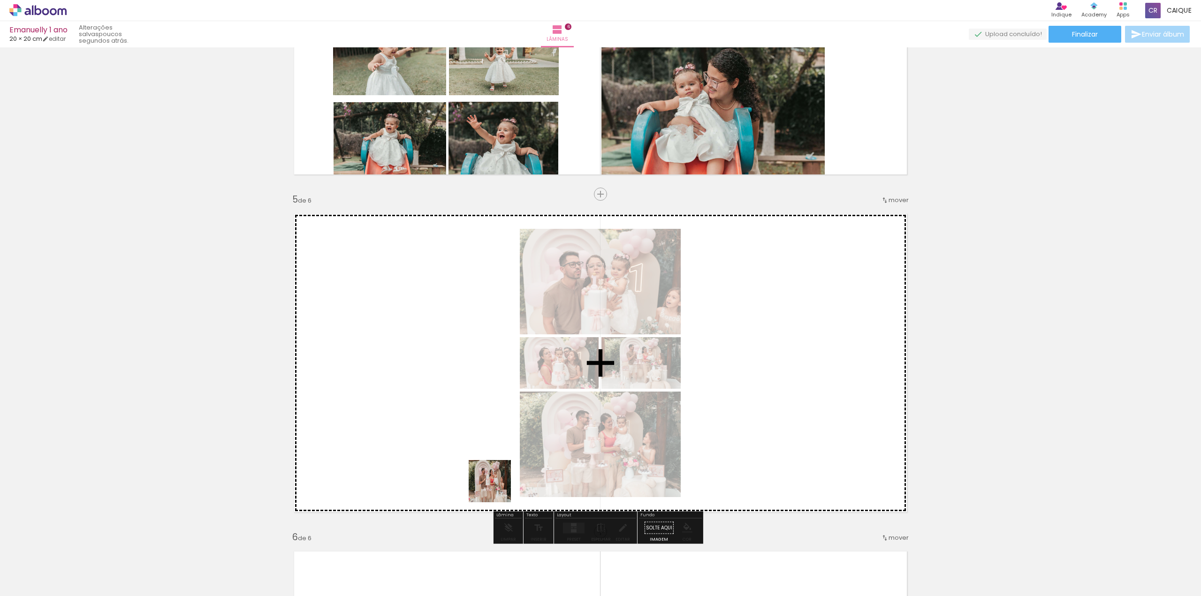
drag, startPoint x: 553, startPoint y: 578, endPoint x: 474, endPoint y: 476, distance: 128.4
click at [456, 401] on quentale-workspace at bounding box center [600, 298] width 1201 height 596
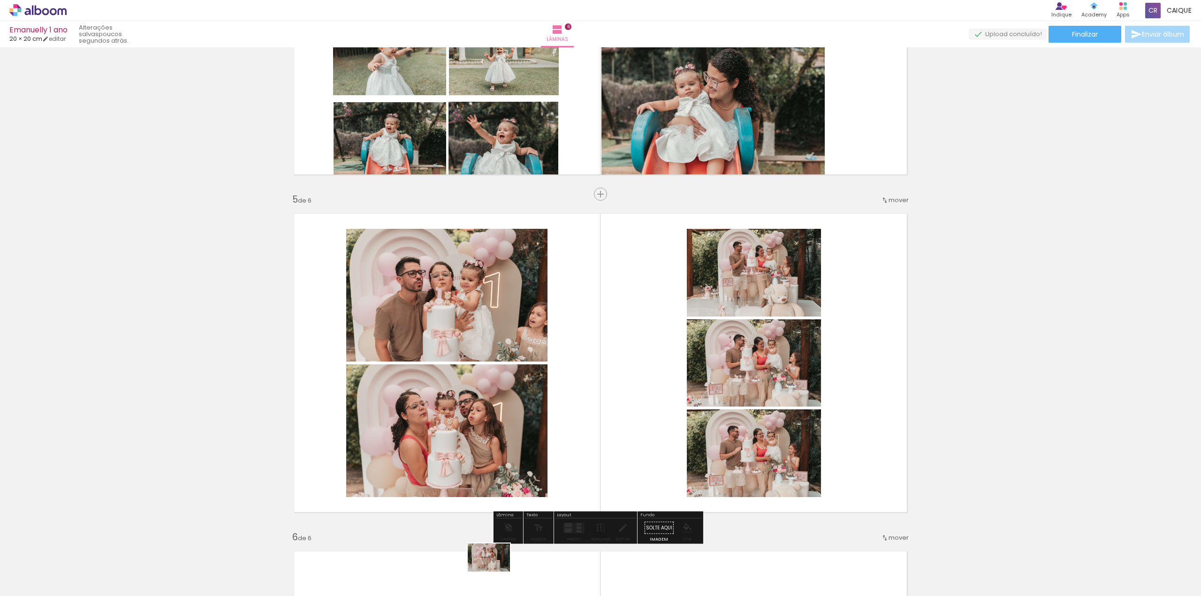
drag, startPoint x: 504, startPoint y: 570, endPoint x: 497, endPoint y: 573, distance: 7.8
click at [497, 573] on div at bounding box center [495, 565] width 46 height 31
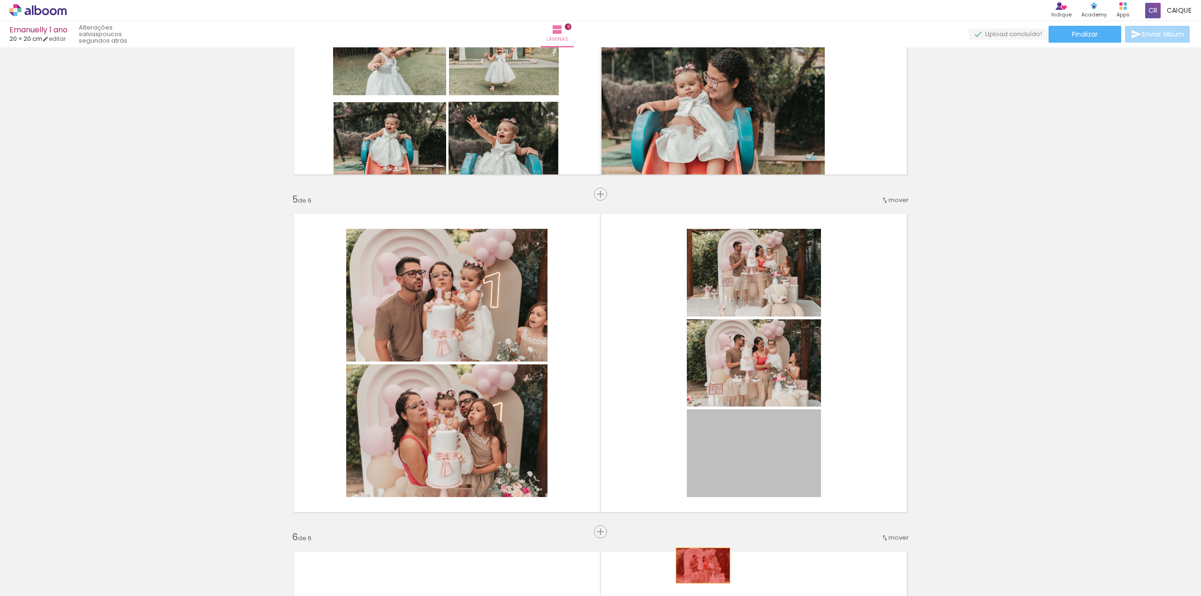
drag, startPoint x: 756, startPoint y: 461, endPoint x: 697, endPoint y: 567, distance: 121.4
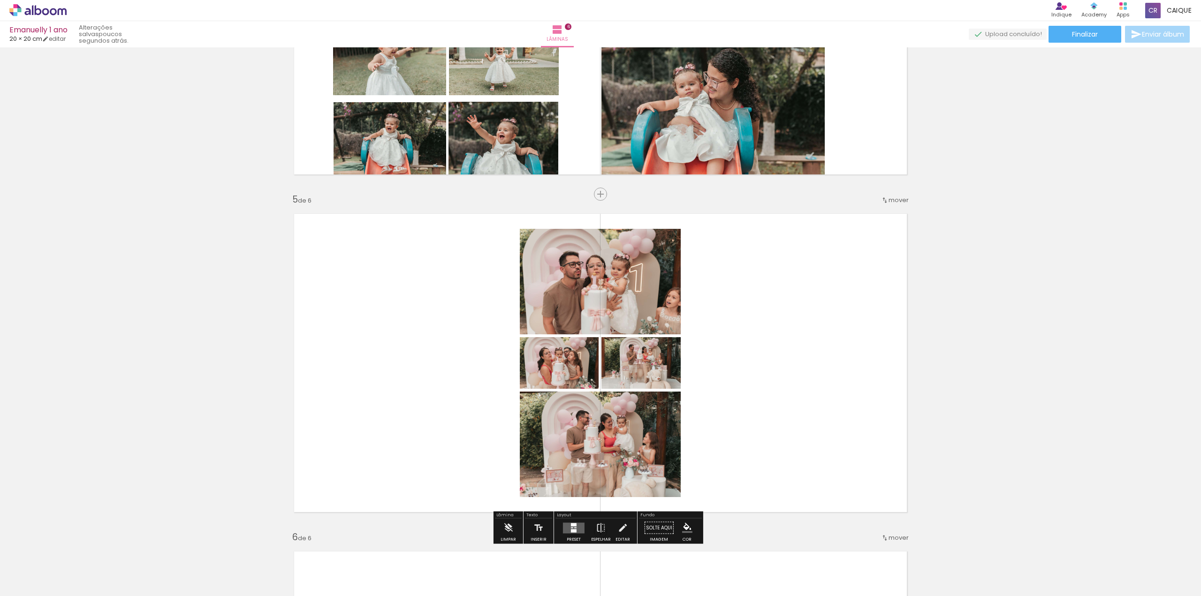
click at [741, 367] on quentale-layouter at bounding box center [600, 363] width 629 height 314
drag, startPoint x: 468, startPoint y: 244, endPoint x: 604, endPoint y: 488, distance: 278.8
click at [604, 488] on quentale-layouter at bounding box center [600, 363] width 629 height 314
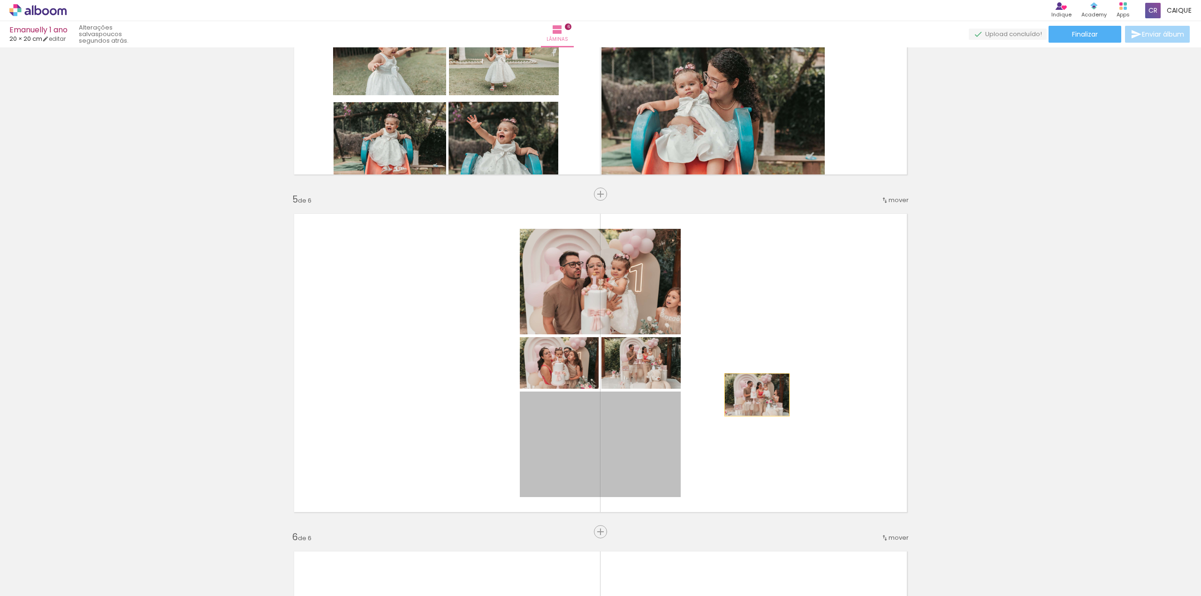
drag, startPoint x: 595, startPoint y: 448, endPoint x: 754, endPoint y: 395, distance: 167.1
click at [754, 395] on quentale-layouter at bounding box center [600, 363] width 629 height 314
drag, startPoint x: 663, startPoint y: 429, endPoint x: 780, endPoint y: 344, distance: 145.4
click at [780, 344] on quentale-layouter at bounding box center [600, 363] width 629 height 314
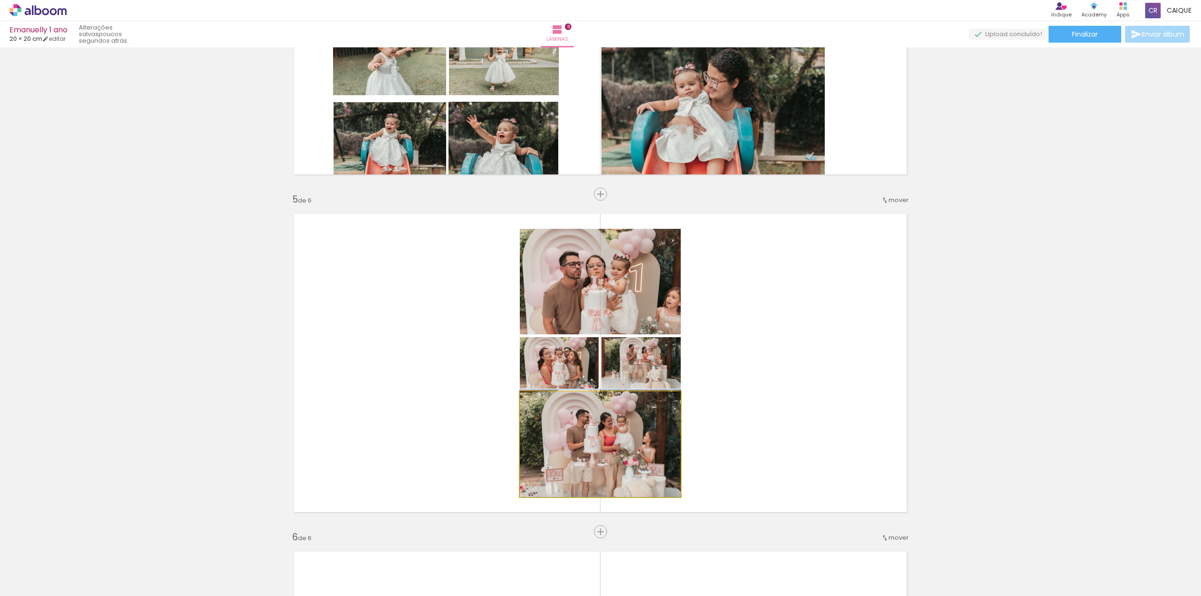
click at [610, 451] on quentale-photo at bounding box center [600, 445] width 161 height 106
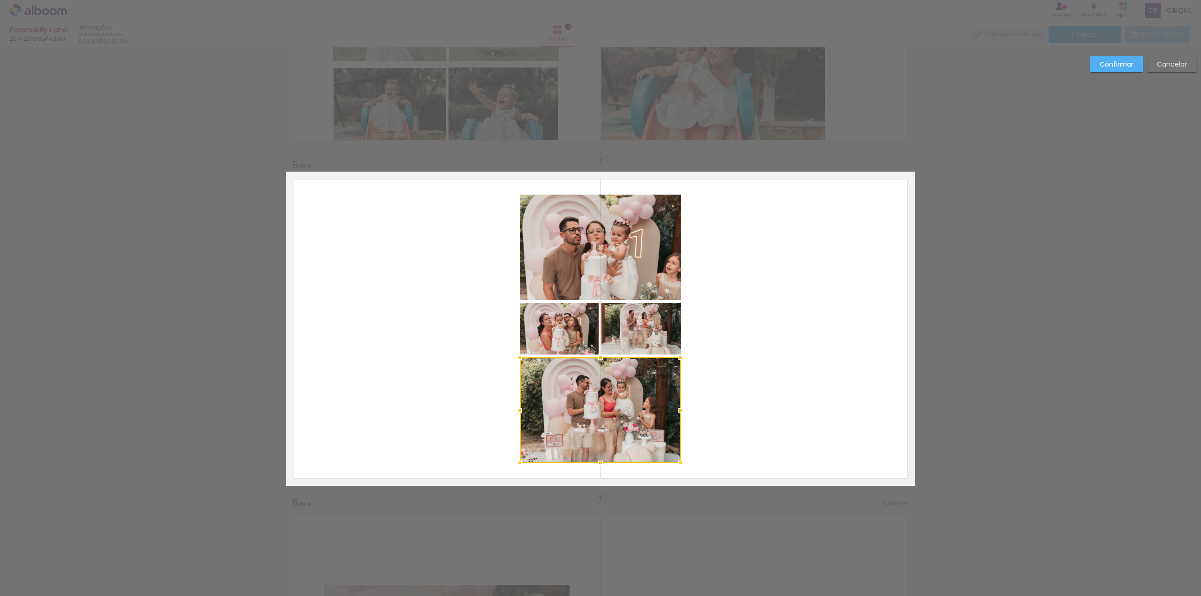
scroll to position [1291, 0]
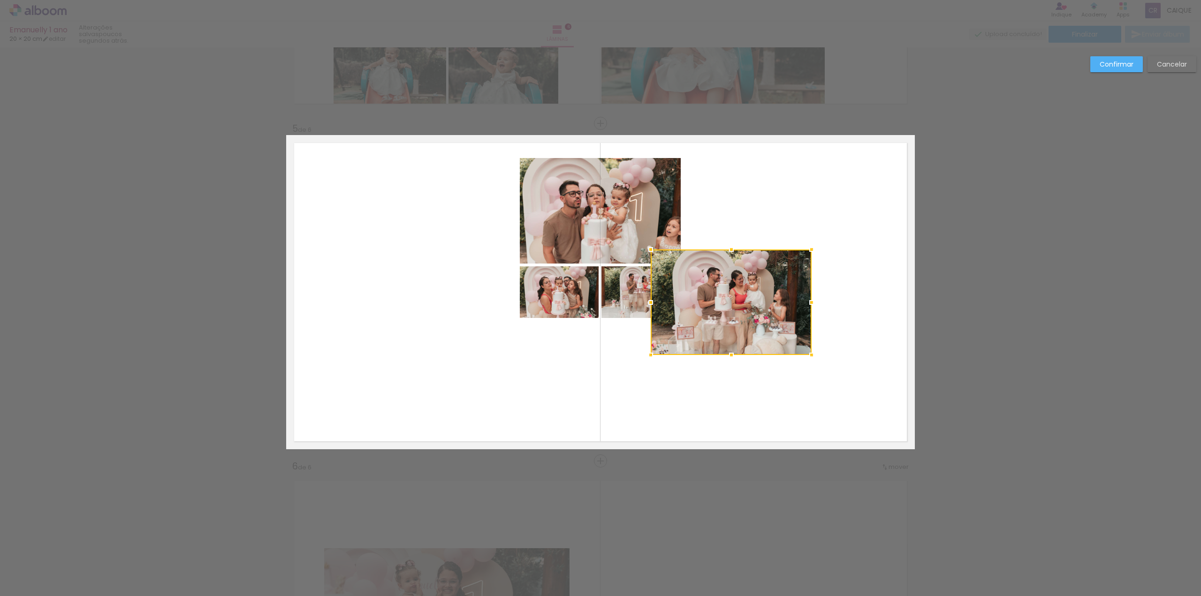
drag, startPoint x: 641, startPoint y: 379, endPoint x: 773, endPoint y: 306, distance: 150.6
click at [773, 306] on div at bounding box center [731, 303] width 161 height 106
click at [0, 0] on slot "Confirmar" at bounding box center [0, 0] width 0 height 0
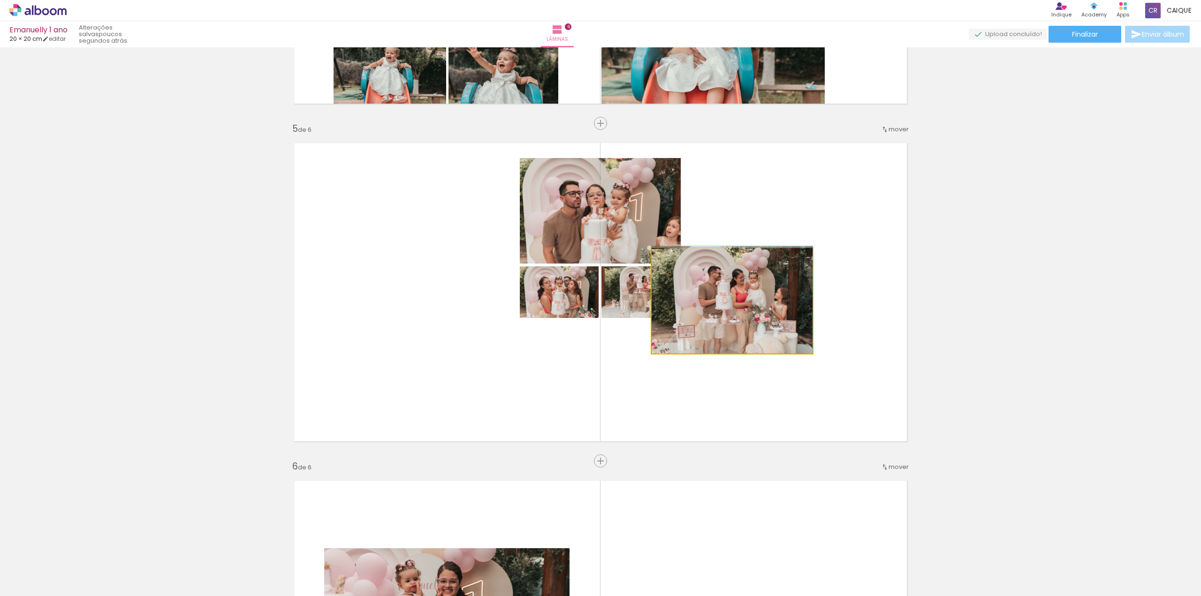
drag, startPoint x: 723, startPoint y: 300, endPoint x: 798, endPoint y: 286, distance: 76.9
drag, startPoint x: 778, startPoint y: 292, endPoint x: 803, endPoint y: 313, distance: 33.6
click at [820, 306] on quentale-layouter at bounding box center [600, 292] width 629 height 314
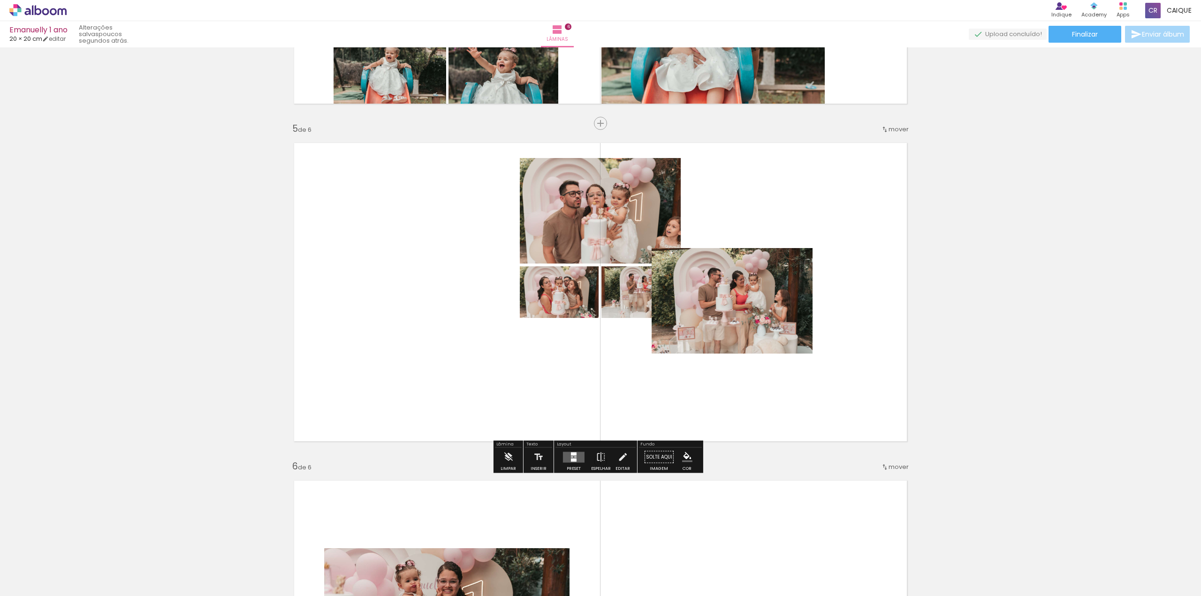
click at [775, 310] on quentale-photo at bounding box center [732, 301] width 161 height 106
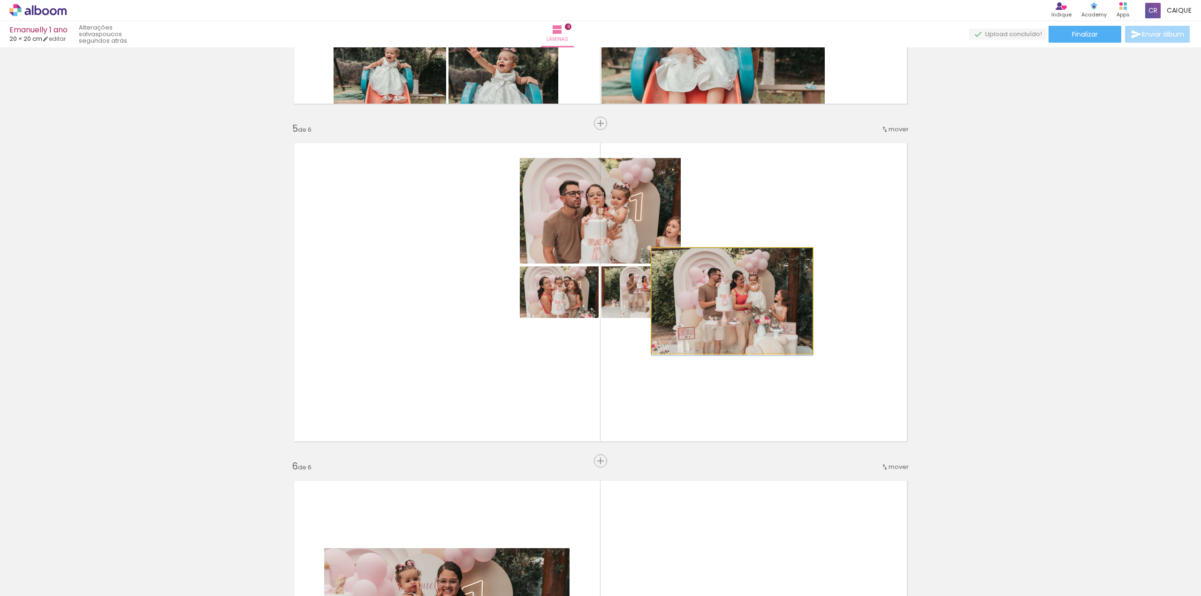
click at [775, 310] on quentale-photo at bounding box center [732, 301] width 161 height 106
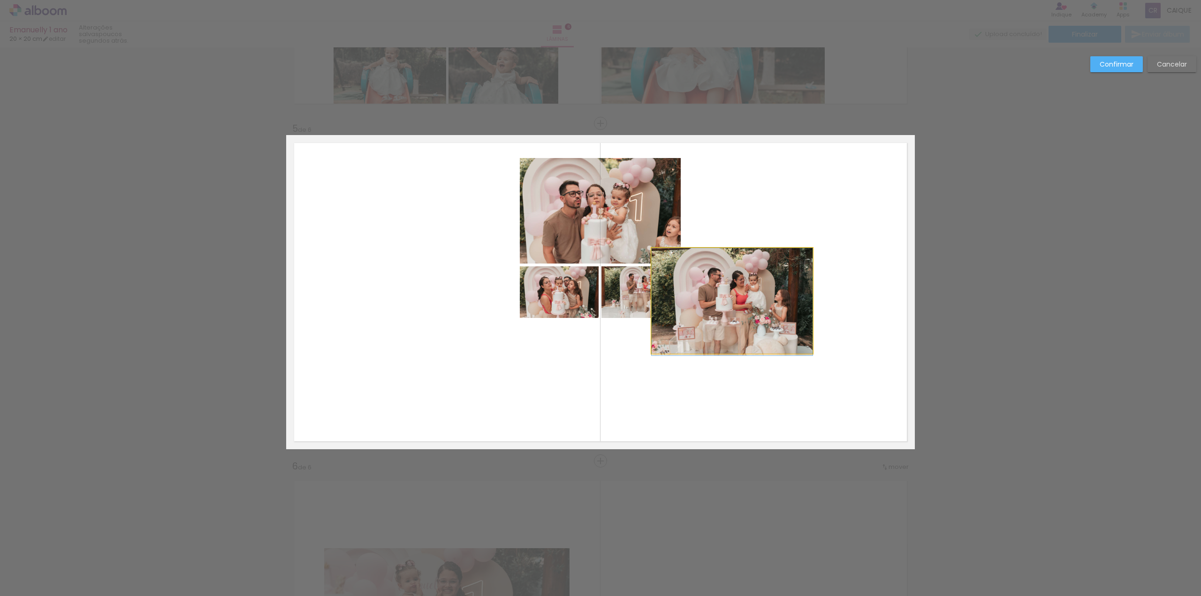
drag, startPoint x: 775, startPoint y: 310, endPoint x: 786, endPoint y: 316, distance: 12.6
drag, startPoint x: 758, startPoint y: 311, endPoint x: 782, endPoint y: 316, distance: 24.4
click at [782, 315] on div at bounding box center [732, 301] width 161 height 106
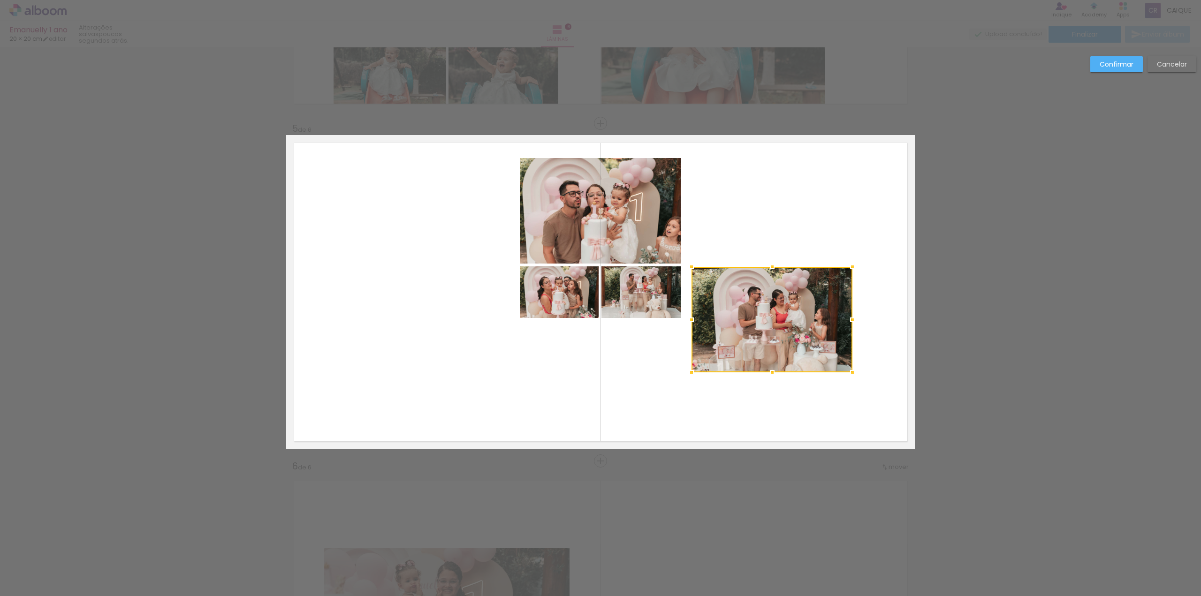
drag, startPoint x: 778, startPoint y: 315, endPoint x: 800, endPoint y: 331, distance: 26.8
click at [800, 330] on div at bounding box center [772, 320] width 161 height 106
click at [628, 208] on quentale-photo at bounding box center [600, 211] width 161 height 106
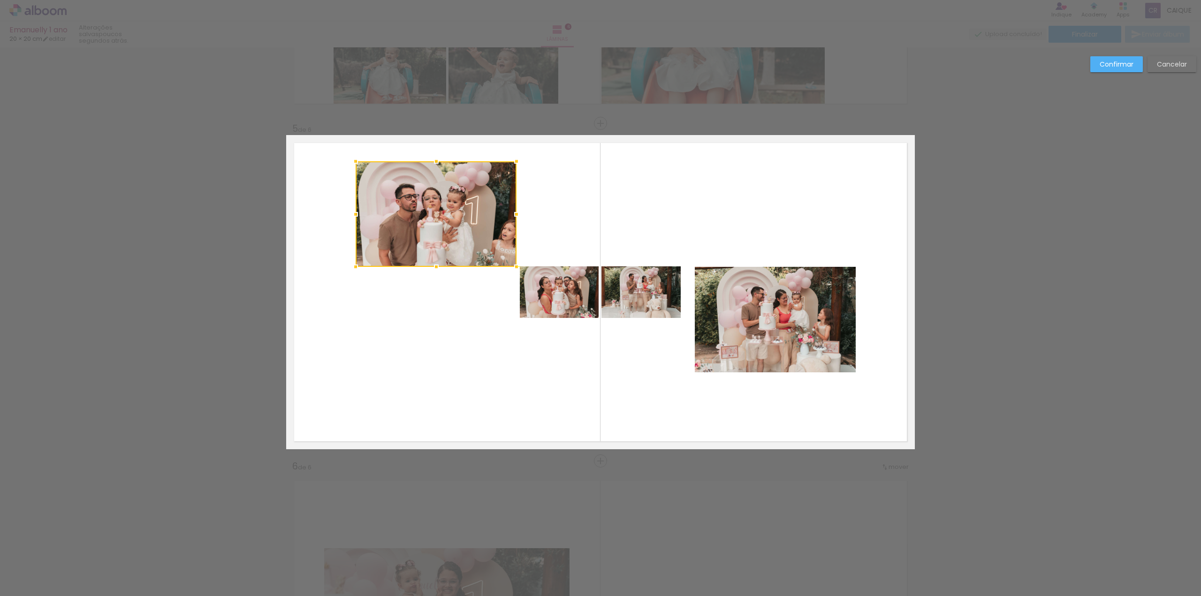
drag, startPoint x: 632, startPoint y: 211, endPoint x: 466, endPoint y: 214, distance: 165.7
click at [466, 214] on div at bounding box center [436, 214] width 161 height 106
click at [544, 285] on quentale-photo at bounding box center [559, 293] width 79 height 52
drag, startPoint x: 564, startPoint y: 313, endPoint x: 558, endPoint y: 308, distance: 7.3
click at [562, 314] on div at bounding box center [559, 318] width 19 height 19
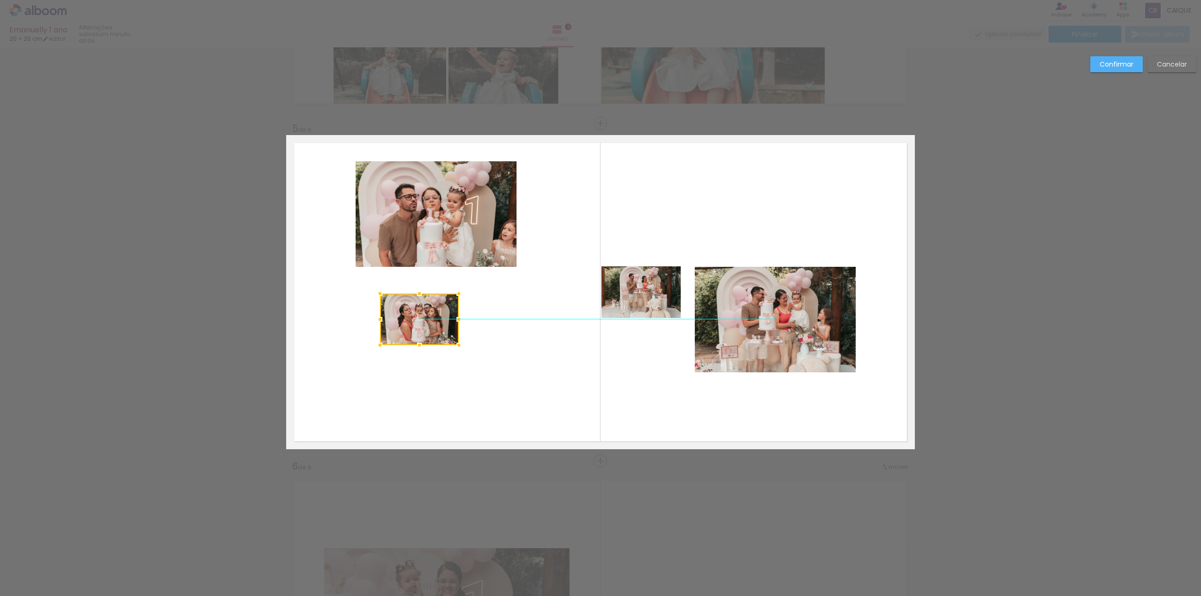
drag, startPoint x: 565, startPoint y: 303, endPoint x: 431, endPoint y: 331, distance: 136.2
click at [425, 329] on div at bounding box center [419, 320] width 79 height 52
click at [645, 294] on quentale-photo at bounding box center [641, 293] width 79 height 52
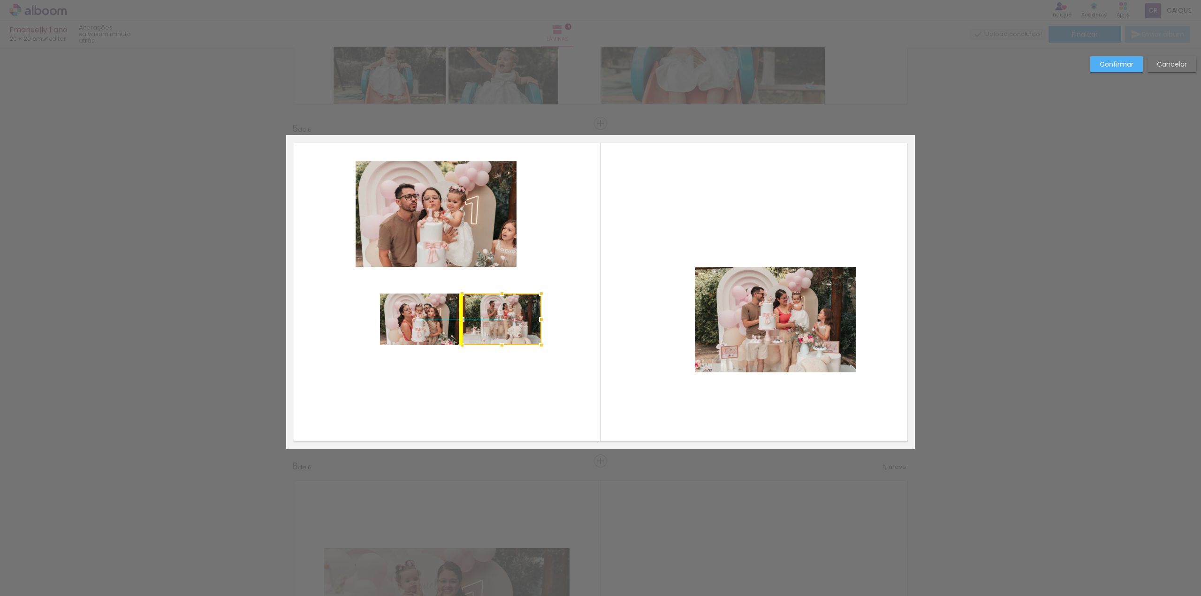
drag, startPoint x: 650, startPoint y: 299, endPoint x: 515, endPoint y: 320, distance: 136.8
click at [515, 320] on div at bounding box center [501, 320] width 79 height 52
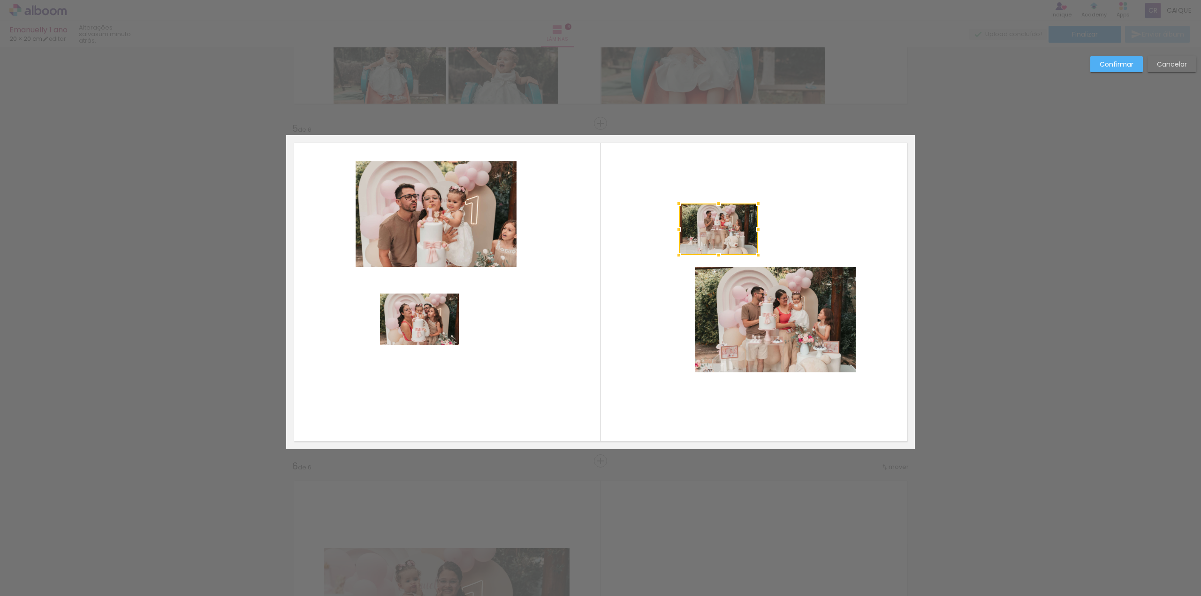
drag, startPoint x: 508, startPoint y: 318, endPoint x: 725, endPoint y: 228, distance: 234.8
click at [725, 228] on div at bounding box center [718, 230] width 79 height 52
click at [0, 0] on slot "Confirmar" at bounding box center [0, 0] width 0 height 0
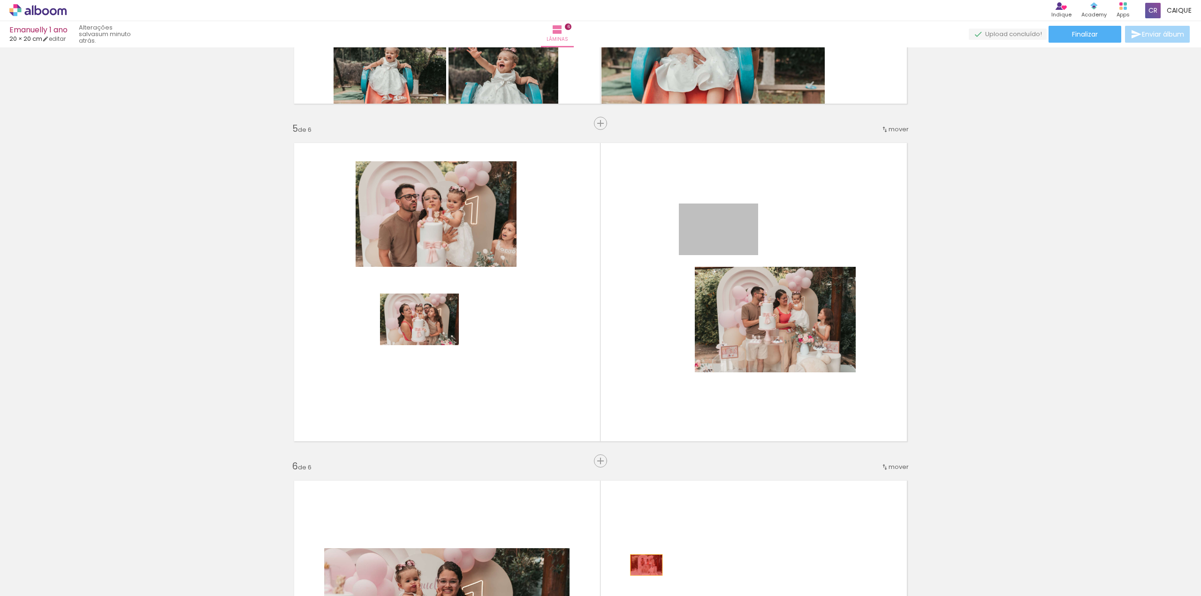
drag, startPoint x: 734, startPoint y: 236, endPoint x: 643, endPoint y: 566, distance: 342.4
click at [643, 566] on quentale-workspace at bounding box center [600, 298] width 1201 height 596
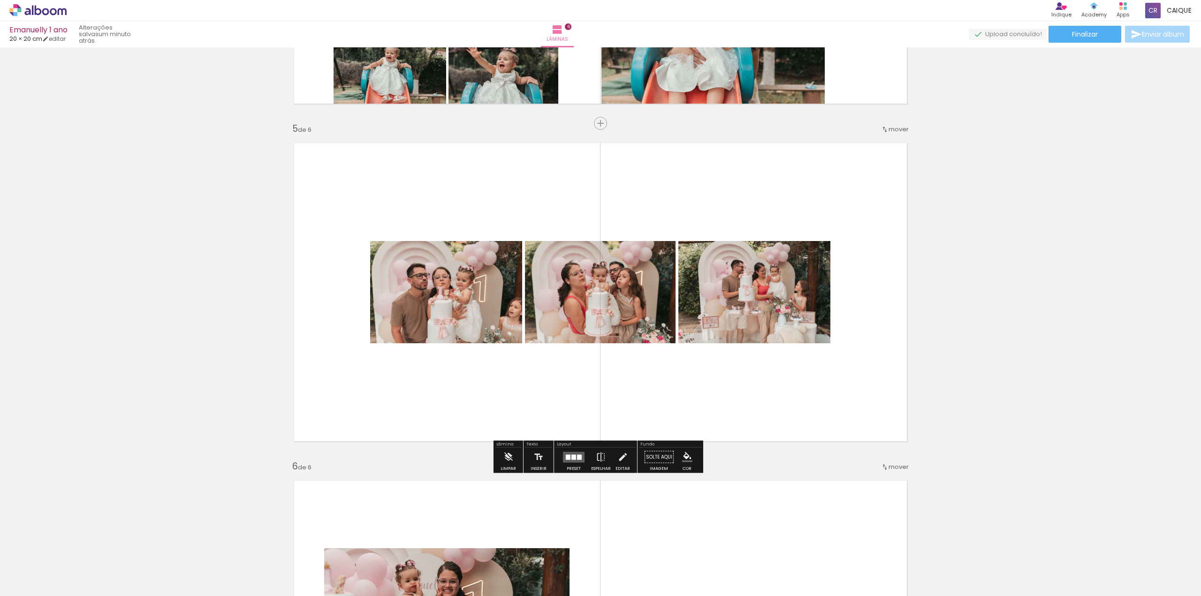
click at [453, 286] on quentale-photo at bounding box center [446, 292] width 152 height 102
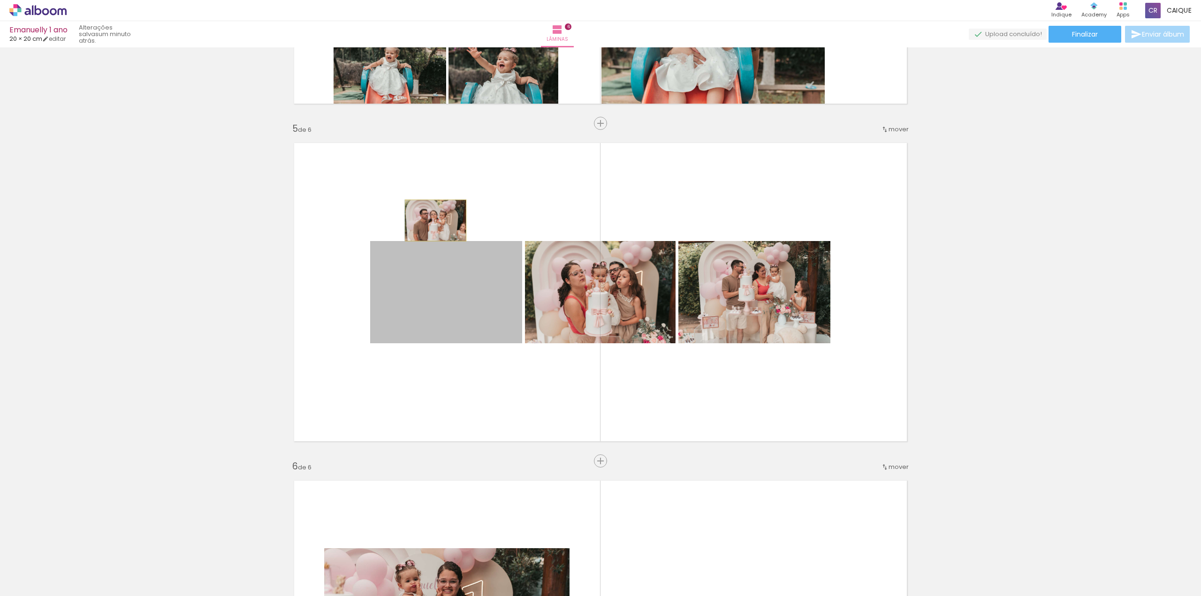
drag, startPoint x: 443, startPoint y: 294, endPoint x: 441, endPoint y: 210, distance: 84.5
click at [441, 210] on quentale-layouter at bounding box center [600, 292] width 629 height 314
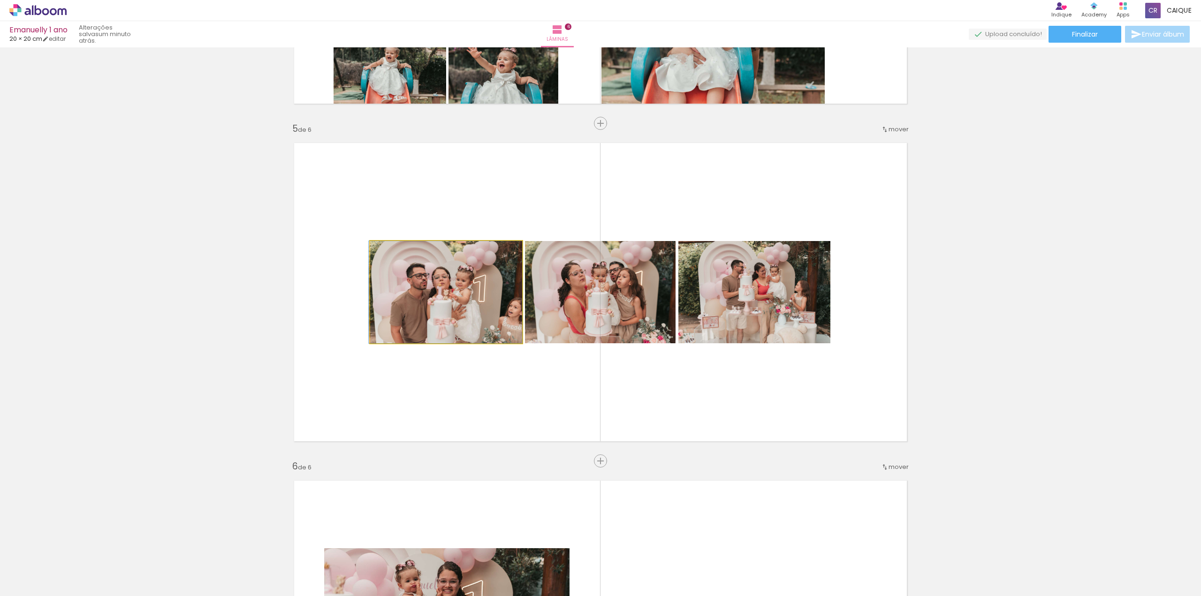
click at [471, 292] on quentale-photo at bounding box center [446, 292] width 152 height 102
